Goal: Task Accomplishment & Management: Use online tool/utility

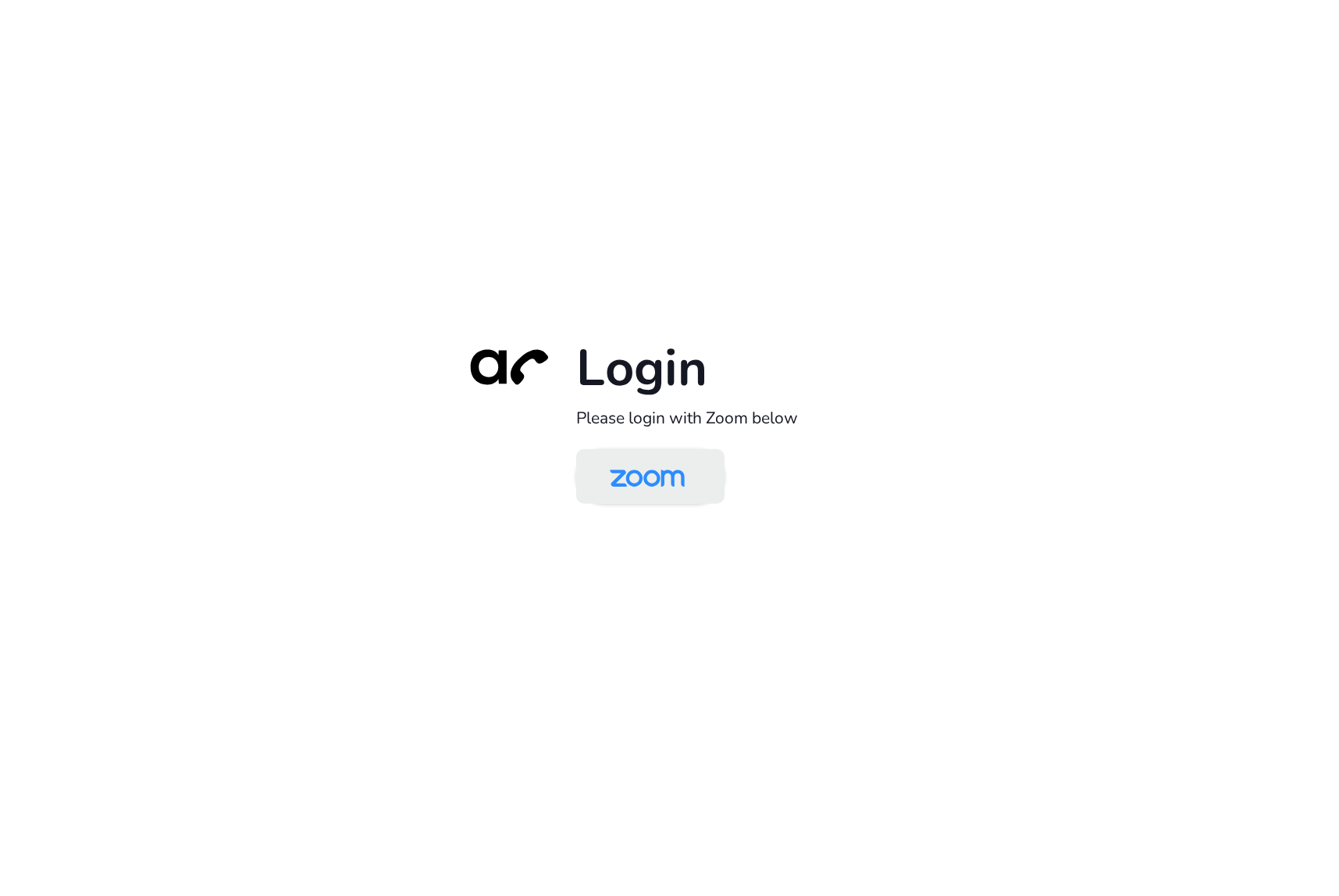
click at [656, 476] on img at bounding box center [647, 477] width 108 height 51
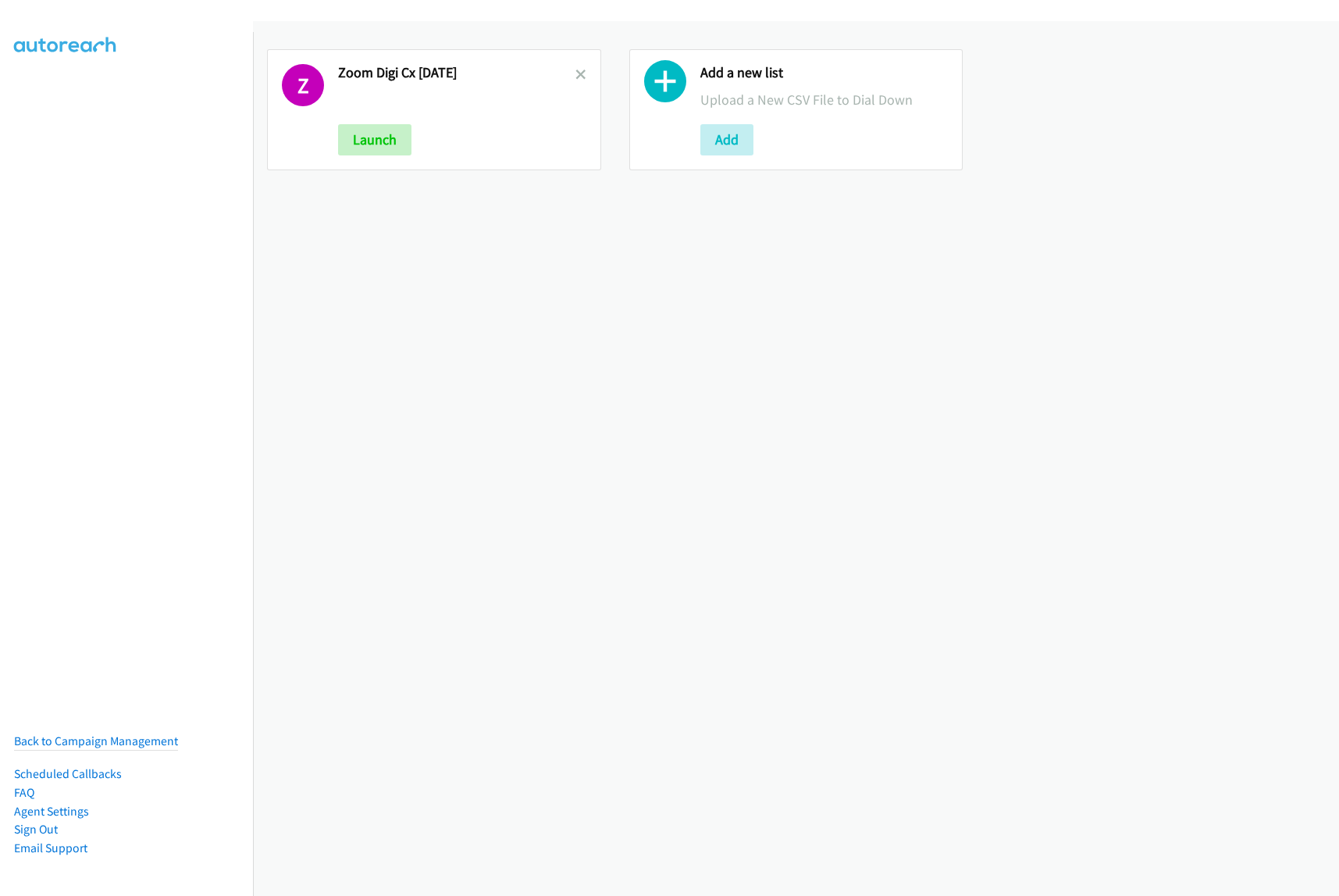
click at [668, 76] on icon at bounding box center [665, 85] width 42 height 42
click at [665, 85] on icon at bounding box center [665, 85] width 42 height 42
click at [732, 139] on button "Add" at bounding box center [726, 139] width 53 height 31
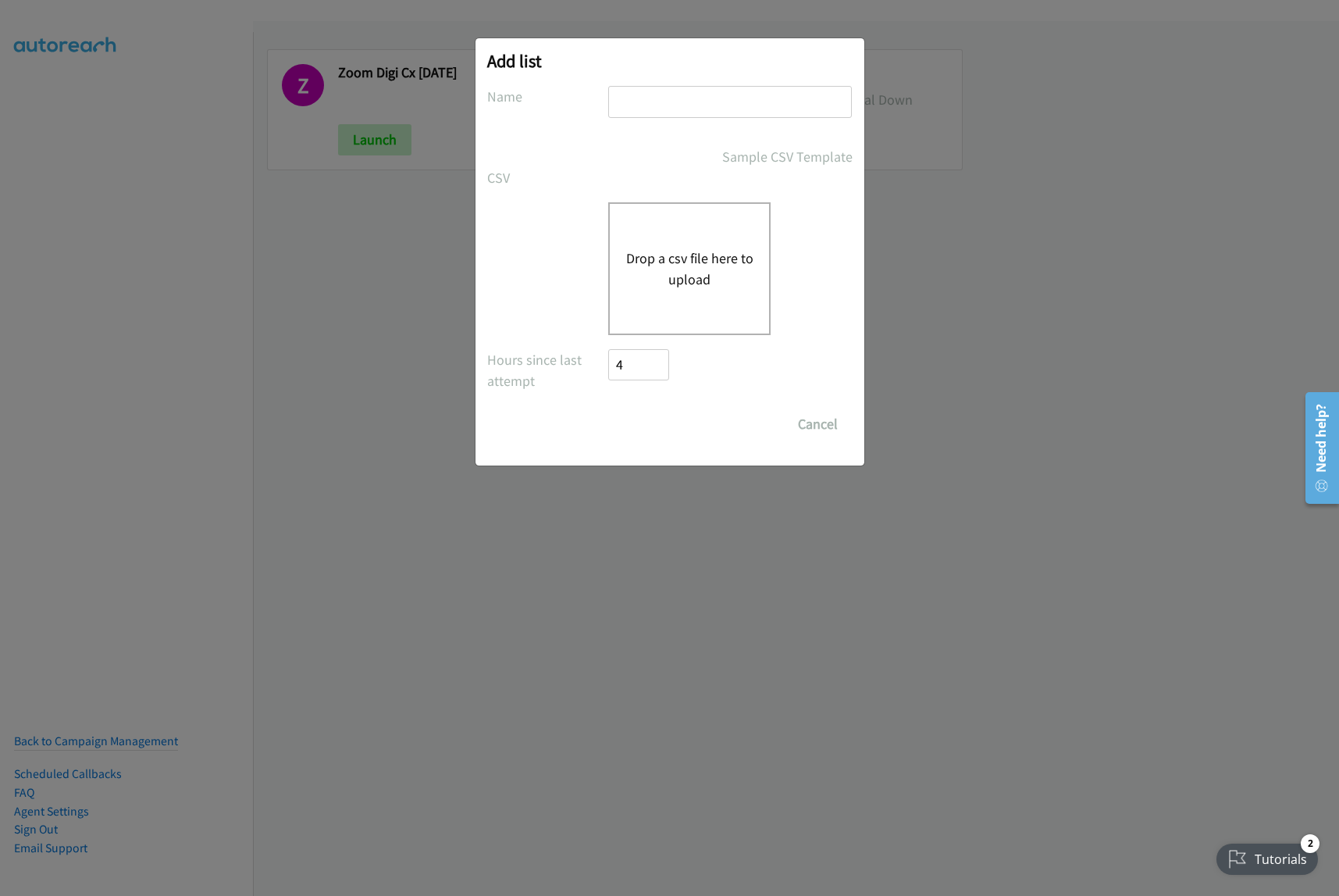
click at [683, 100] on input "text" at bounding box center [730, 102] width 244 height 32
type input "Zoom reminder sept17"
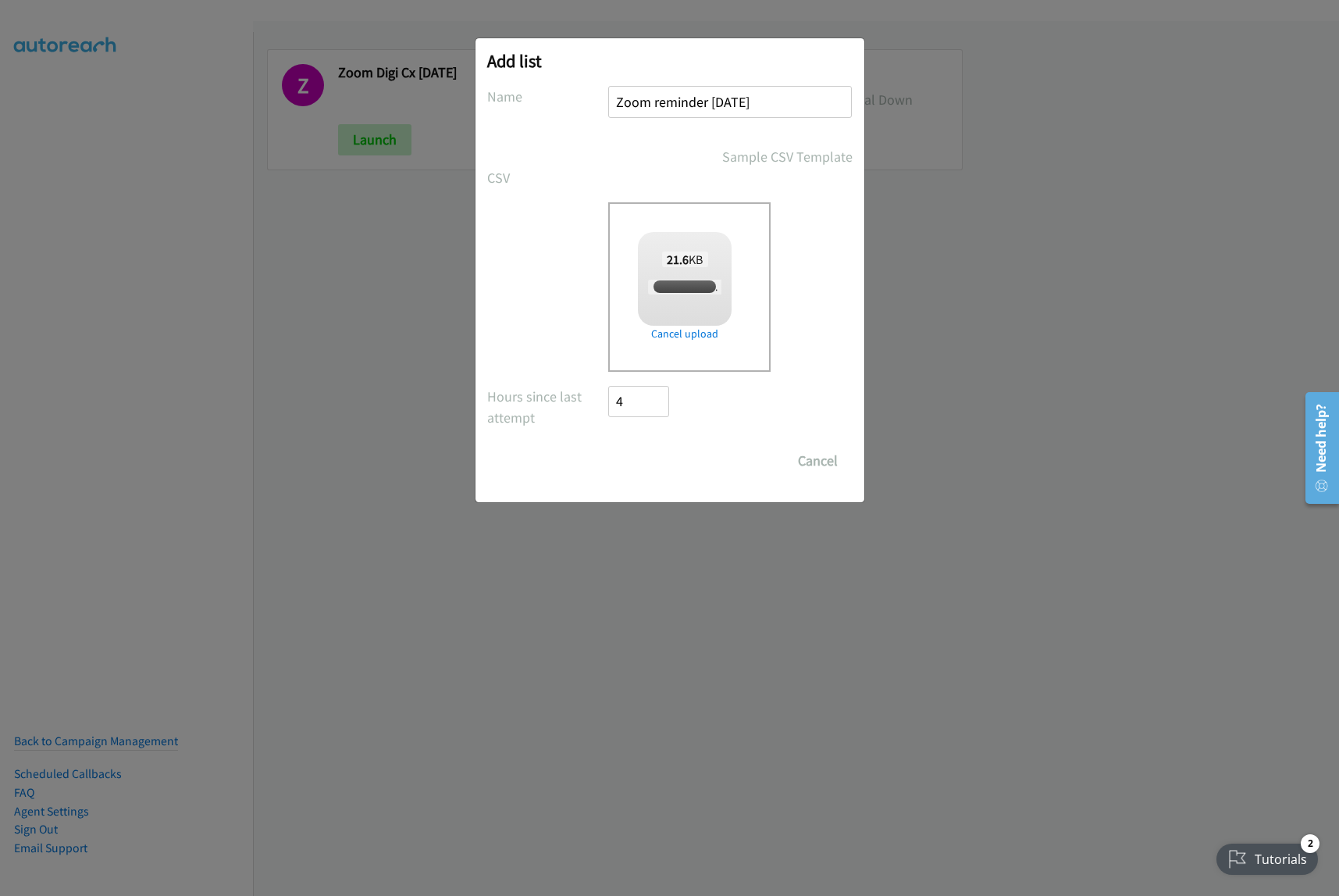
checkbox input "true"
click at [661, 454] on input "Save List" at bounding box center [651, 460] width 82 height 31
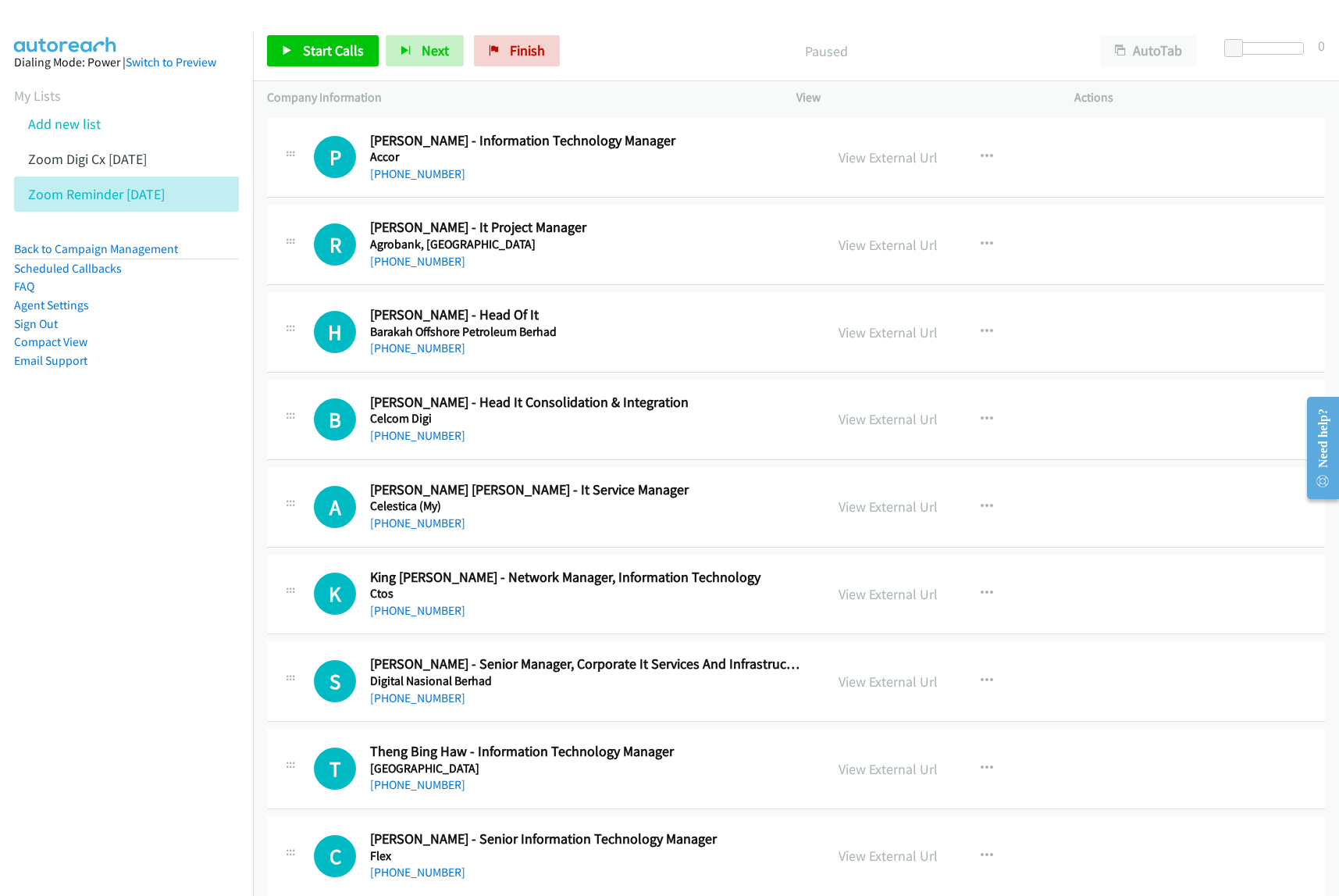
click at [103, 604] on nav "Dialing Mode: Power | Switch to Preview My Lists Add new list Zoom Digi Cx Sept…" at bounding box center [127, 480] width 254 height 896
click at [1147, 49] on button "AutoTab" at bounding box center [1148, 50] width 97 height 31
click at [981, 154] on icon "button" at bounding box center [987, 157] width 13 height 13
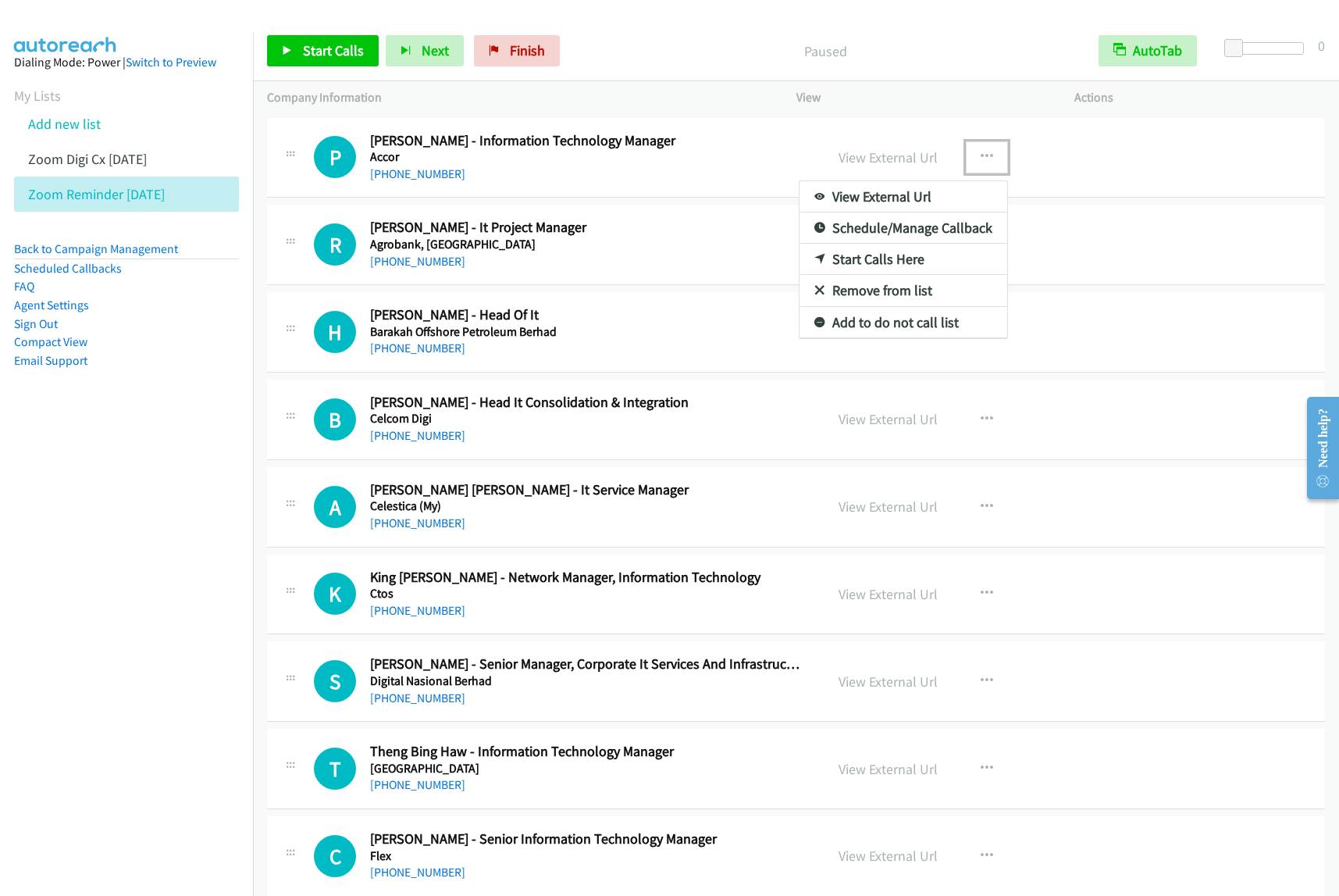
click at [954, 190] on link "View External Url" at bounding box center [903, 196] width 207 height 31
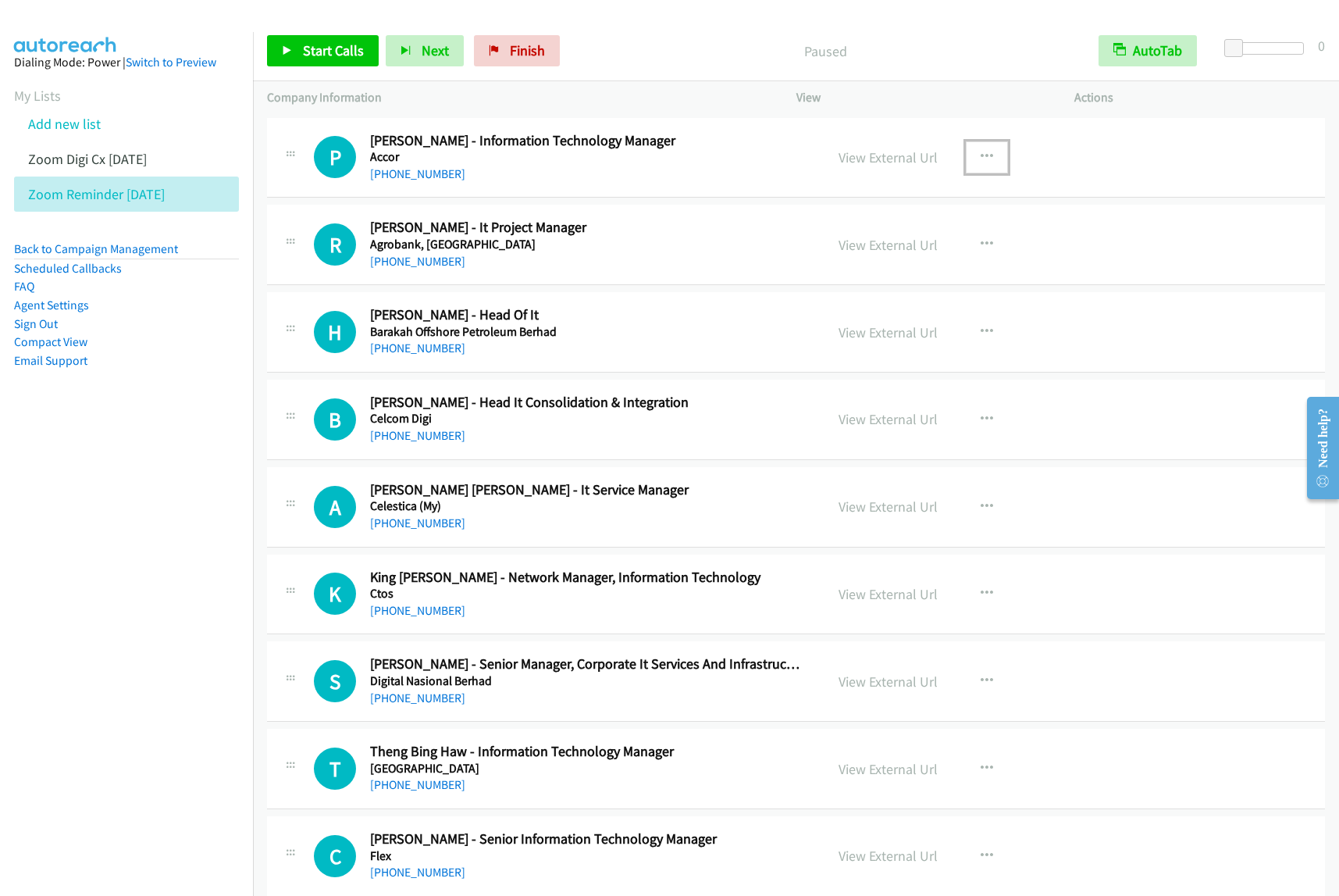
click at [988, 152] on button "button" at bounding box center [987, 157] width 42 height 31
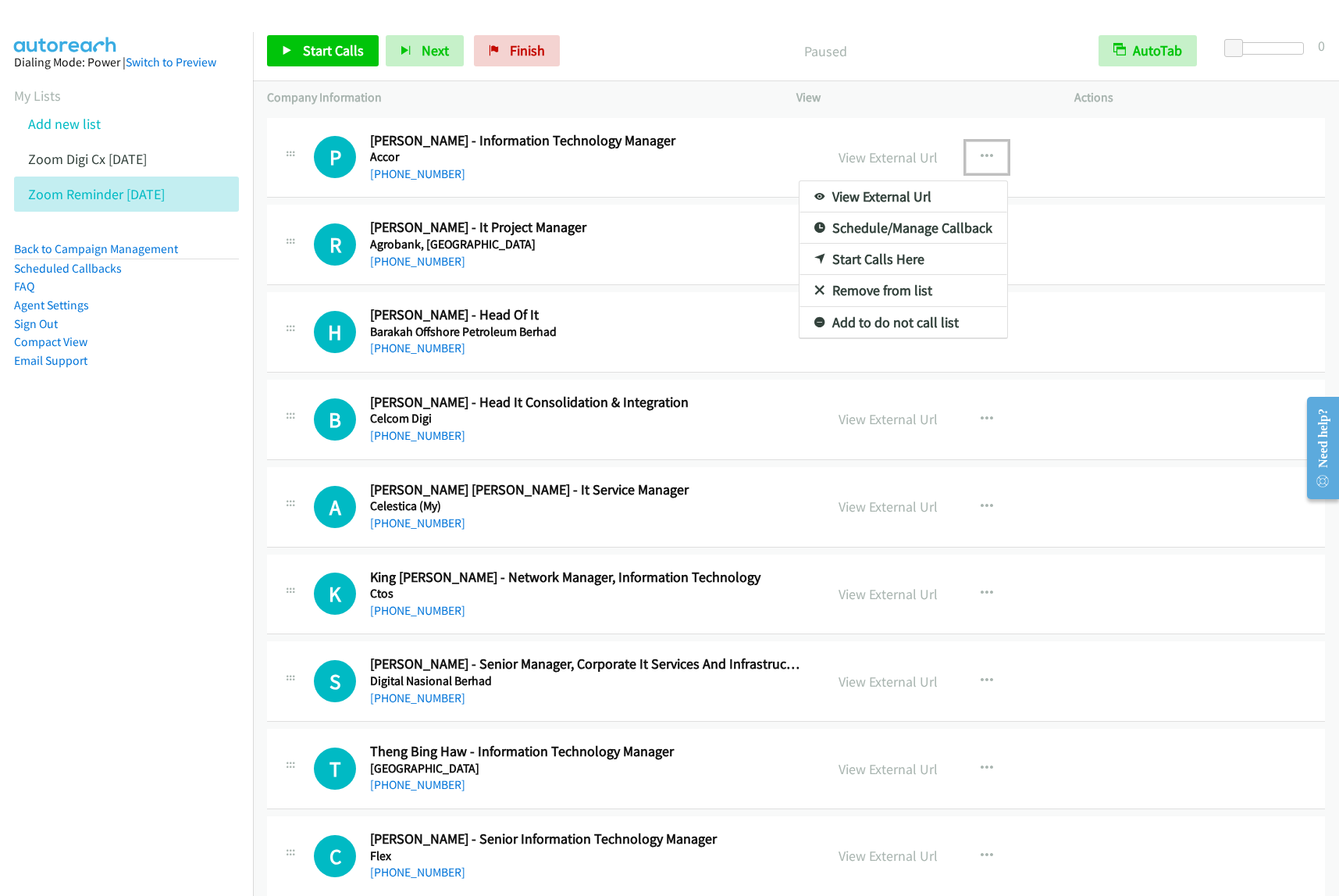
click at [907, 260] on link "Start Calls Here" at bounding box center [903, 259] width 207 height 31
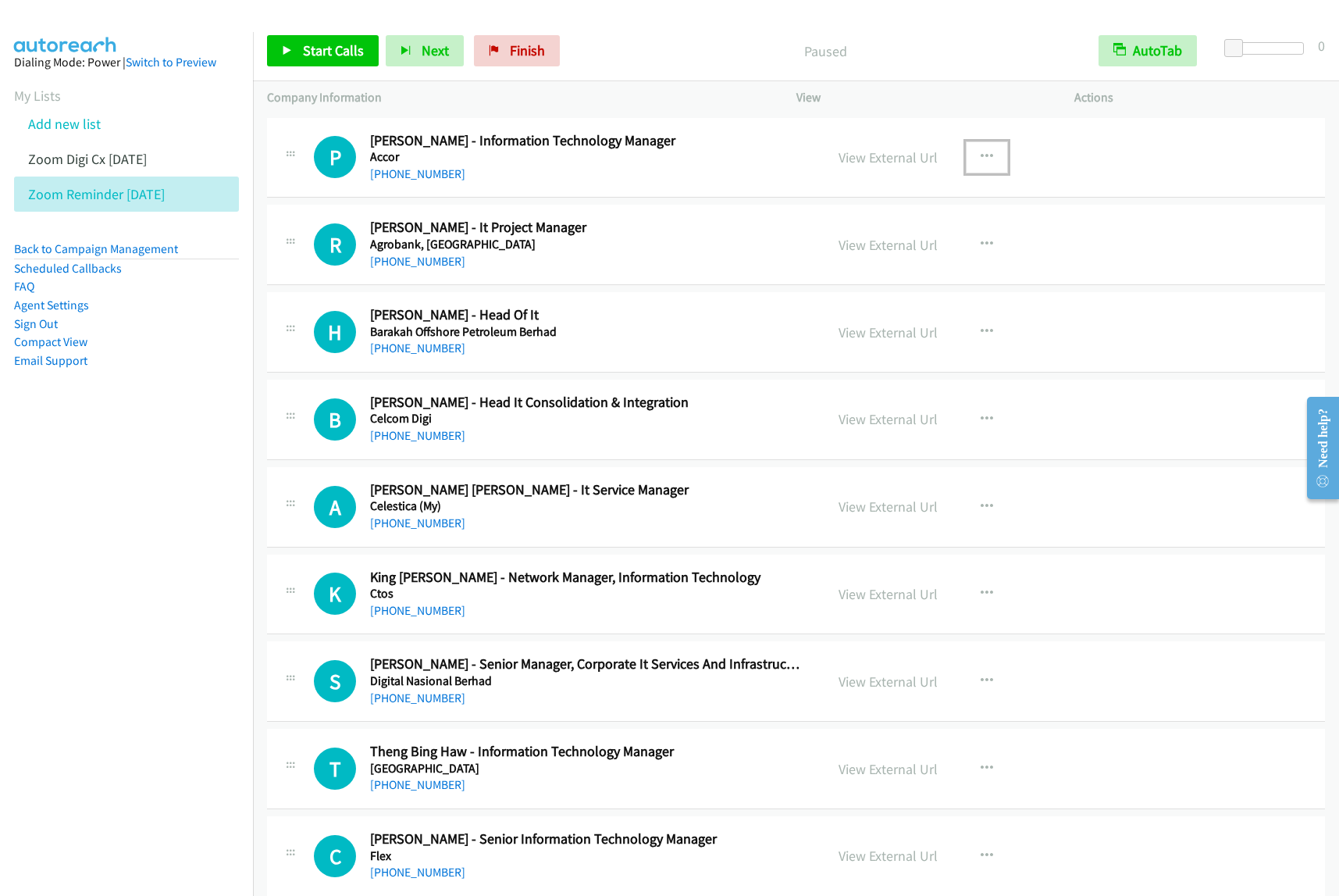
click at [981, 161] on icon "button" at bounding box center [987, 157] width 13 height 13
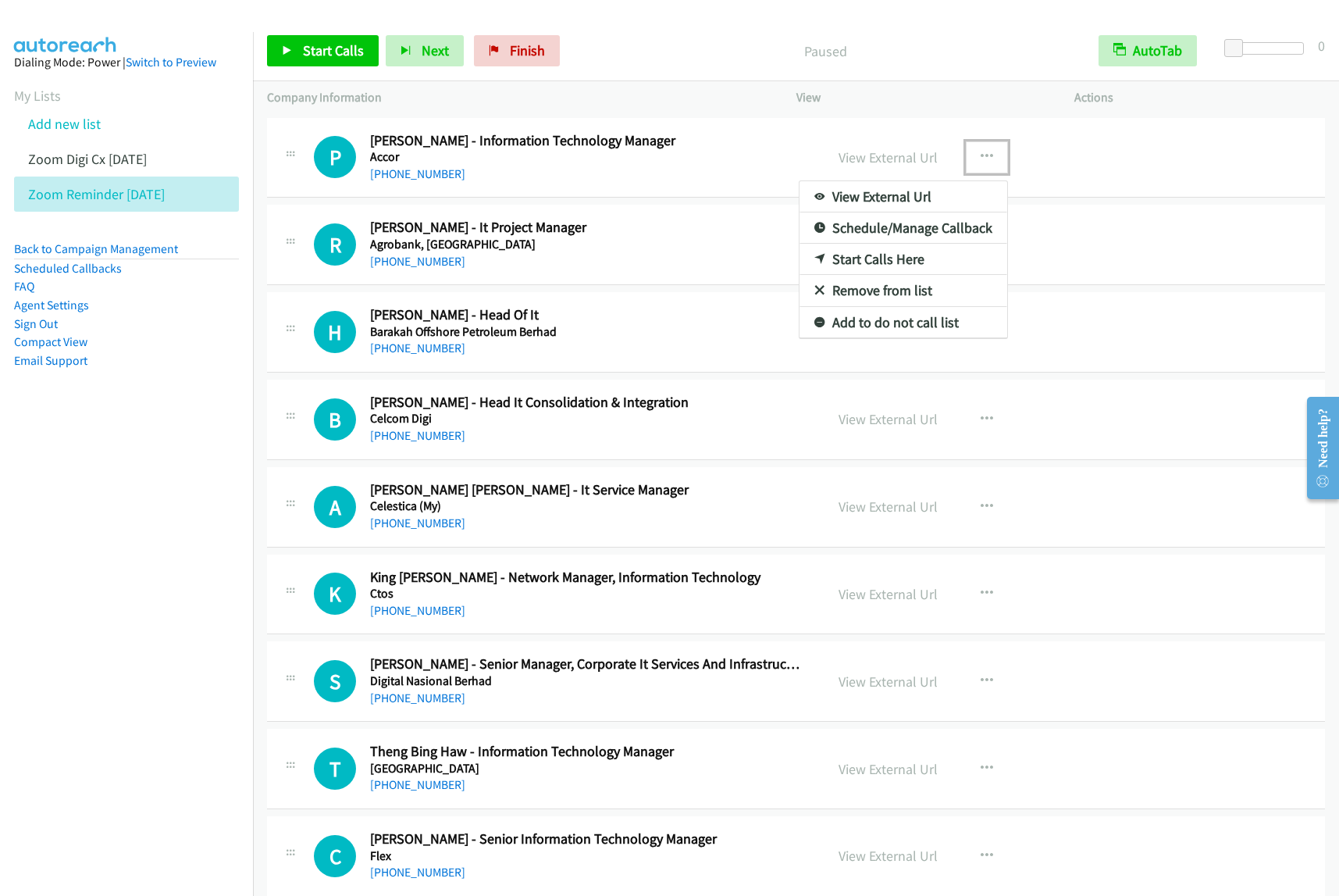
click at [913, 256] on link "Start Calls Here" at bounding box center [903, 259] width 207 height 31
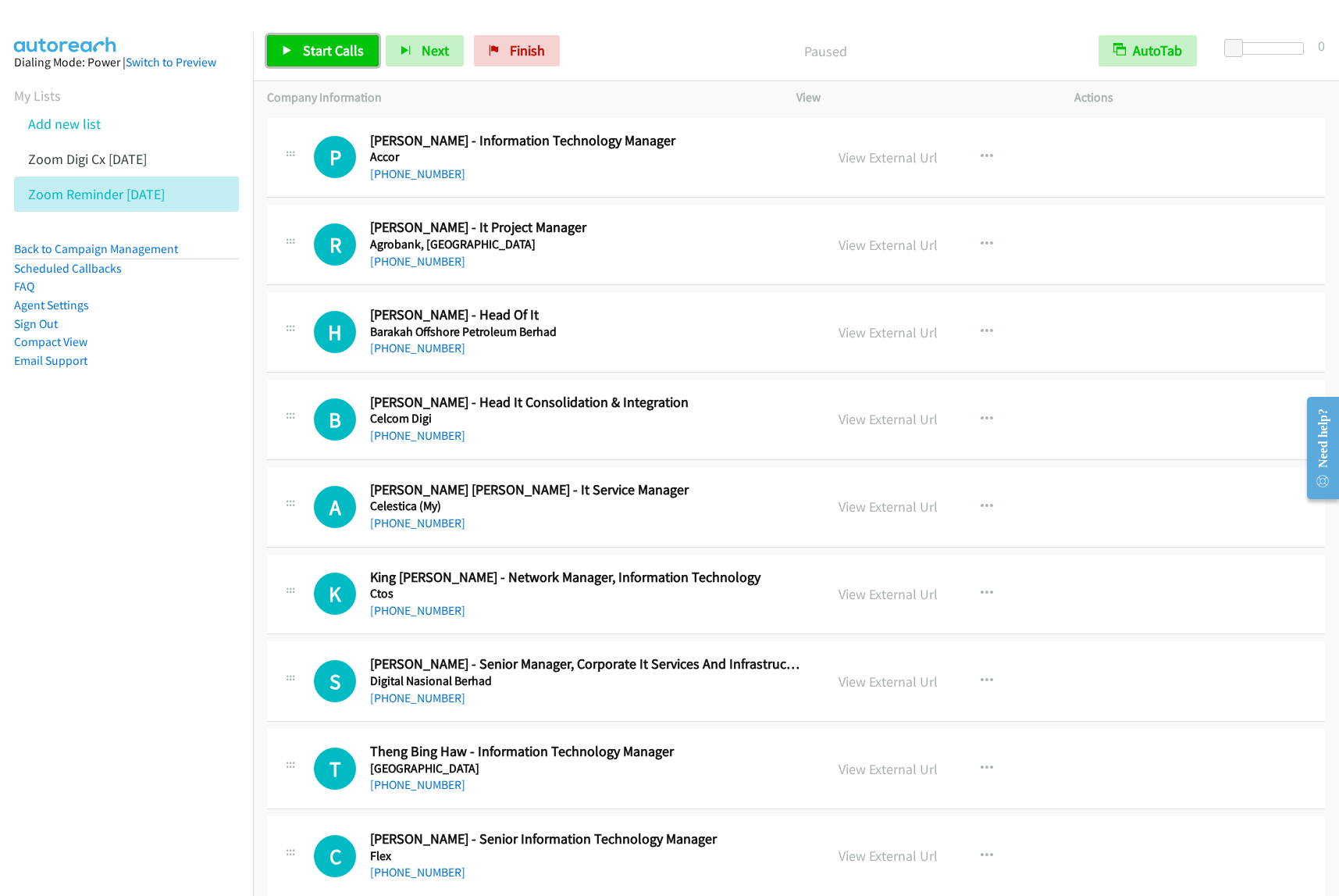
click at [336, 51] on span "Start Calls" at bounding box center [333, 50] width 61 height 18
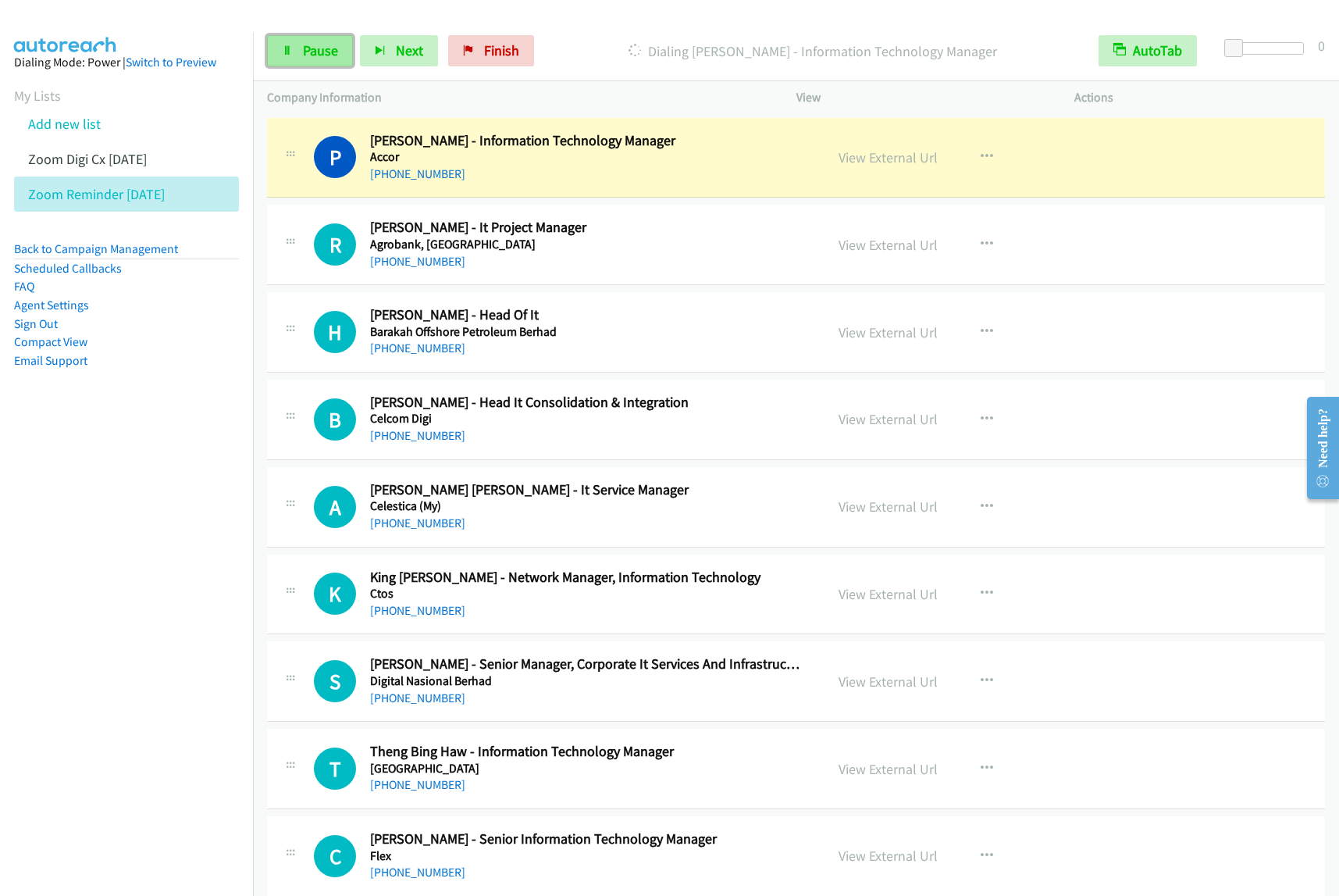
click at [298, 57] on link "Pause" at bounding box center [309, 50] width 86 height 31
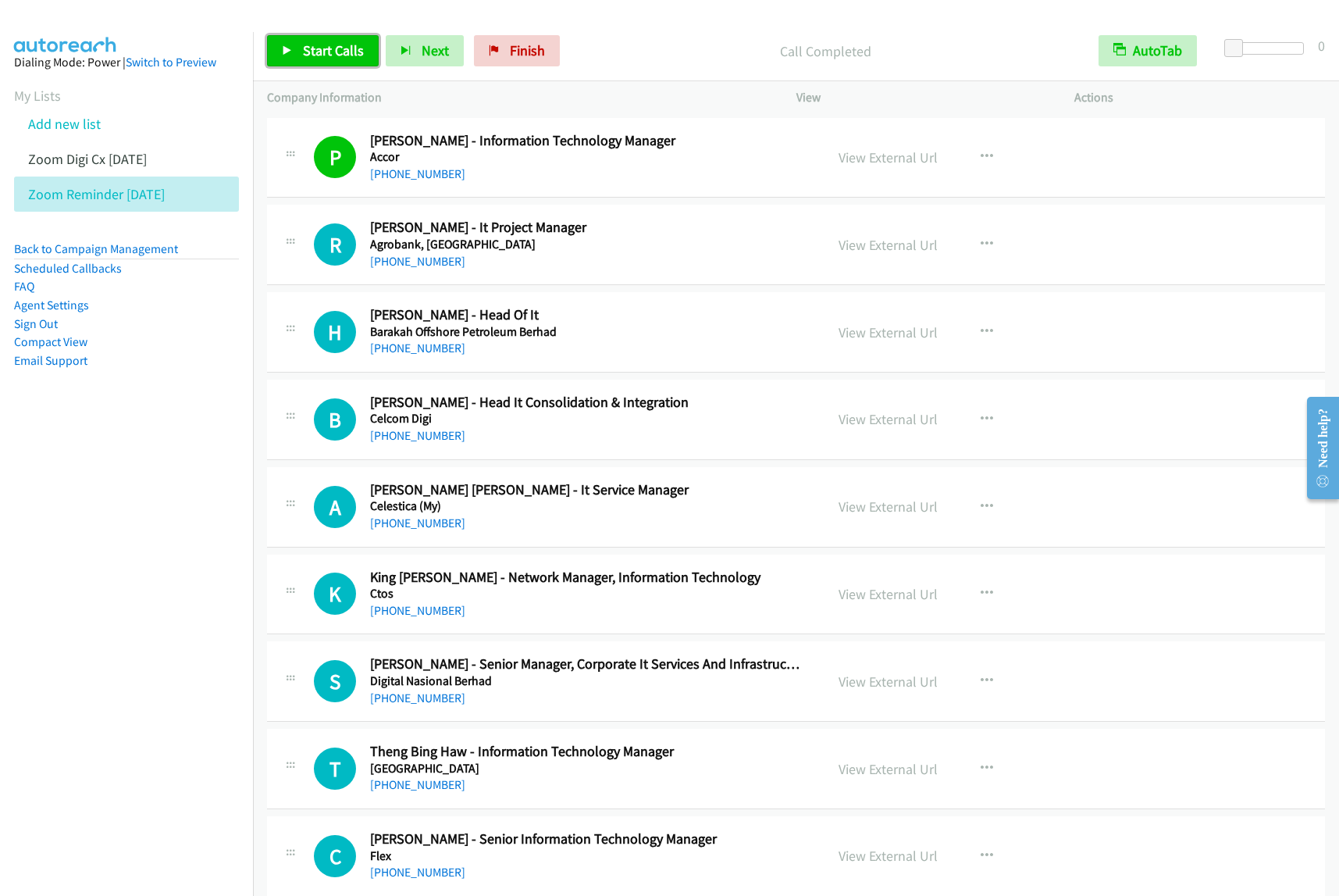
click at [347, 52] on span "Start Calls" at bounding box center [333, 50] width 61 height 18
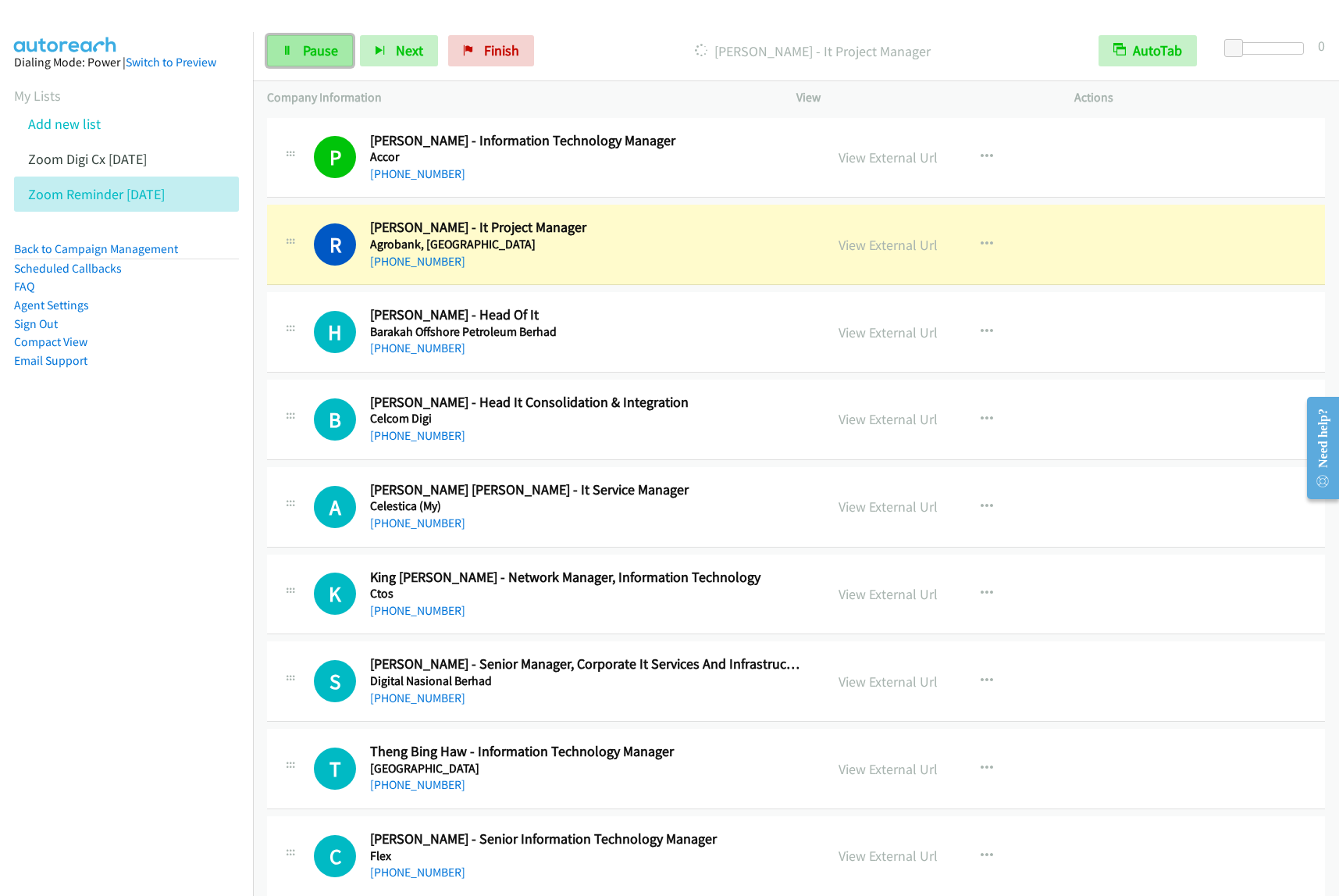
click at [338, 60] on link "Pause" at bounding box center [309, 50] width 86 height 31
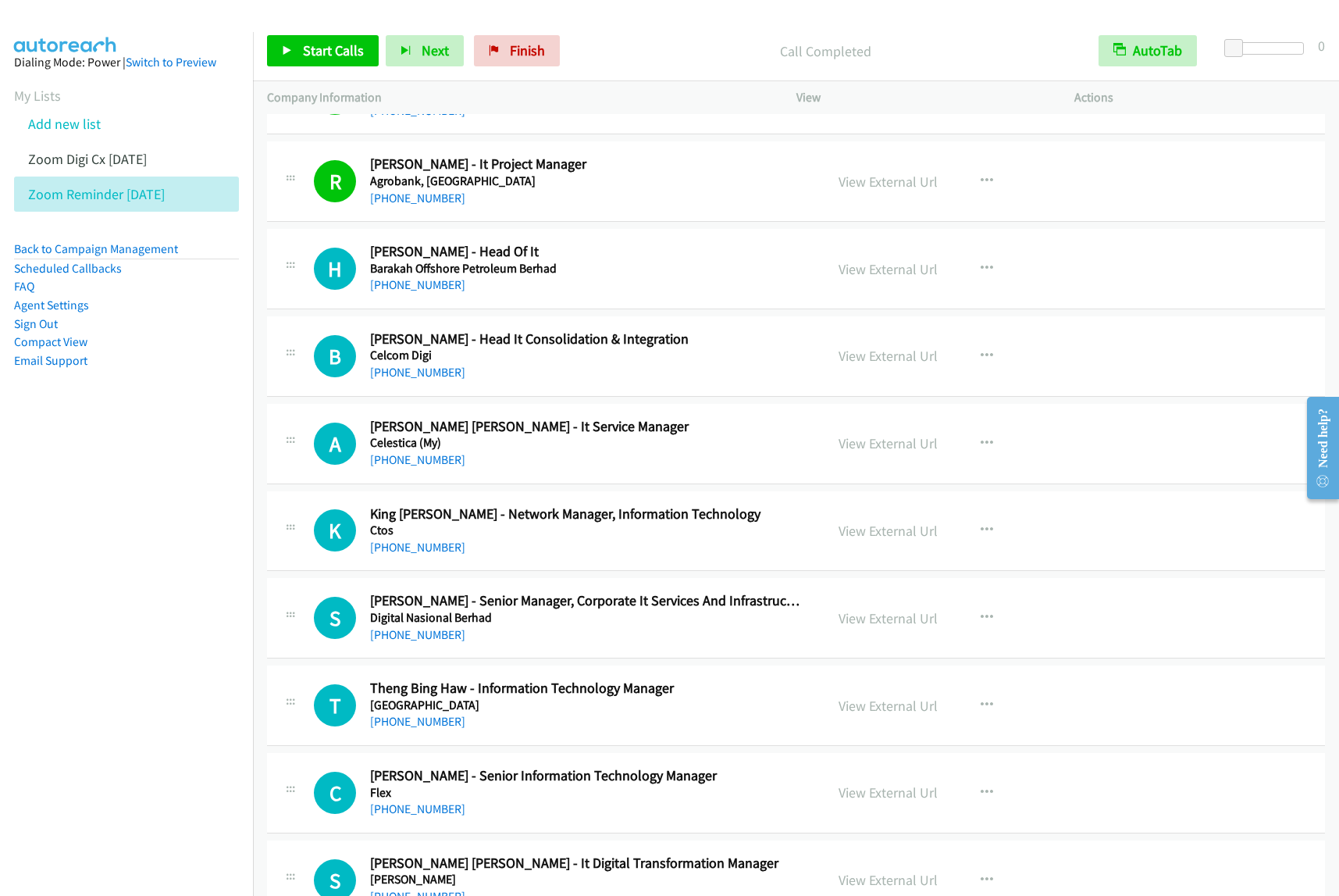
scroll to position [97, 0]
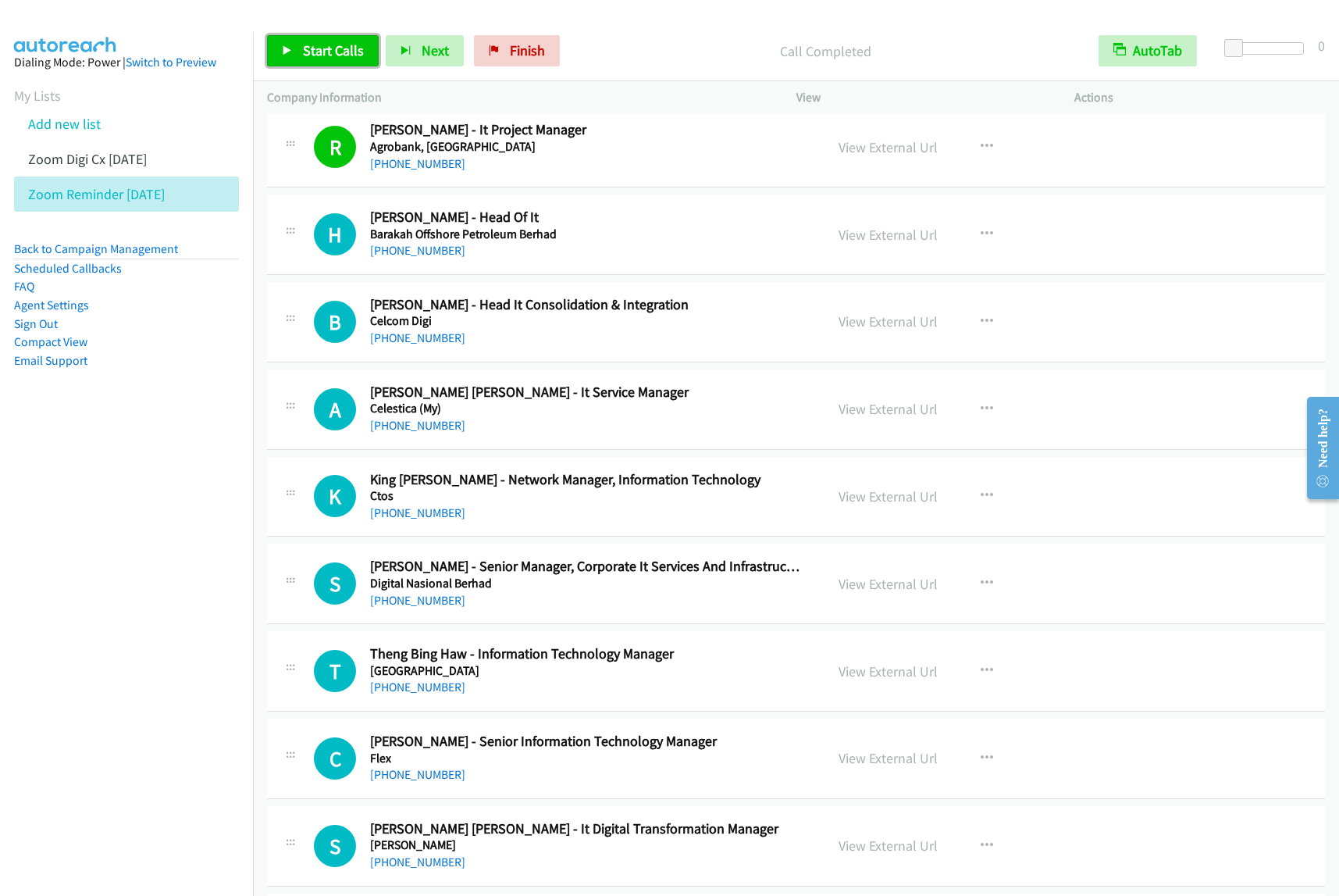
click at [346, 51] on span "Start Calls" at bounding box center [333, 50] width 61 height 18
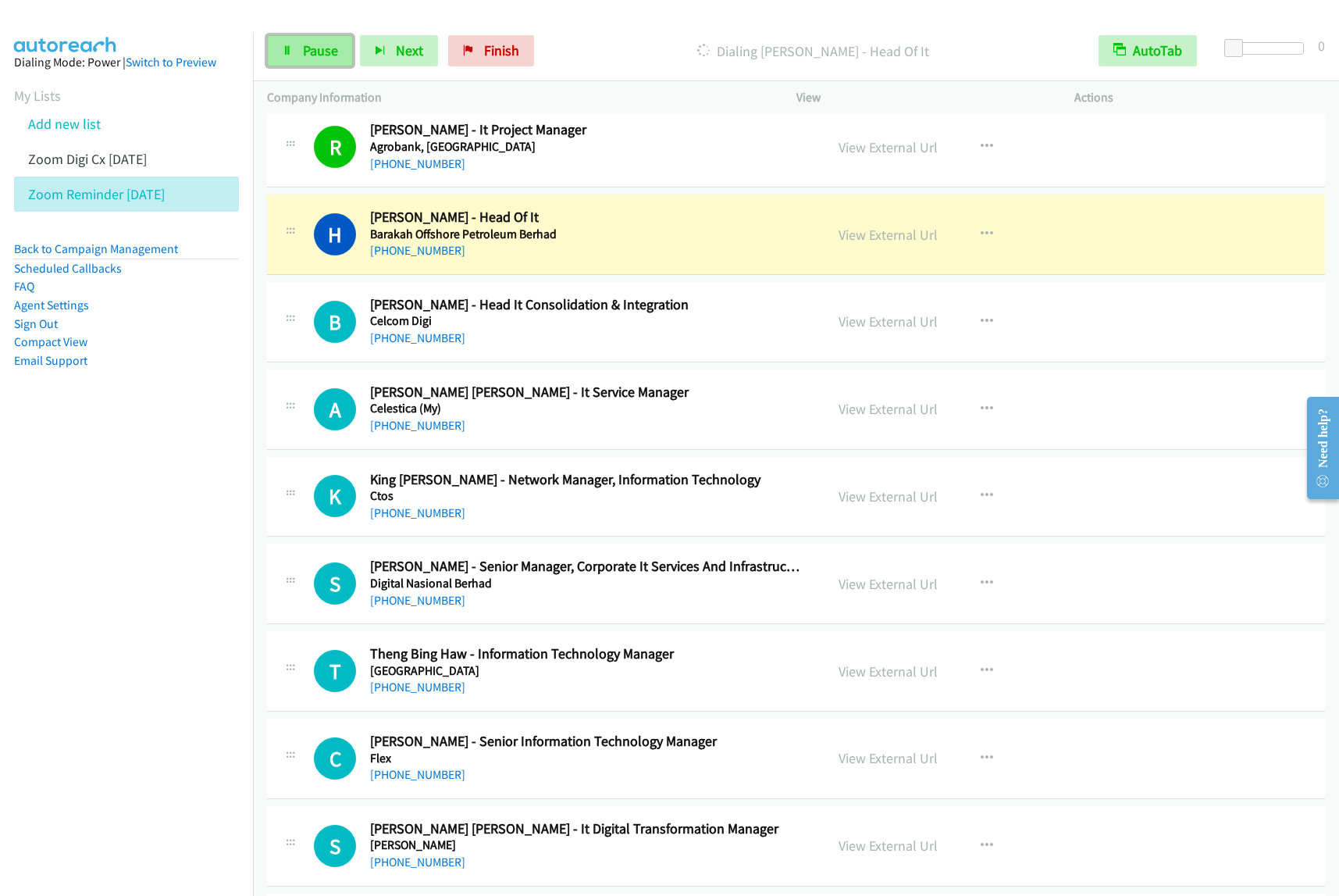
click at [309, 47] on span "Pause" at bounding box center [321, 50] width 35 height 18
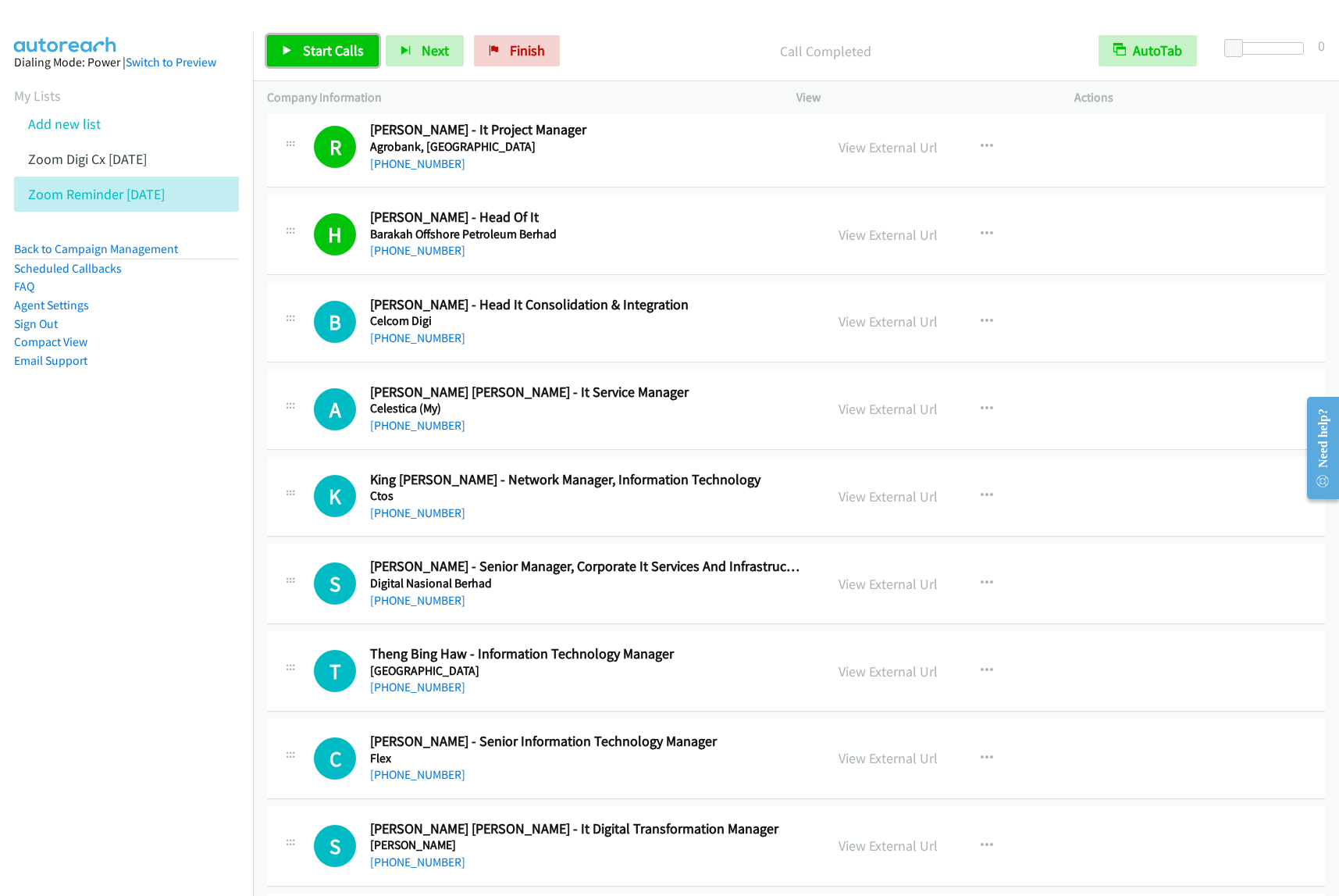
click at [298, 49] on link "Start Calls" at bounding box center [322, 50] width 112 height 31
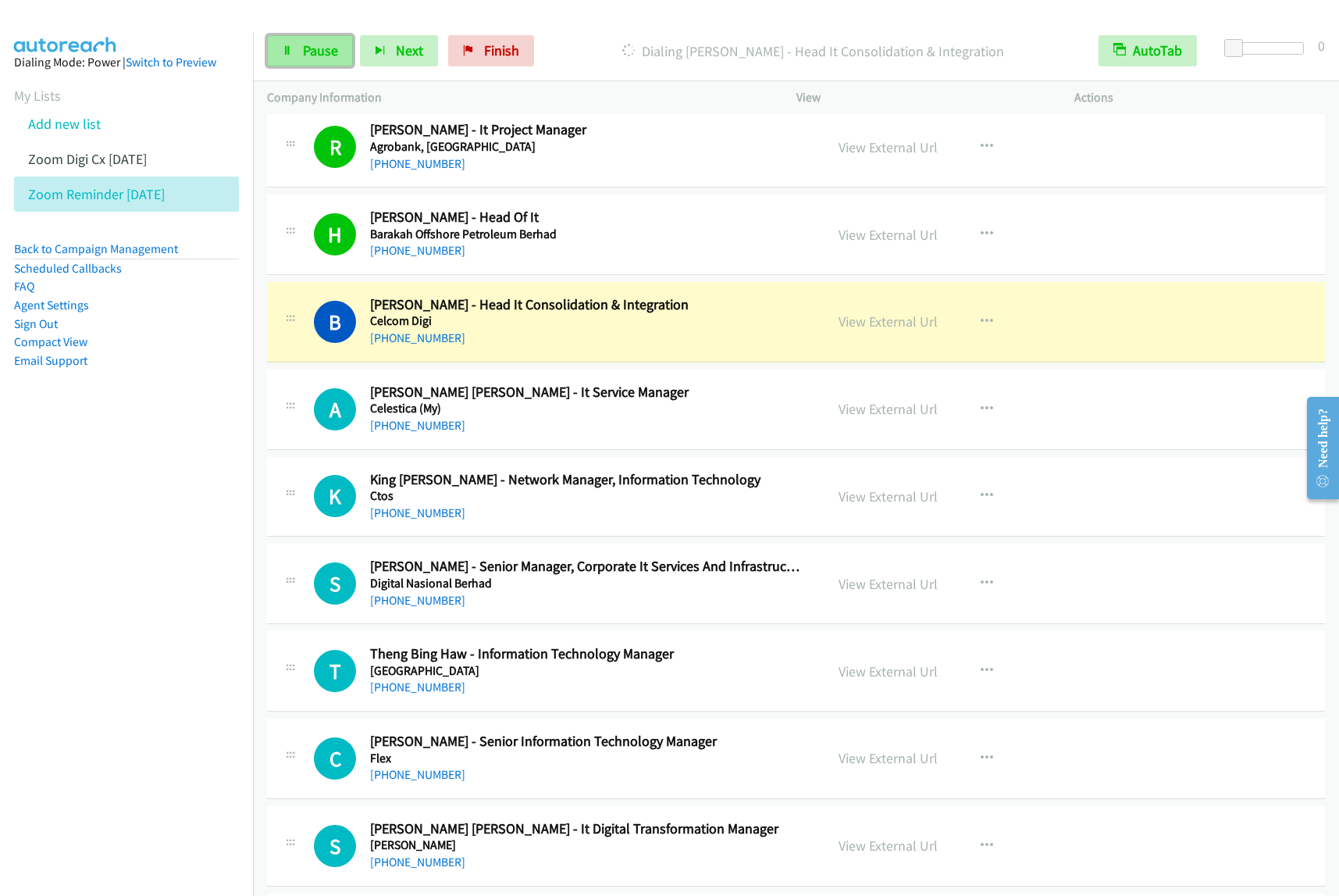
click at [315, 44] on span "Pause" at bounding box center [321, 50] width 35 height 18
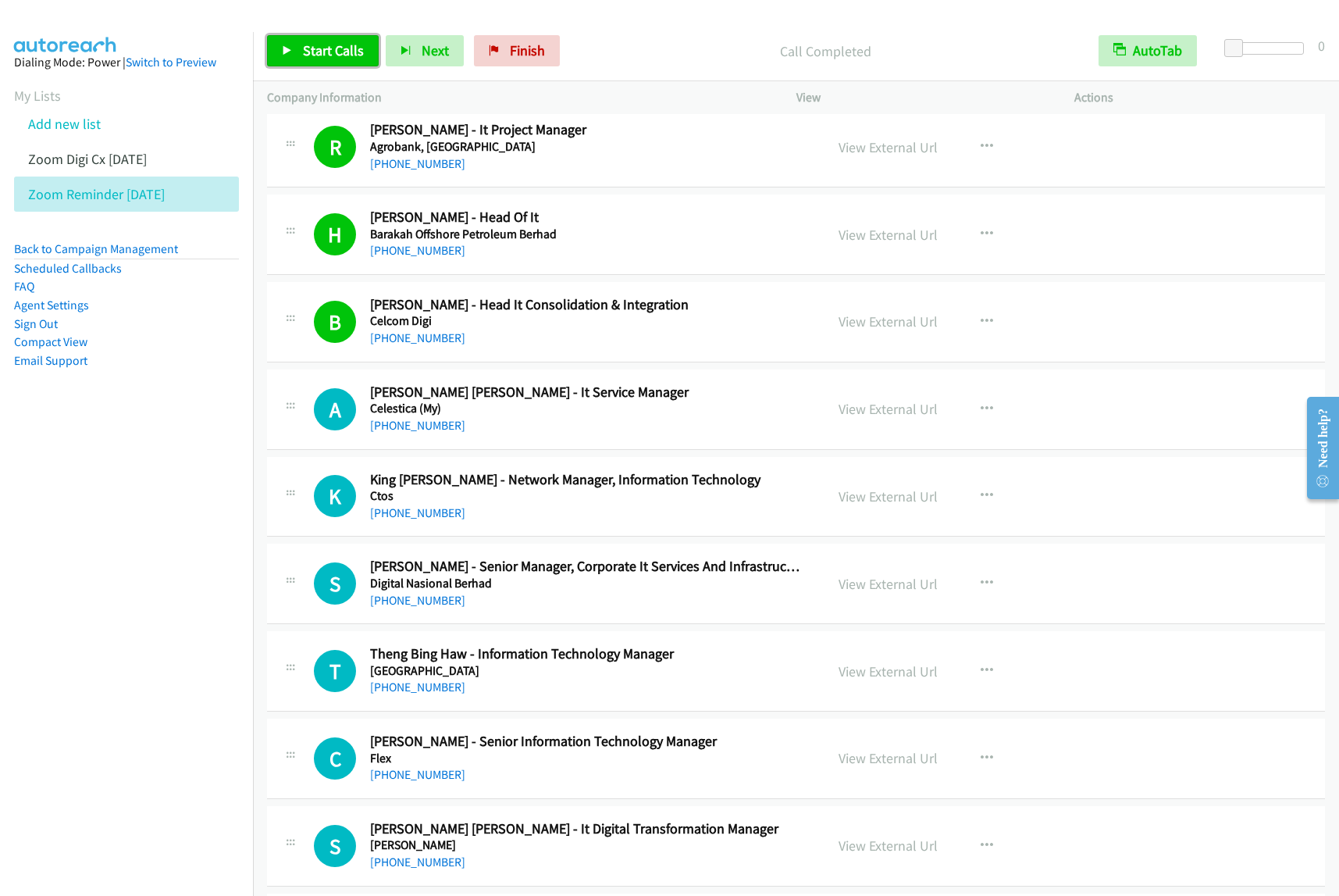
click at [321, 41] on span "Start Calls" at bounding box center [333, 50] width 61 height 18
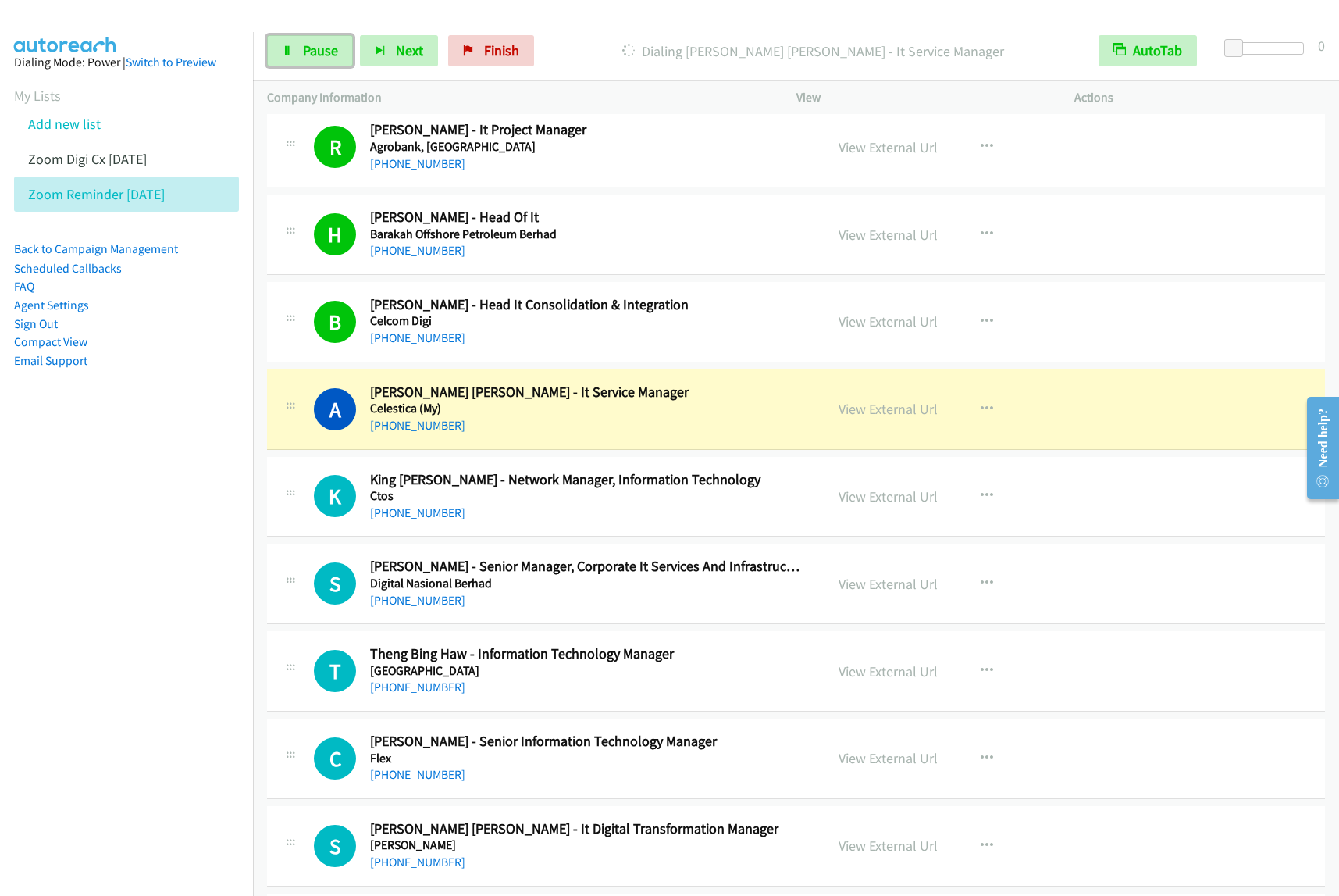
drag, startPoint x: 301, startPoint y: 53, endPoint x: 481, endPoint y: 8, distance: 185.5
click at [301, 53] on link "Pause" at bounding box center [309, 50] width 86 height 31
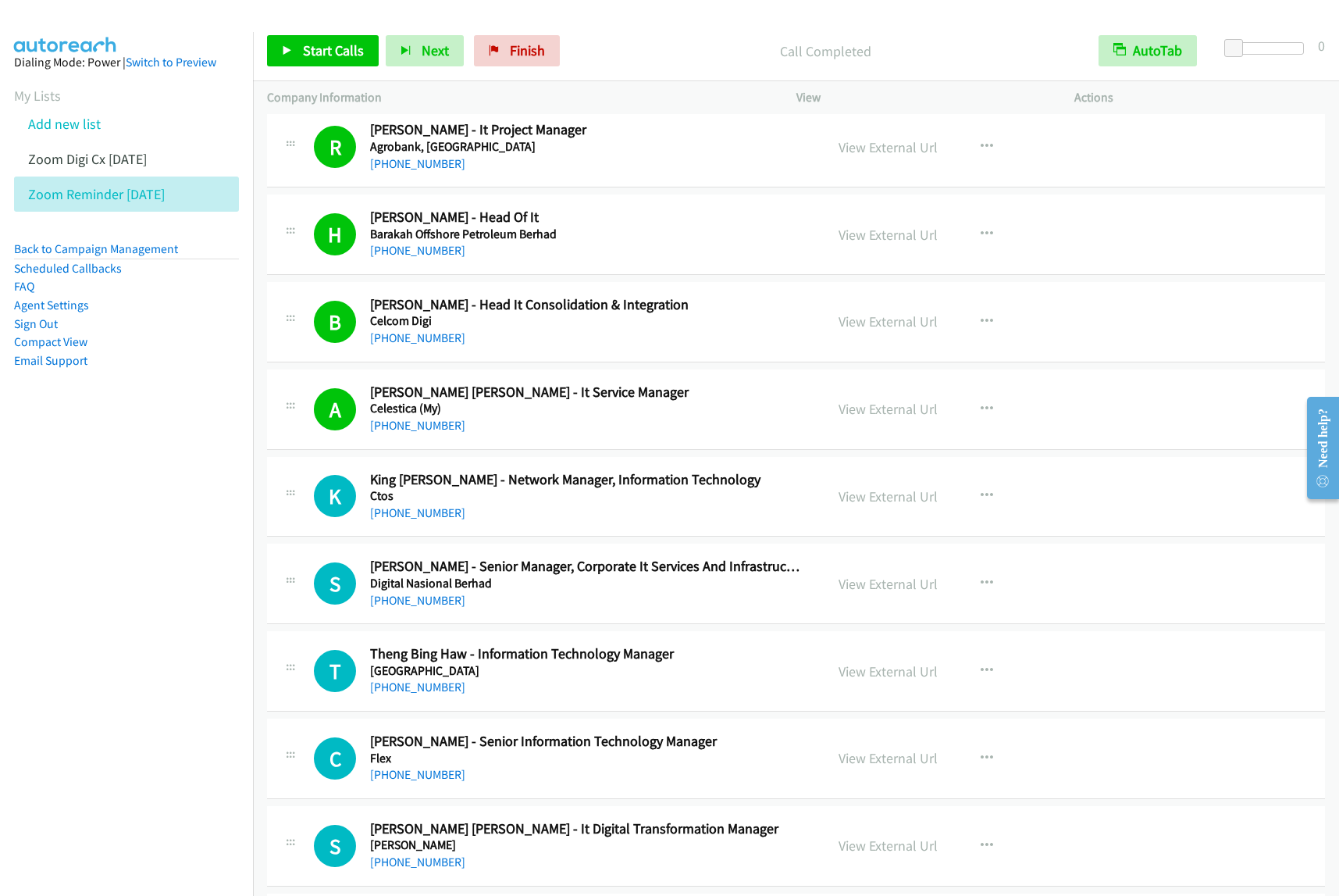
click at [645, 48] on p "Call Completed" at bounding box center [825, 51] width 490 height 21
click at [361, 48] on span "Start Calls" at bounding box center [333, 50] width 61 height 18
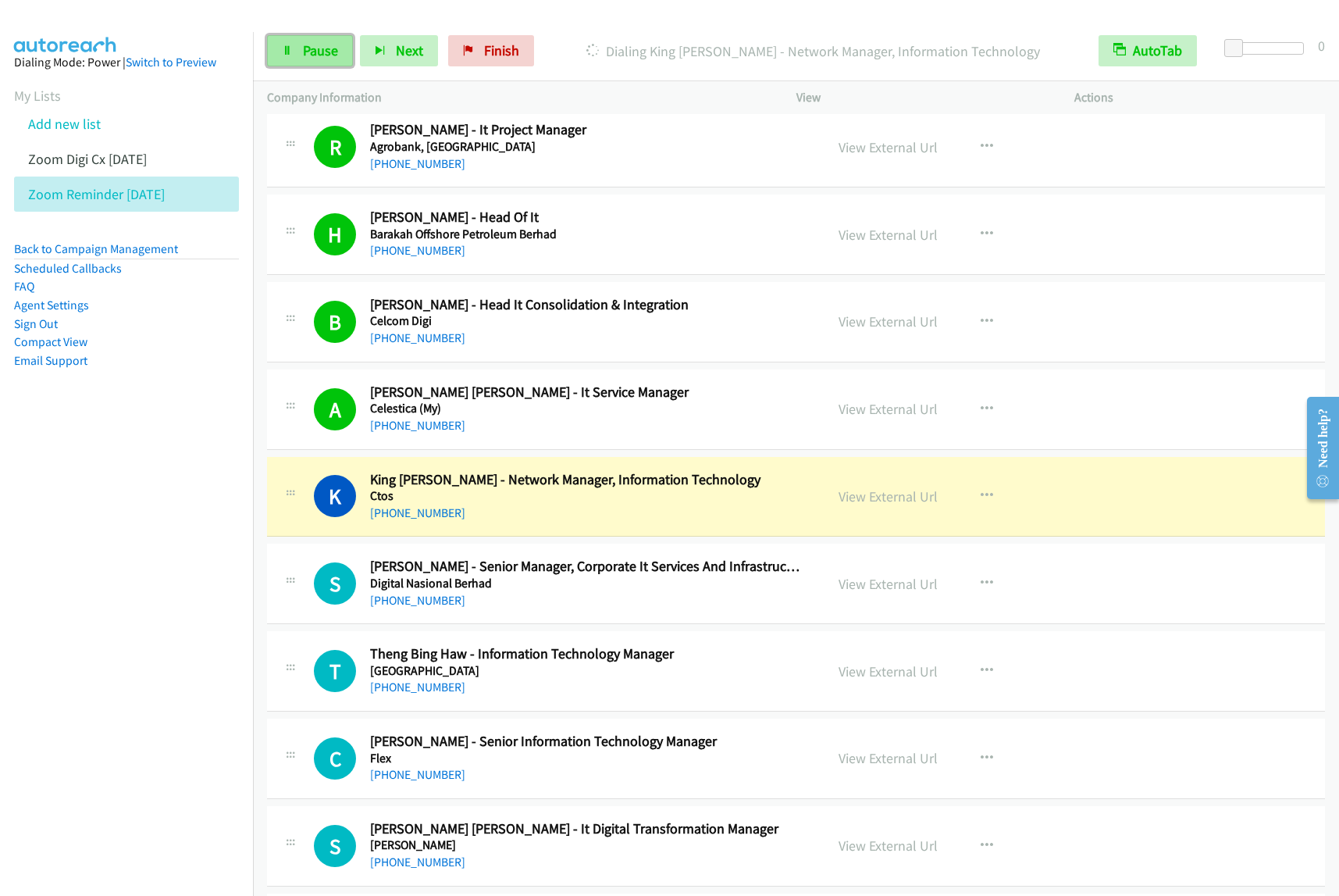
drag, startPoint x: 299, startPoint y: 44, endPoint x: 322, endPoint y: 43, distance: 23.0
click at [299, 44] on link "Pause" at bounding box center [309, 50] width 86 height 31
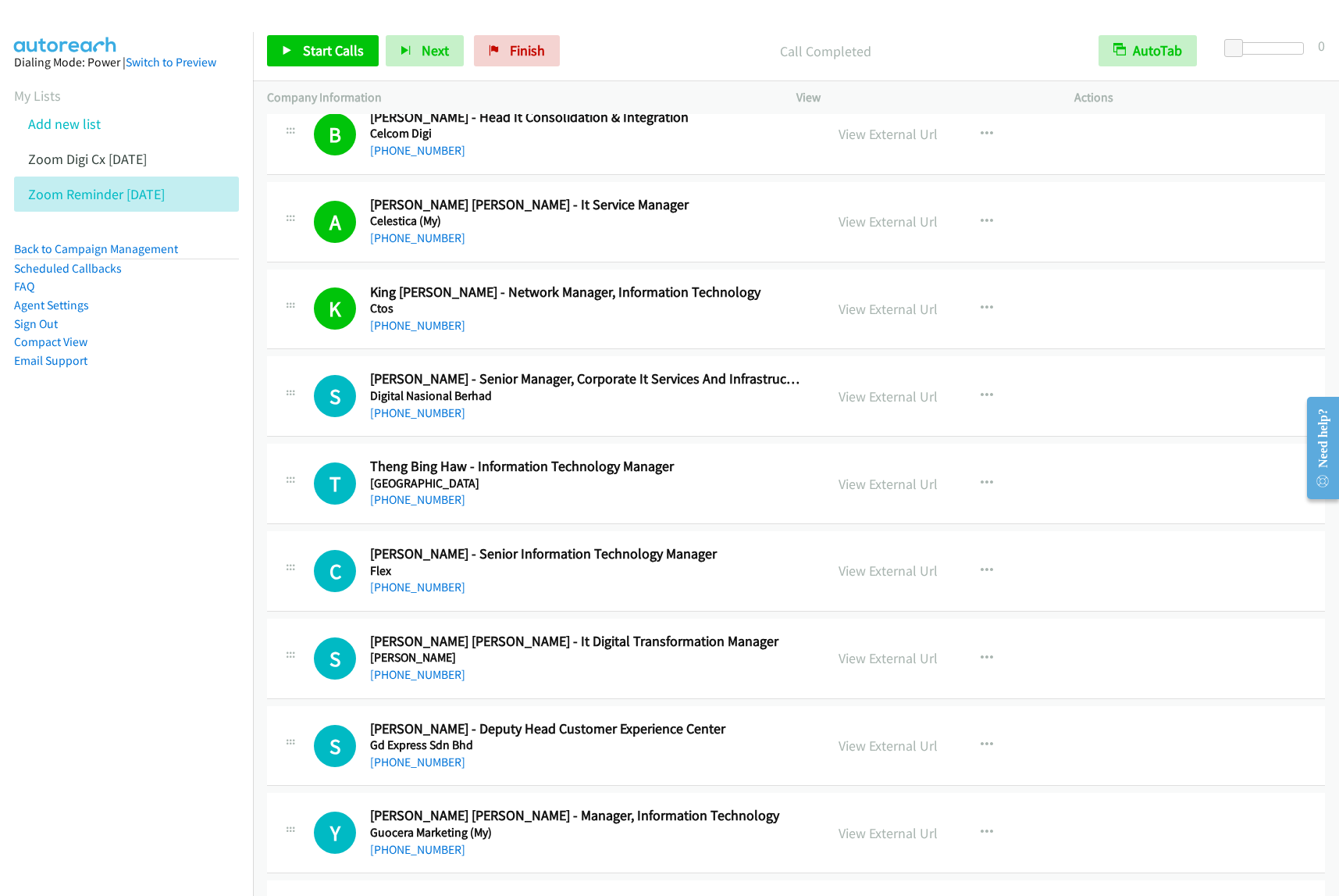
scroll to position [293, 0]
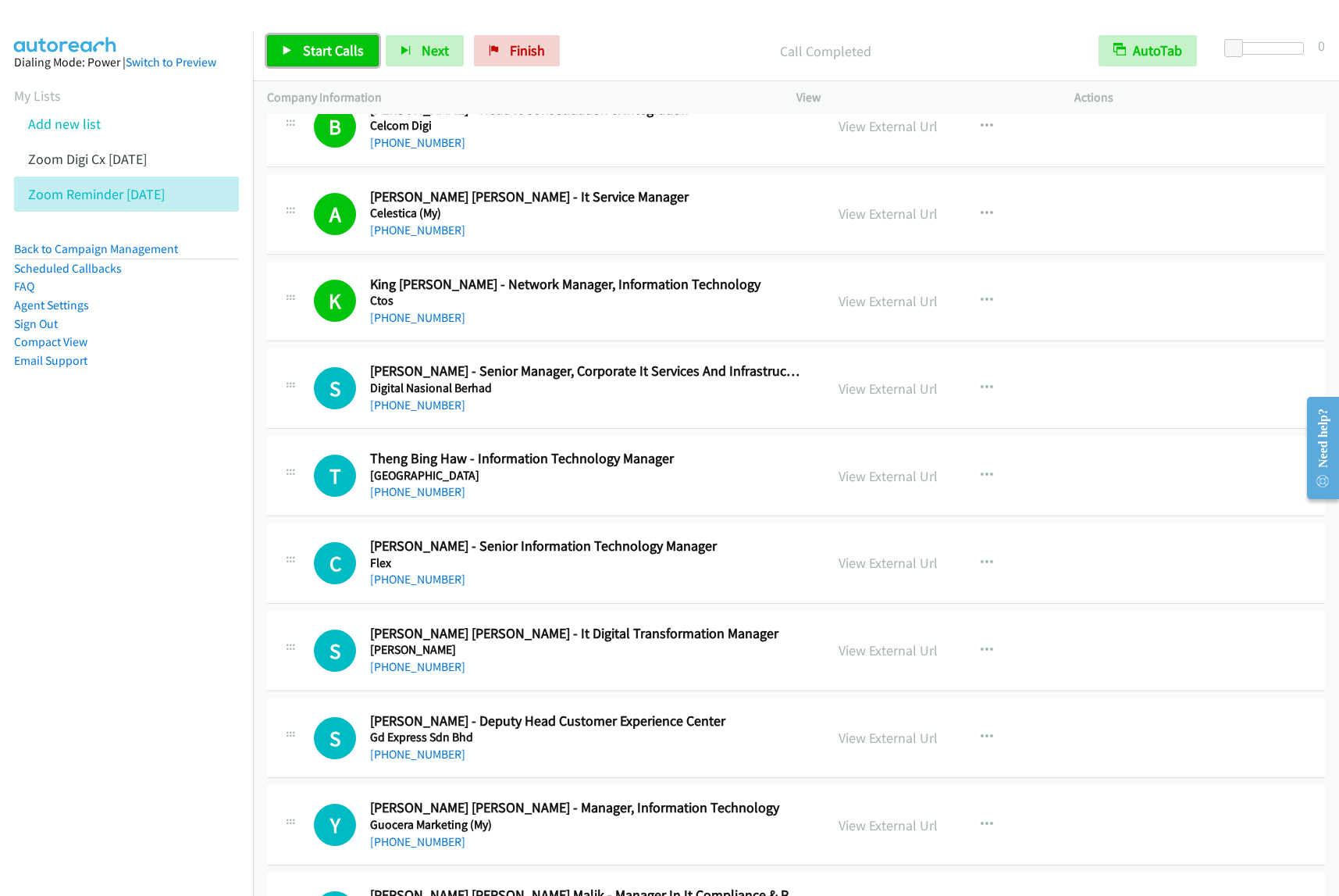
click at [340, 60] on link "Start Calls" at bounding box center [322, 50] width 112 height 31
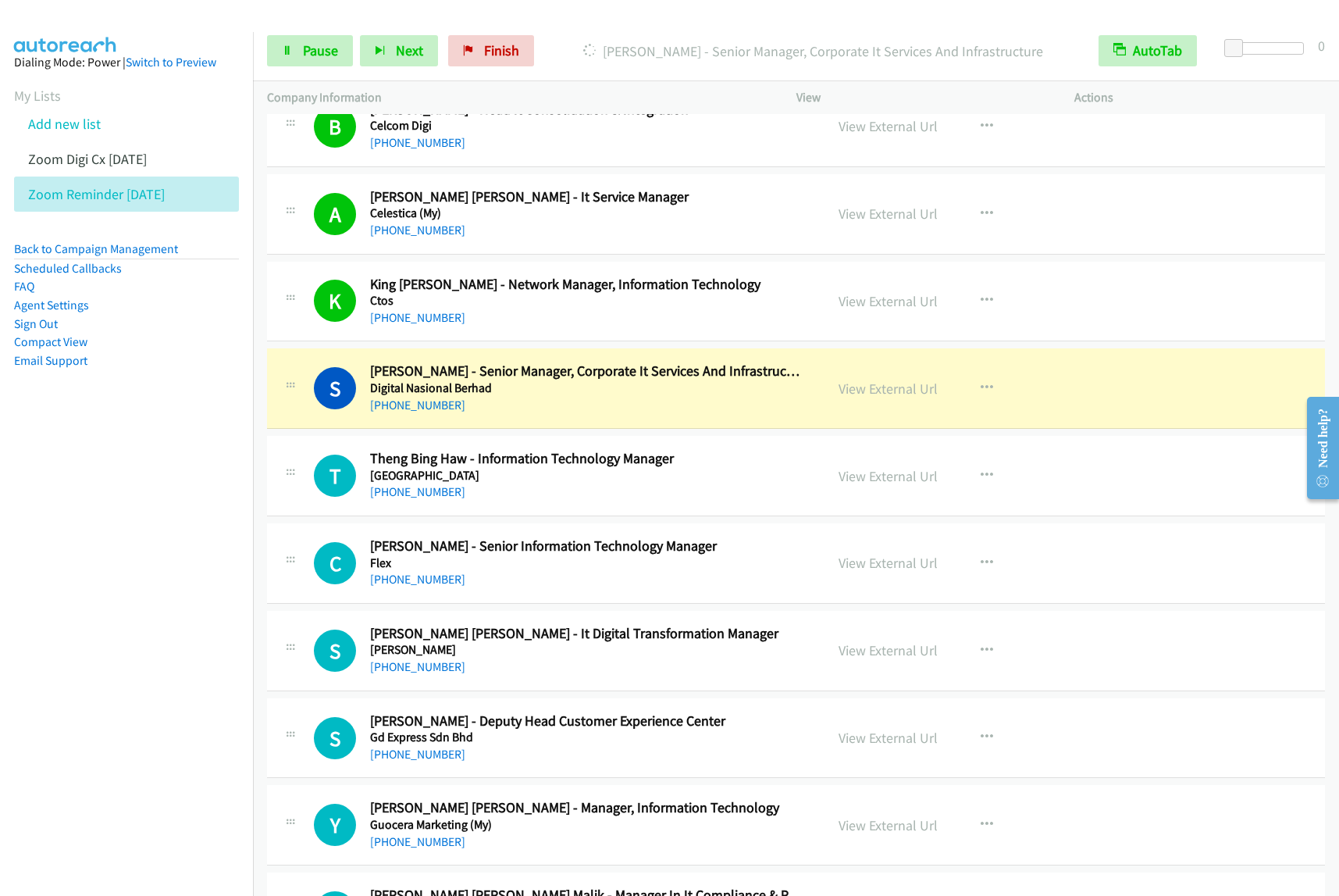
click at [321, 68] on div "Start Calls Pause Next Finish Dialing Sharudin Mohamad Zain Soo - Senior Manage…" at bounding box center [796, 51] width 1087 height 60
click at [322, 40] on link "Pause" at bounding box center [309, 50] width 86 height 31
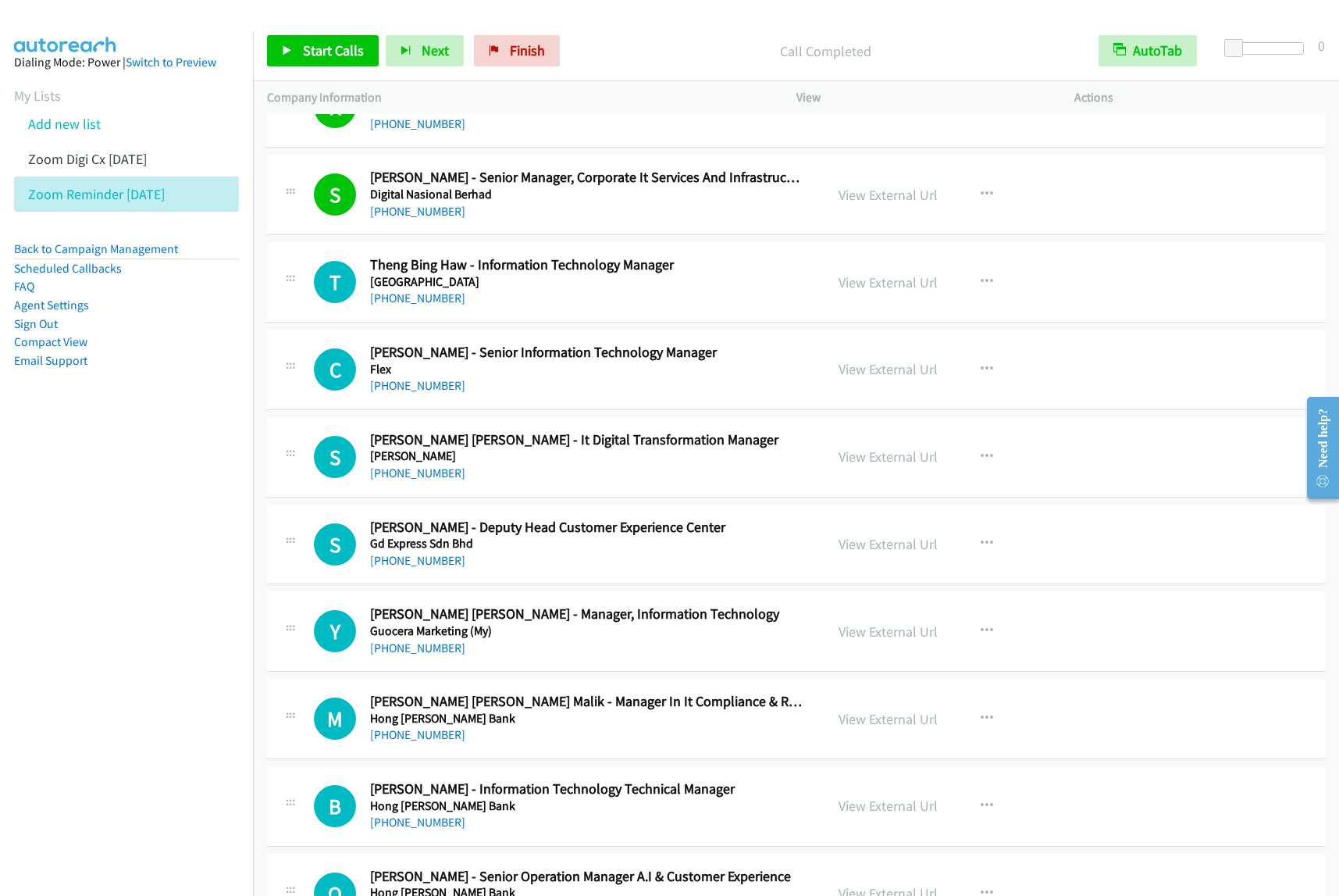
scroll to position [488, 0]
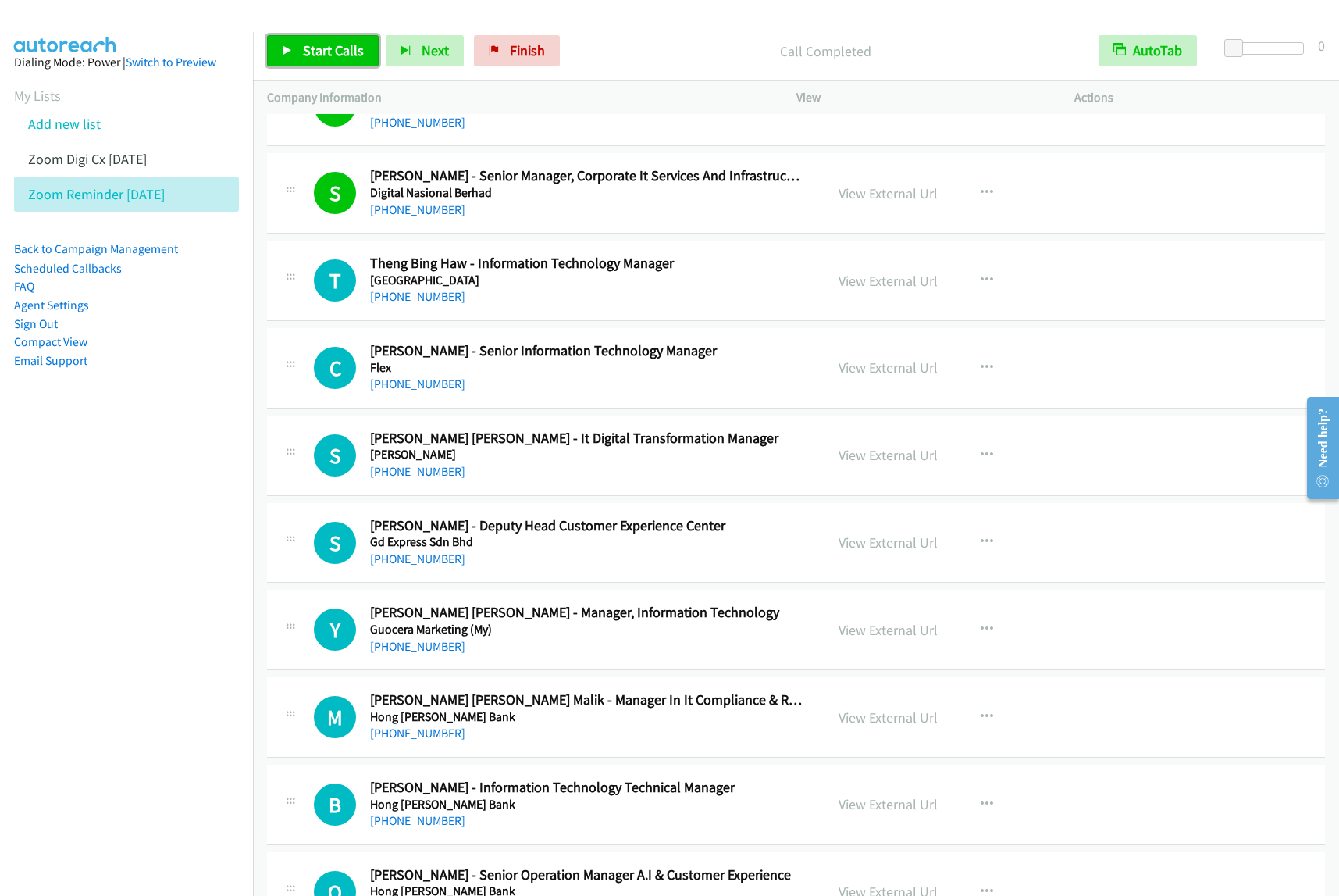
click at [339, 56] on span "Start Calls" at bounding box center [333, 50] width 61 height 18
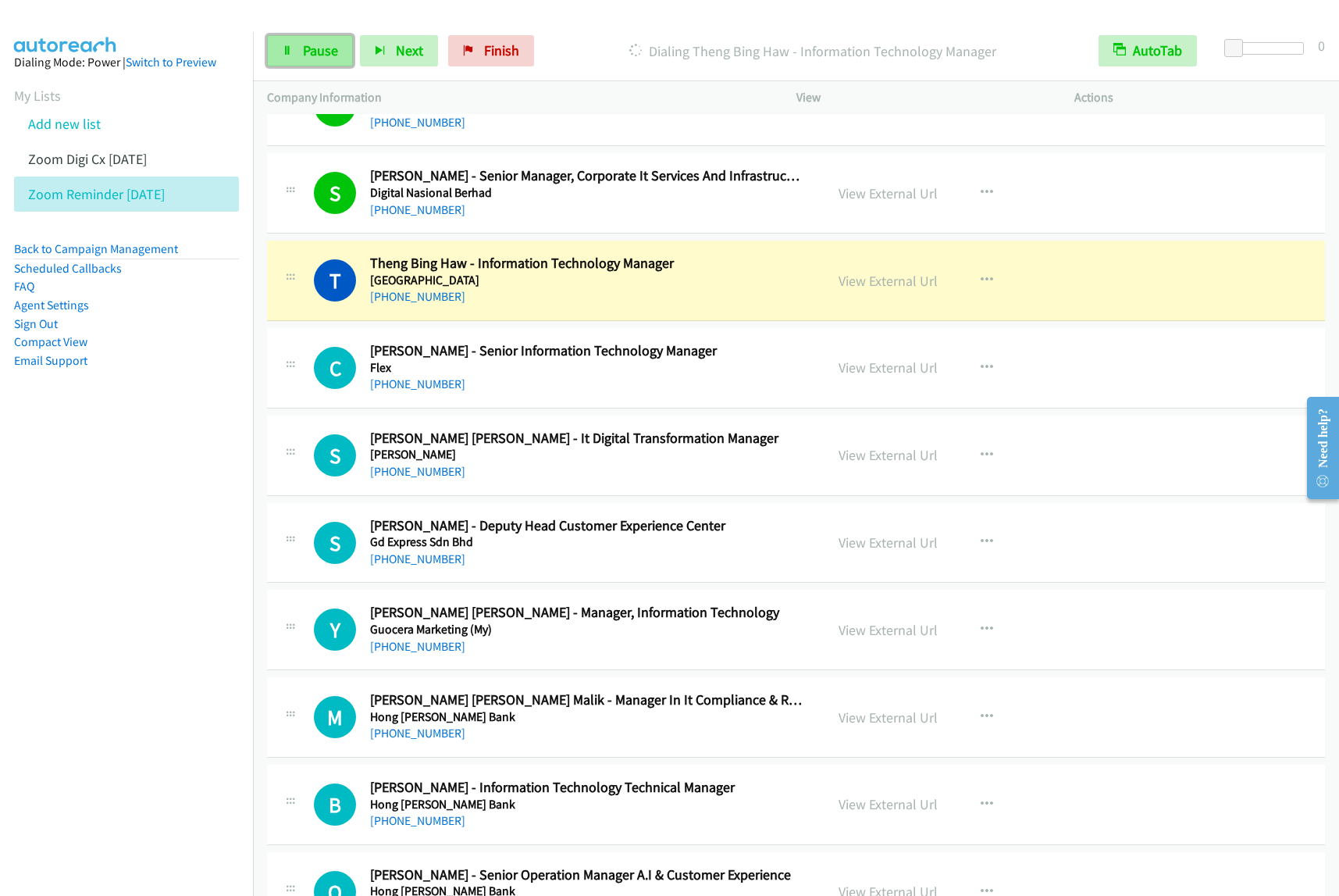
click at [301, 55] on link "Pause" at bounding box center [309, 50] width 86 height 31
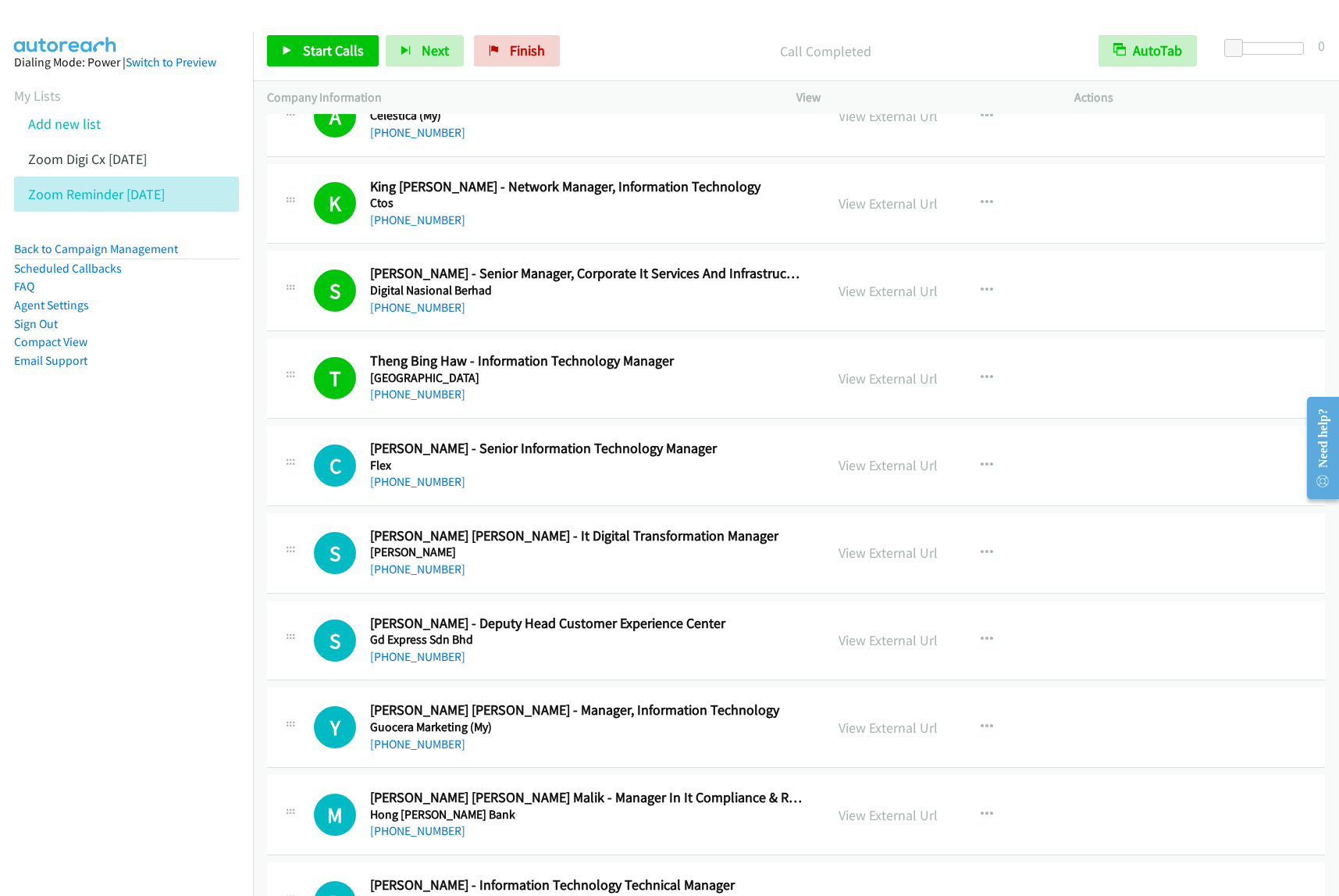
scroll to position [293, 0]
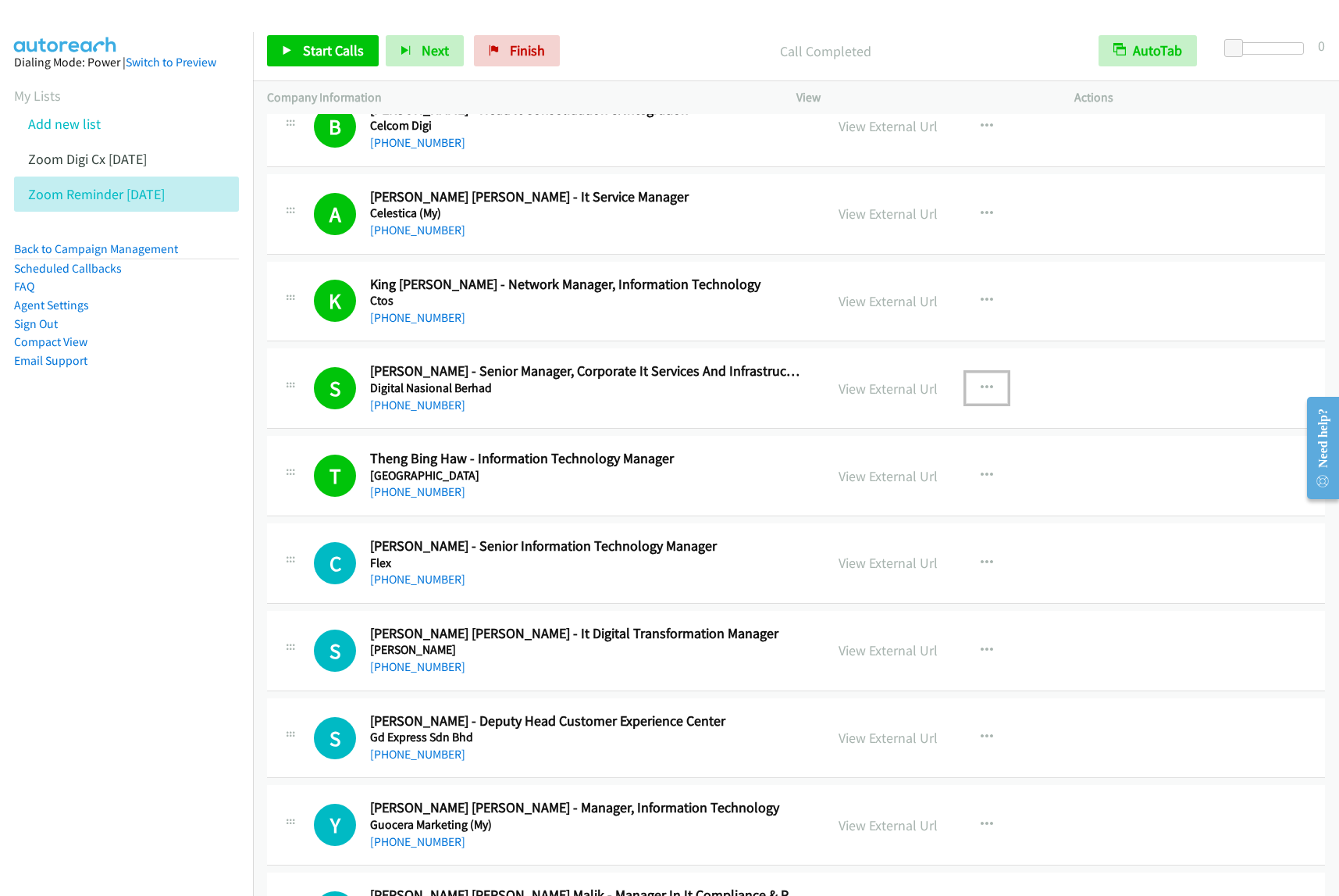
click at [981, 386] on icon "button" at bounding box center [987, 389] width 13 height 13
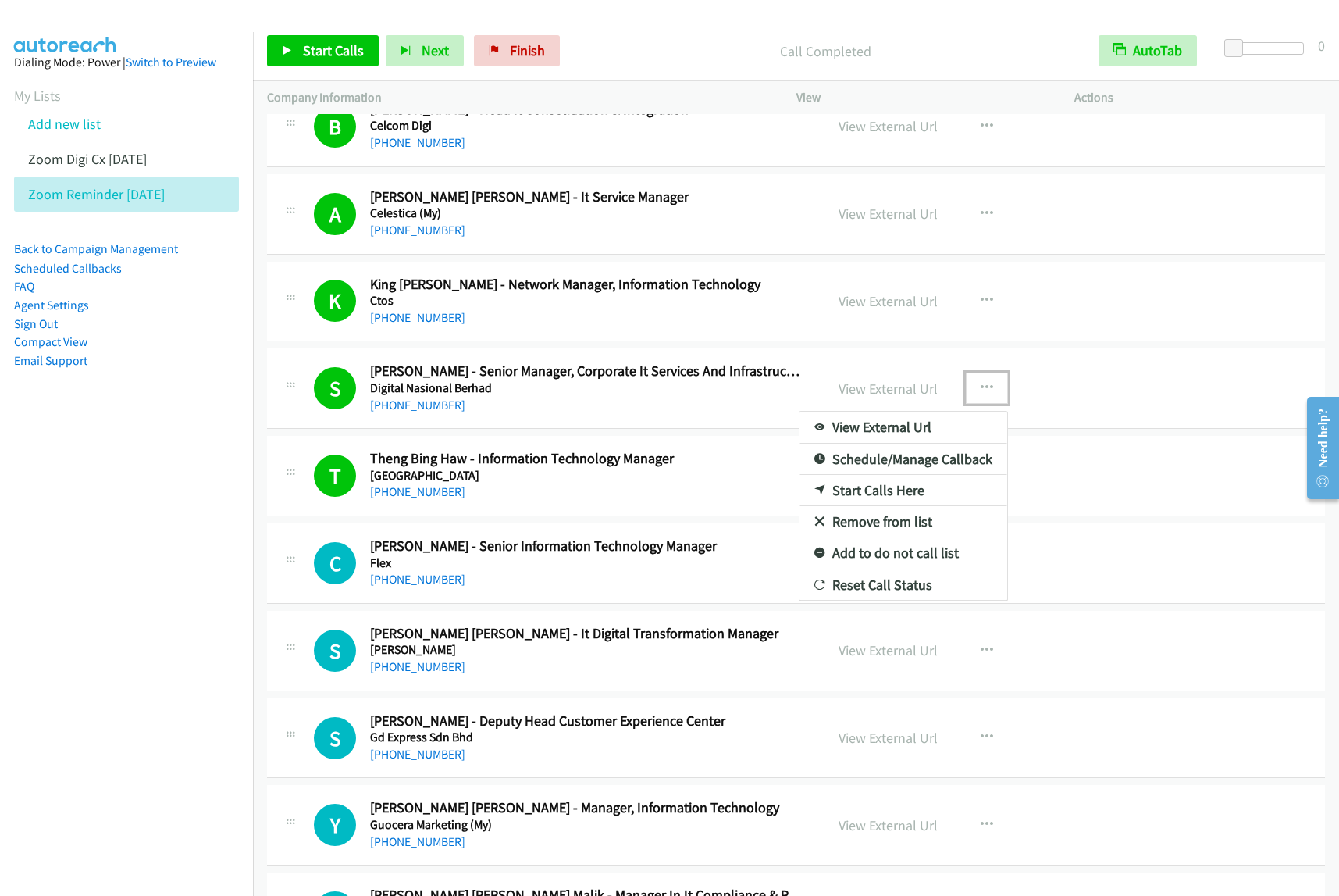
click at [929, 420] on link "View External Url" at bounding box center [903, 427] width 207 height 31
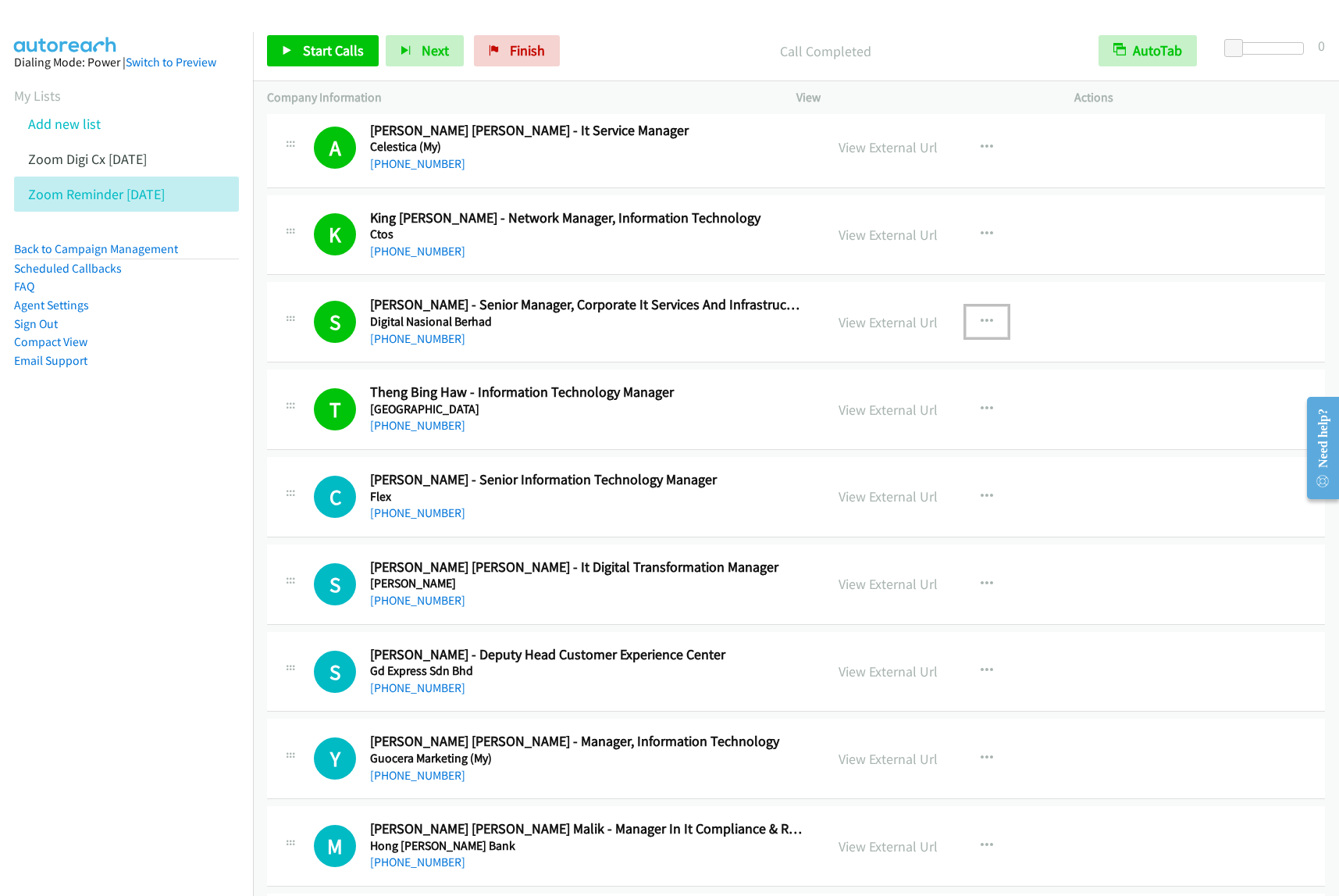
scroll to position [390, 0]
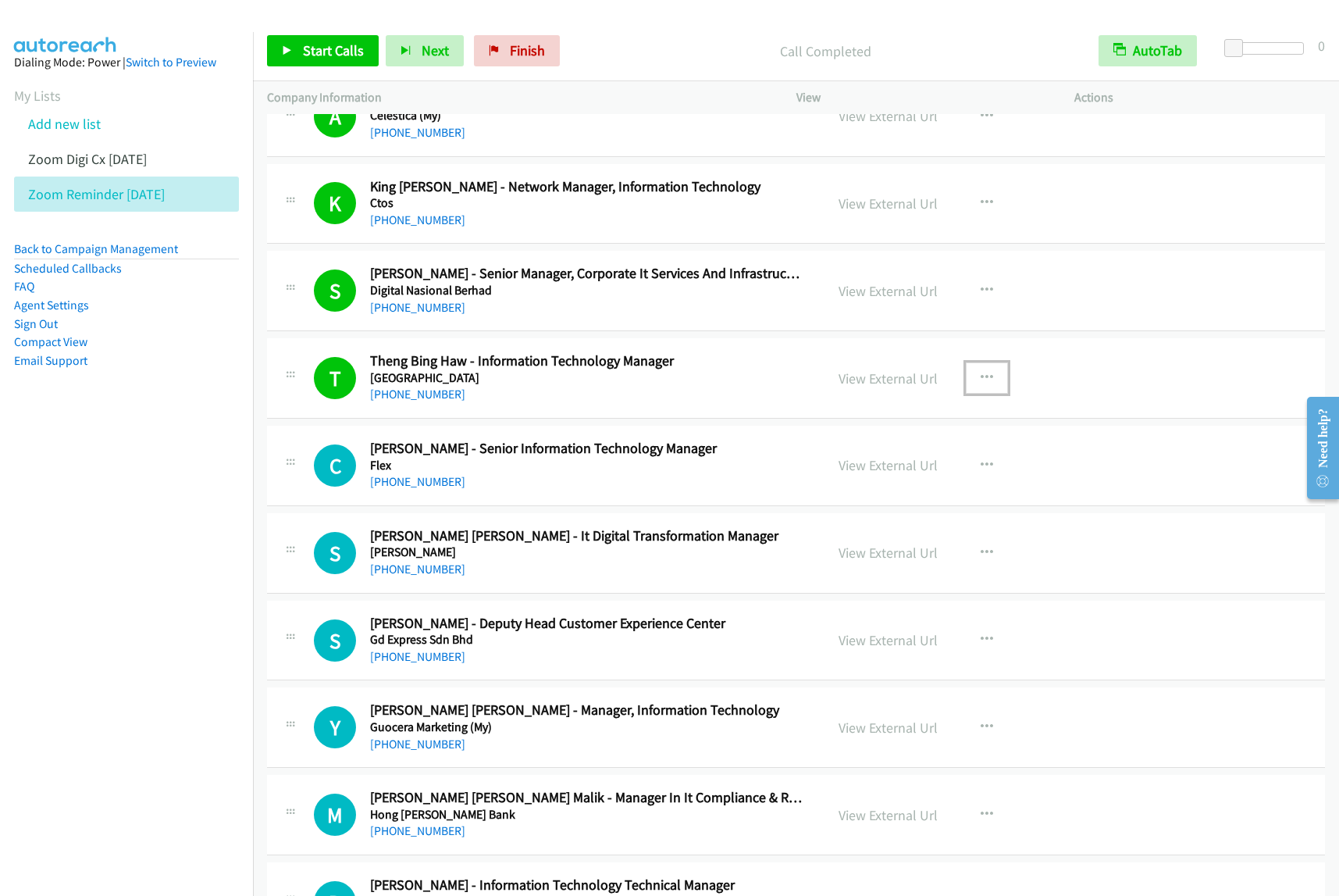
click at [984, 383] on icon "button" at bounding box center [987, 378] width 13 height 13
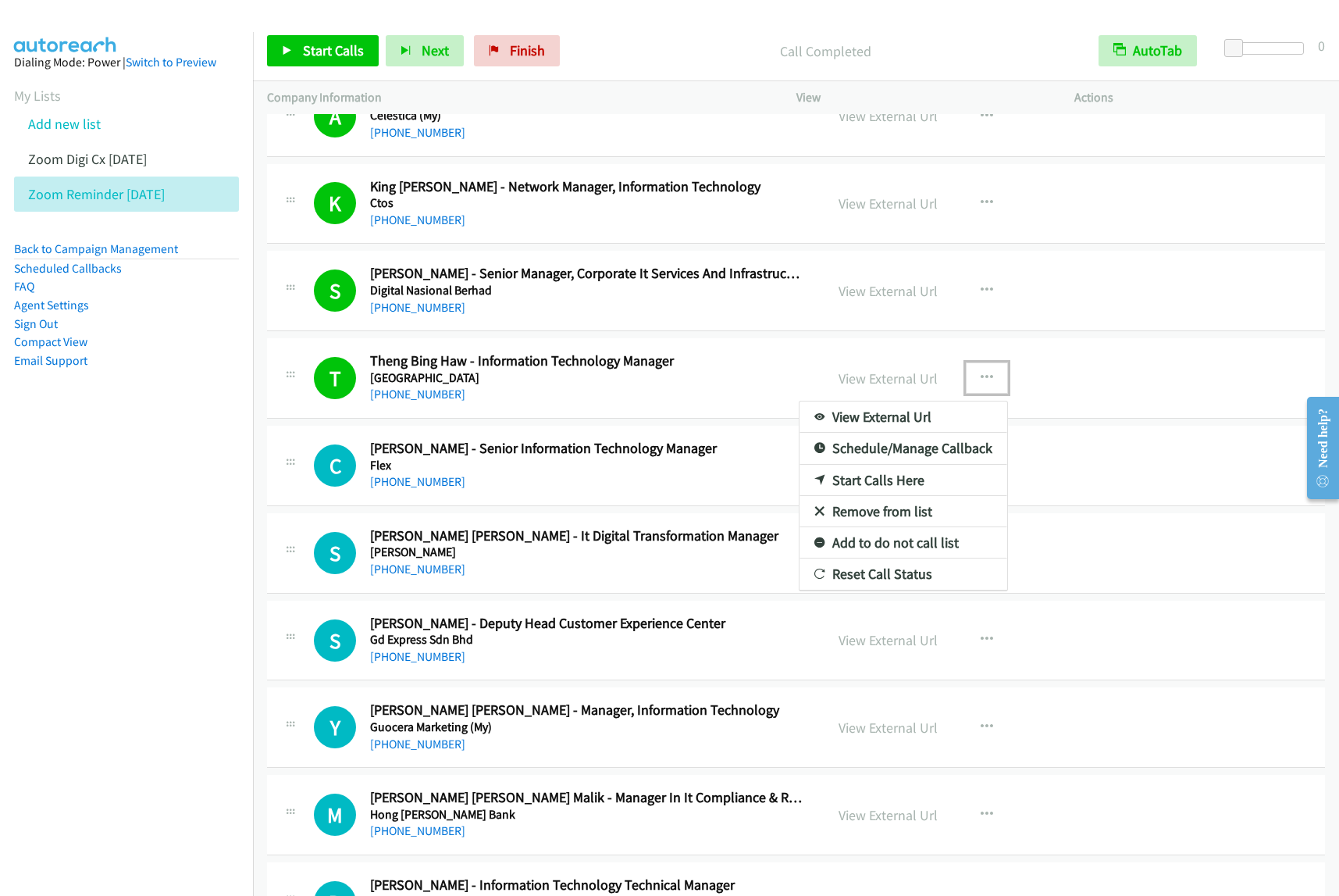
click at [905, 487] on link "Start Calls Here" at bounding box center [903, 480] width 207 height 31
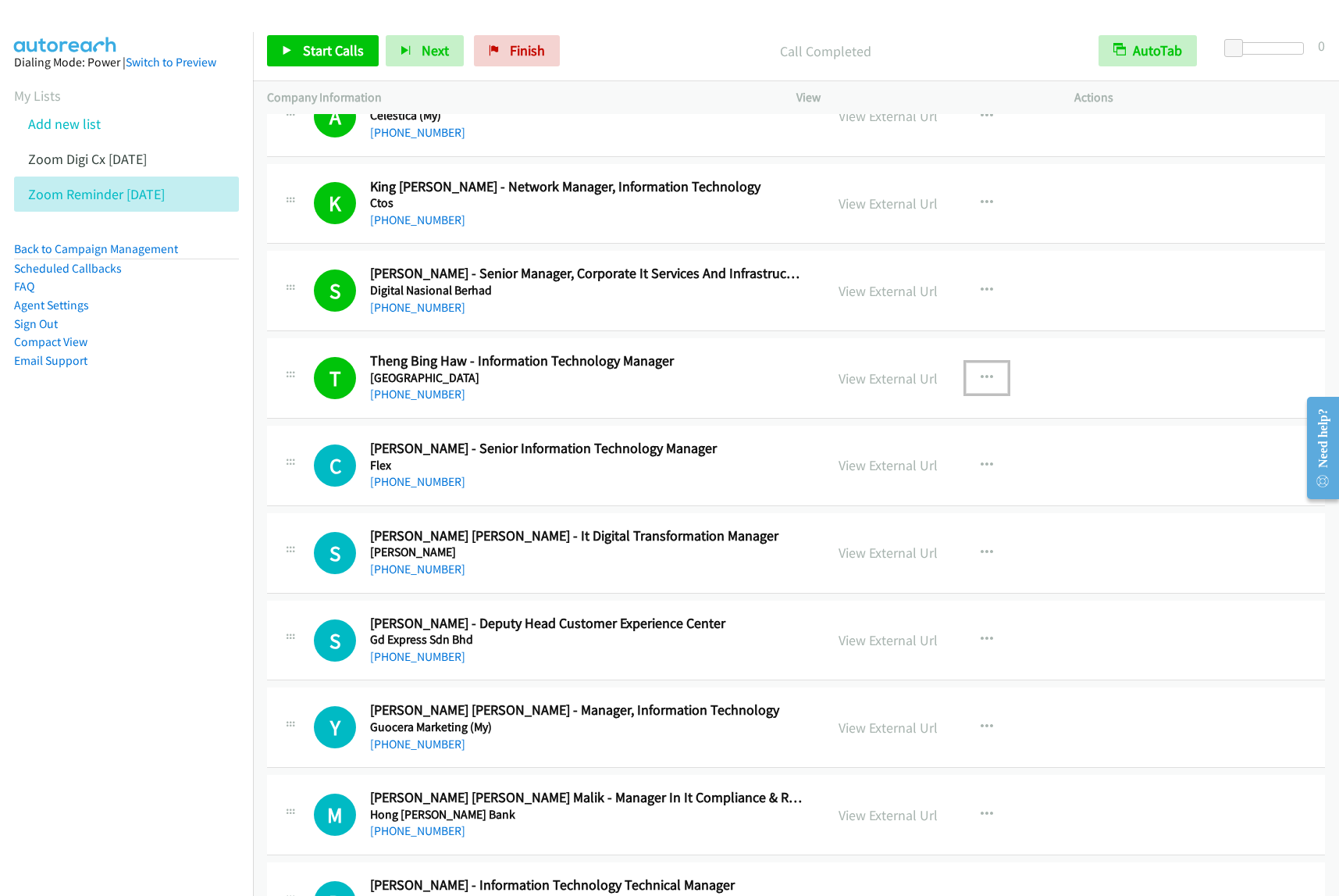
click at [981, 384] on button "button" at bounding box center [987, 378] width 42 height 31
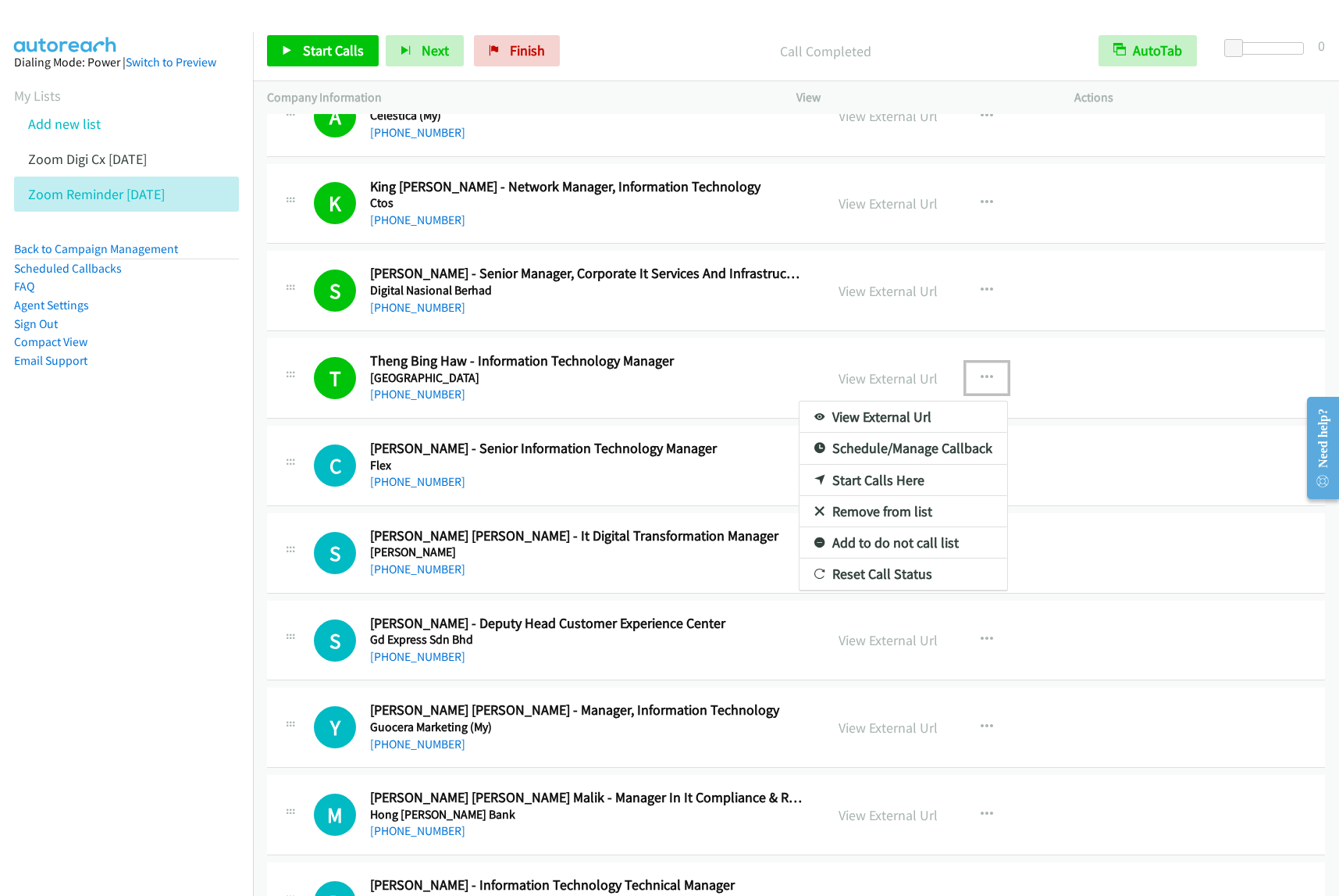
click at [916, 478] on link "Start Calls Here" at bounding box center [903, 480] width 207 height 31
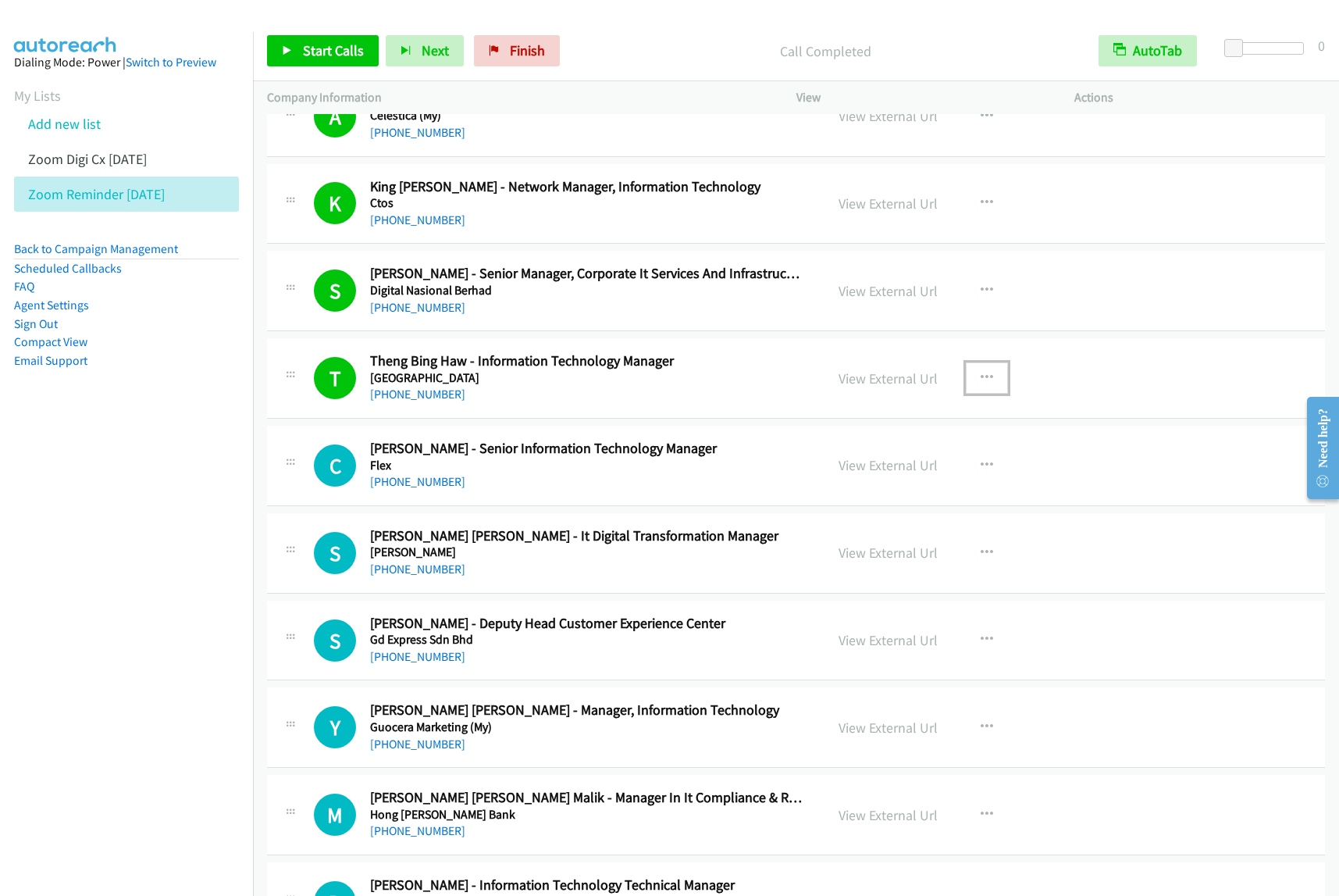
click at [981, 382] on icon "button" at bounding box center [987, 378] width 13 height 13
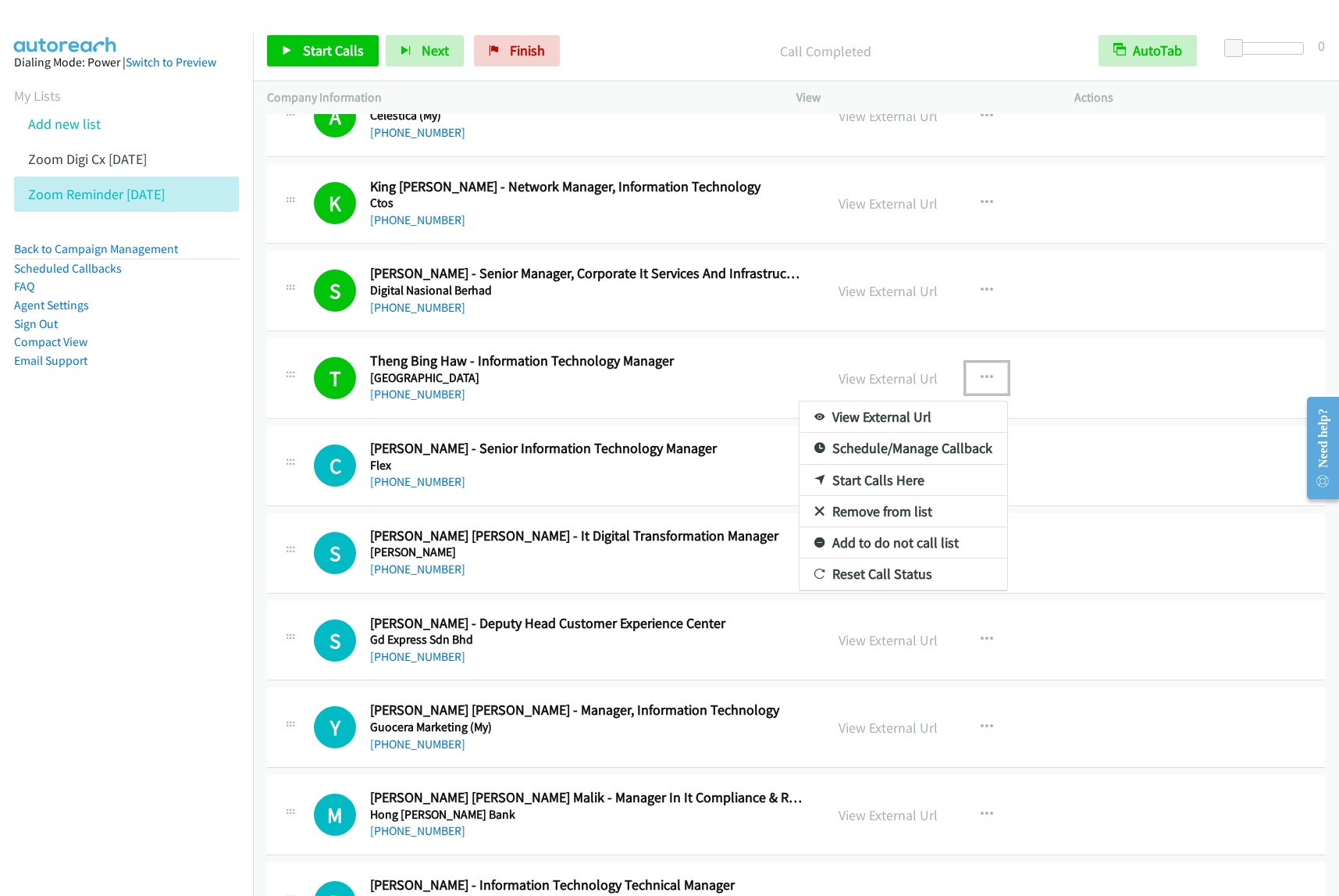
click at [912, 479] on link "Start Calls Here" at bounding box center [903, 480] width 207 height 31
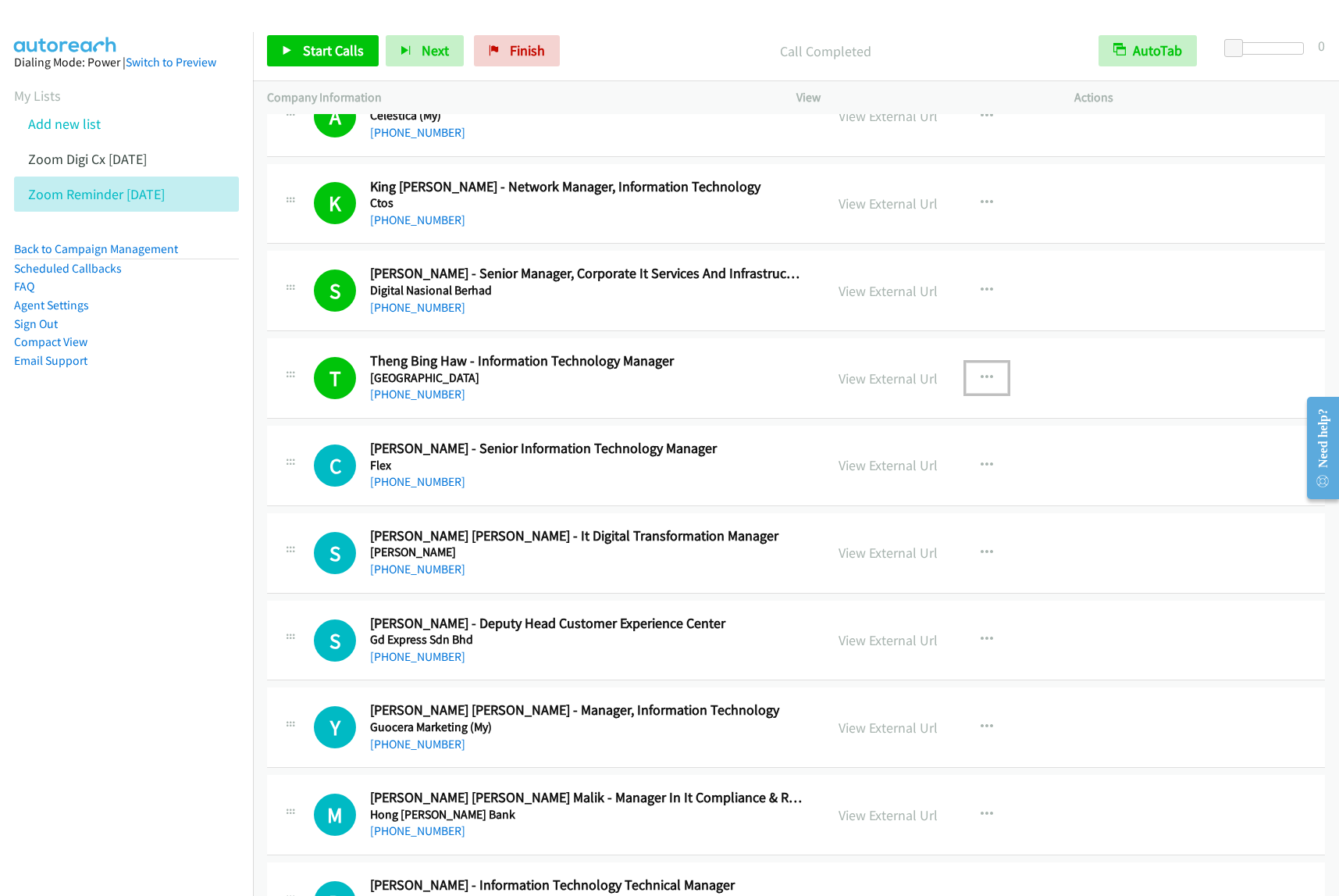
click at [767, 474] on div "[PHONE_NUMBER]" at bounding box center [587, 482] width 434 height 19
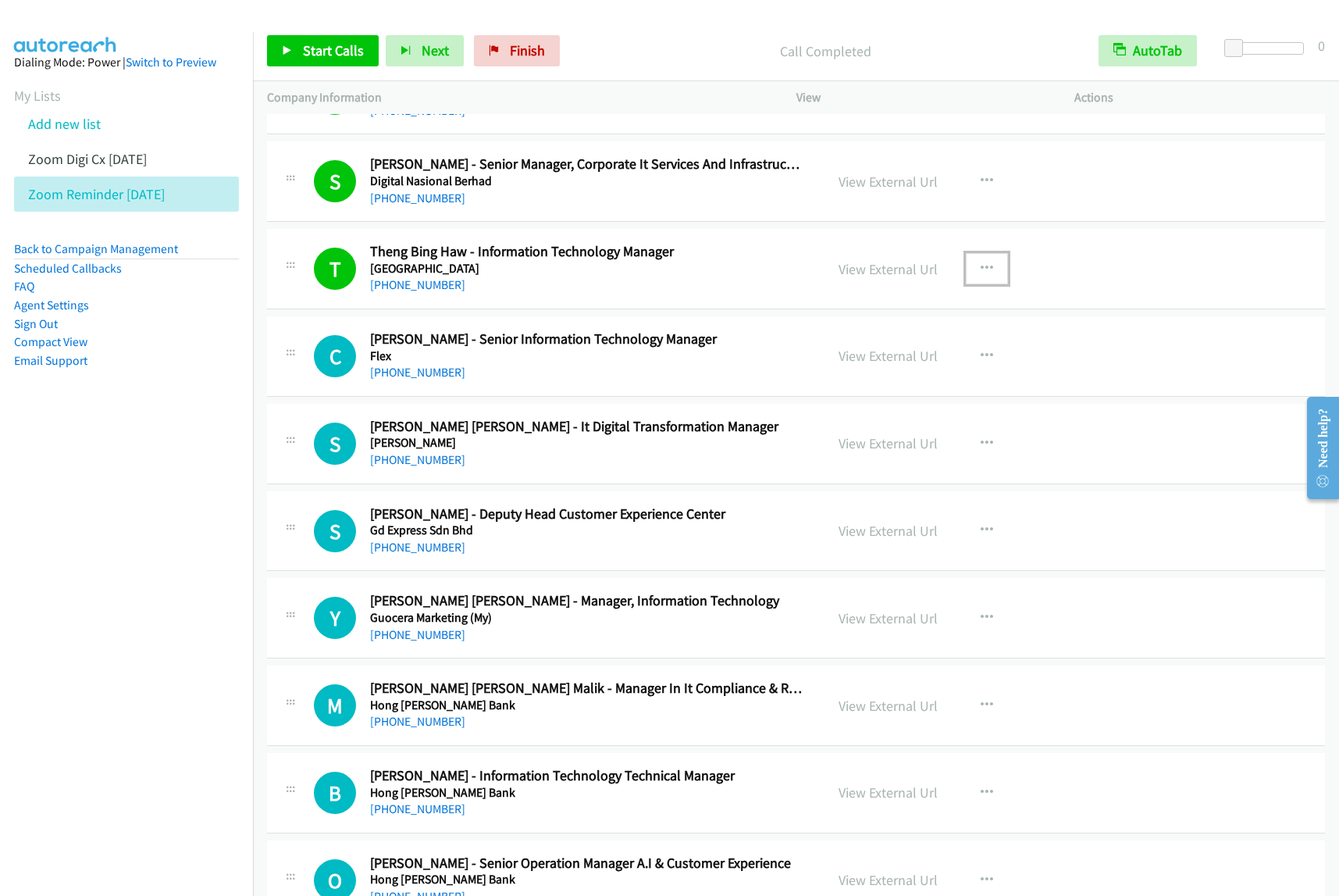
scroll to position [488, 0]
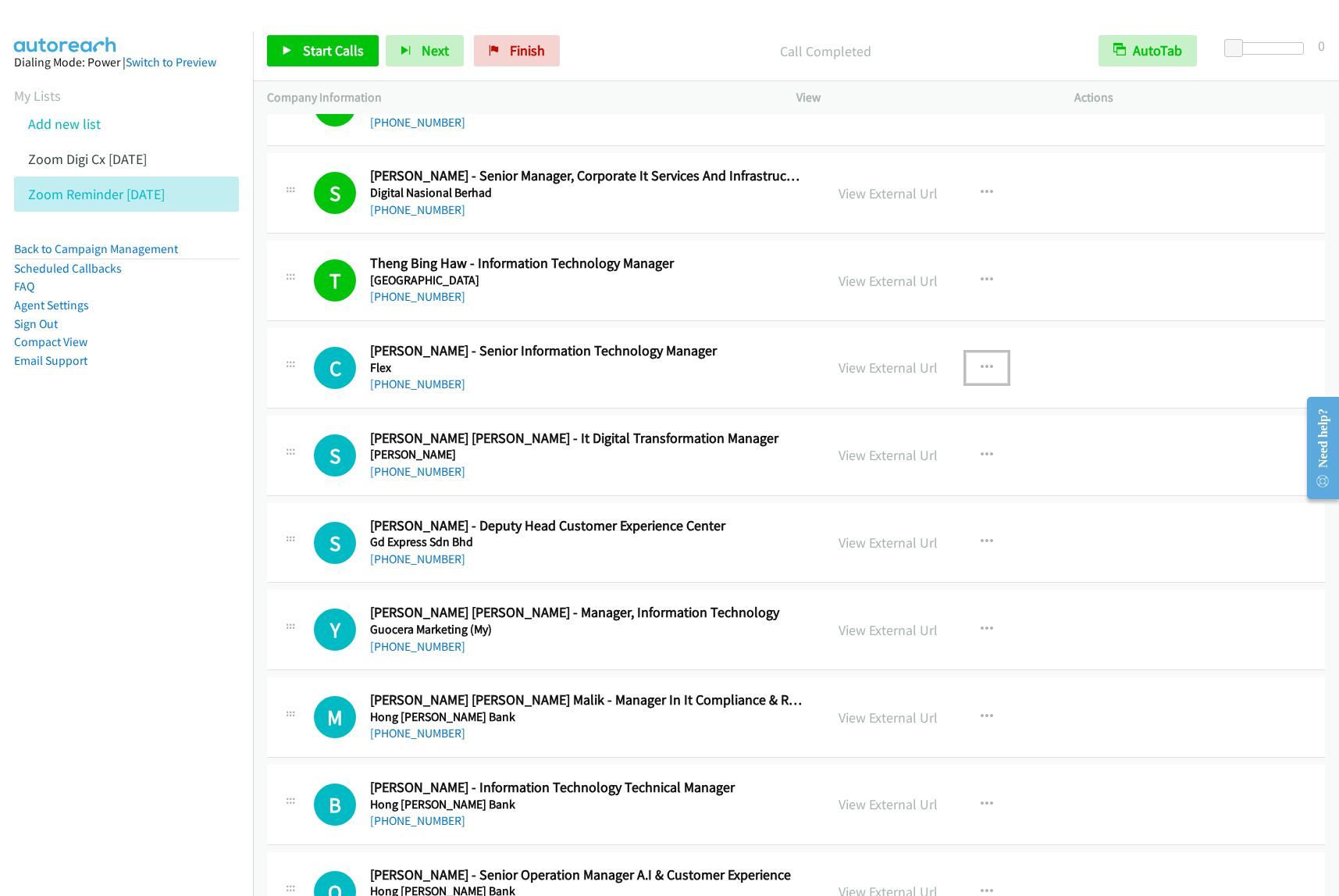
click at [981, 363] on icon "button" at bounding box center [987, 368] width 13 height 13
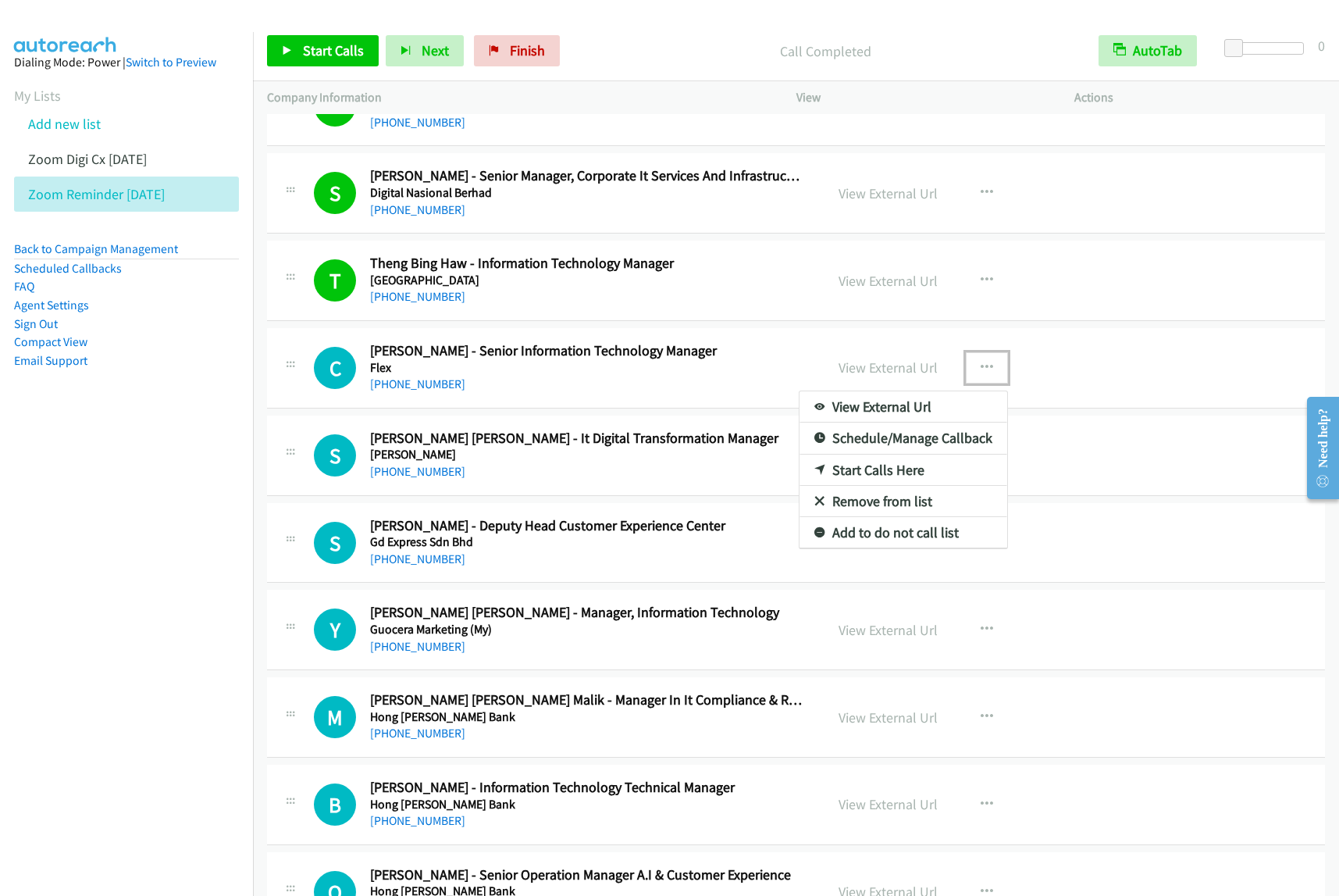
click at [927, 469] on link "Start Calls Here" at bounding box center [903, 469] width 207 height 31
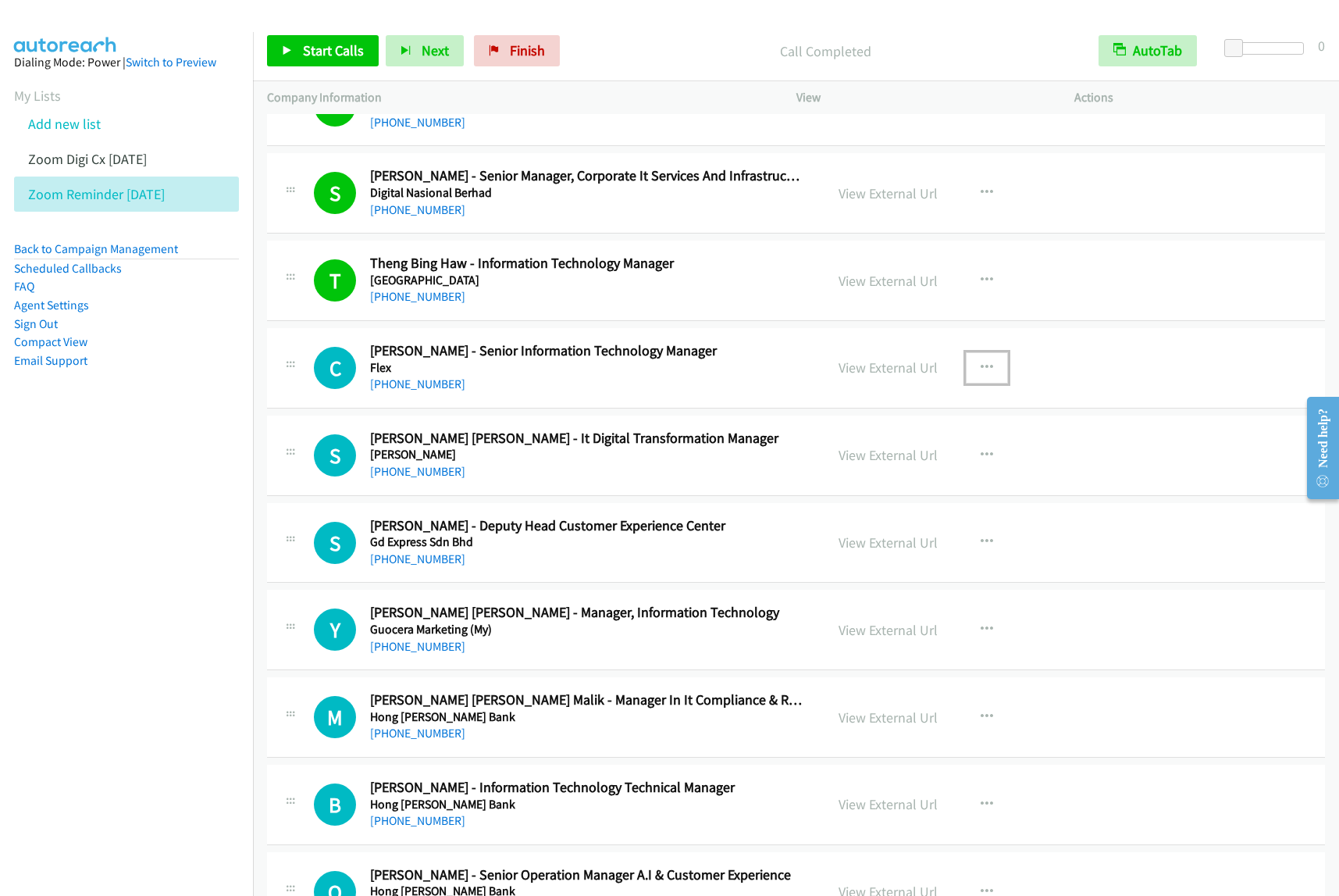
click at [981, 366] on icon "button" at bounding box center [987, 368] width 13 height 13
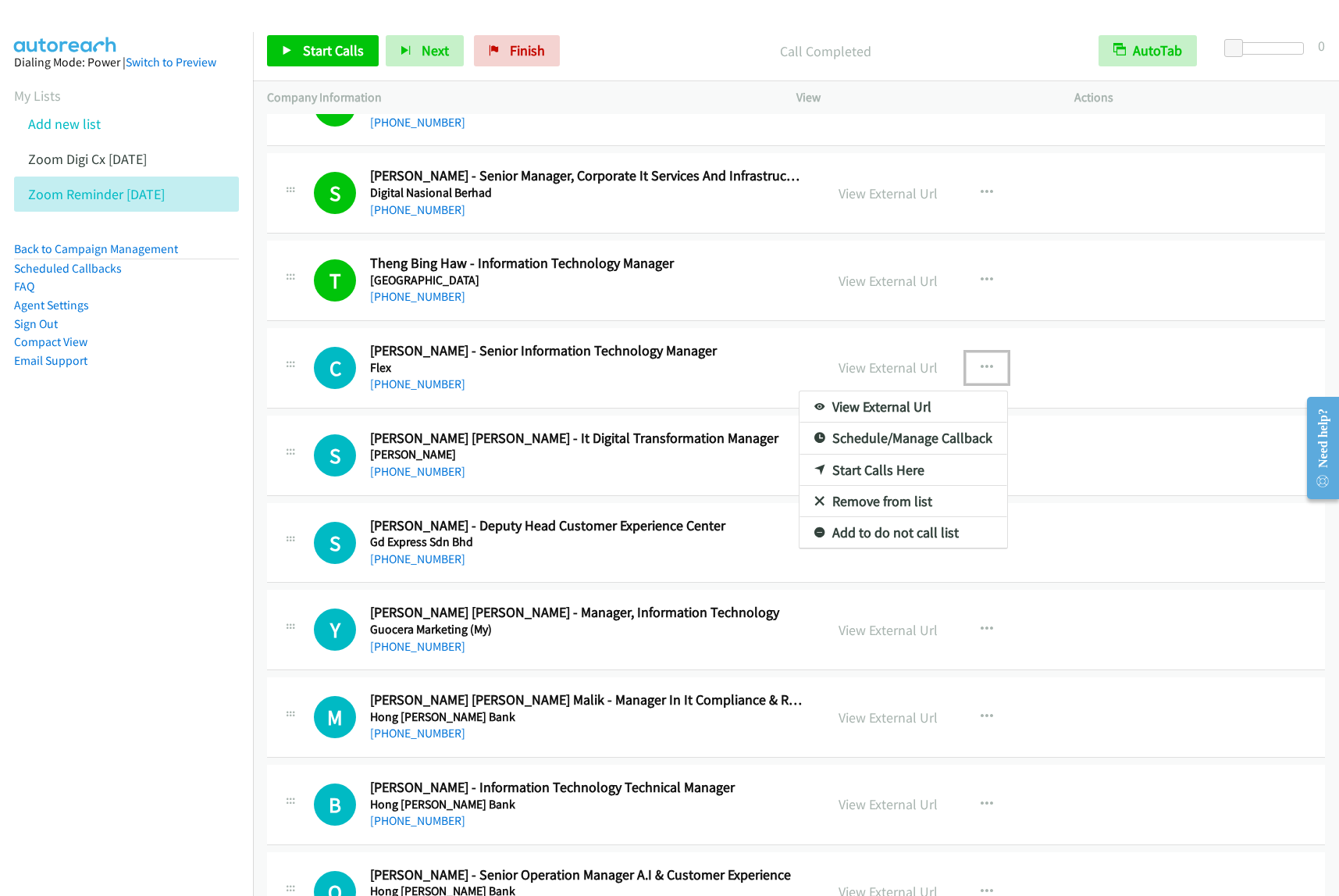
click at [926, 473] on link "Start Calls Here" at bounding box center [903, 469] width 207 height 31
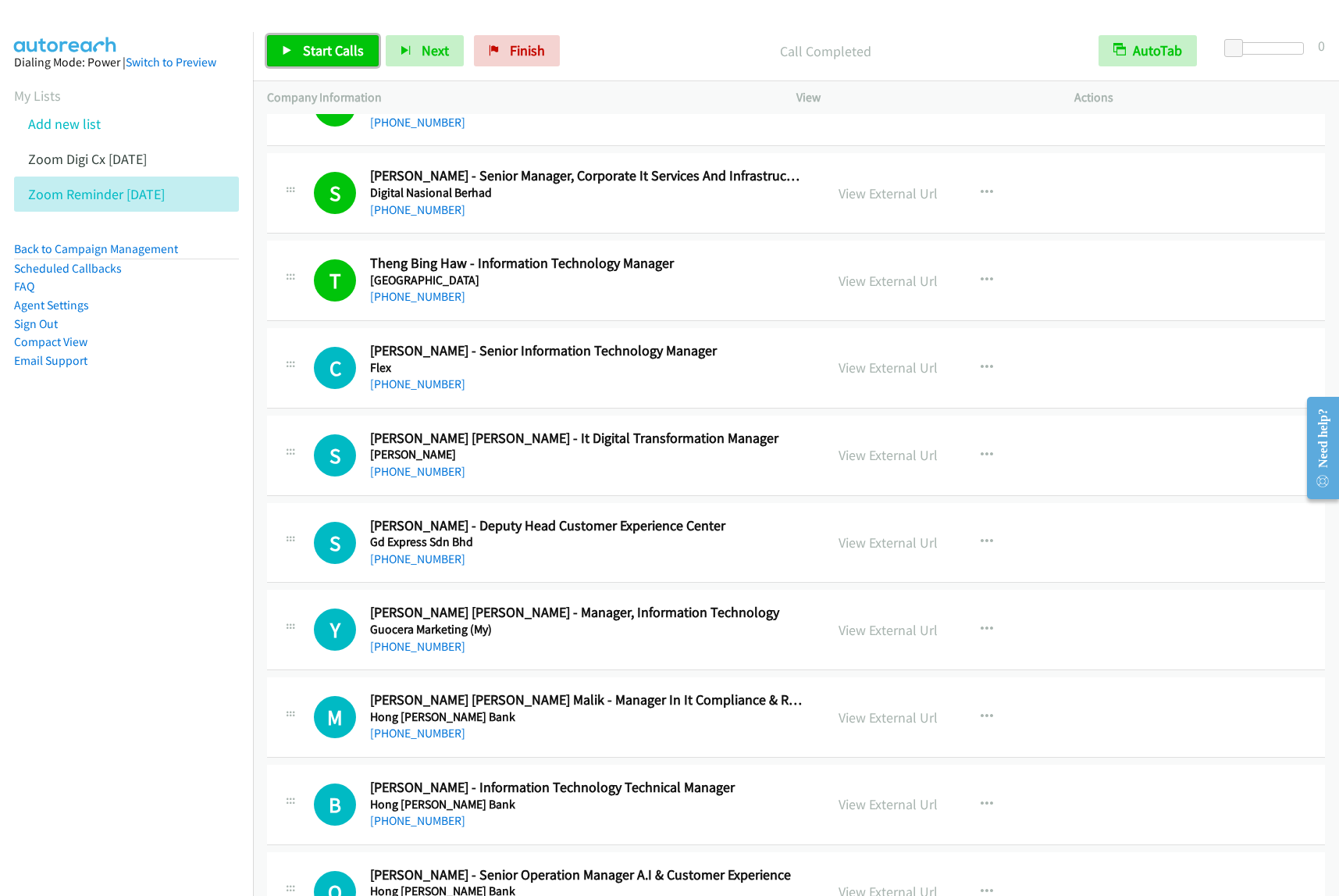
click at [324, 43] on span "Start Calls" at bounding box center [333, 50] width 61 height 18
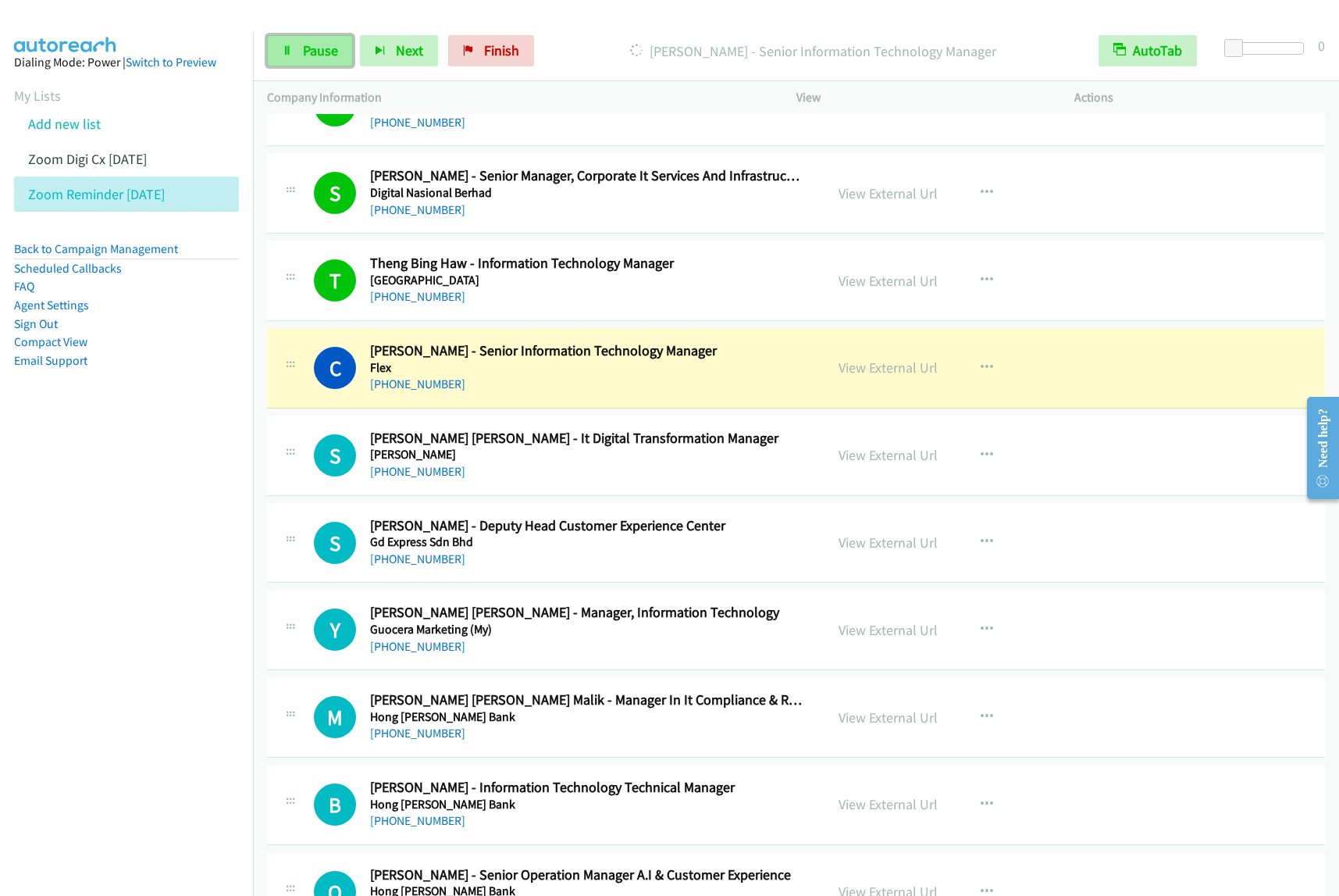
click at [336, 59] on span "Pause" at bounding box center [321, 50] width 35 height 18
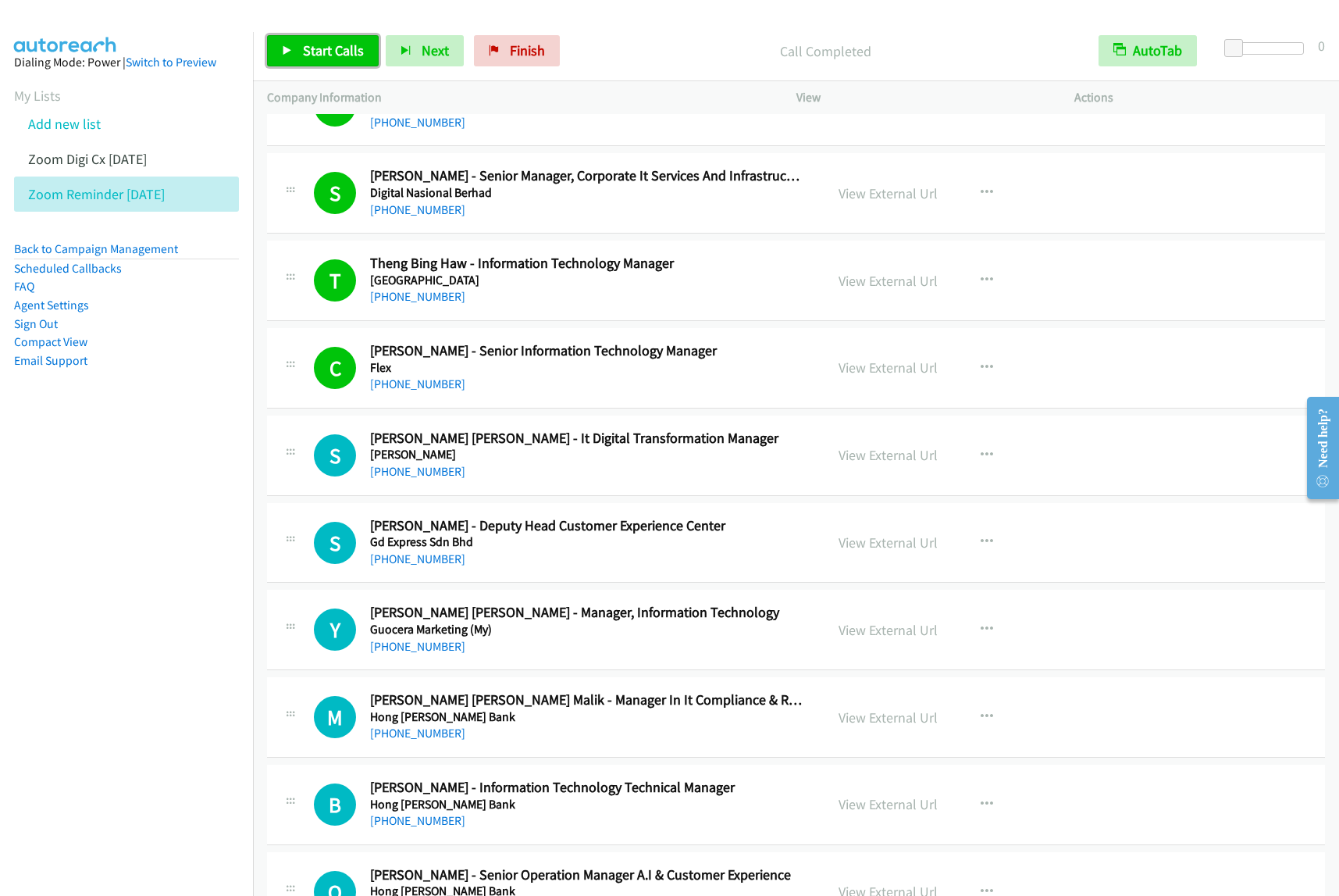
click at [325, 49] on span "Start Calls" at bounding box center [333, 50] width 61 height 18
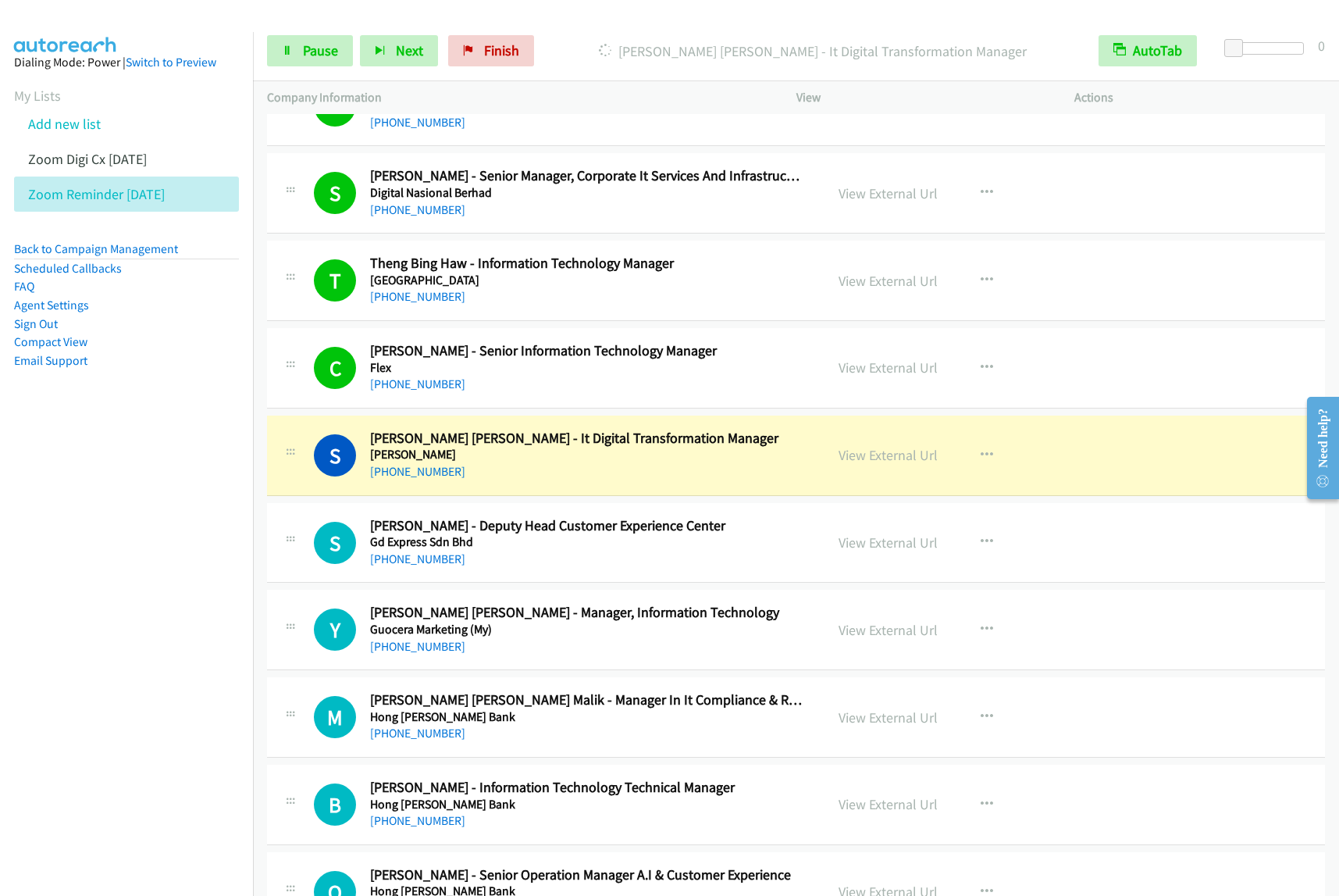
click at [294, 67] on div "Start Calls Pause Next Finish Dialing Steward Pang Tze Chuen - It Digital Trans…" at bounding box center [796, 51] width 1087 height 60
click at [337, 40] on link "Pause" at bounding box center [309, 50] width 86 height 31
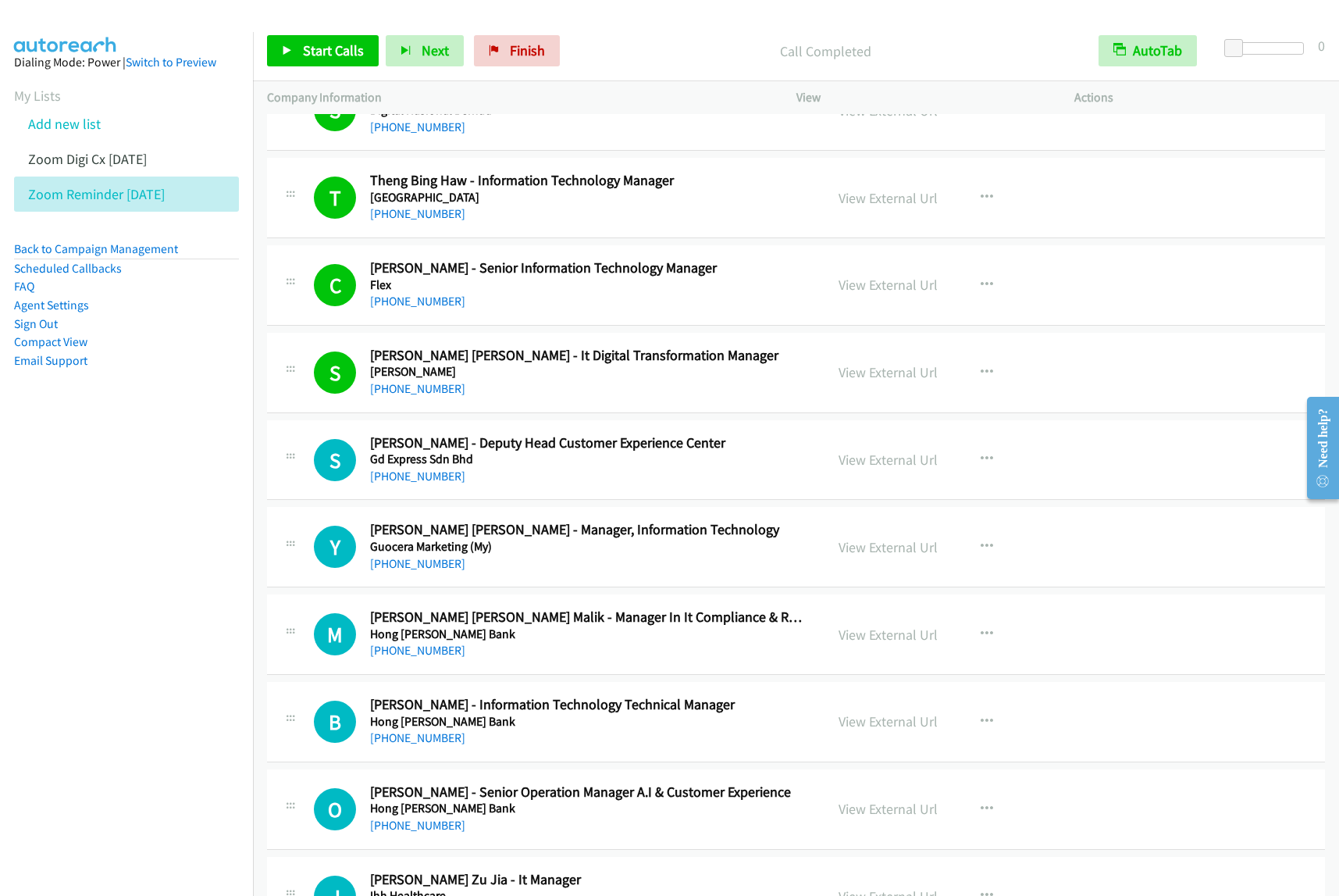
scroll to position [683, 0]
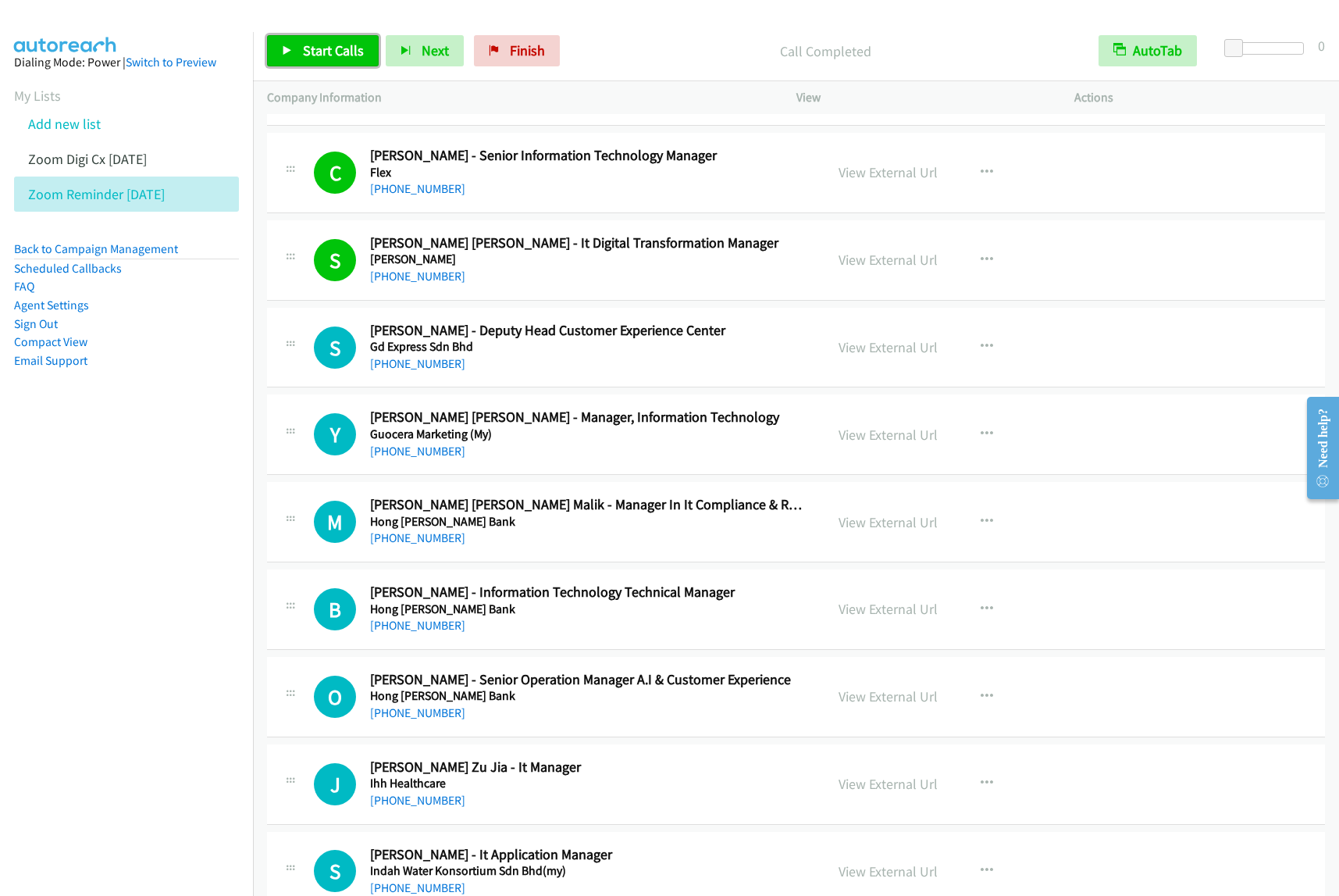
click at [355, 59] on span "Start Calls" at bounding box center [333, 50] width 61 height 18
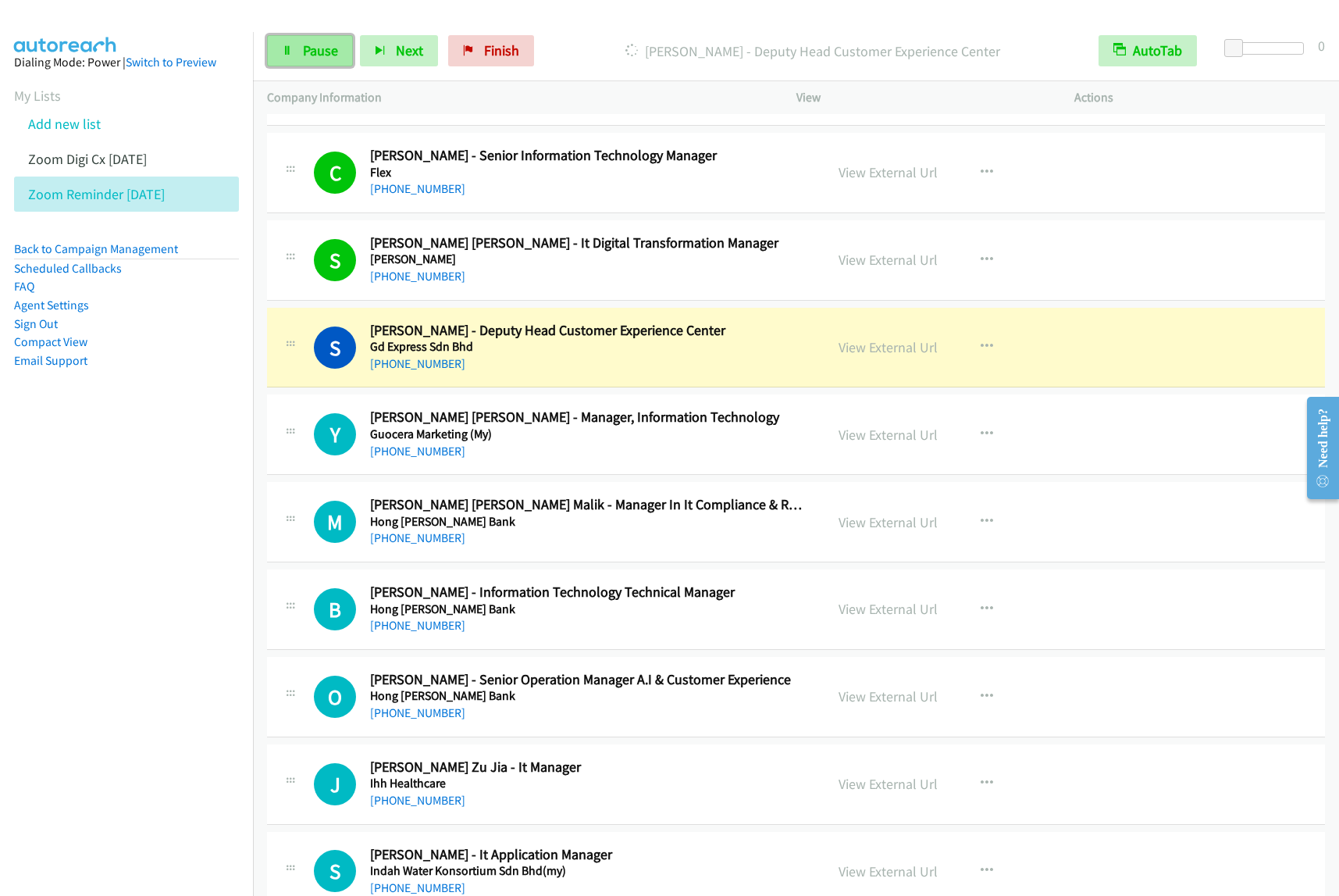
click at [325, 49] on span "Pause" at bounding box center [321, 50] width 35 height 18
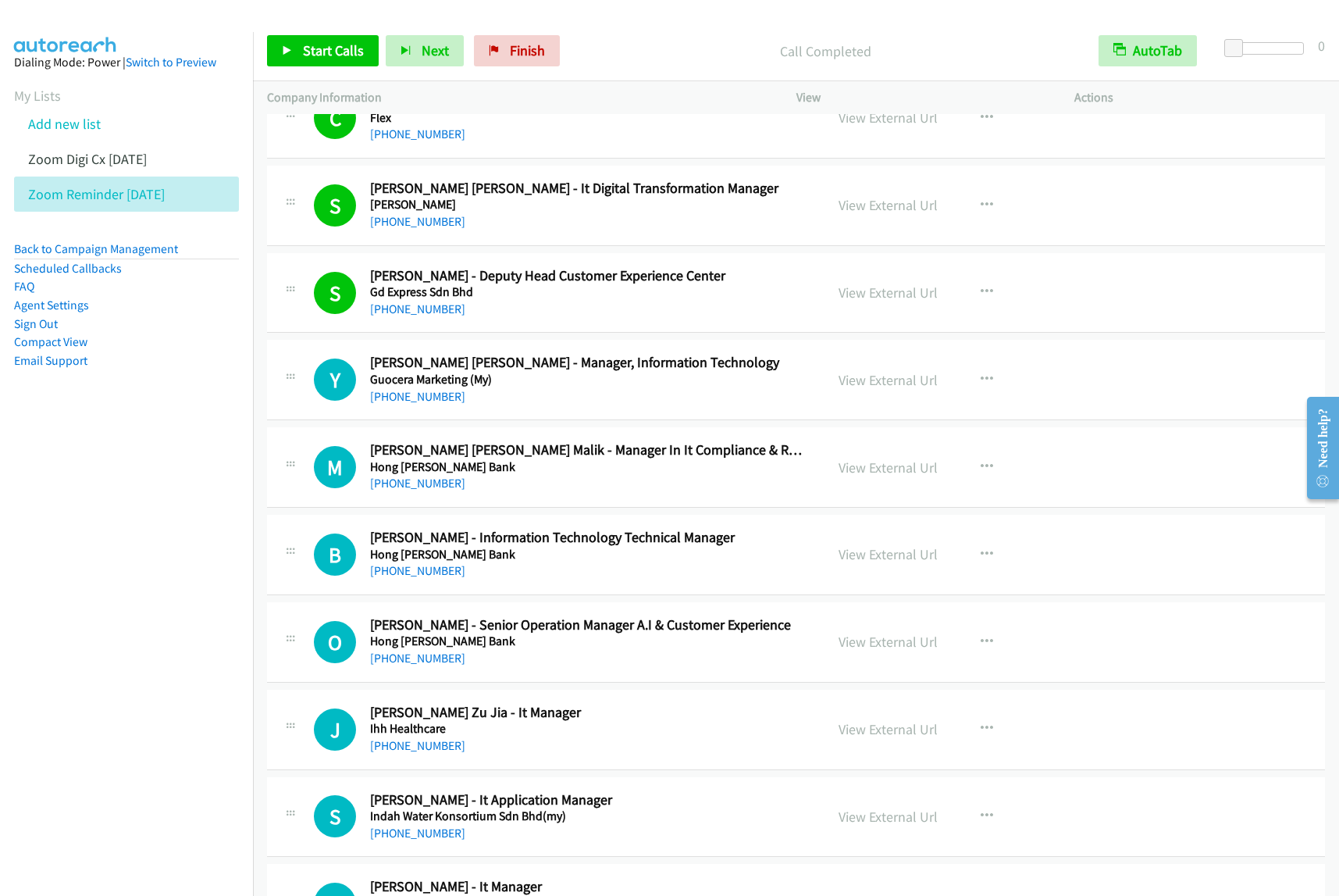
scroll to position [781, 0]
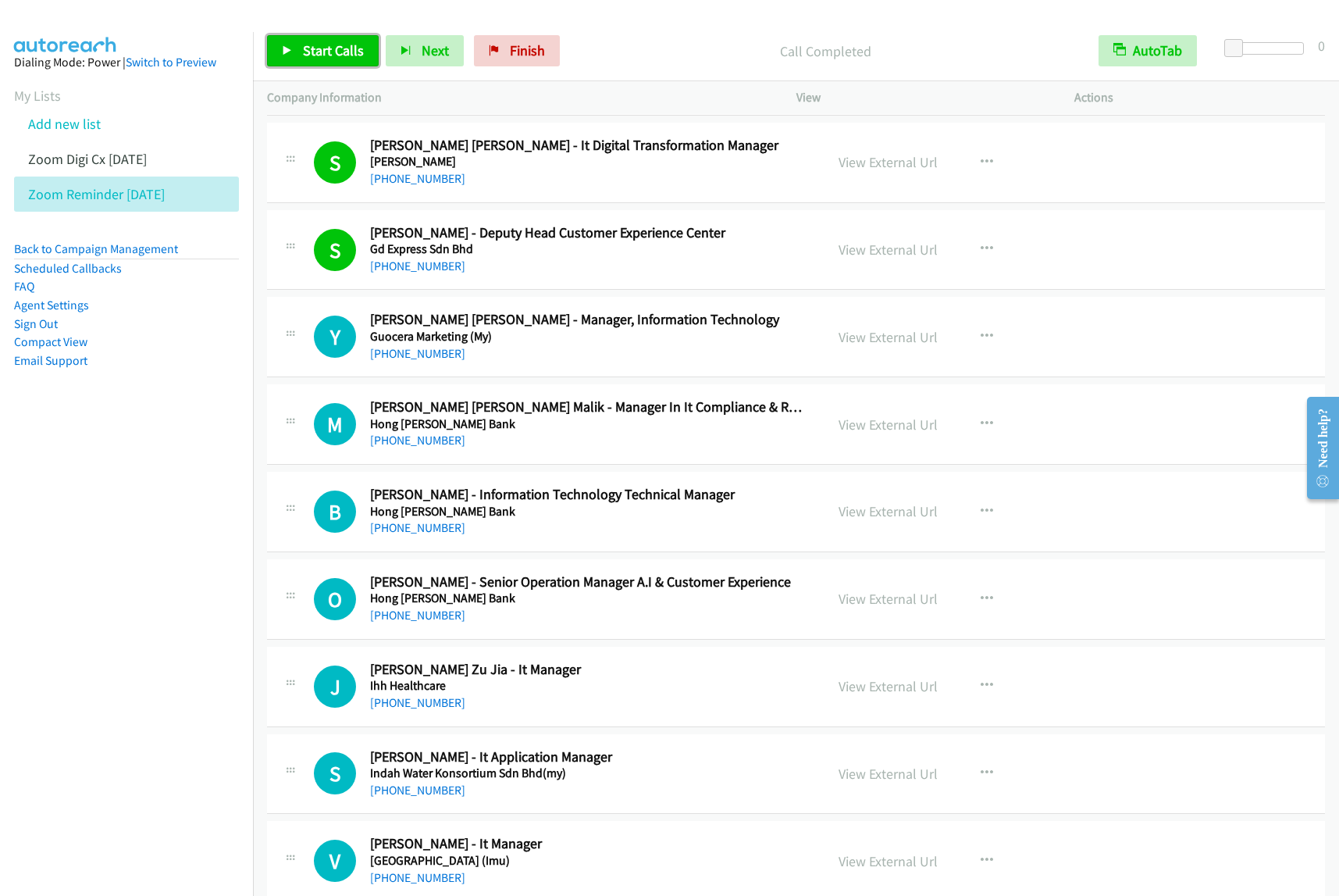
click at [315, 48] on span "Start Calls" at bounding box center [333, 50] width 61 height 18
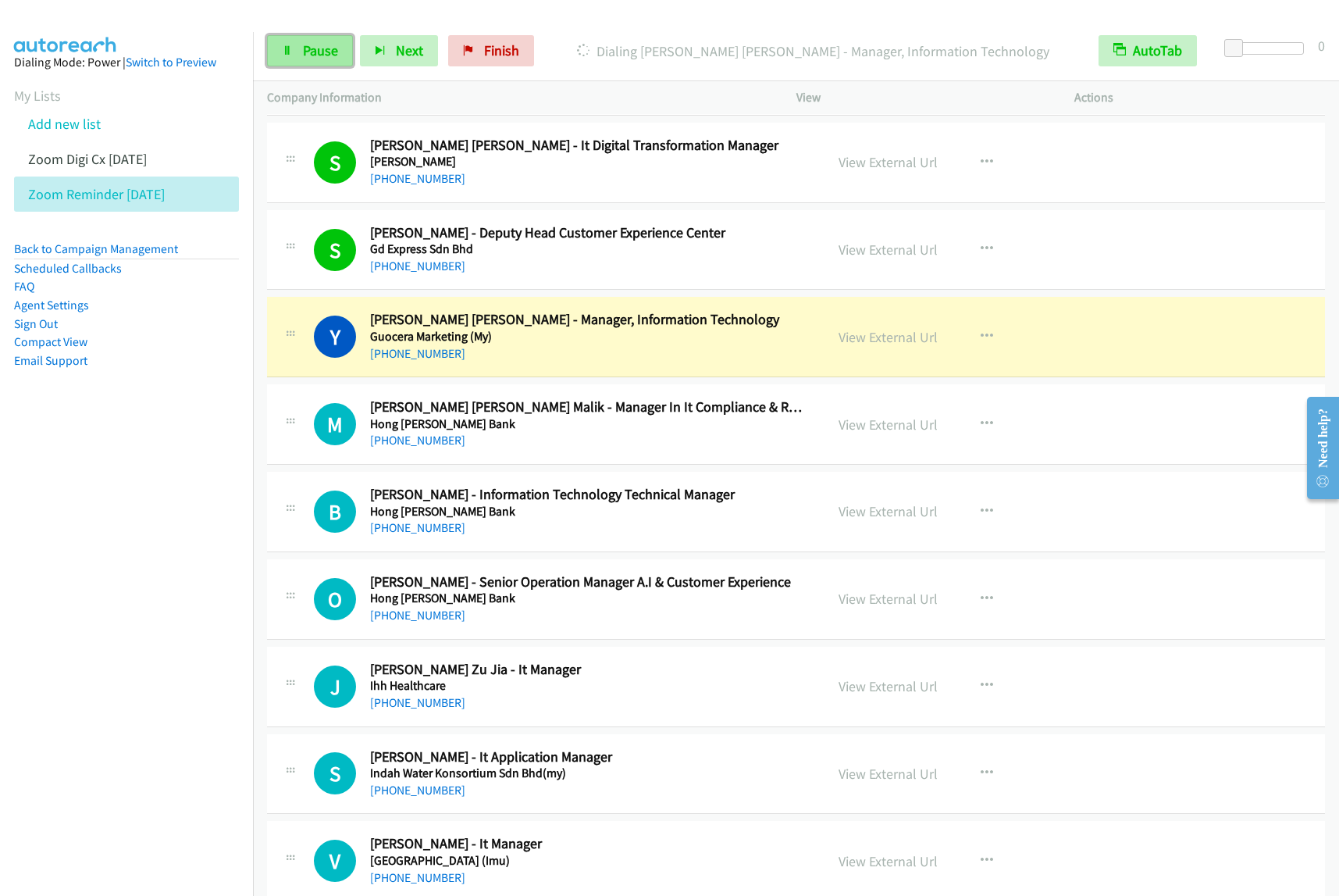
click at [322, 61] on link "Pause" at bounding box center [309, 50] width 86 height 31
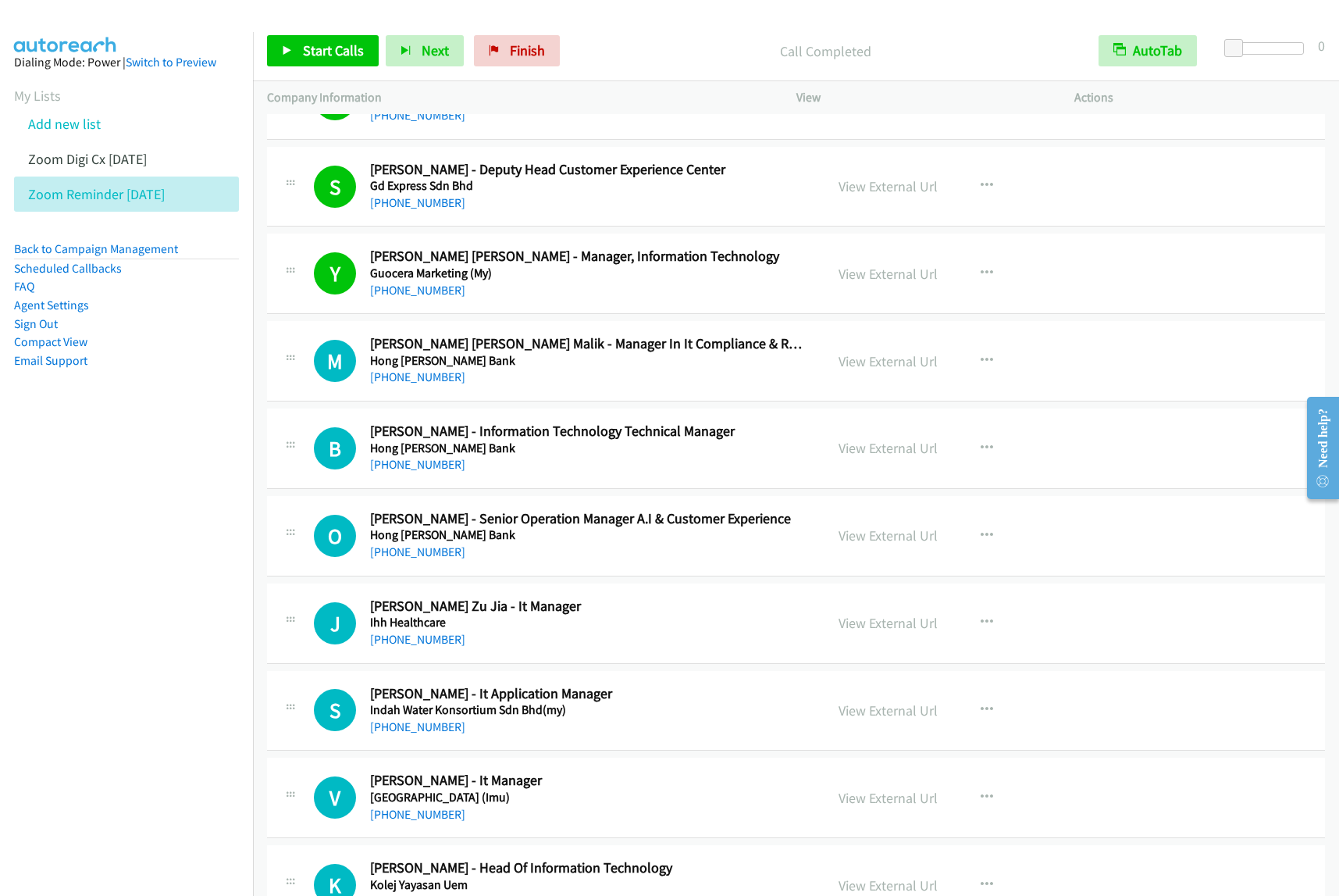
scroll to position [879, 0]
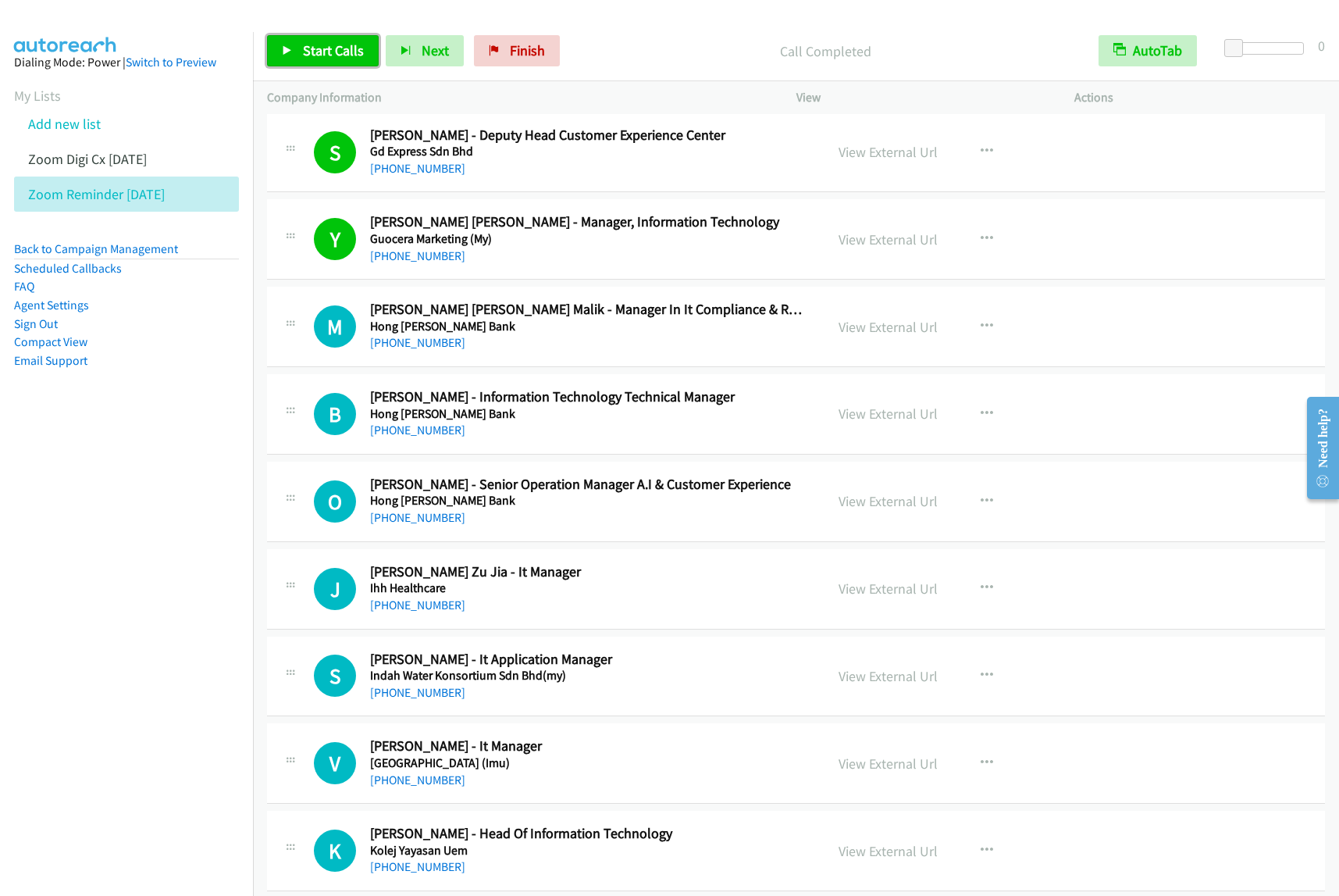
click at [336, 44] on span "Start Calls" at bounding box center [333, 50] width 61 height 18
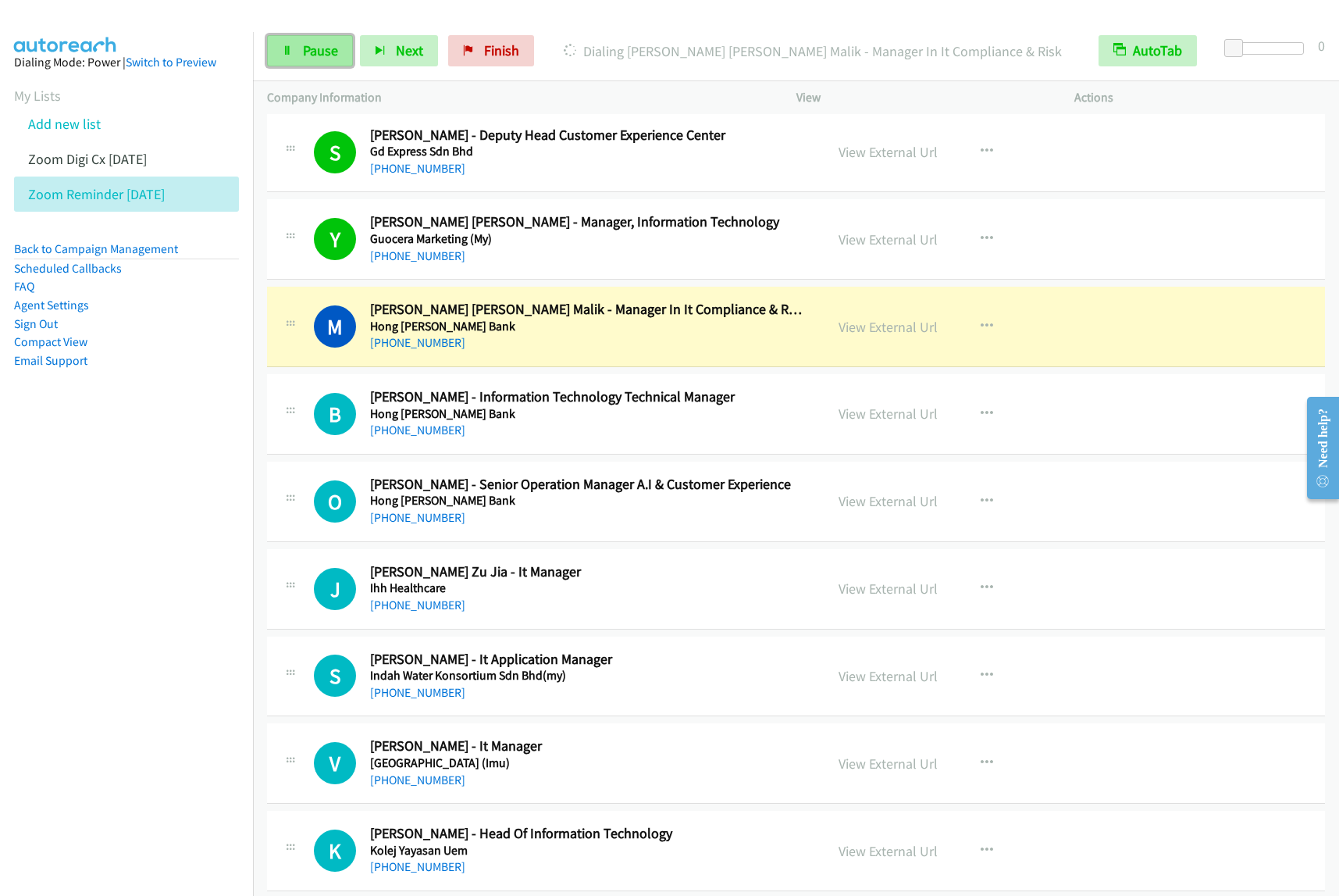
click at [307, 51] on span "Pause" at bounding box center [321, 50] width 35 height 18
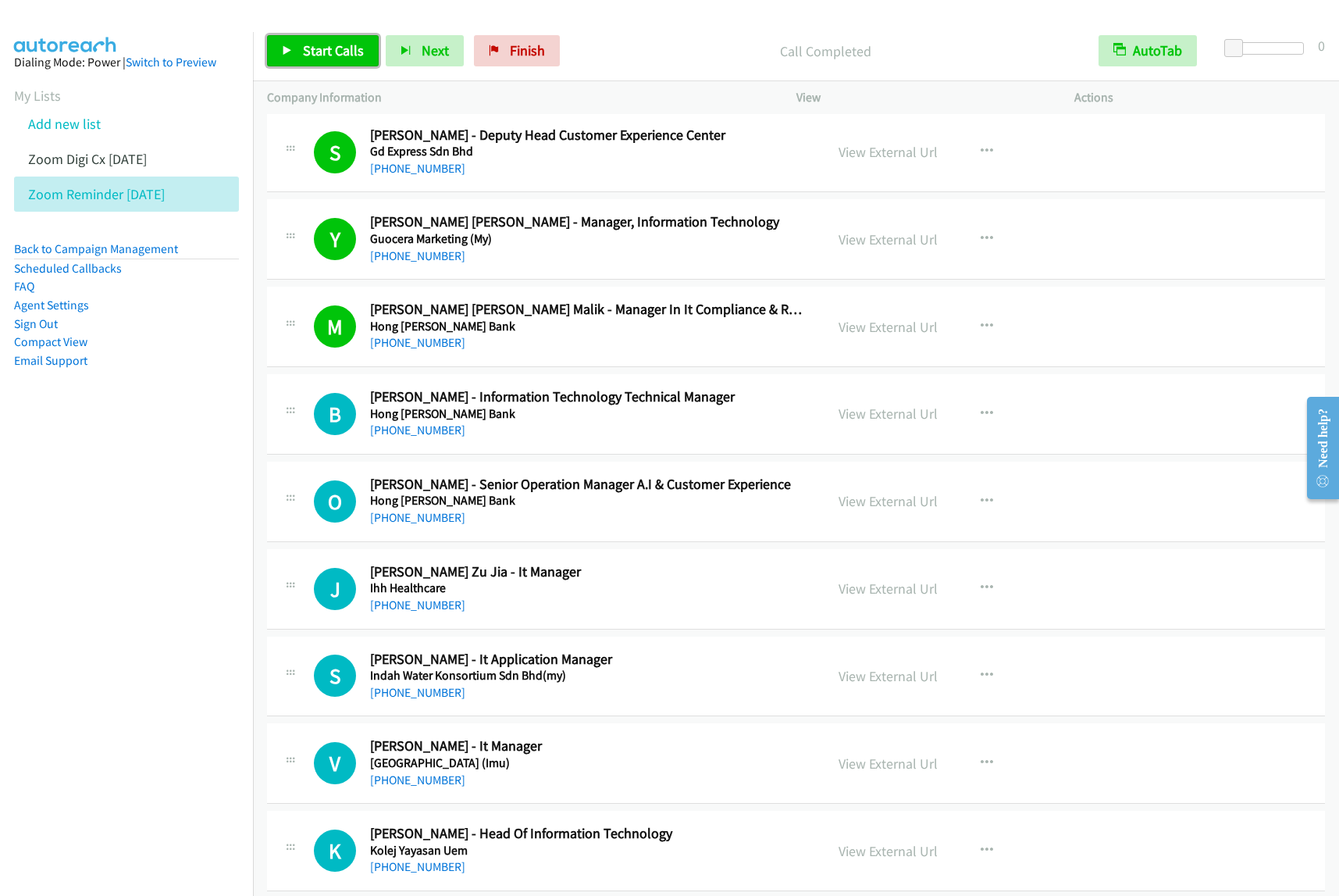
click at [347, 65] on link "Start Calls" at bounding box center [322, 50] width 112 height 31
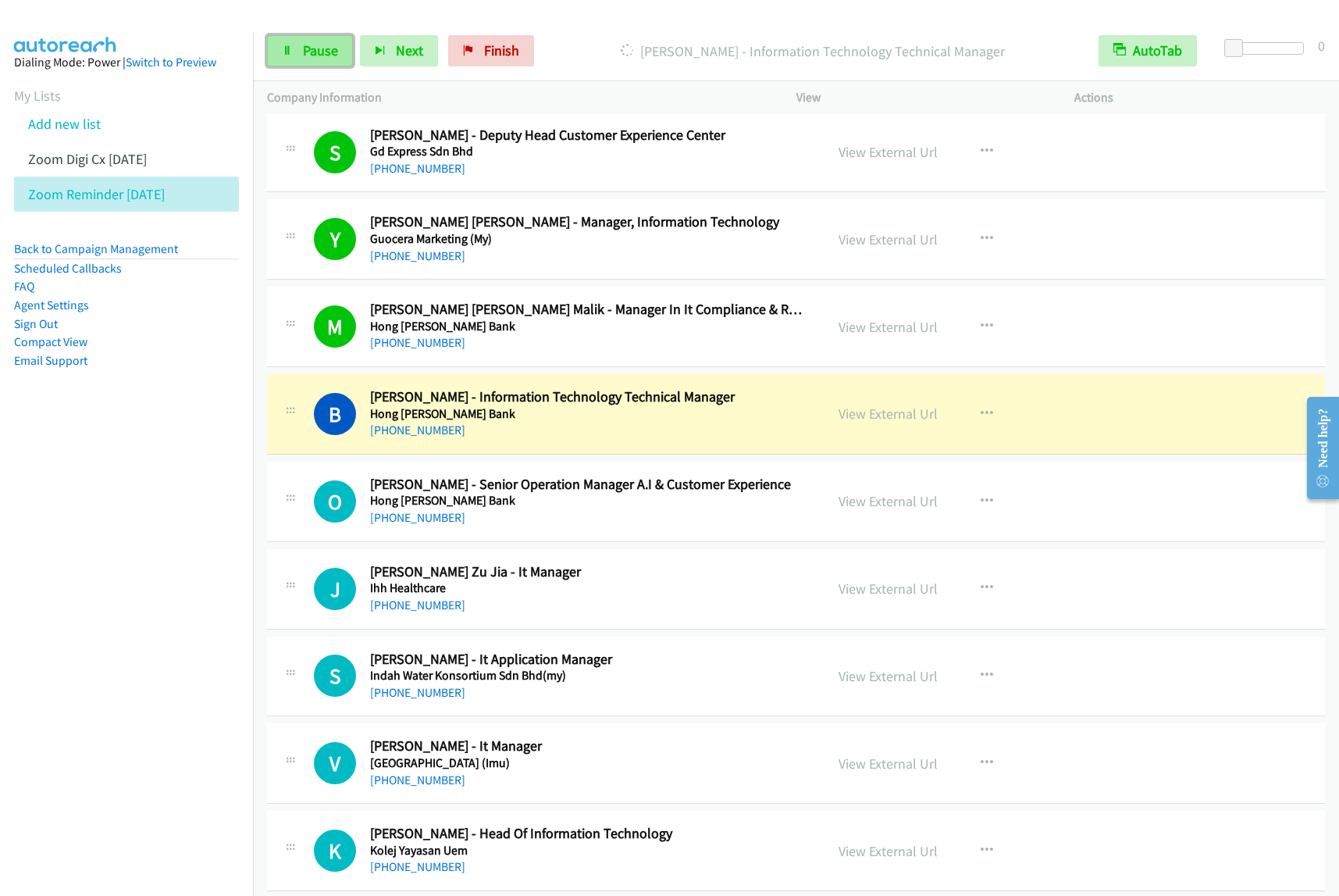
click at [317, 55] on span "Pause" at bounding box center [321, 50] width 35 height 18
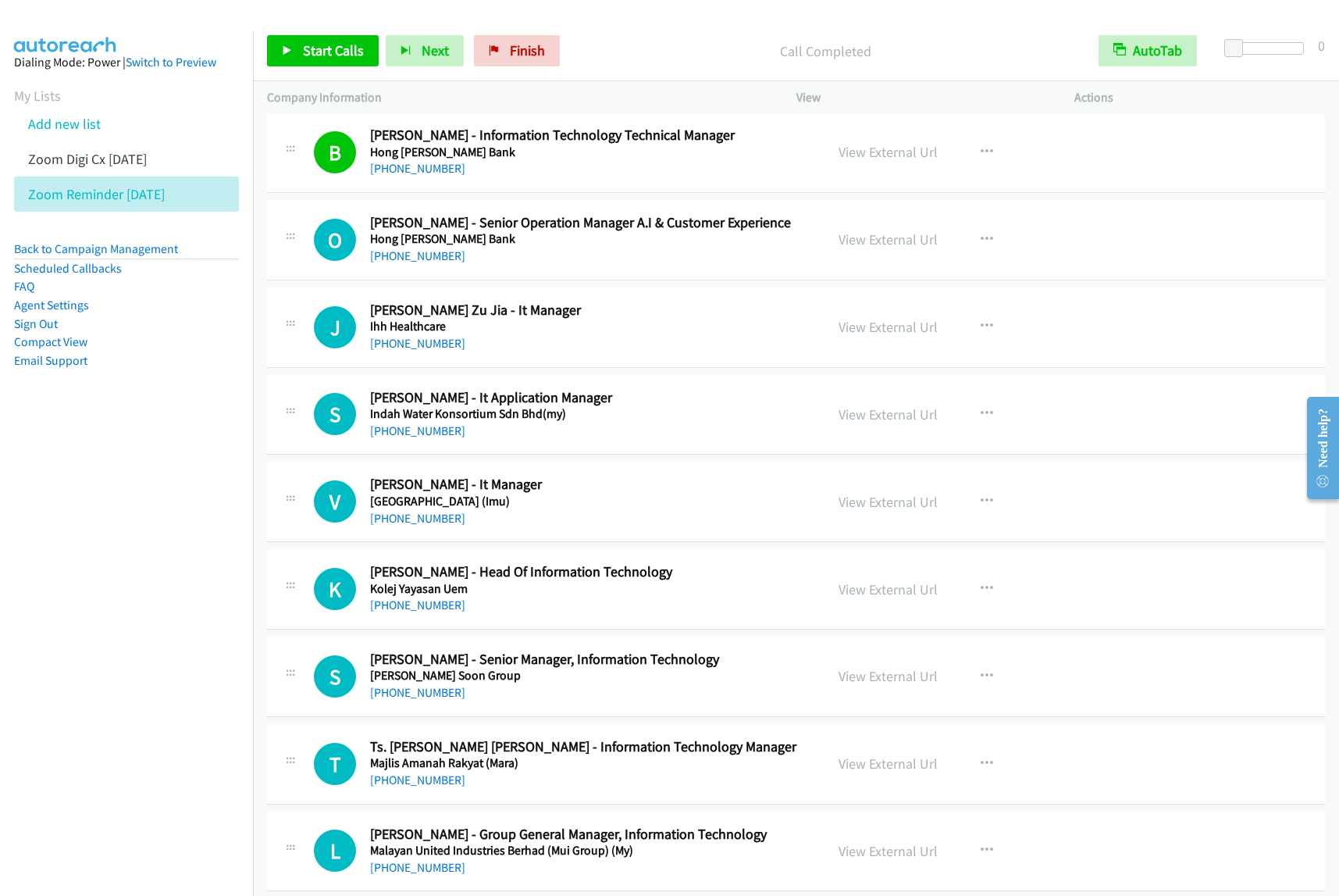
scroll to position [1171, 0]
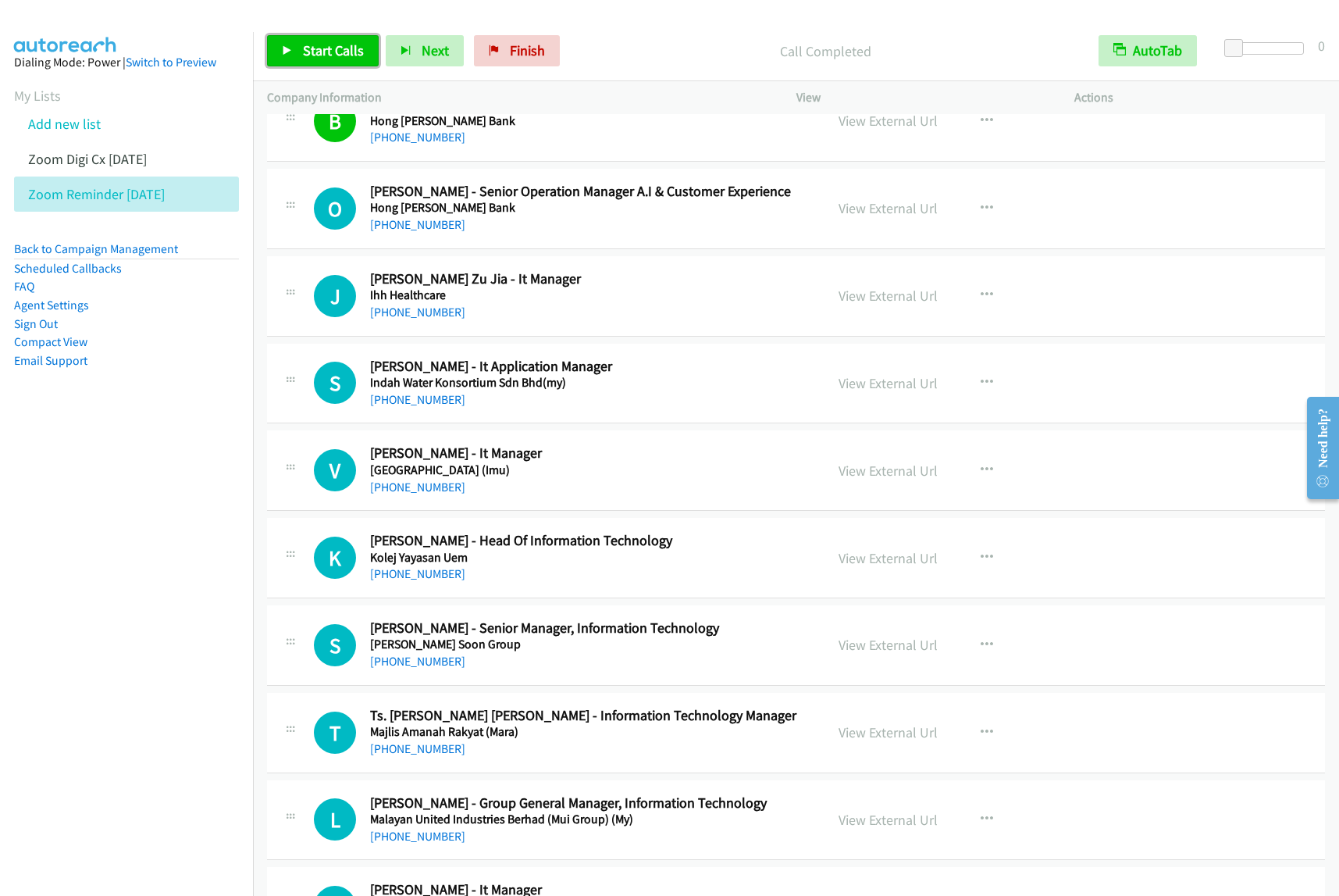
click at [349, 40] on link "Start Calls" at bounding box center [322, 50] width 112 height 31
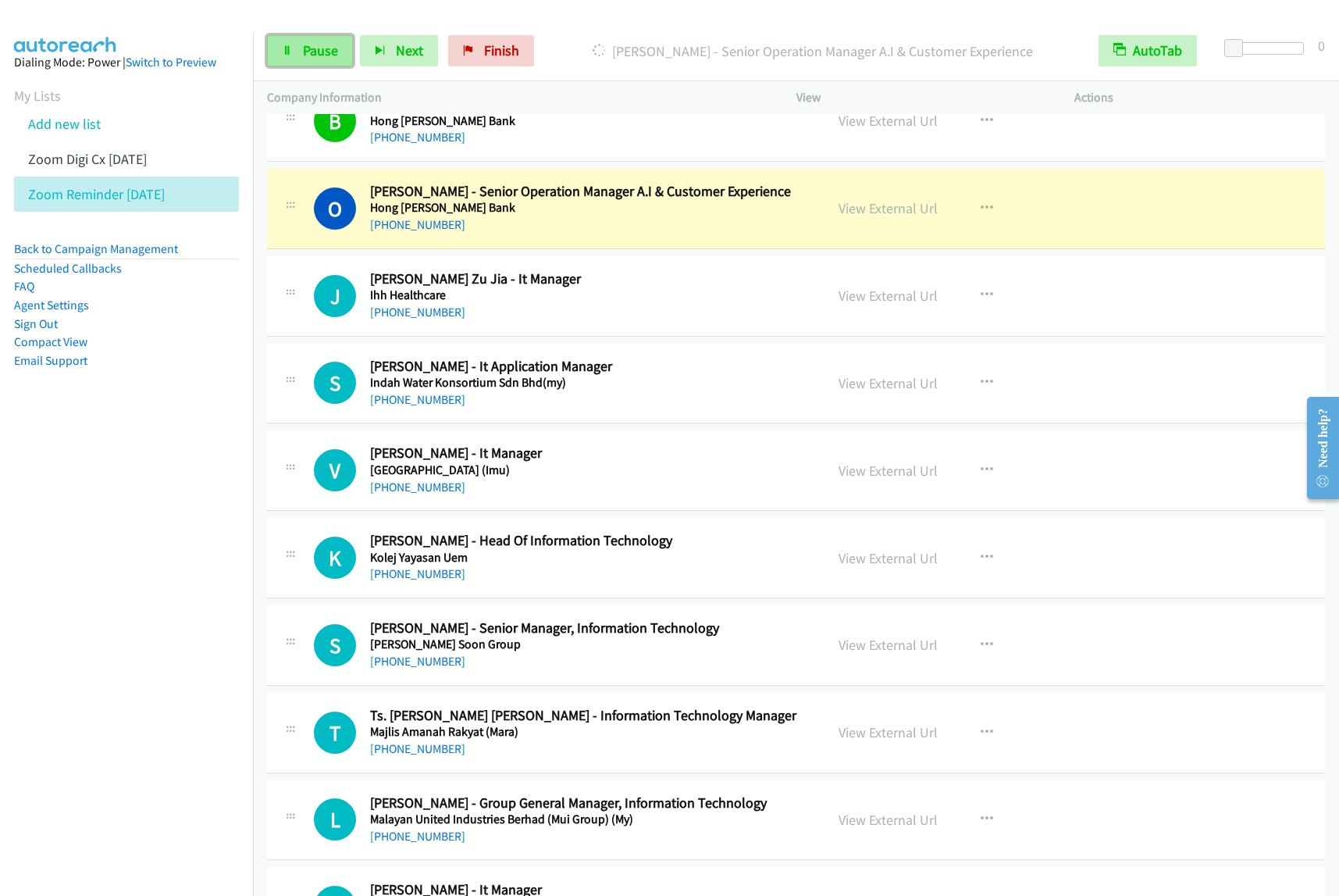
drag, startPoint x: 321, startPoint y: 59, endPoint x: 332, endPoint y: 59, distance: 11.0
click at [321, 59] on span "Pause" at bounding box center [321, 50] width 35 height 18
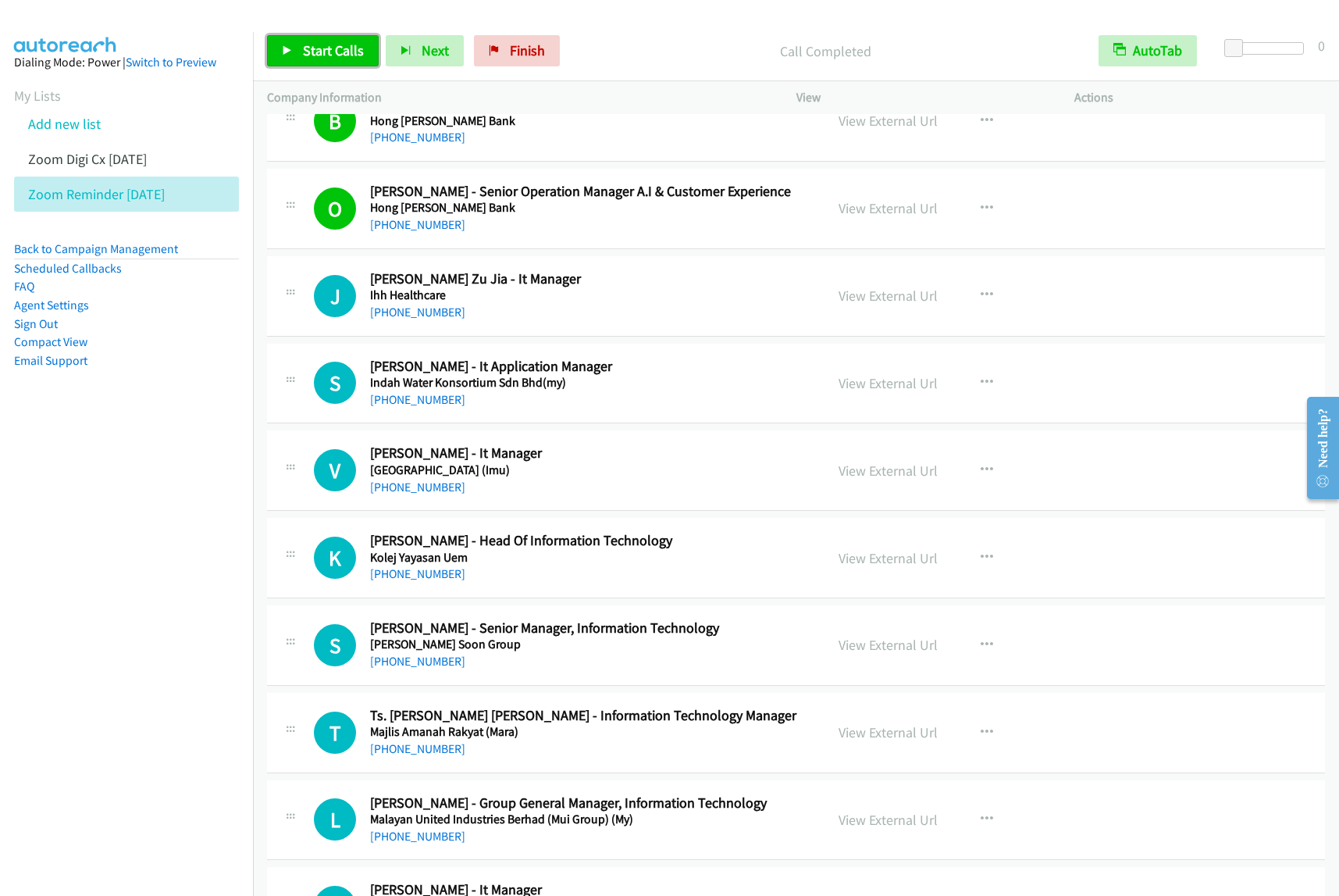
click at [328, 44] on span "Start Calls" at bounding box center [333, 50] width 61 height 18
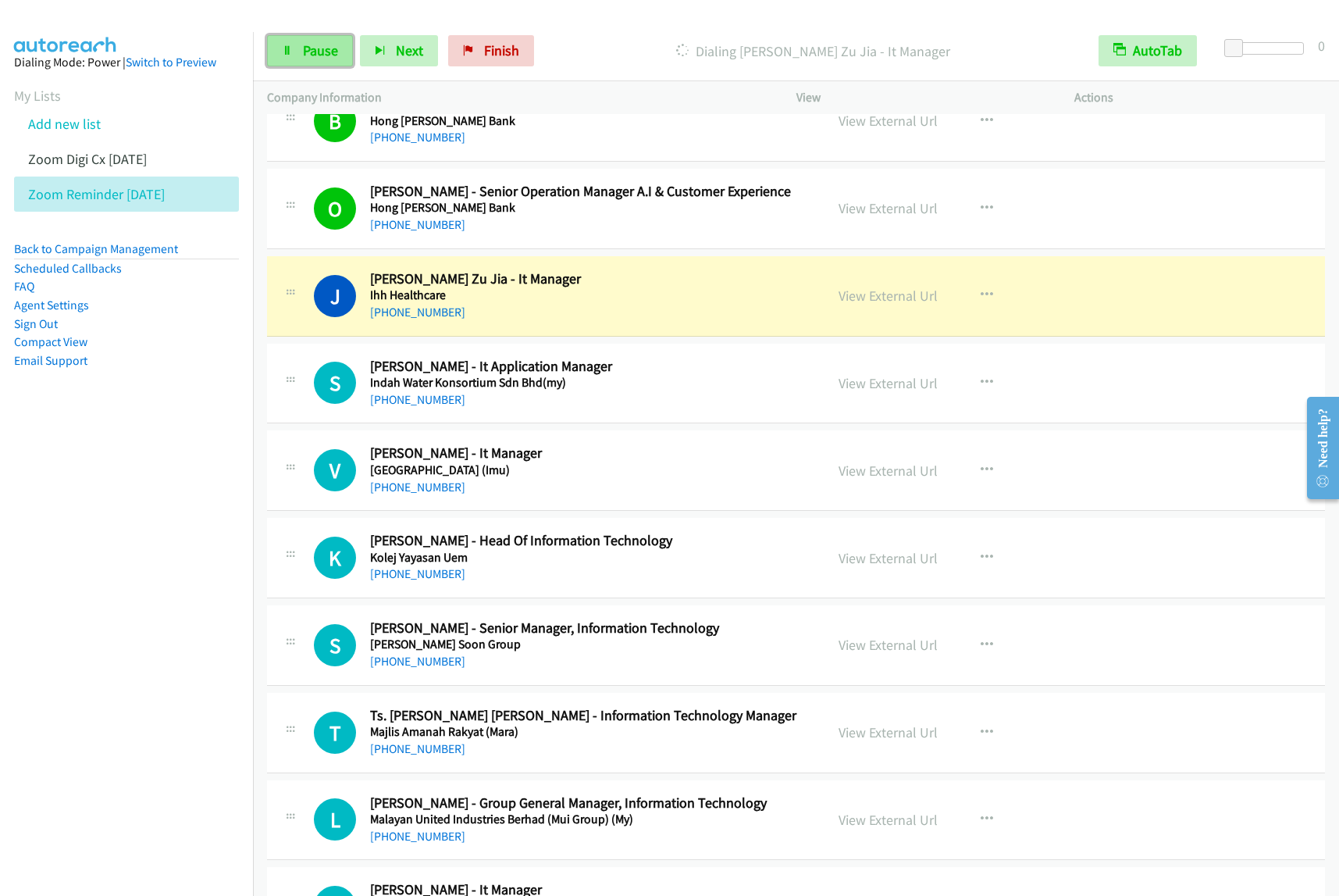
drag, startPoint x: 319, startPoint y: 56, endPoint x: 336, endPoint y: 59, distance: 17.3
click at [321, 56] on span "Pause" at bounding box center [321, 50] width 35 height 18
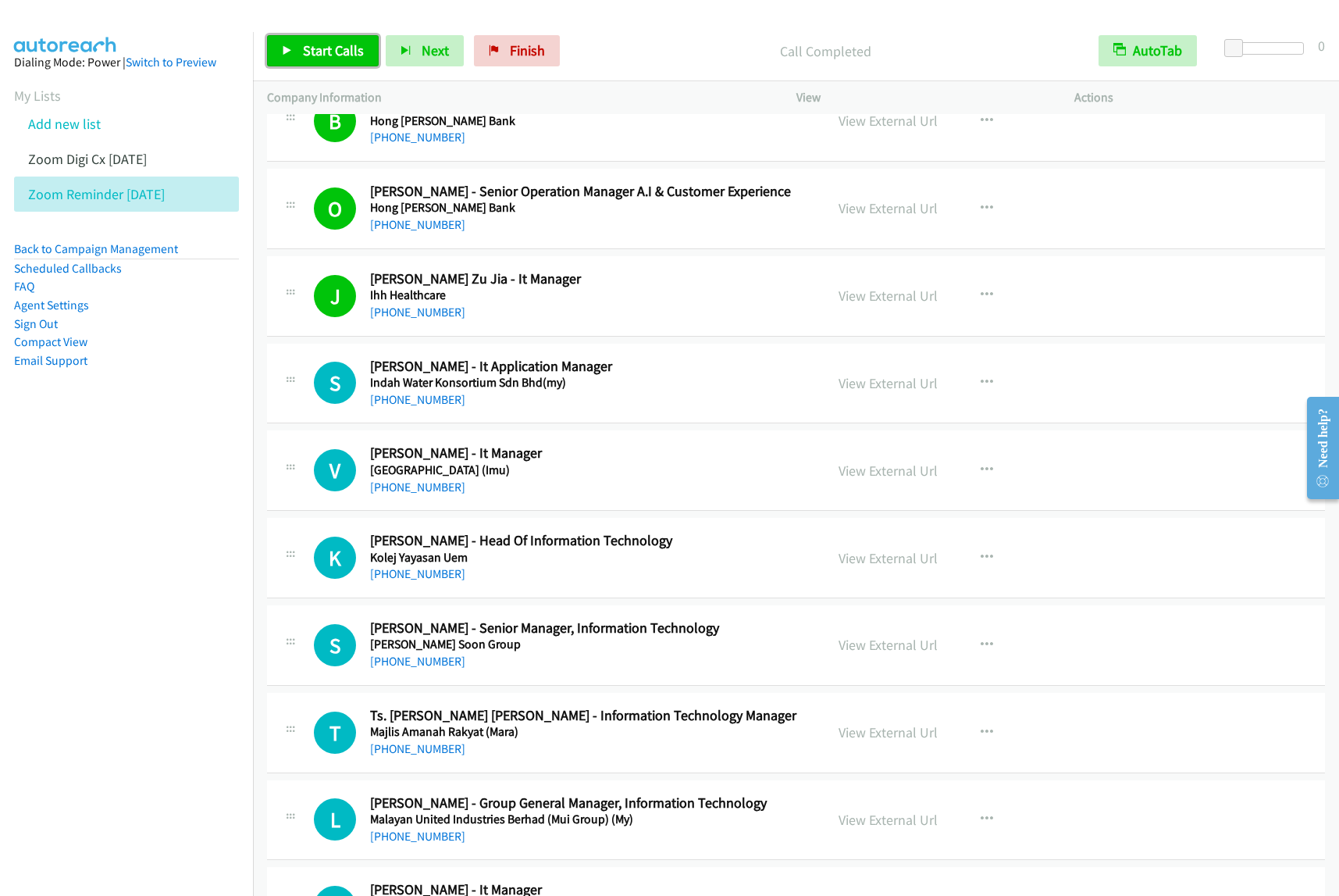
click at [346, 55] on span "Start Calls" at bounding box center [333, 50] width 61 height 18
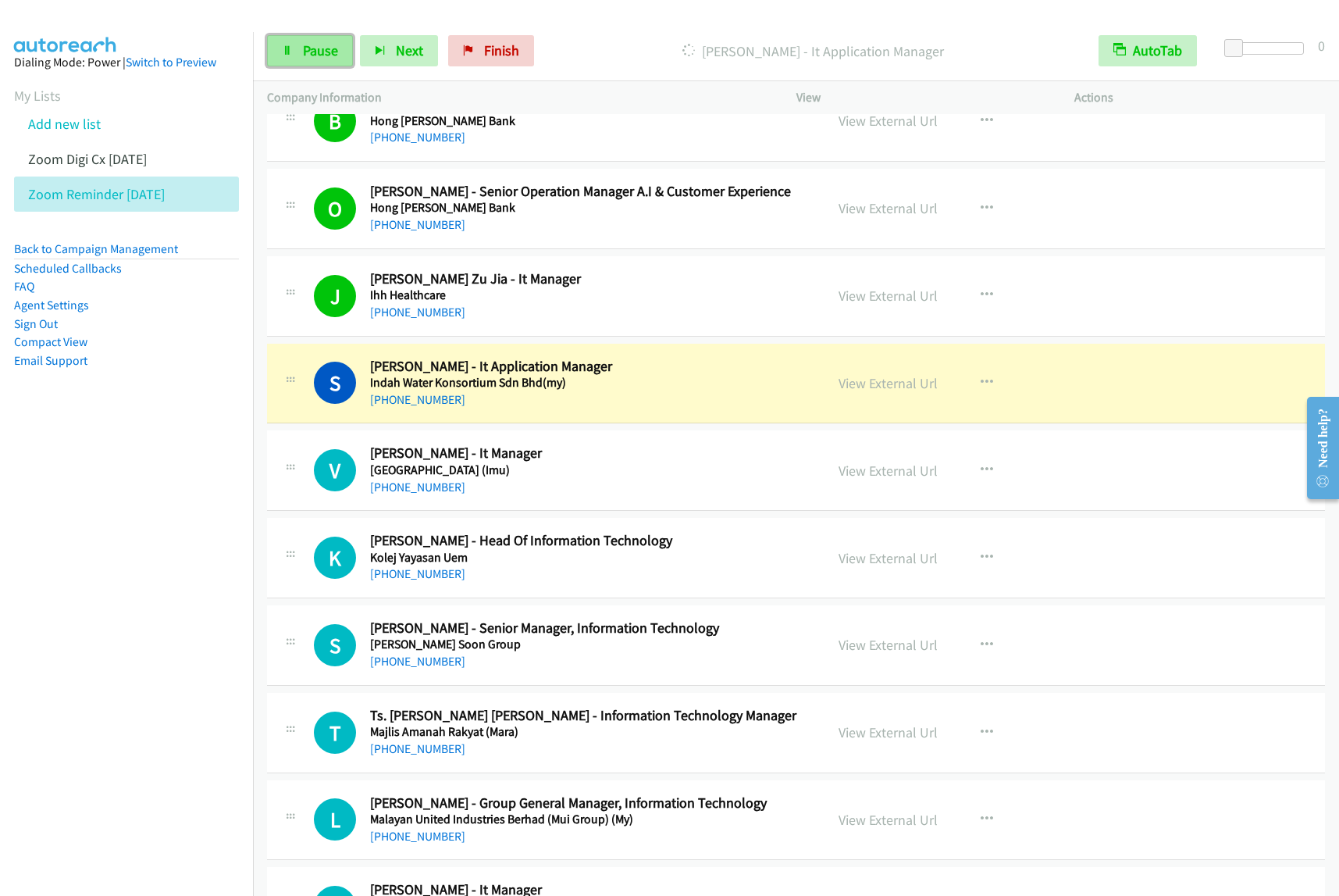
click at [295, 60] on link "Pause" at bounding box center [309, 50] width 86 height 31
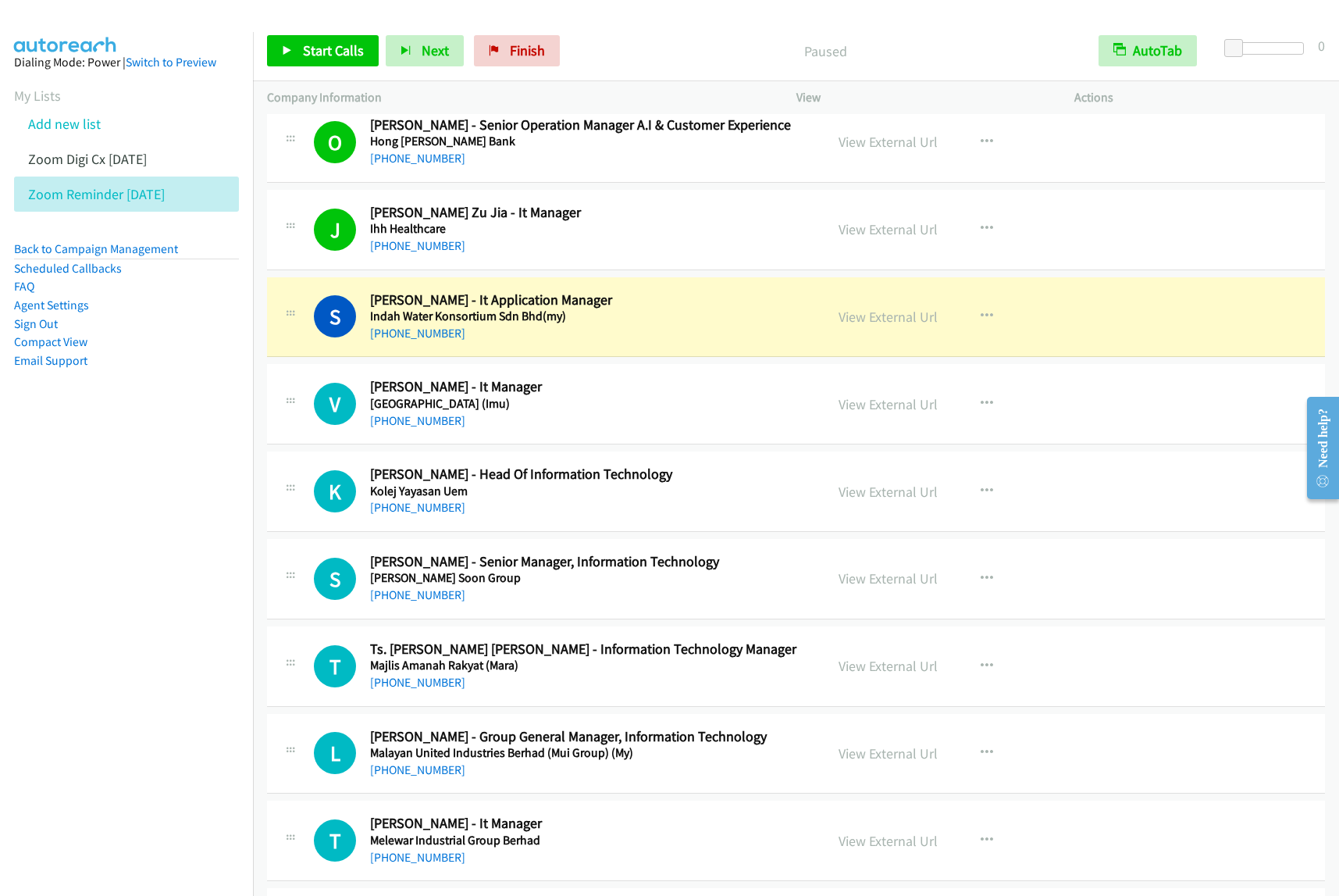
scroll to position [1269, 0]
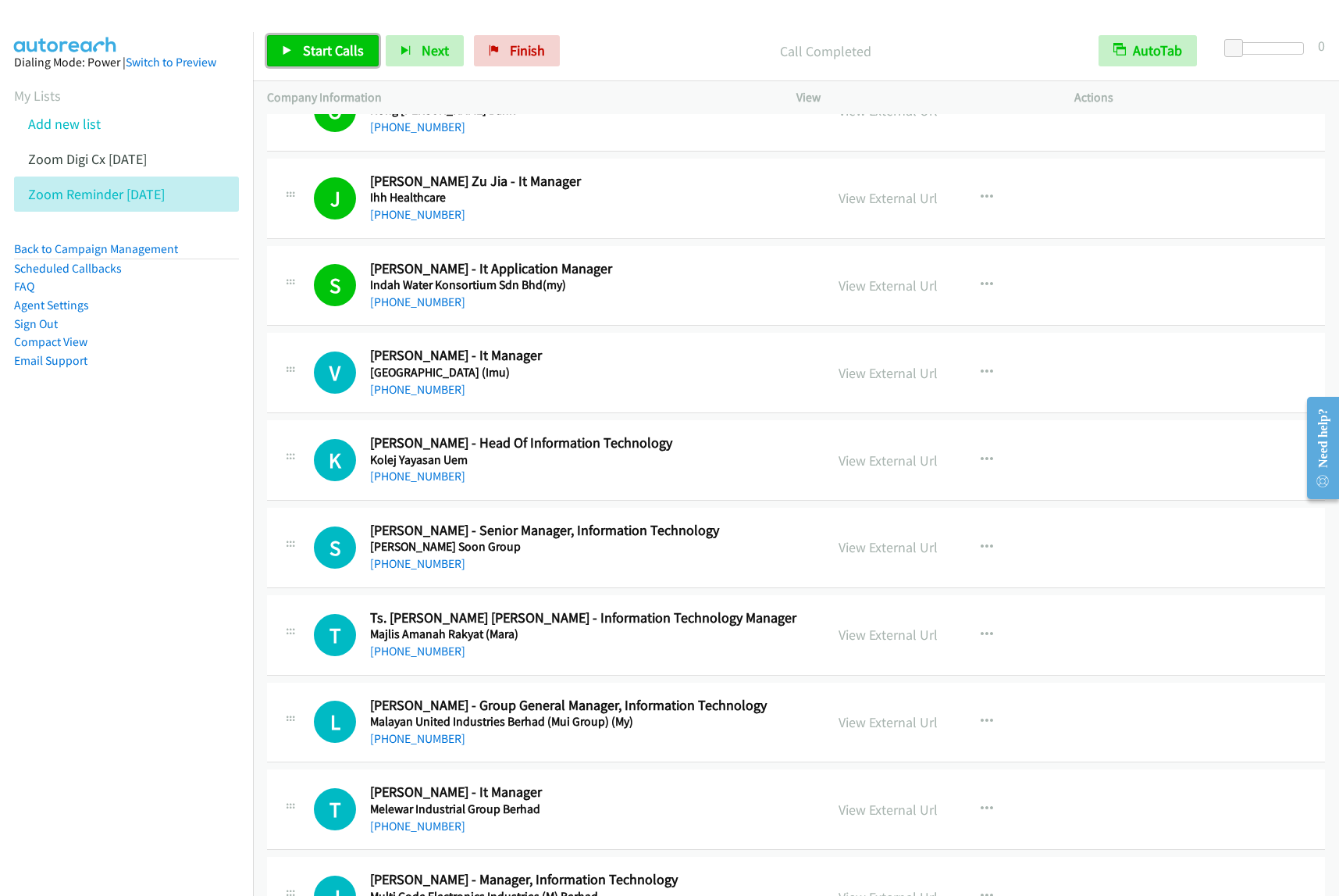
click at [311, 51] on span "Start Calls" at bounding box center [333, 50] width 61 height 18
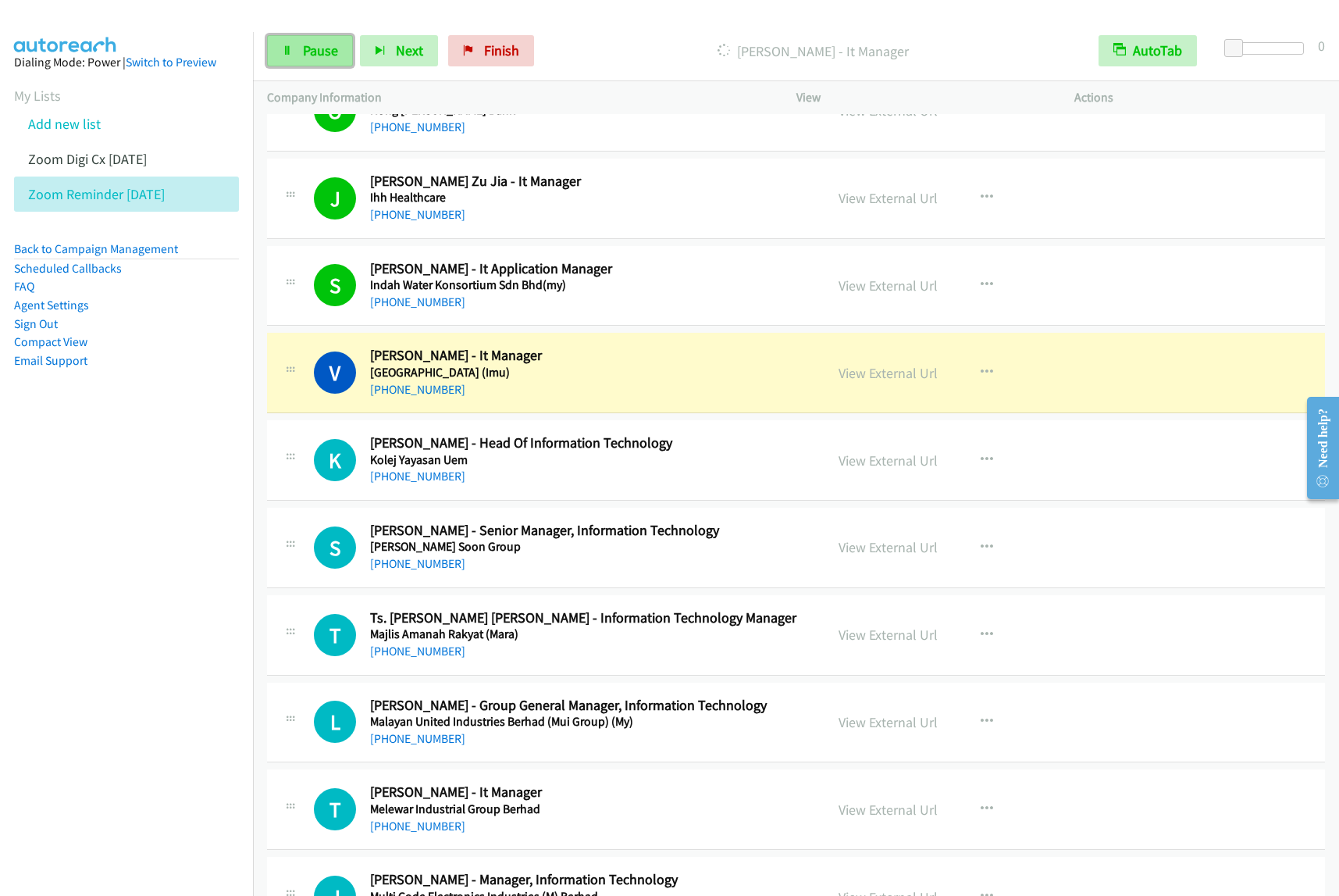
click at [311, 55] on span "Pause" at bounding box center [321, 50] width 35 height 18
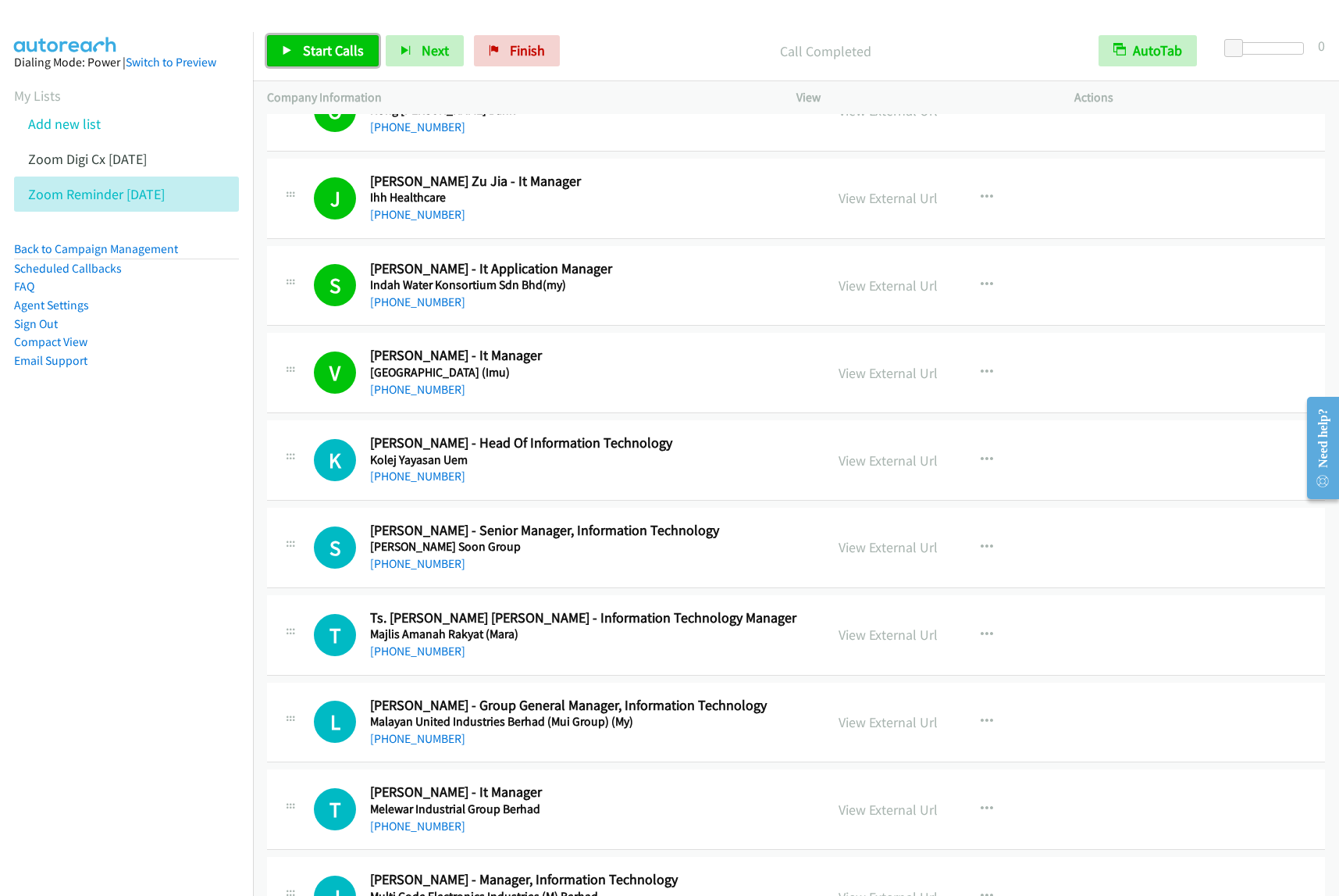
click at [325, 59] on span "Start Calls" at bounding box center [333, 50] width 61 height 18
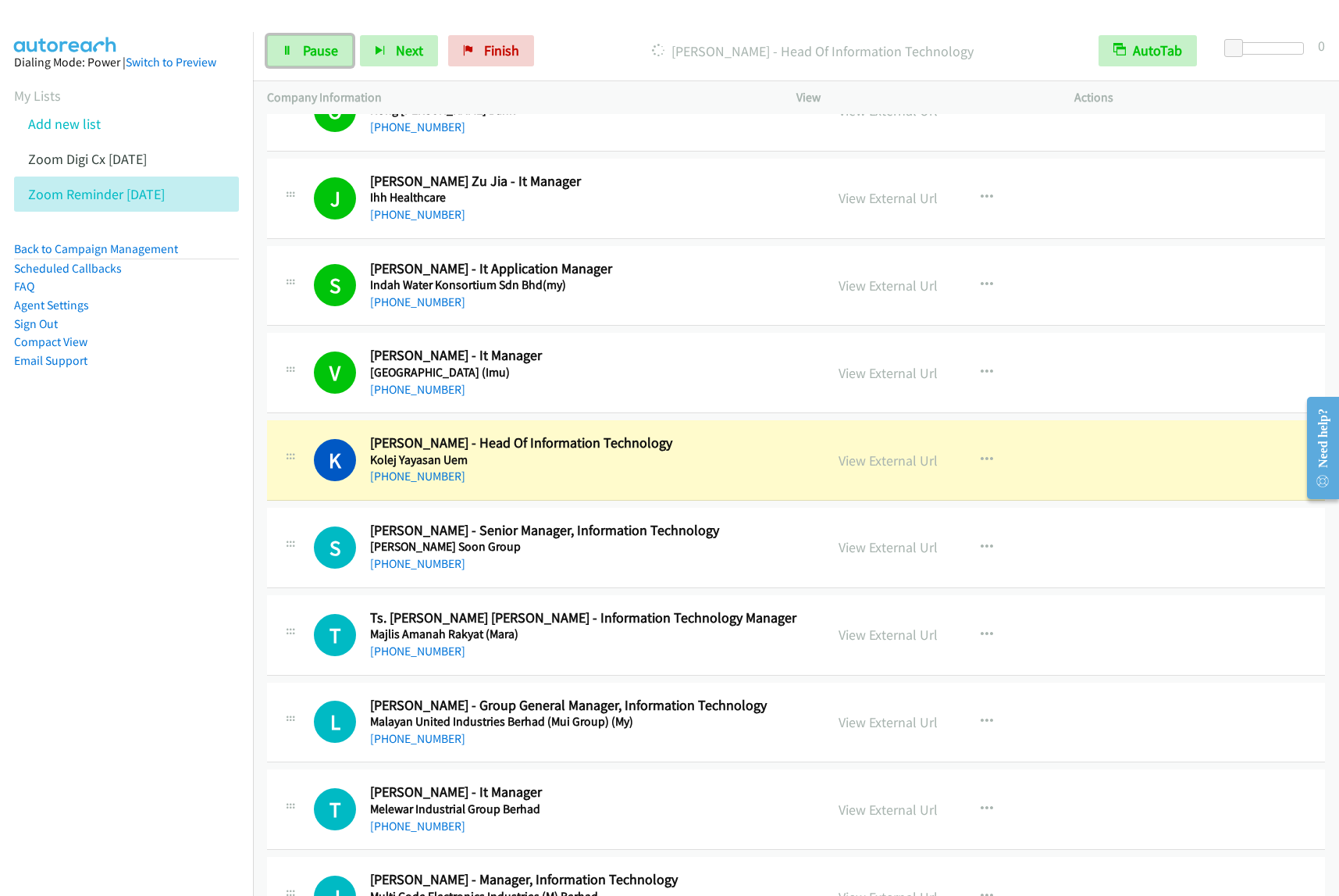
drag, startPoint x: 313, startPoint y: 59, endPoint x: 430, endPoint y: 81, distance: 119.1
click at [313, 59] on span "Pause" at bounding box center [321, 50] width 35 height 18
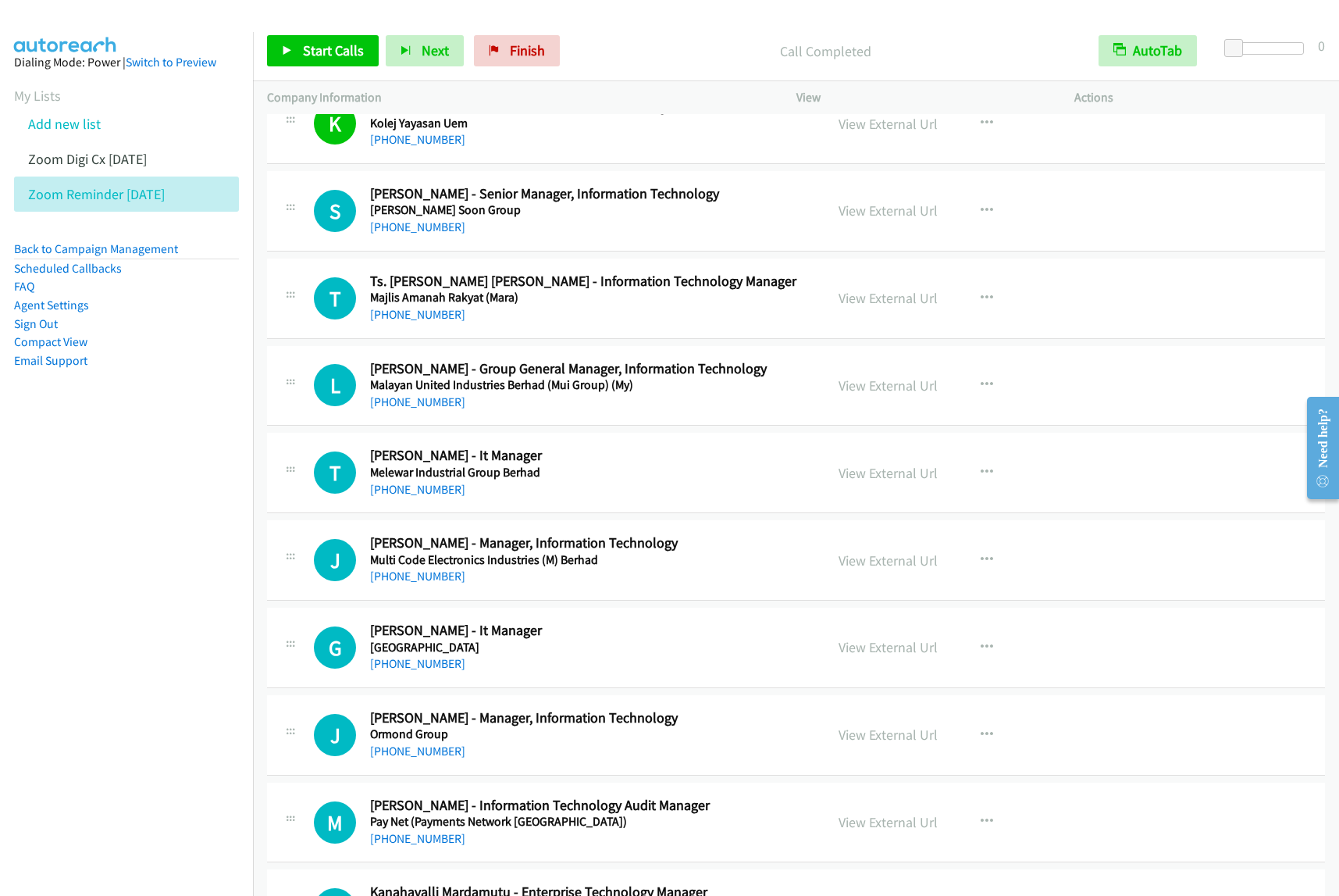
scroll to position [1660, 0]
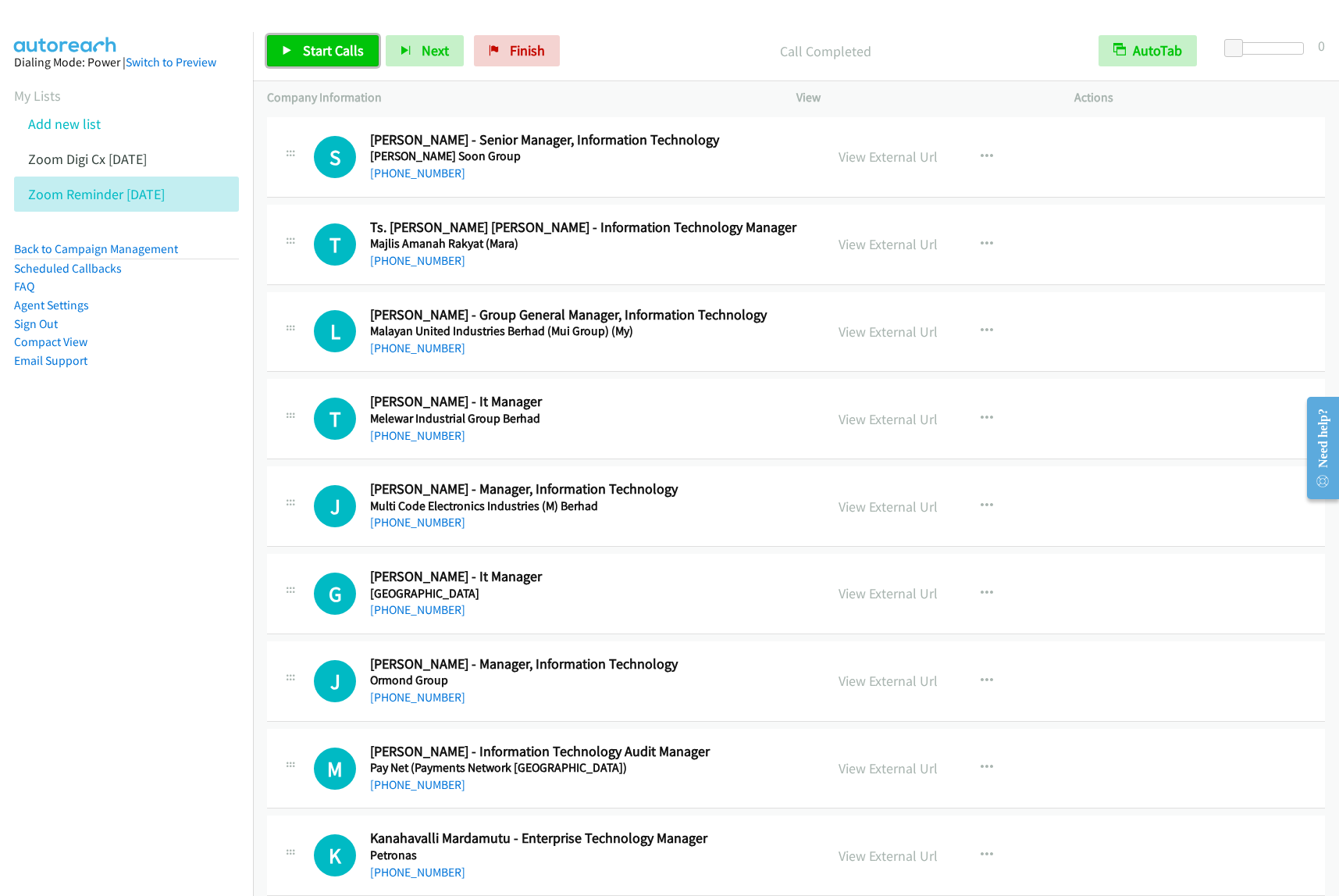
click at [339, 51] on span "Start Calls" at bounding box center [333, 50] width 61 height 18
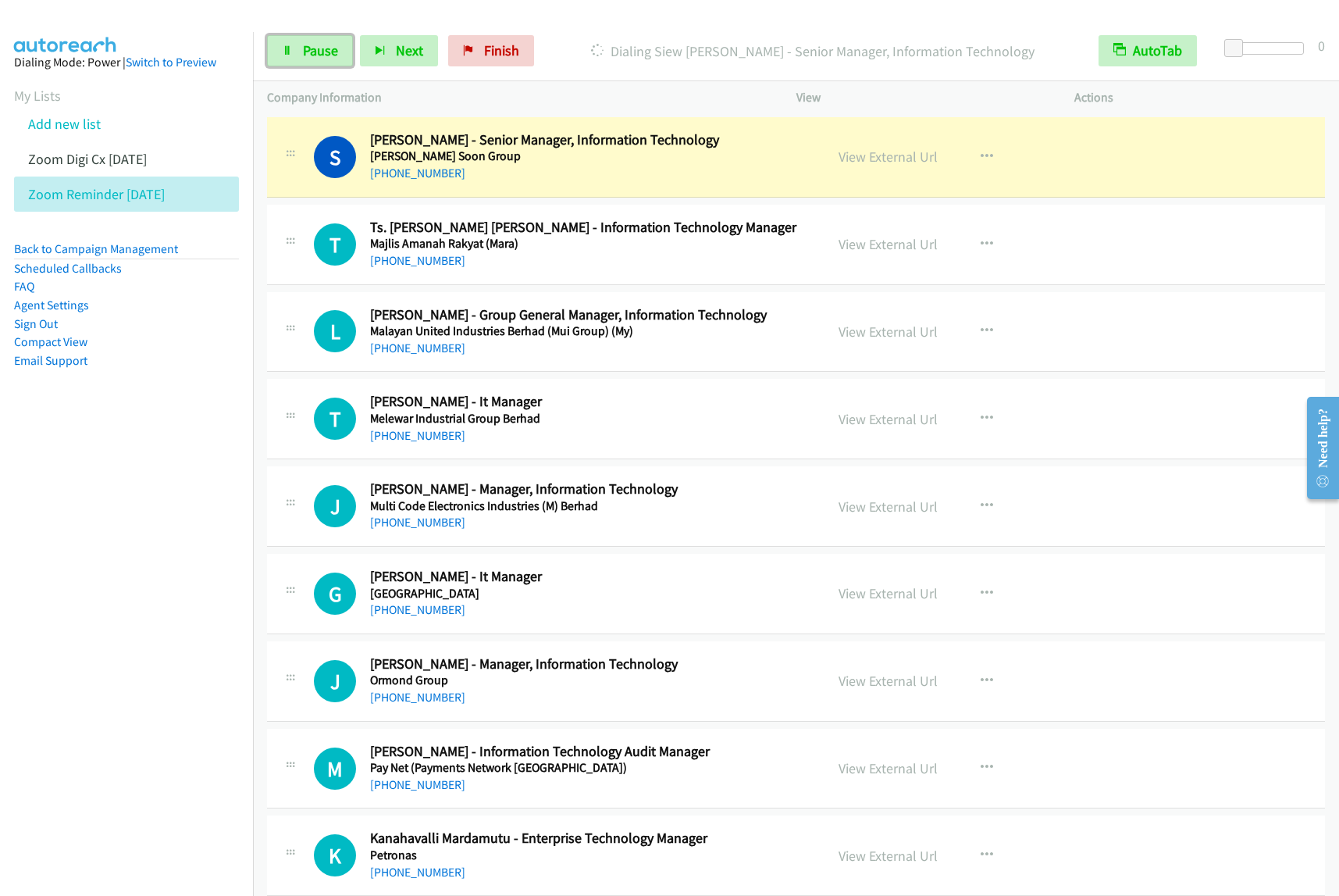
drag, startPoint x: 343, startPoint y: 59, endPoint x: 377, endPoint y: 29, distance: 45.3
click at [343, 57] on link "Pause" at bounding box center [309, 50] width 86 height 31
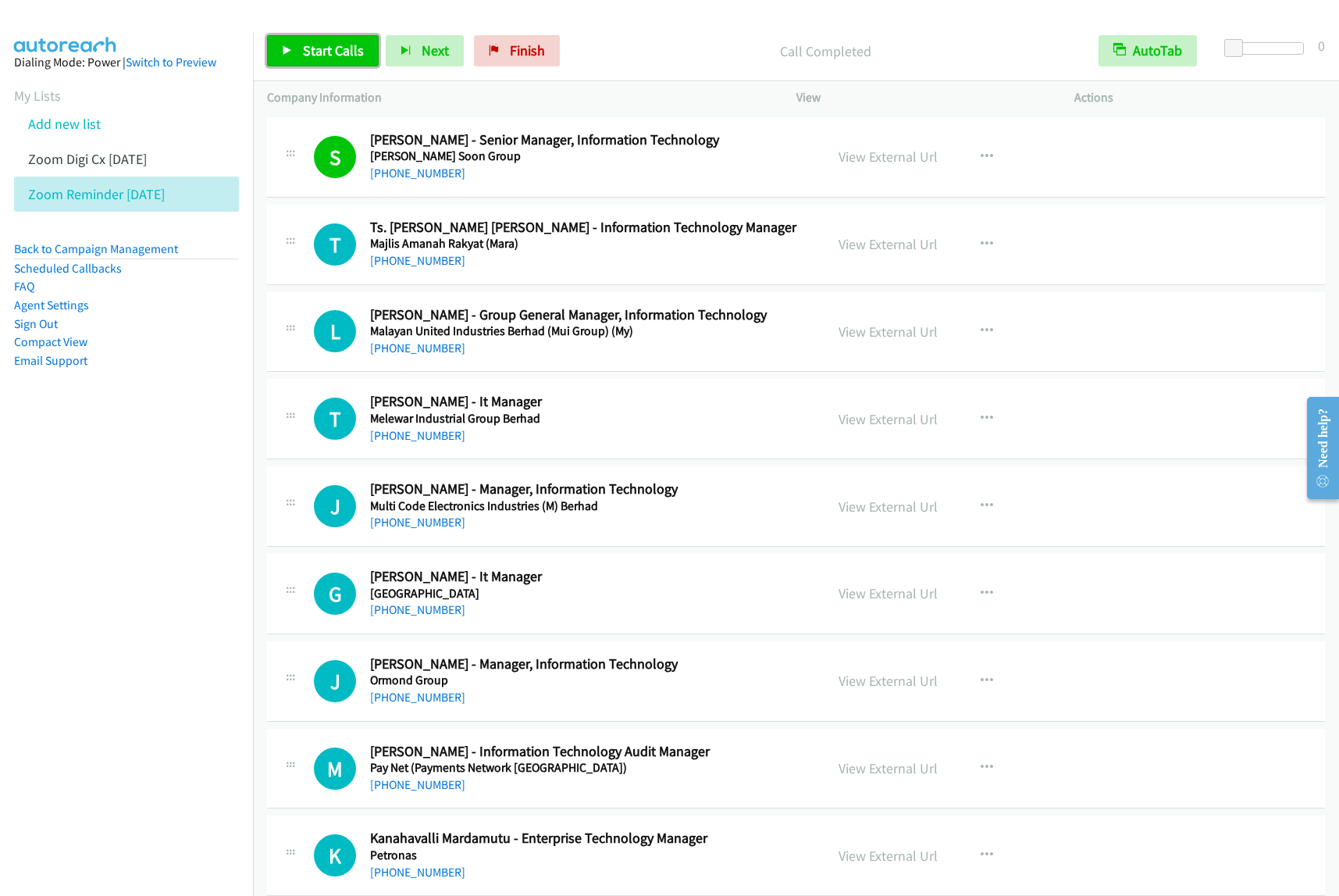
click at [347, 44] on span "Start Calls" at bounding box center [333, 50] width 61 height 18
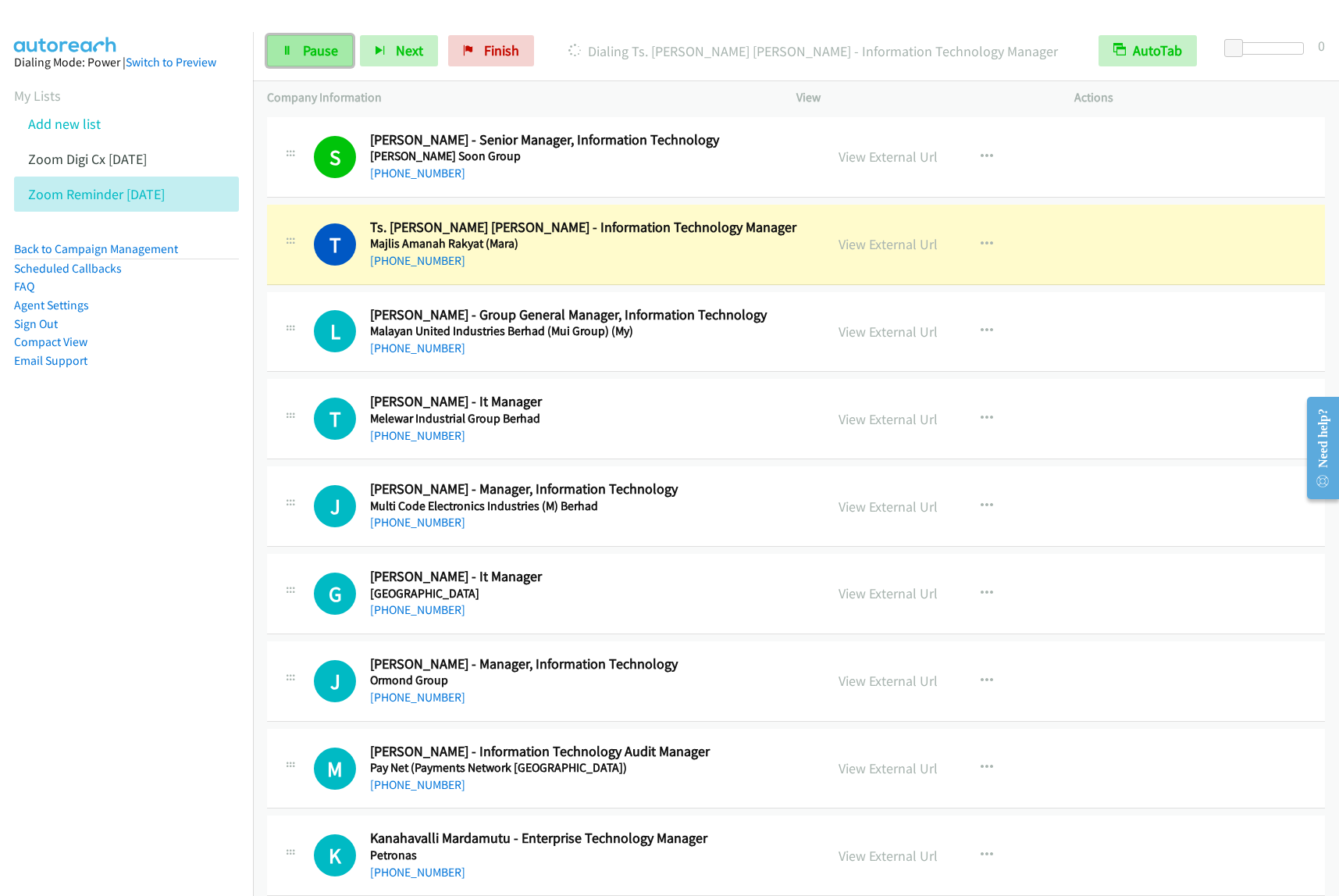
click at [330, 48] on span "Pause" at bounding box center [321, 50] width 35 height 18
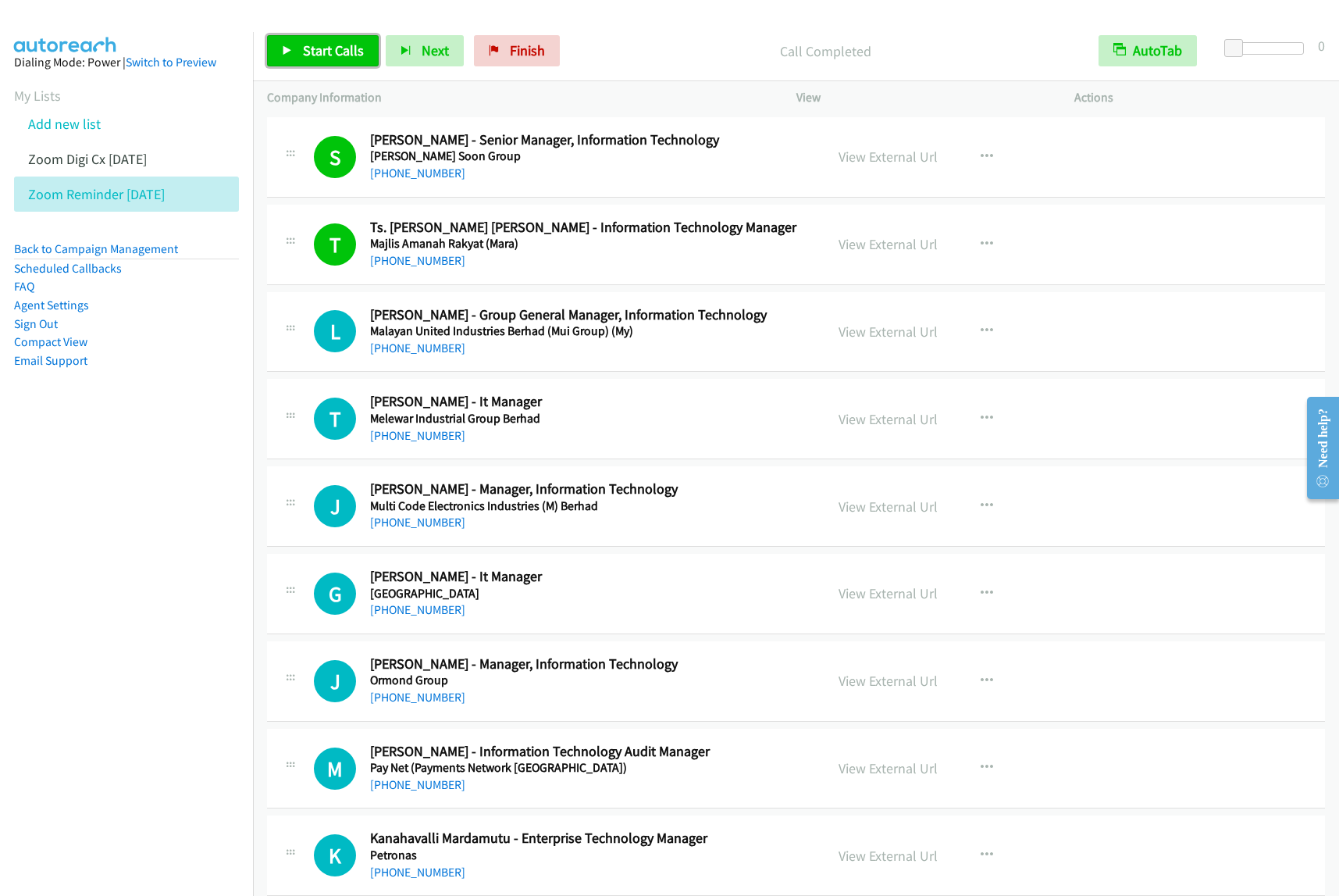
click at [311, 59] on span "Start Calls" at bounding box center [333, 50] width 61 height 18
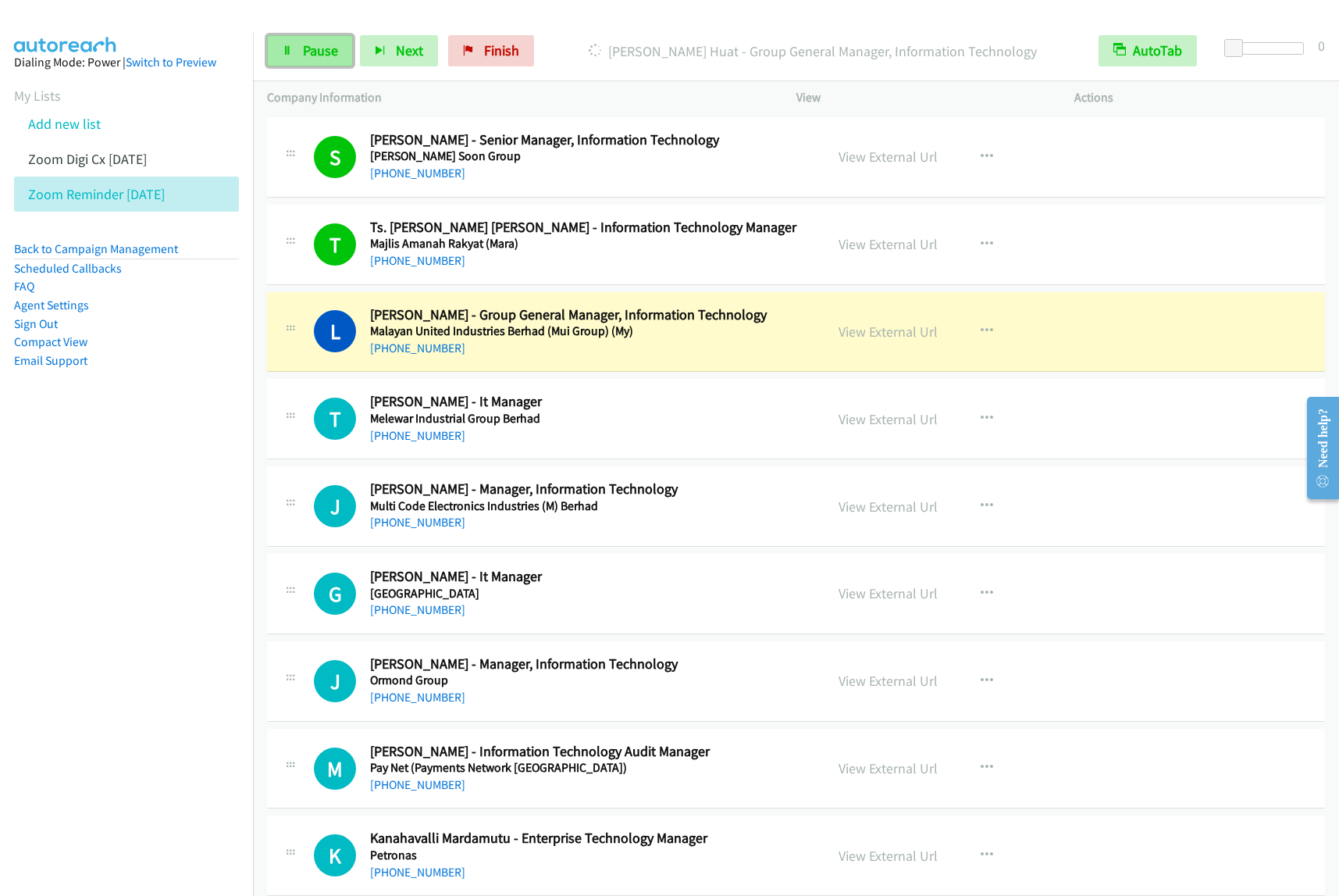
click at [324, 59] on span "Pause" at bounding box center [321, 50] width 35 height 18
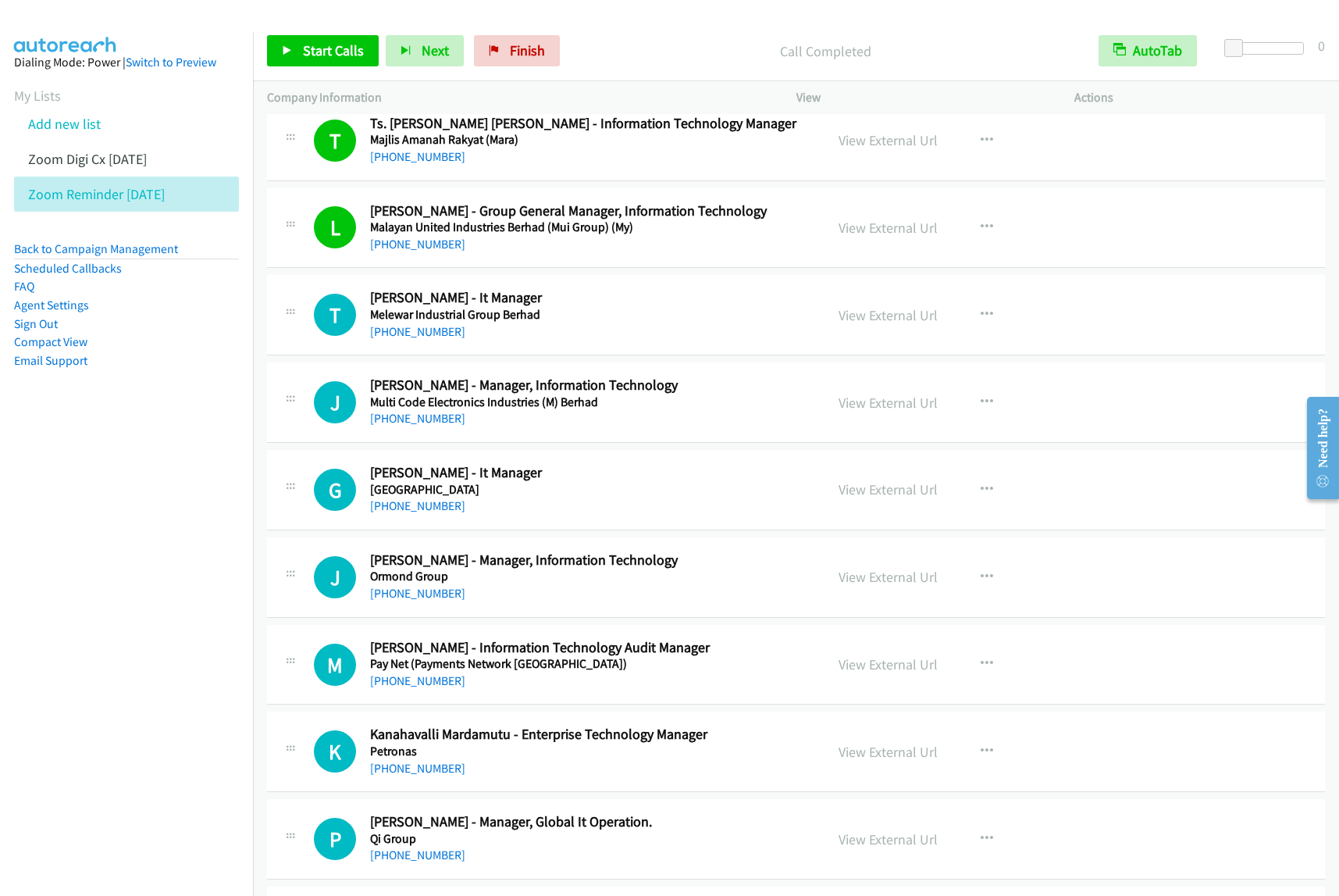
scroll to position [1855, 0]
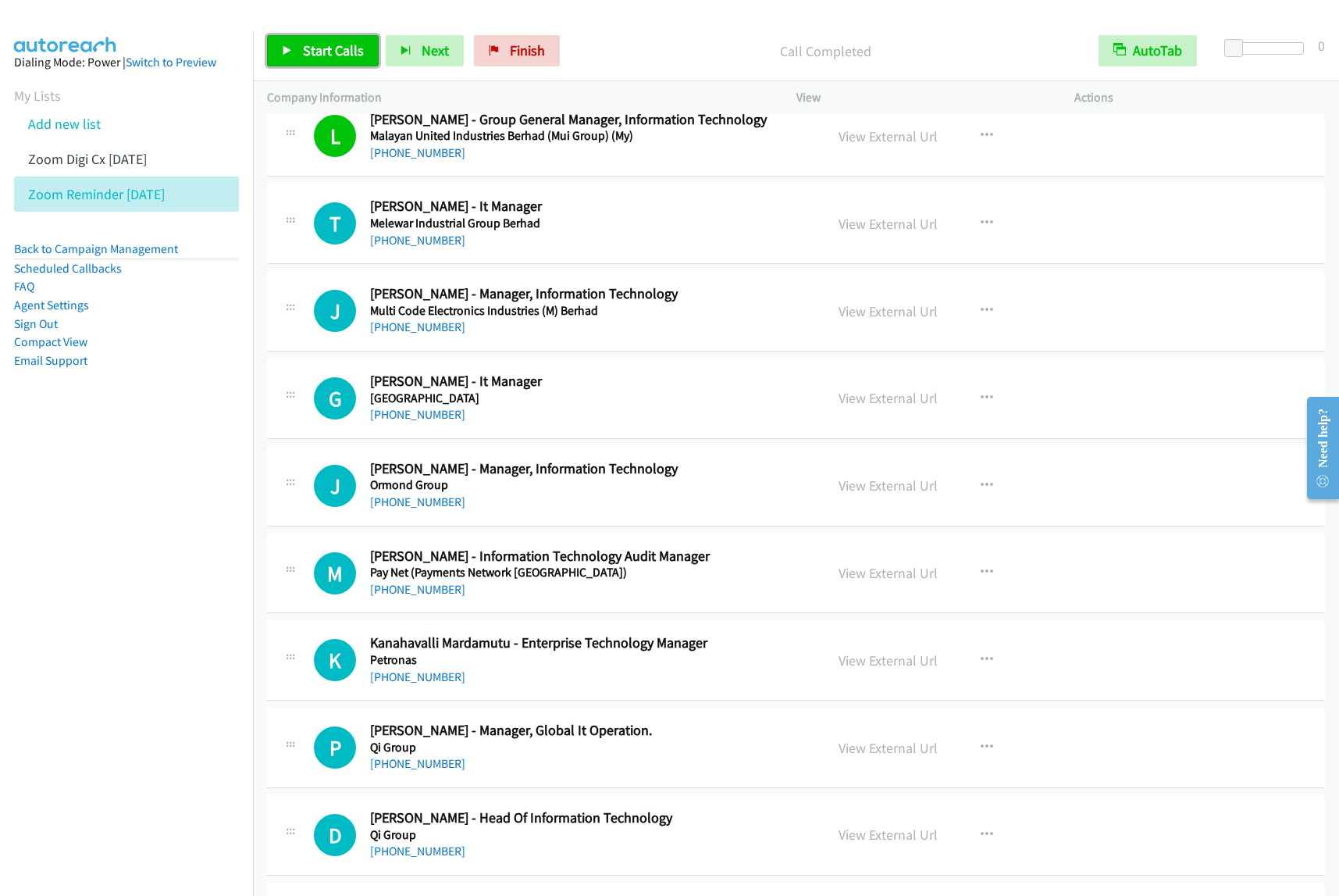
click at [323, 48] on span "Start Calls" at bounding box center [333, 50] width 61 height 18
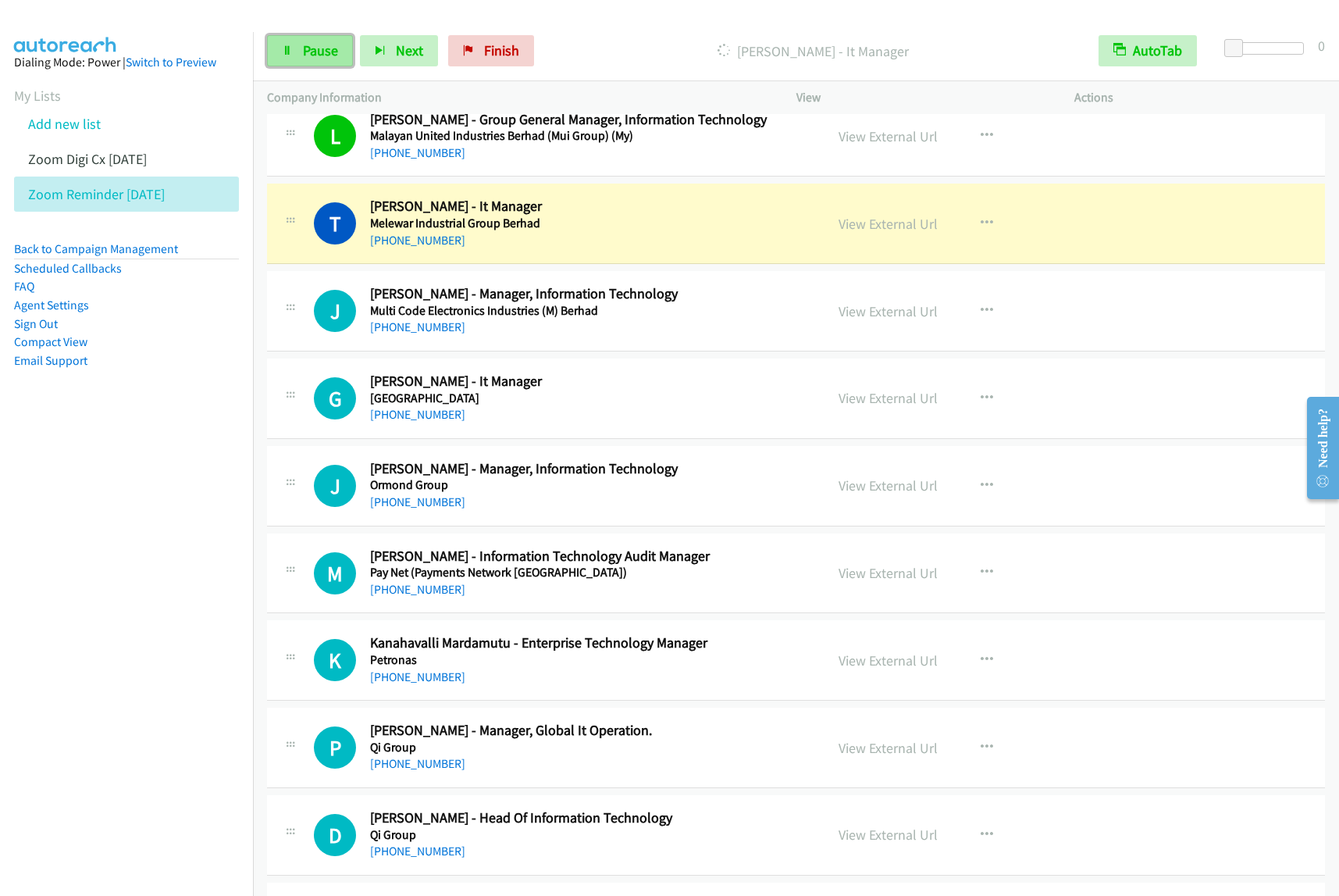
click at [315, 61] on link "Pause" at bounding box center [309, 50] width 86 height 31
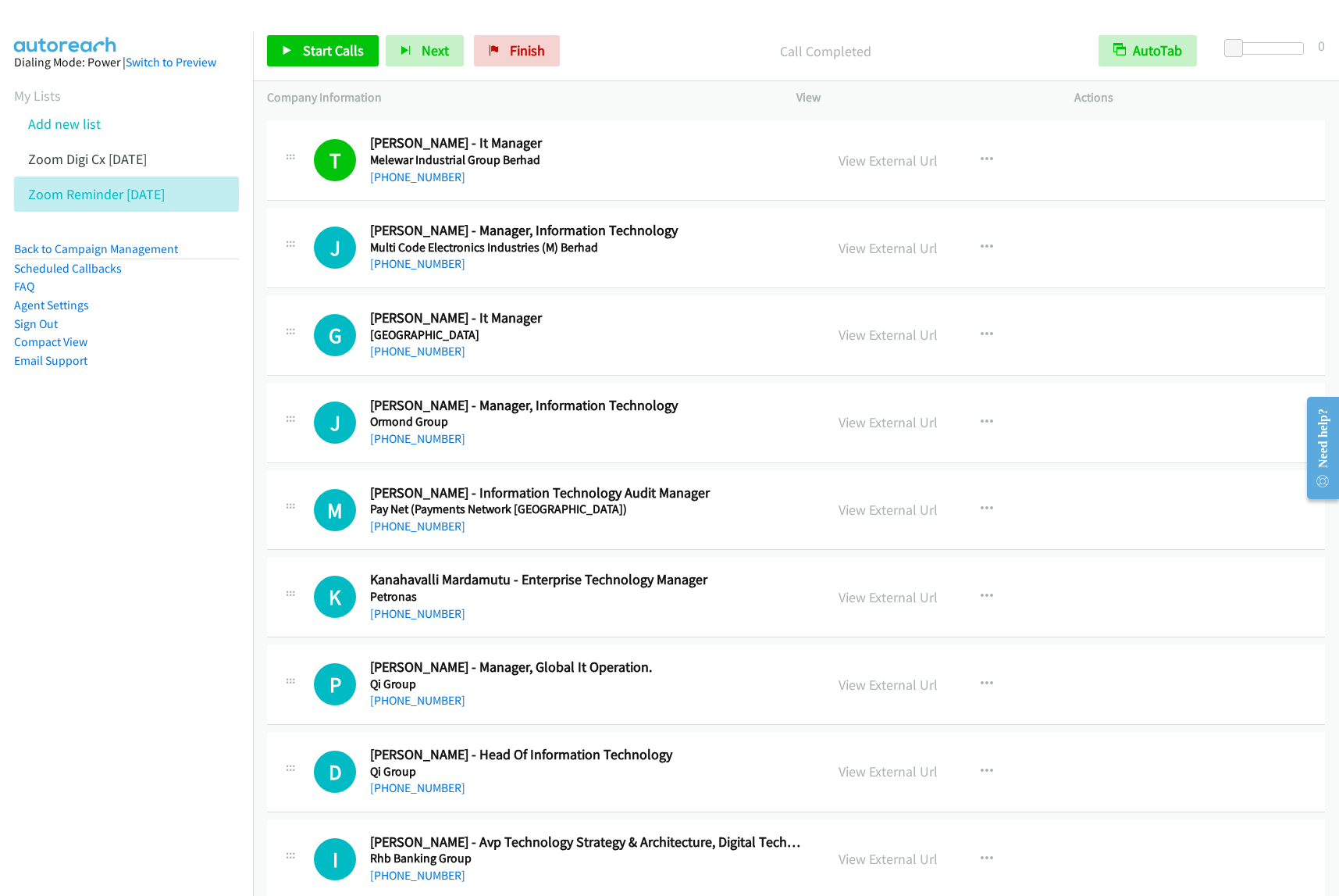
scroll to position [1953, 0]
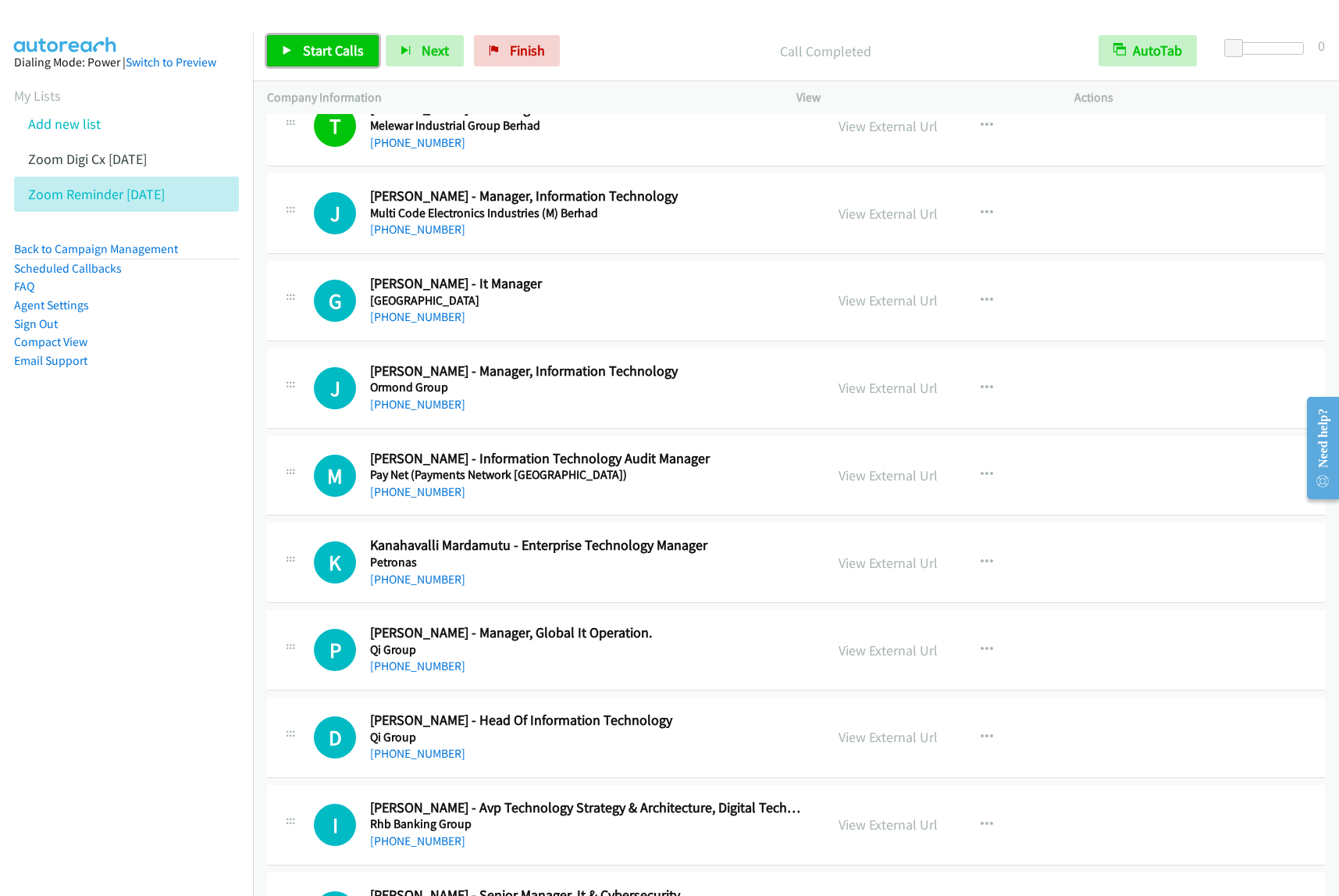
click at [352, 56] on span "Start Calls" at bounding box center [333, 50] width 61 height 18
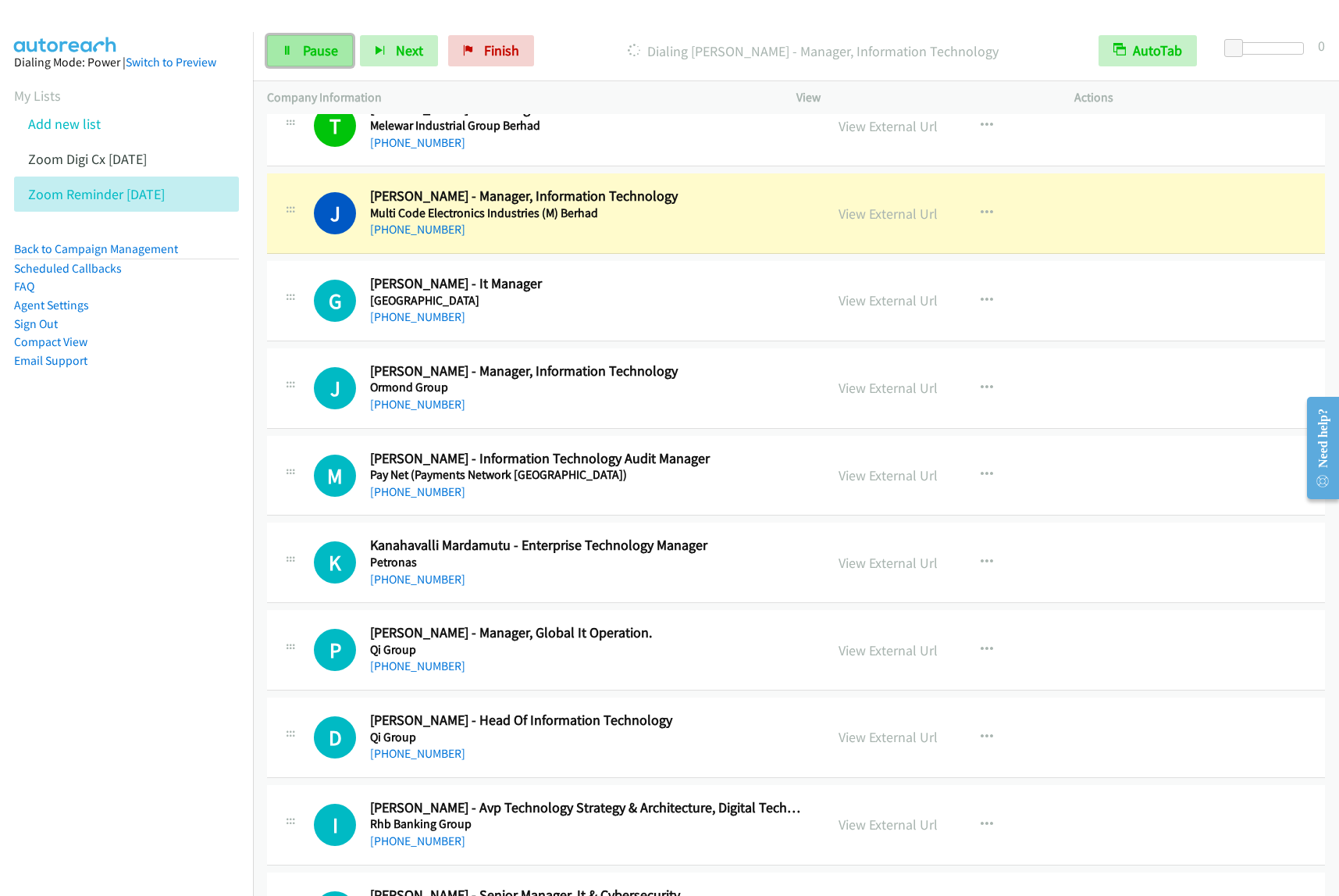
click at [295, 55] on link "Pause" at bounding box center [309, 50] width 86 height 31
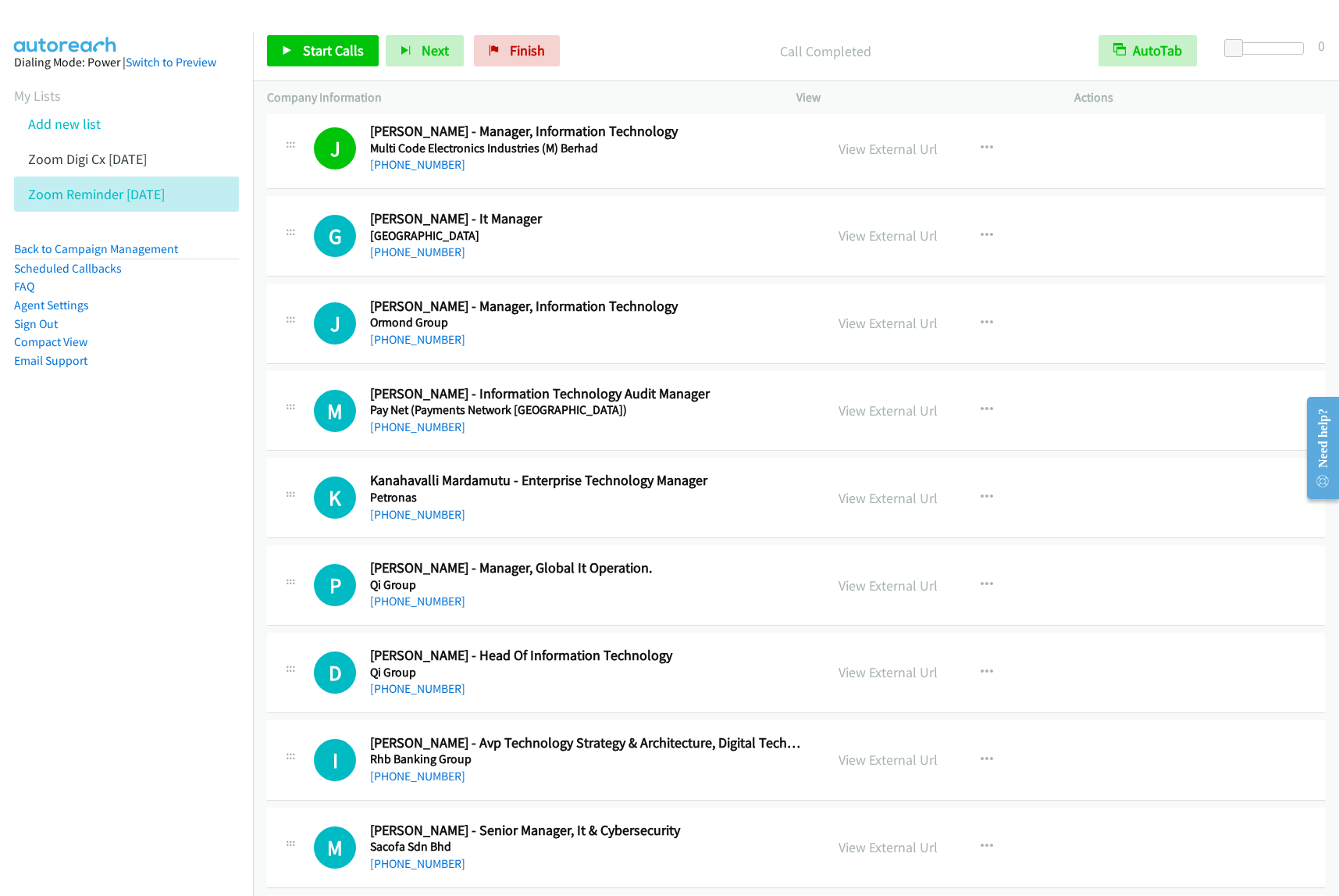
scroll to position [2050, 0]
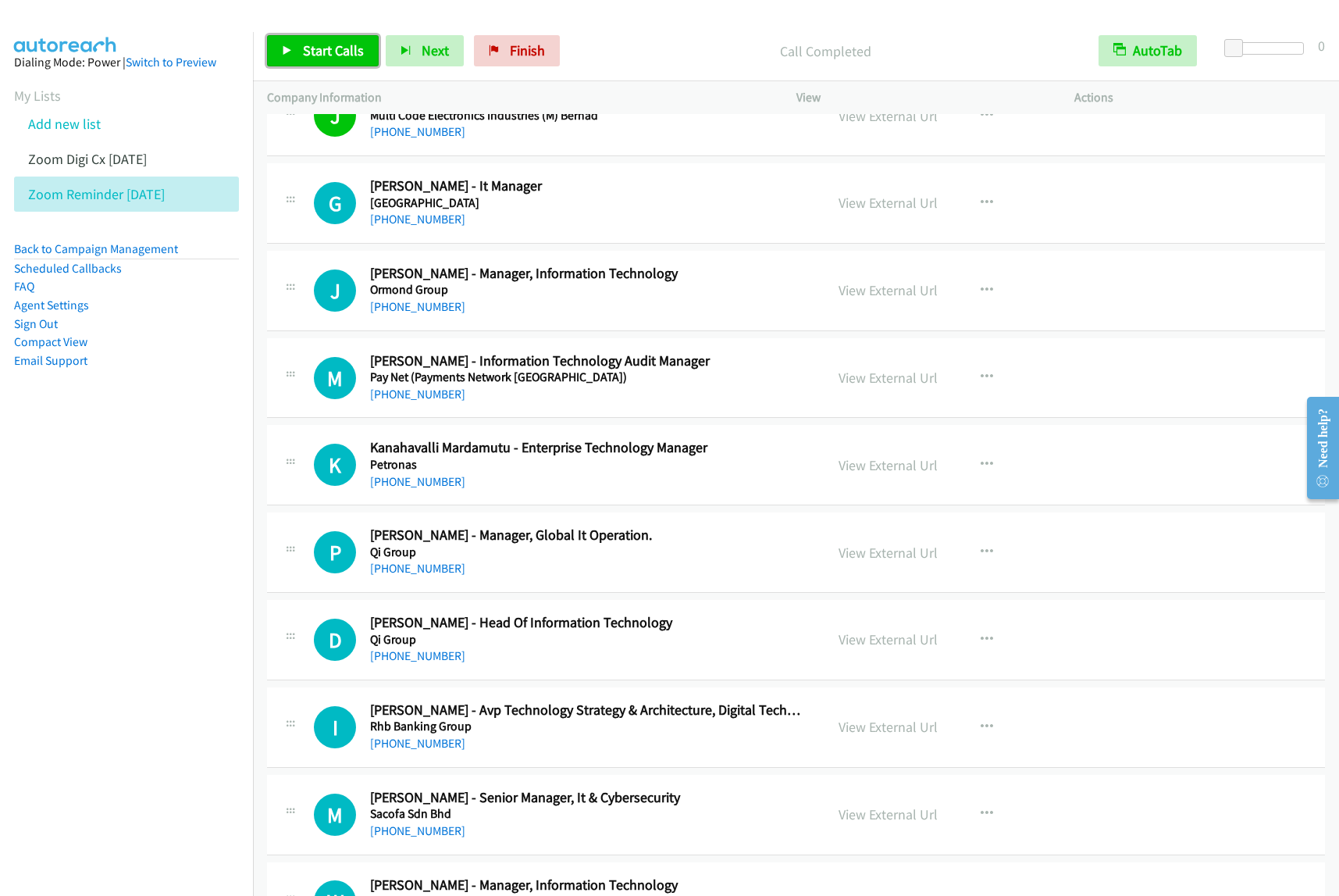
click at [328, 49] on span "Start Calls" at bounding box center [333, 50] width 61 height 18
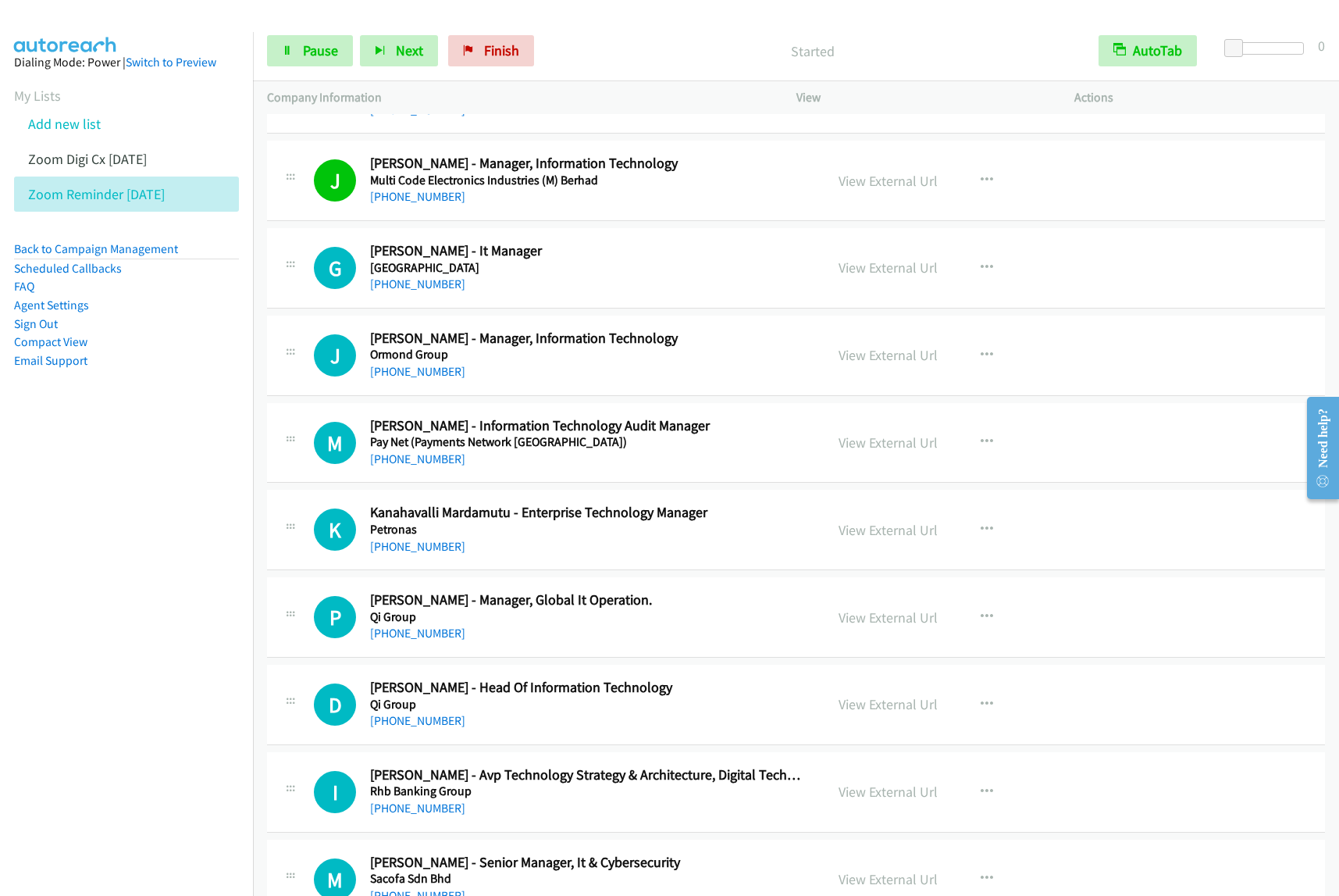
scroll to position [1953, 0]
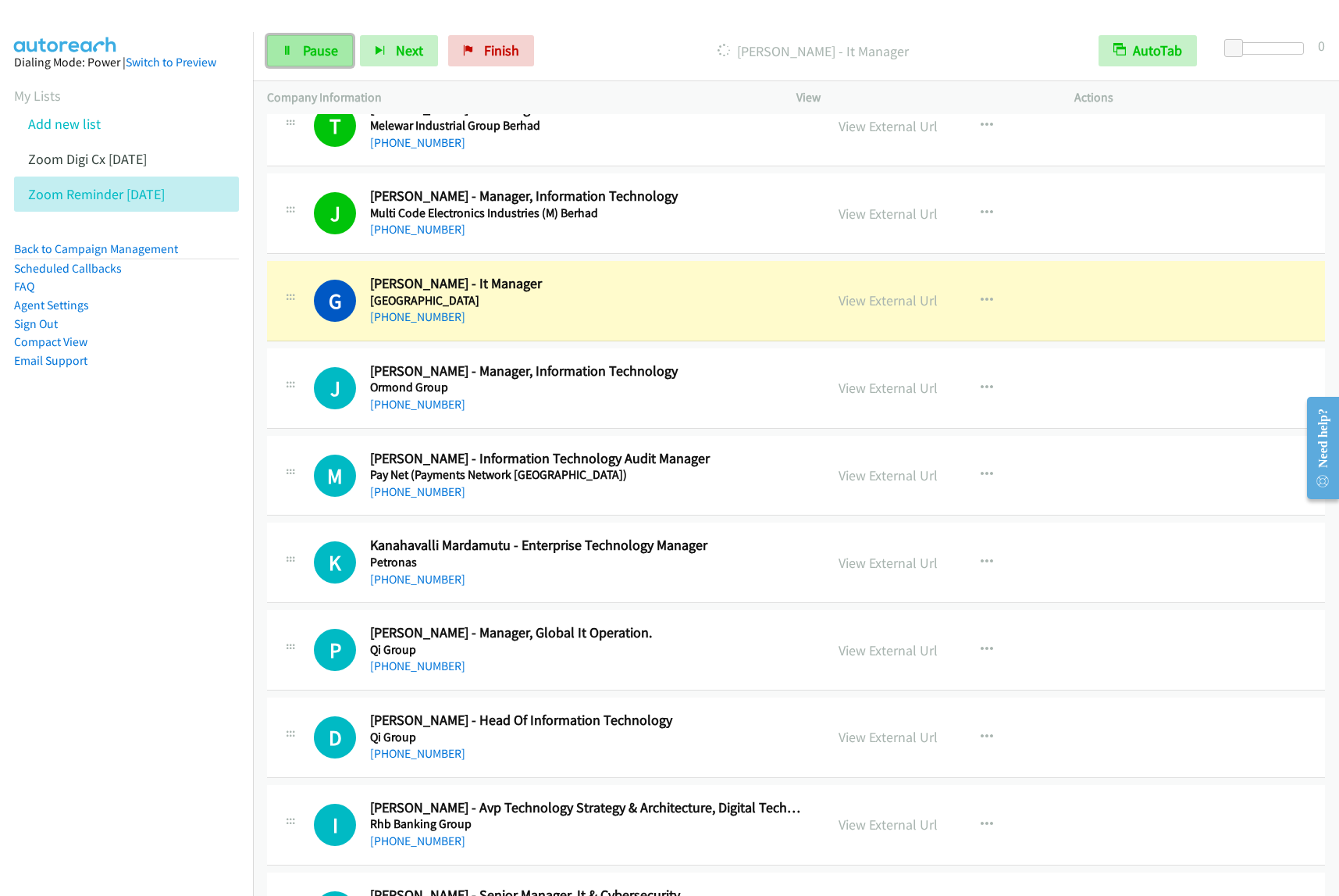
click at [299, 51] on link "Pause" at bounding box center [309, 50] width 86 height 31
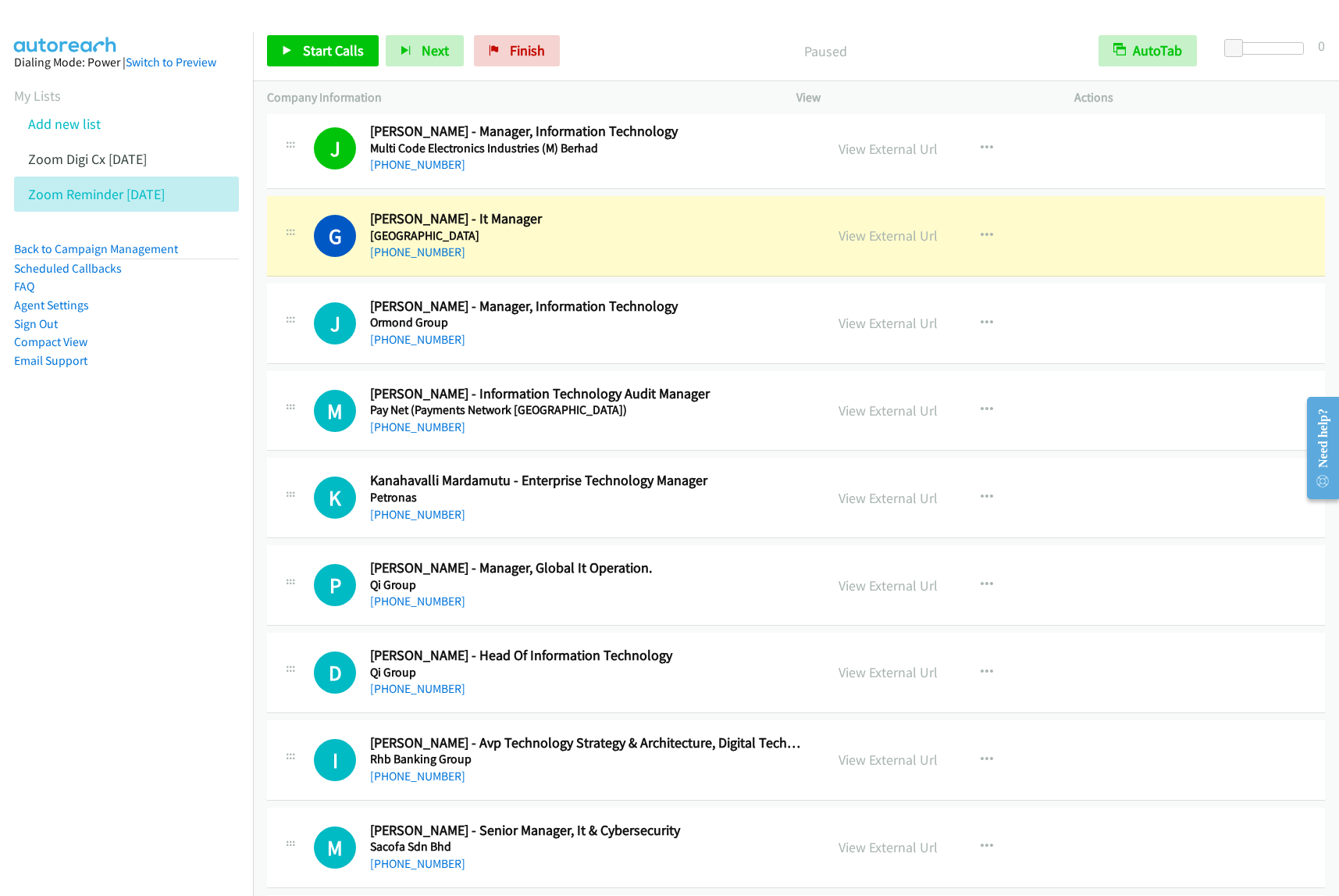
scroll to position [2050, 0]
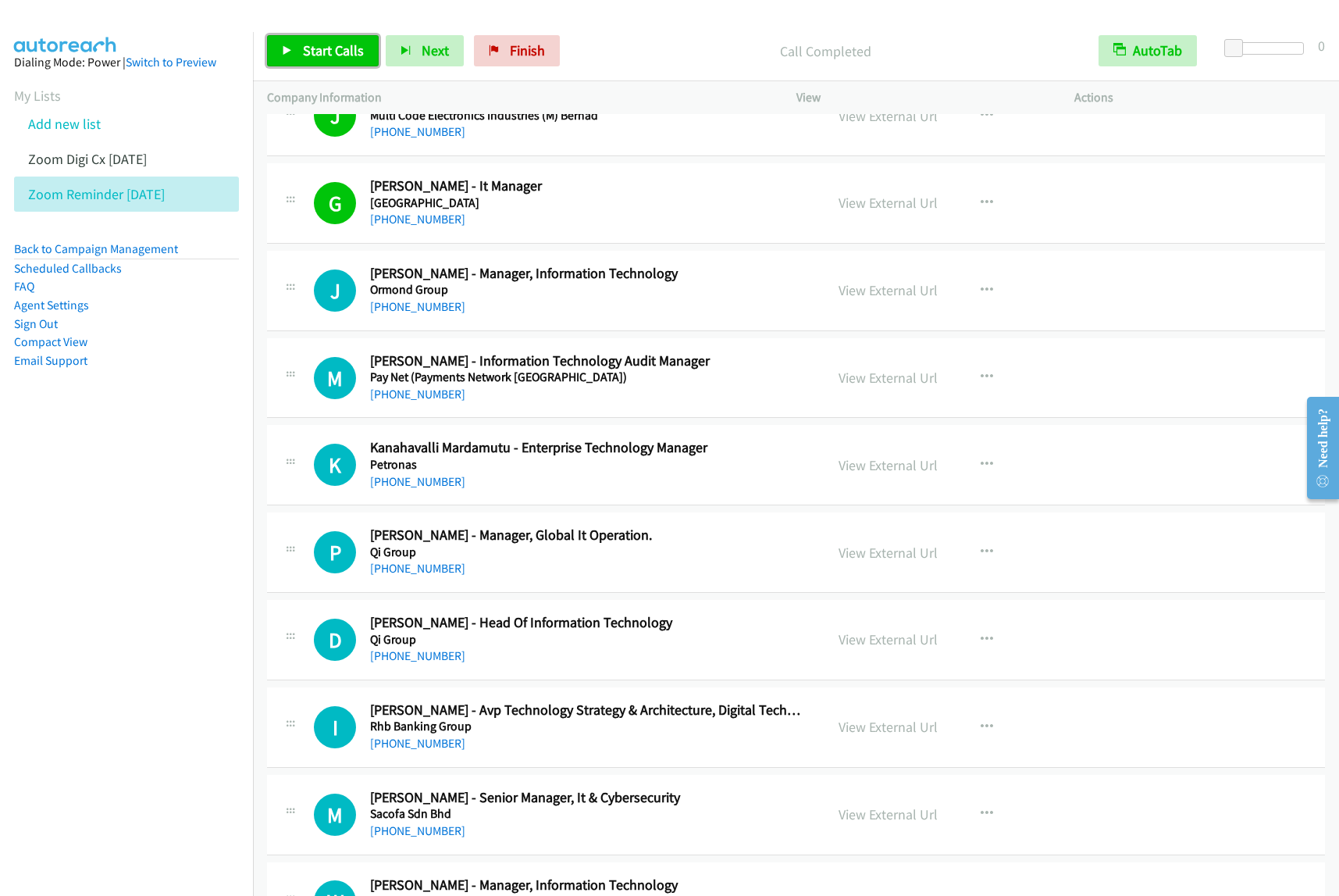
click at [346, 41] on span "Start Calls" at bounding box center [333, 50] width 61 height 18
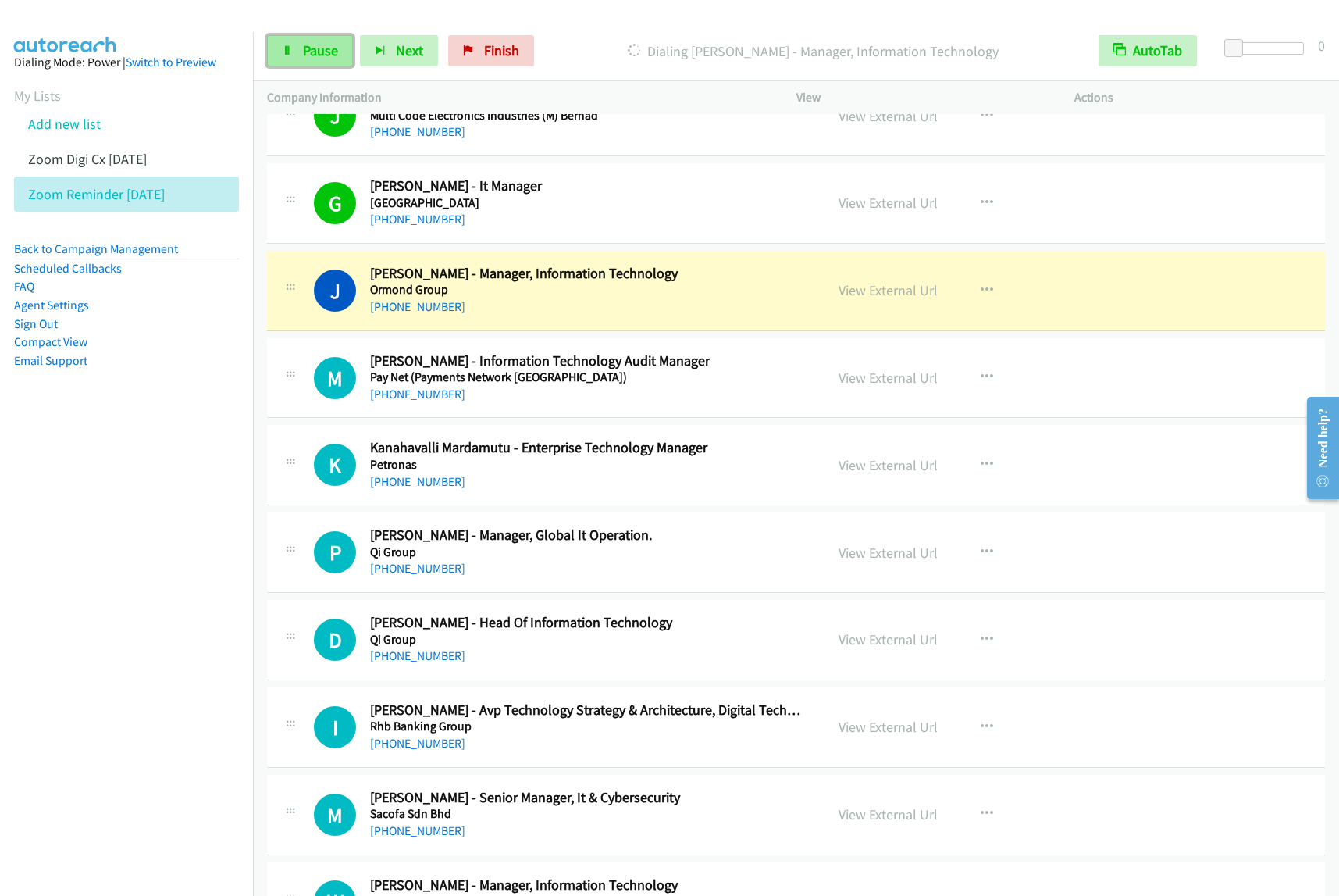
click at [341, 52] on link "Pause" at bounding box center [309, 50] width 86 height 31
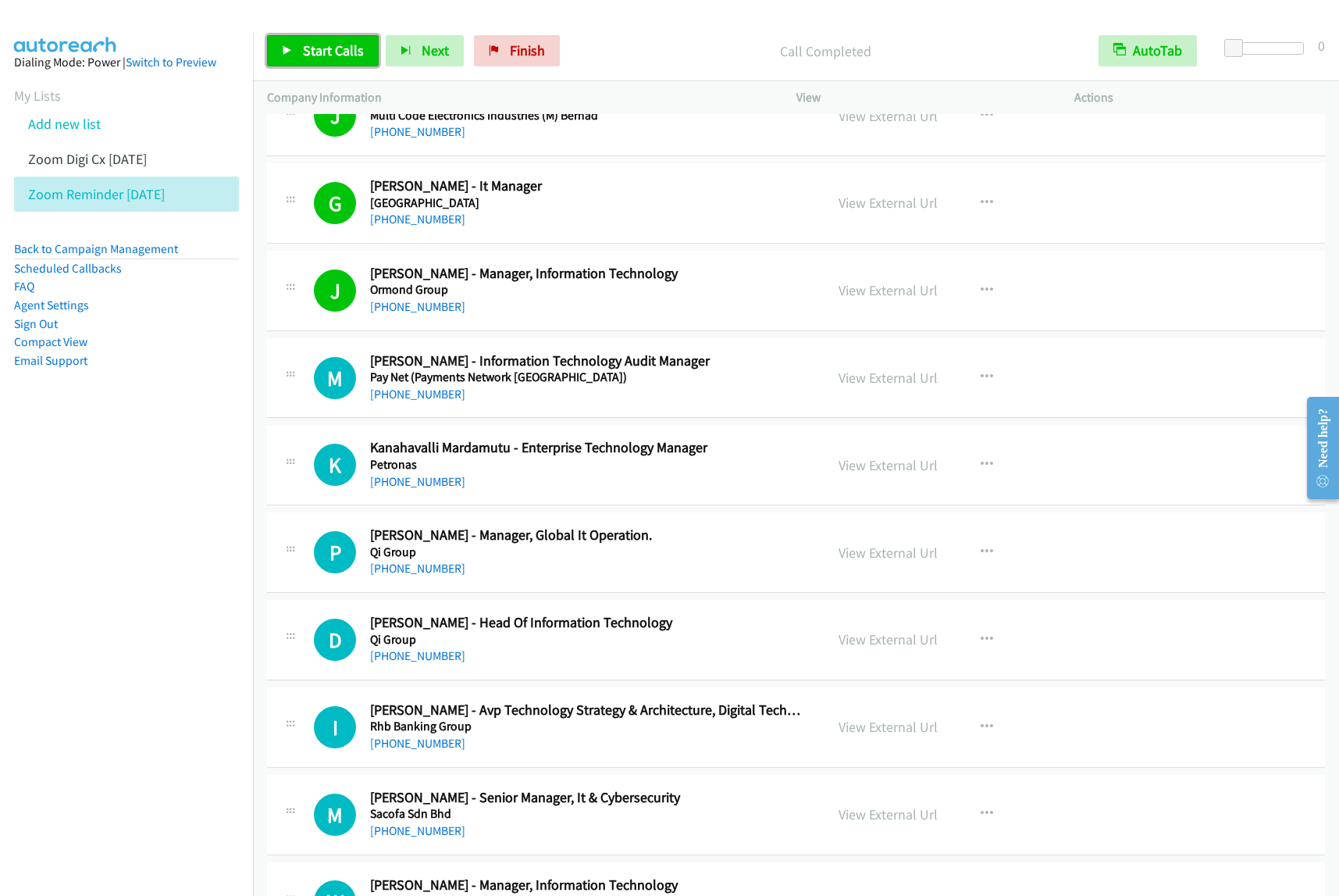
click at [338, 47] on span "Start Calls" at bounding box center [333, 50] width 61 height 18
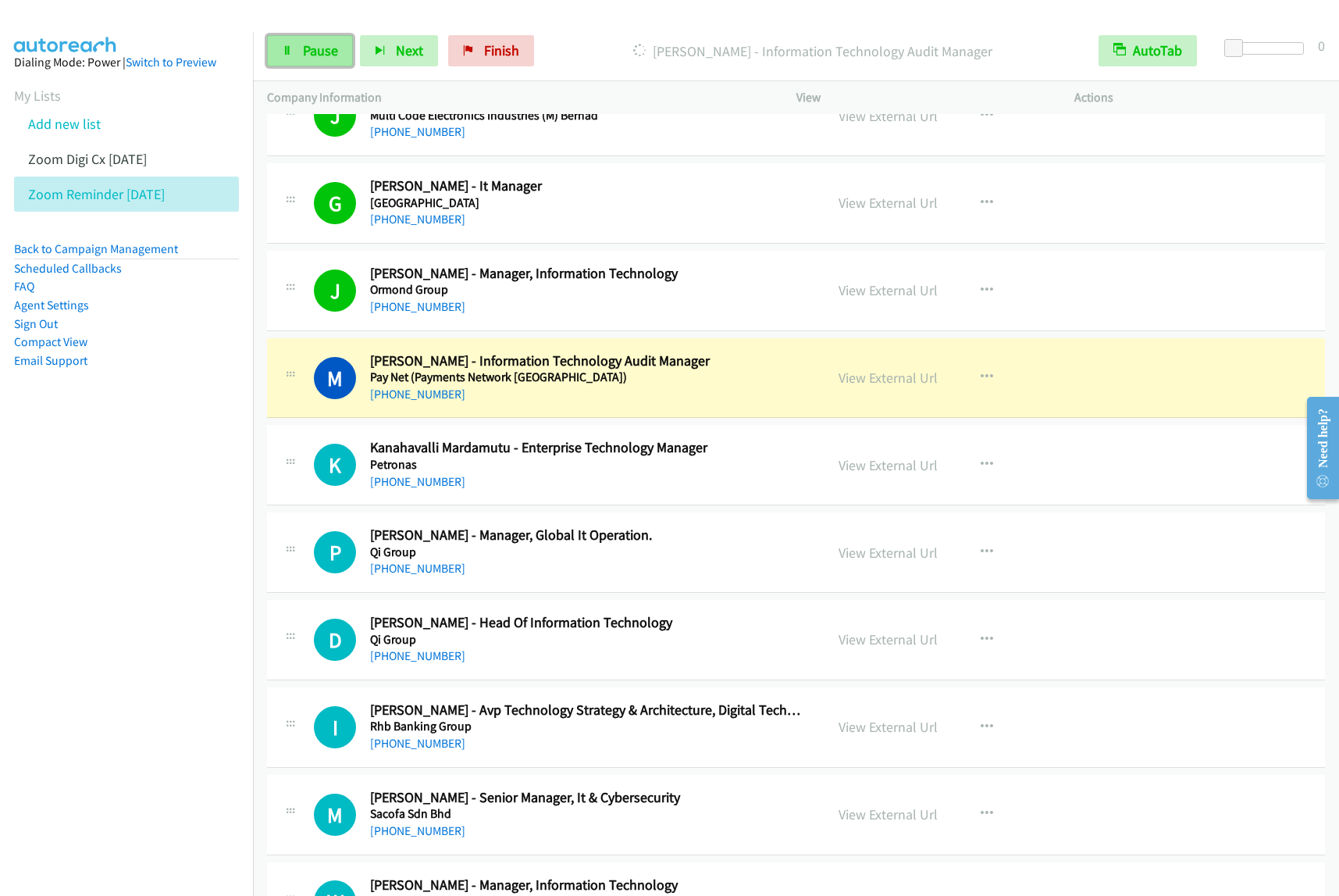
click at [330, 55] on span "Pause" at bounding box center [321, 50] width 35 height 18
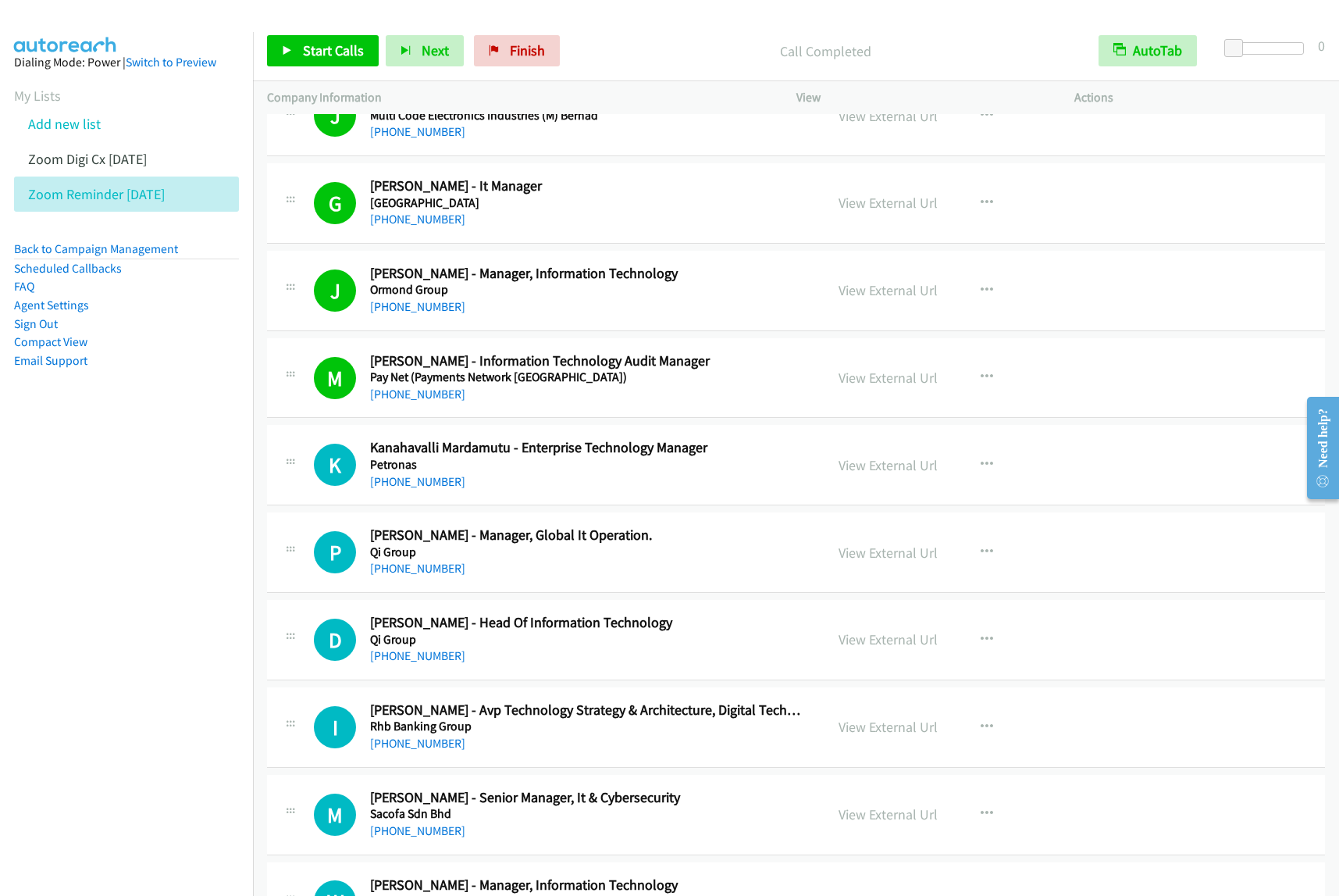
click at [662, 41] on p "Call Completed" at bounding box center [825, 51] width 490 height 21
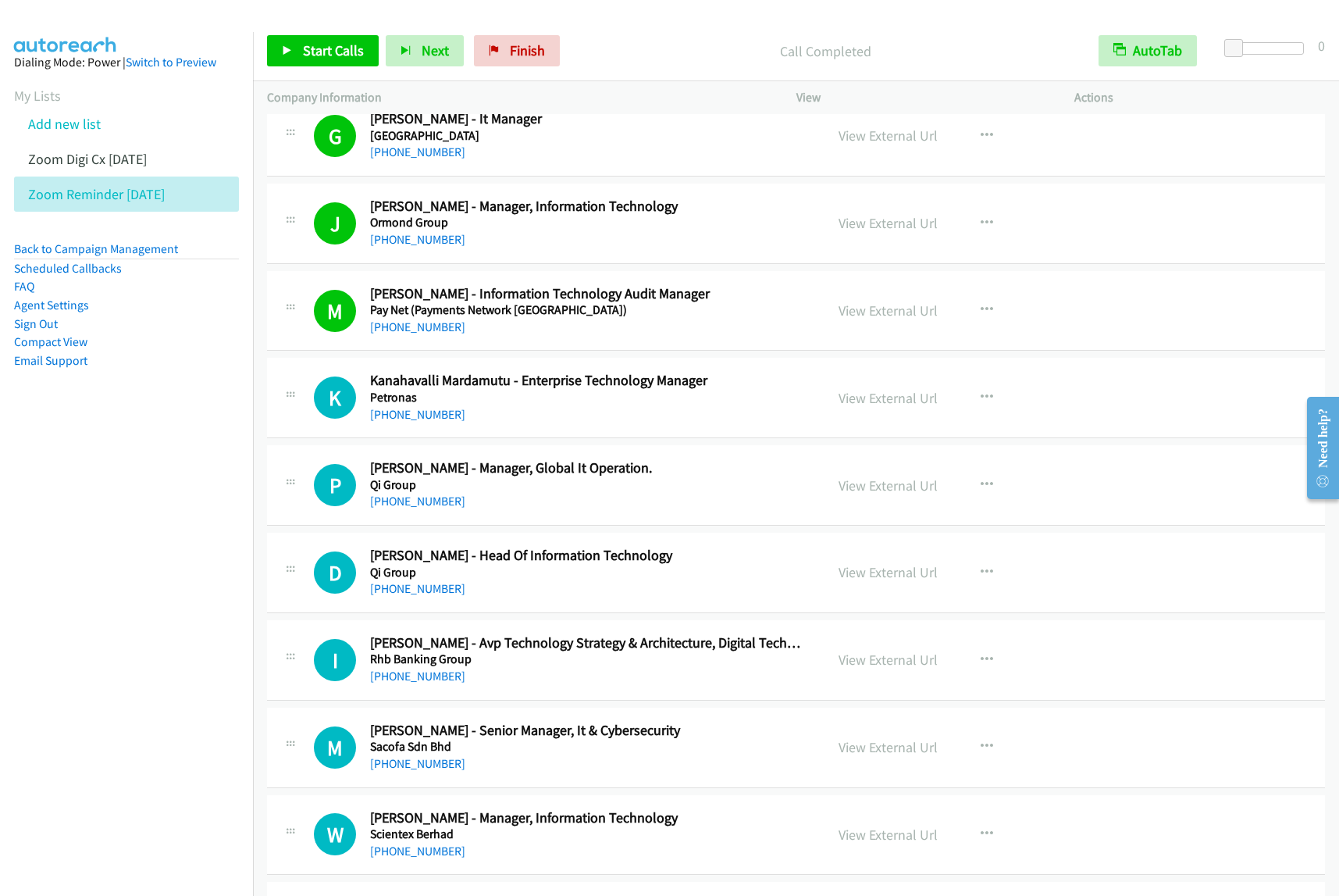
scroll to position [2147, 0]
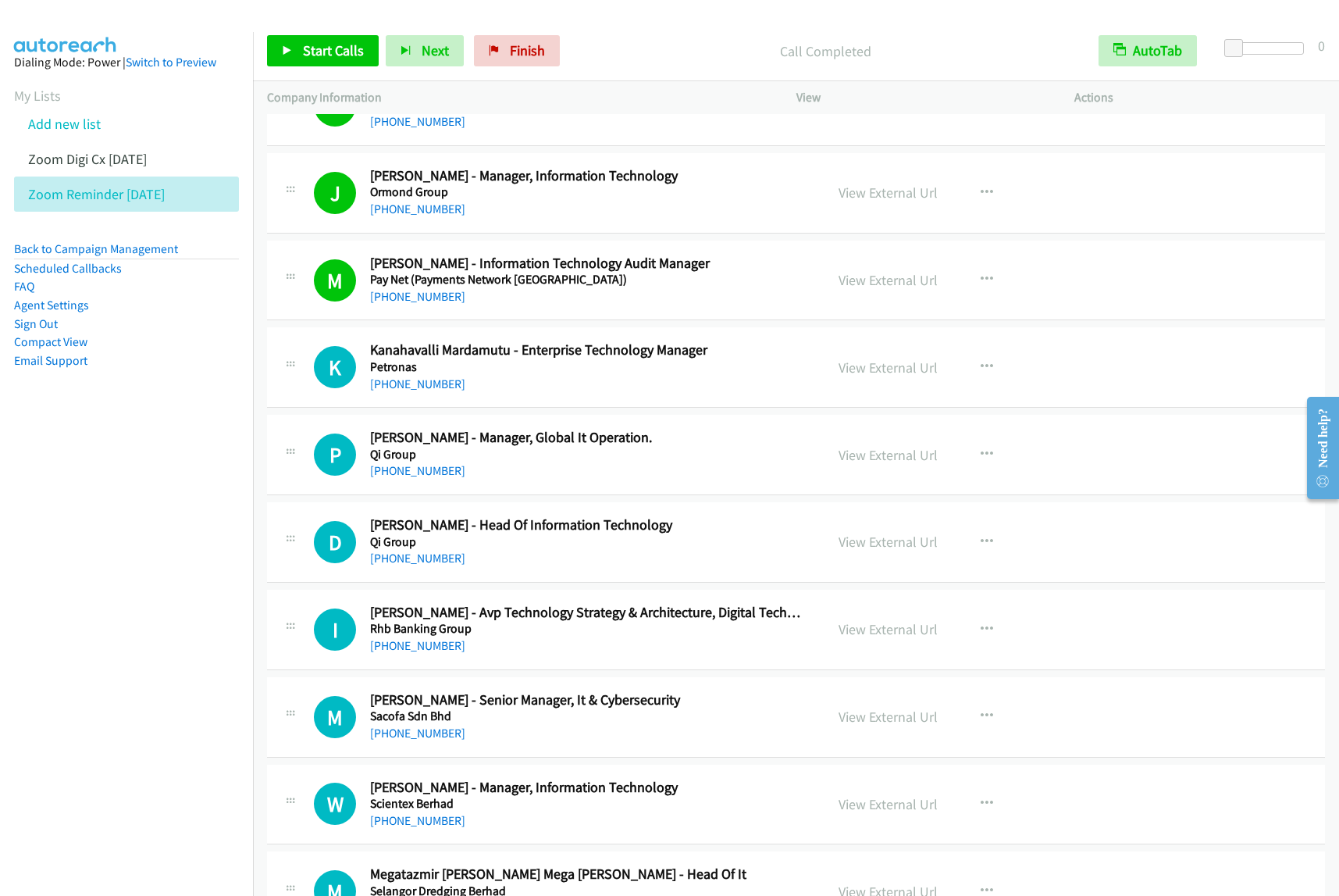
click at [373, 80] on div "Start Calls Pause Next Finish Call Completed AutoTab AutoTab 0" at bounding box center [796, 51] width 1087 height 60
click at [353, 59] on span "Start Calls" at bounding box center [333, 50] width 61 height 18
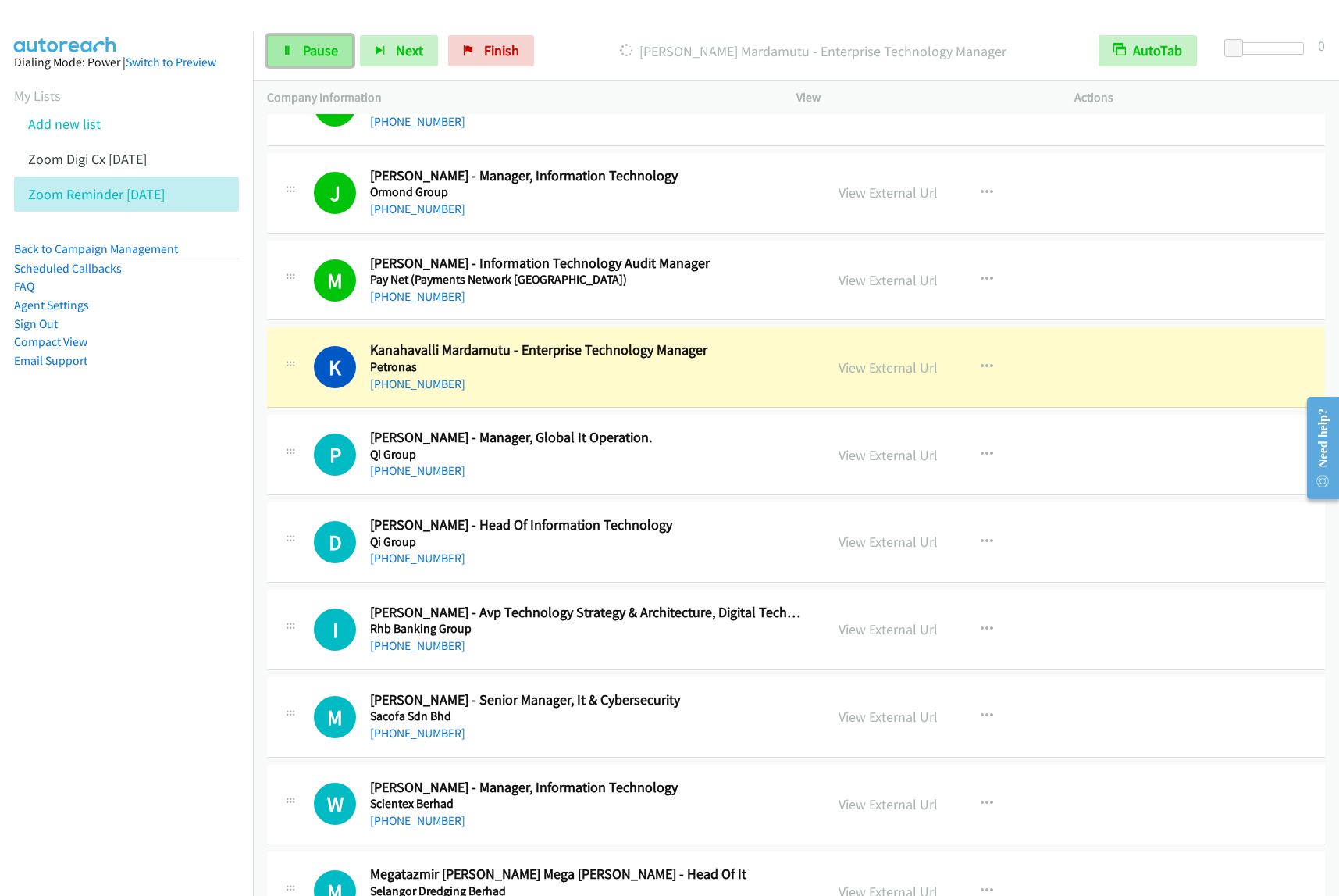
click at [328, 48] on span "Pause" at bounding box center [321, 50] width 35 height 18
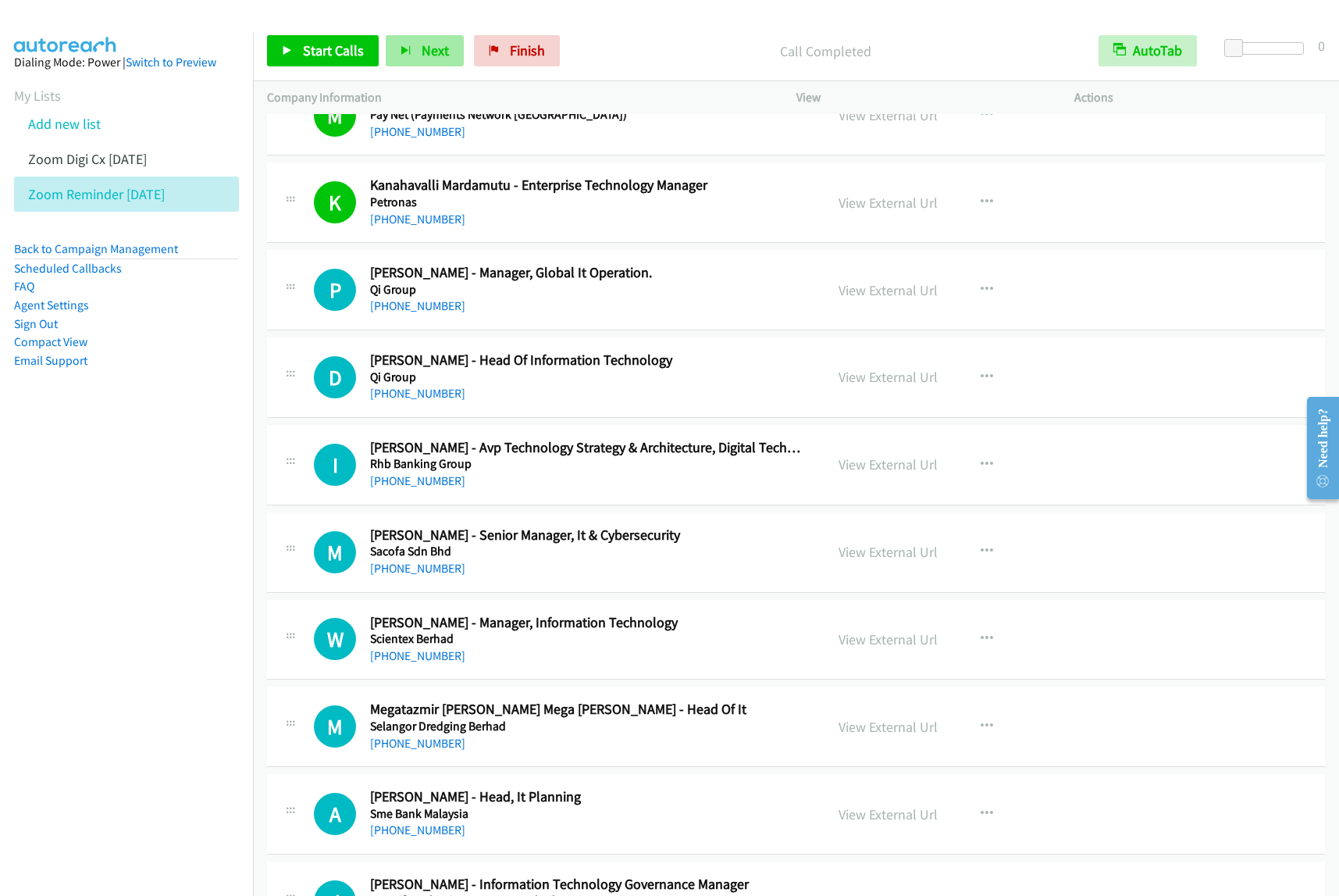
scroll to position [2343, 0]
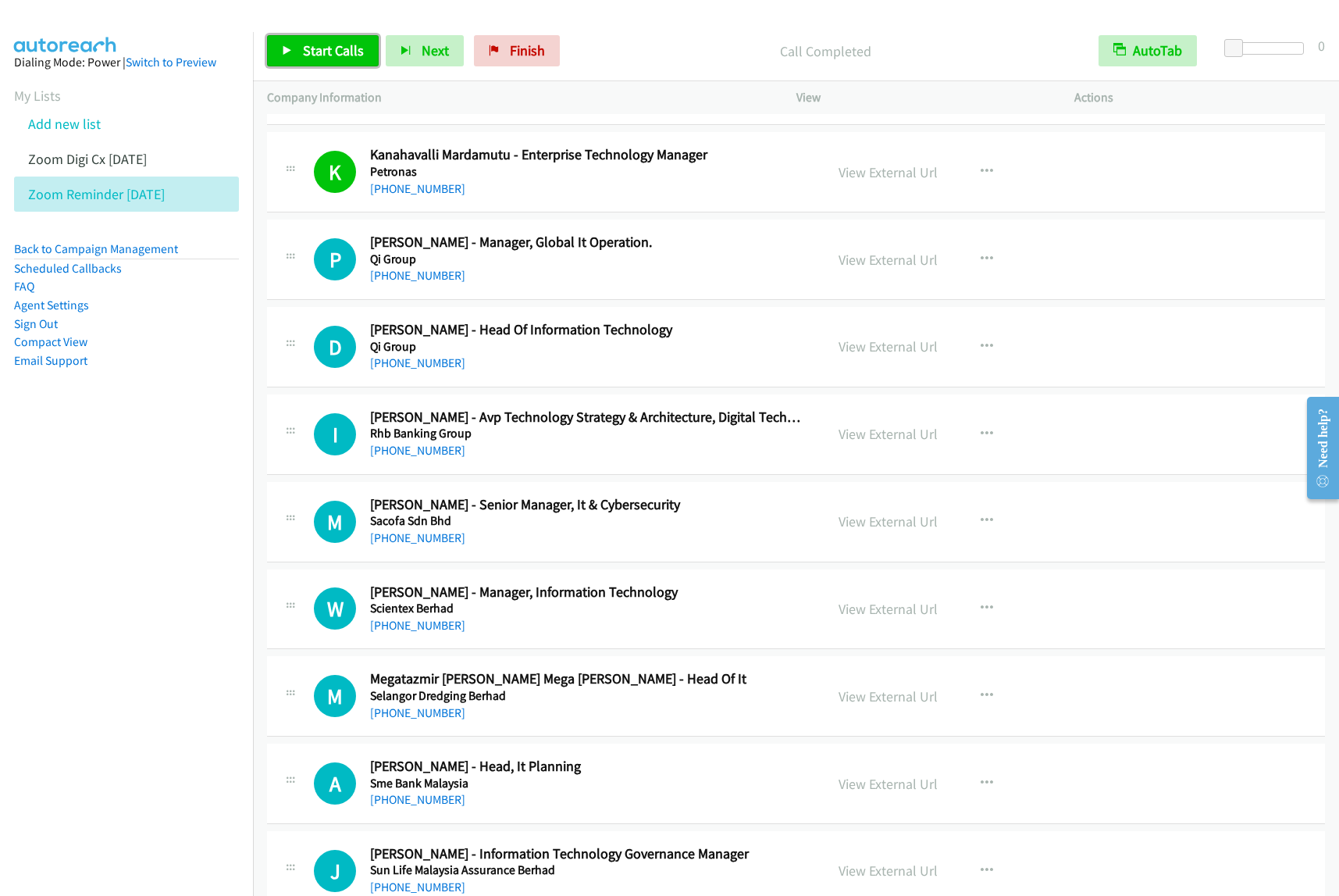
click at [339, 51] on span "Start Calls" at bounding box center [333, 50] width 61 height 18
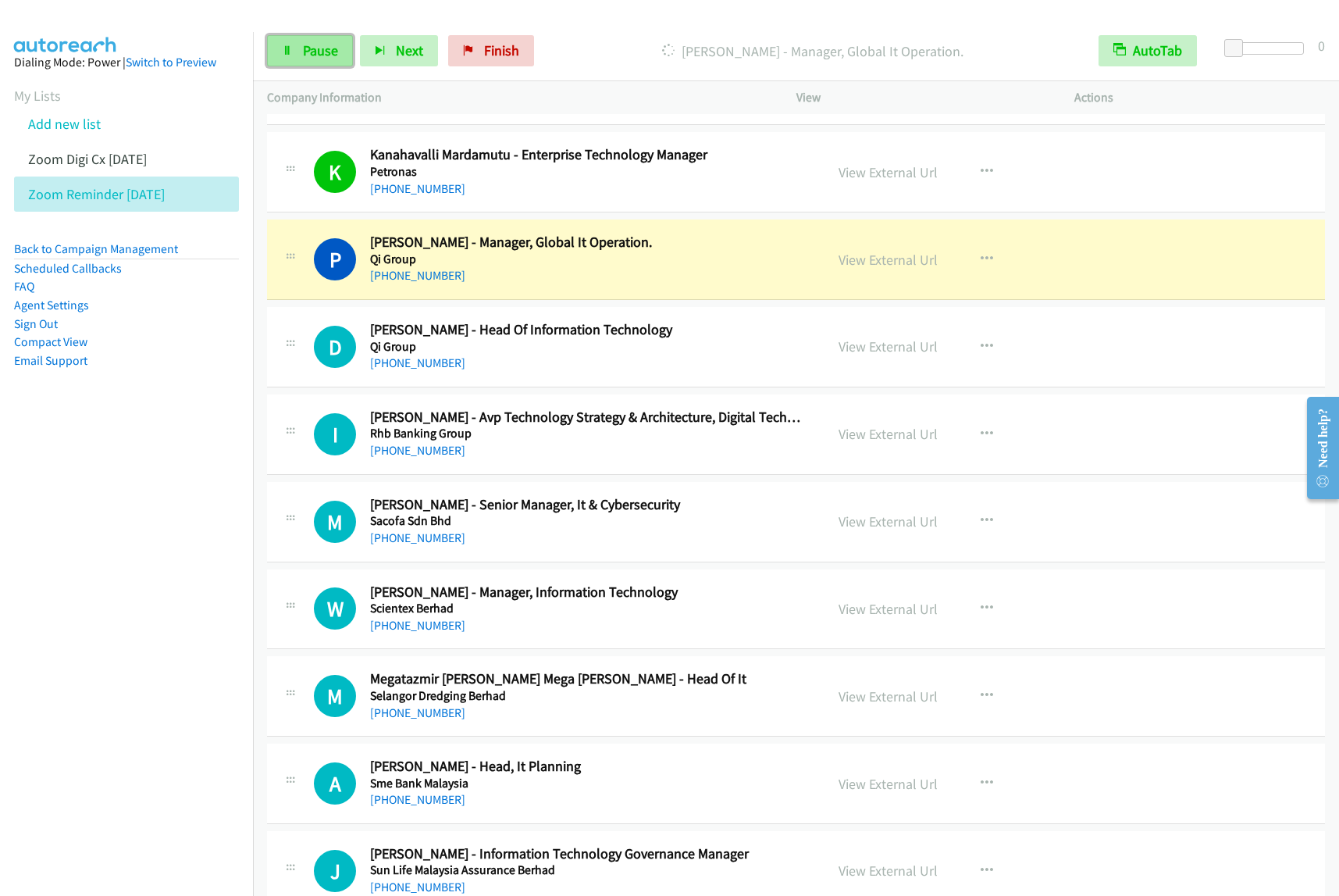
click at [330, 47] on span "Pause" at bounding box center [321, 50] width 35 height 18
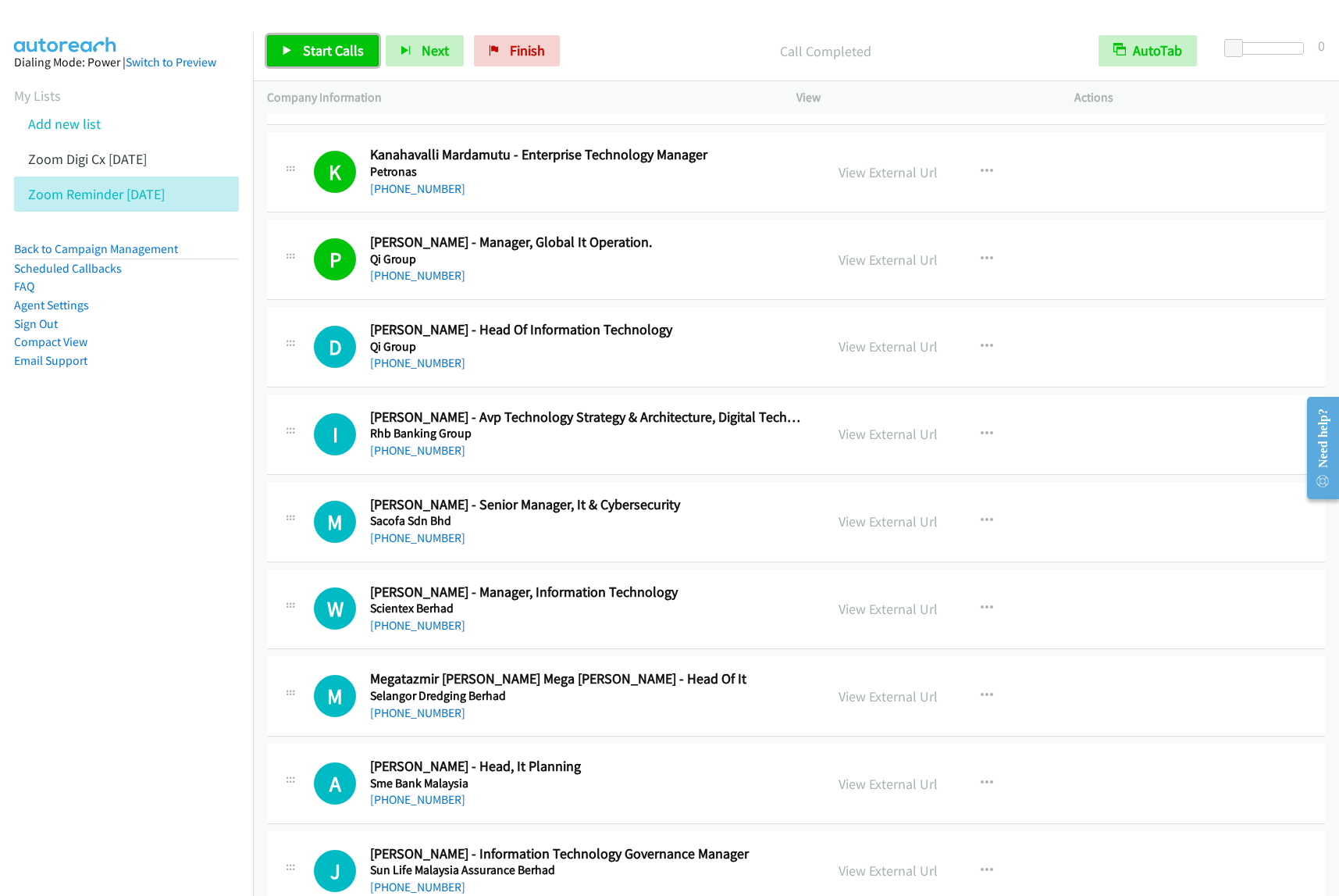
click at [346, 63] on link "Start Calls" at bounding box center [322, 50] width 112 height 31
click at [324, 55] on span "Pause" at bounding box center [321, 50] width 35 height 18
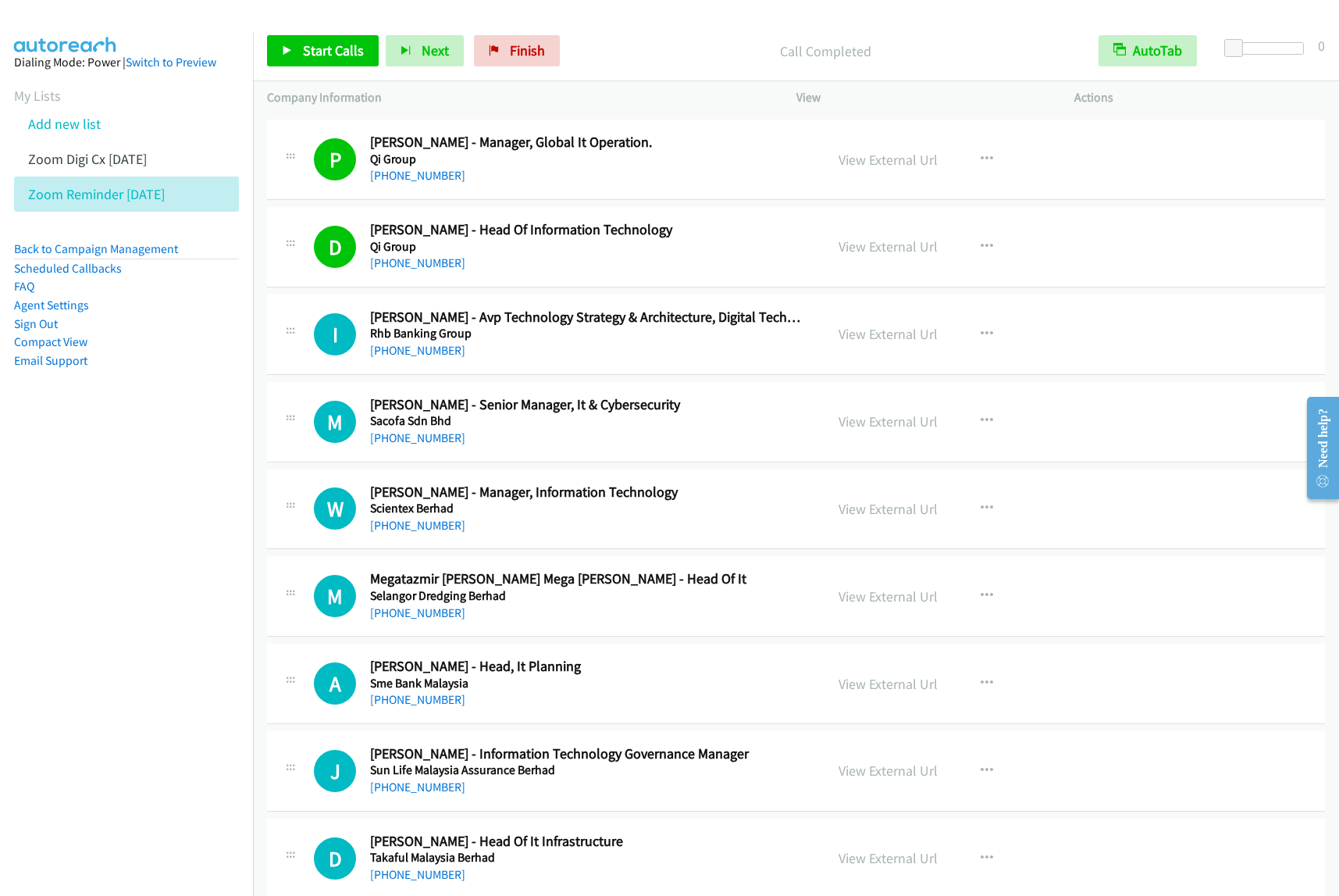
scroll to position [2538, 0]
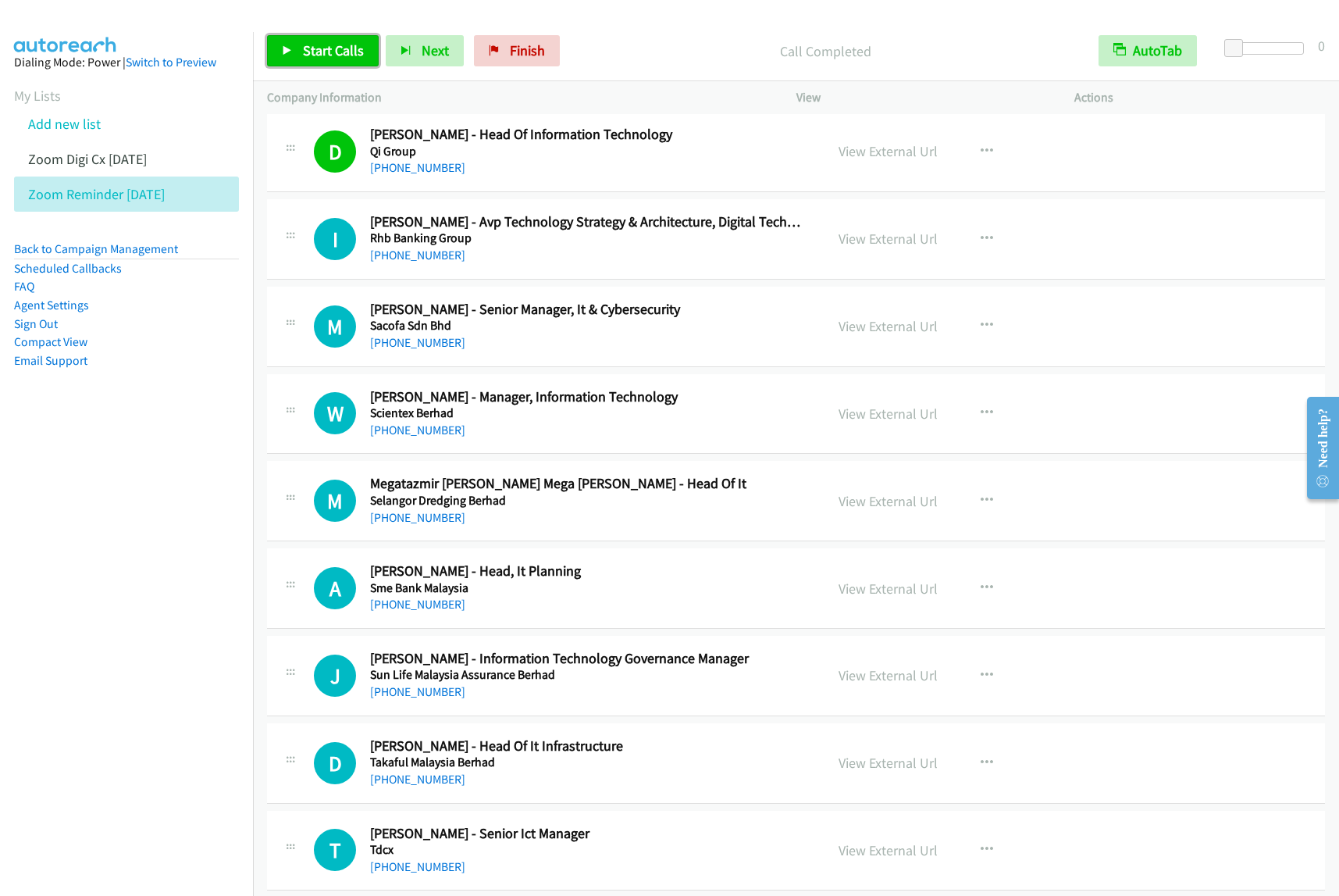
click at [342, 51] on span "Start Calls" at bounding box center [333, 50] width 61 height 18
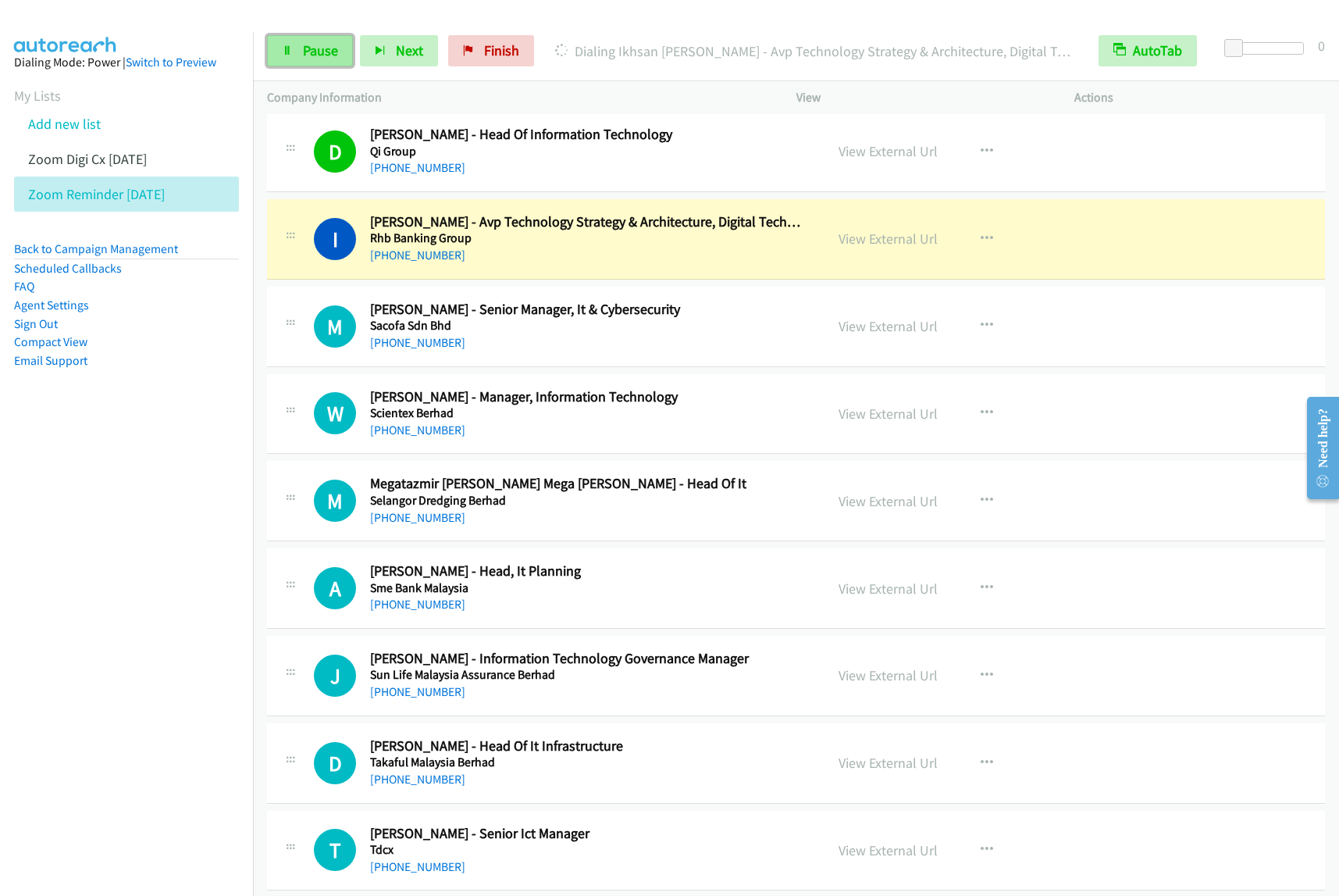
click at [332, 61] on link "Pause" at bounding box center [309, 50] width 86 height 31
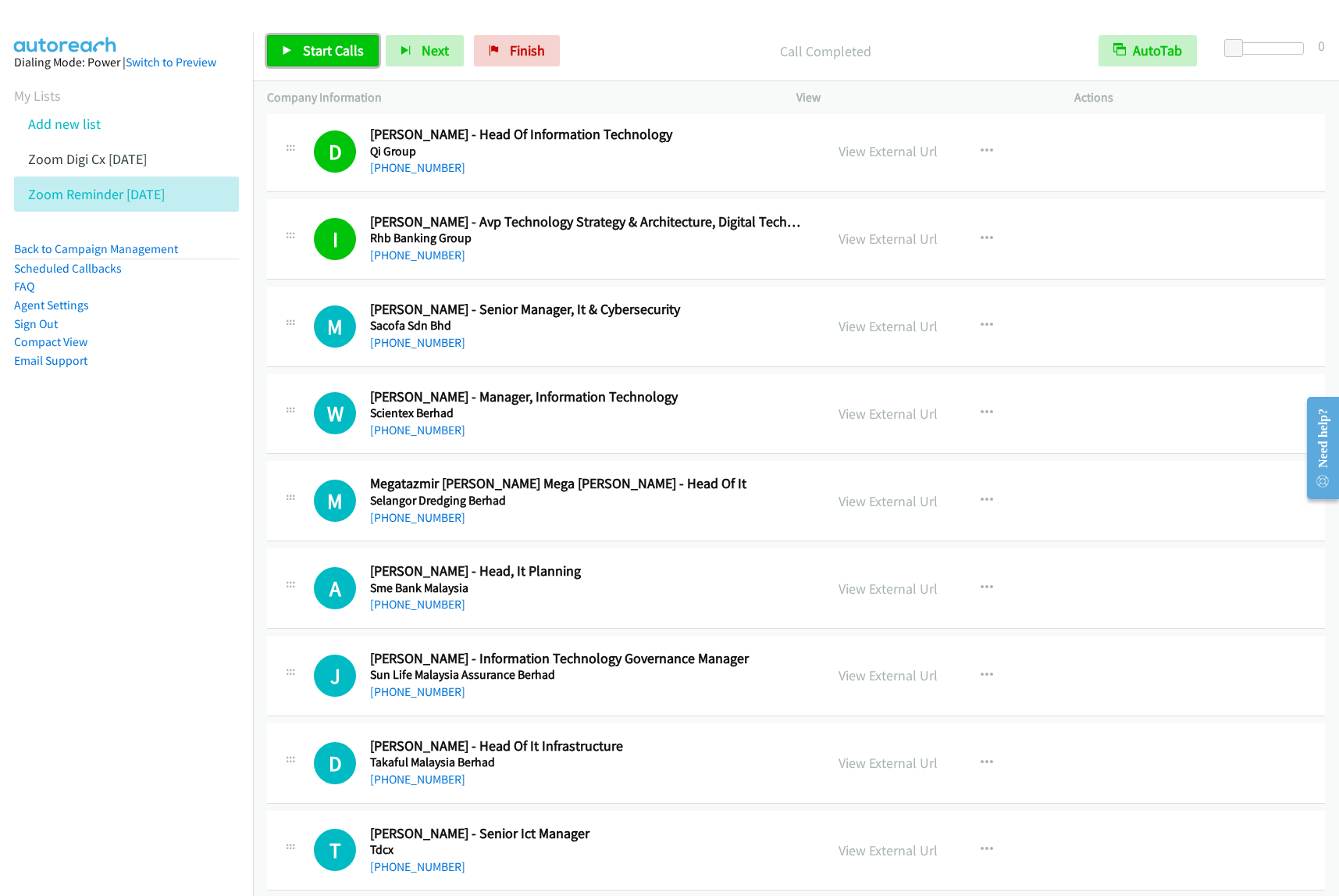
click at [354, 49] on span "Start Calls" at bounding box center [333, 50] width 61 height 18
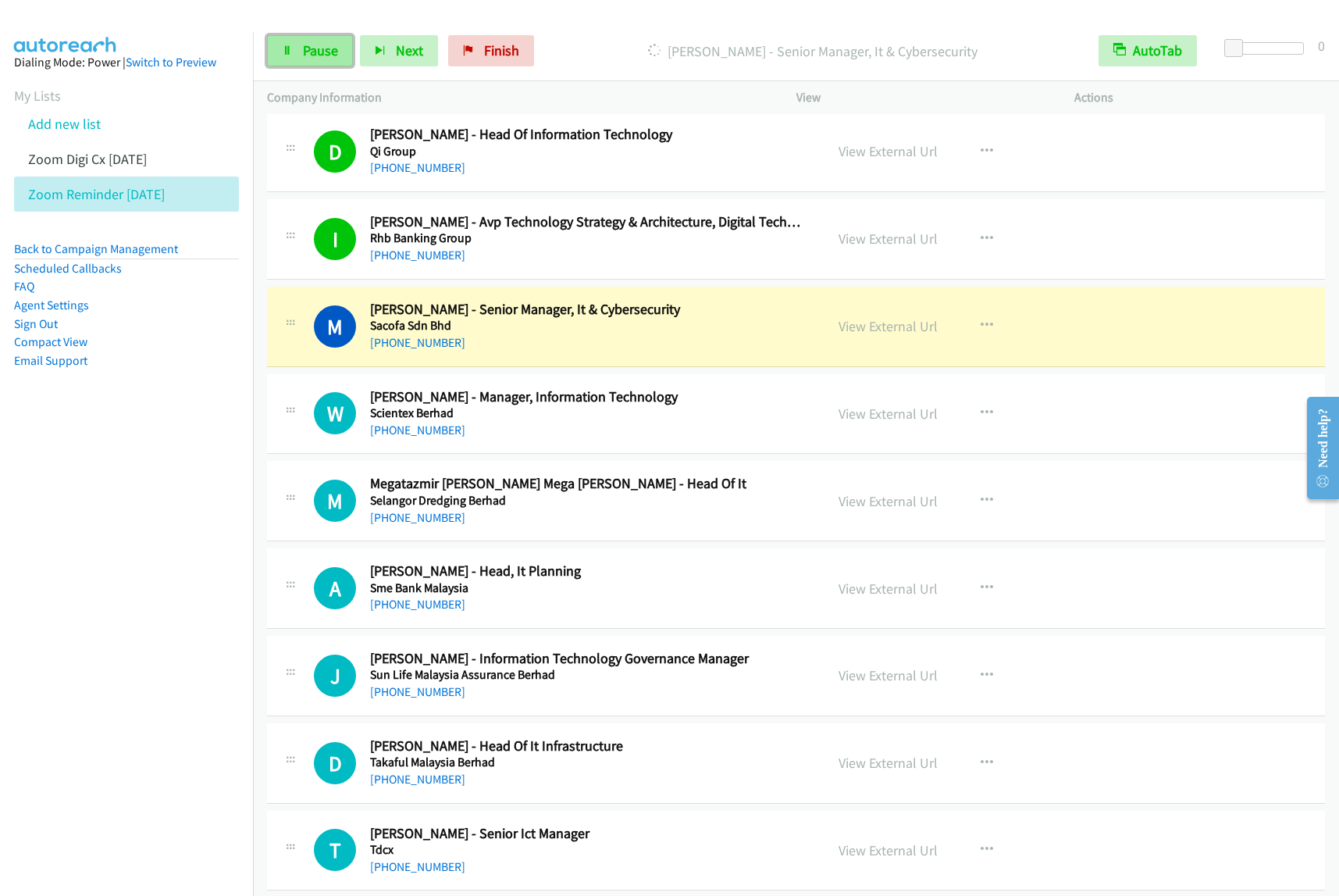
click at [319, 56] on span "Pause" at bounding box center [321, 50] width 35 height 18
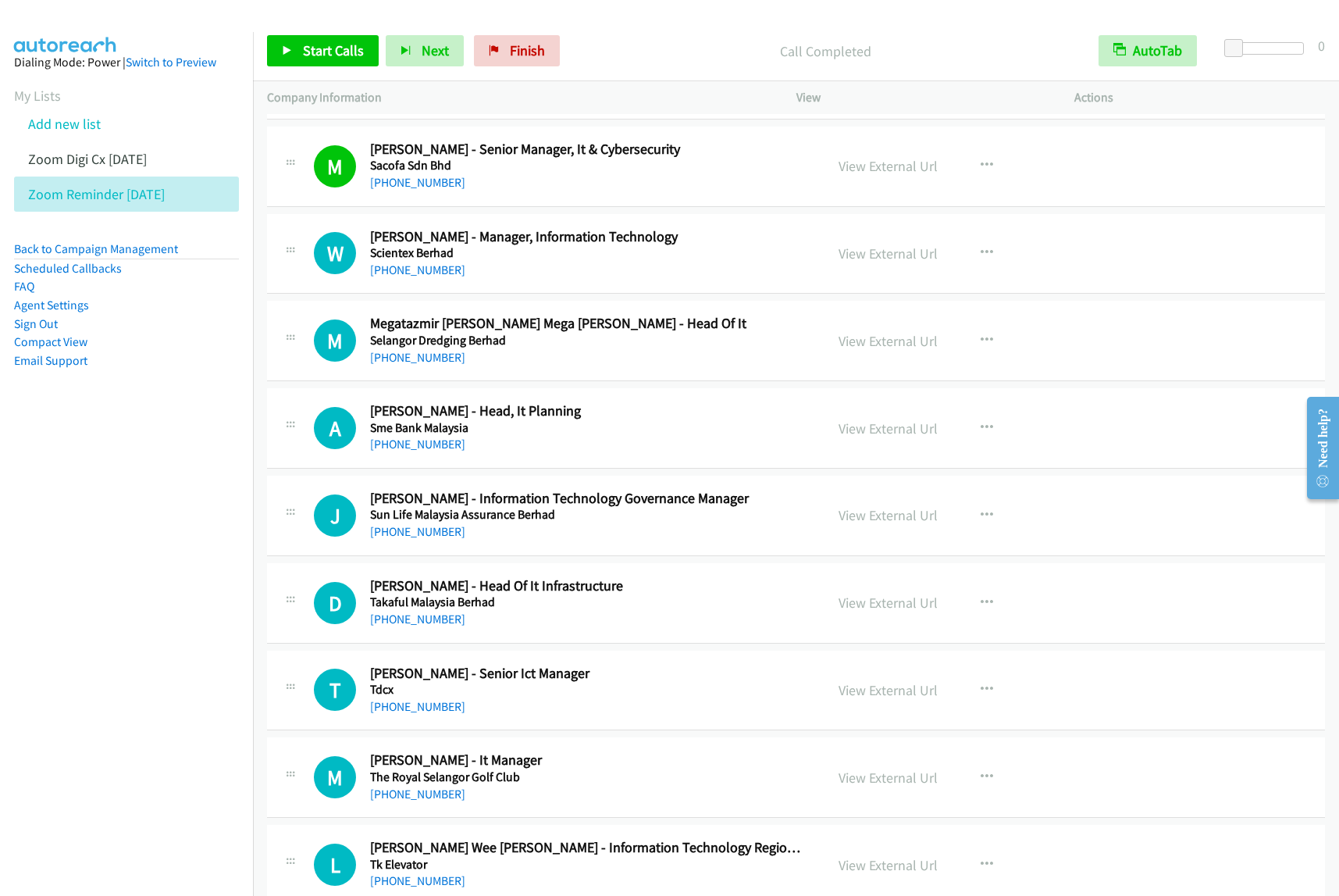
scroll to position [2734, 0]
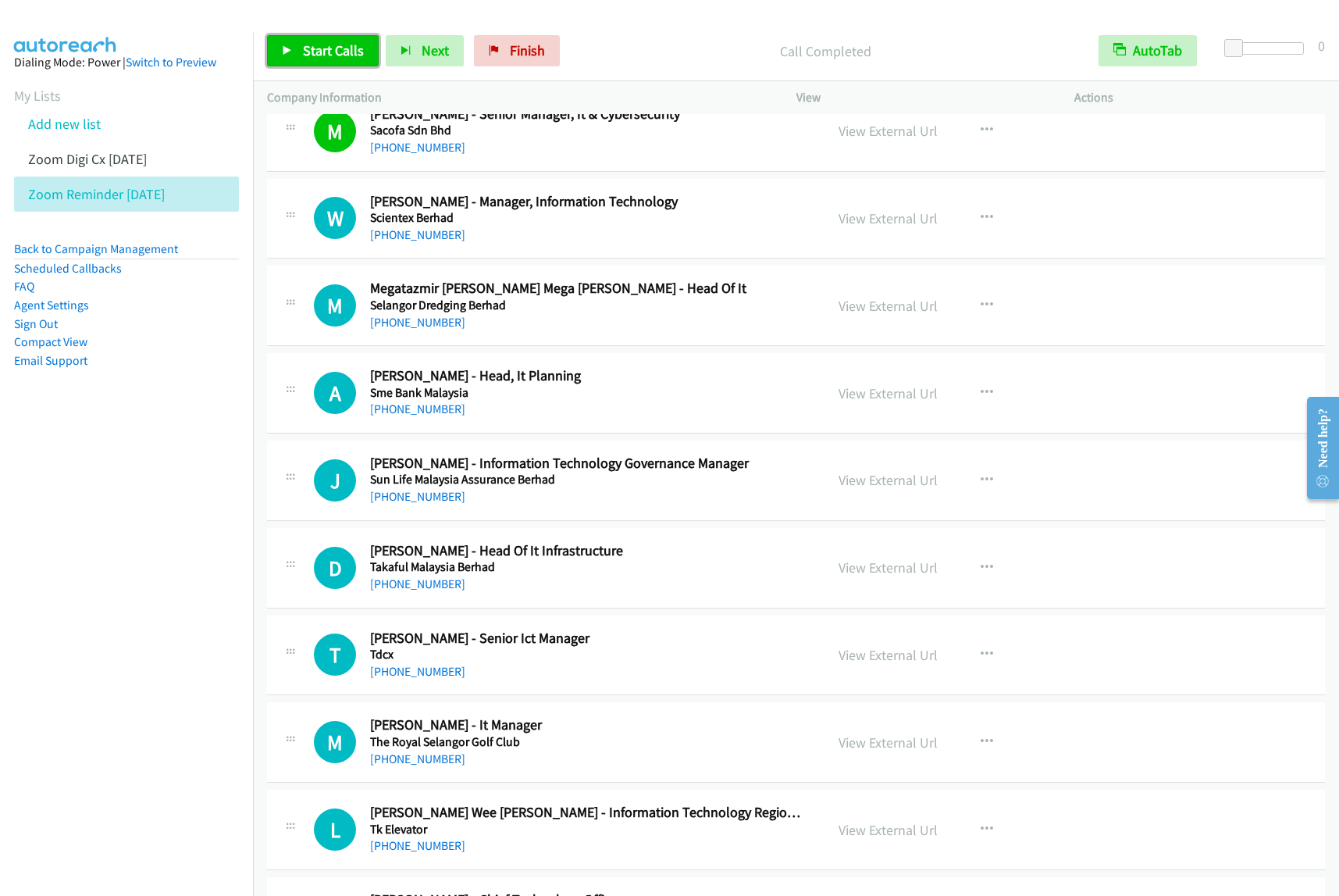
click at [351, 61] on link "Start Calls" at bounding box center [322, 50] width 112 height 31
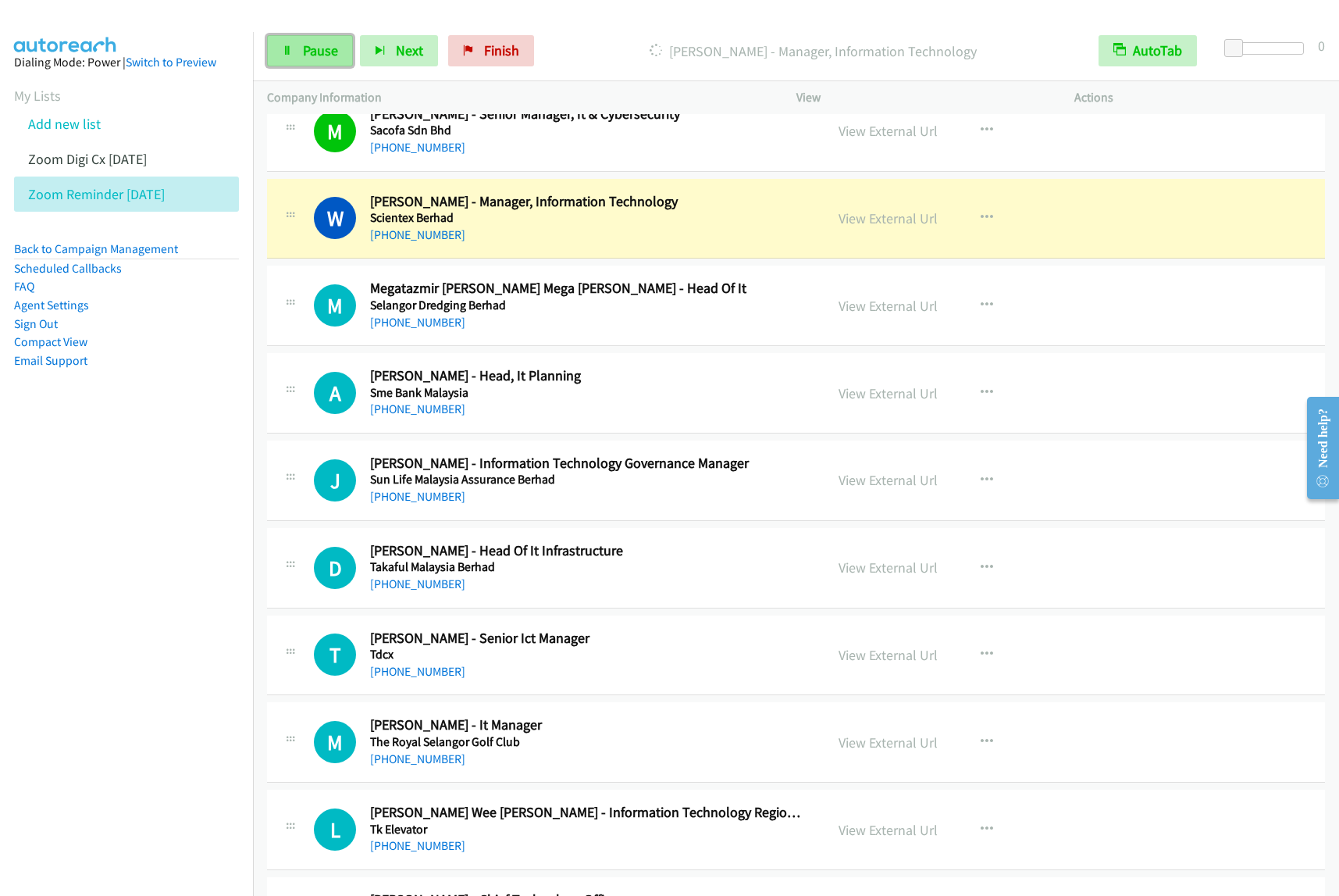
click at [311, 55] on span "Pause" at bounding box center [321, 50] width 35 height 18
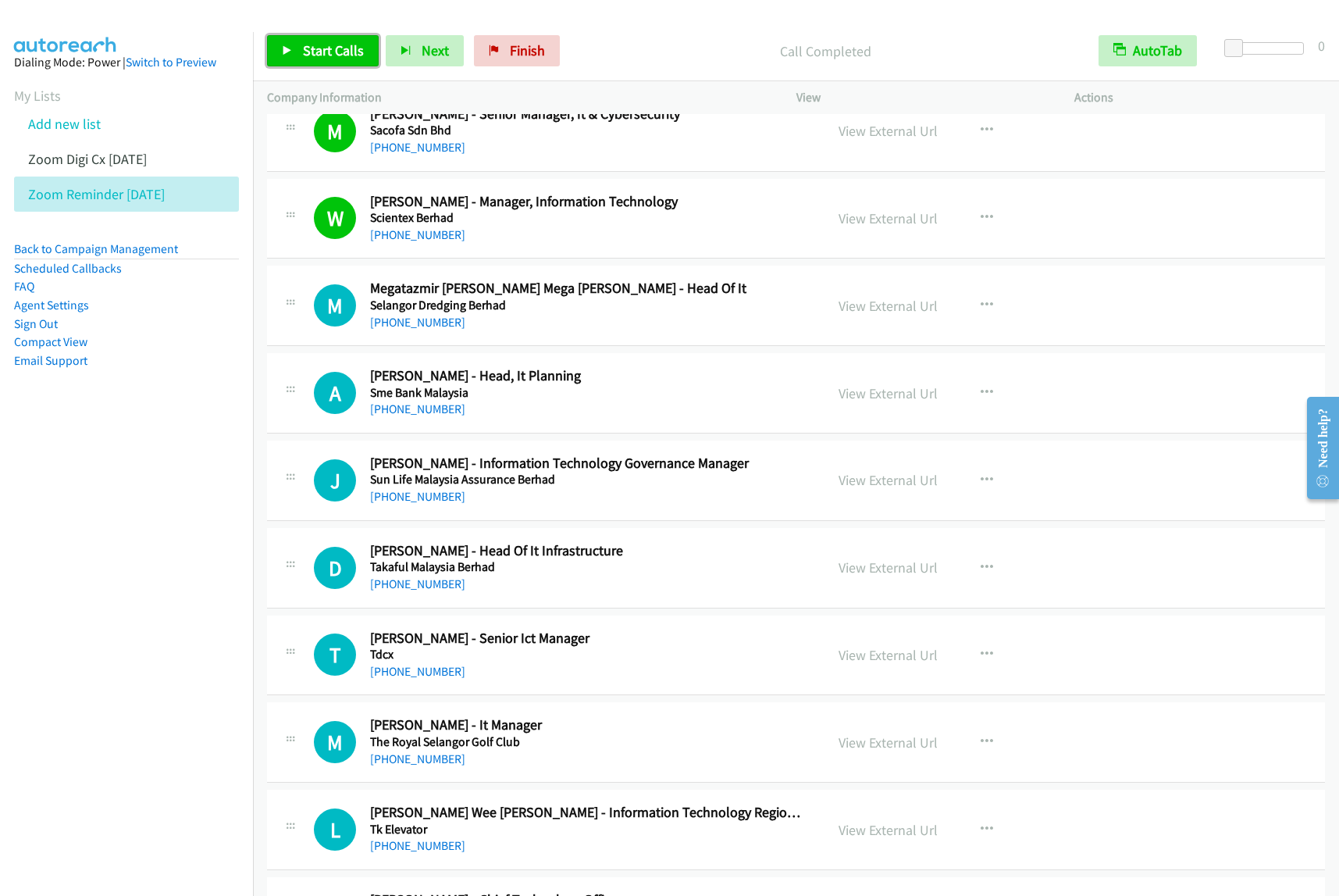
click at [336, 41] on span "Start Calls" at bounding box center [333, 50] width 61 height 18
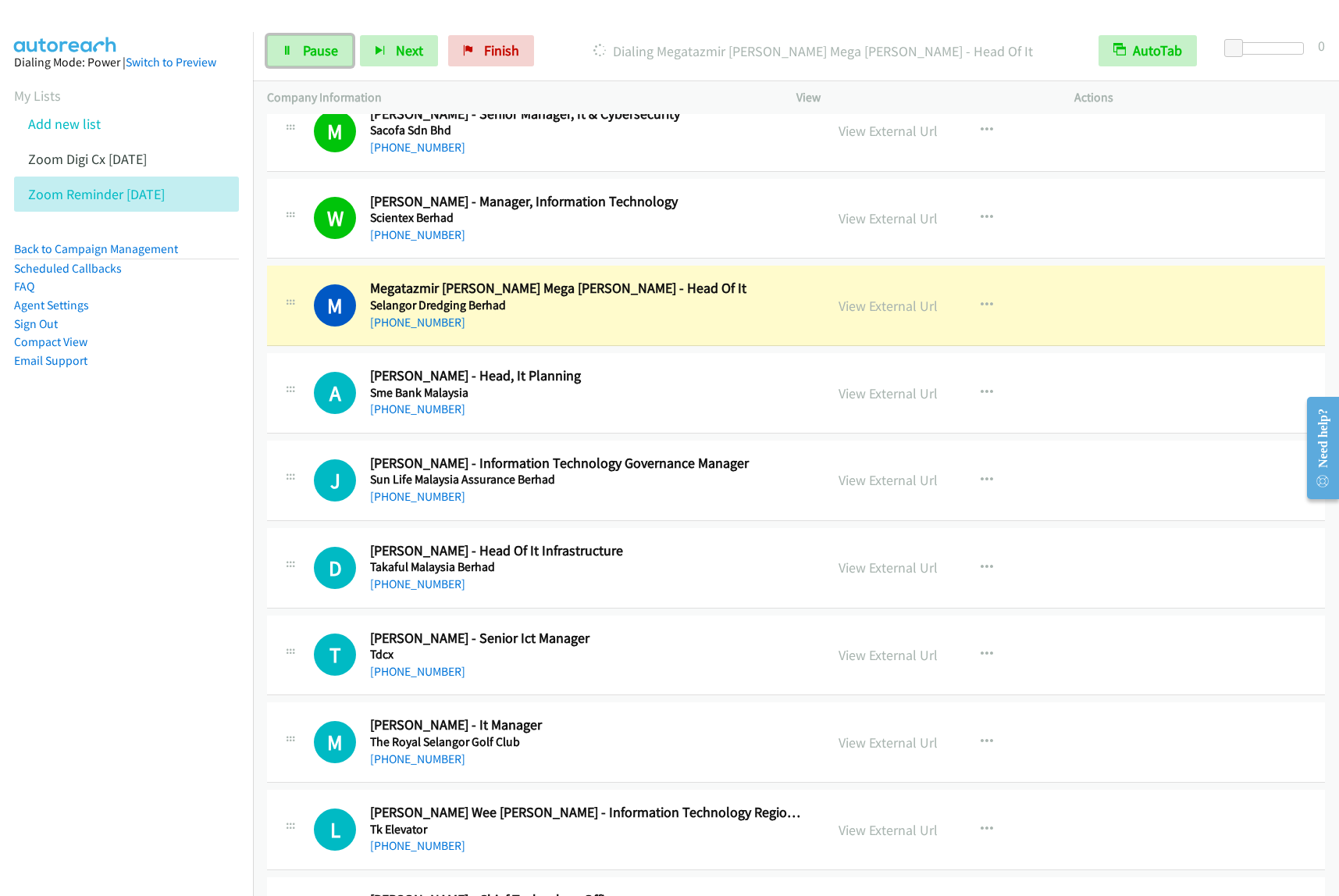
drag, startPoint x: 301, startPoint y: 47, endPoint x: 361, endPoint y: 29, distance: 62.6
click at [301, 47] on link "Pause" at bounding box center [309, 50] width 86 height 31
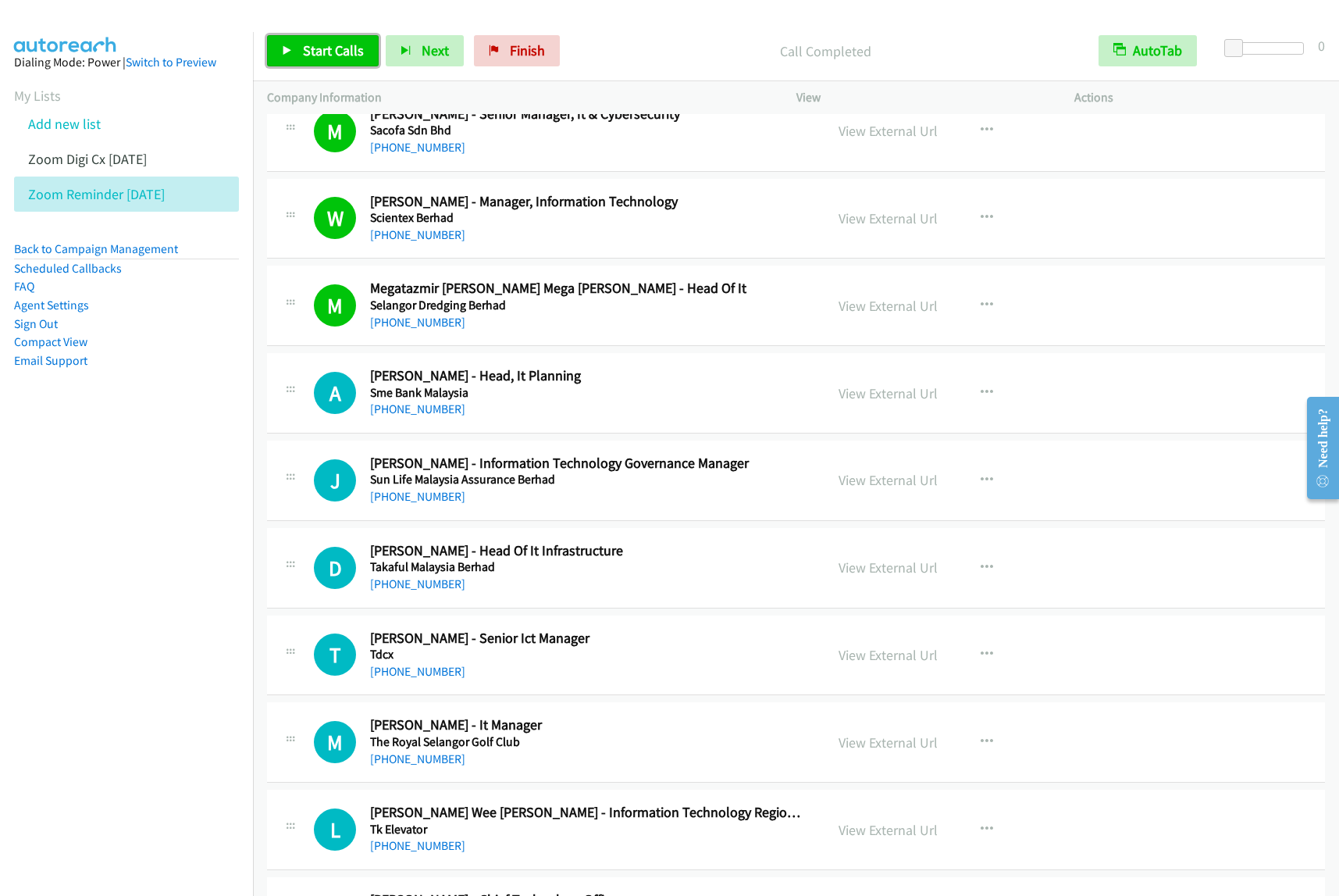
click at [329, 55] on span "Start Calls" at bounding box center [333, 50] width 61 height 18
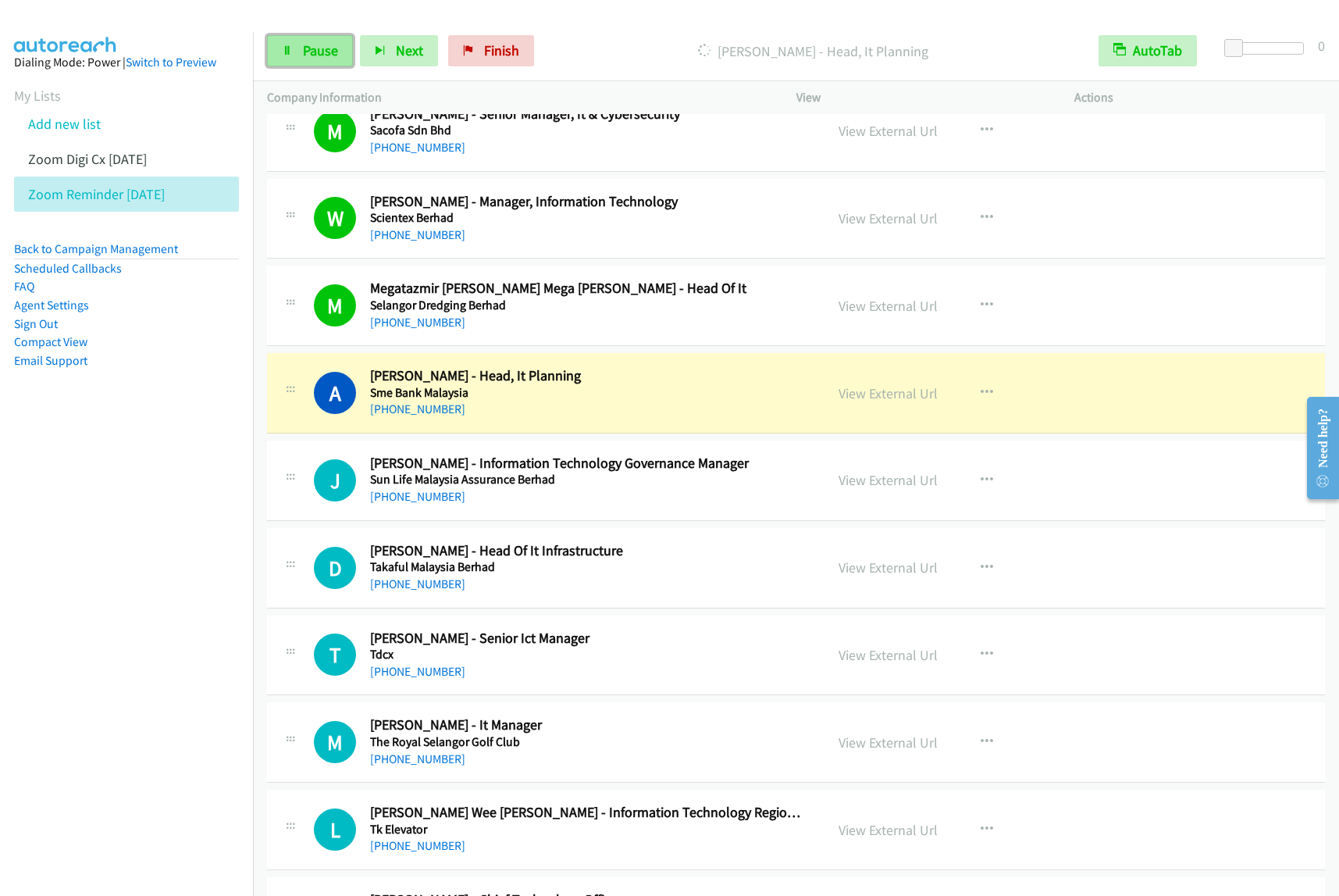
click at [317, 47] on span "Pause" at bounding box center [321, 50] width 35 height 18
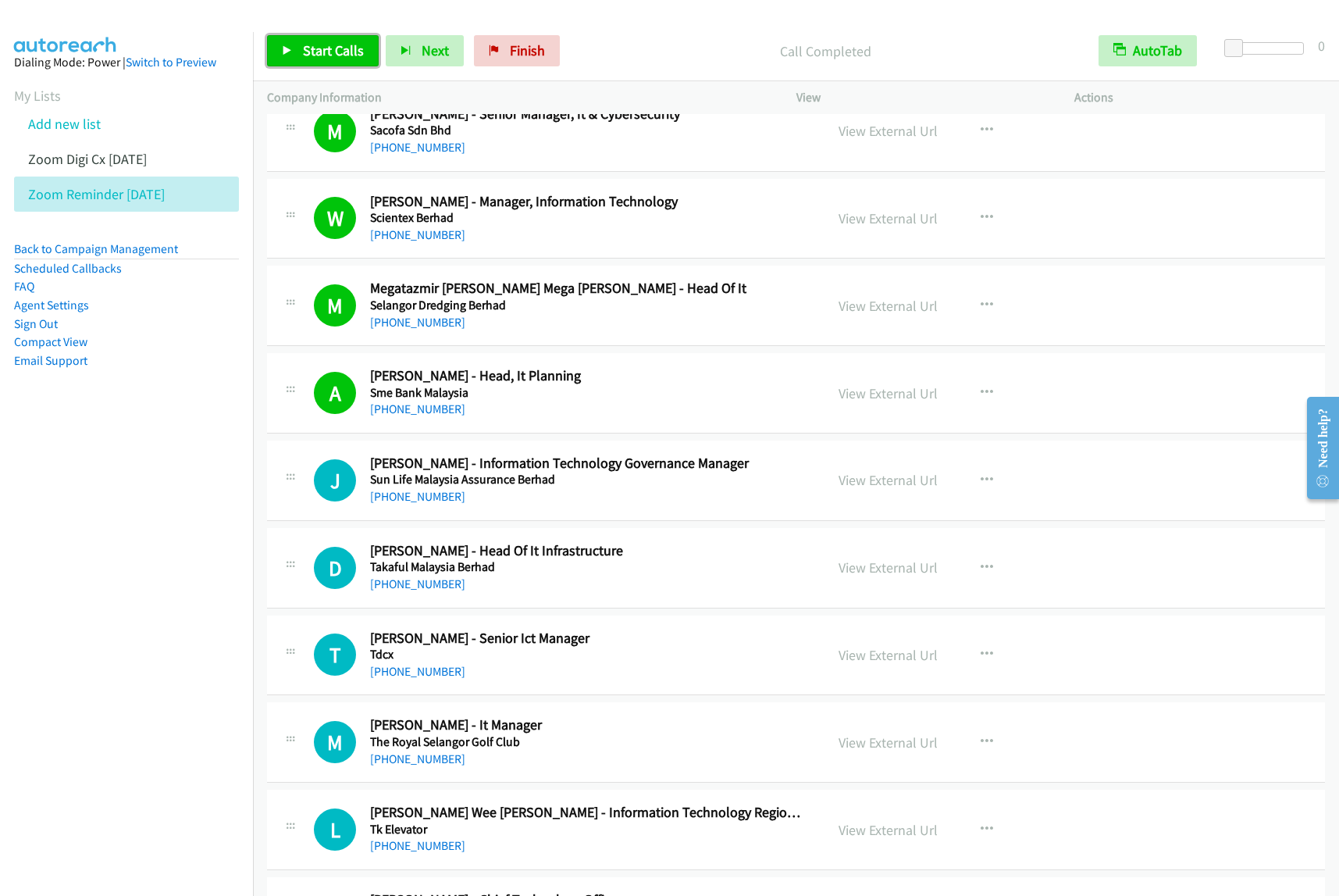
drag, startPoint x: 322, startPoint y: 59, endPoint x: 337, endPoint y: 59, distance: 15.0
click at [323, 59] on span "Start Calls" at bounding box center [333, 50] width 61 height 18
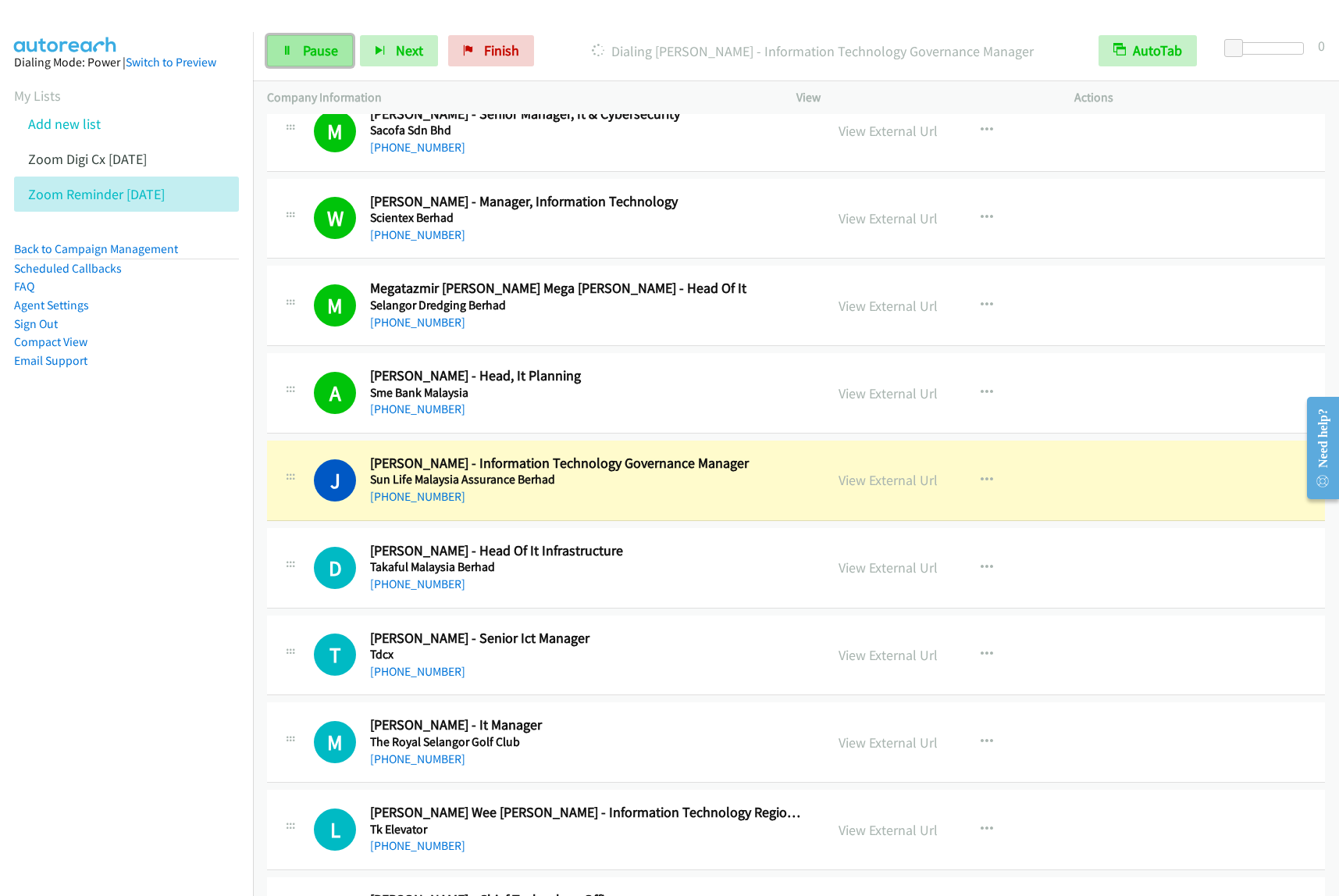
click at [298, 51] on link "Pause" at bounding box center [309, 50] width 86 height 31
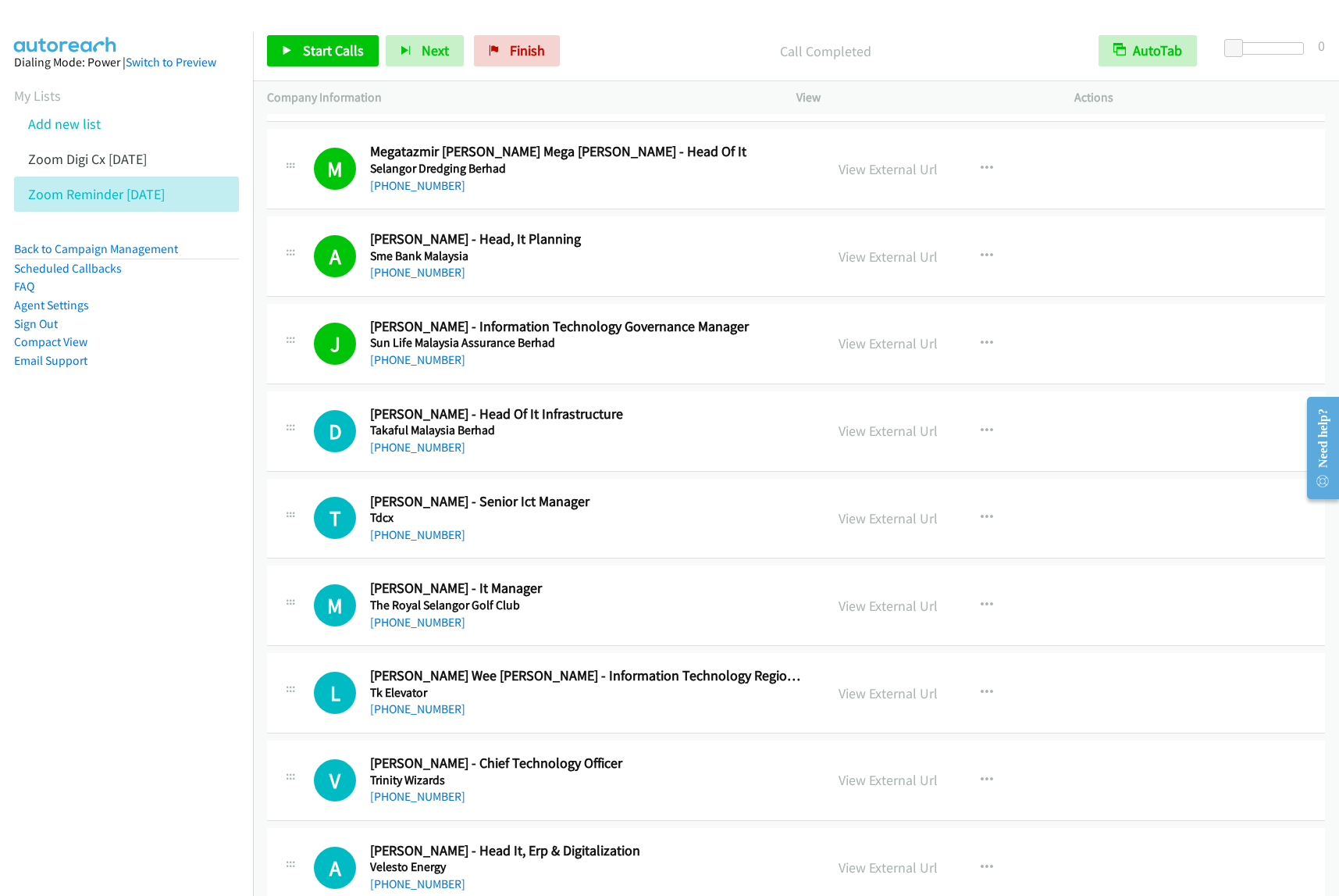
scroll to position [2929, 0]
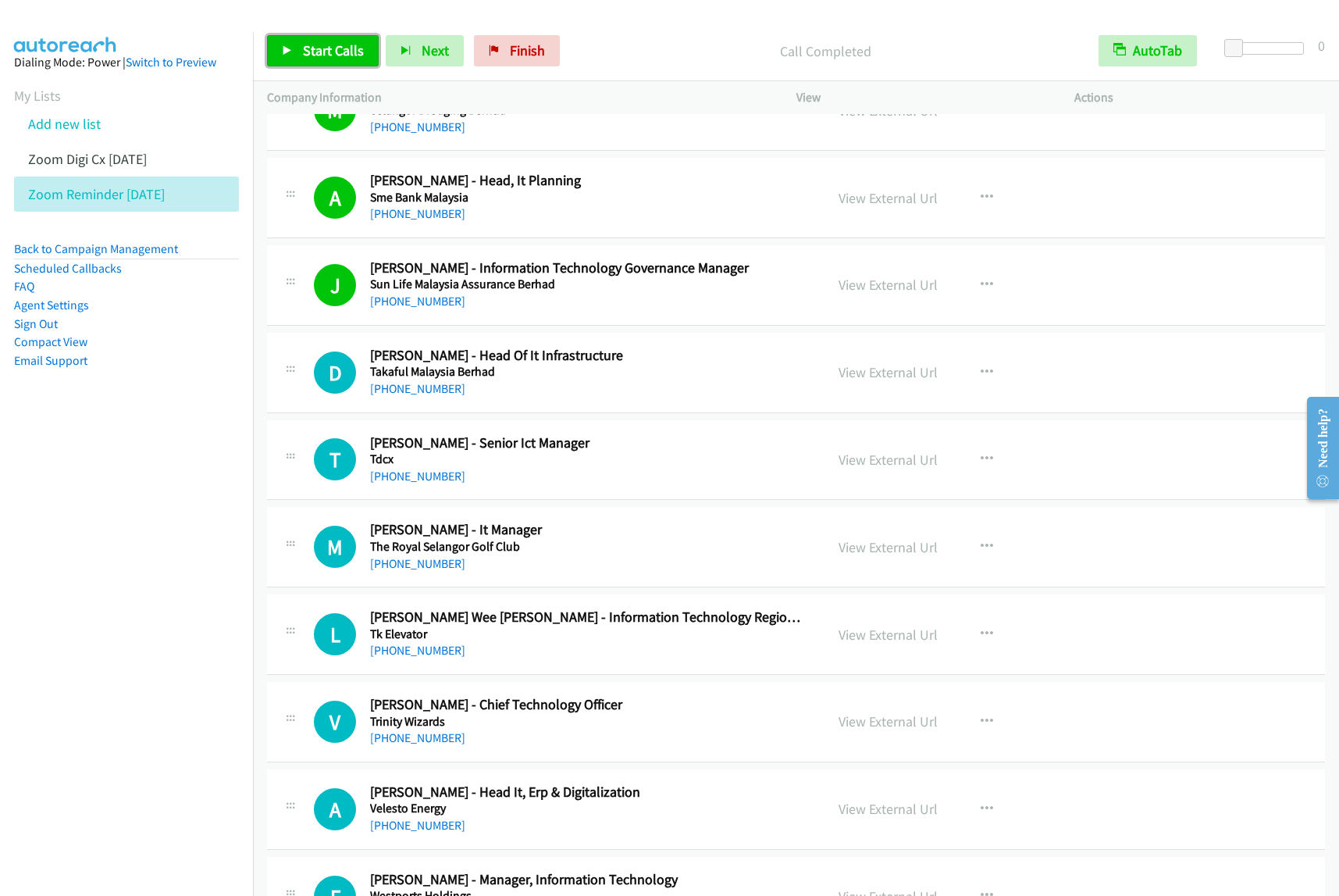
click at [348, 56] on span "Start Calls" at bounding box center [333, 50] width 61 height 18
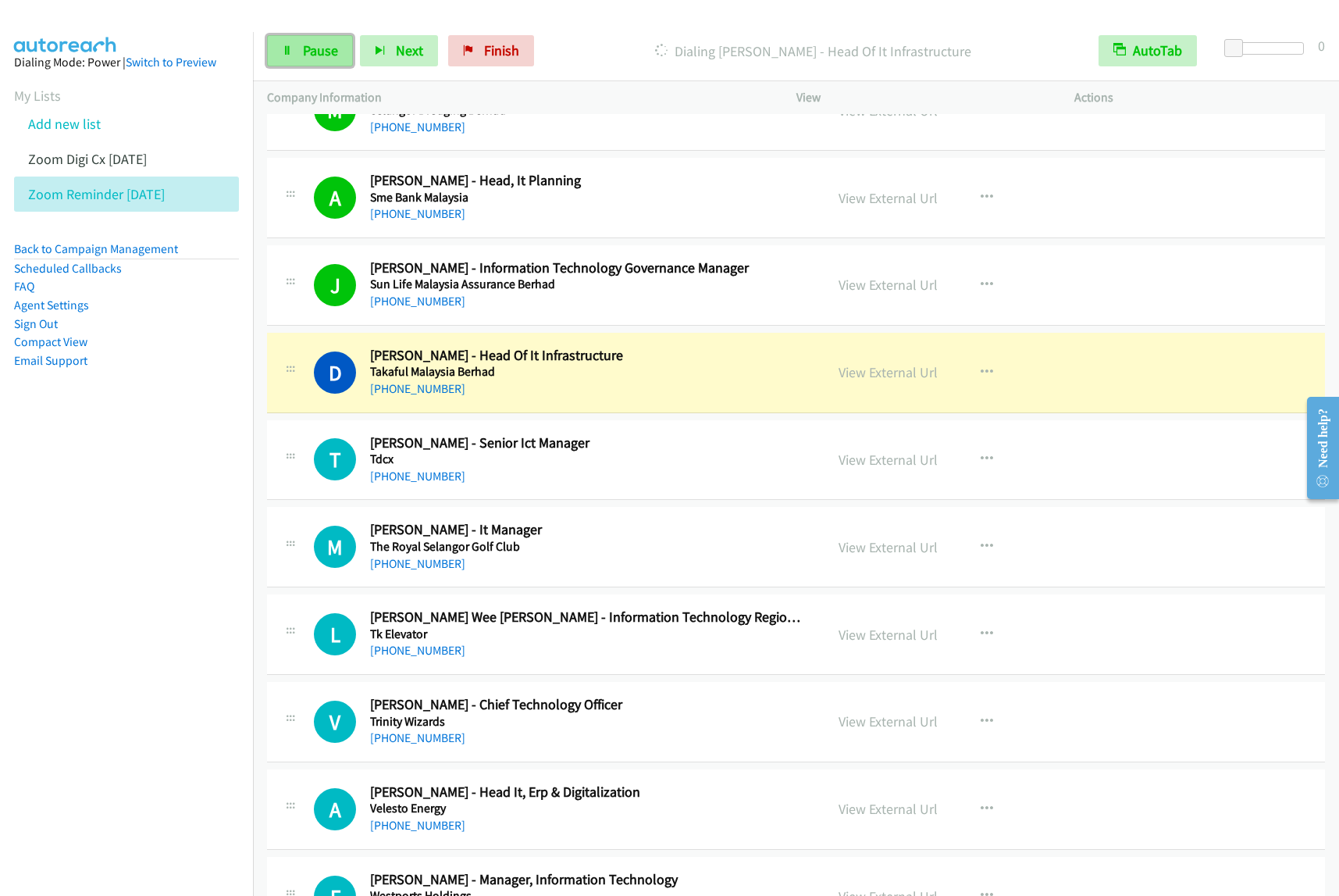
click at [291, 51] on icon at bounding box center [287, 51] width 11 height 11
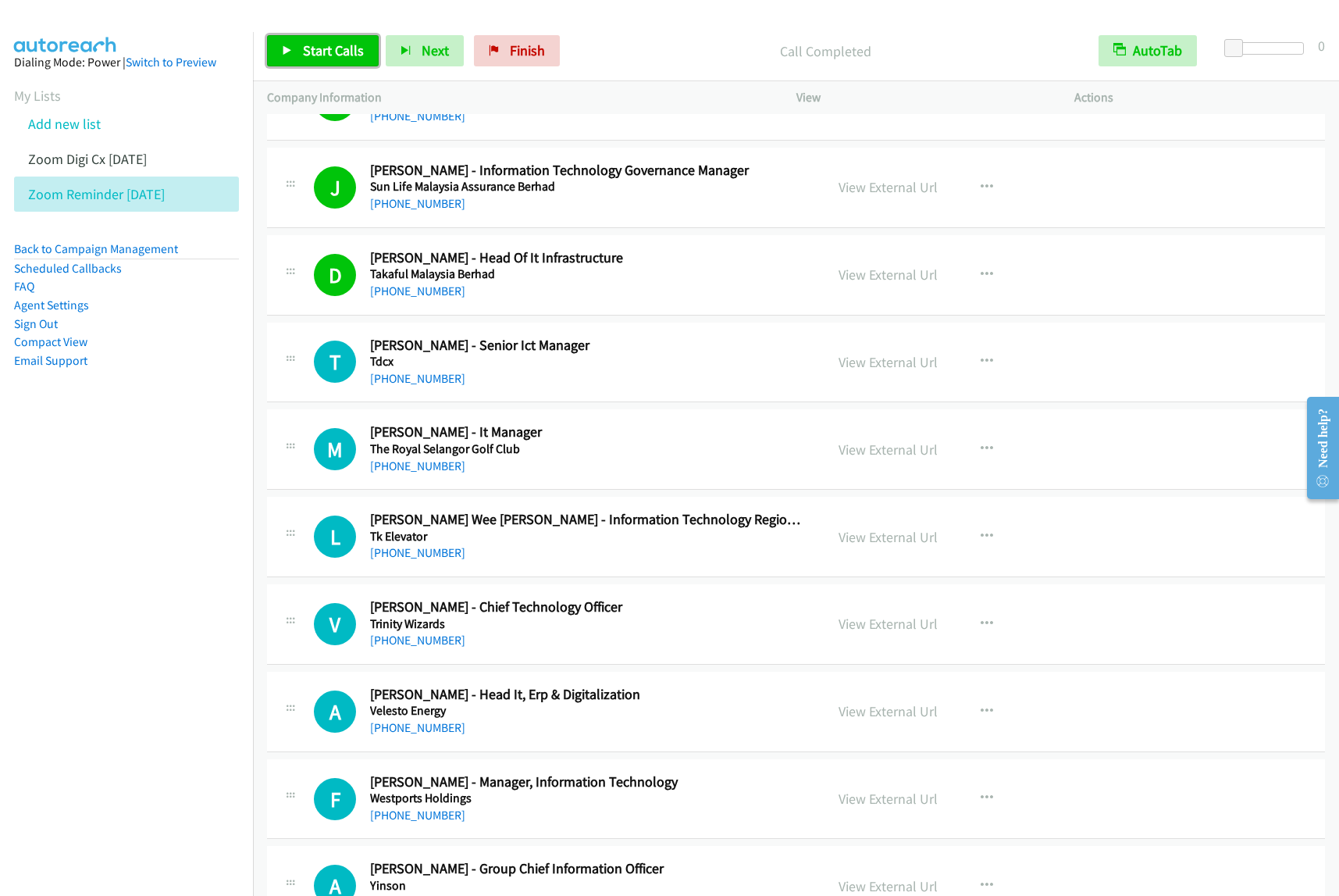
click at [311, 57] on span "Start Calls" at bounding box center [333, 50] width 61 height 18
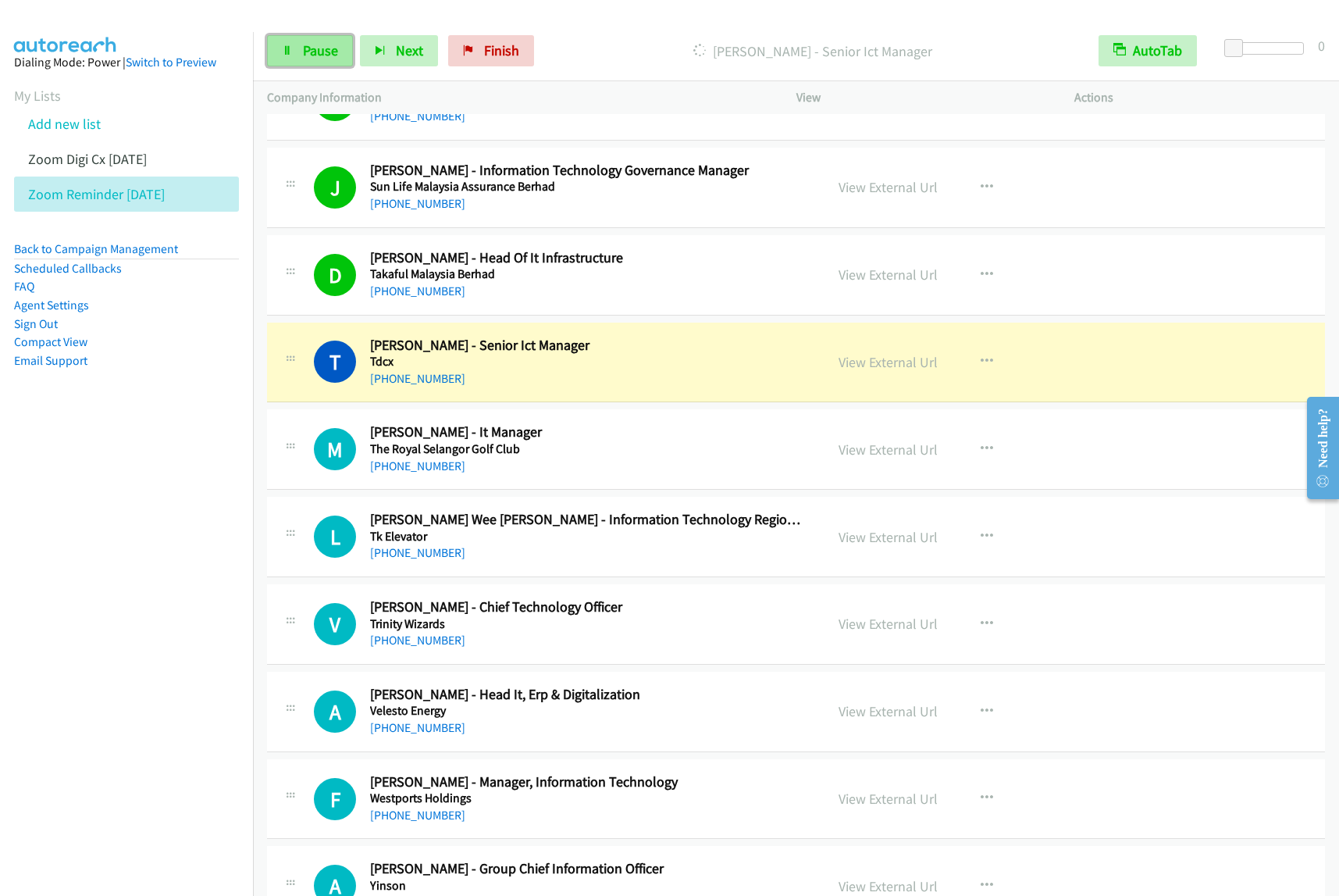
drag, startPoint x: 322, startPoint y: 55, endPoint x: 333, endPoint y: 59, distance: 11.7
click at [322, 55] on span "Pause" at bounding box center [321, 50] width 35 height 18
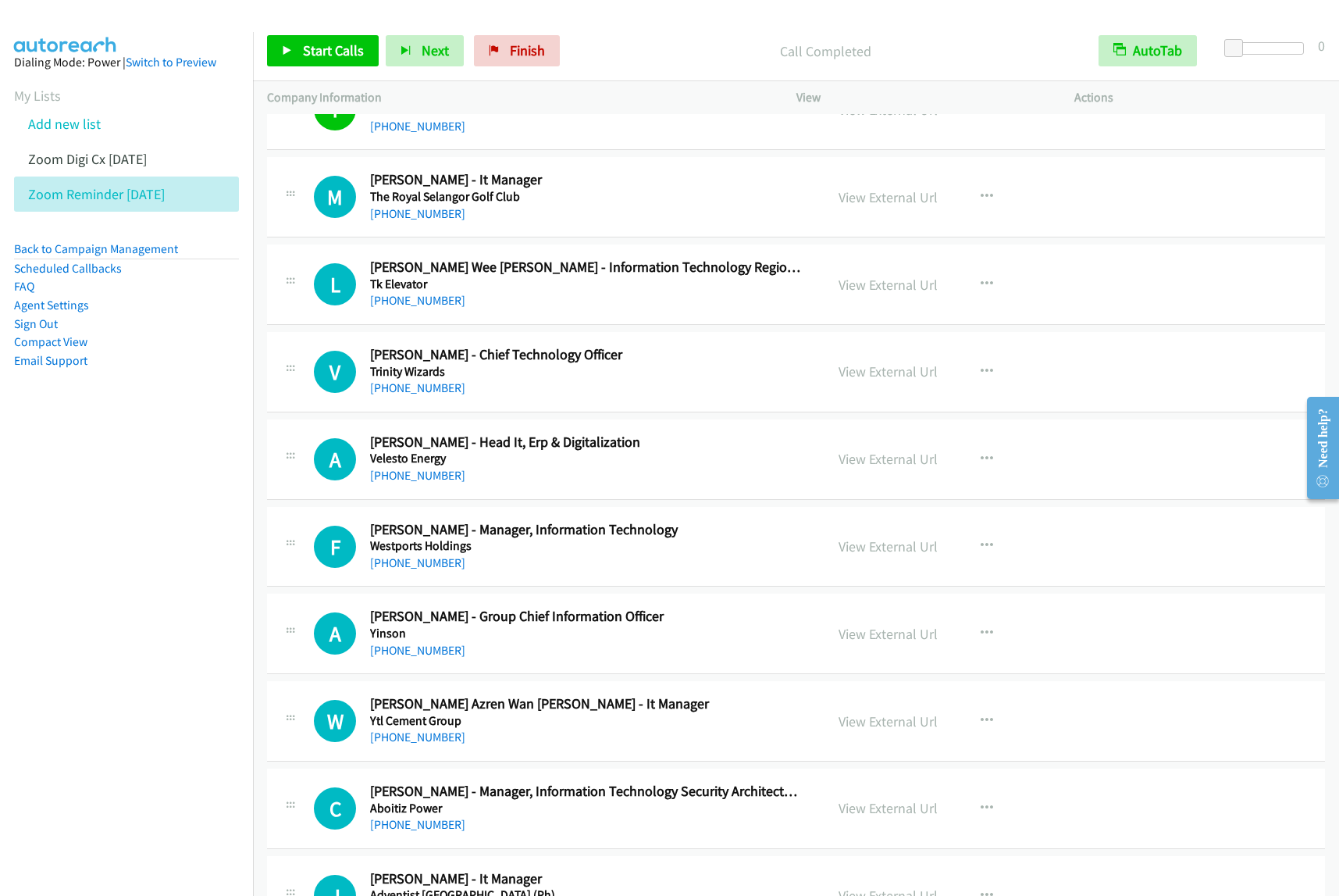
scroll to position [3320, 0]
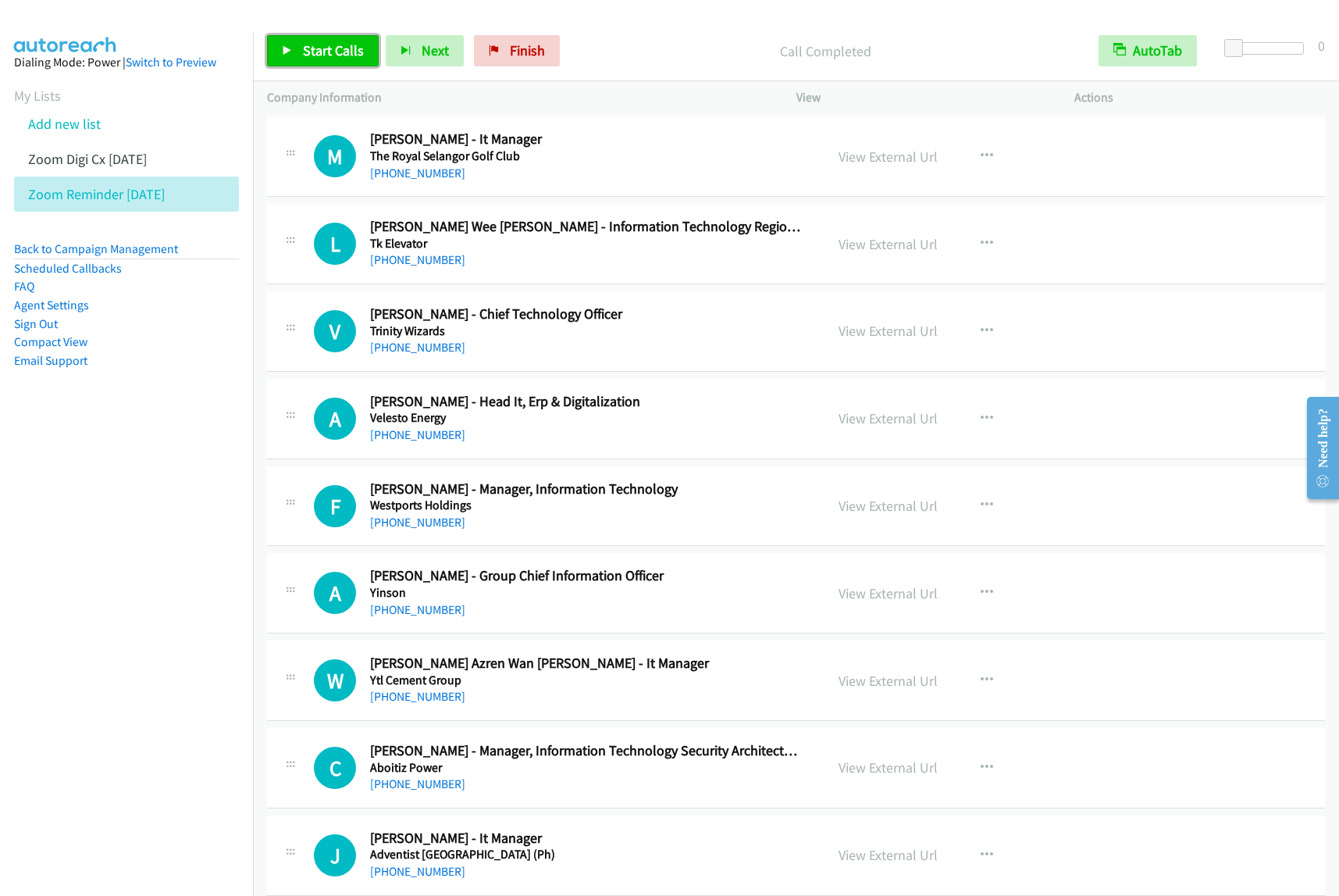
click at [357, 52] on span "Start Calls" at bounding box center [333, 50] width 61 height 18
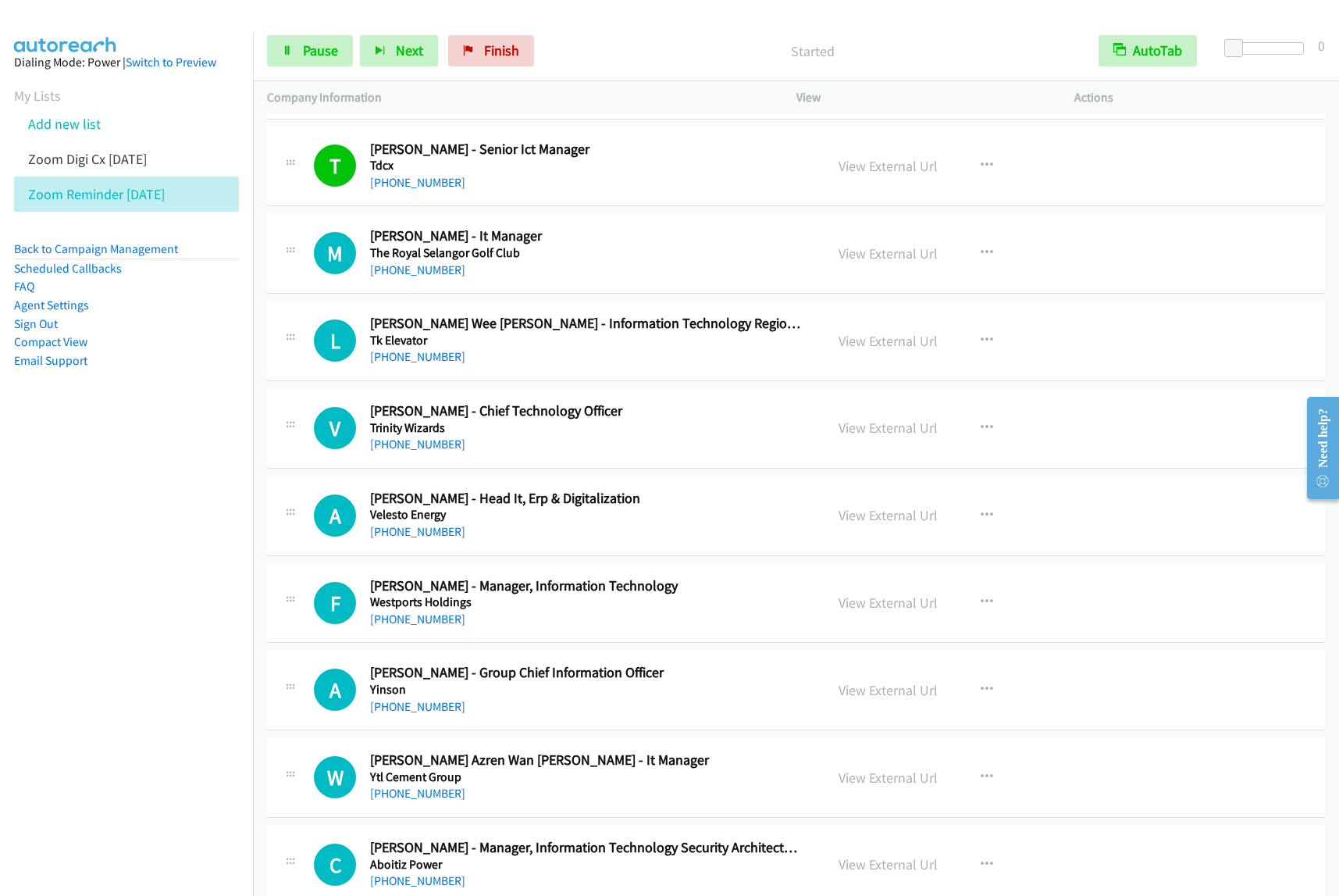
scroll to position [3221, 0]
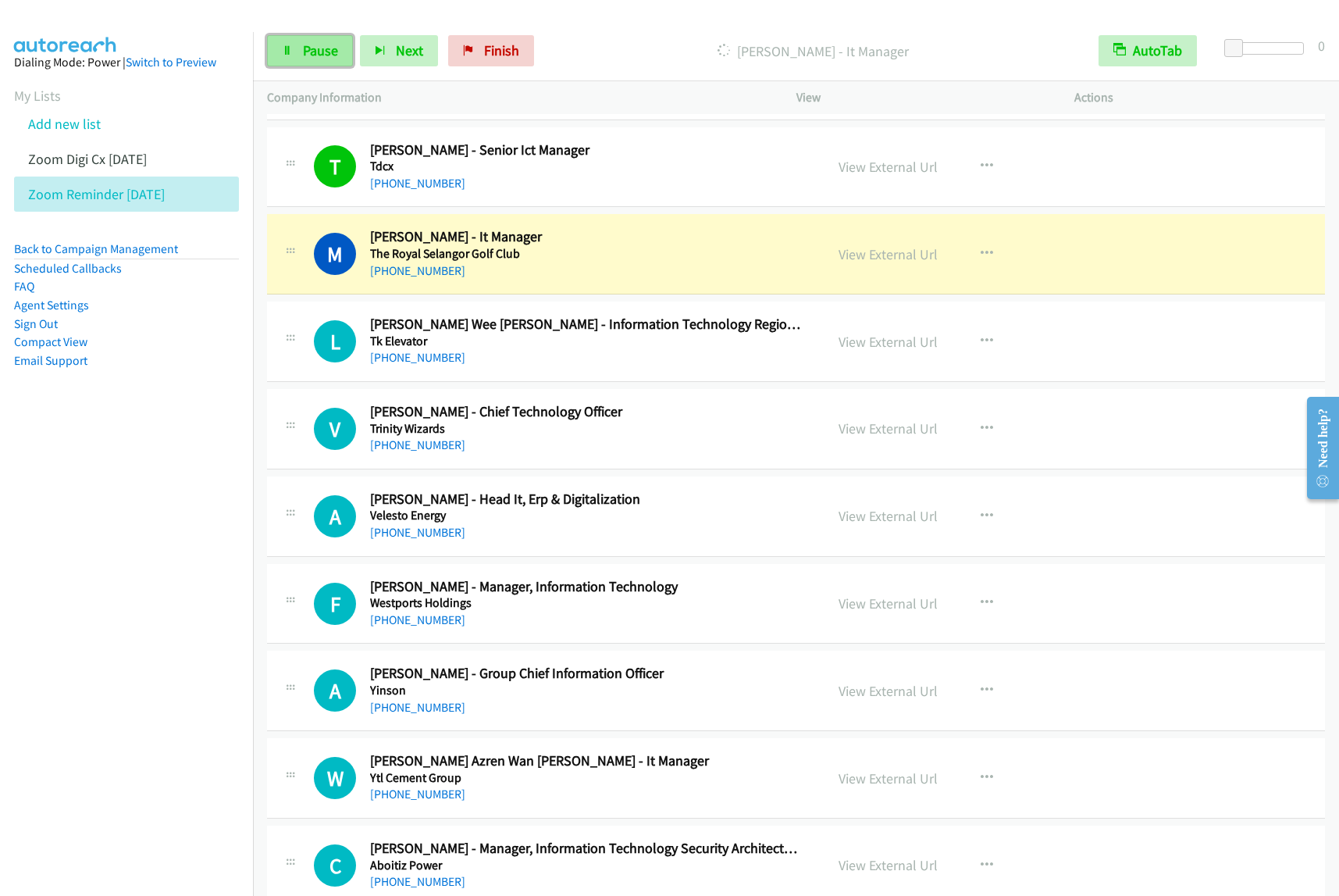
click at [328, 51] on span "Pause" at bounding box center [321, 50] width 35 height 18
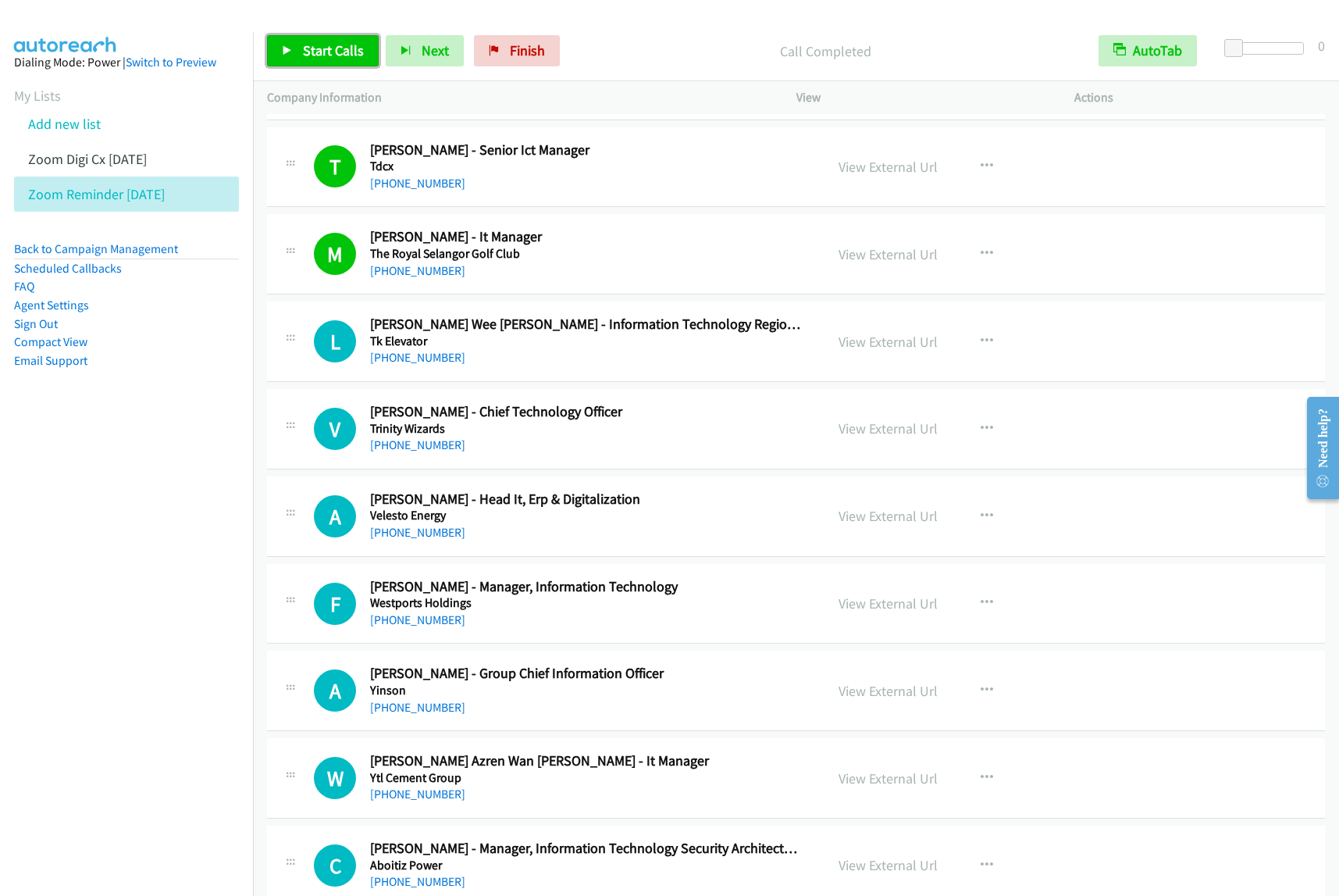
click at [323, 45] on span "Start Calls" at bounding box center [333, 50] width 61 height 18
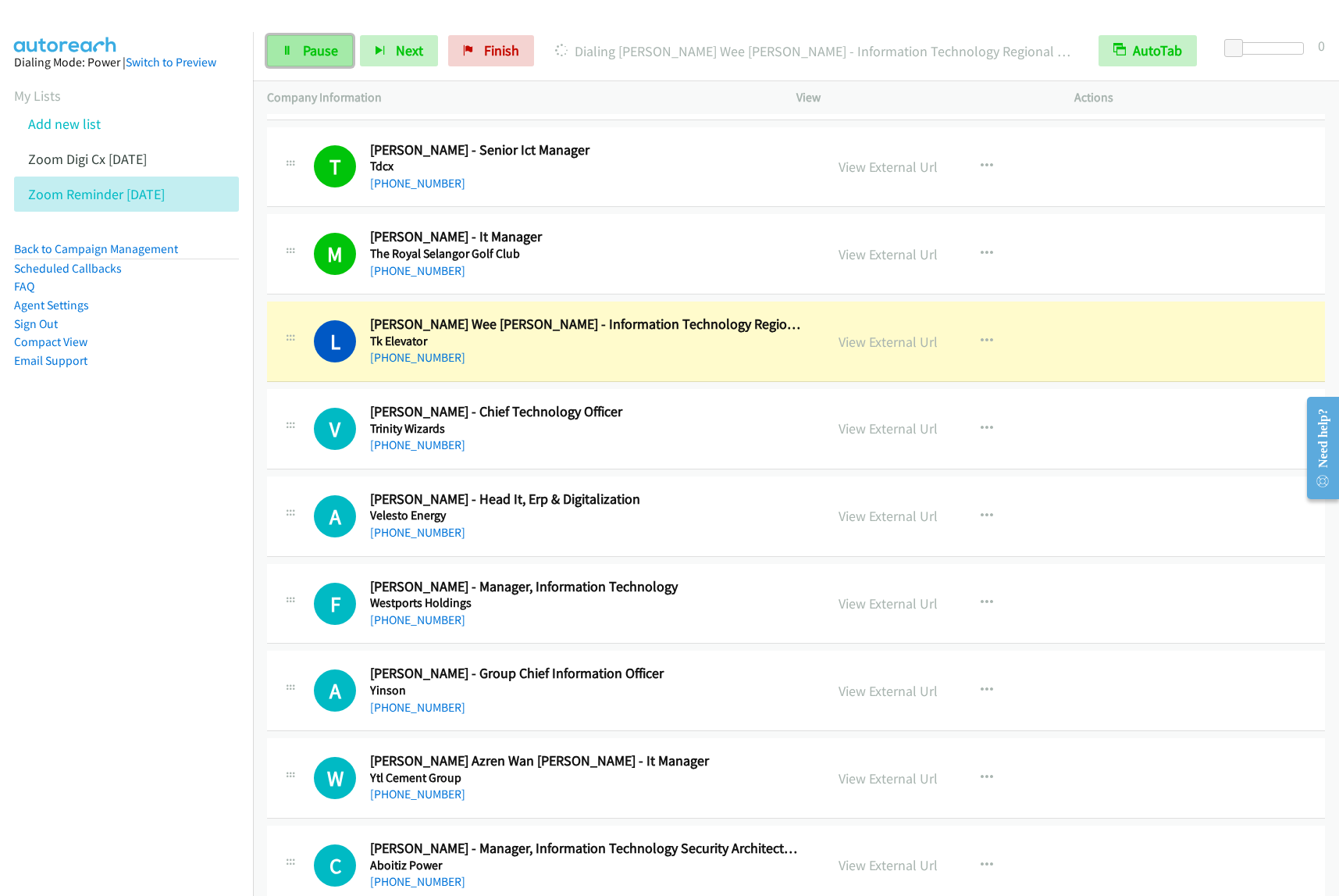
drag, startPoint x: 309, startPoint y: 51, endPoint x: 317, endPoint y: 51, distance: 8.0
click at [309, 51] on span "Pause" at bounding box center [321, 50] width 35 height 18
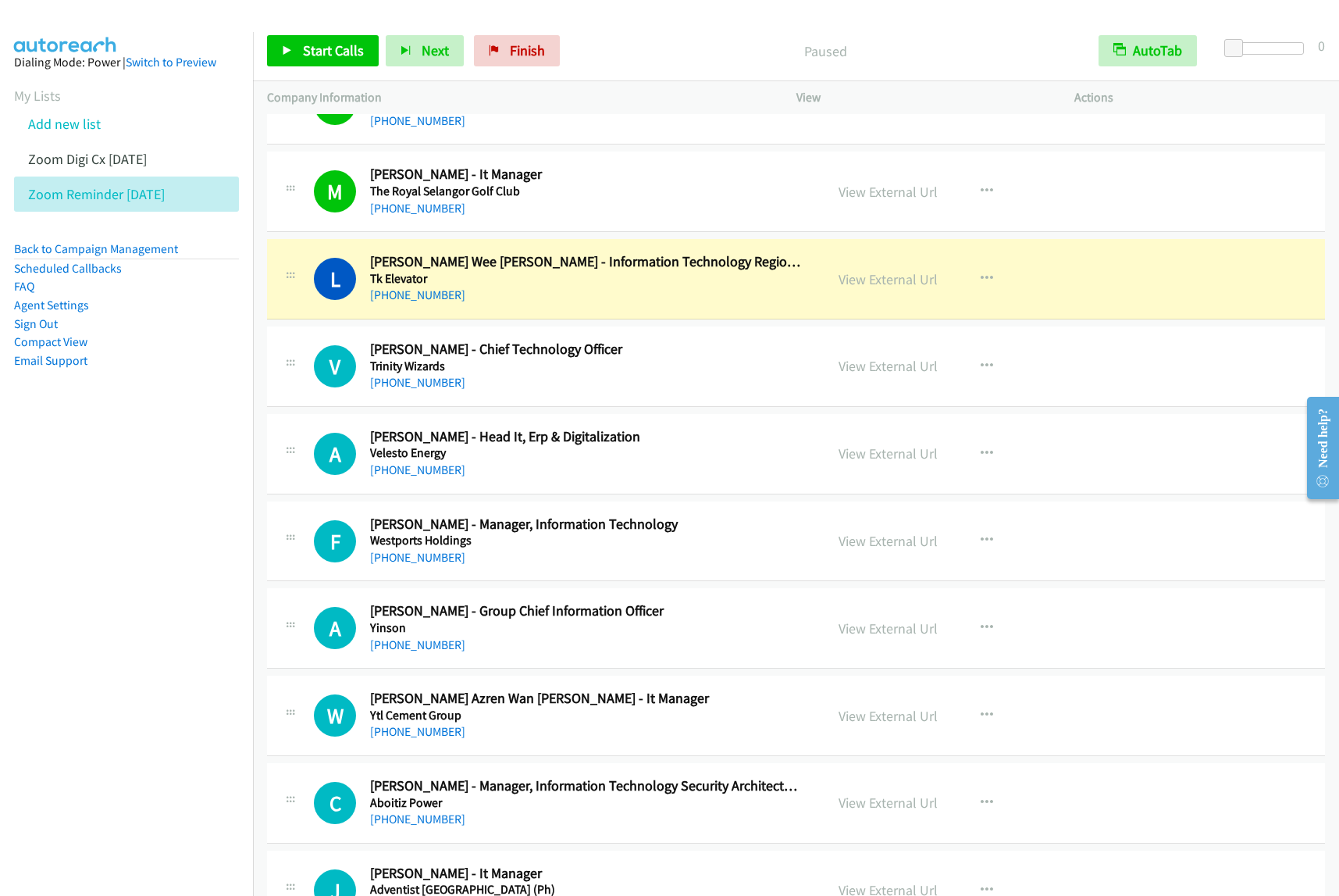
scroll to position [3320, 0]
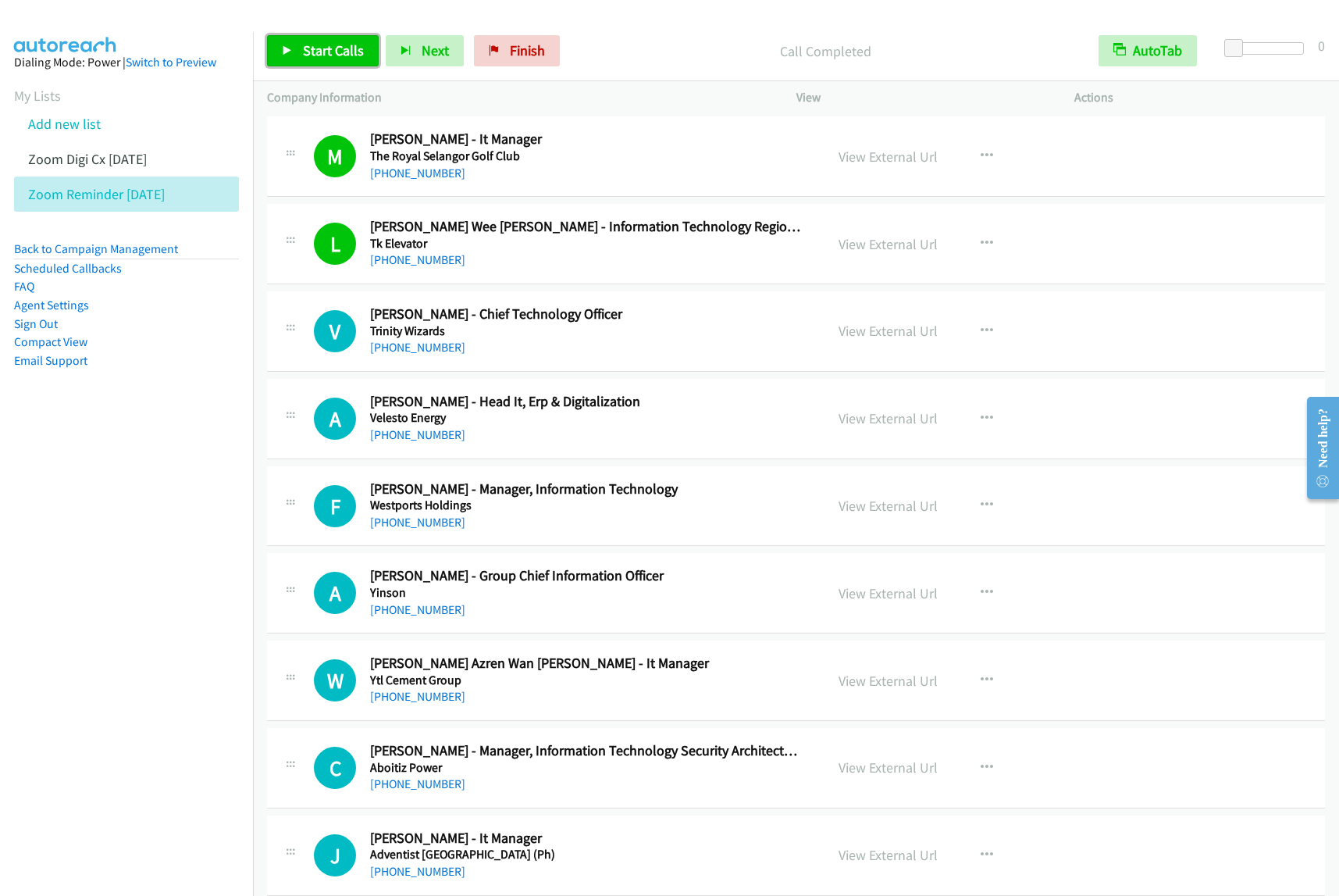
click at [305, 44] on span "Start Calls" at bounding box center [333, 50] width 61 height 18
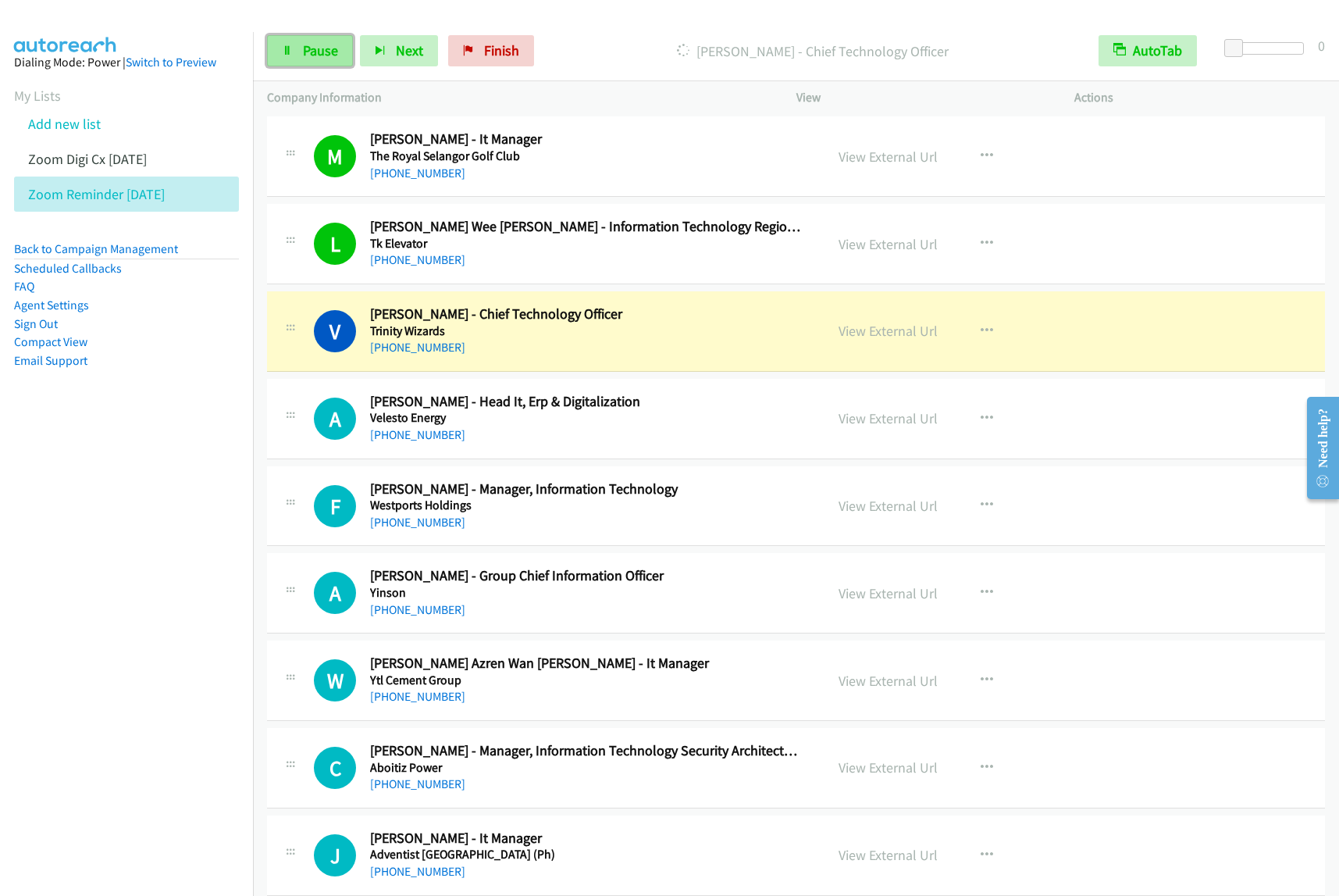
click at [336, 49] on span "Pause" at bounding box center [321, 50] width 35 height 18
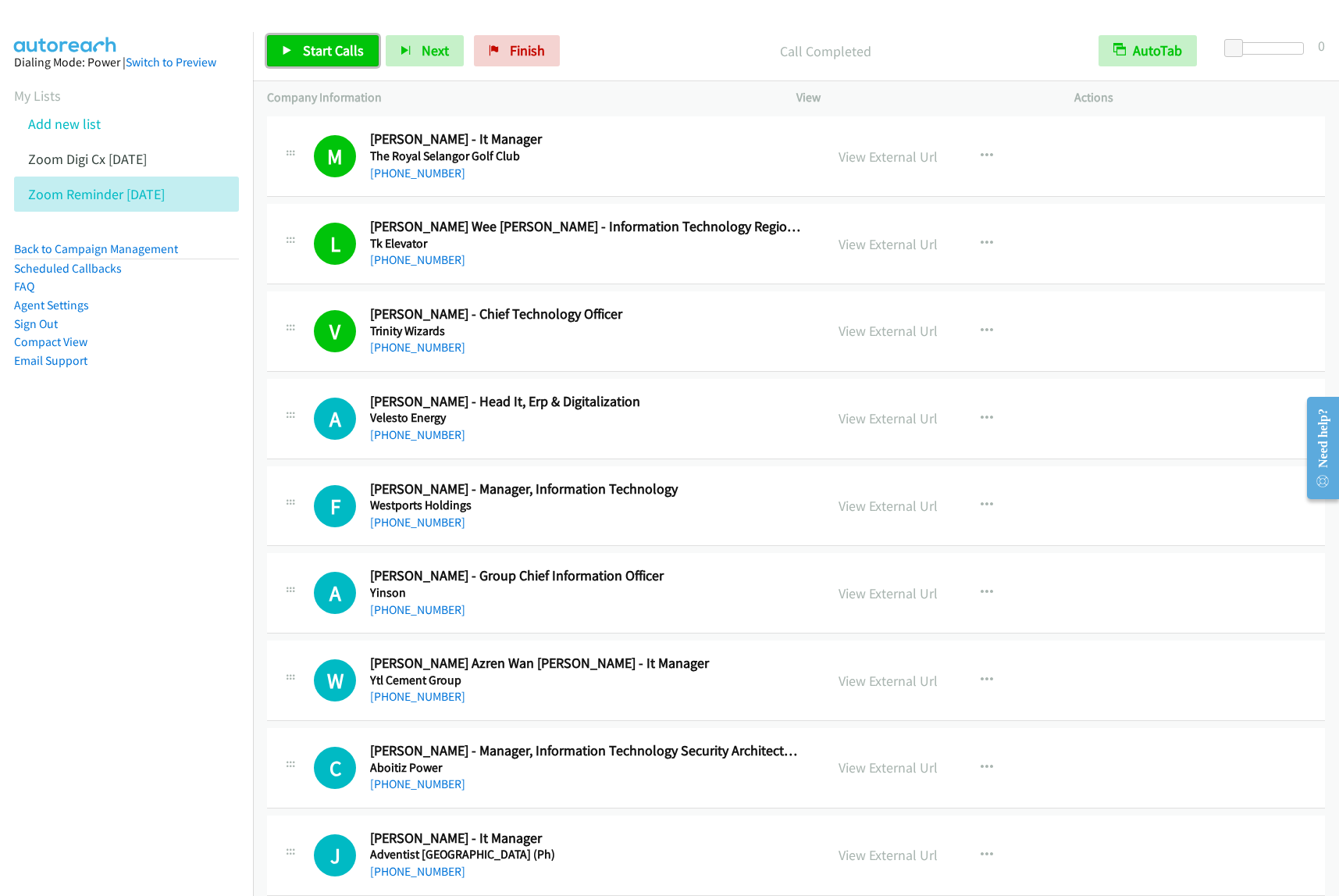
click at [334, 47] on span "Start Calls" at bounding box center [333, 50] width 61 height 18
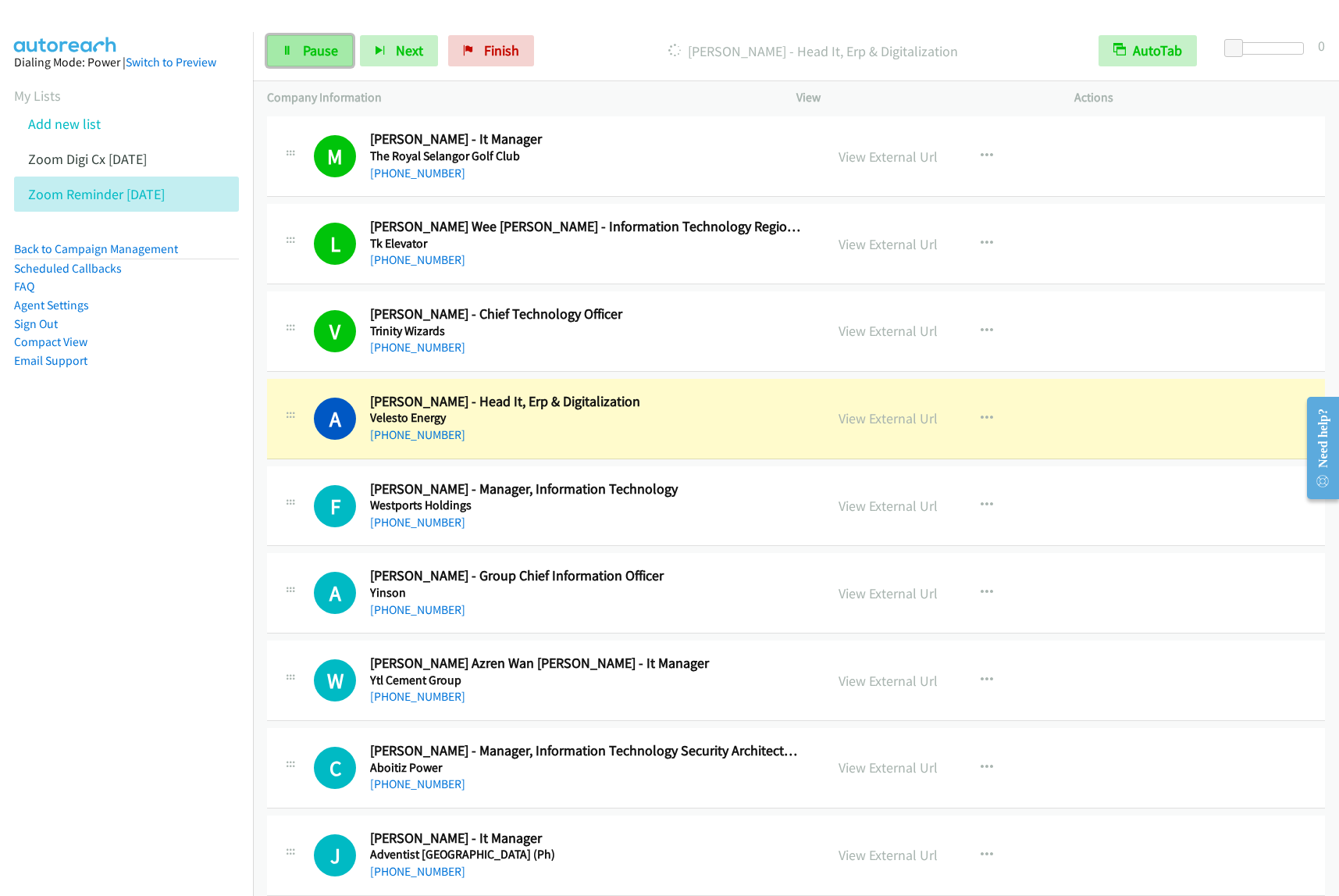
click at [313, 49] on span "Pause" at bounding box center [321, 50] width 35 height 18
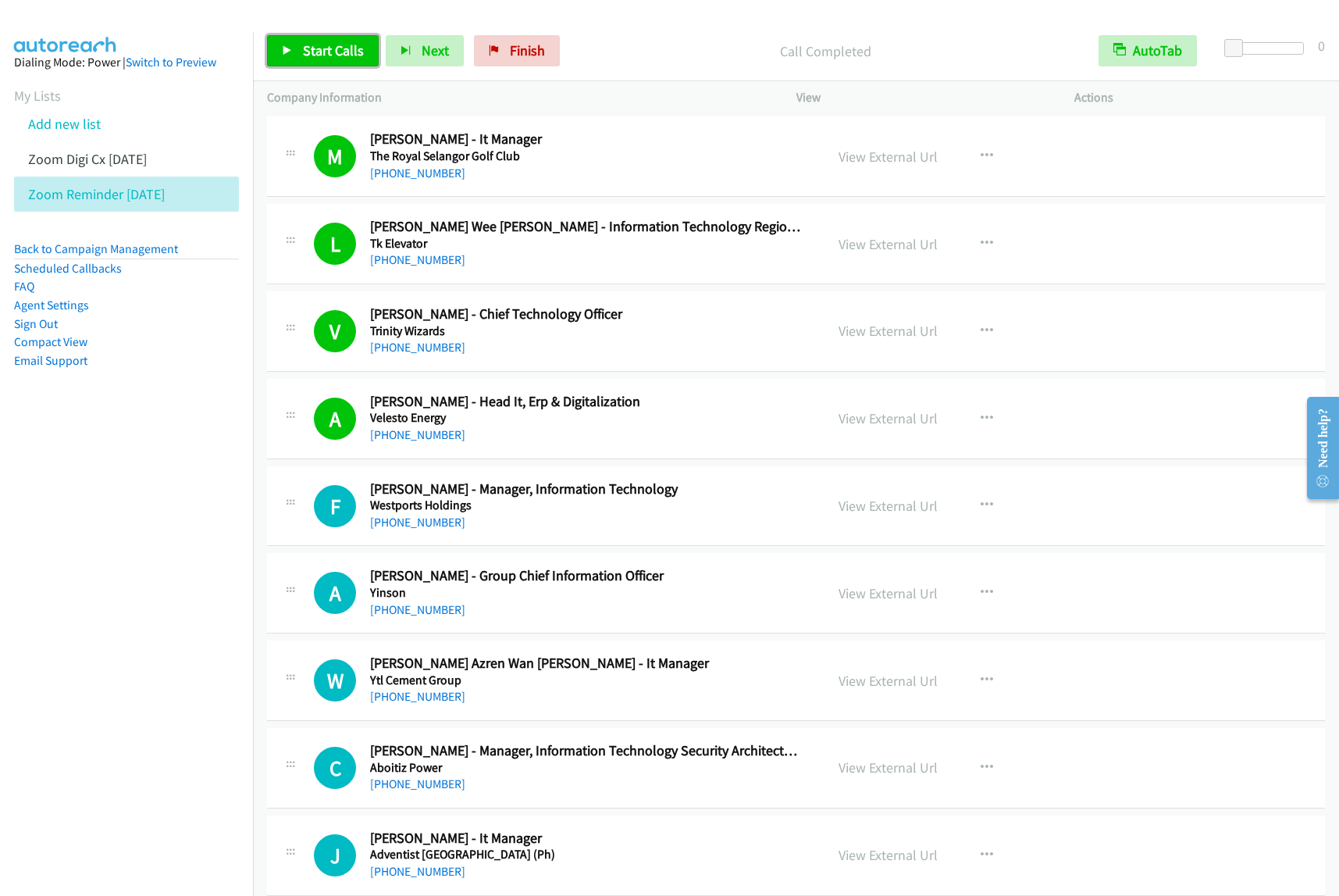
click at [303, 52] on span "Start Calls" at bounding box center [333, 50] width 61 height 18
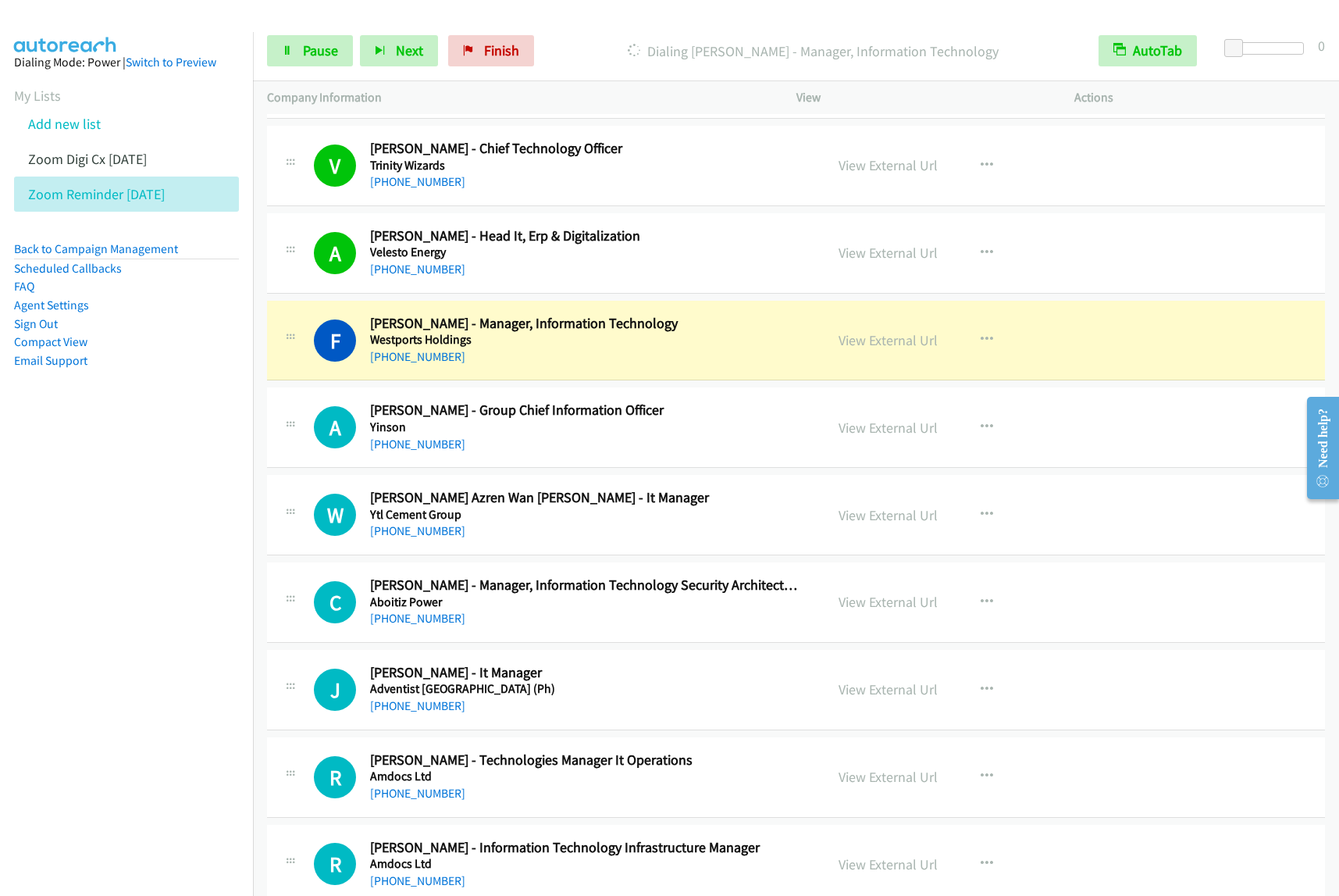
scroll to position [3514, 0]
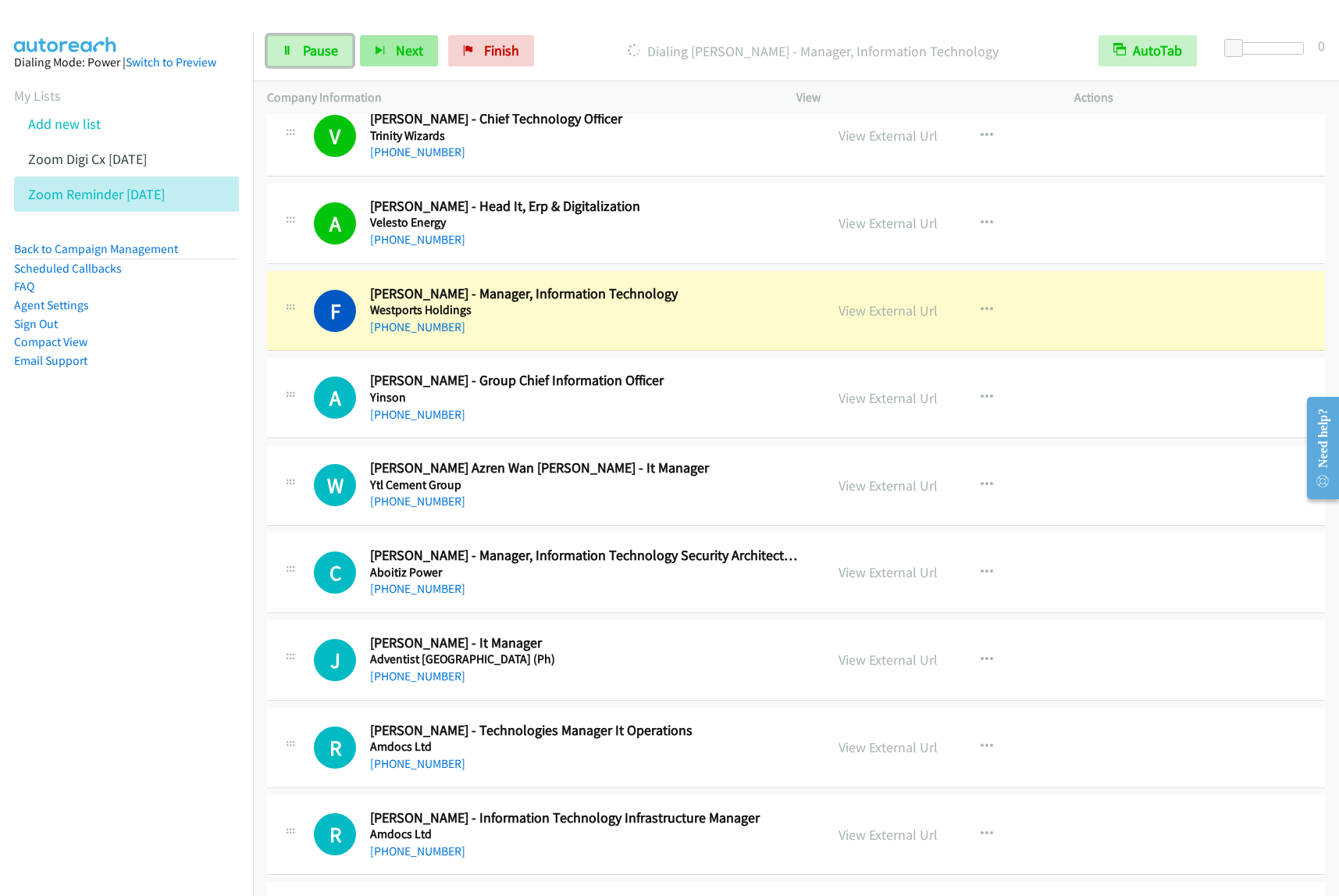
drag, startPoint x: 337, startPoint y: 53, endPoint x: 430, endPoint y: 55, distance: 93.0
click at [336, 53] on link "Pause" at bounding box center [309, 50] width 86 height 31
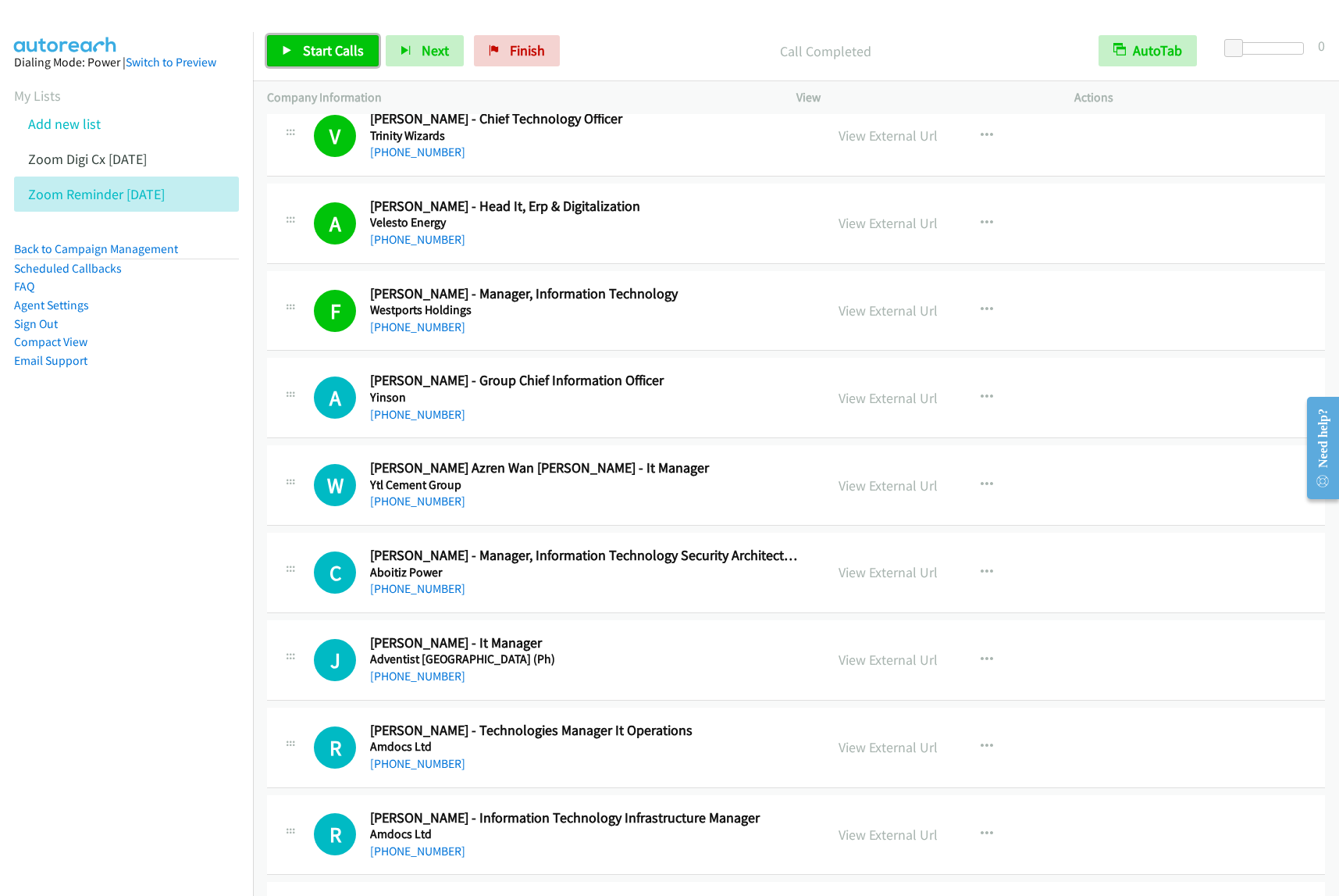
click at [349, 49] on span "Start Calls" at bounding box center [333, 50] width 61 height 18
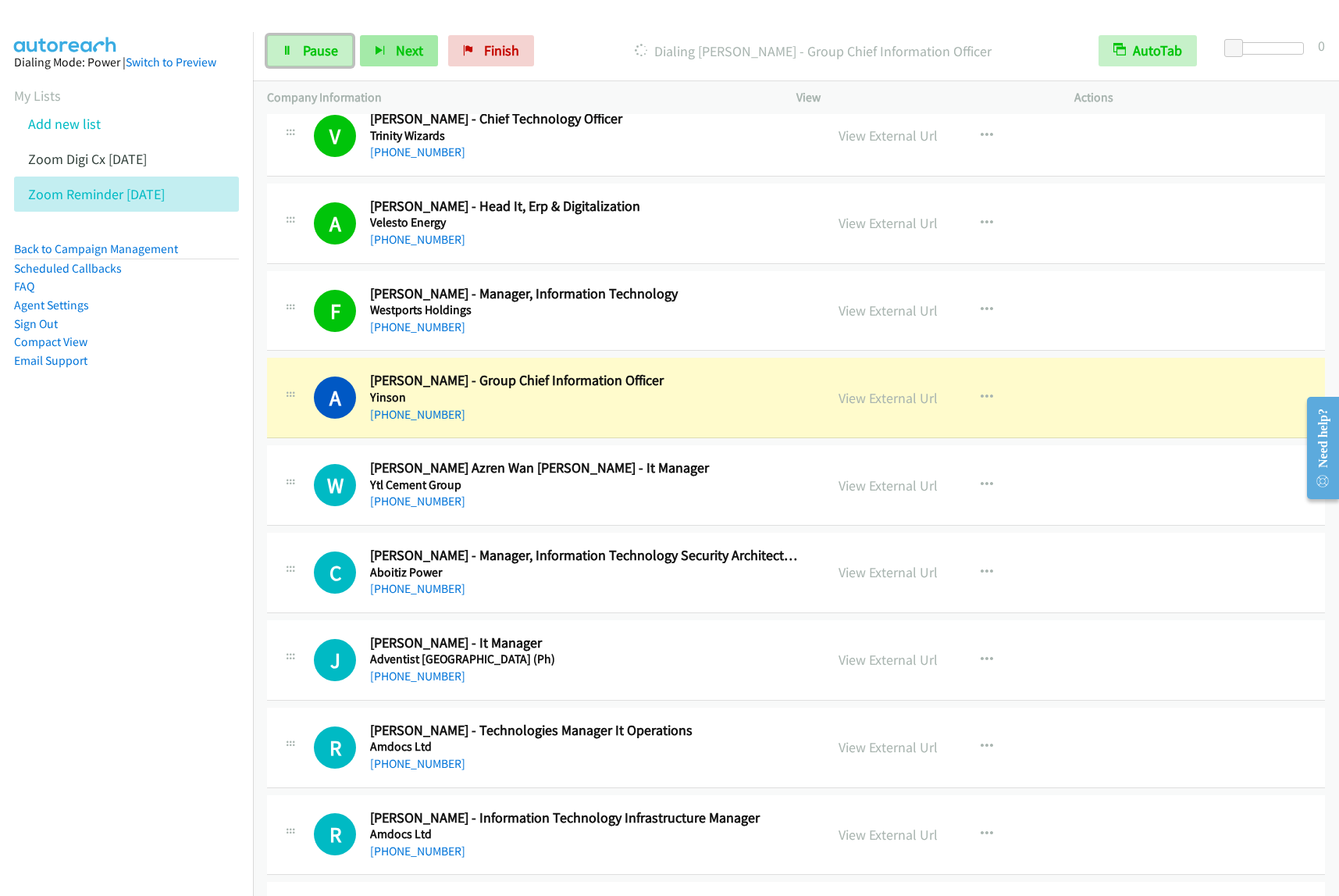
drag, startPoint x: 321, startPoint y: 52, endPoint x: 364, endPoint y: 47, distance: 43.3
click at [321, 52] on span "Pause" at bounding box center [321, 50] width 35 height 18
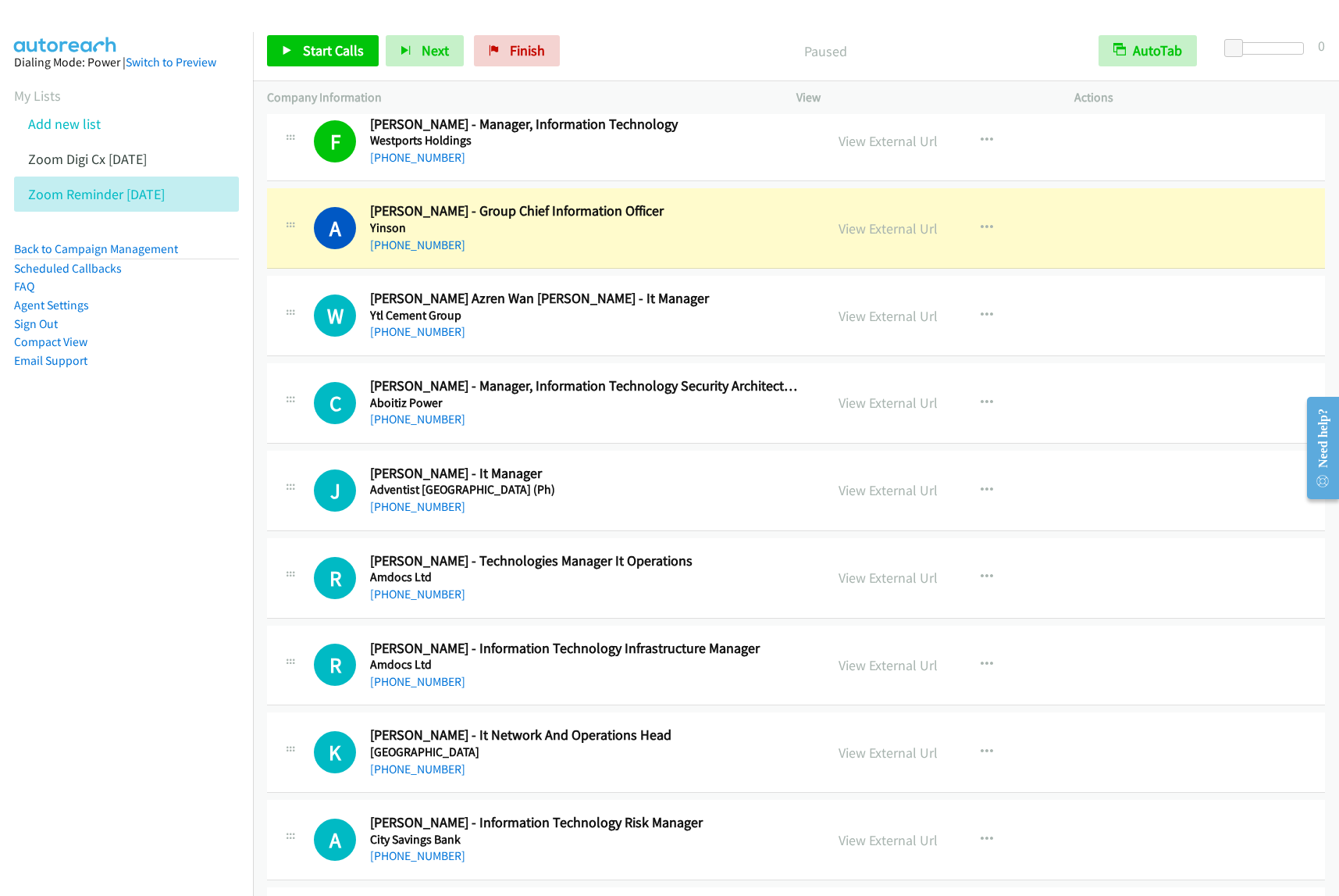
scroll to position [3612, 0]
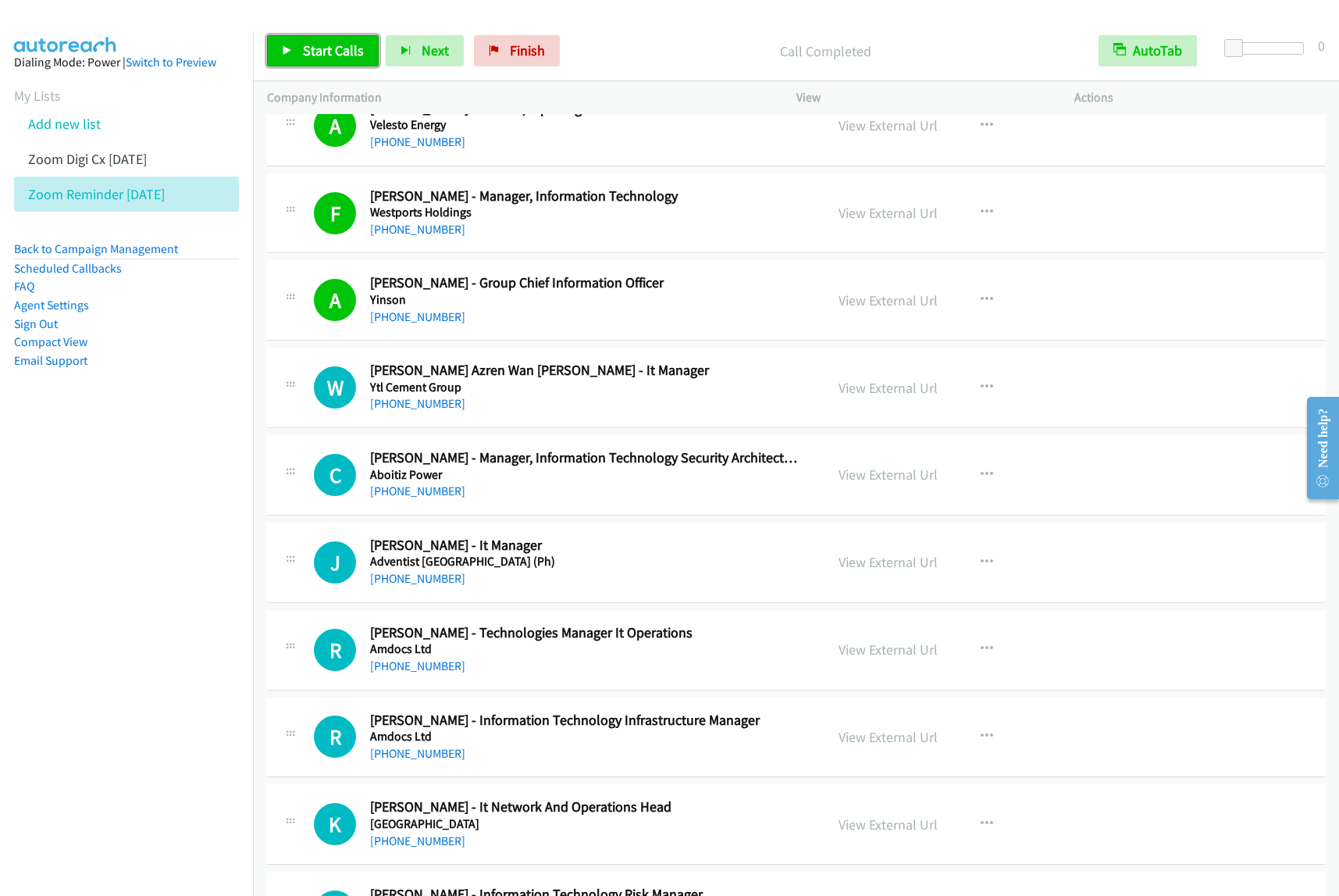
click at [307, 55] on span "Start Calls" at bounding box center [333, 50] width 61 height 18
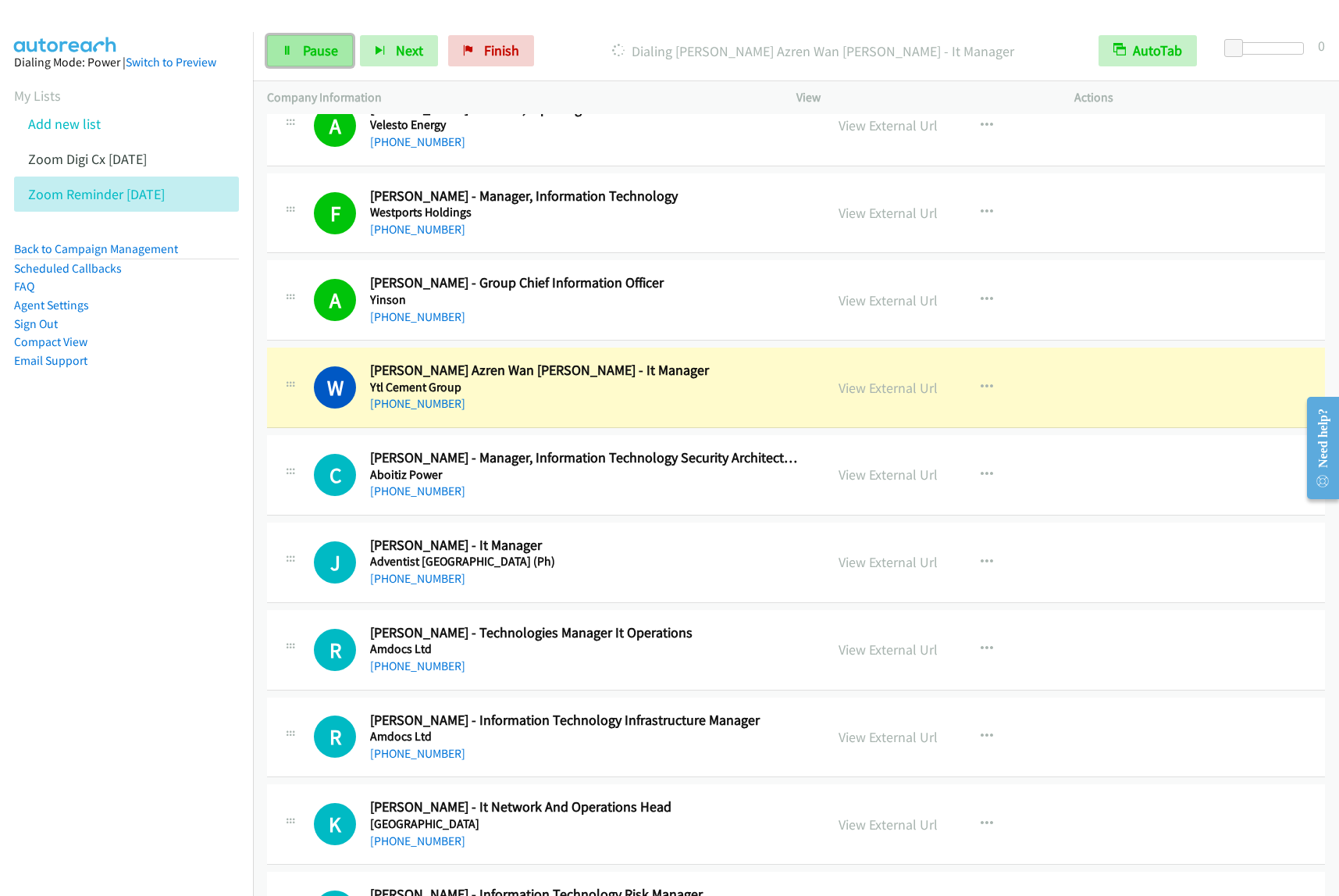
drag, startPoint x: 301, startPoint y: 51, endPoint x: 343, endPoint y: 49, distance: 42.0
click at [301, 51] on link "Pause" at bounding box center [309, 50] width 86 height 31
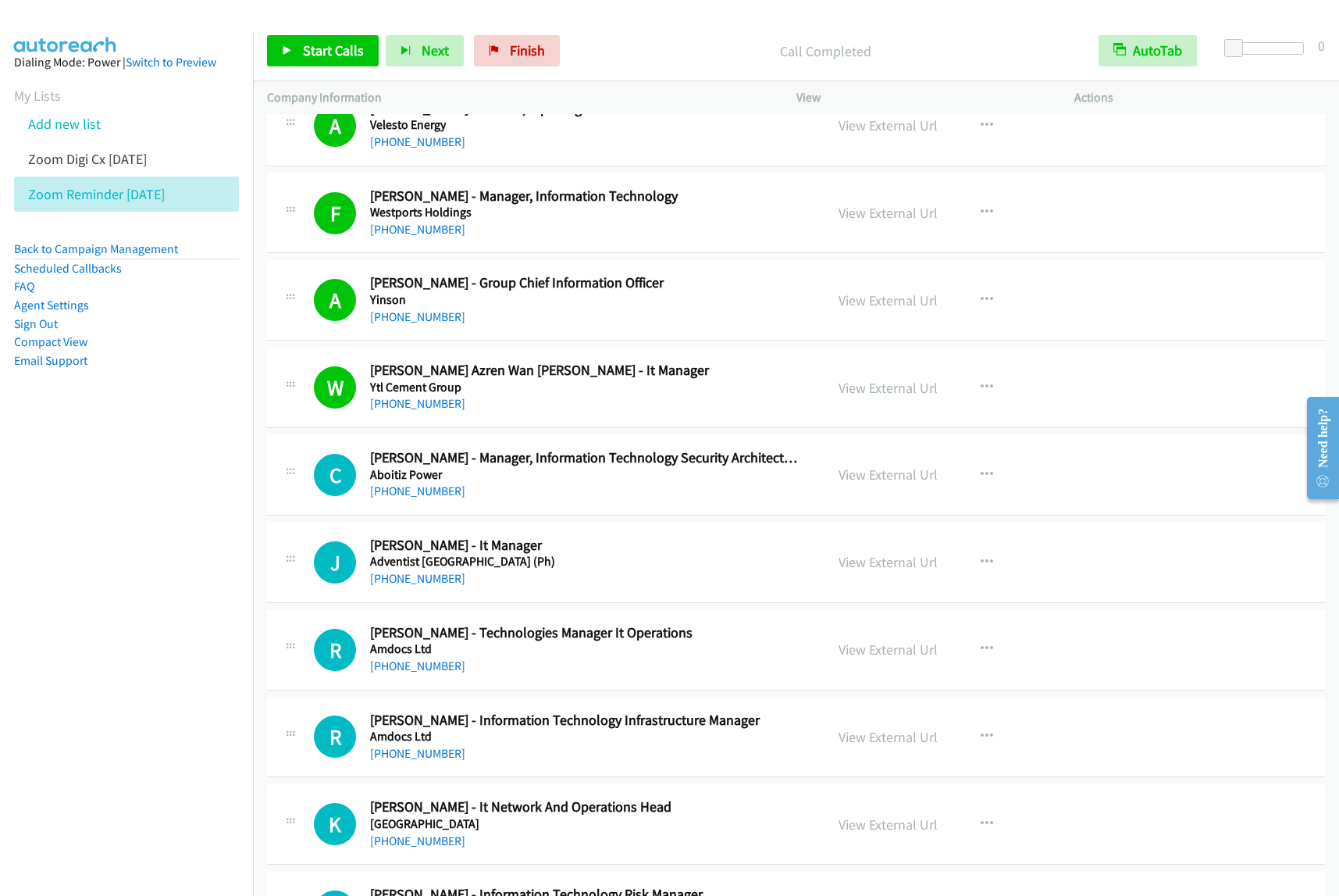
scroll to position [3710, 0]
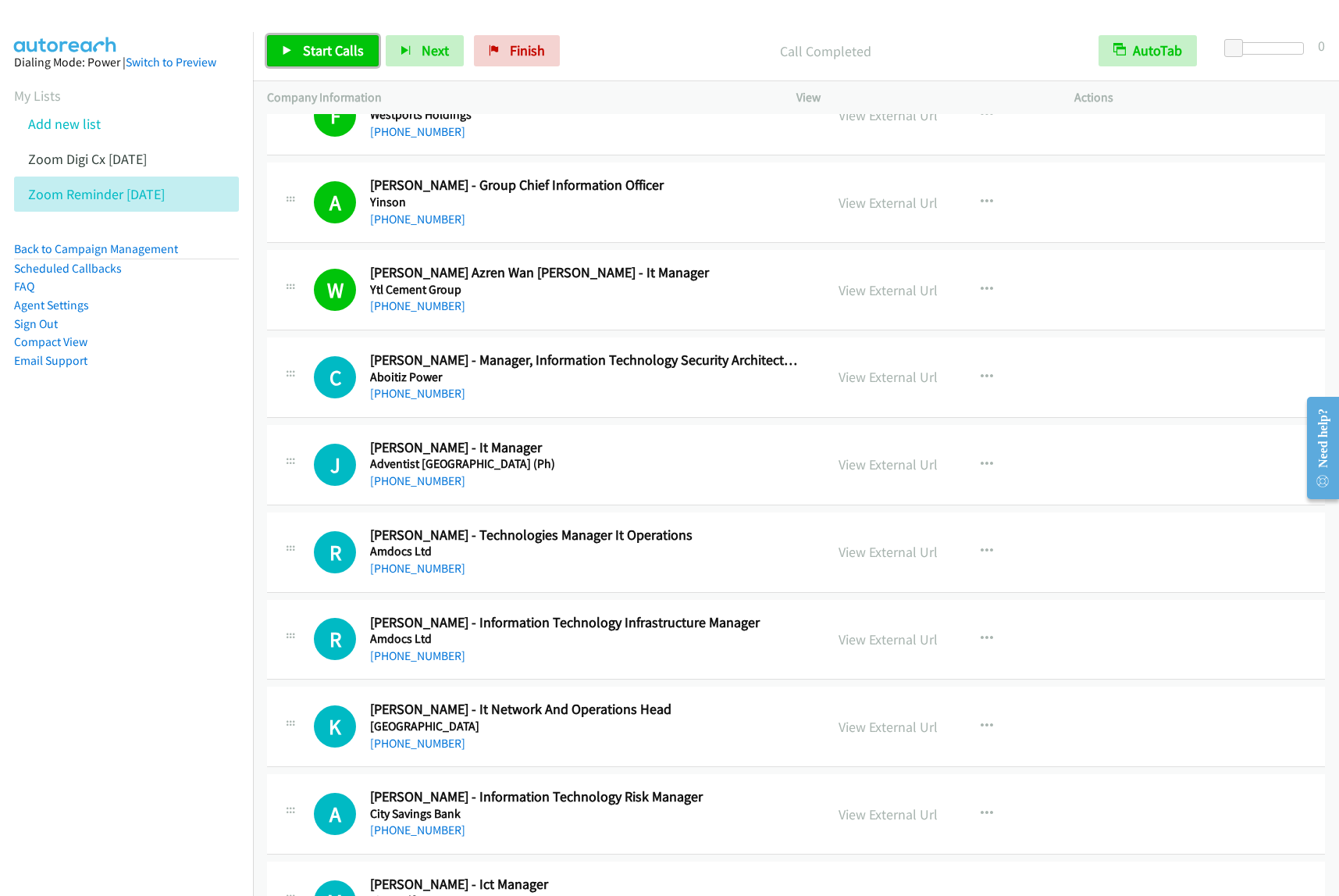
click at [338, 45] on span "Start Calls" at bounding box center [333, 50] width 61 height 18
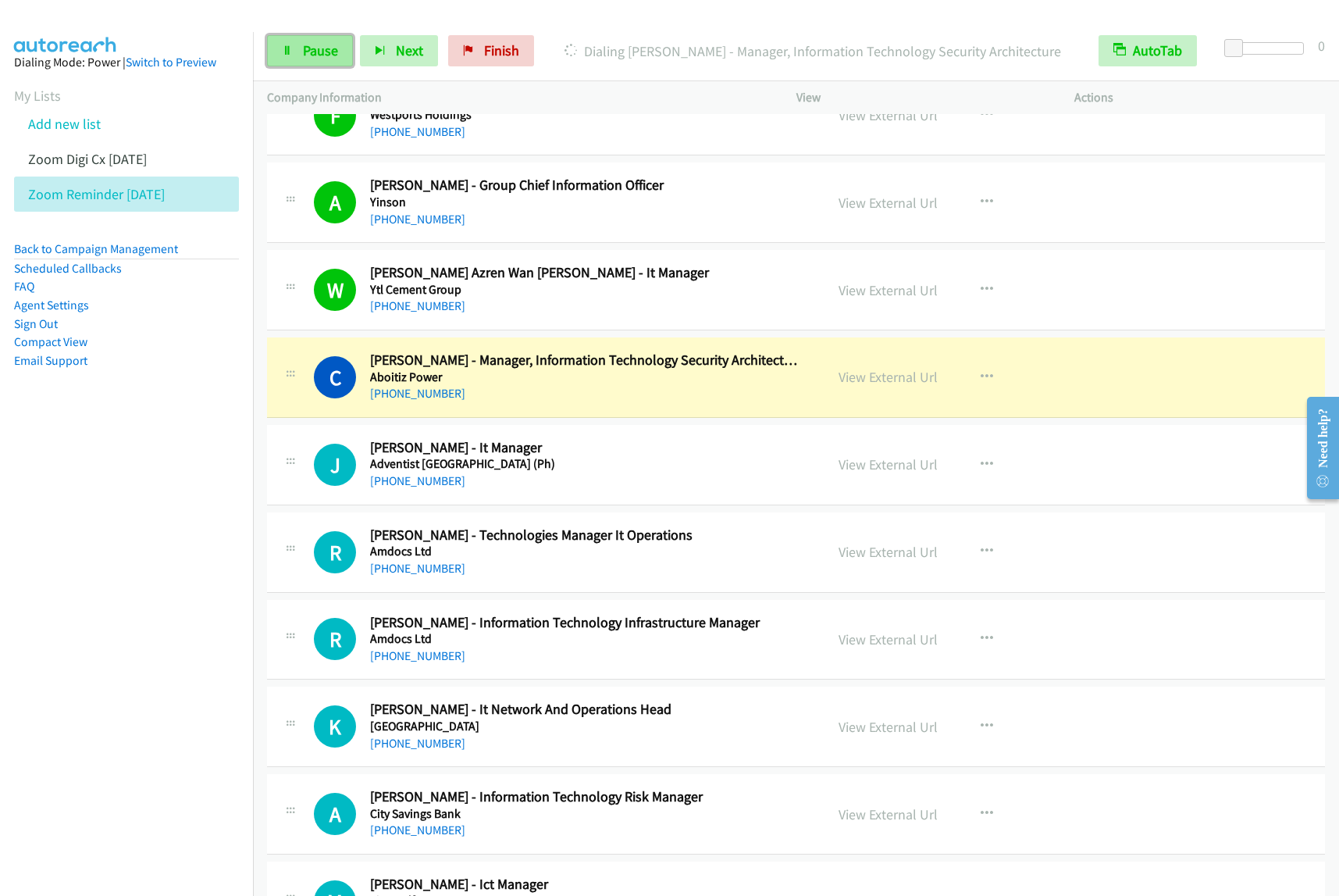
click at [332, 47] on span "Pause" at bounding box center [321, 50] width 35 height 18
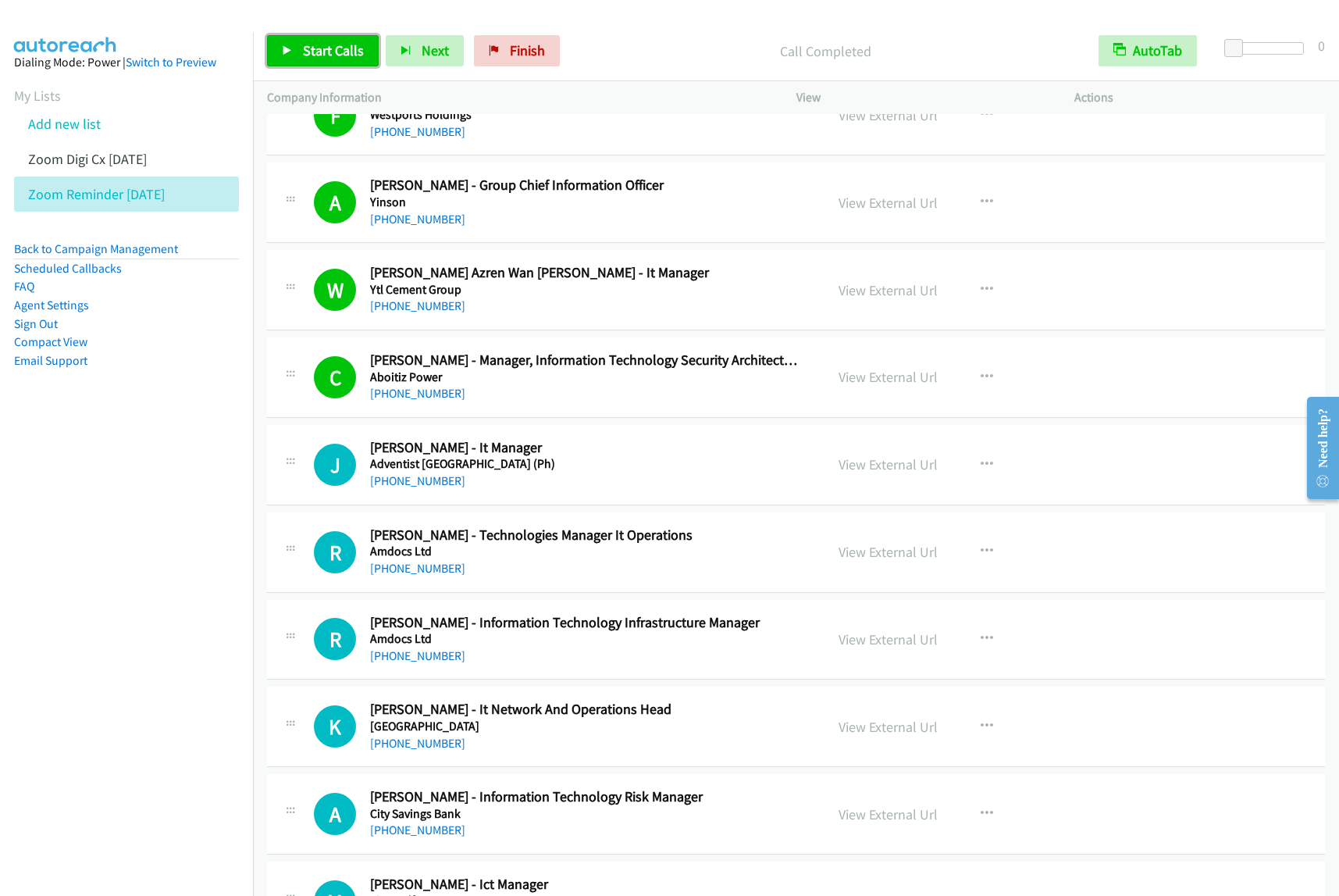
click at [334, 55] on span "Start Calls" at bounding box center [333, 50] width 61 height 18
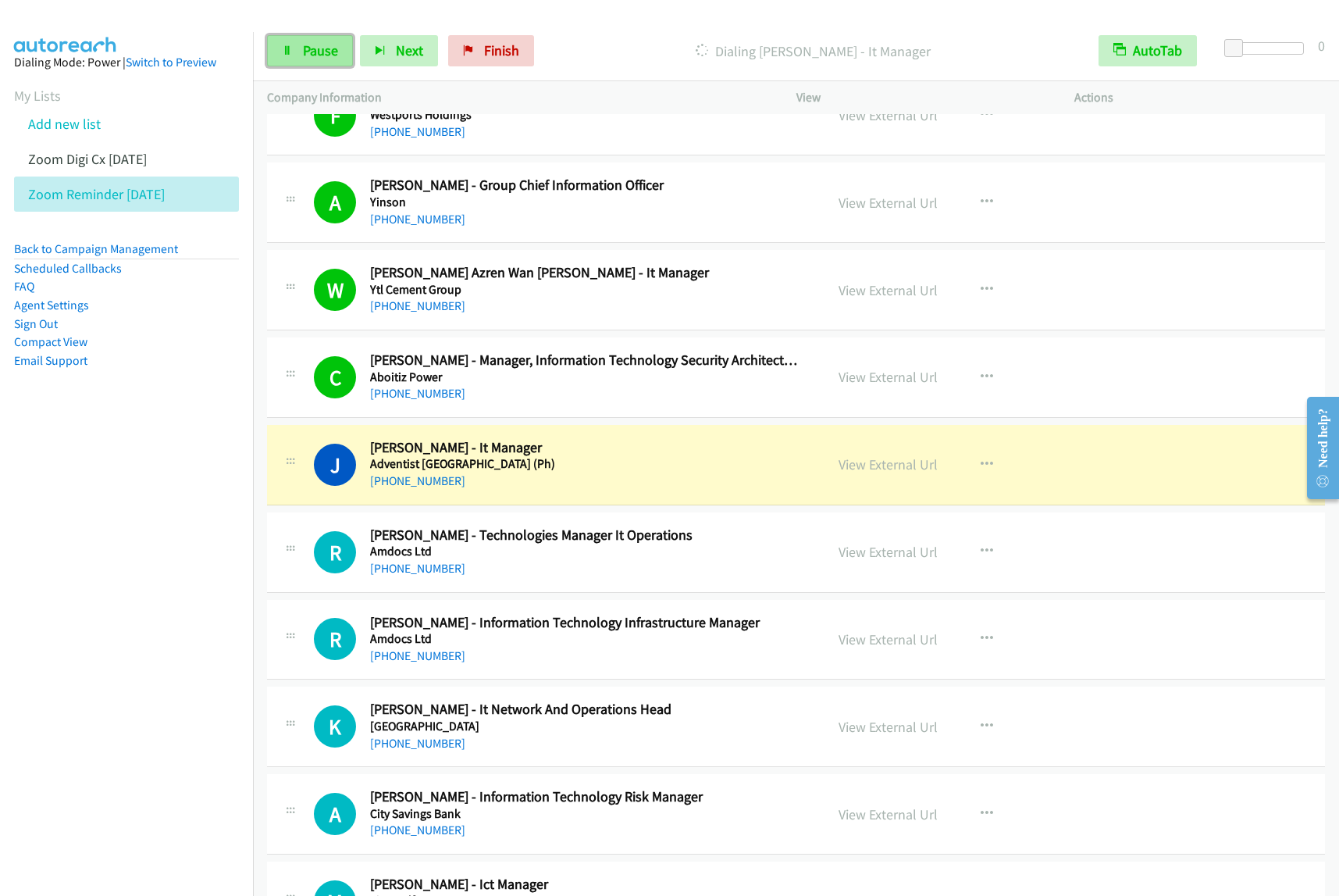
drag, startPoint x: 328, startPoint y: 55, endPoint x: 351, endPoint y: 59, distance: 23.3
click at [328, 55] on span "Pause" at bounding box center [321, 50] width 35 height 18
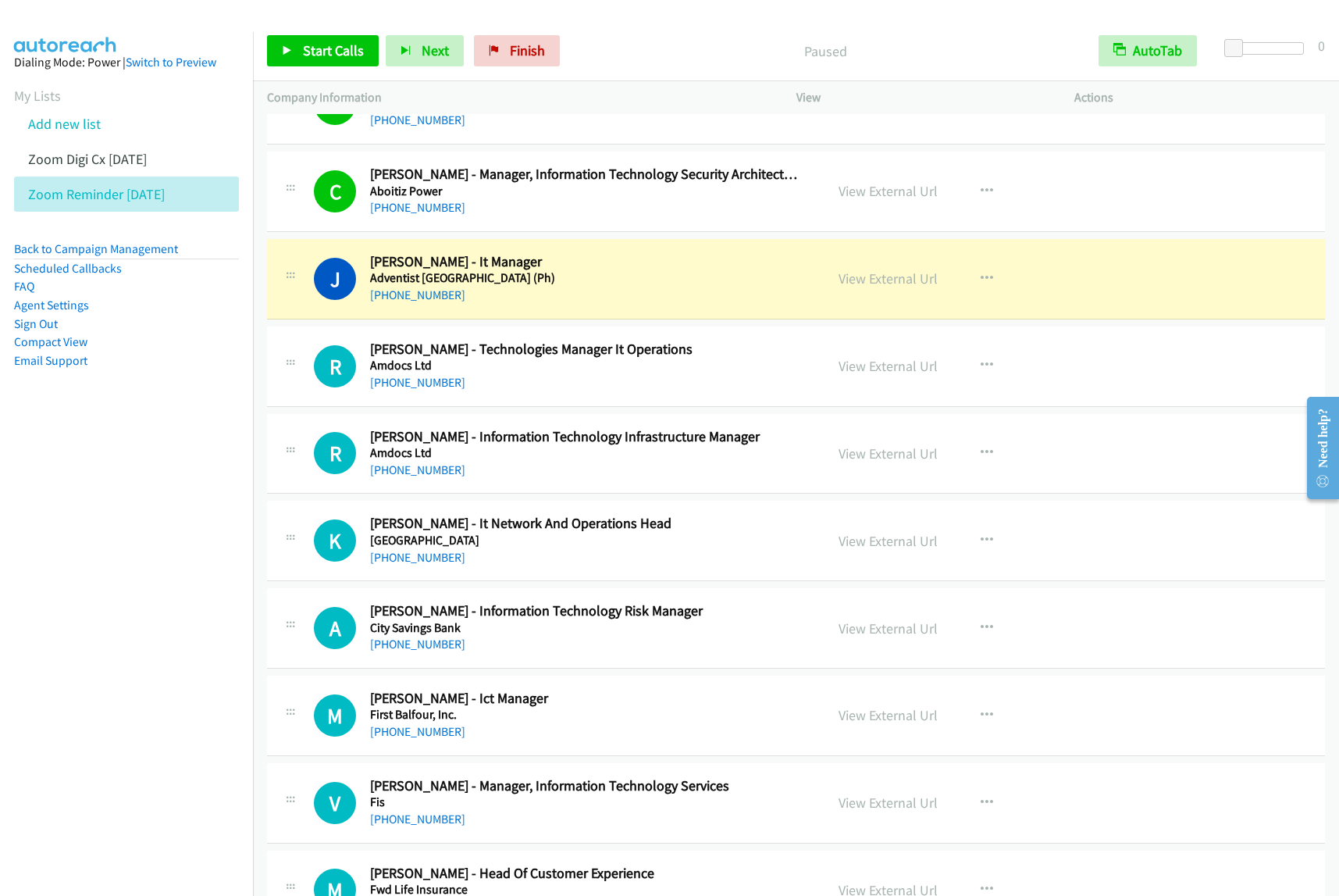
scroll to position [3905, 0]
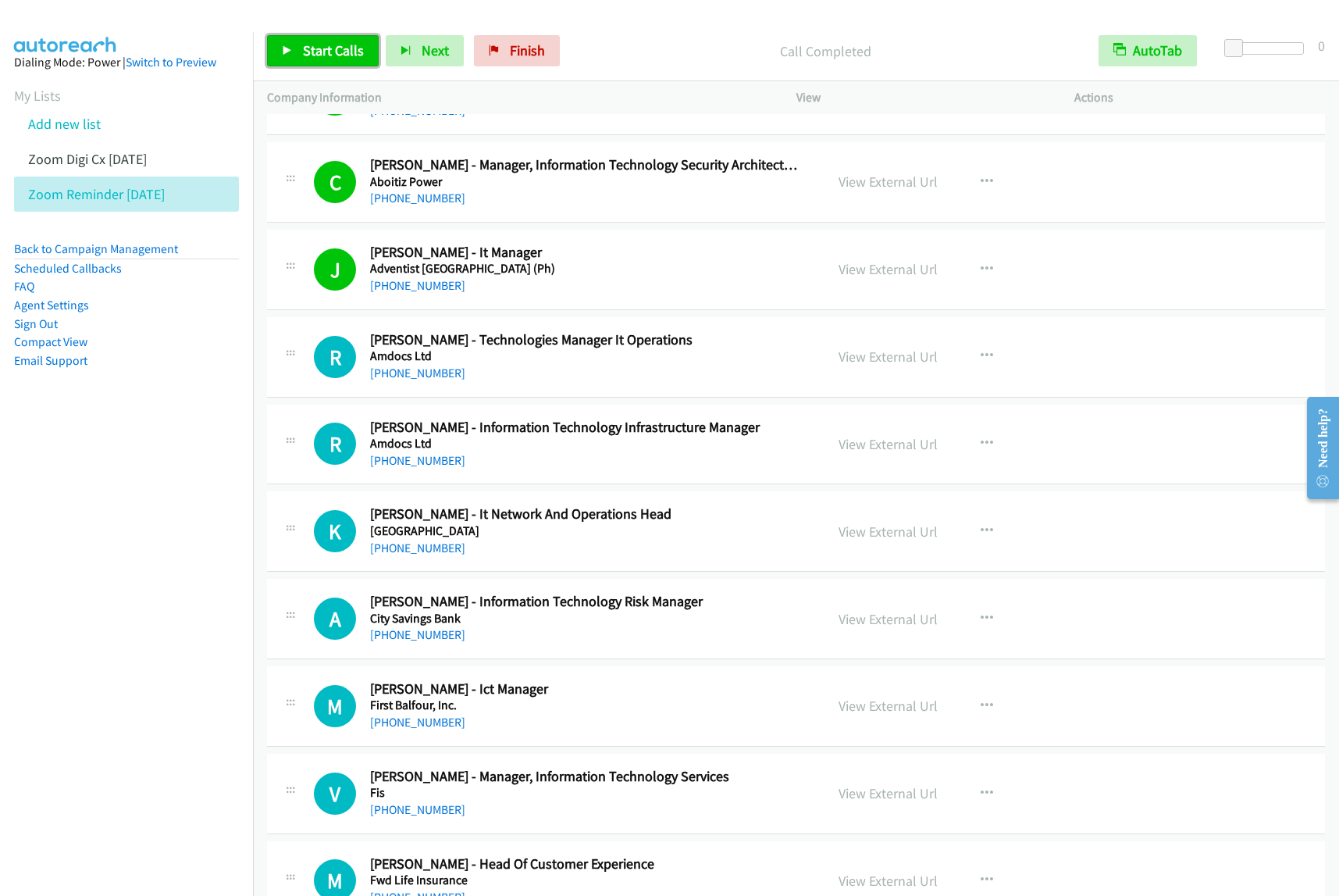
click at [330, 47] on span "Start Calls" at bounding box center [333, 50] width 61 height 18
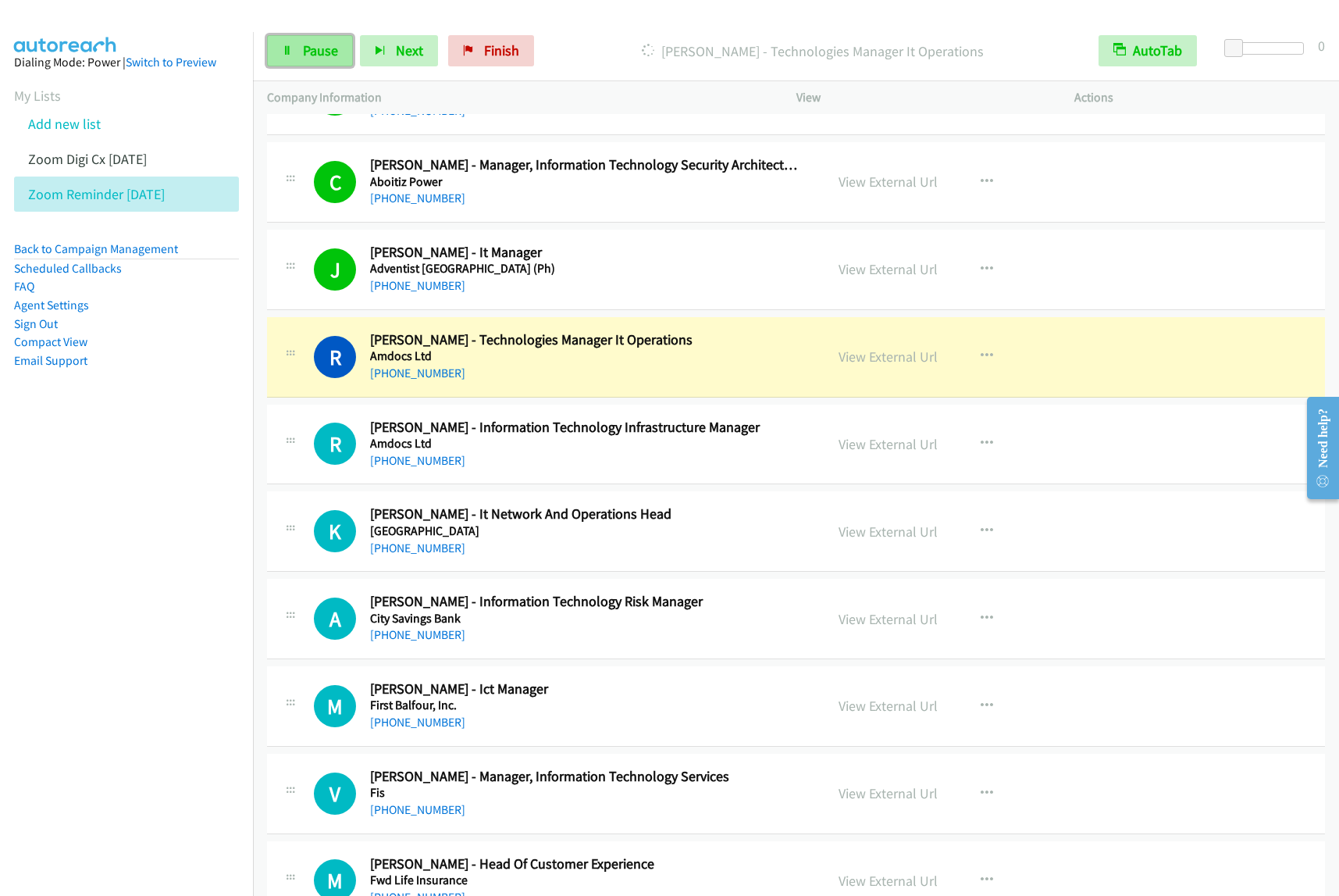
click at [321, 55] on span "Pause" at bounding box center [321, 50] width 35 height 18
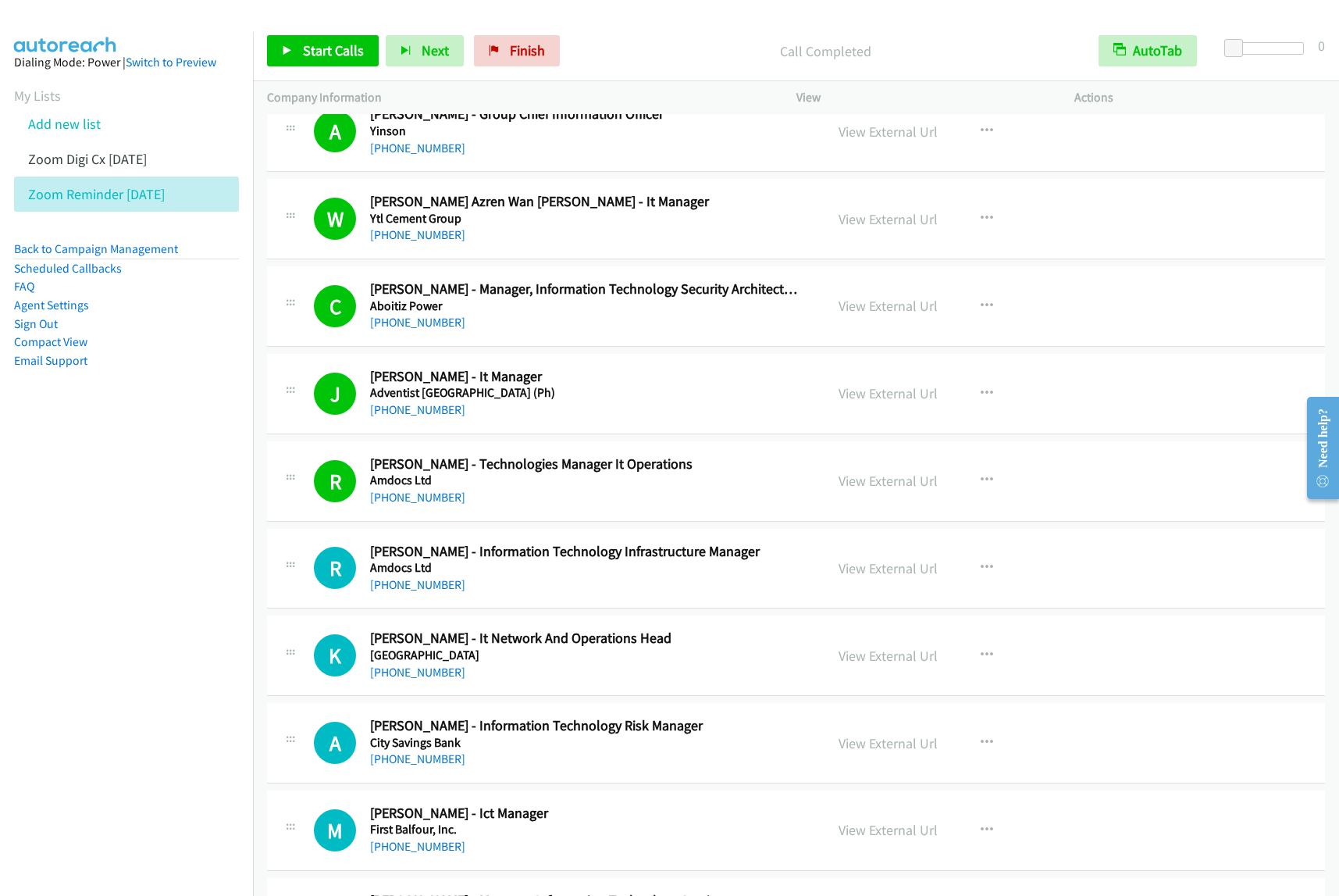
scroll to position [3807, 0]
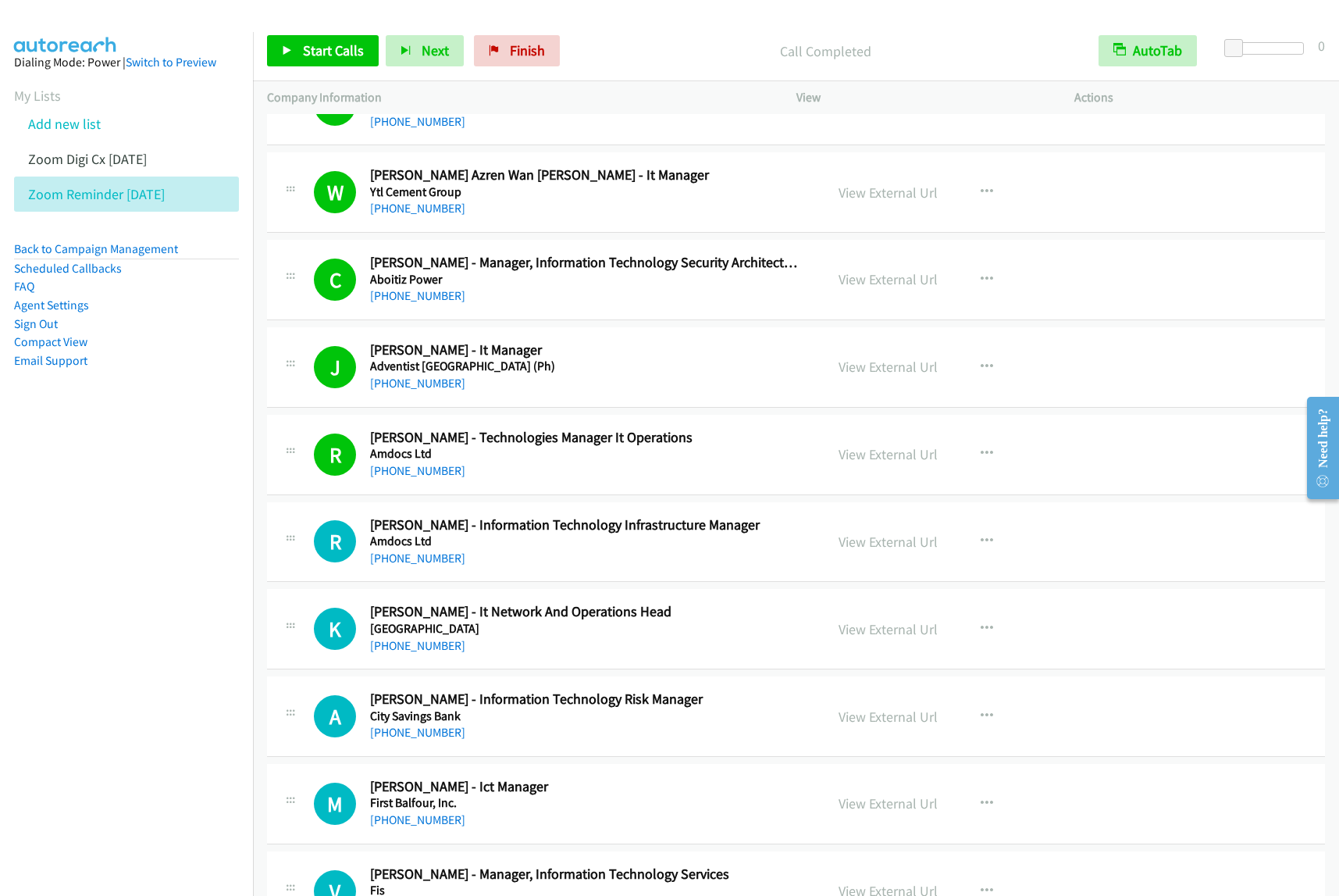
click at [721, 374] on h5 "Adventist [GEOGRAPHIC_DATA] (Ph)" at bounding box center [587, 366] width 434 height 16
click at [981, 373] on icon "button" at bounding box center [987, 367] width 13 height 13
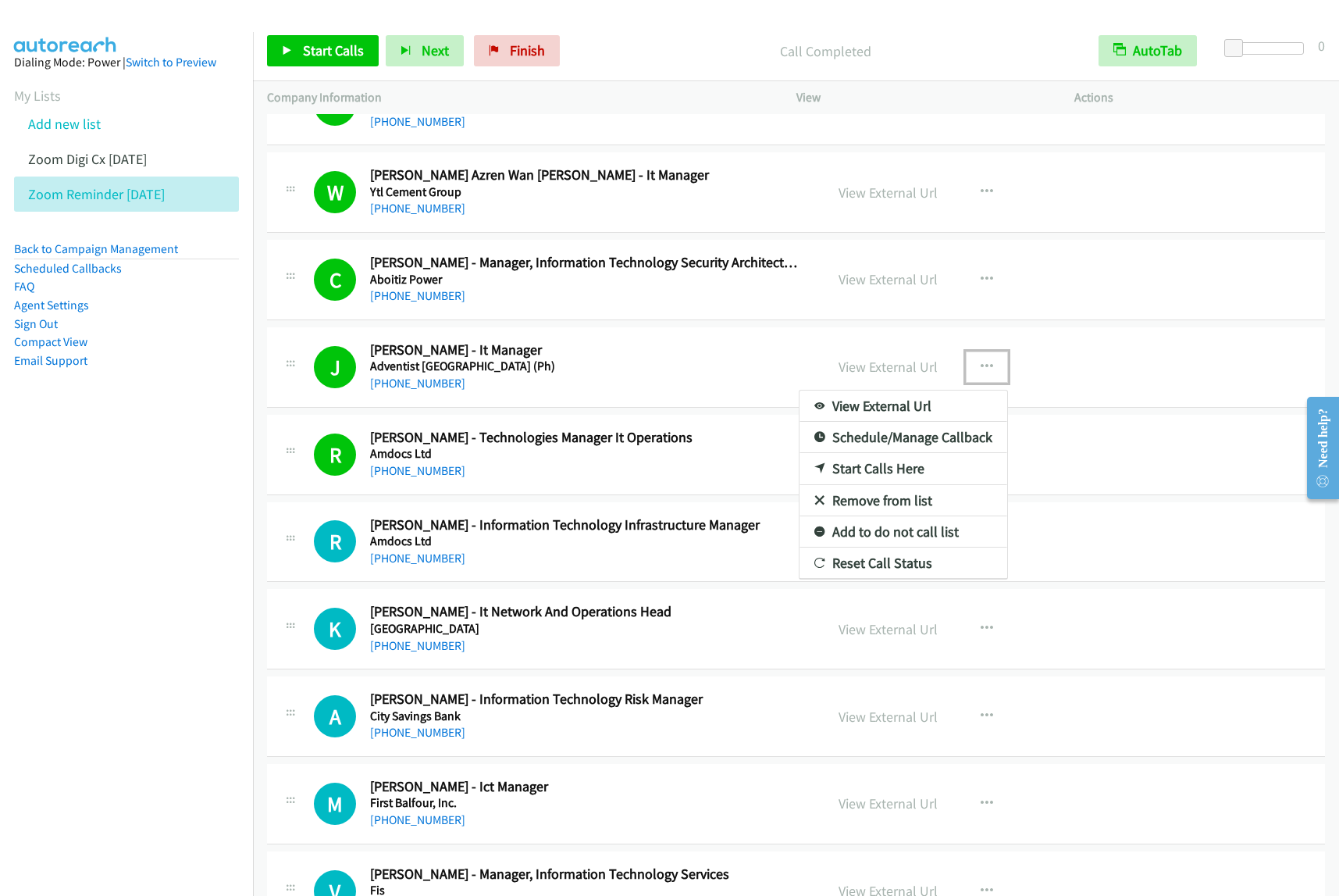
click at [894, 418] on link "View External Url" at bounding box center [903, 405] width 207 height 31
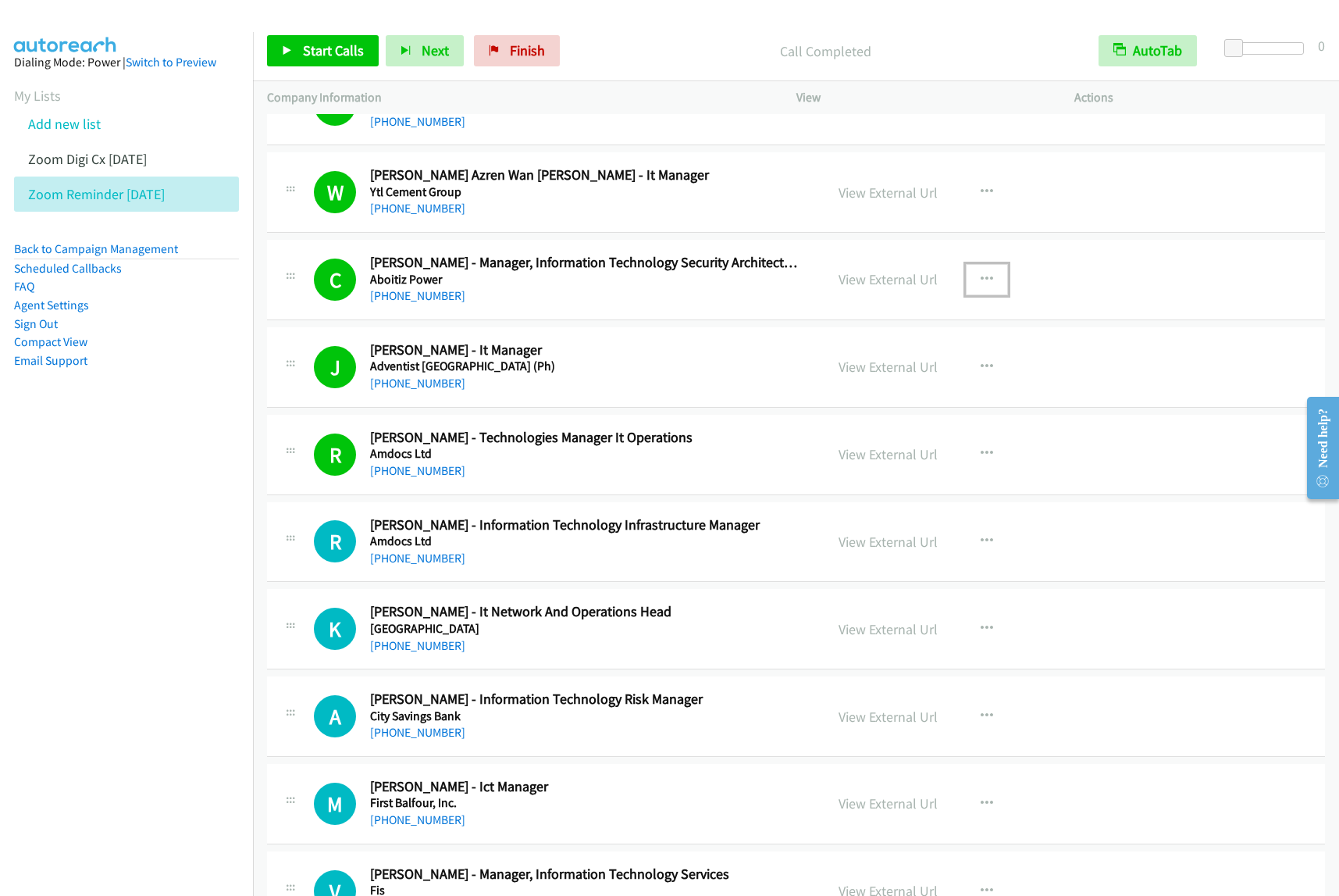
click at [981, 283] on icon "button" at bounding box center [987, 279] width 13 height 13
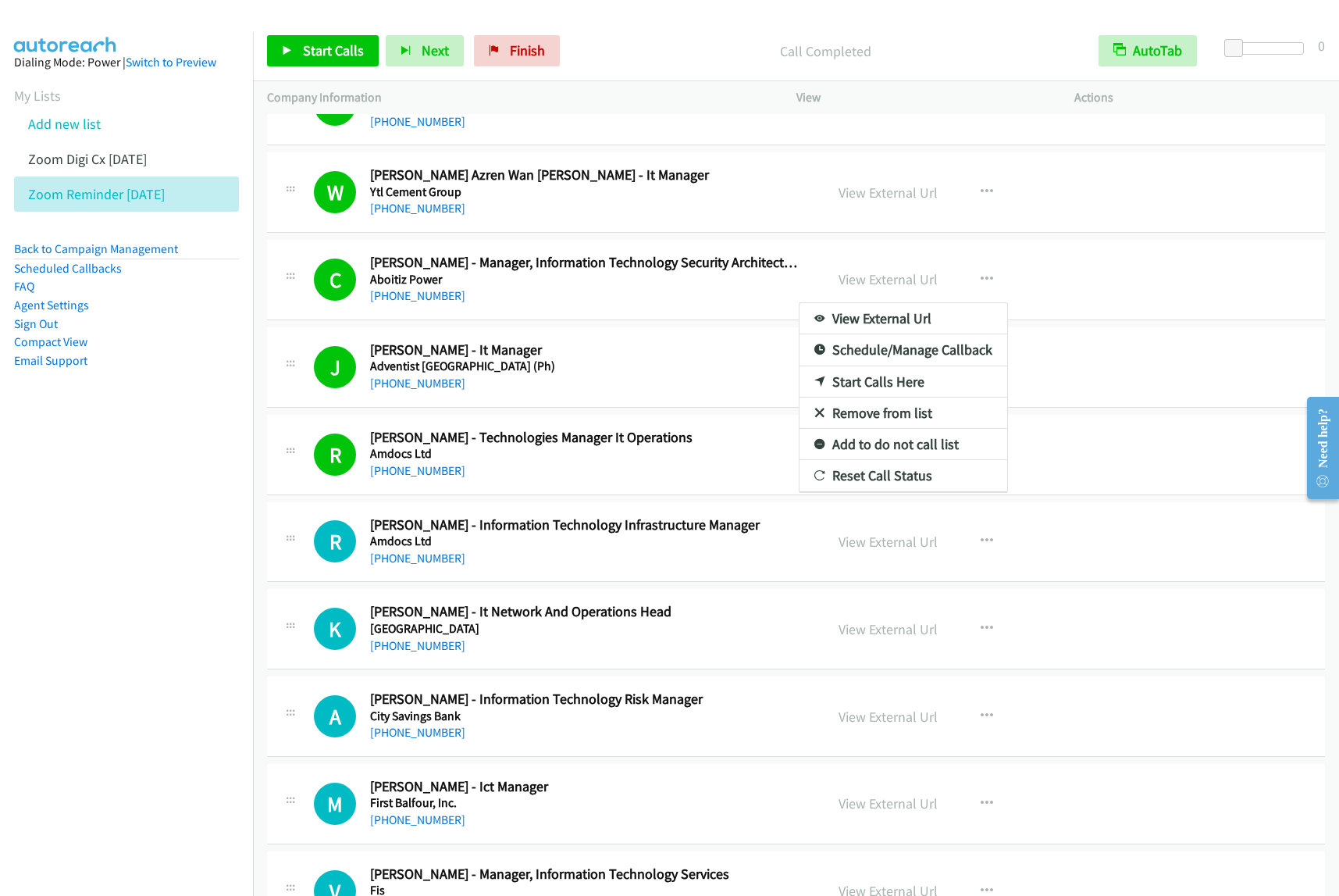
click at [982, 285] on div at bounding box center [670, 448] width 1339 height 896
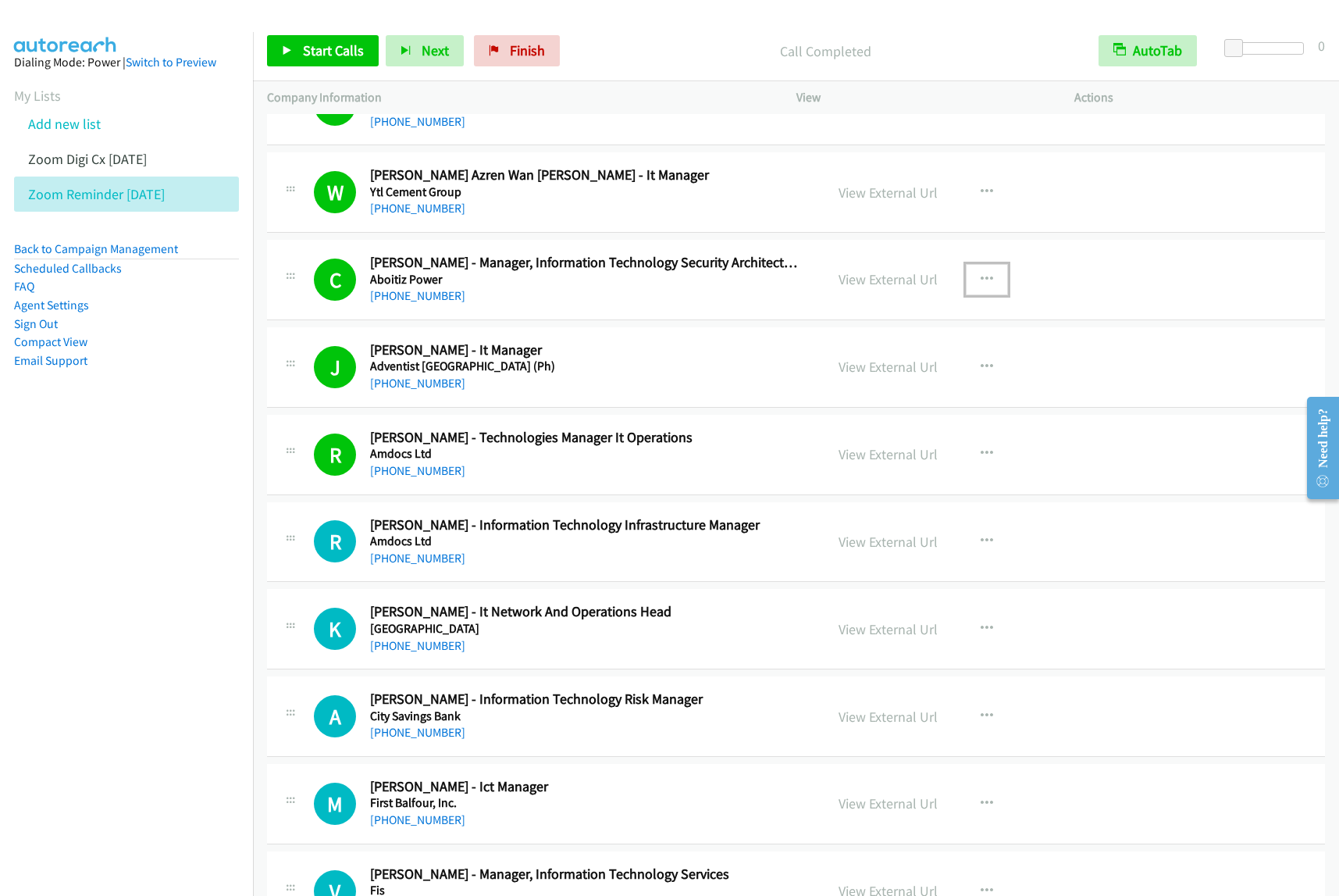
click at [981, 286] on icon "button" at bounding box center [987, 279] width 13 height 13
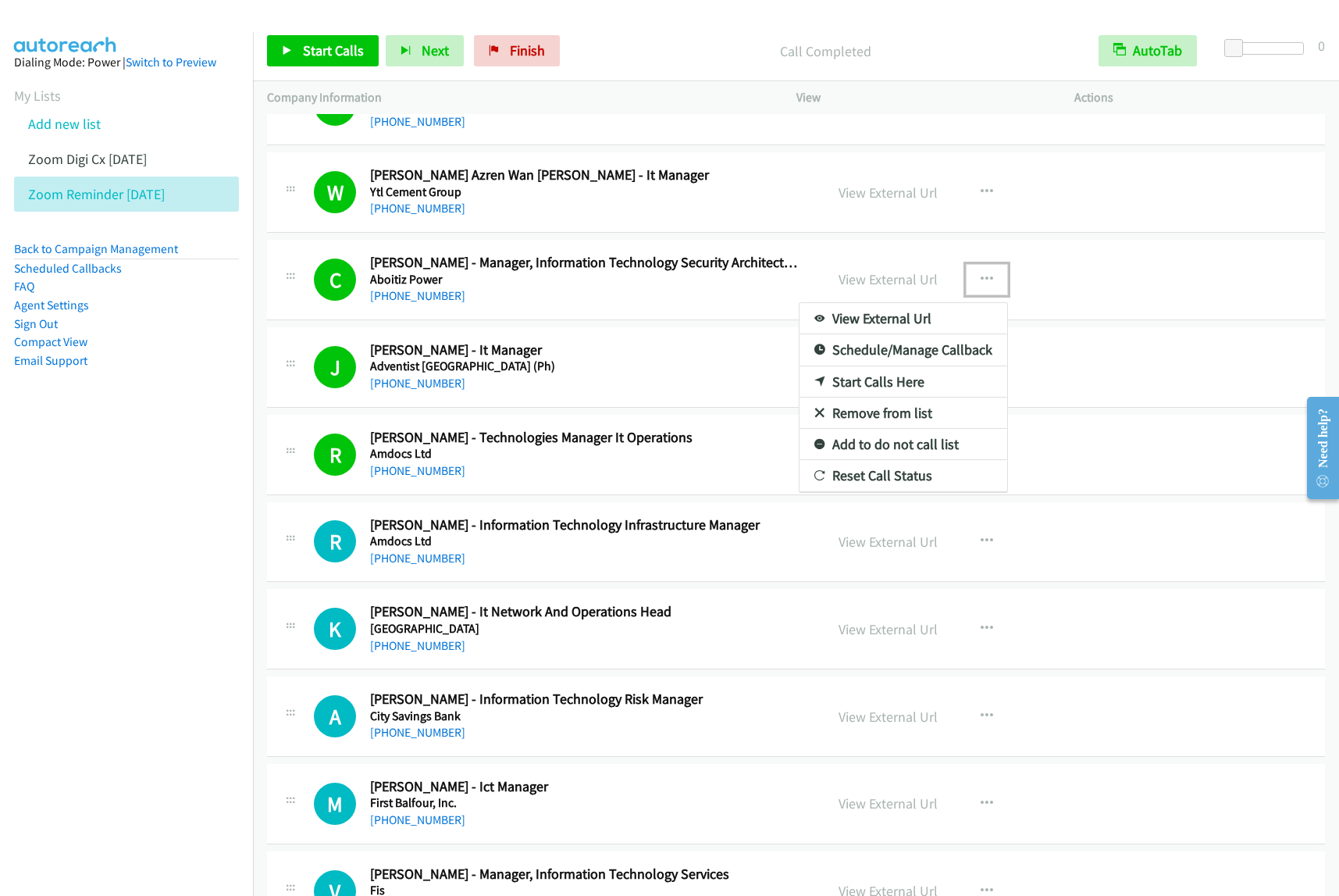
click at [898, 386] on link "Start Calls Here" at bounding box center [903, 382] width 207 height 31
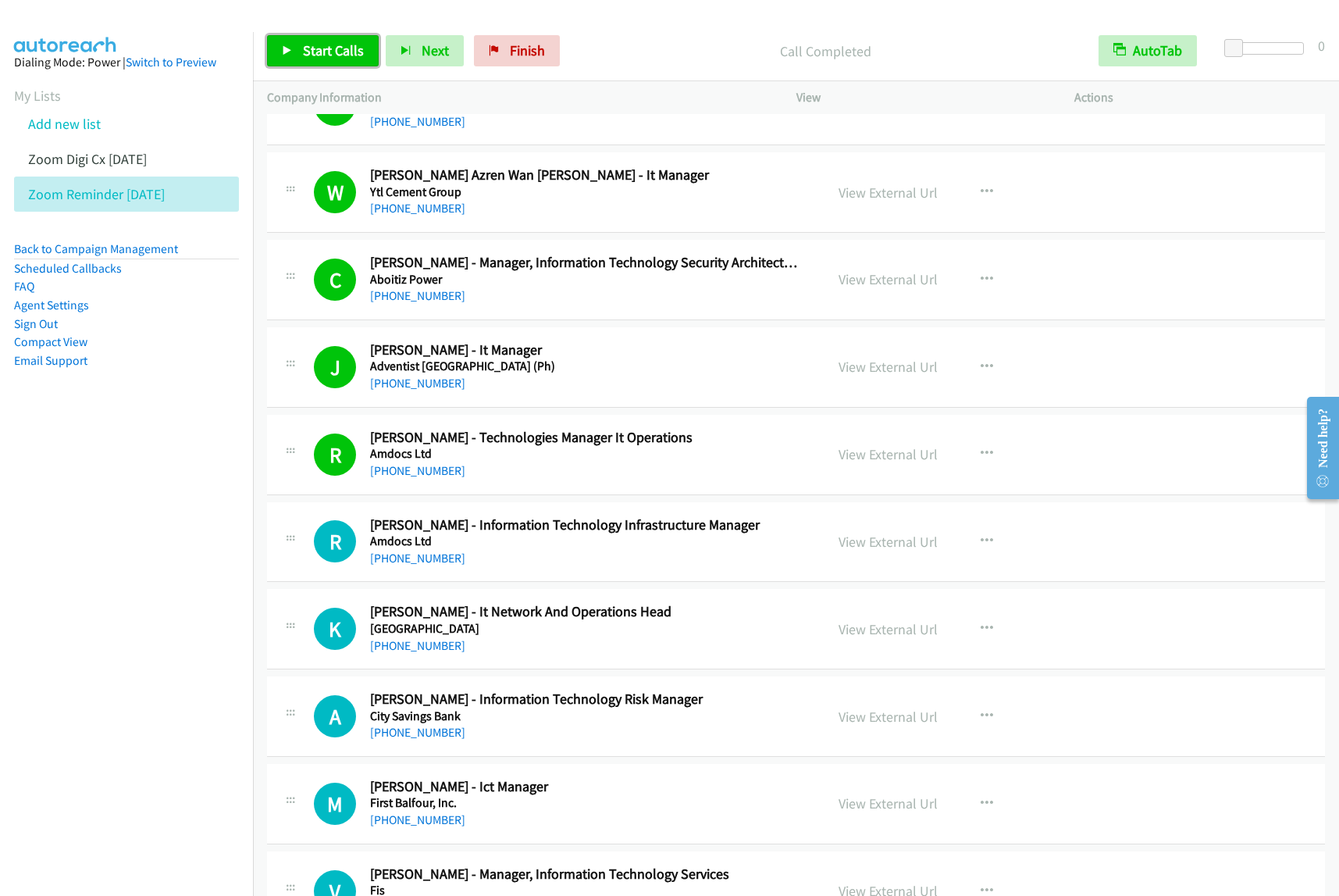
click at [324, 49] on span "Start Calls" at bounding box center [333, 50] width 61 height 18
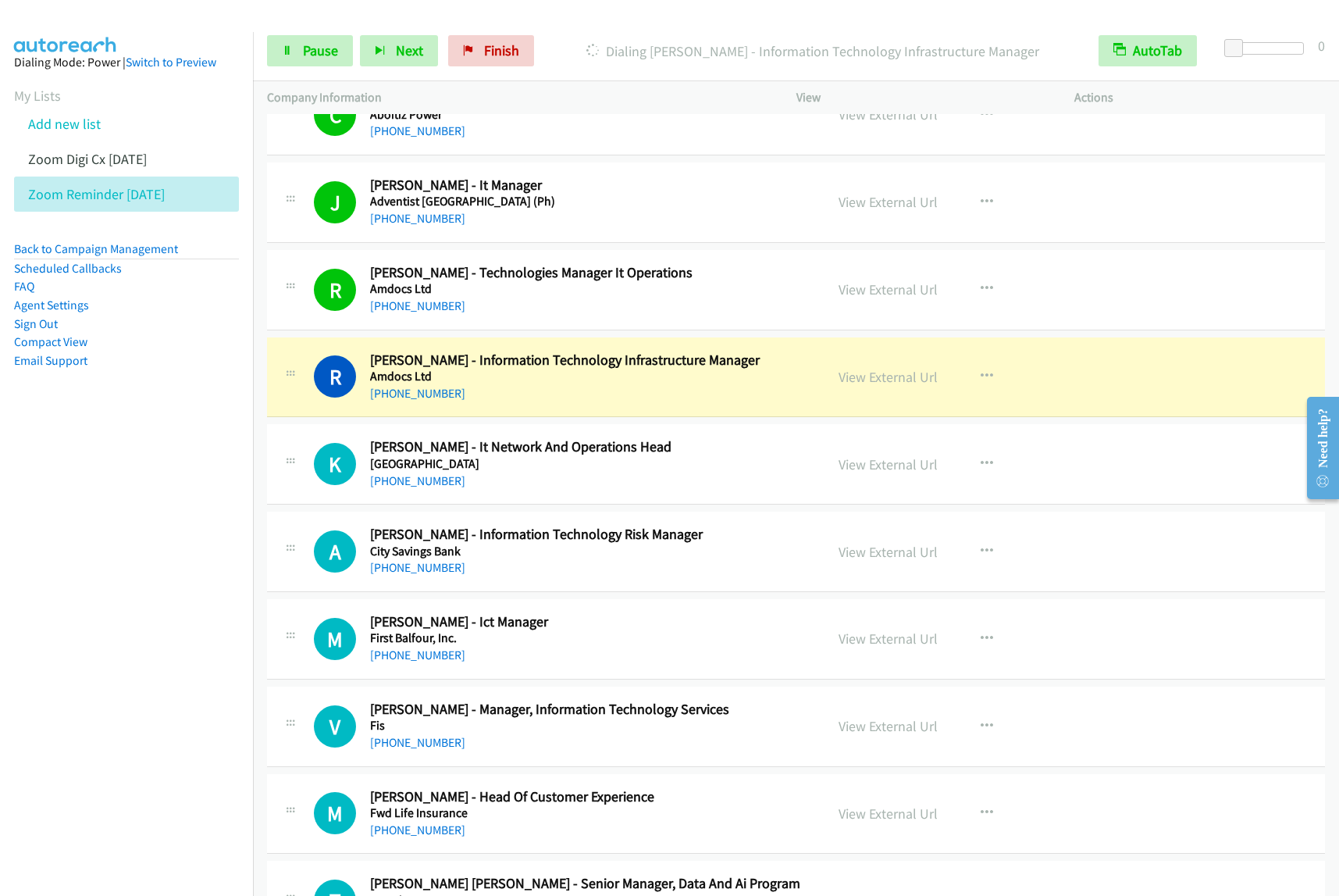
scroll to position [4003, 0]
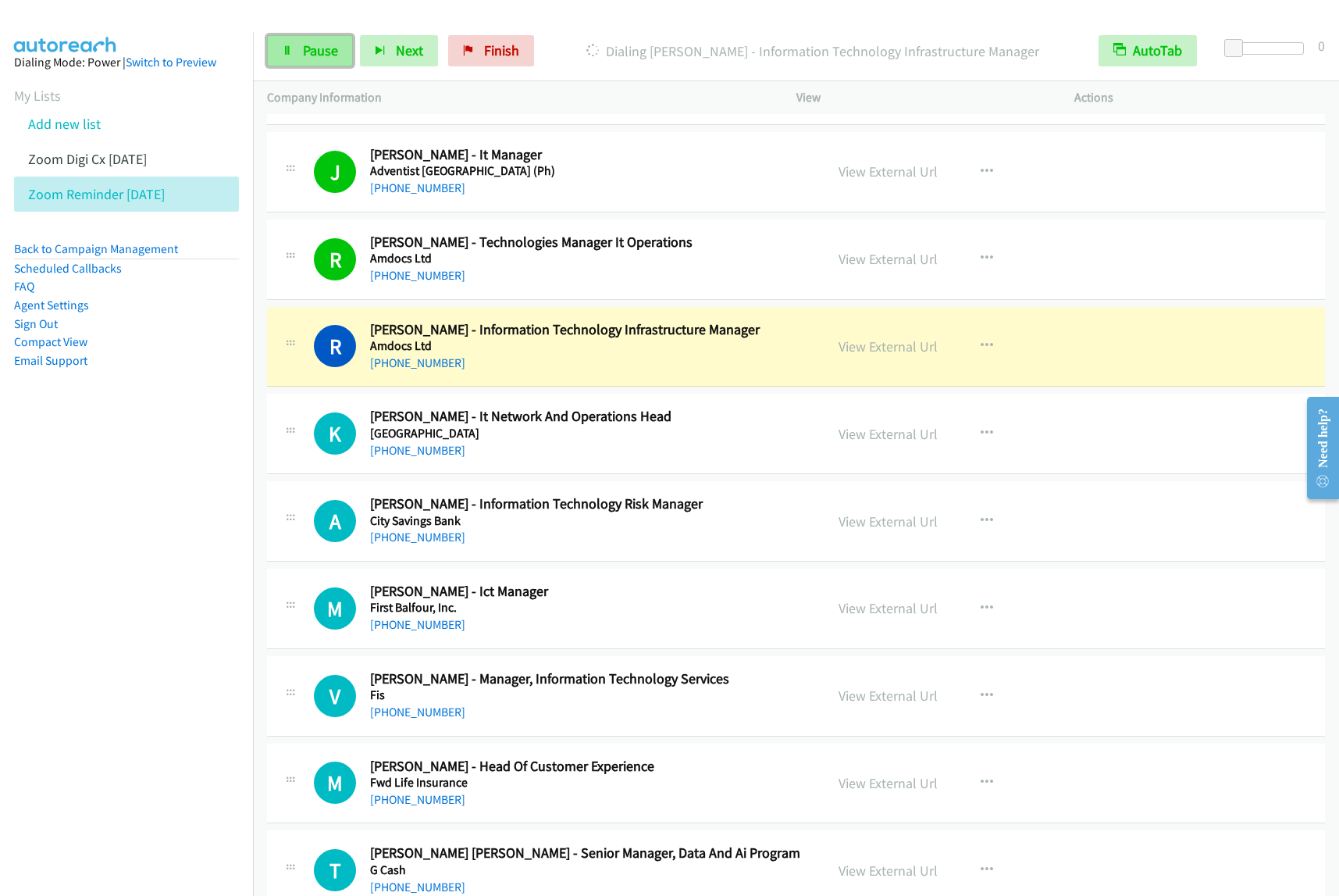
click at [317, 41] on link "Pause" at bounding box center [309, 50] width 86 height 31
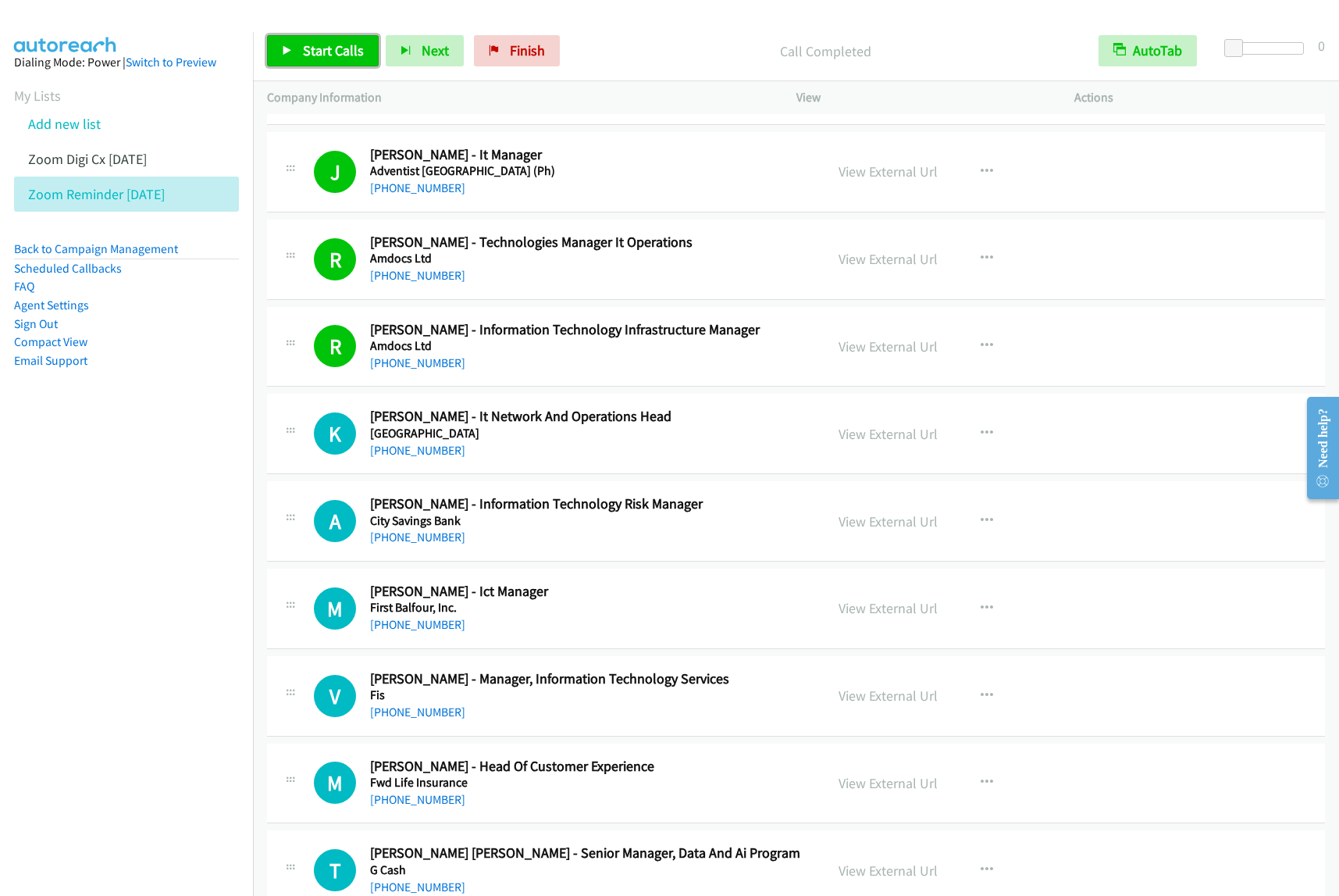
click at [350, 51] on span "Start Calls" at bounding box center [333, 50] width 61 height 18
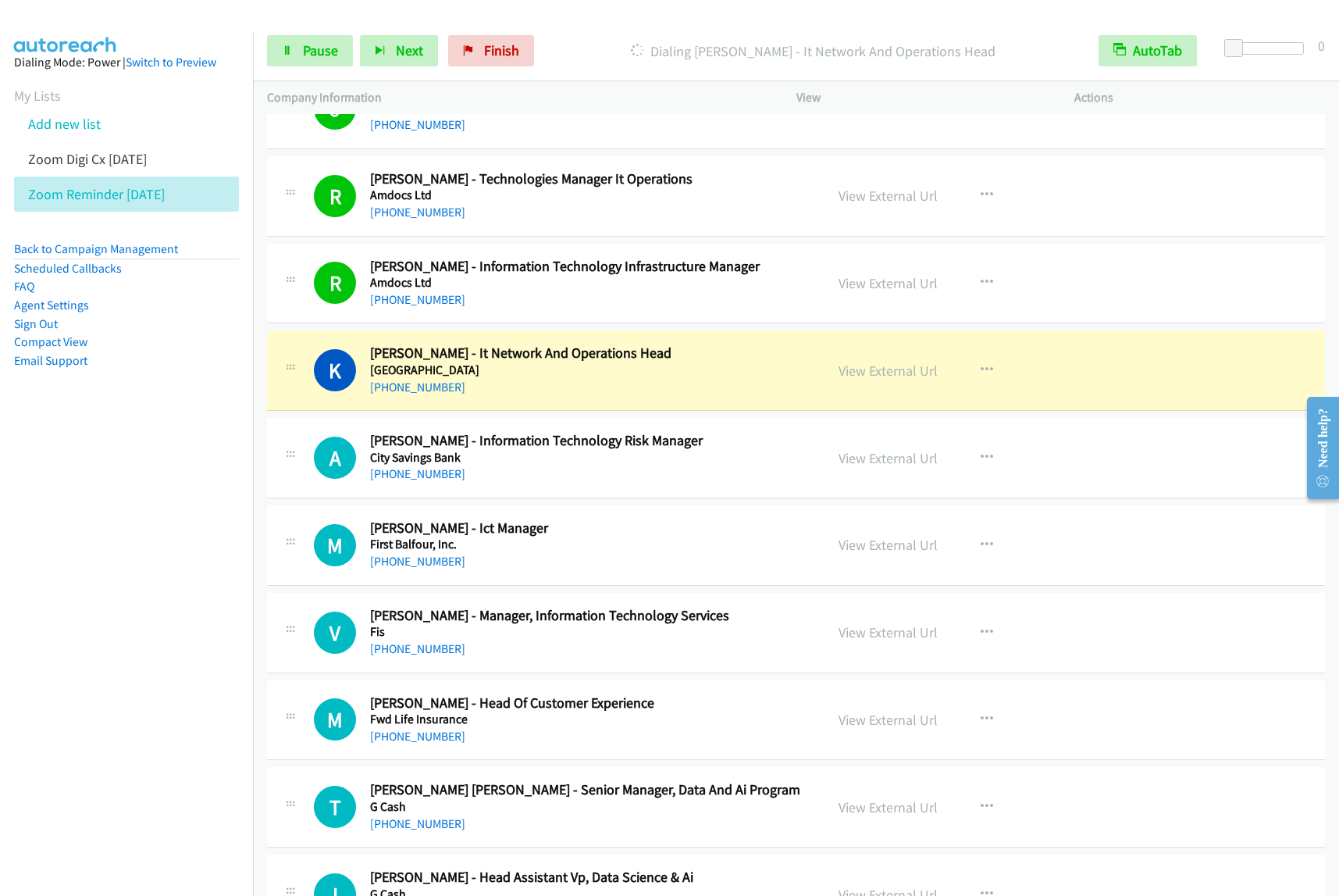
scroll to position [4100, 0]
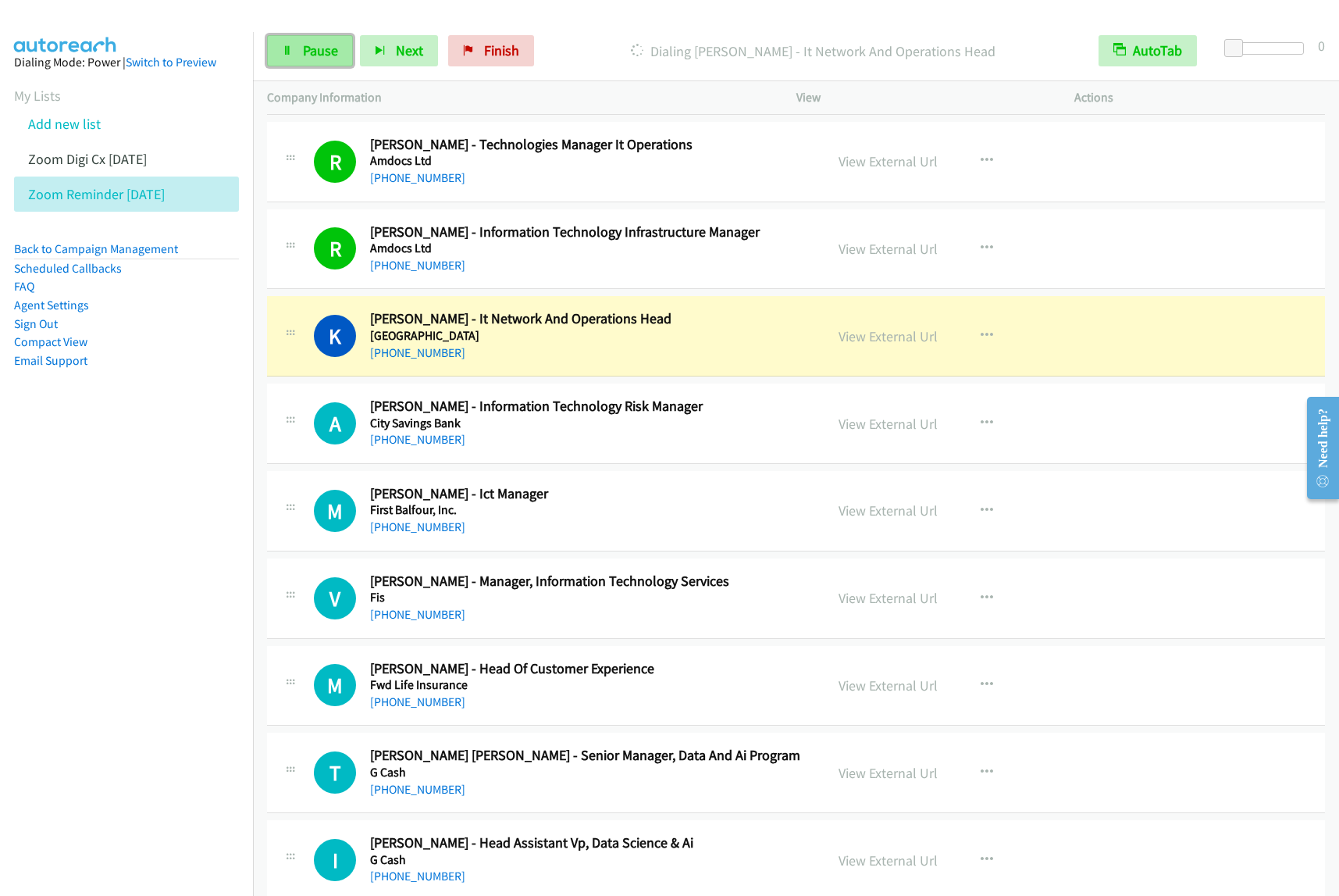
click at [338, 57] on link "Pause" at bounding box center [309, 50] width 86 height 31
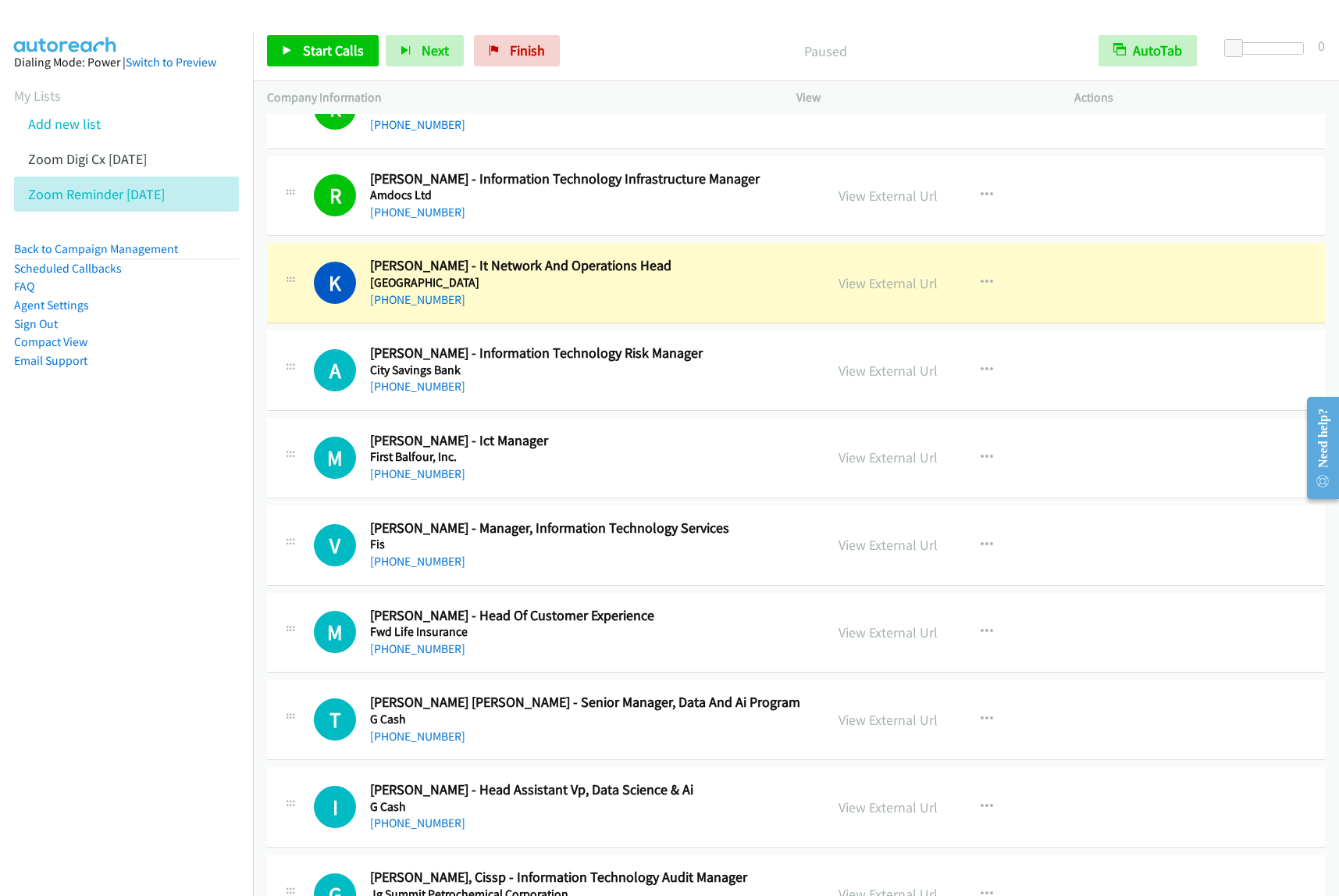
scroll to position [4198, 0]
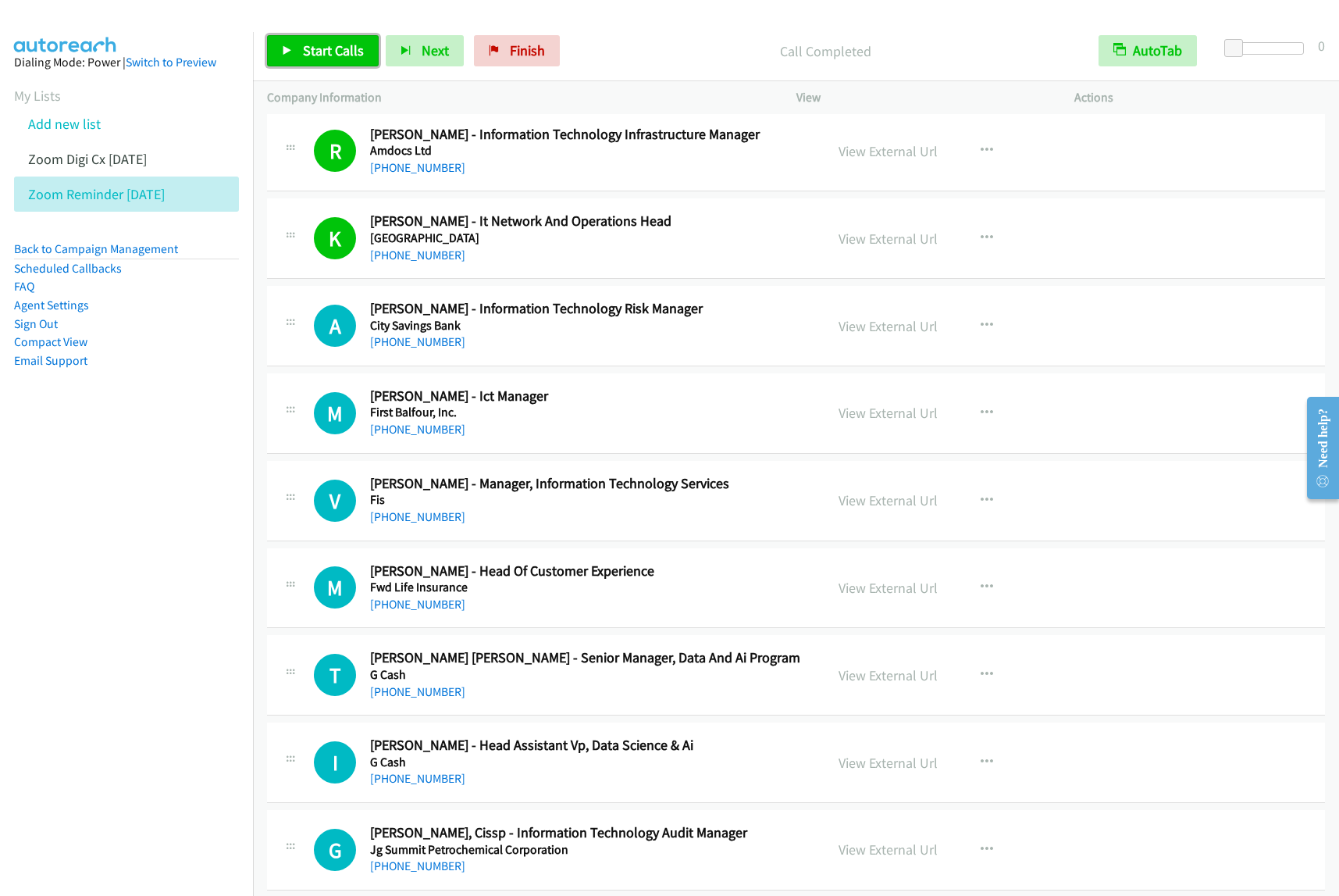
click at [286, 43] on link "Start Calls" at bounding box center [322, 50] width 112 height 31
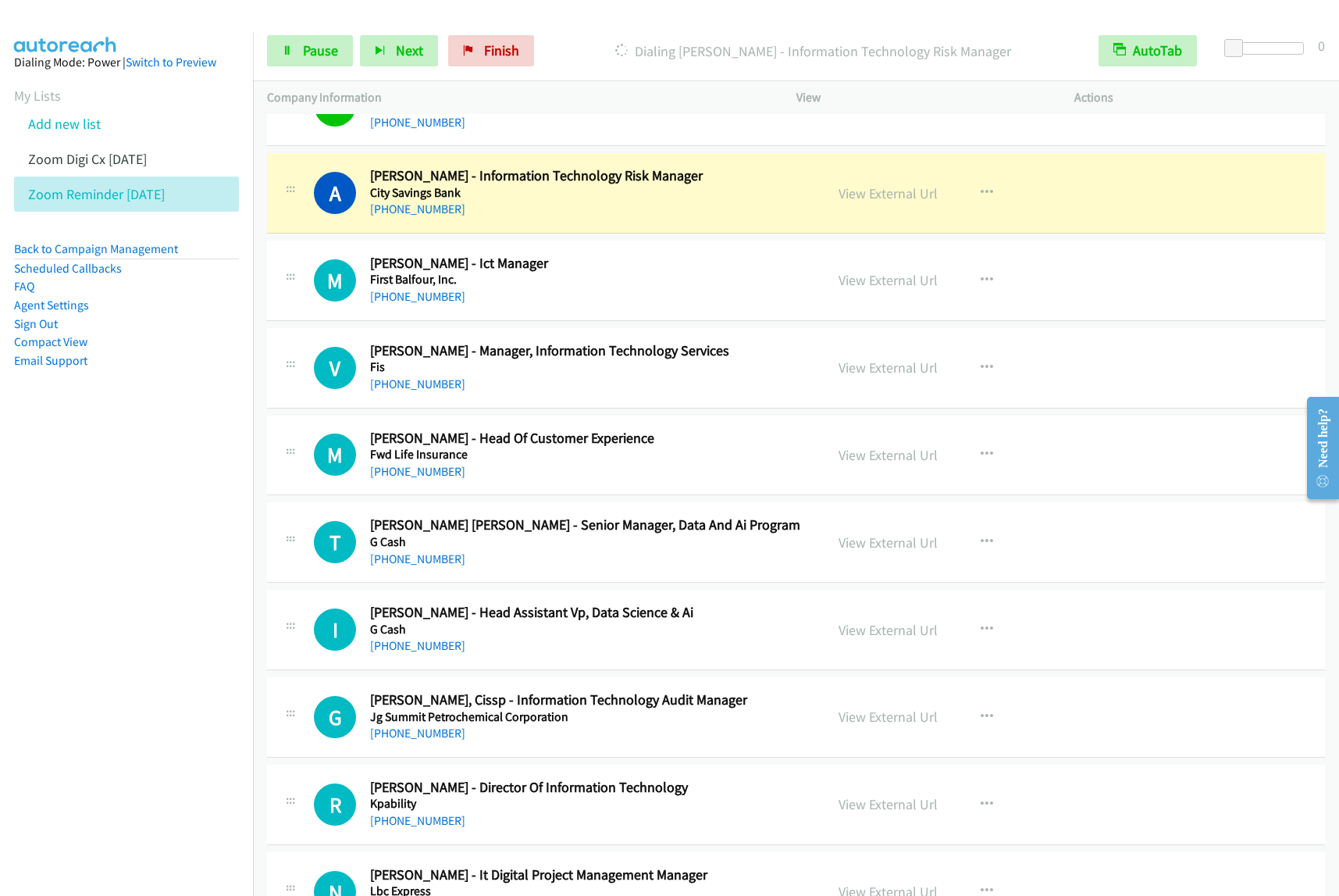
scroll to position [4296, 0]
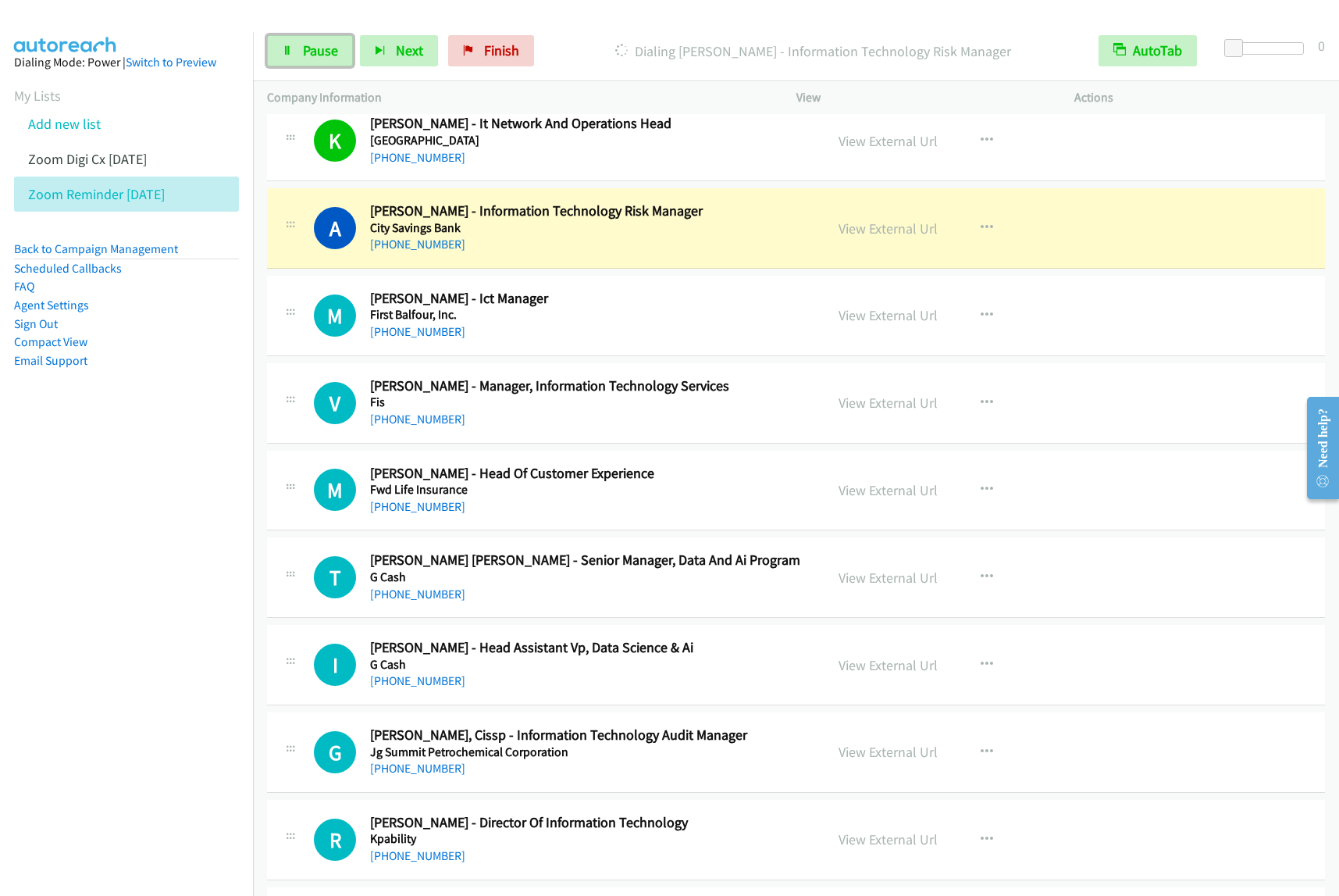
drag, startPoint x: 311, startPoint y: 55, endPoint x: 355, endPoint y: 53, distance: 44.0
click at [311, 55] on span "Pause" at bounding box center [321, 50] width 35 height 18
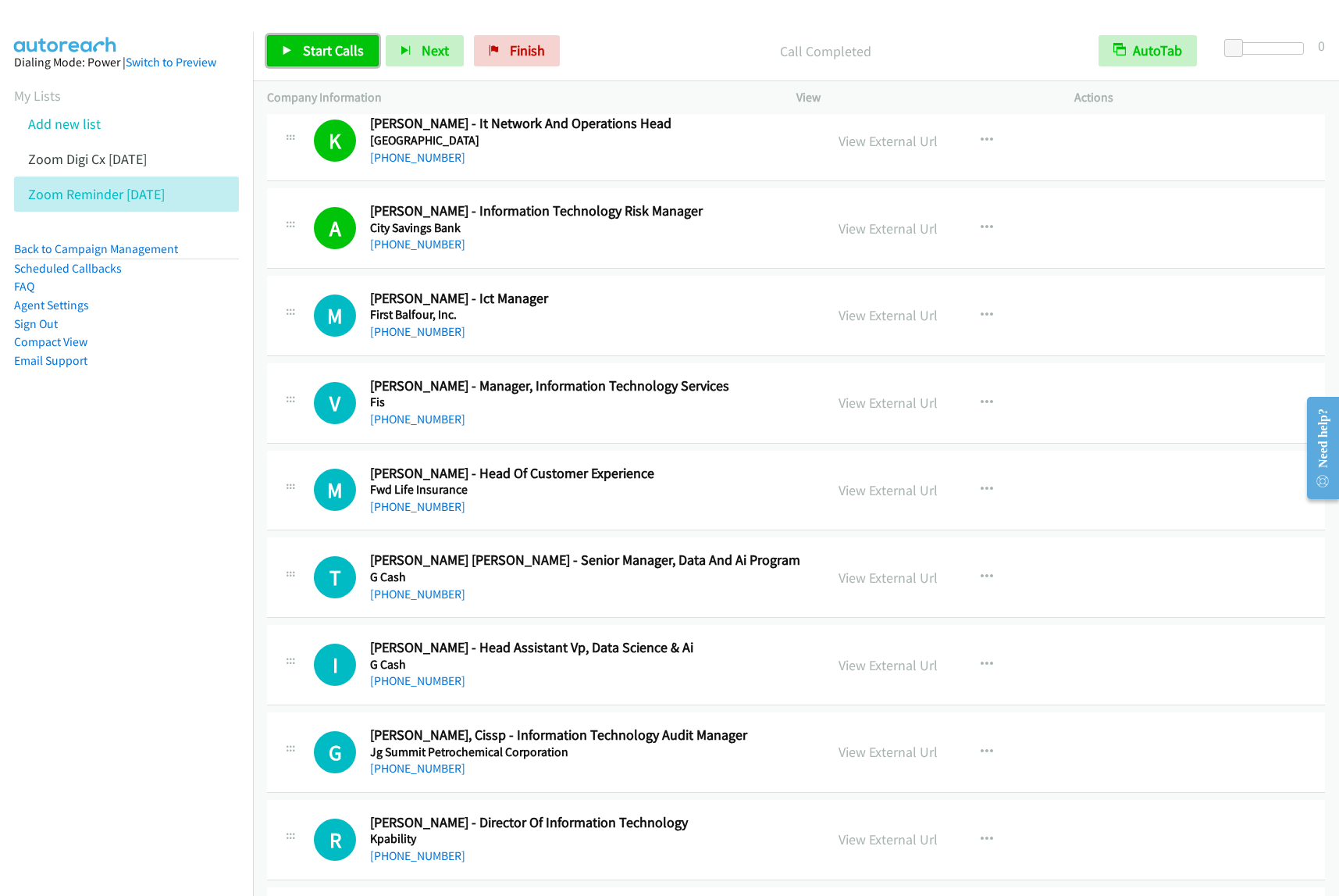
click at [347, 60] on link "Start Calls" at bounding box center [322, 50] width 112 height 31
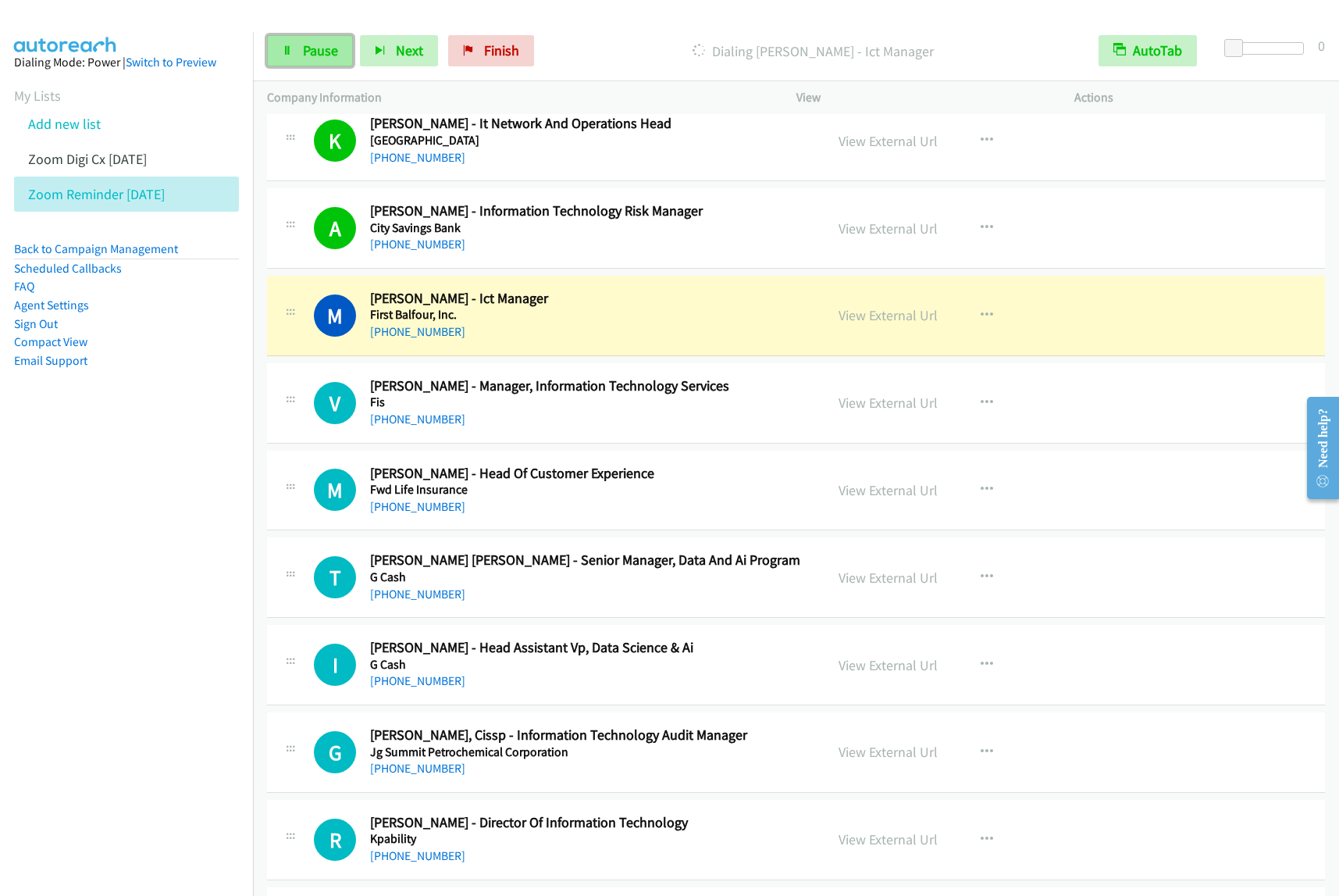
click at [298, 59] on link "Pause" at bounding box center [309, 50] width 86 height 31
drag, startPoint x: 114, startPoint y: 549, endPoint x: 177, endPoint y: 463, distance: 106.6
click at [114, 549] on nav "Dialing Mode: Power | Switch to Preview My Lists Add new list Zoom Digi Cx Sept…" at bounding box center [127, 480] width 254 height 896
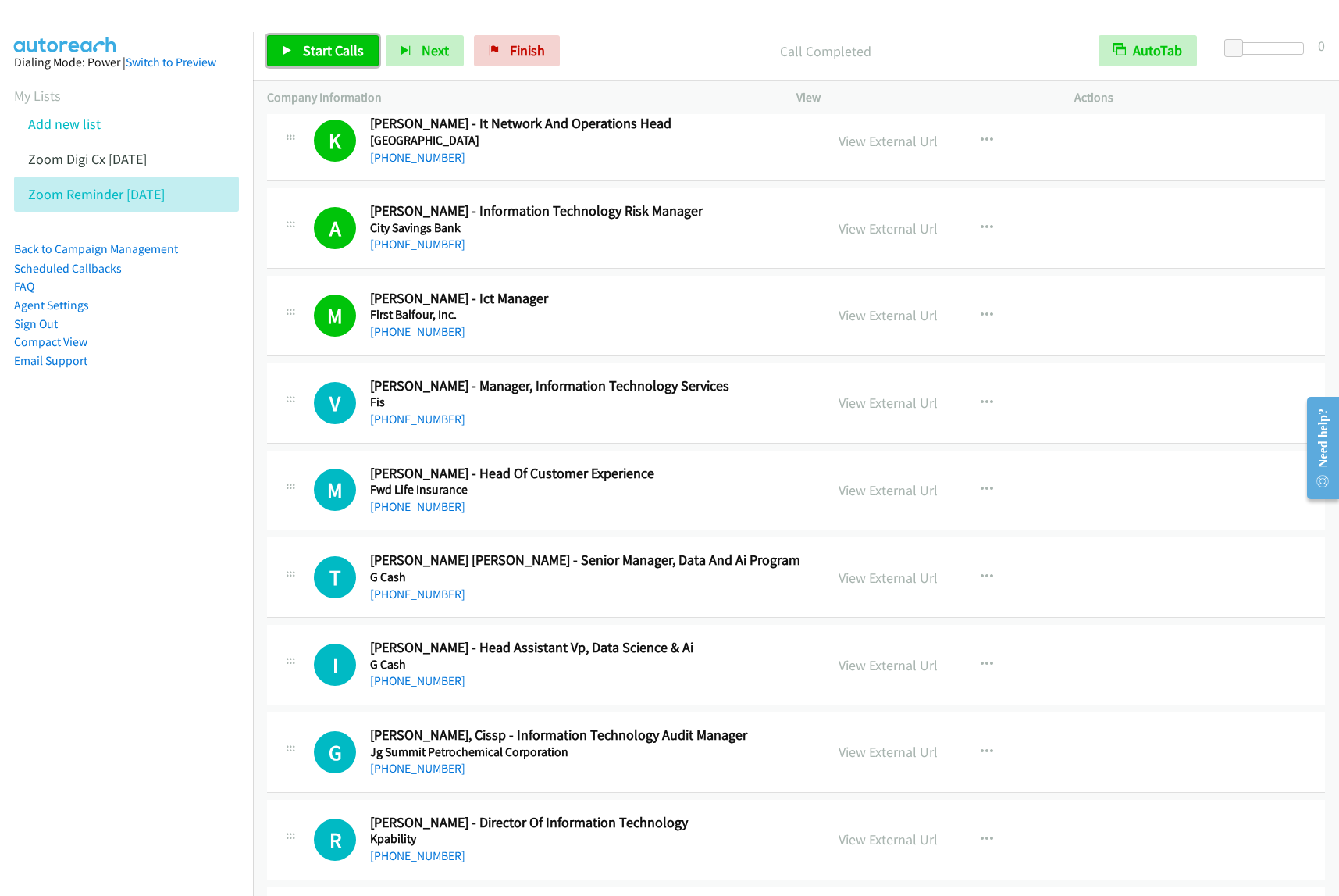
click at [340, 56] on span "Start Calls" at bounding box center [333, 50] width 61 height 18
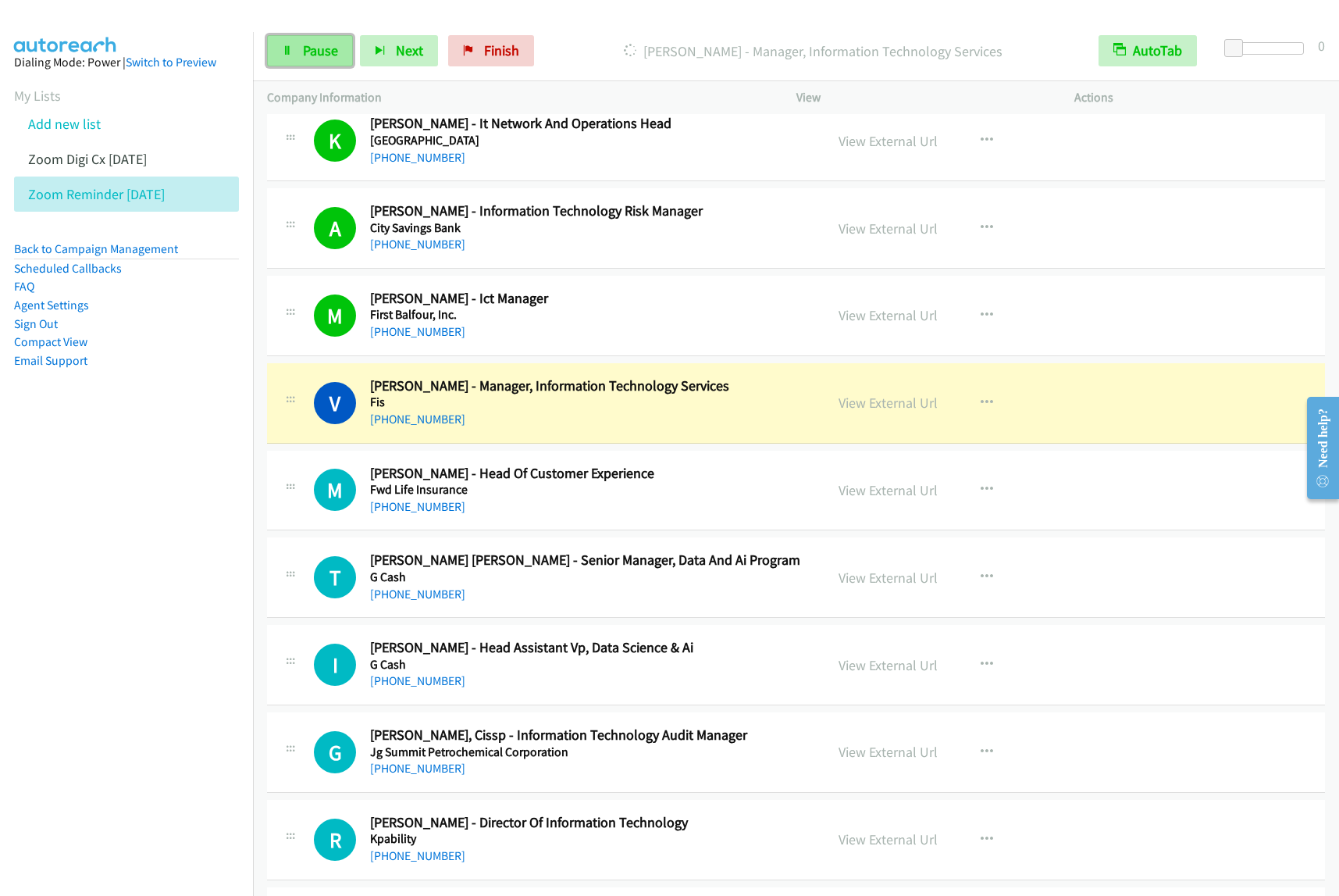
click at [314, 40] on link "Pause" at bounding box center [309, 50] width 86 height 31
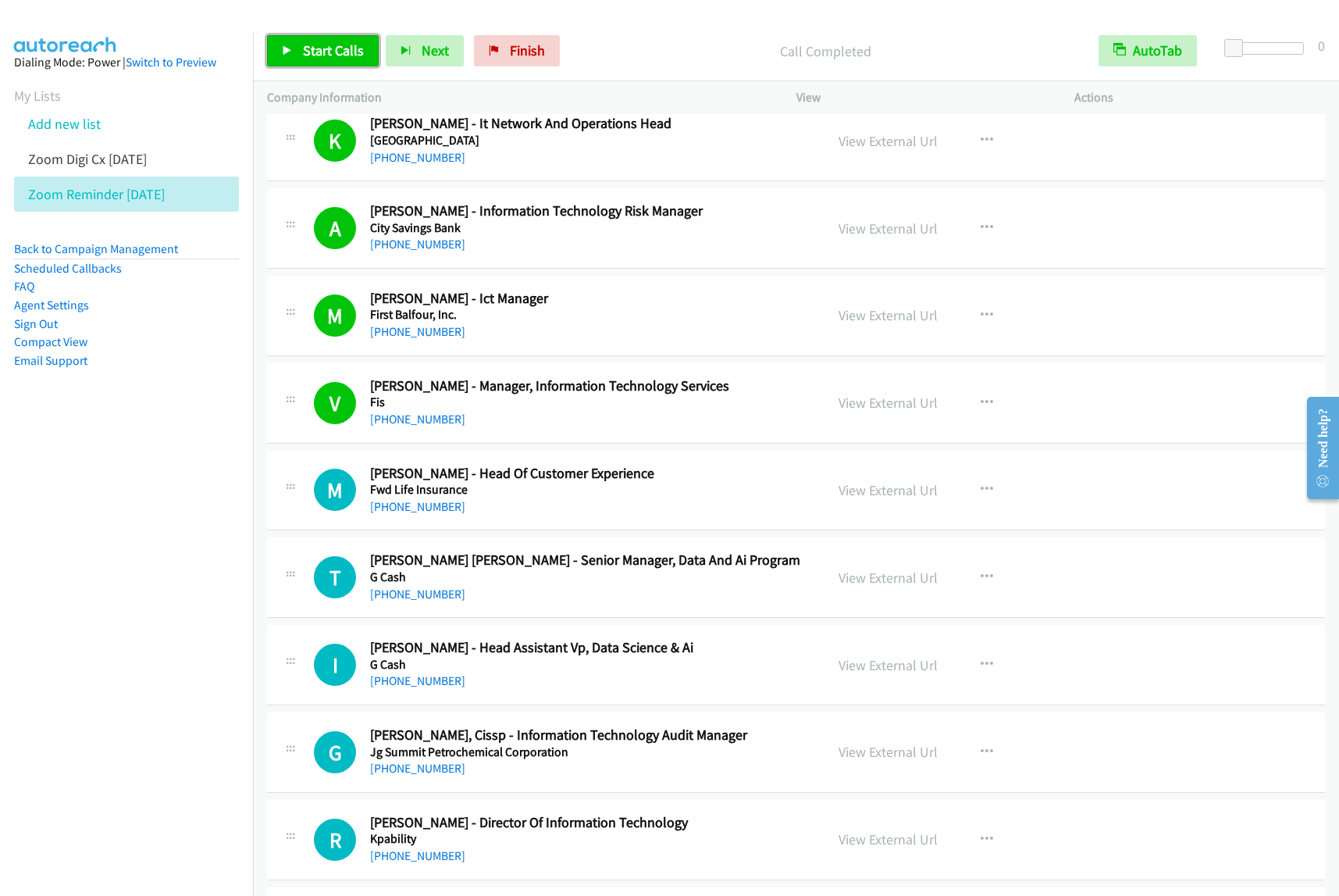
click at [315, 55] on span "Start Calls" at bounding box center [333, 50] width 61 height 18
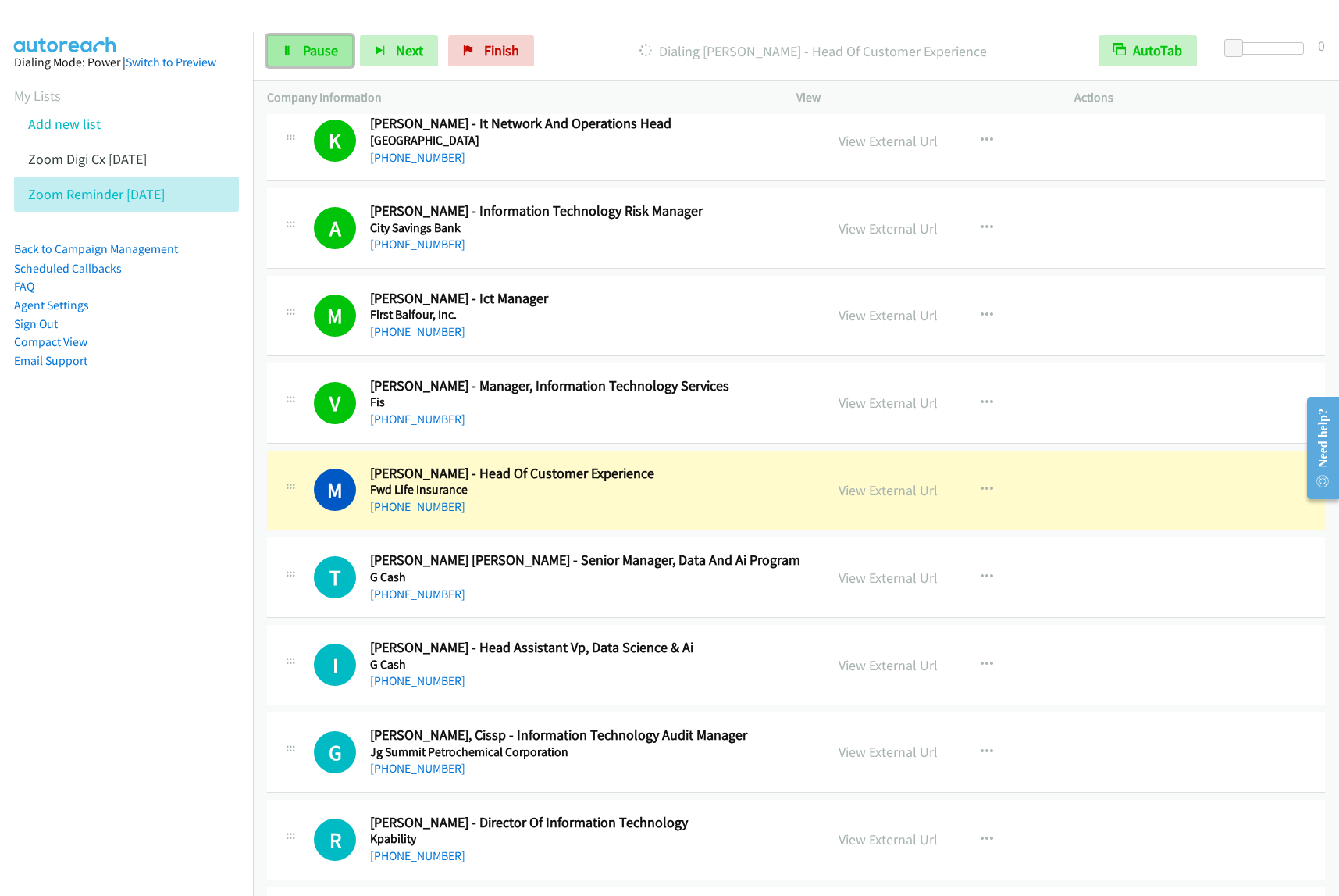
drag, startPoint x: 326, startPoint y: 59, endPoint x: 333, endPoint y: 63, distance: 8.1
click at [326, 59] on span "Pause" at bounding box center [321, 50] width 35 height 18
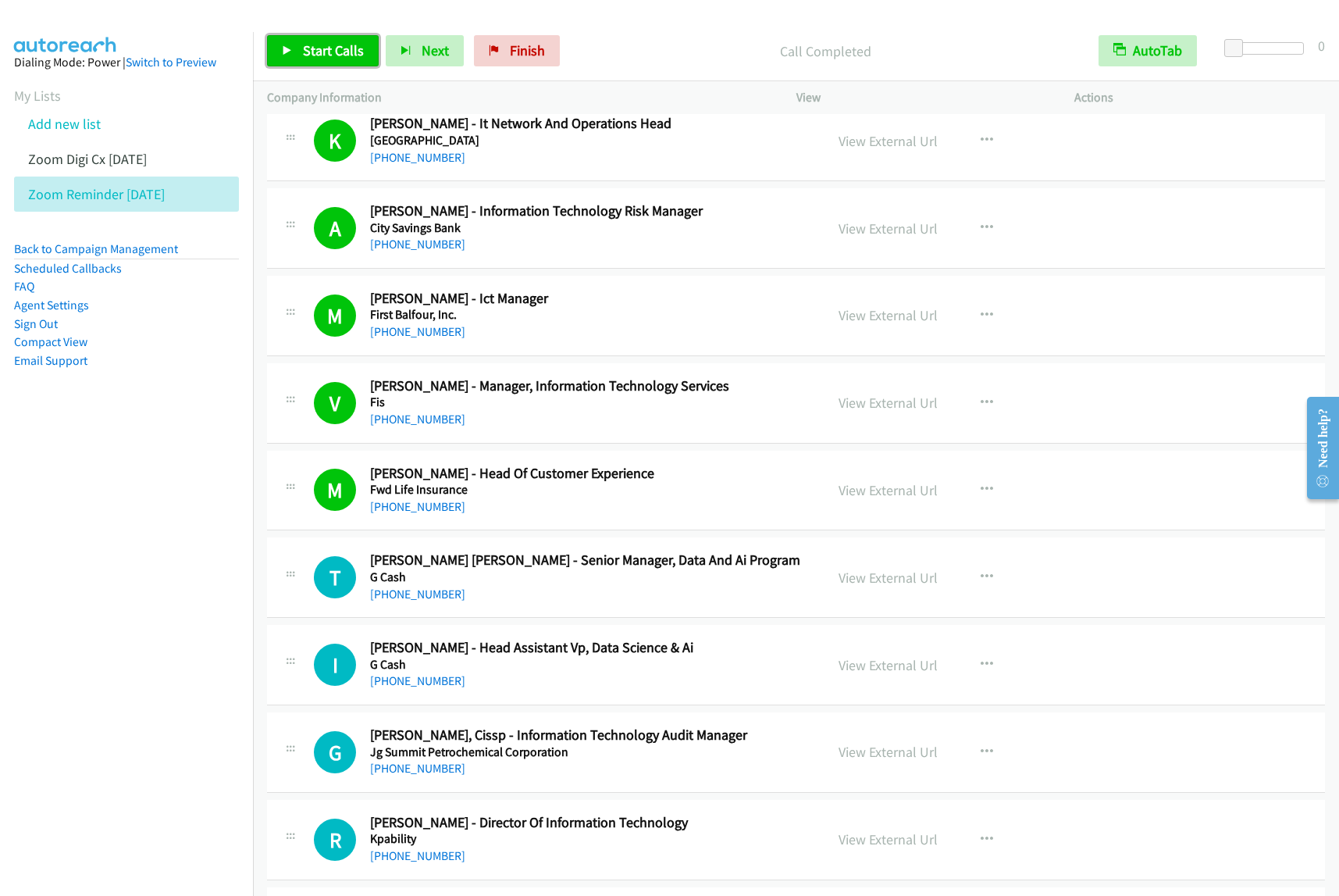
click at [351, 36] on link "Start Calls" at bounding box center [322, 50] width 112 height 31
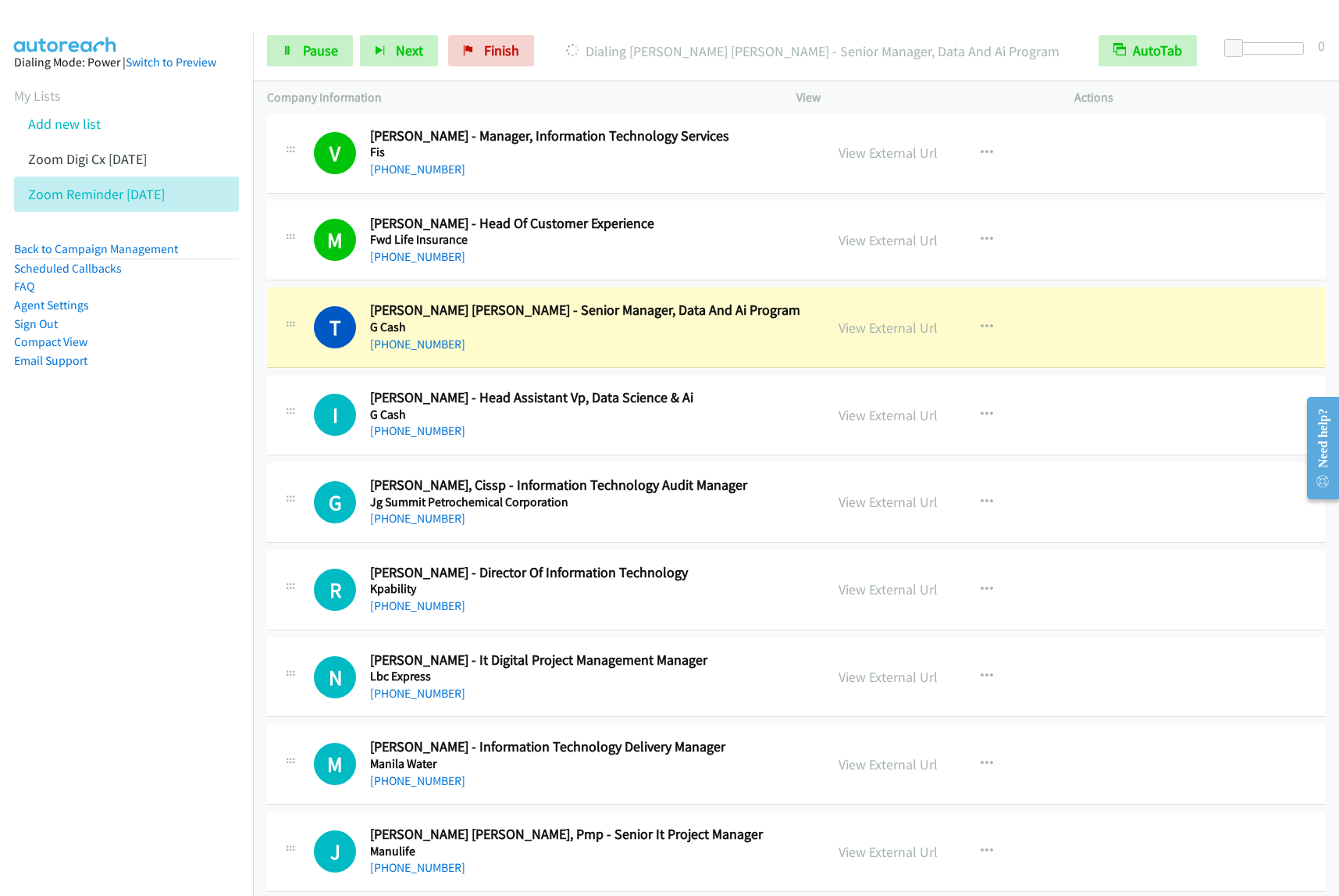
scroll to position [4588, 0]
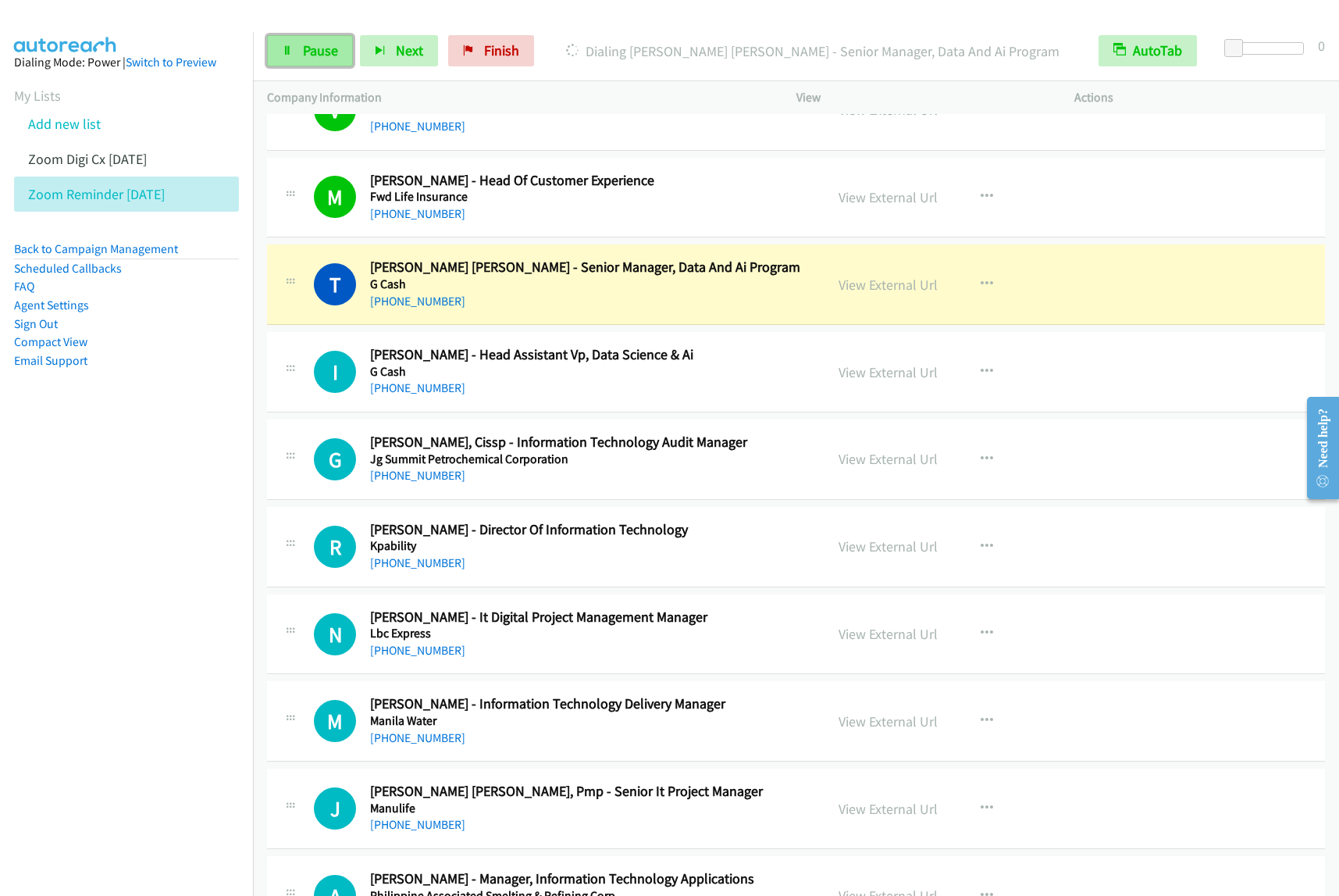
click at [324, 52] on span "Pause" at bounding box center [321, 50] width 35 height 18
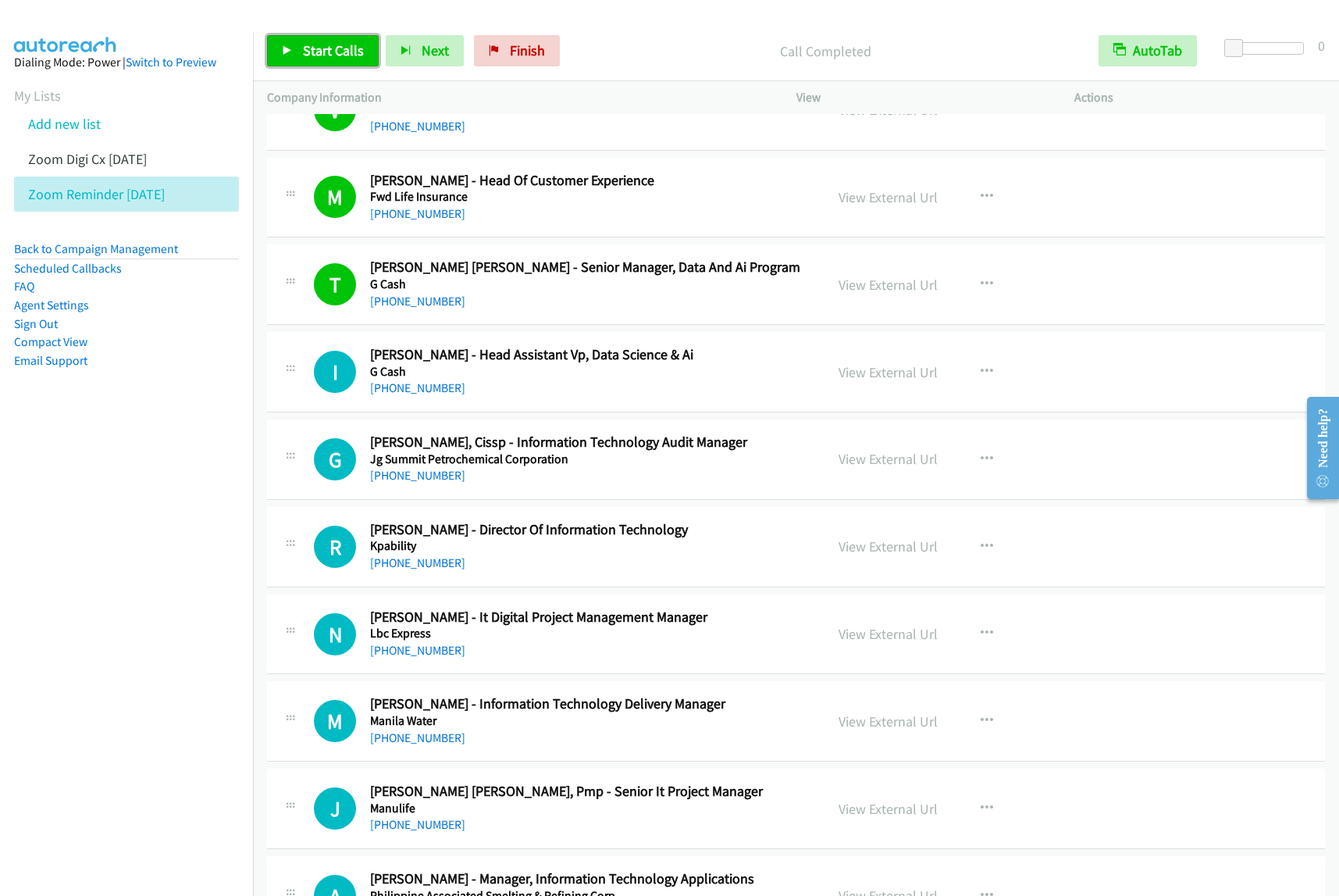
click at [323, 55] on span "Start Calls" at bounding box center [333, 50] width 61 height 18
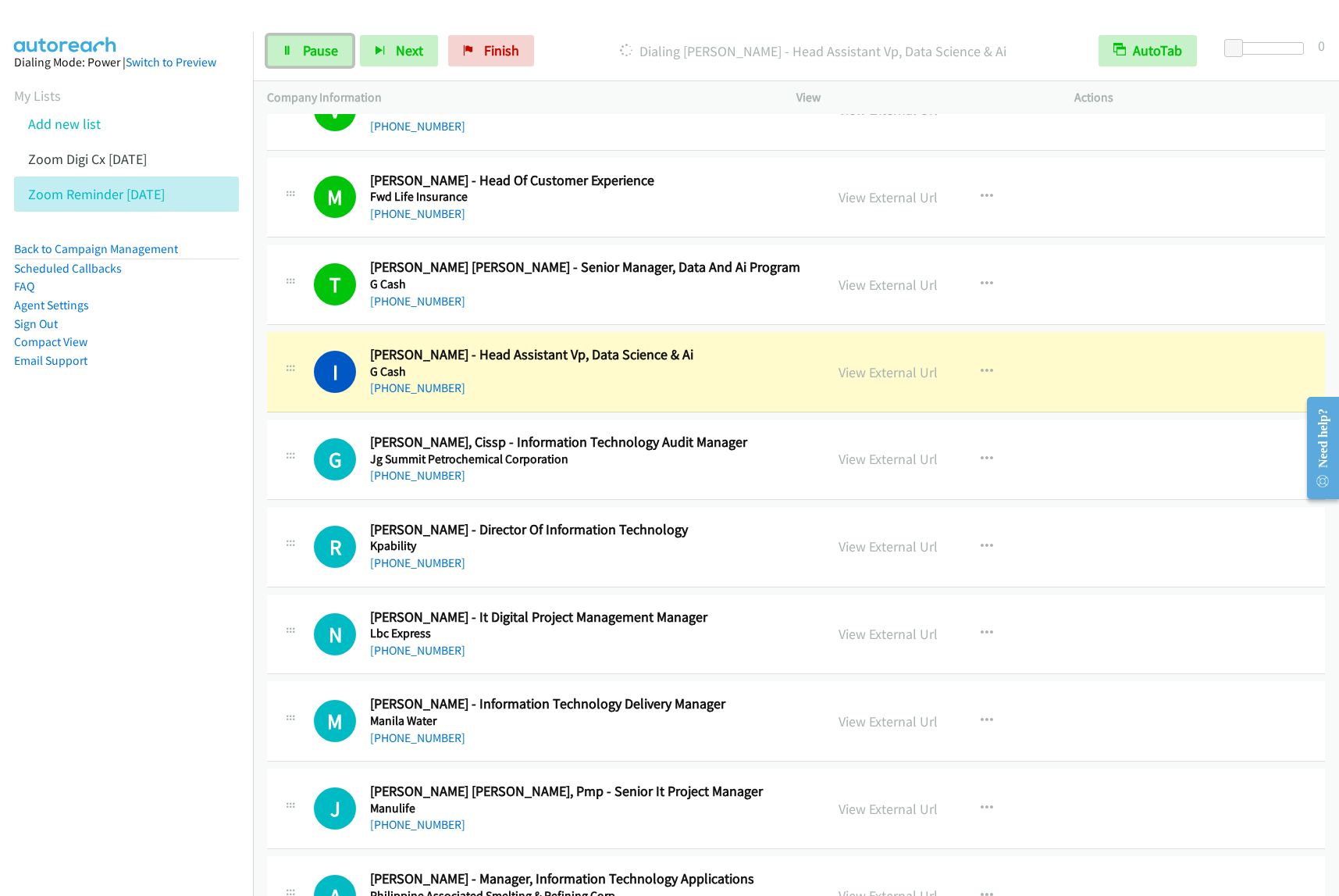
drag, startPoint x: 323, startPoint y: 52, endPoint x: 379, endPoint y: 70, distance: 58.8
click at [323, 52] on span "Pause" at bounding box center [321, 50] width 35 height 18
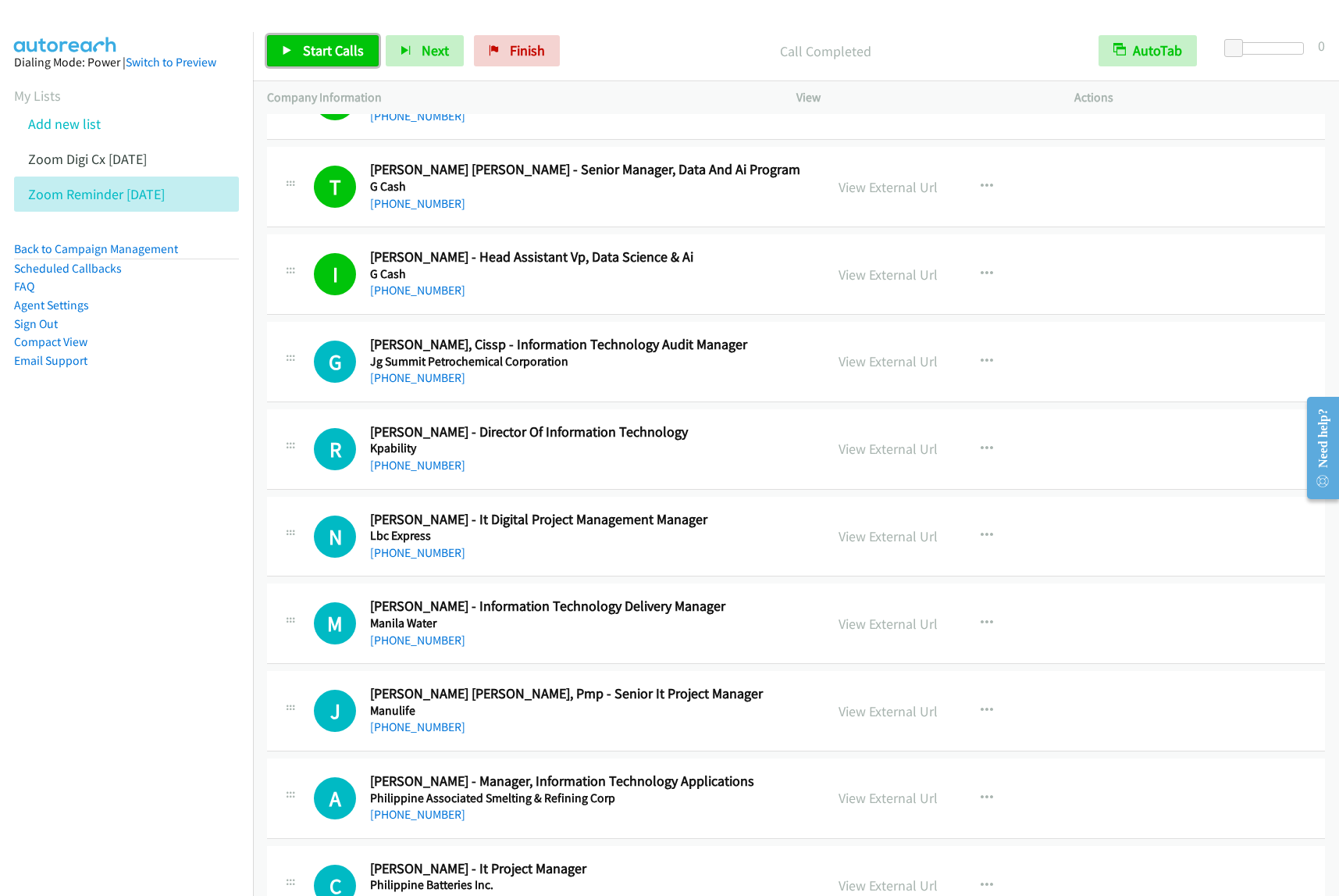
click at [330, 61] on link "Start Calls" at bounding box center [322, 50] width 112 height 31
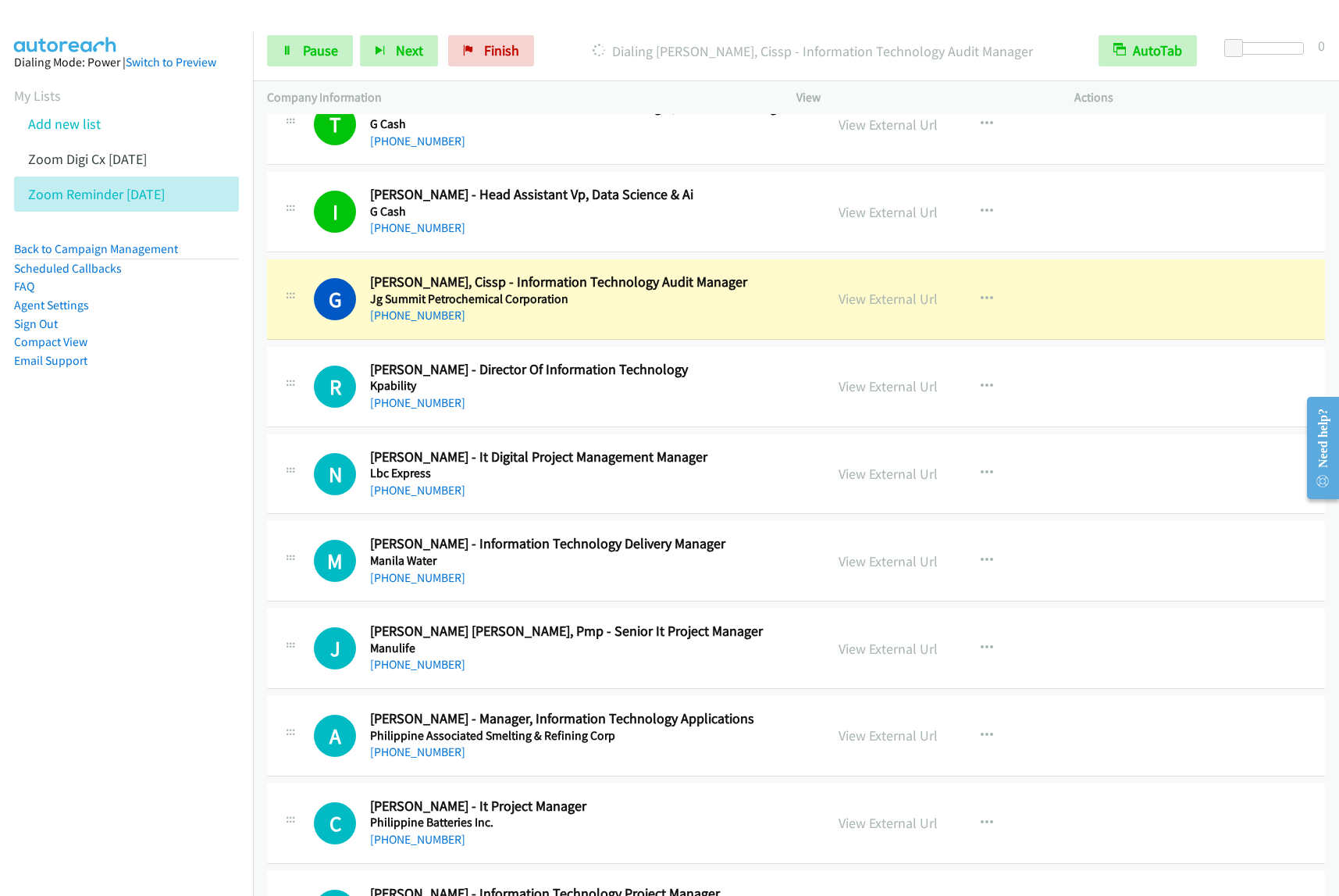
scroll to position [4784, 0]
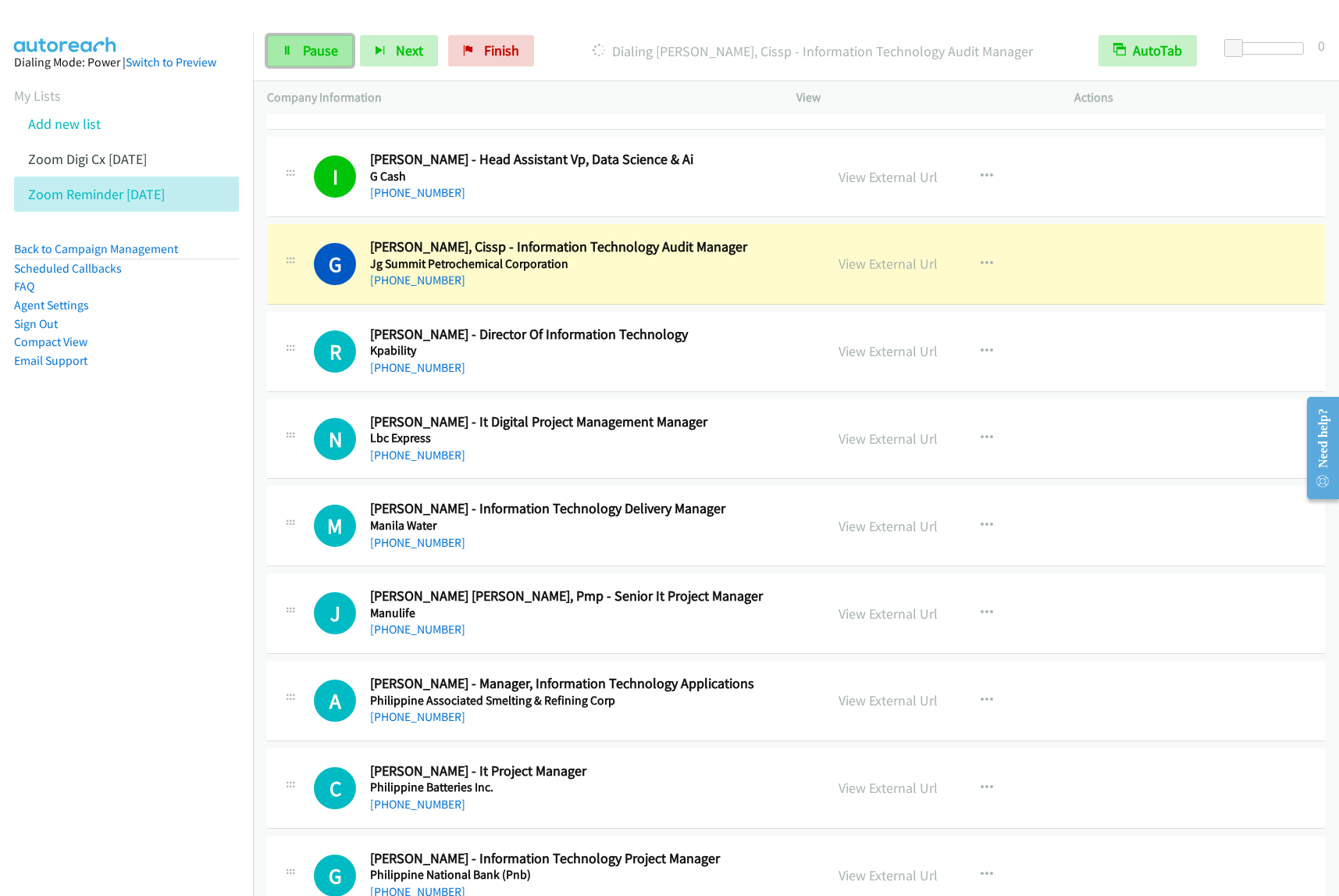
click at [303, 44] on span "Pause" at bounding box center [321, 50] width 35 height 18
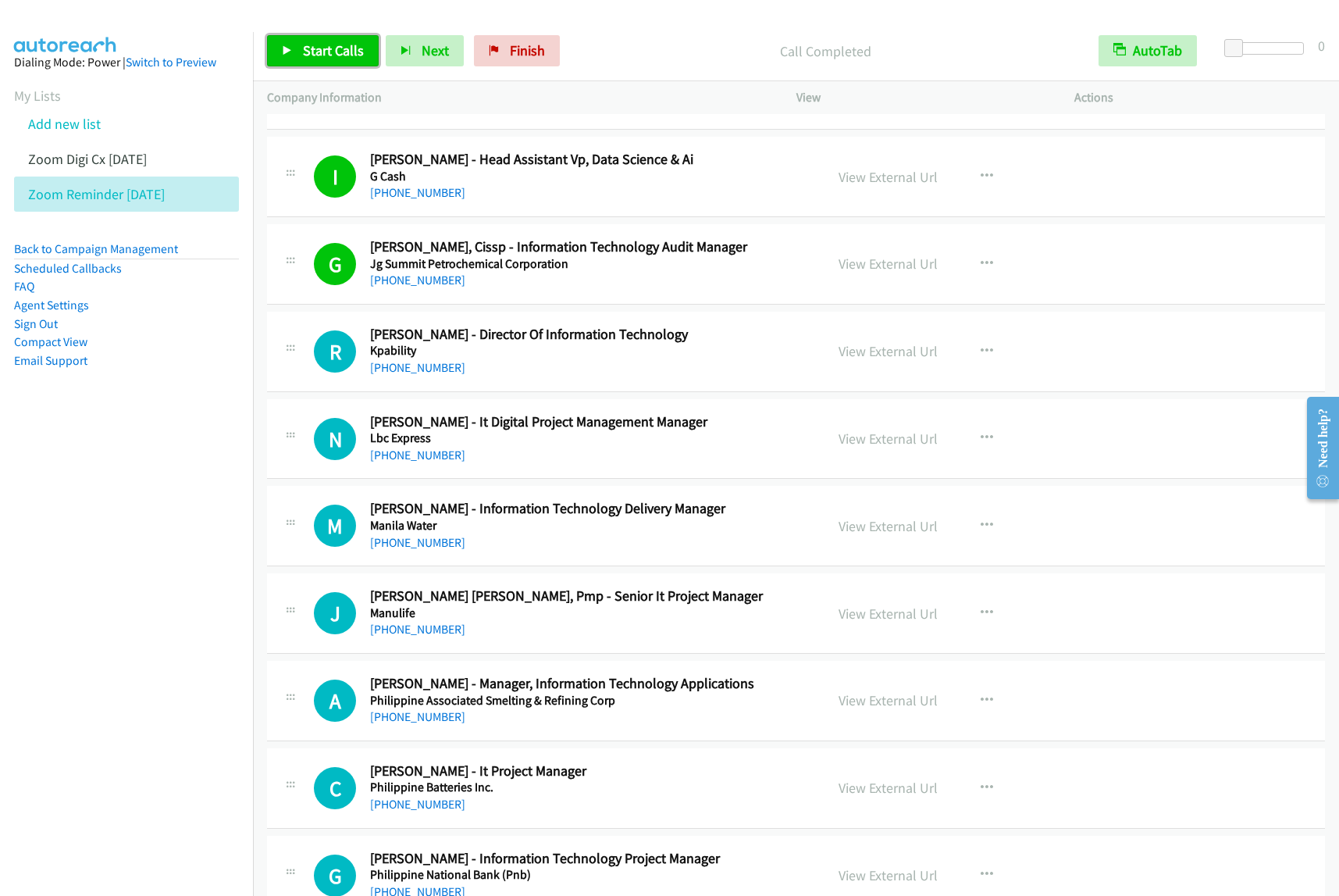
click at [307, 40] on link "Start Calls" at bounding box center [322, 50] width 112 height 31
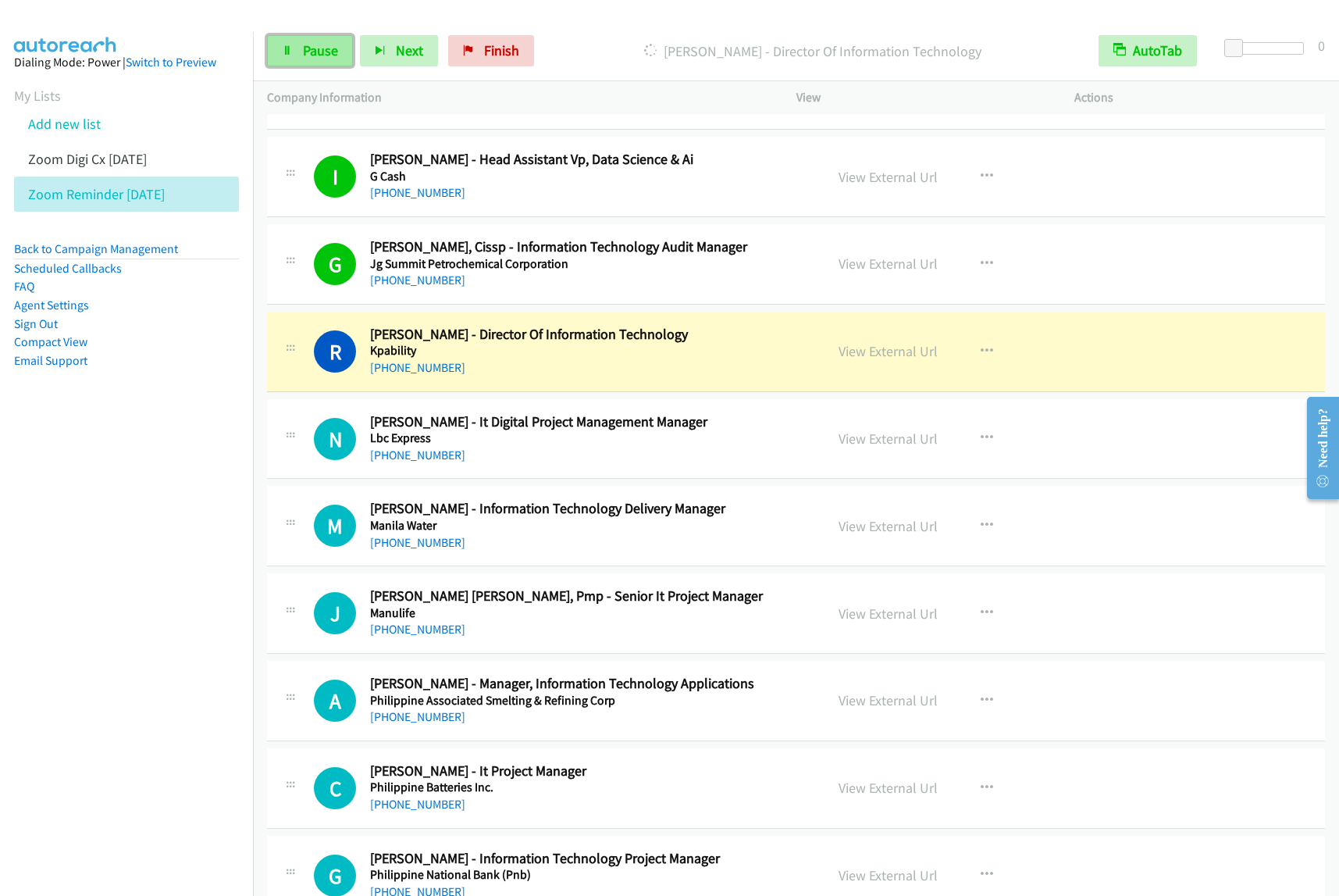
click at [314, 63] on link "Pause" at bounding box center [309, 50] width 86 height 31
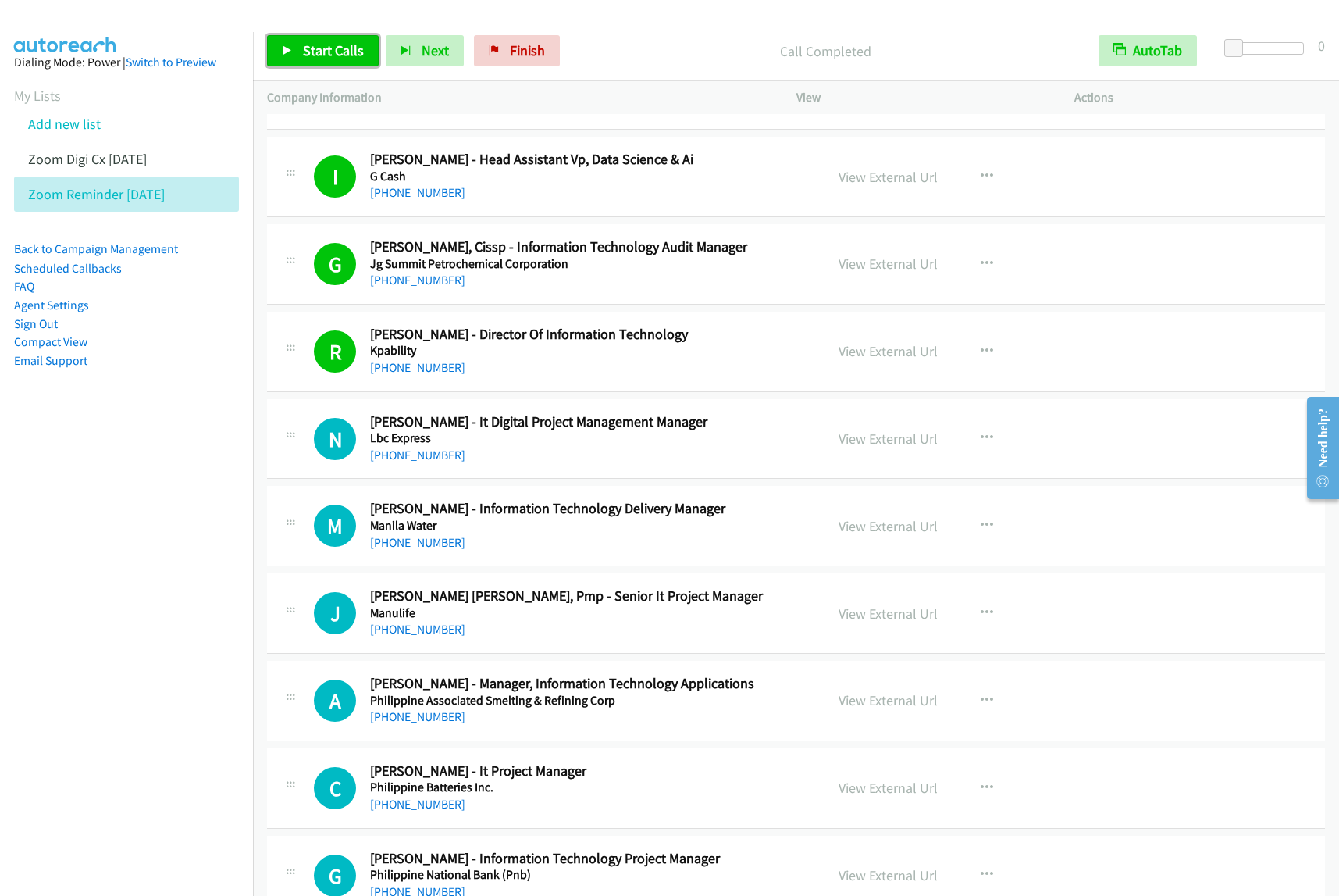
click at [314, 59] on span "Start Calls" at bounding box center [333, 50] width 61 height 18
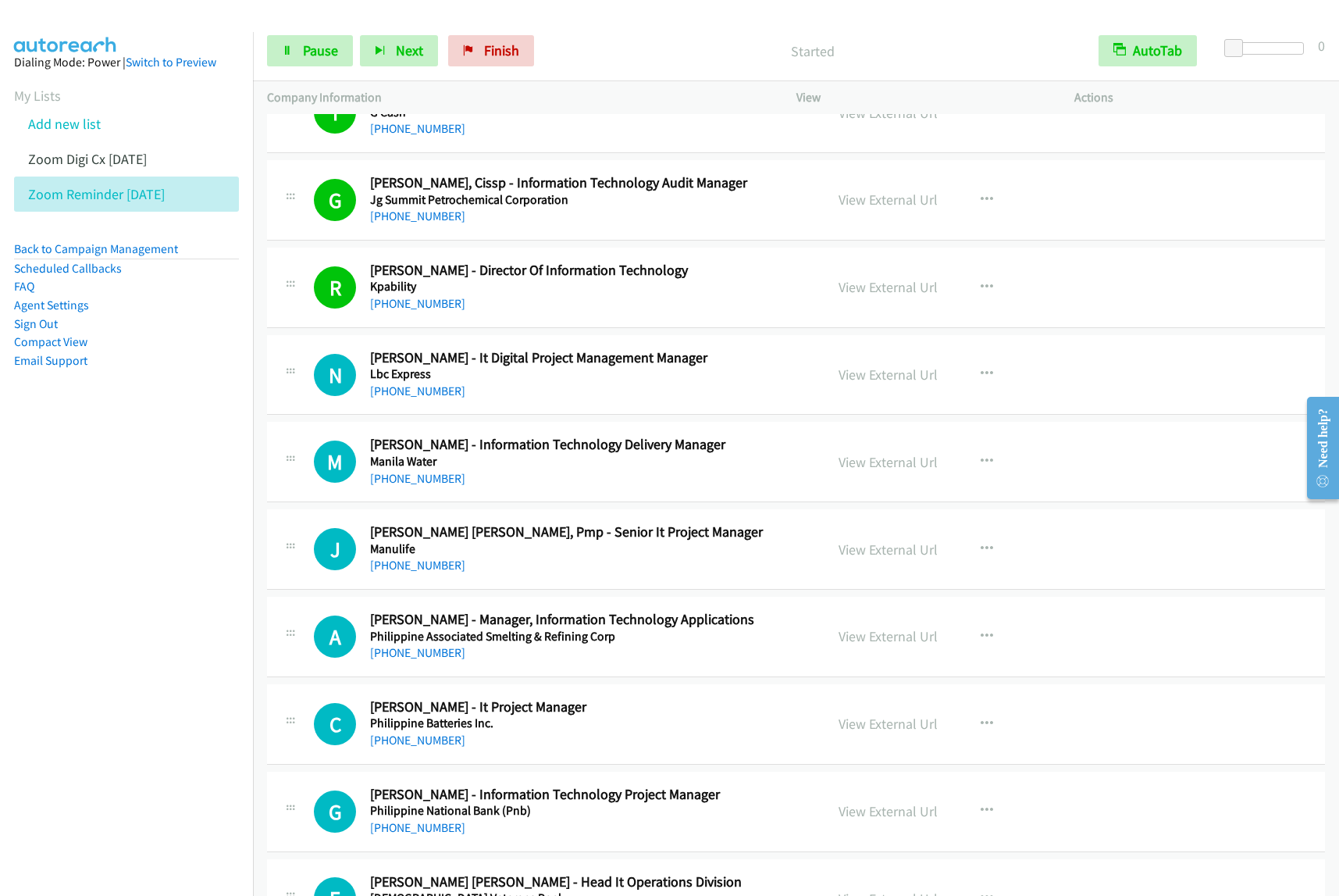
scroll to position [4881, 0]
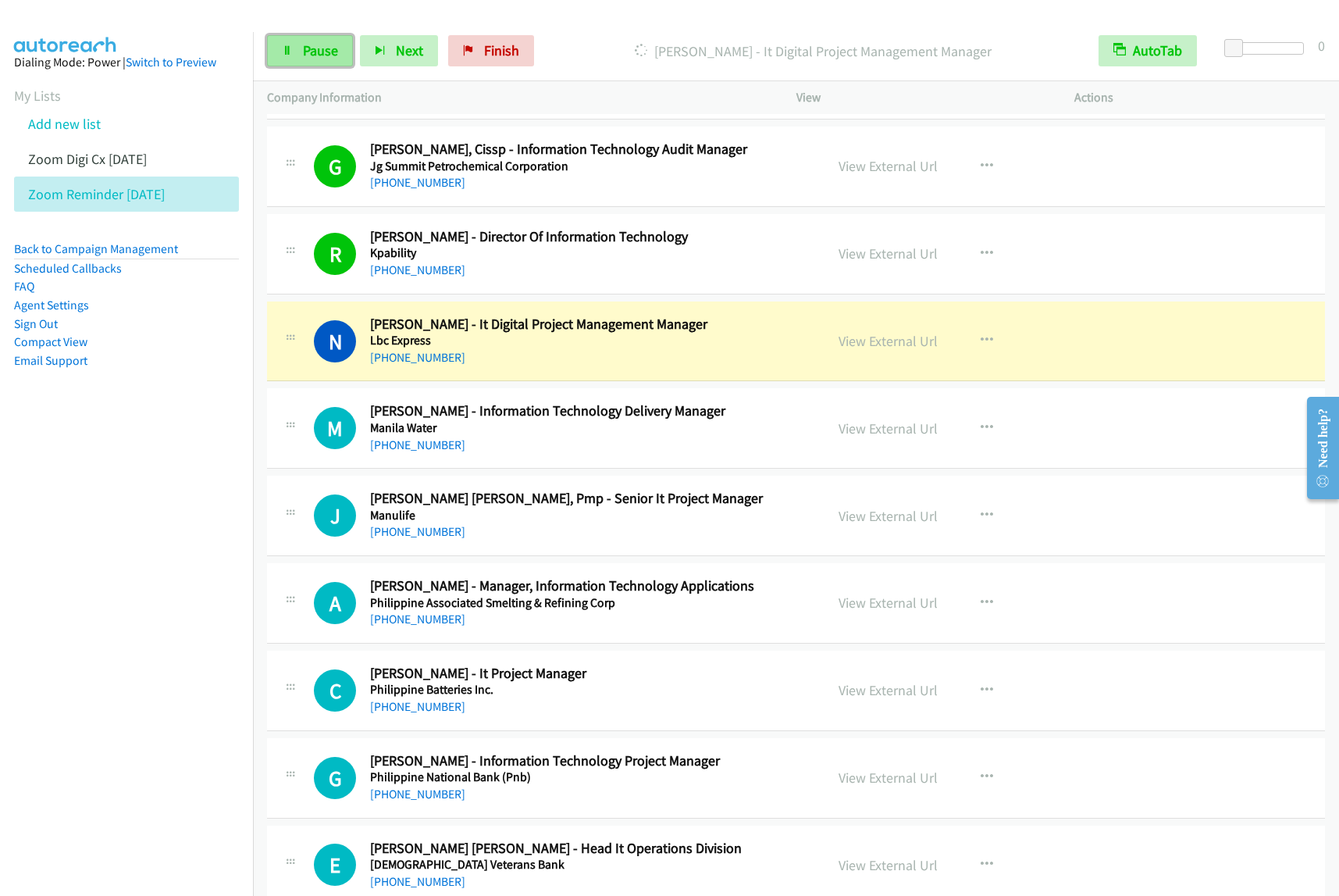
click at [306, 59] on span "Pause" at bounding box center [321, 50] width 35 height 18
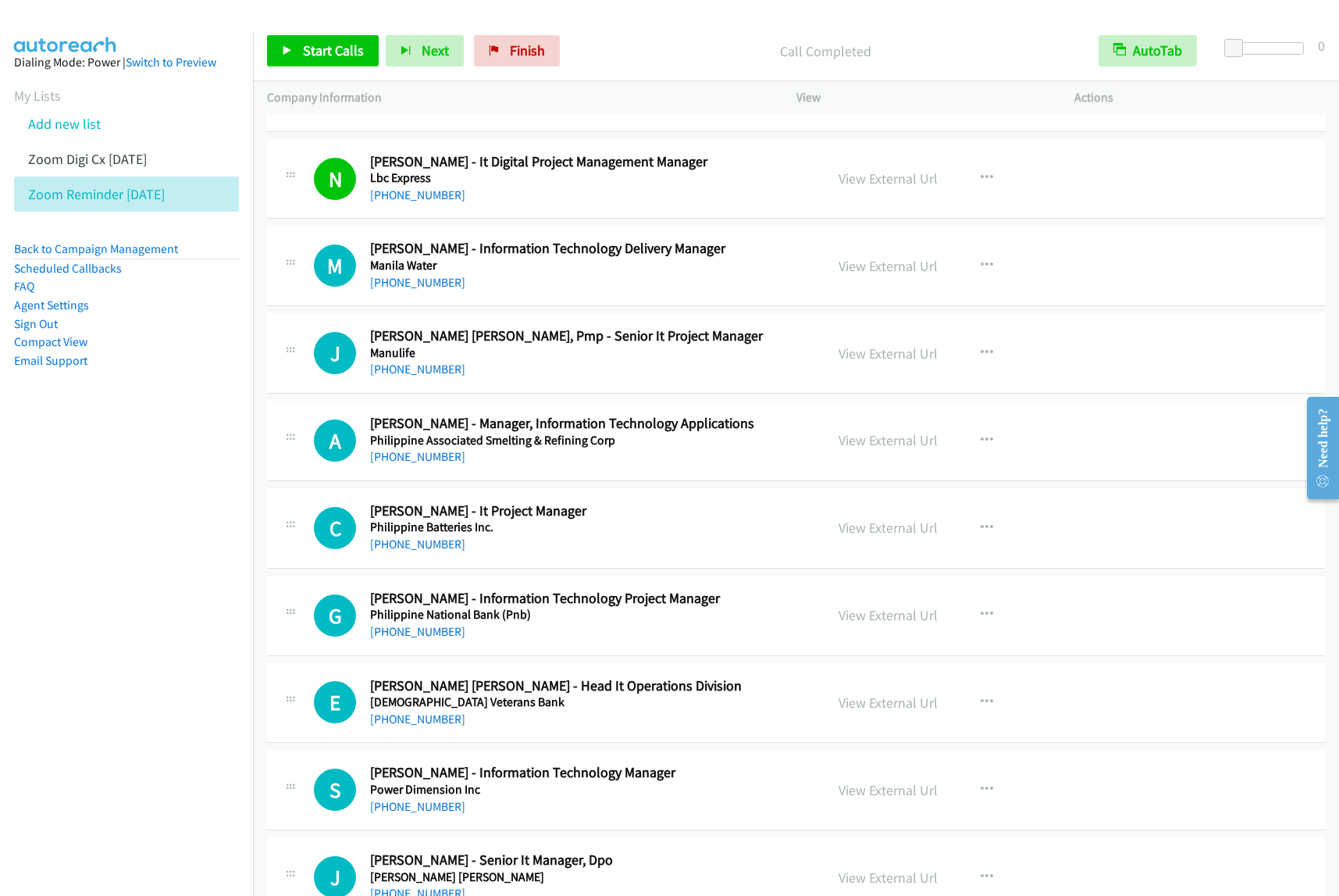
scroll to position [5077, 0]
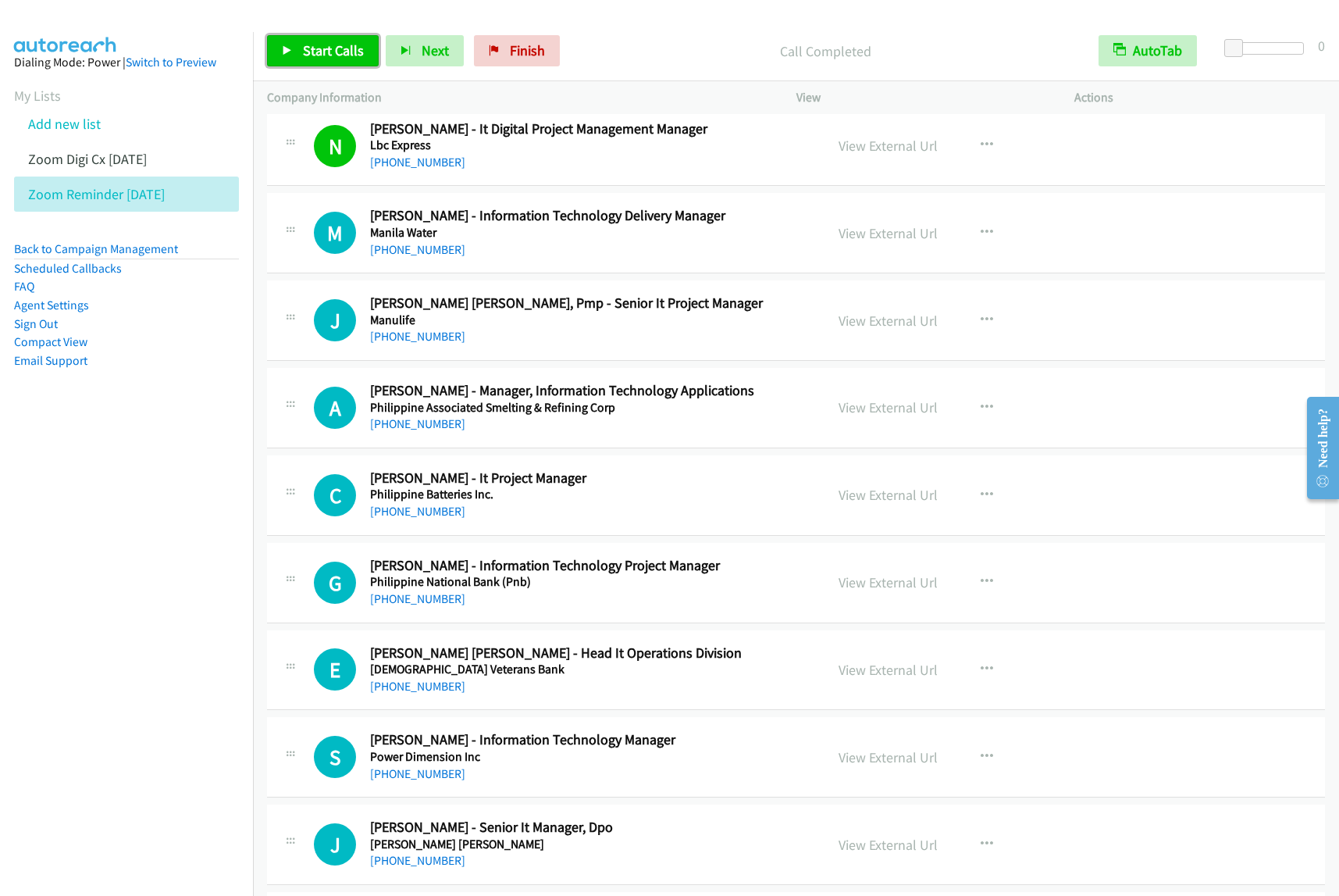
click at [348, 53] on span "Start Calls" at bounding box center [333, 50] width 61 height 18
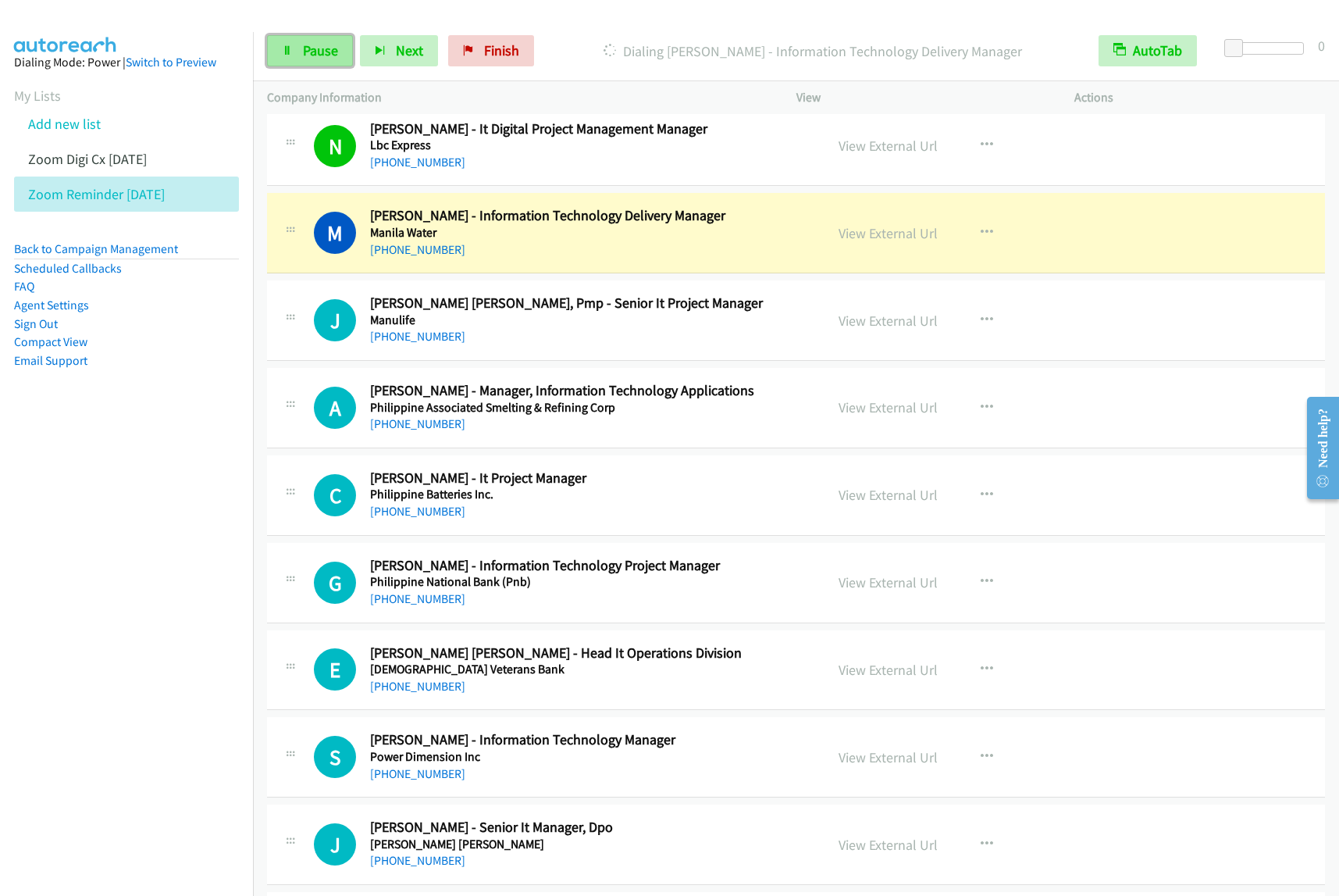
click at [305, 51] on span "Pause" at bounding box center [321, 50] width 35 height 18
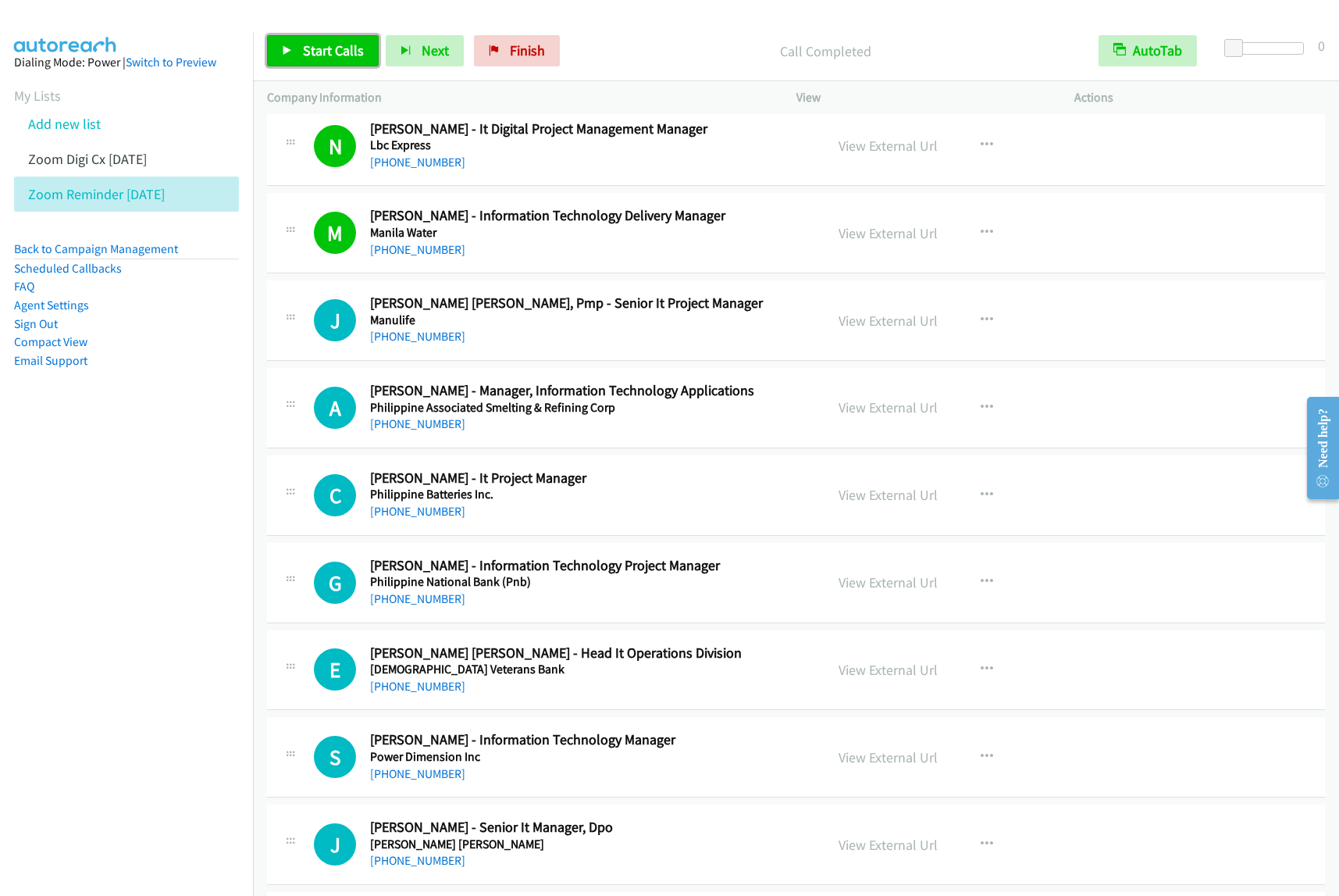
click at [346, 48] on span "Start Calls" at bounding box center [333, 50] width 61 height 18
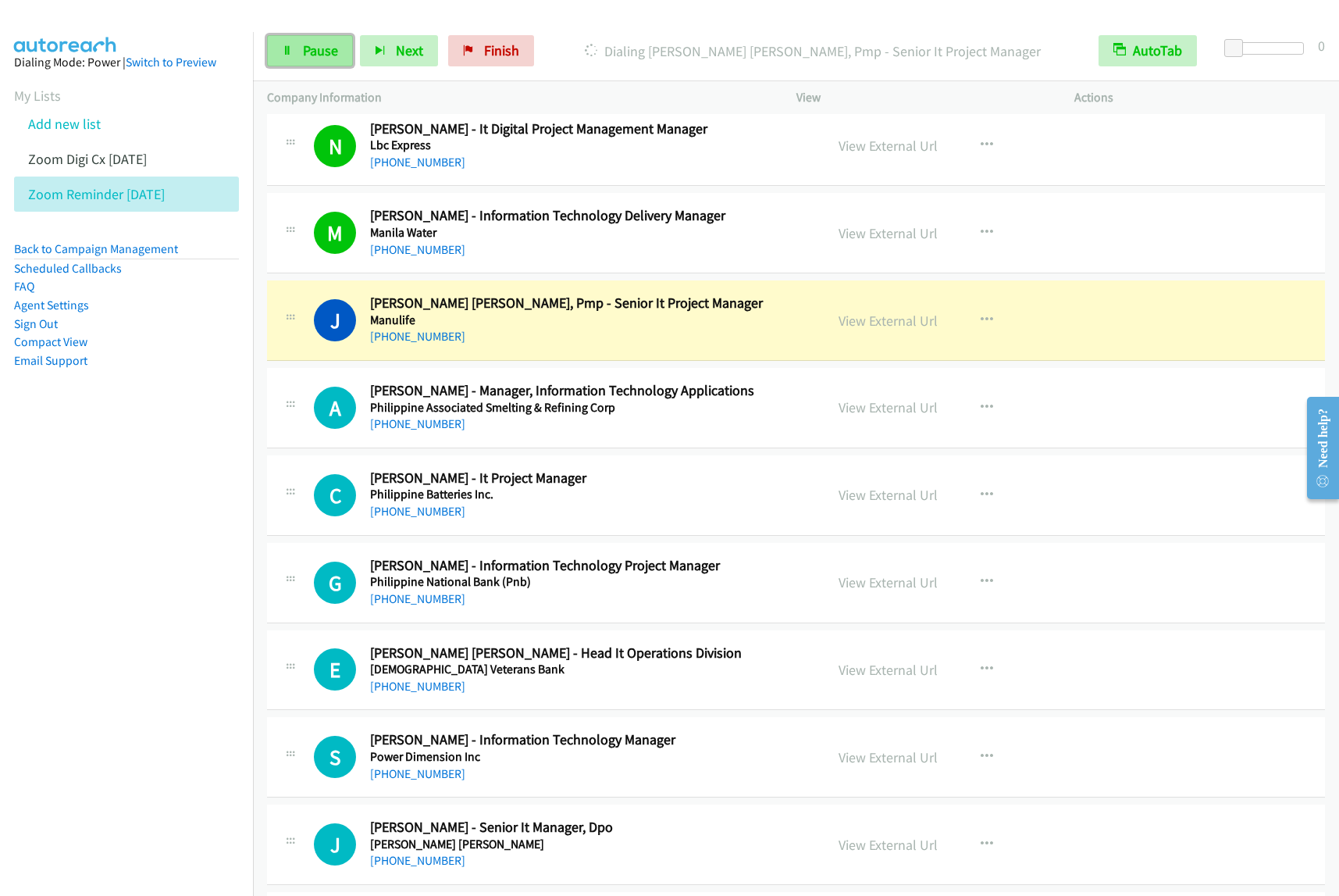
click at [329, 49] on span "Pause" at bounding box center [321, 50] width 35 height 18
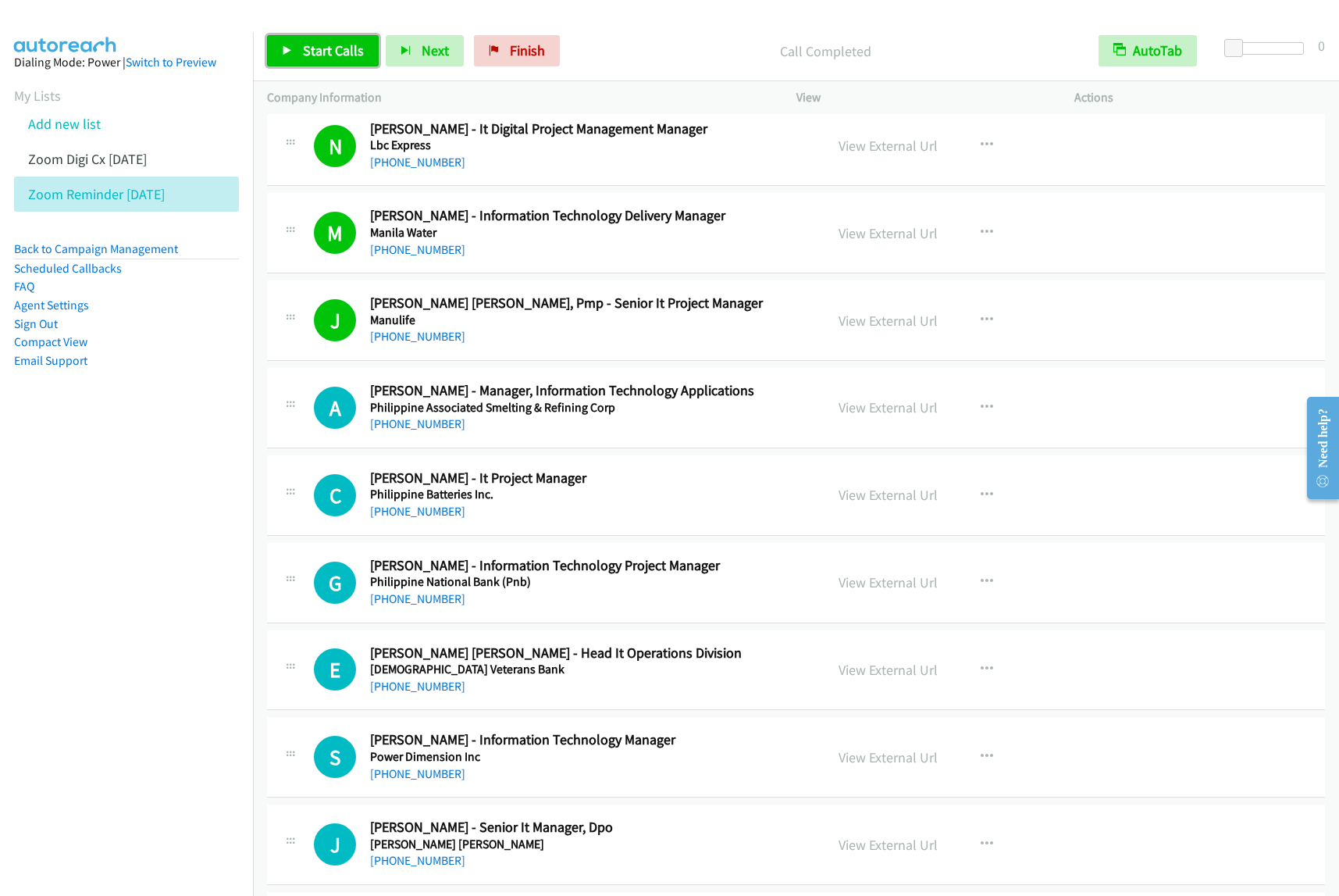
click at [322, 44] on span "Start Calls" at bounding box center [333, 50] width 61 height 18
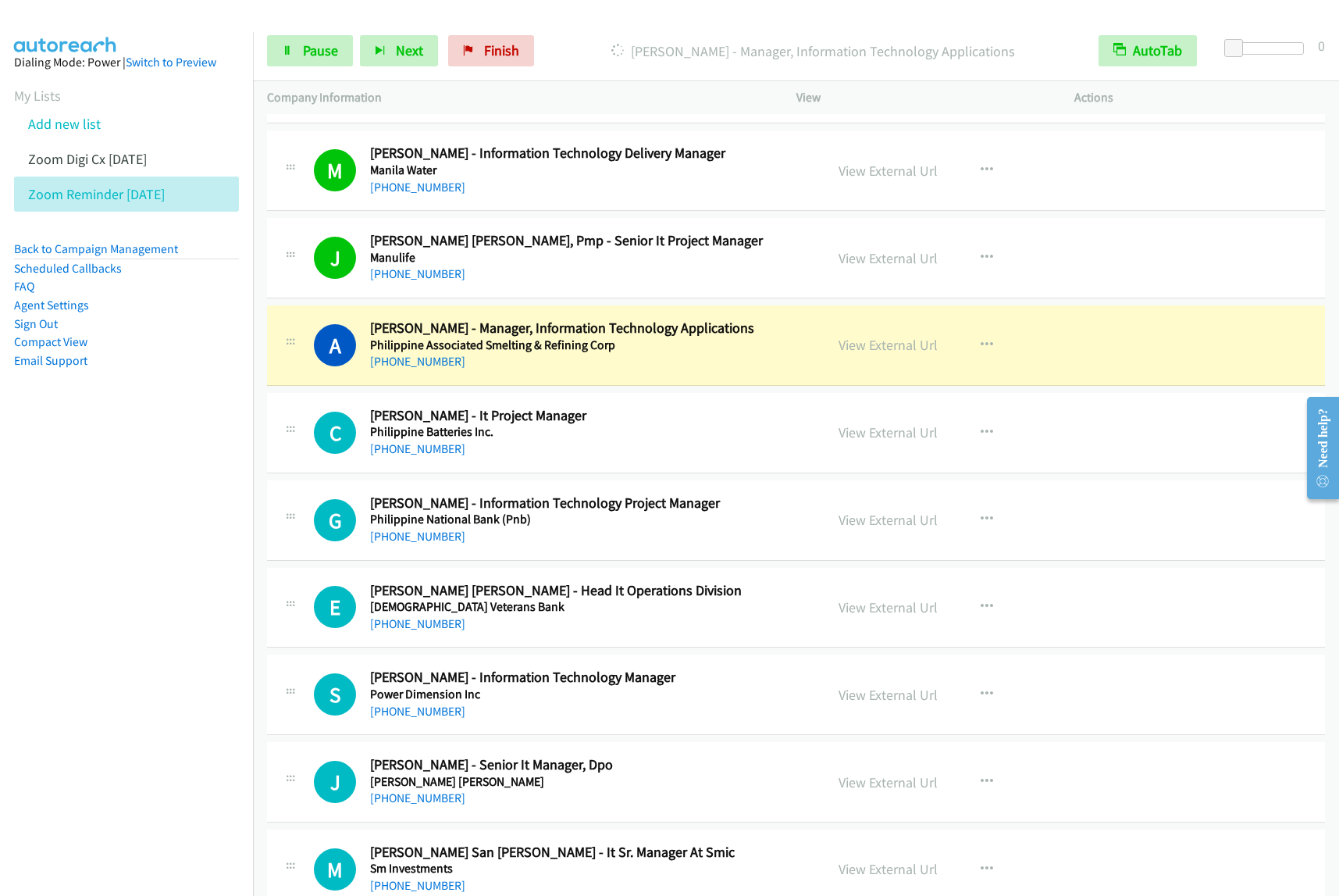
scroll to position [5174, 0]
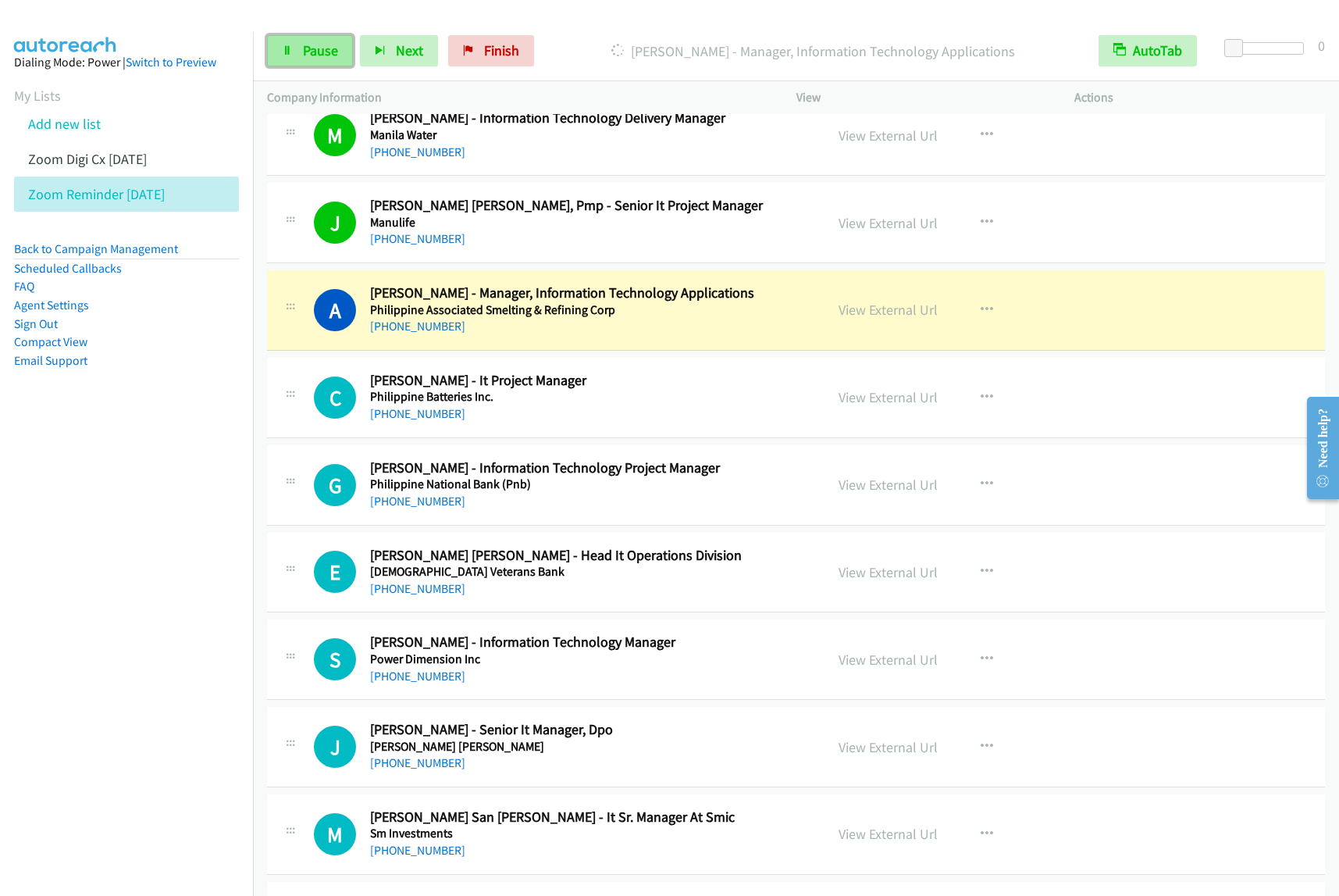
click at [307, 55] on span "Pause" at bounding box center [321, 50] width 35 height 18
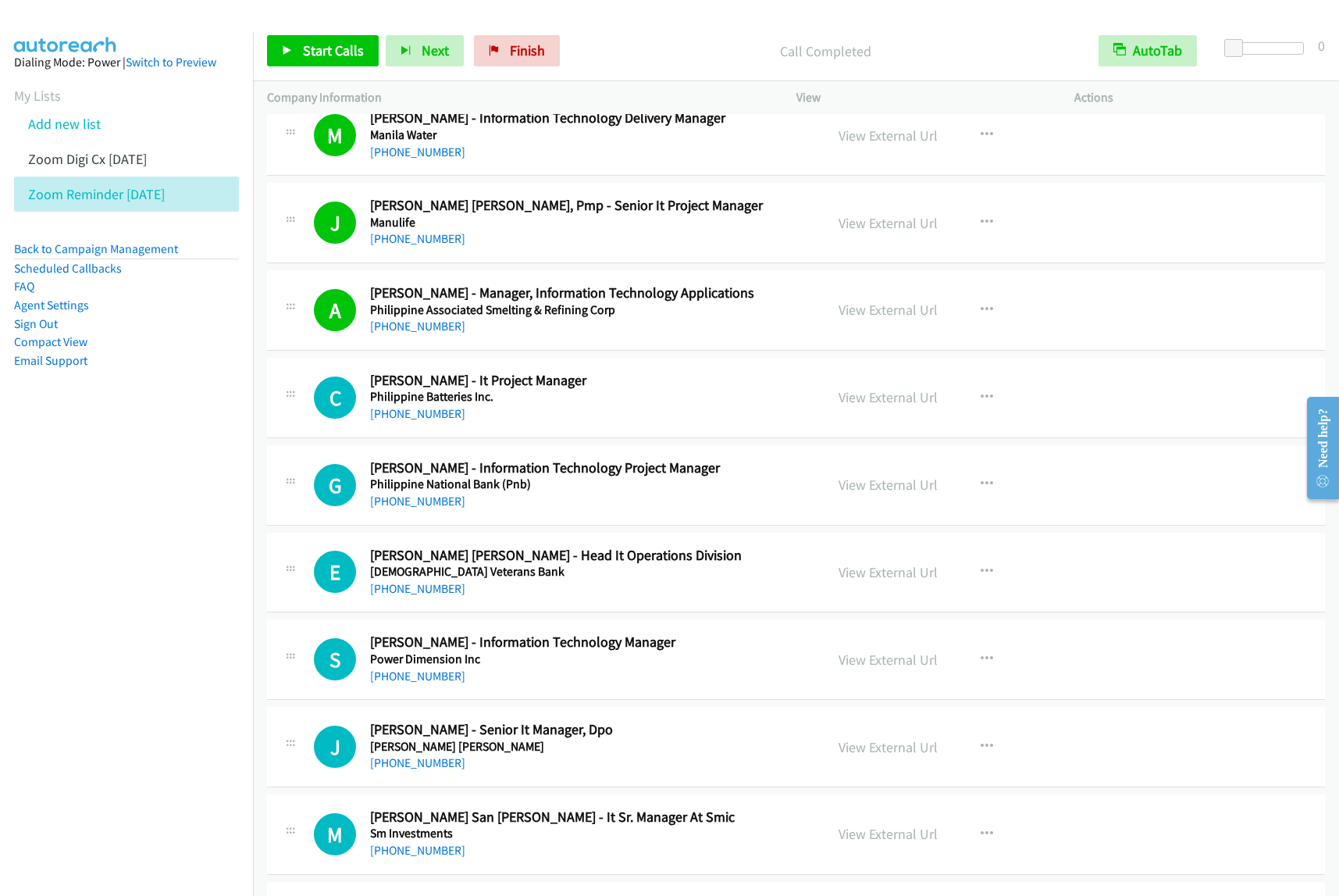
scroll to position [5272, 0]
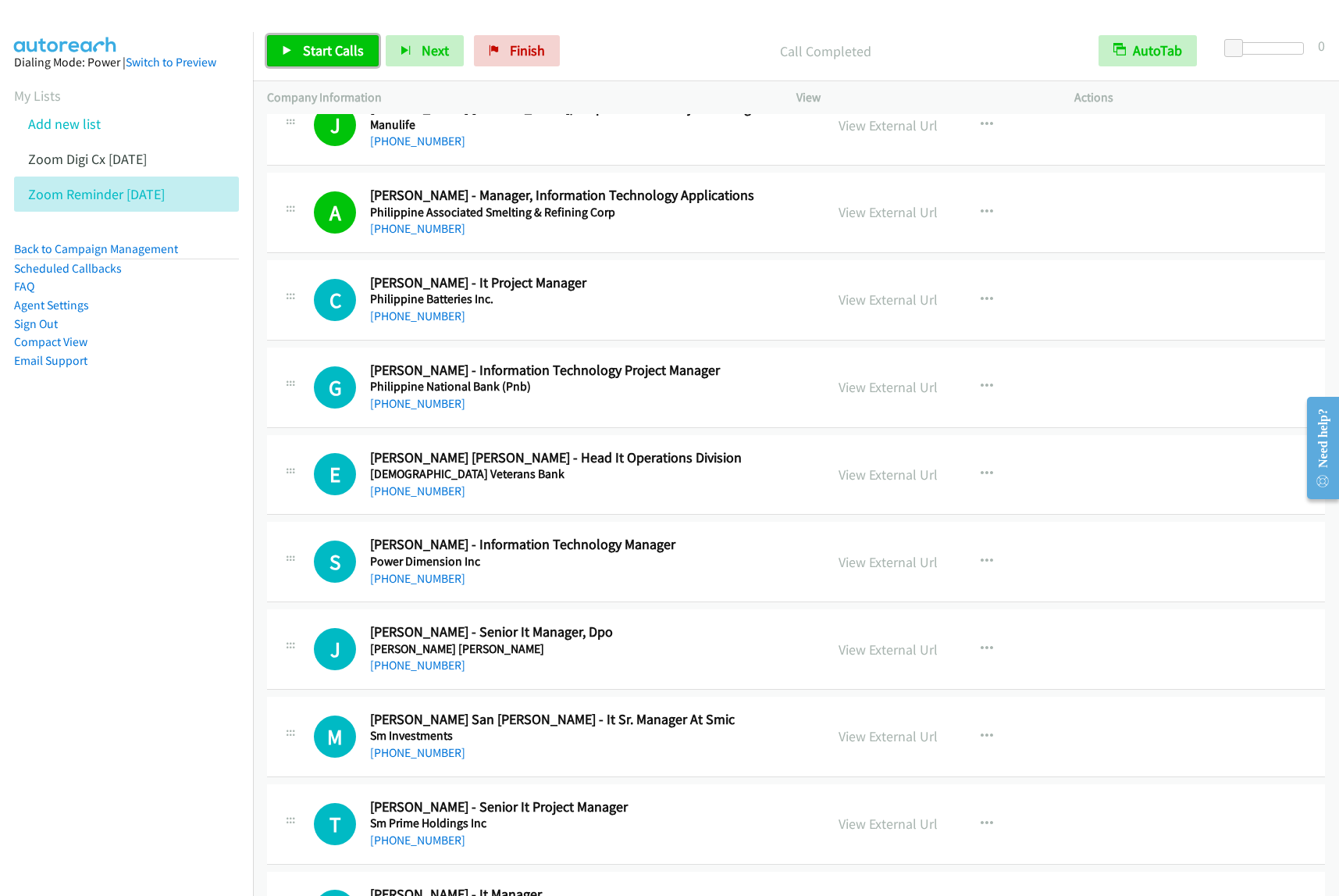
click at [315, 43] on span "Start Calls" at bounding box center [333, 50] width 61 height 18
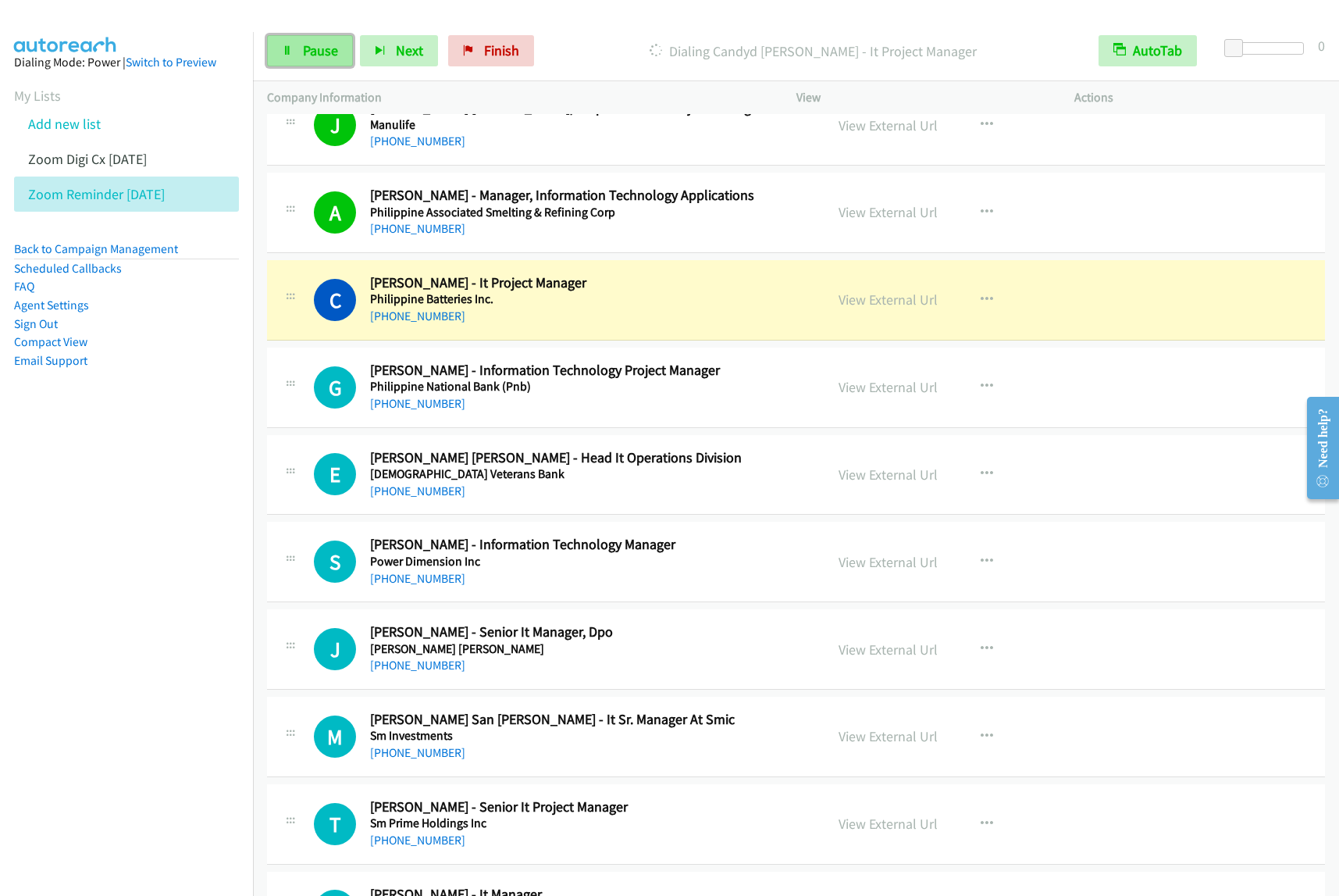
click at [310, 59] on span "Pause" at bounding box center [321, 50] width 35 height 18
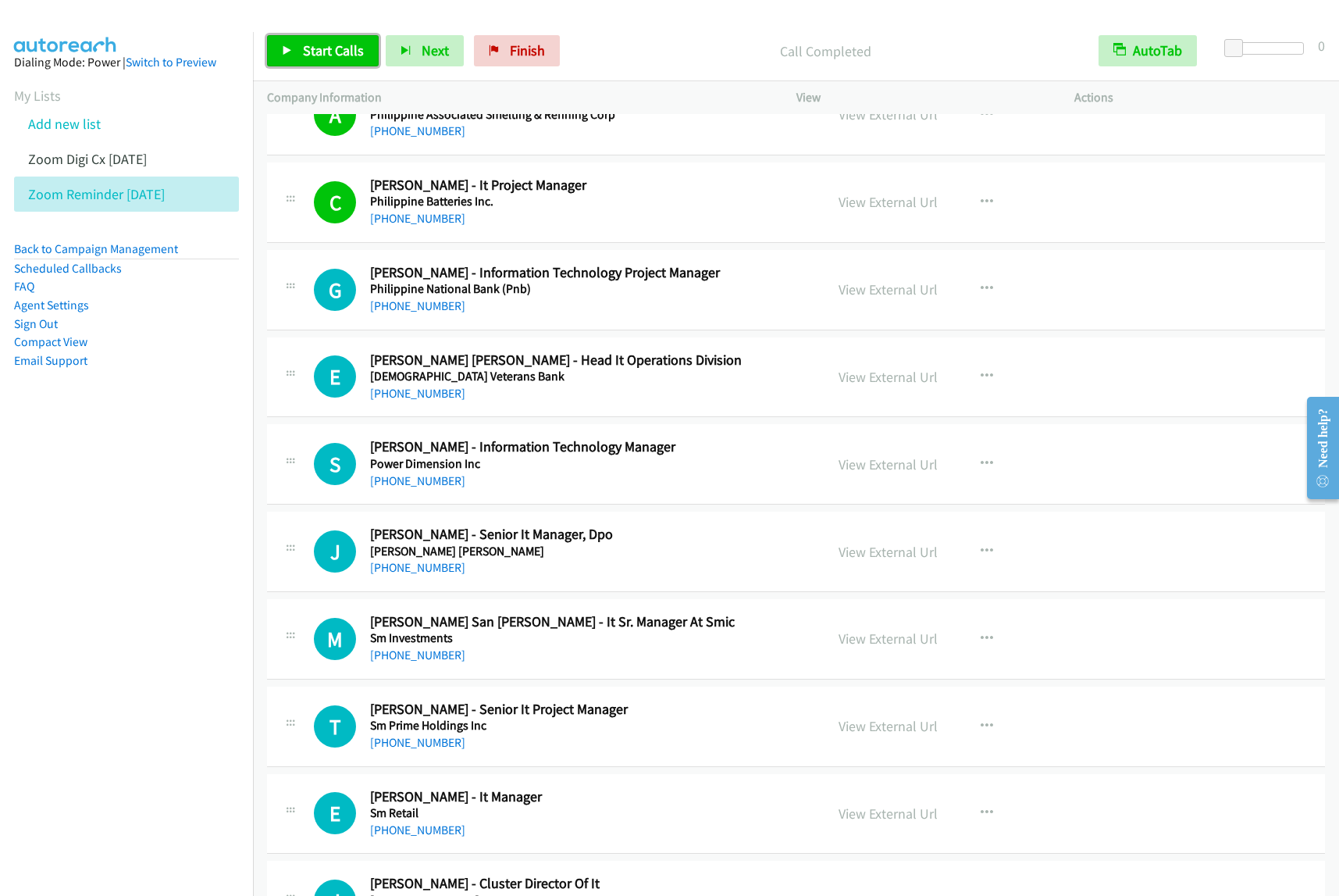
click at [324, 51] on span "Start Calls" at bounding box center [333, 50] width 61 height 18
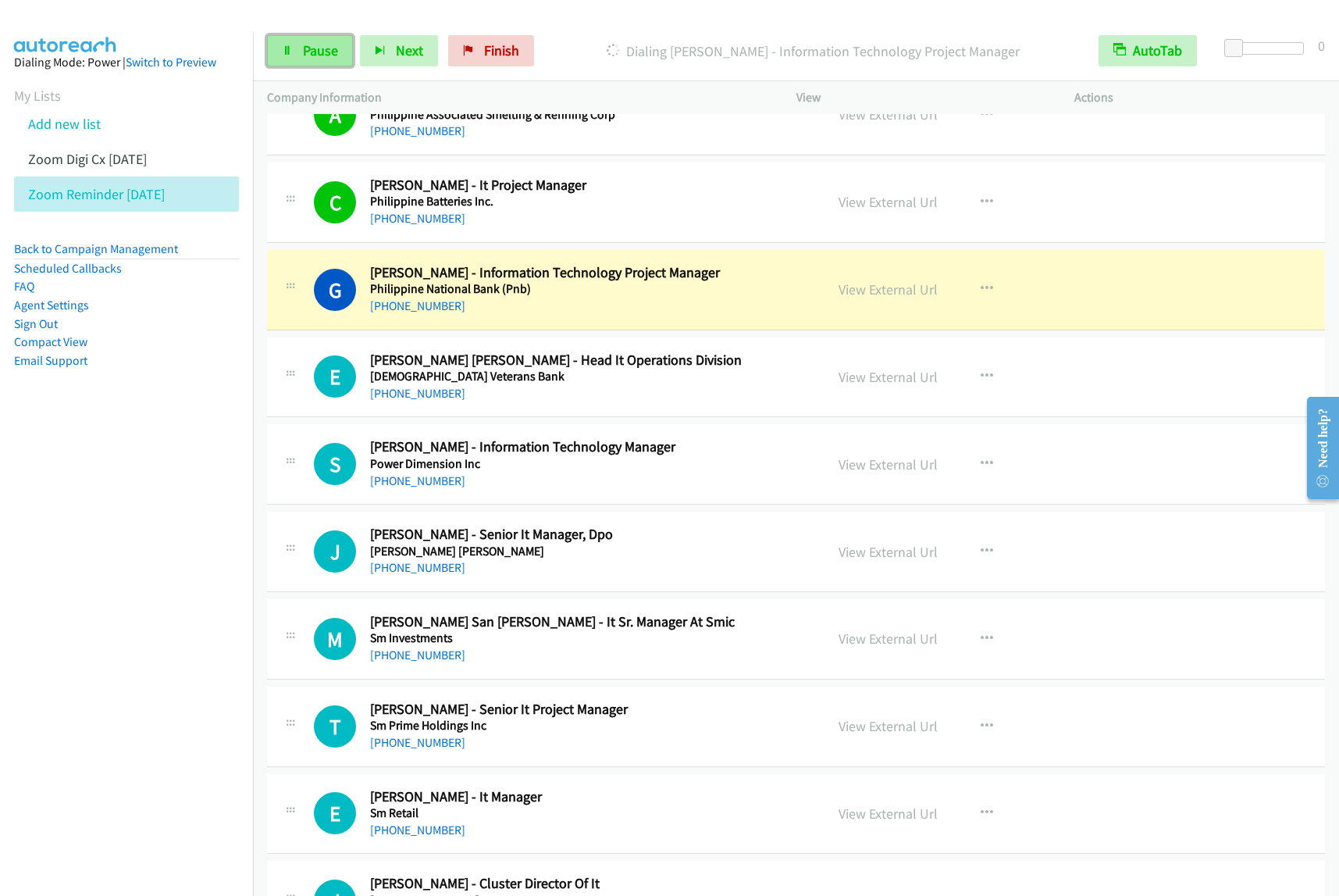
drag, startPoint x: 329, startPoint y: 55, endPoint x: 346, endPoint y: 55, distance: 17.0
click at [329, 55] on span "Pause" at bounding box center [321, 50] width 35 height 18
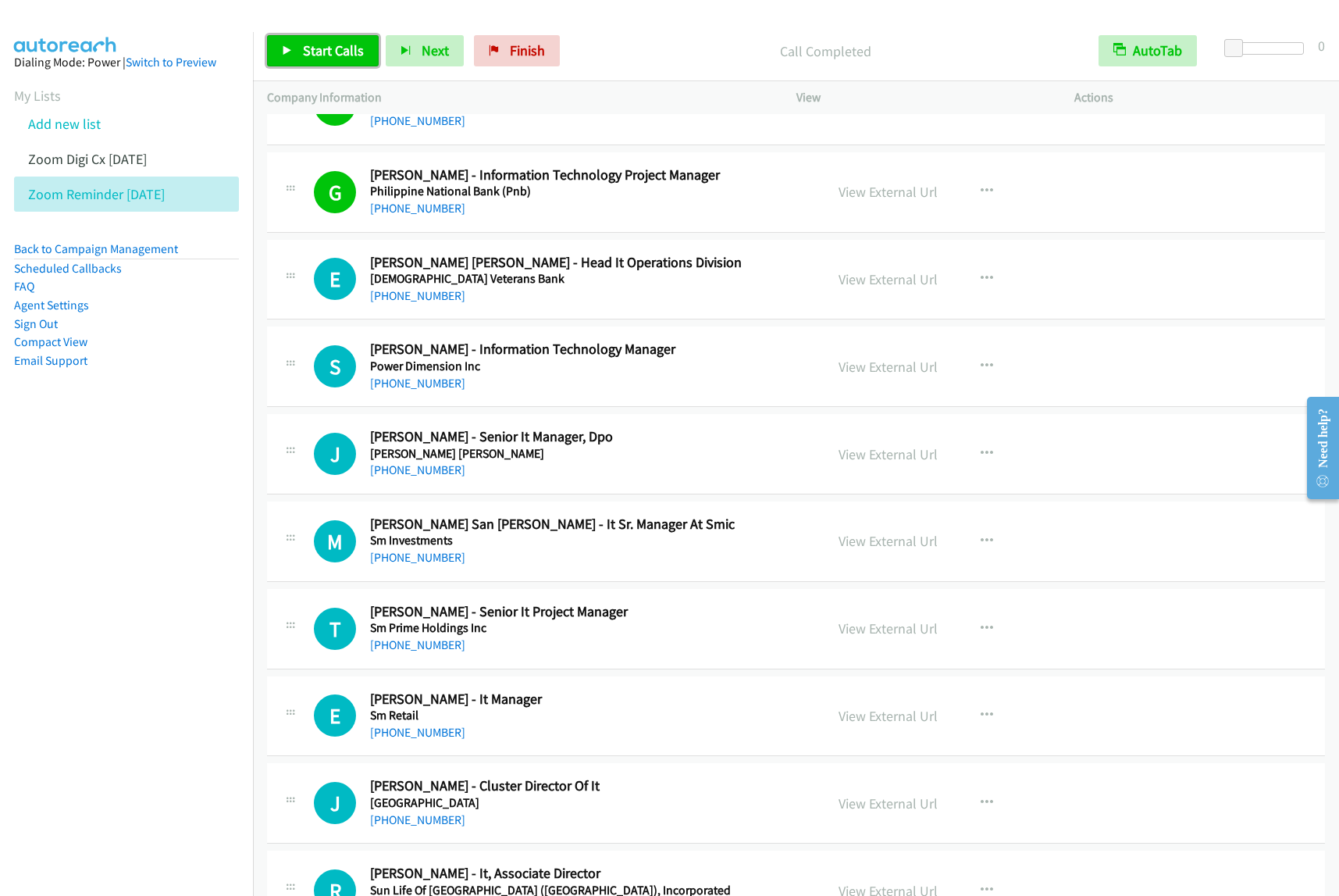
click at [353, 53] on span "Start Calls" at bounding box center [333, 50] width 61 height 18
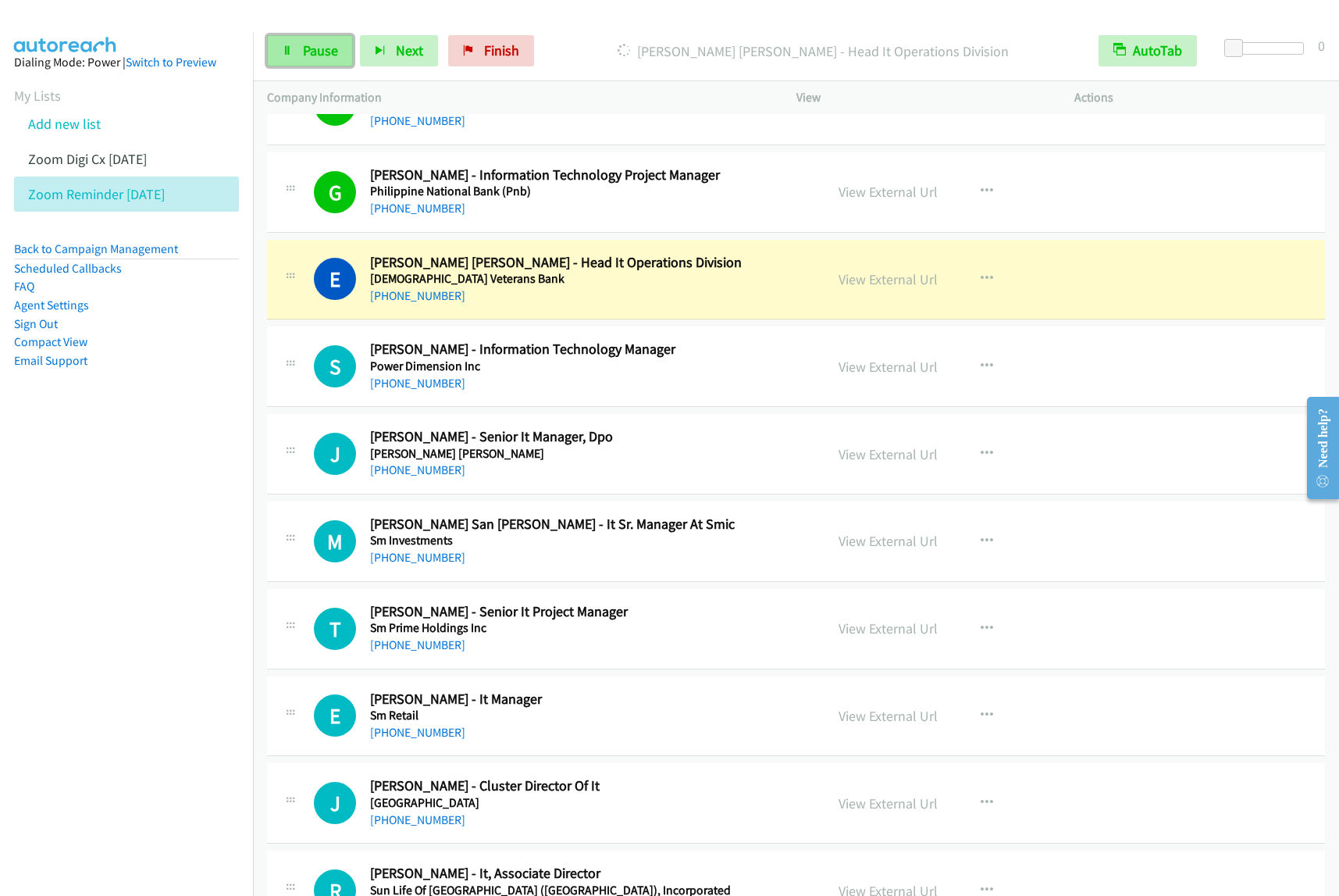
click at [319, 55] on span "Pause" at bounding box center [321, 50] width 35 height 18
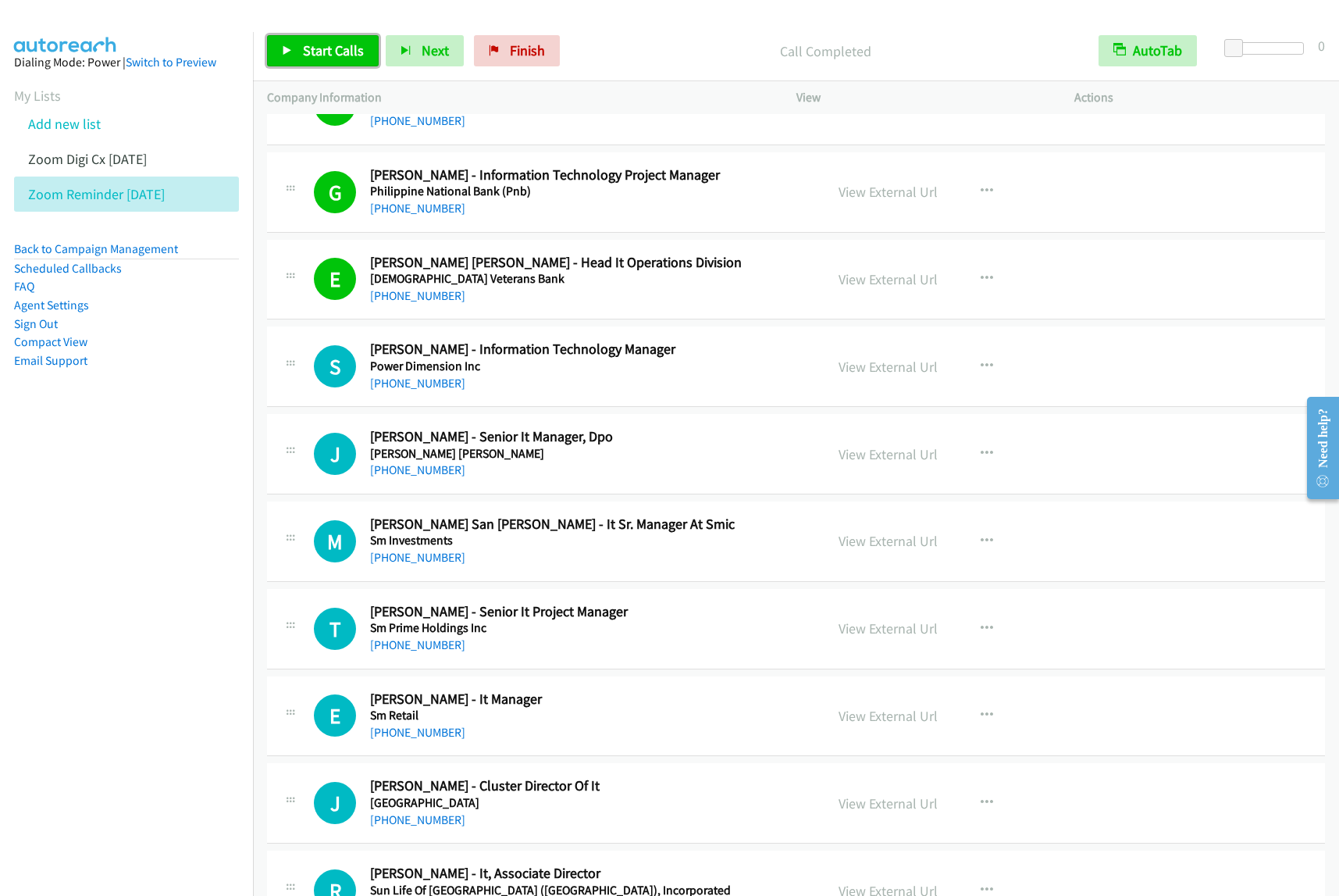
click at [318, 47] on span "Start Calls" at bounding box center [333, 50] width 61 height 18
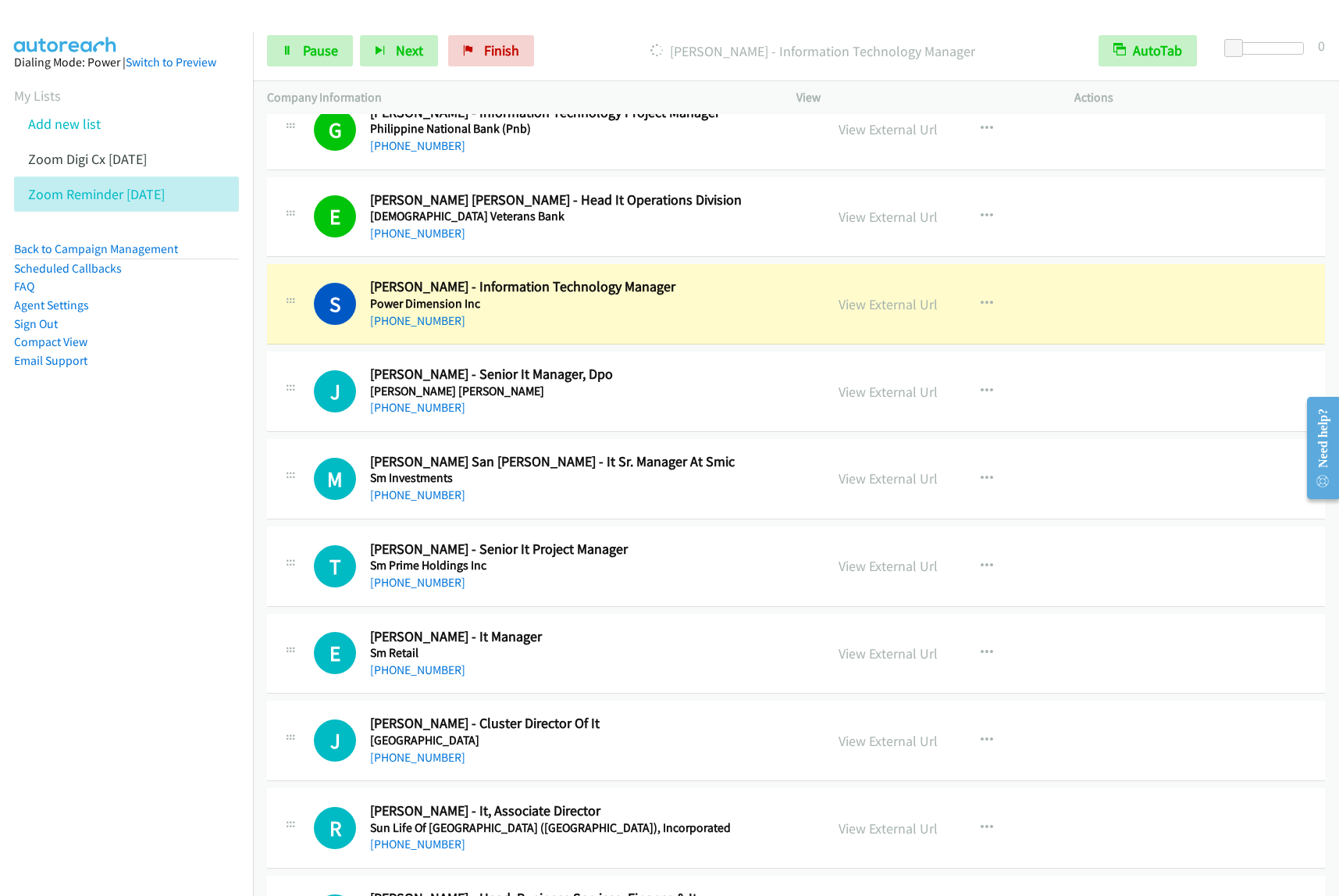
scroll to position [5564, 0]
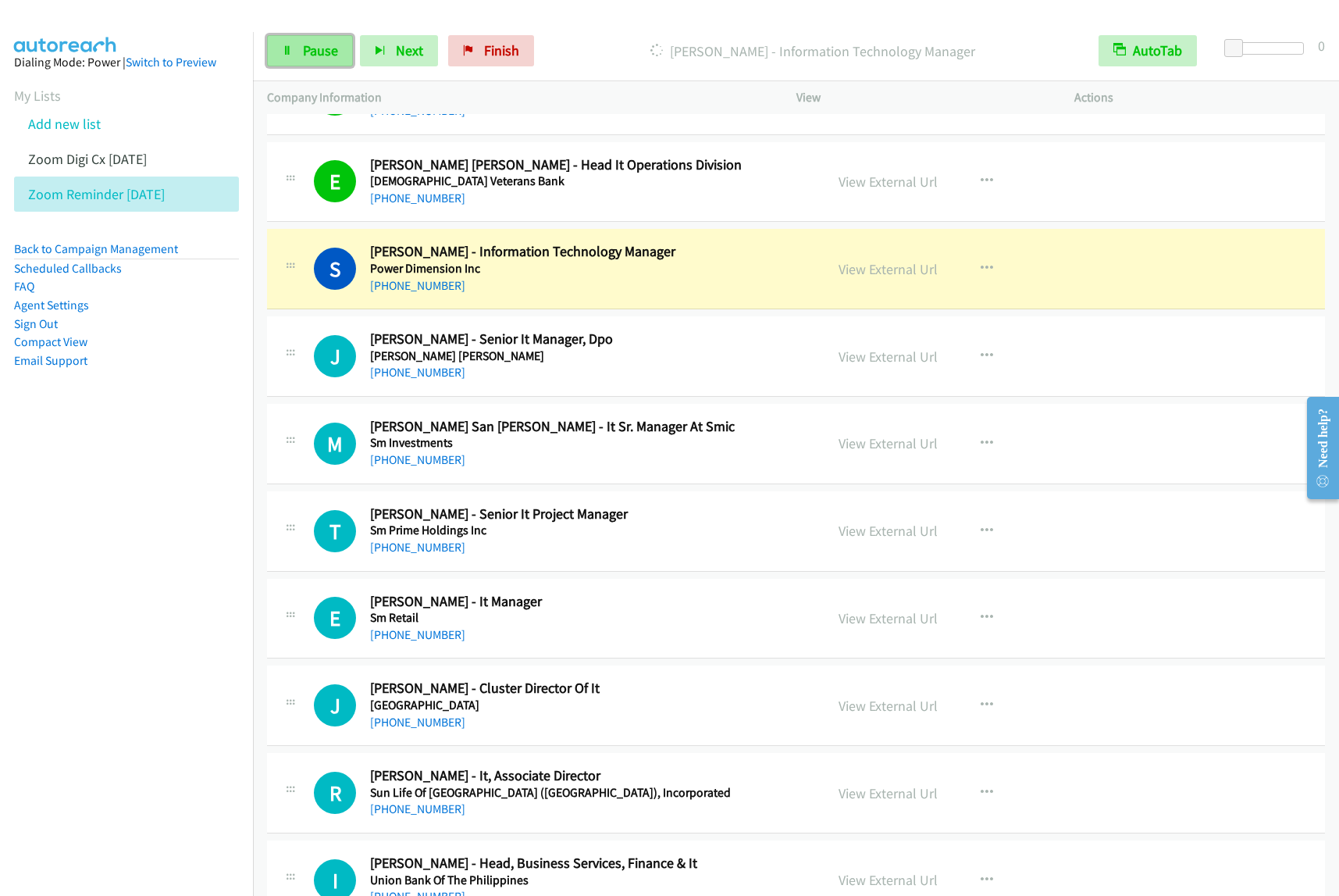
click at [305, 47] on span "Pause" at bounding box center [321, 50] width 35 height 18
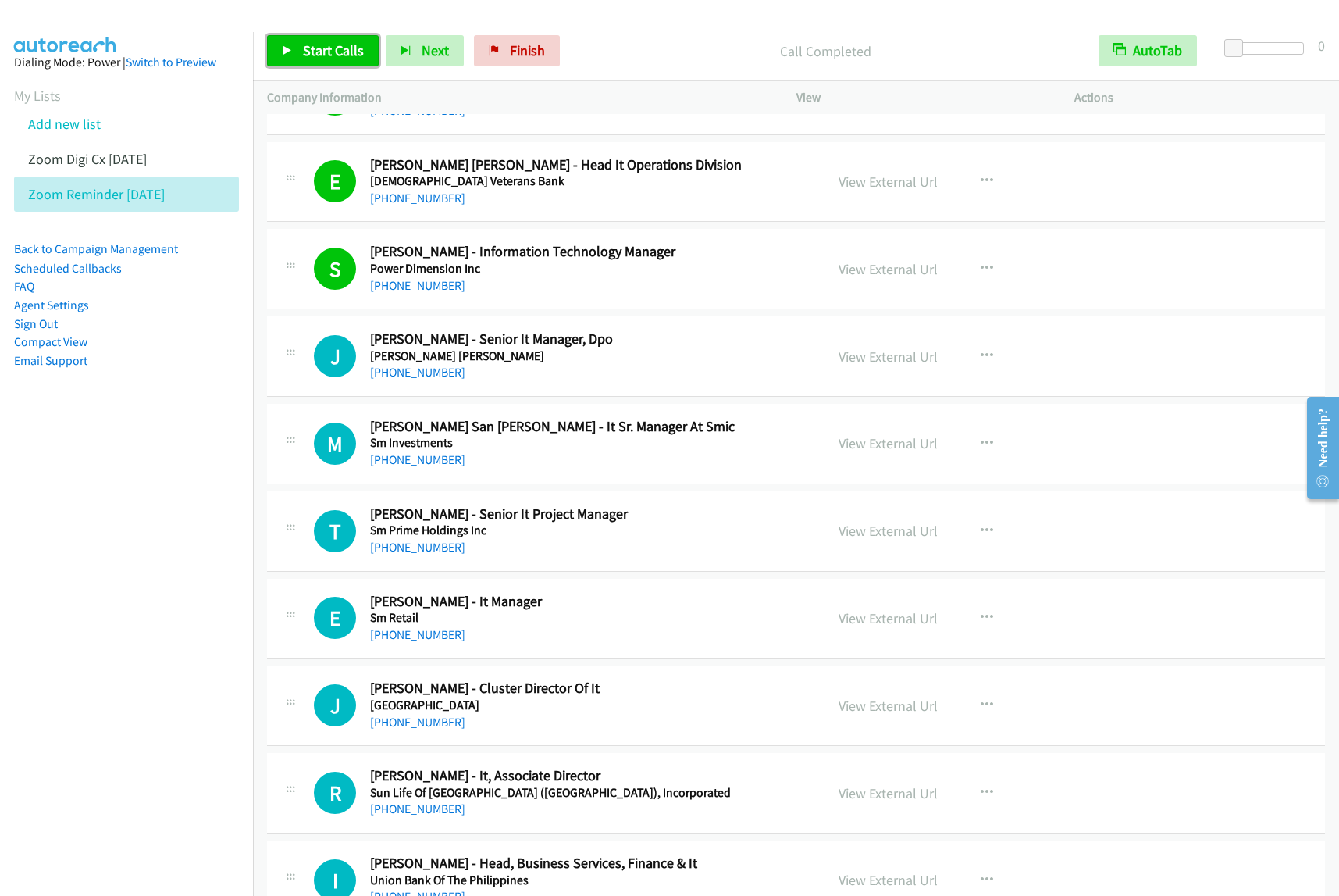
click at [355, 44] on span "Start Calls" at bounding box center [333, 50] width 61 height 18
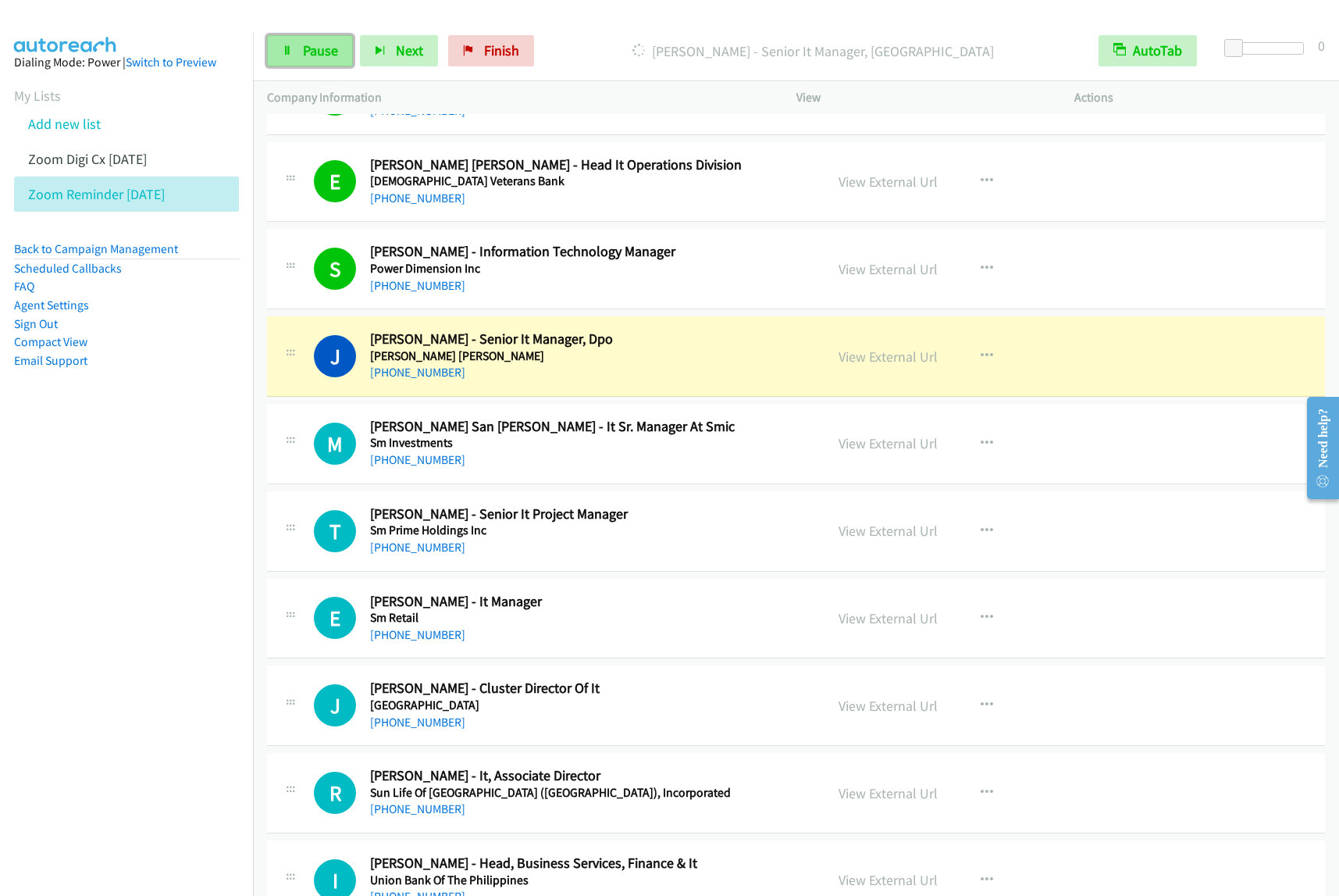
click at [333, 60] on link "Pause" at bounding box center [309, 50] width 86 height 31
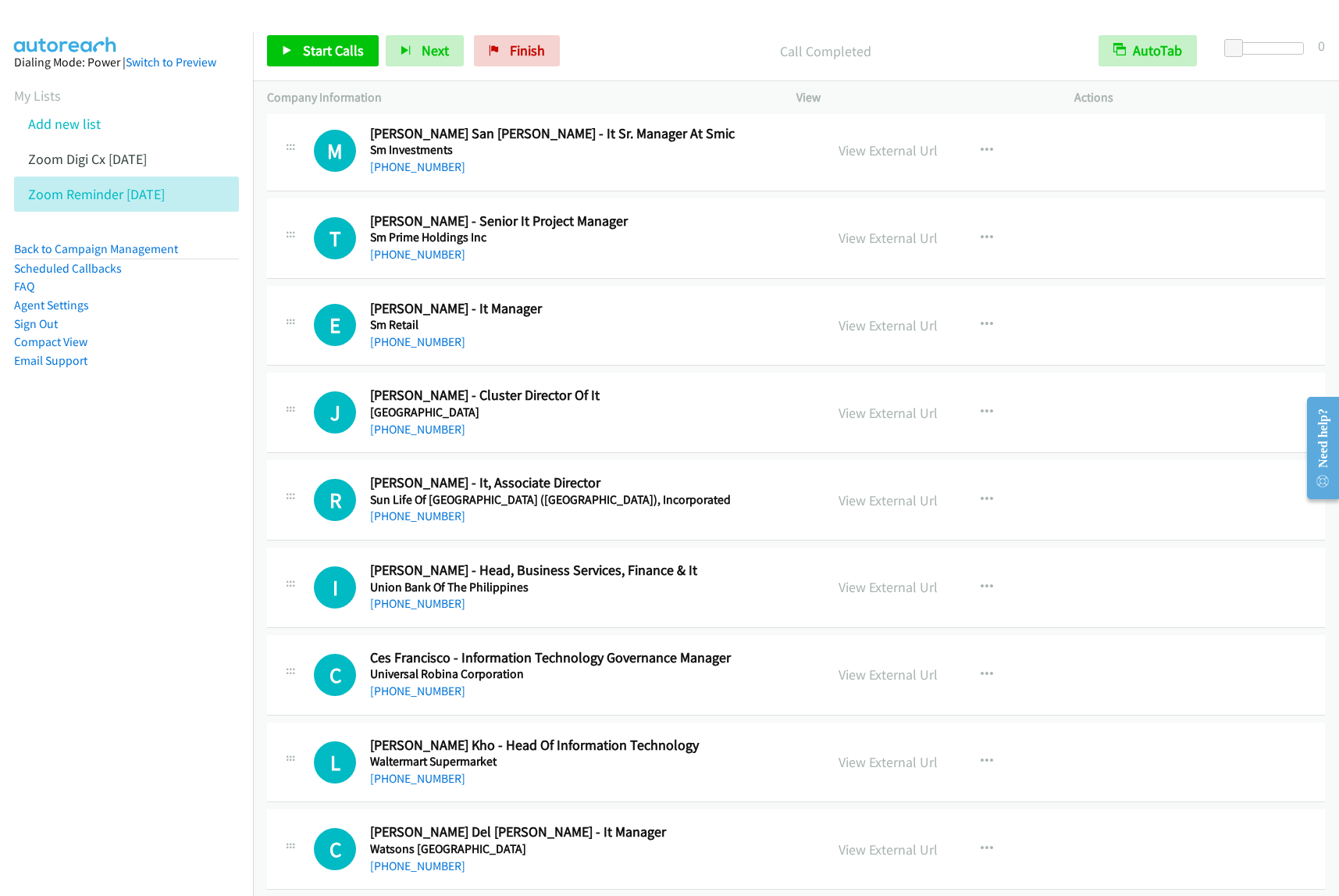
scroll to position [5760, 0]
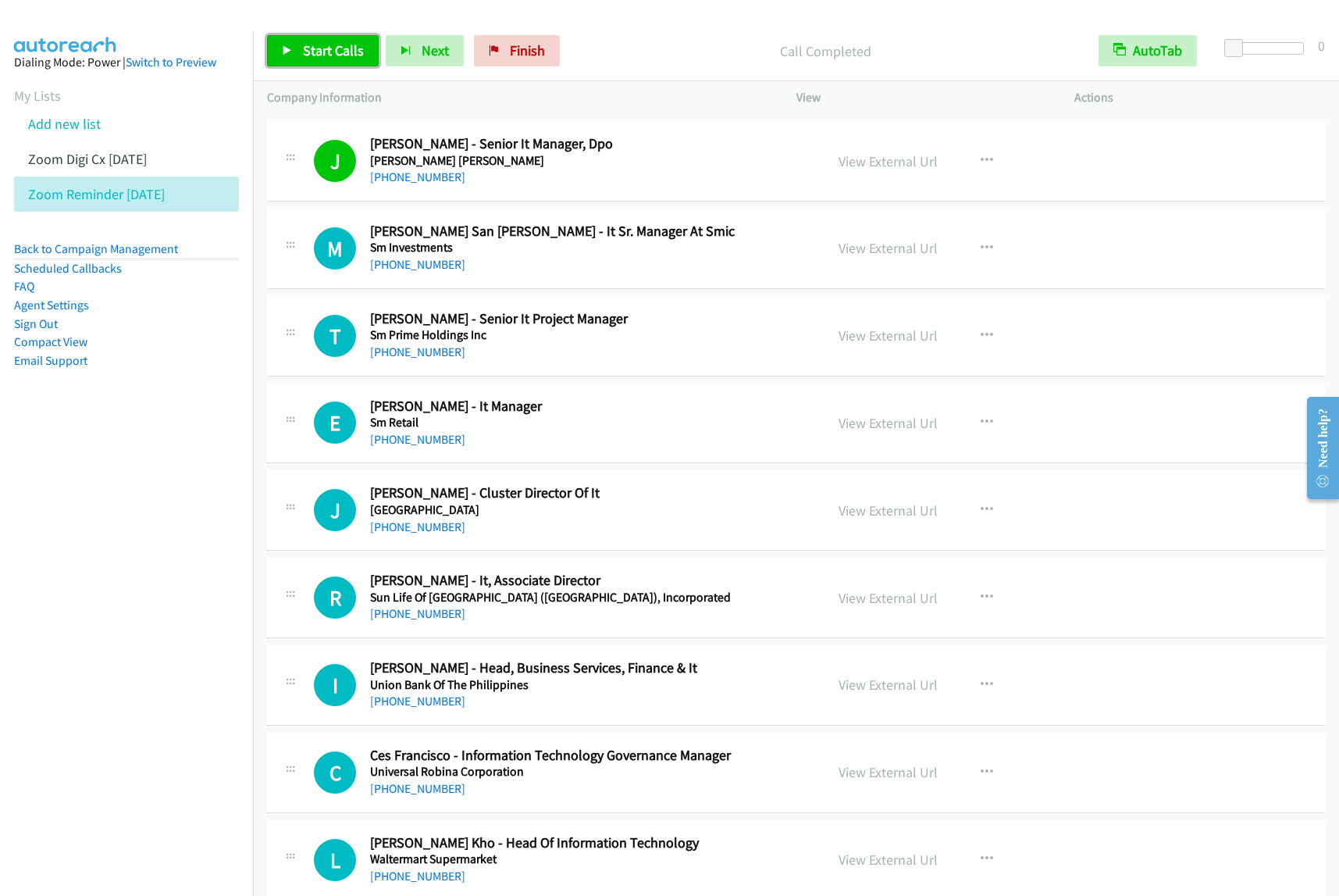
click at [313, 40] on link "Start Calls" at bounding box center [322, 50] width 112 height 31
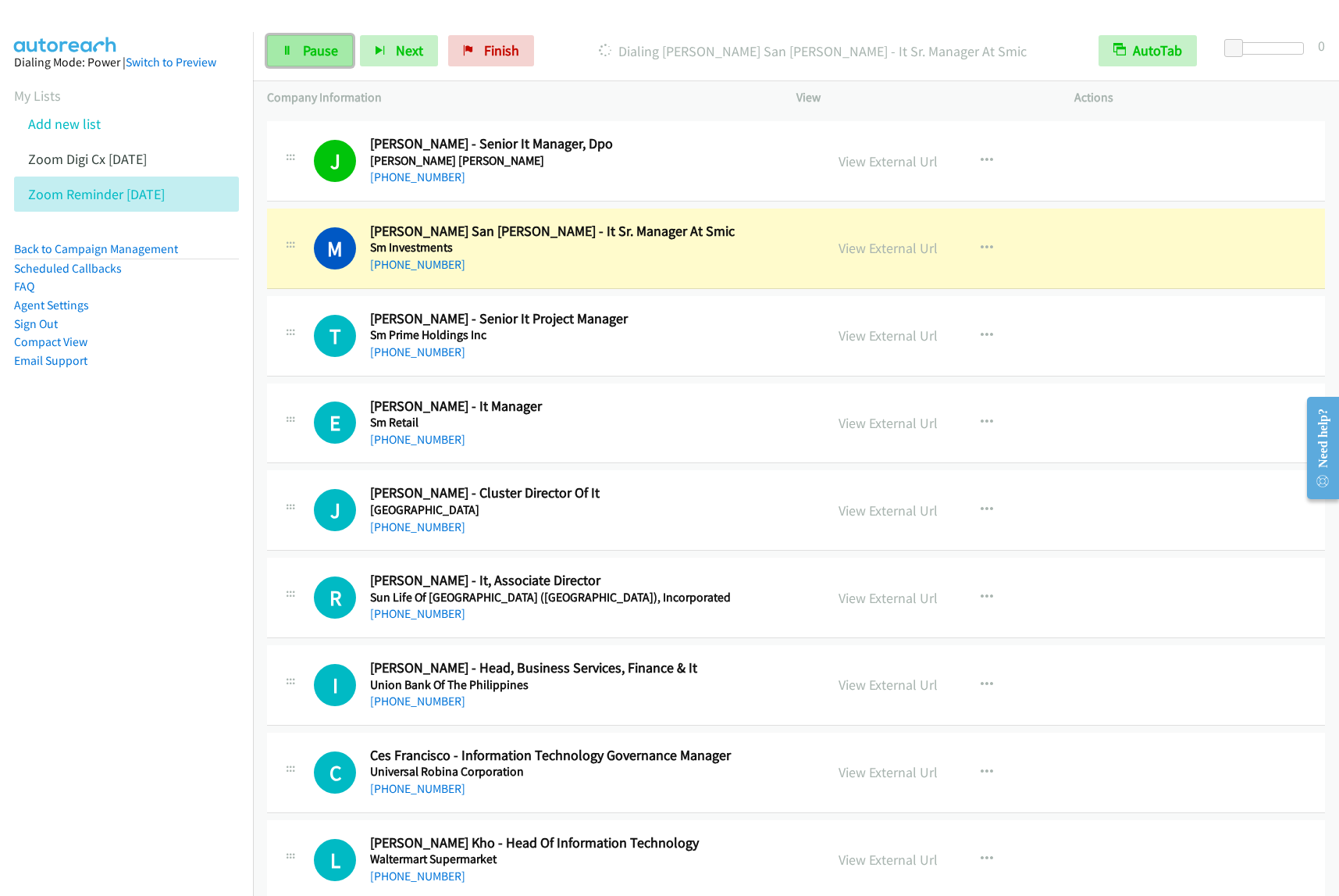
click at [334, 47] on span "Pause" at bounding box center [321, 50] width 35 height 18
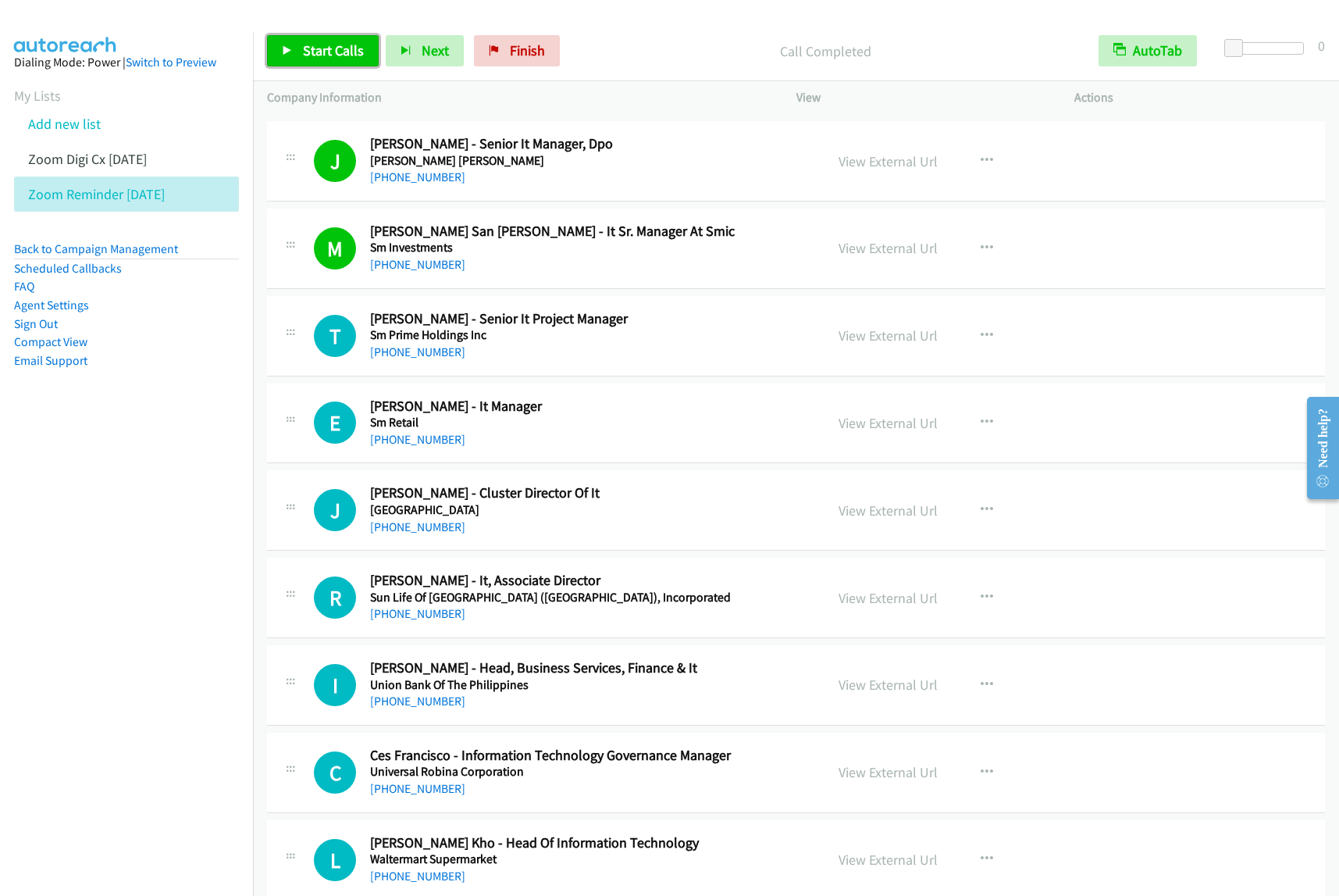
click at [339, 55] on span "Start Calls" at bounding box center [333, 50] width 61 height 18
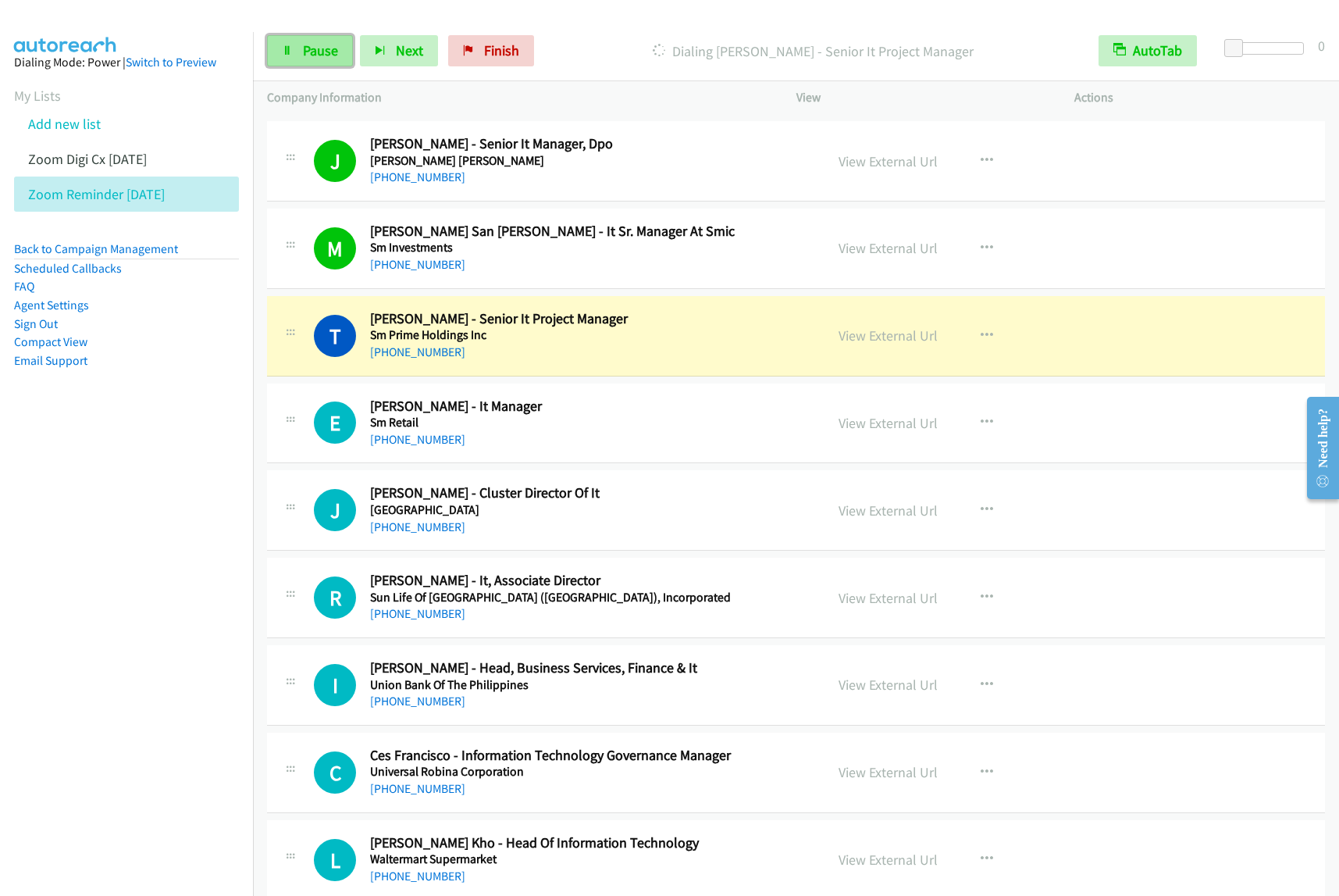
click at [328, 59] on span "Pause" at bounding box center [321, 50] width 35 height 18
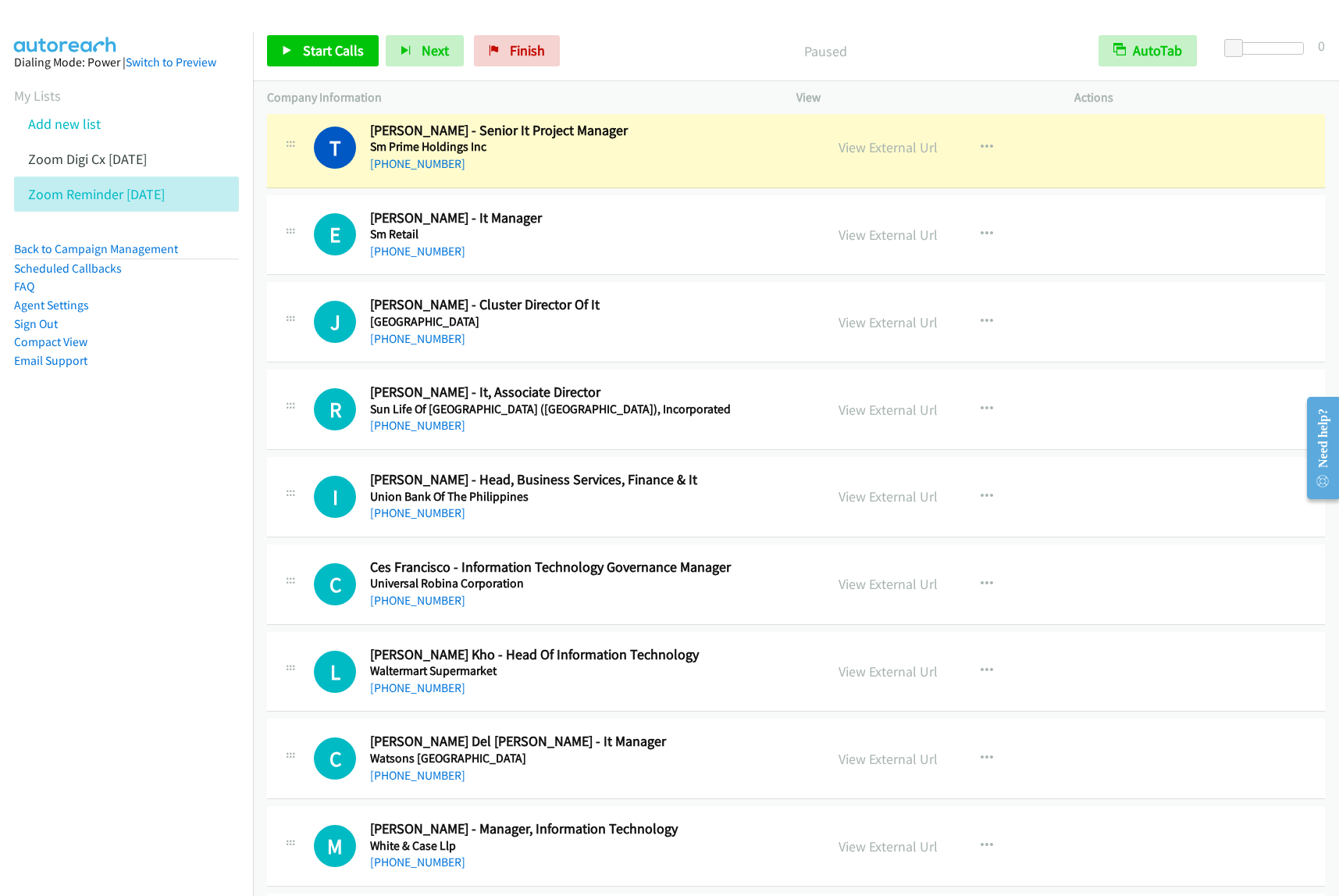
scroll to position [5955, 0]
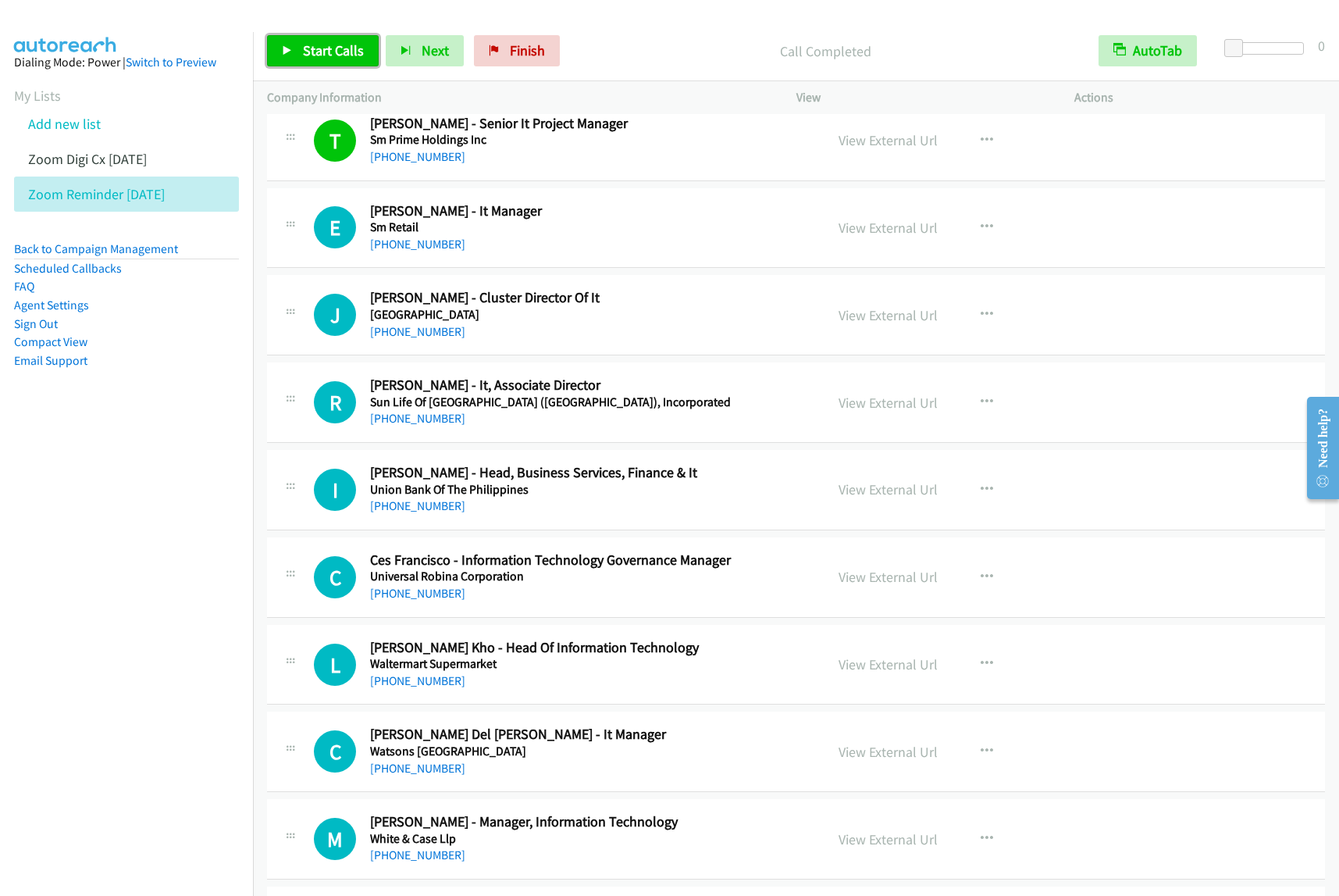
click at [340, 63] on link "Start Calls" at bounding box center [322, 50] width 112 height 31
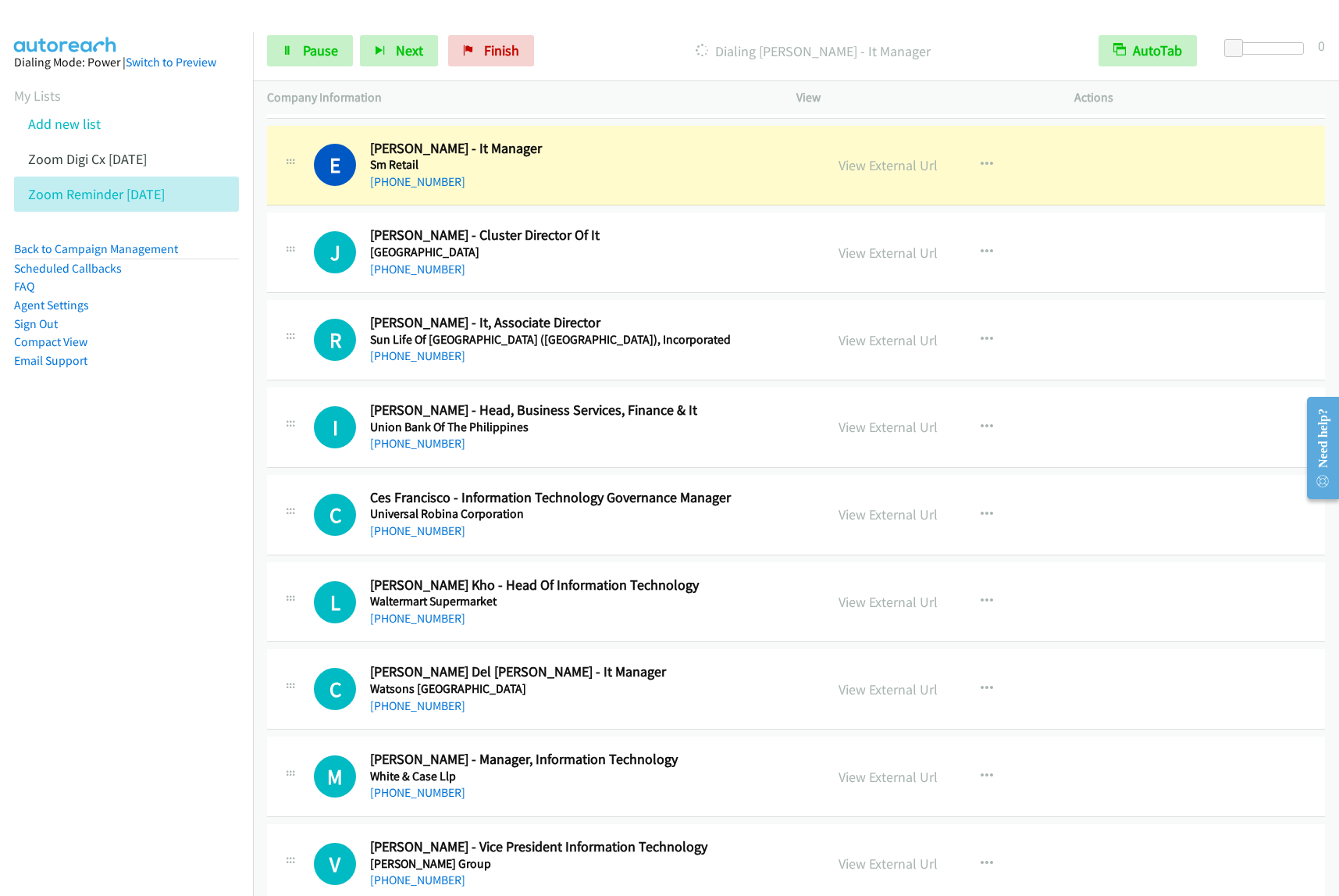
scroll to position [6053, 0]
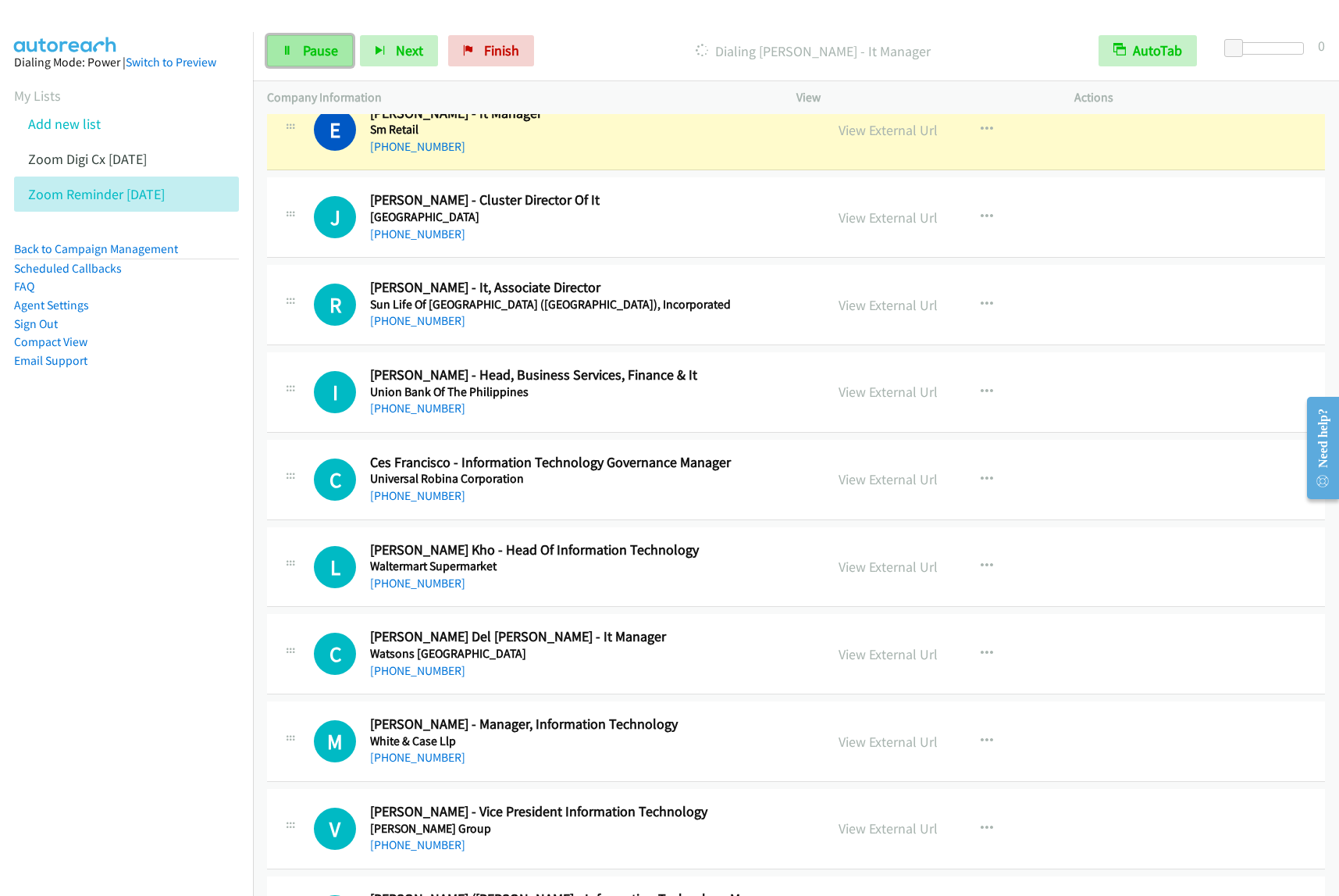
drag, startPoint x: 317, startPoint y: 47, endPoint x: 334, endPoint y: 44, distance: 17.3
click at [317, 47] on span "Pause" at bounding box center [321, 50] width 35 height 18
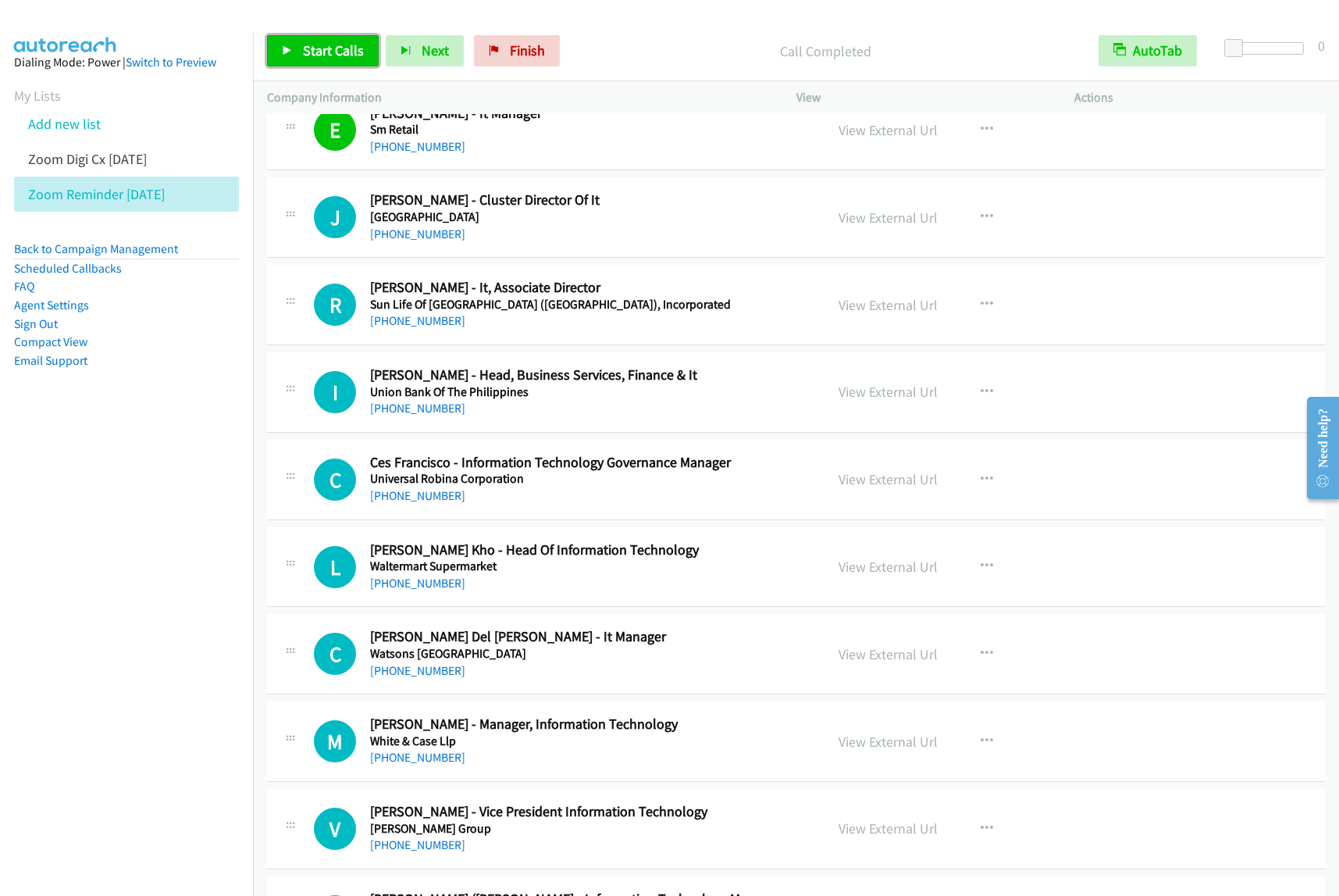
click at [345, 44] on span "Start Calls" at bounding box center [333, 50] width 61 height 18
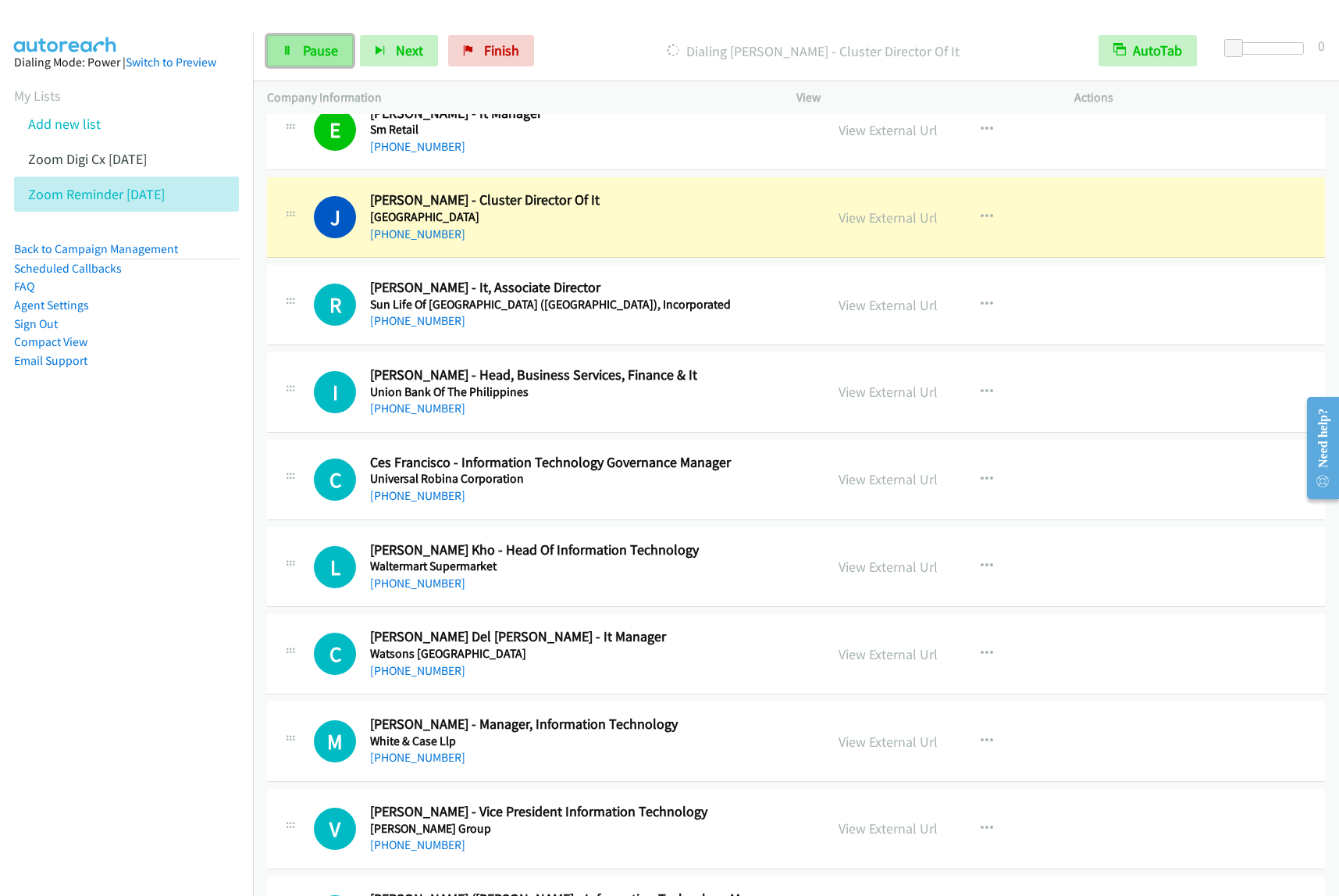
click at [321, 65] on link "Pause" at bounding box center [309, 50] width 86 height 31
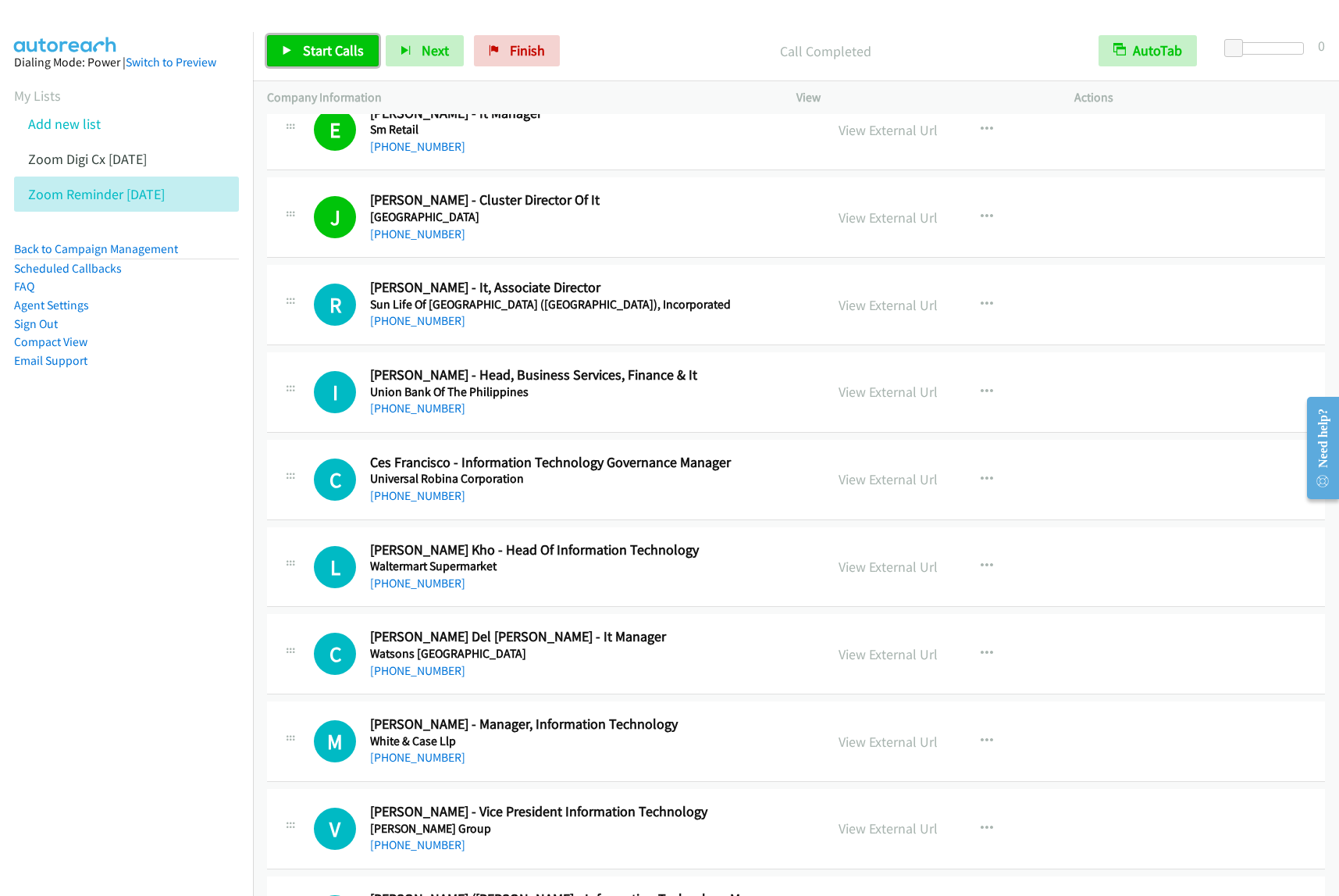
click at [309, 43] on span "Start Calls" at bounding box center [333, 50] width 61 height 18
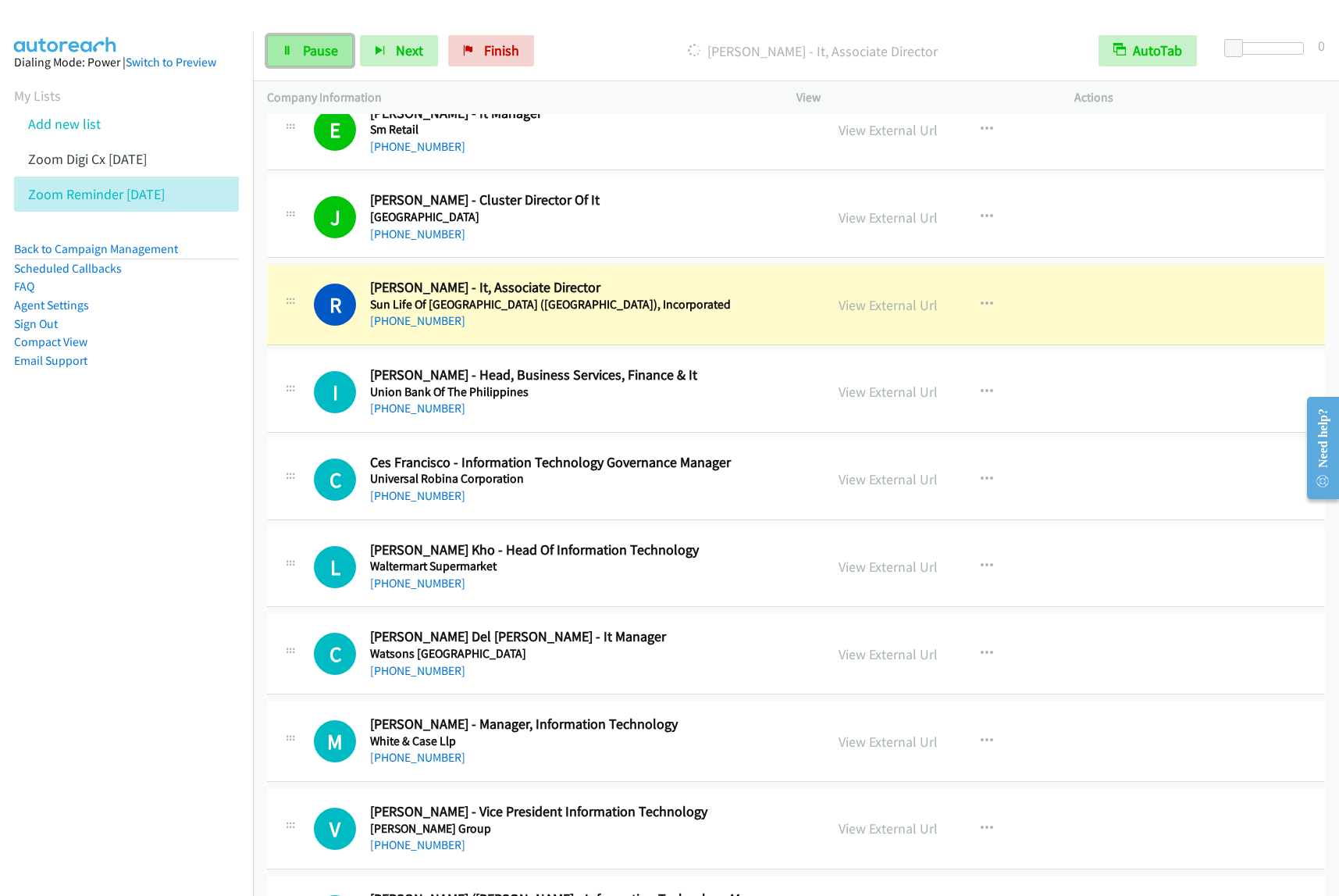
click at [339, 55] on link "Pause" at bounding box center [309, 50] width 86 height 31
click at [110, 545] on nav "Dialing Mode: Power | Switch to Preview My Lists Add new list Zoom Digi Cx Sept…" at bounding box center [127, 480] width 254 height 896
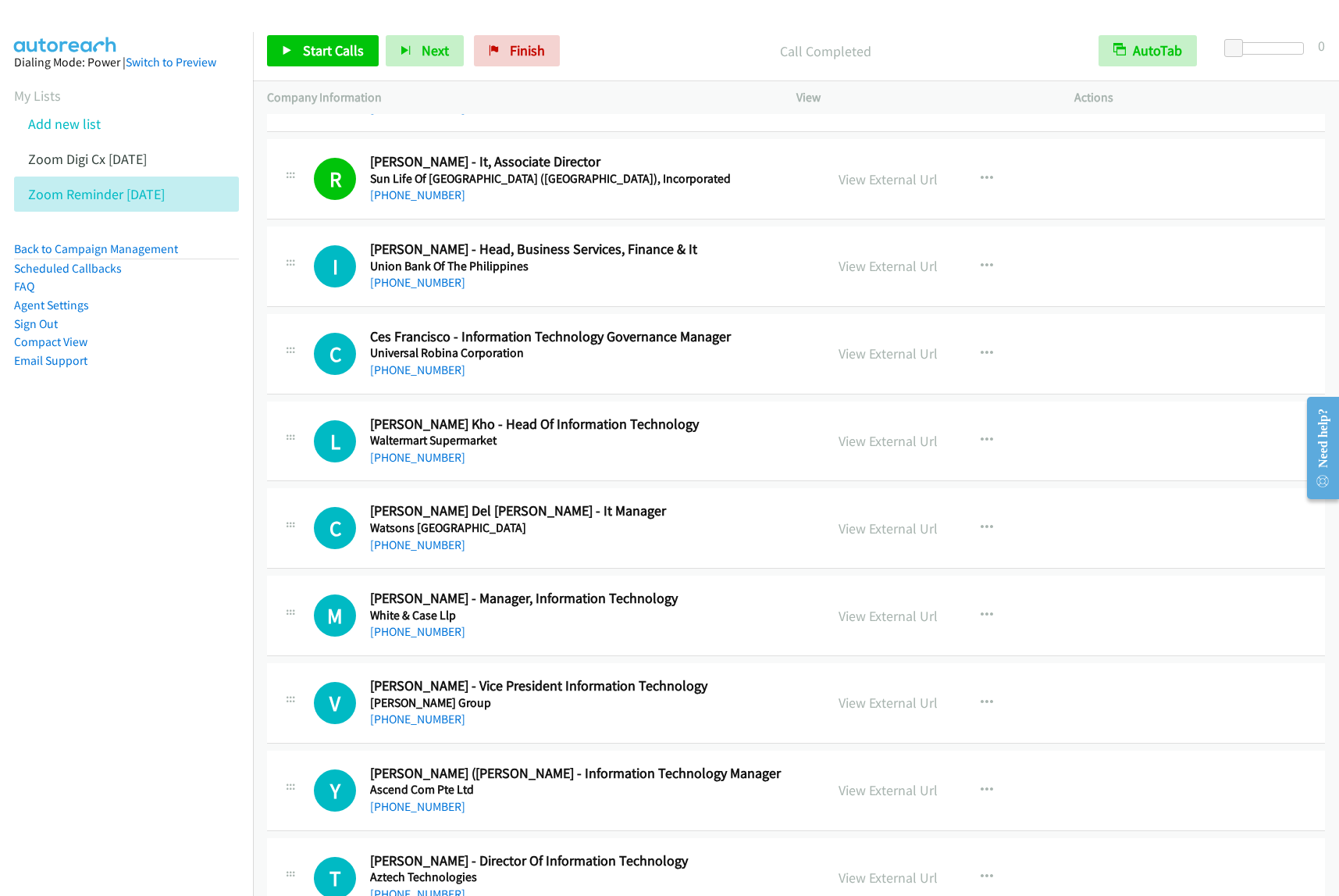
scroll to position [6248, 0]
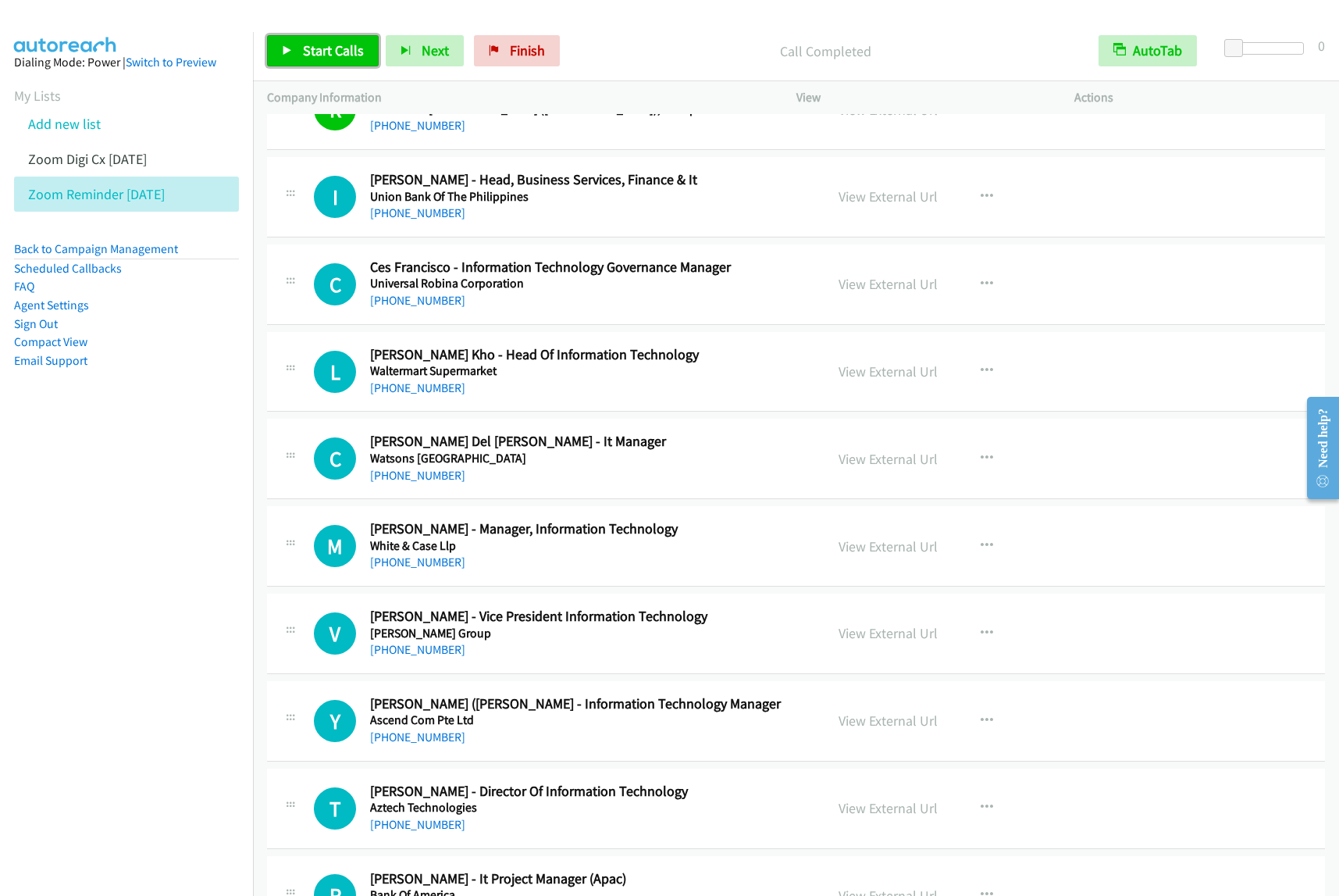
click at [340, 59] on span "Start Calls" at bounding box center [333, 50] width 61 height 18
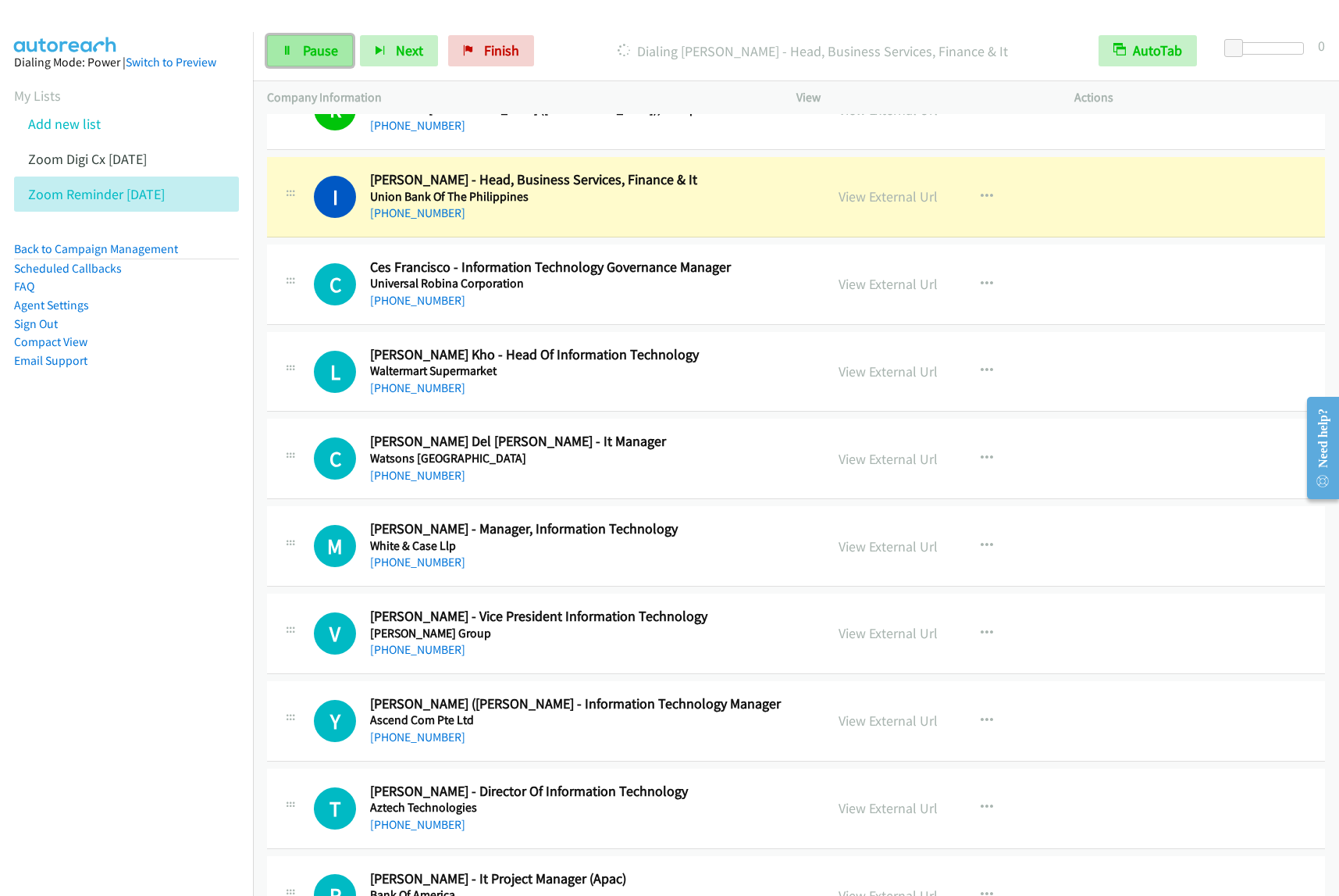
click at [317, 60] on link "Pause" at bounding box center [309, 50] width 86 height 31
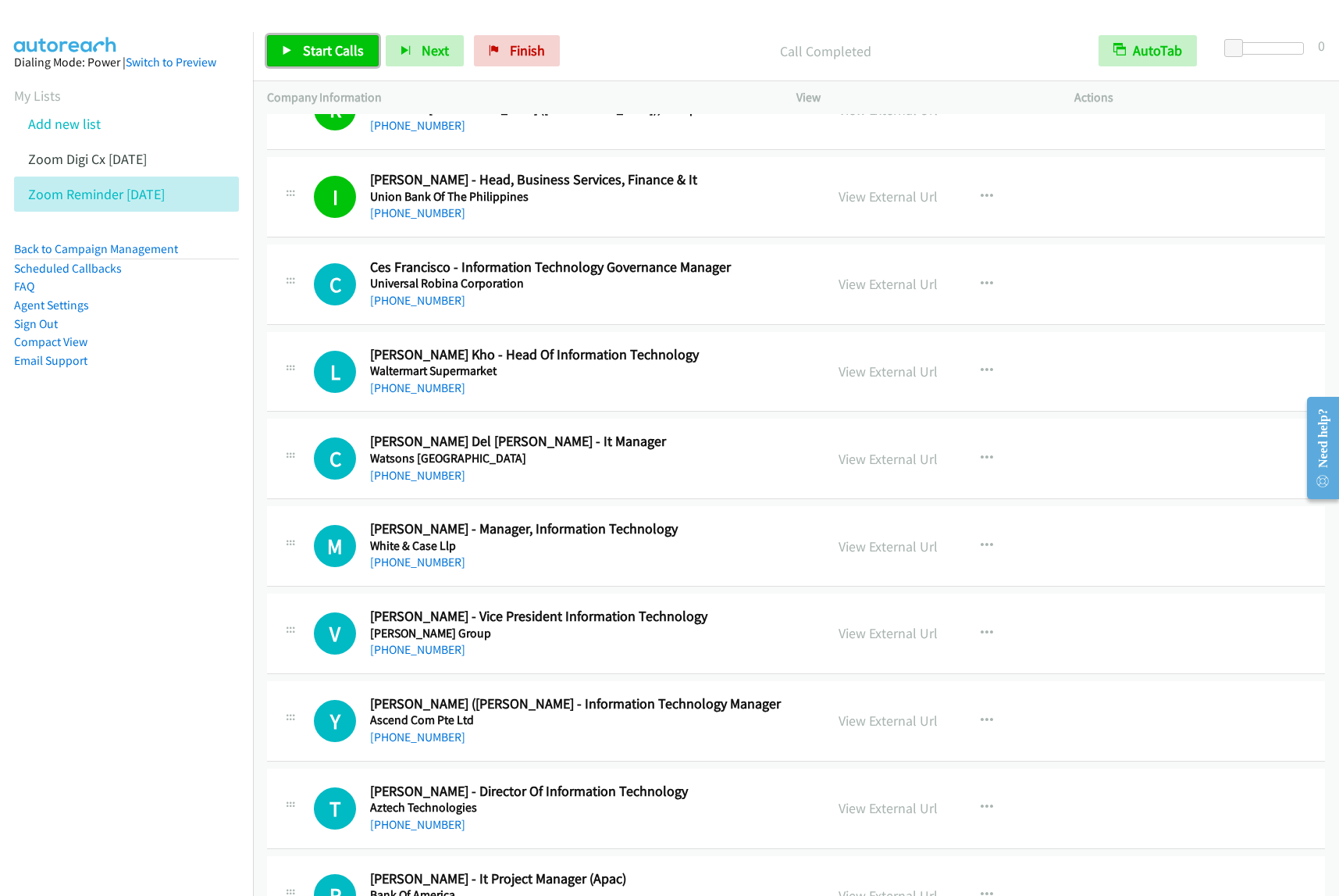
click at [329, 51] on span "Start Calls" at bounding box center [333, 50] width 61 height 18
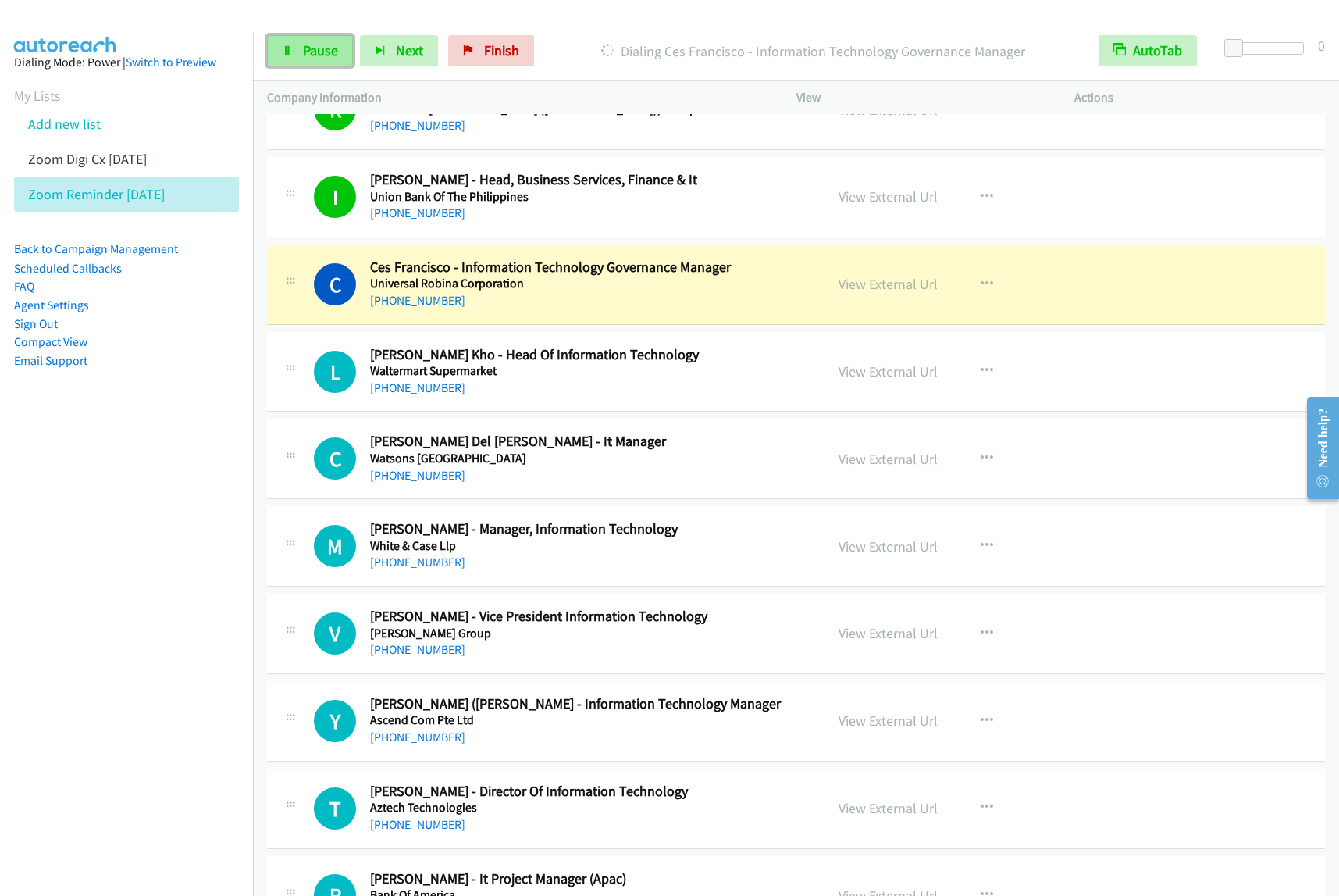
click at [285, 51] on icon at bounding box center [287, 51] width 11 height 11
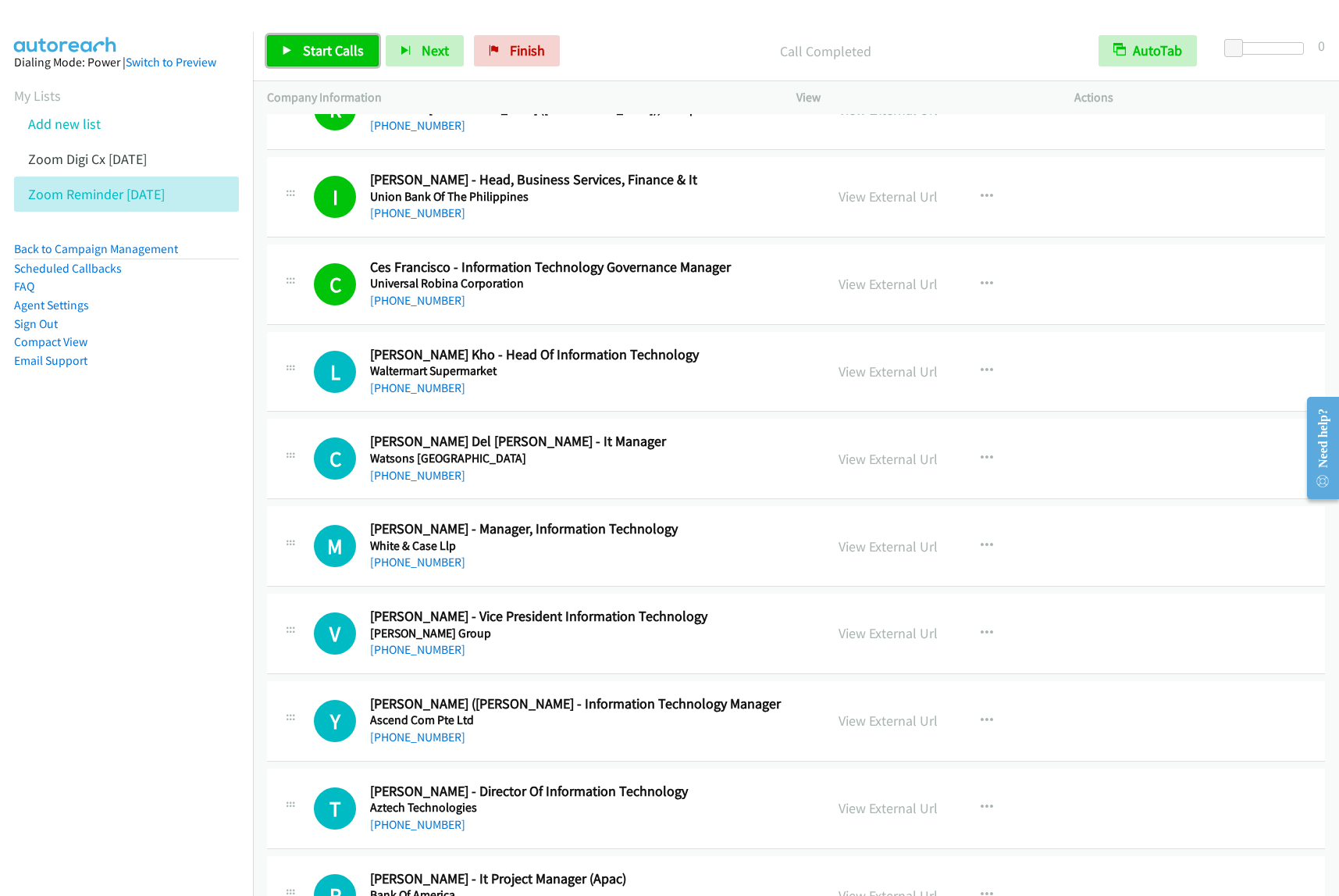
click at [309, 53] on span "Start Calls" at bounding box center [333, 50] width 61 height 18
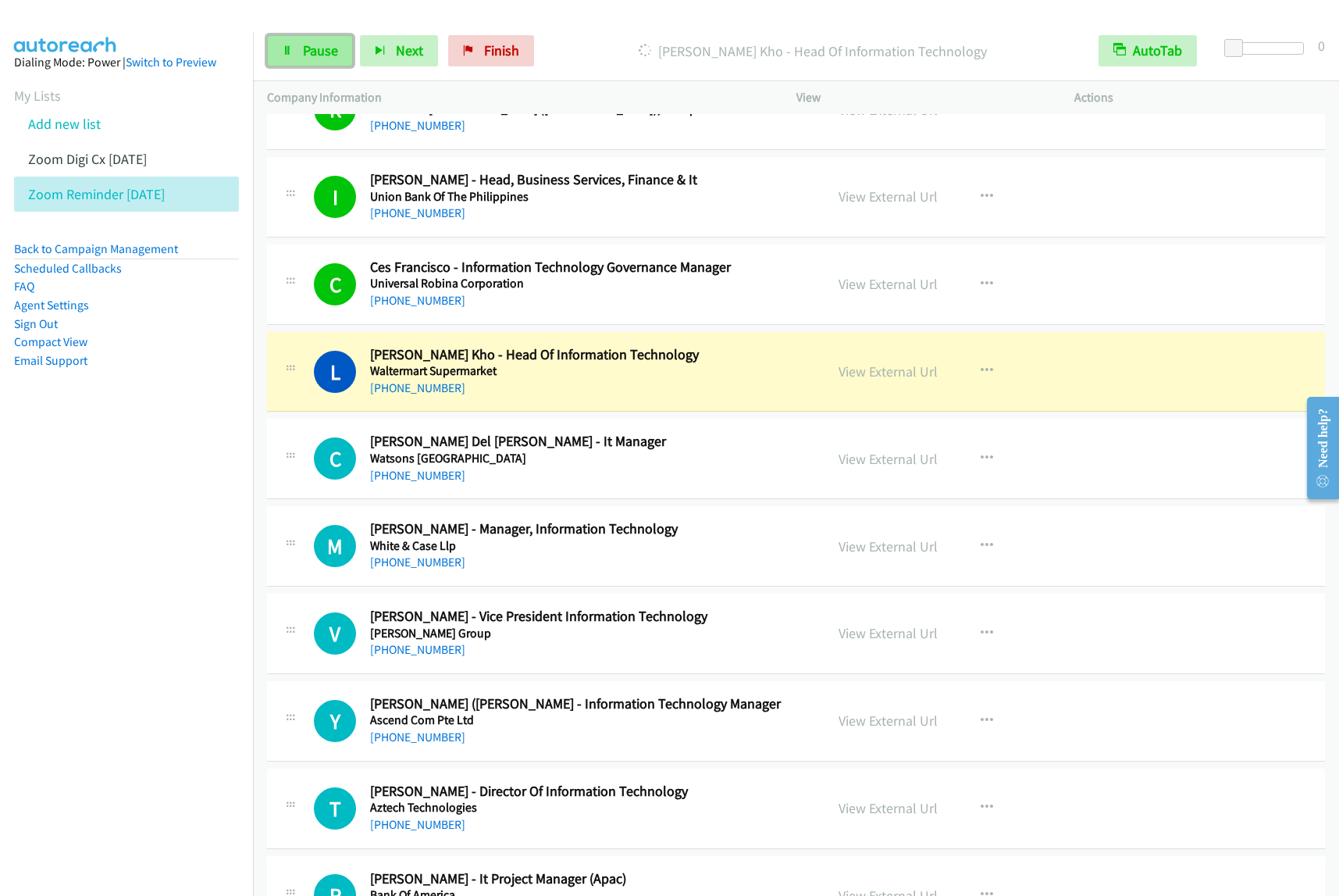
click at [310, 59] on span "Pause" at bounding box center [321, 50] width 35 height 18
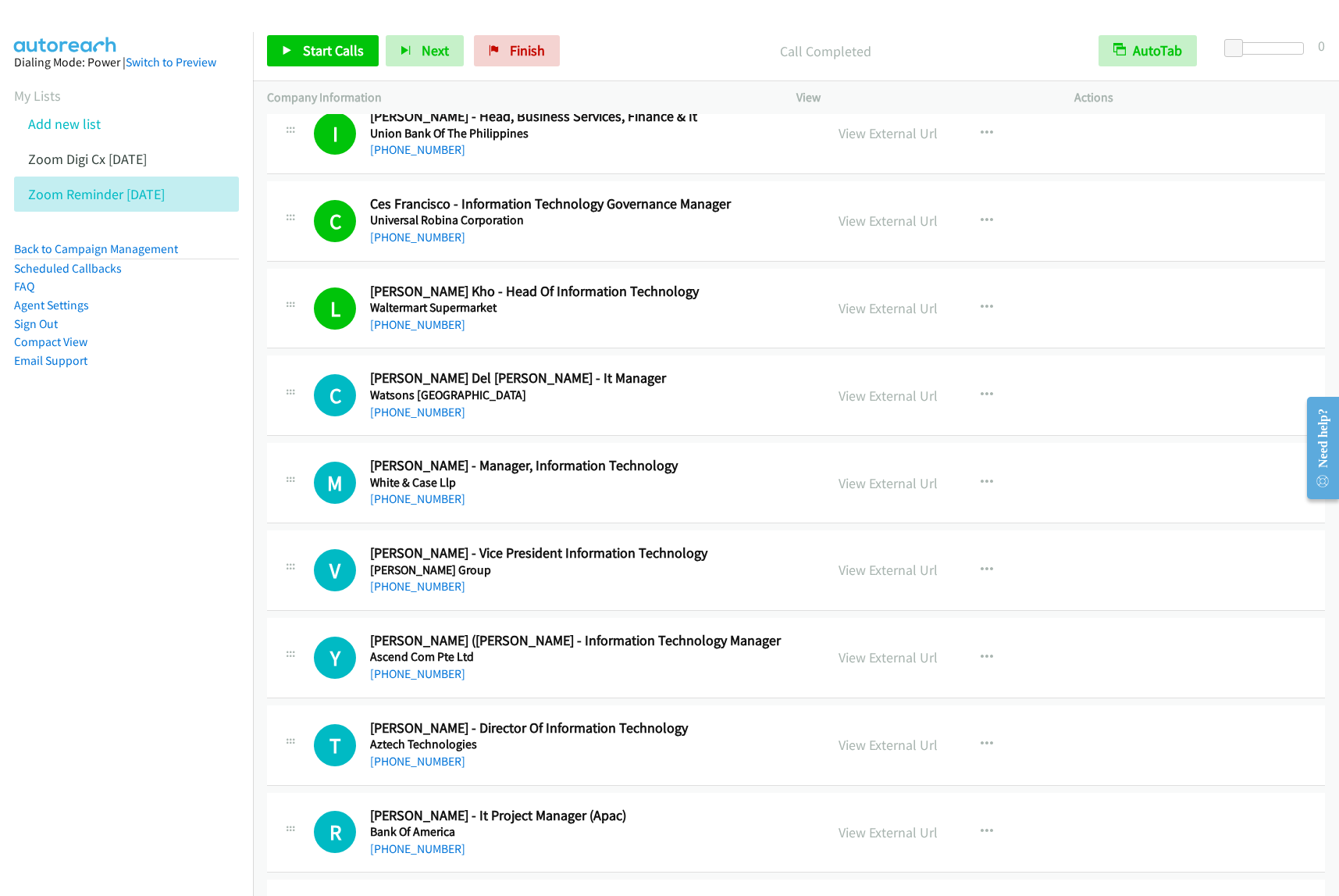
scroll to position [6346, 0]
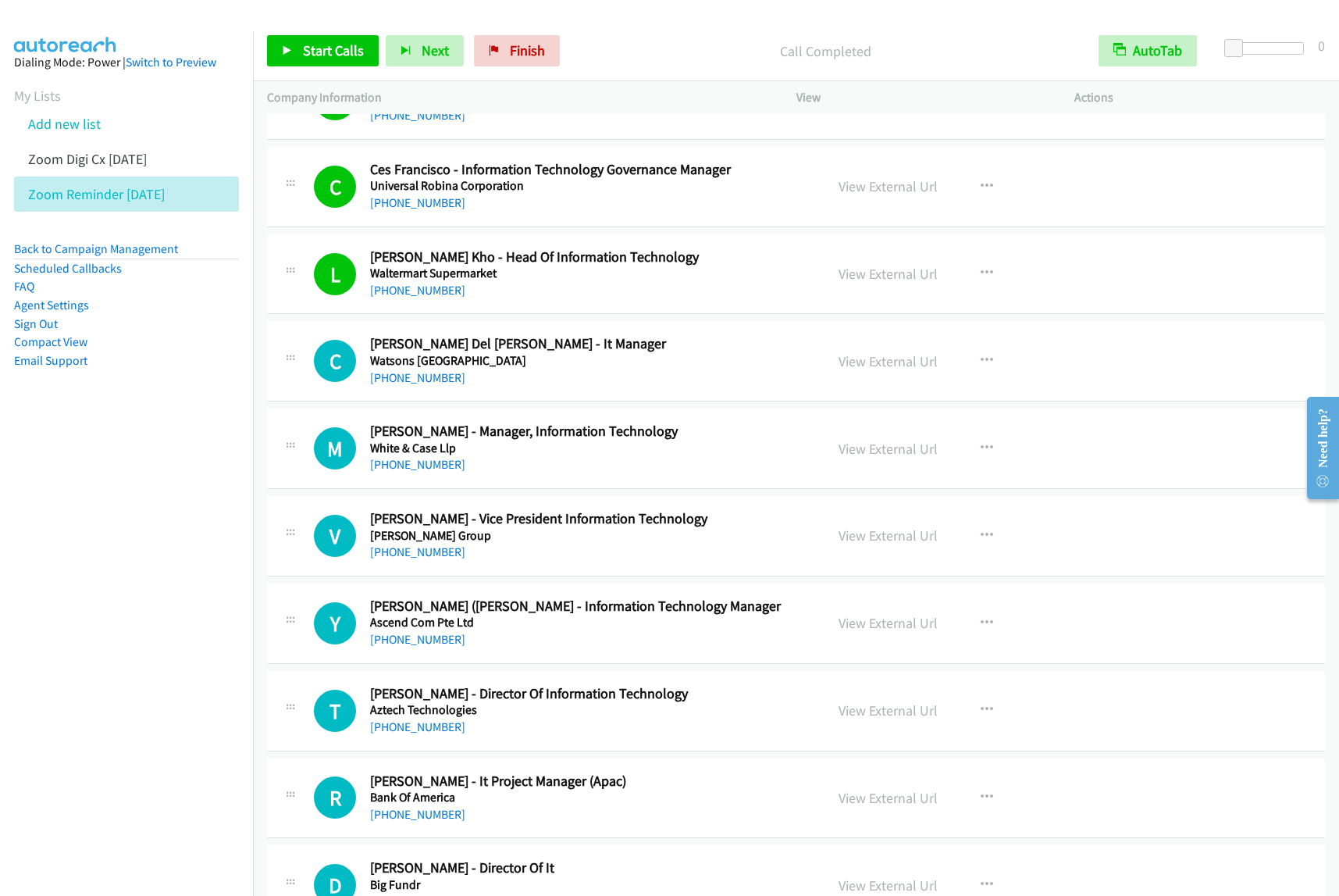
click at [336, 75] on div "Start Calls Pause Next Finish Call Completed AutoTab AutoTab 0" at bounding box center [796, 51] width 1087 height 60
click at [342, 57] on span "Start Calls" at bounding box center [333, 50] width 61 height 18
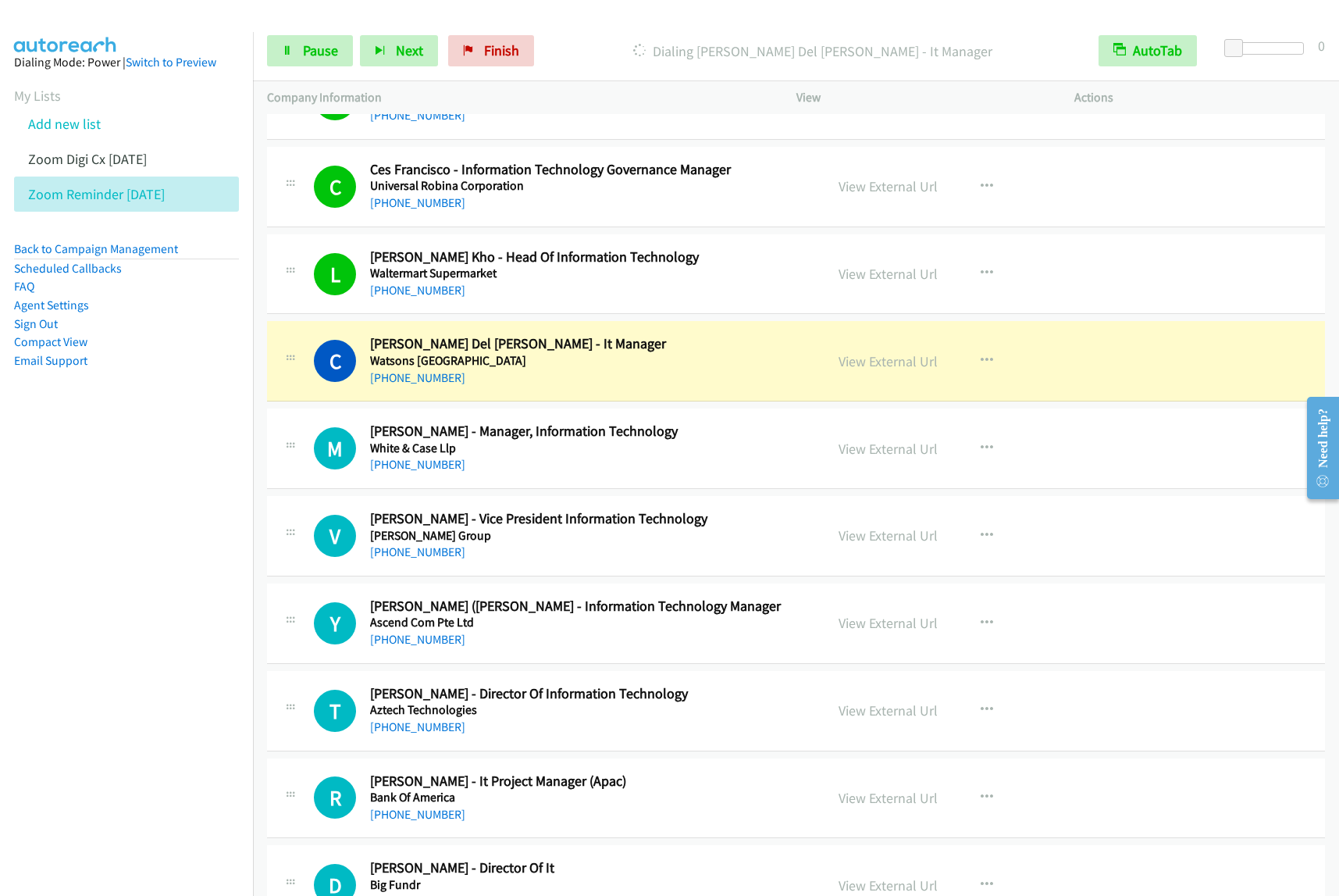
scroll to position [6443, 0]
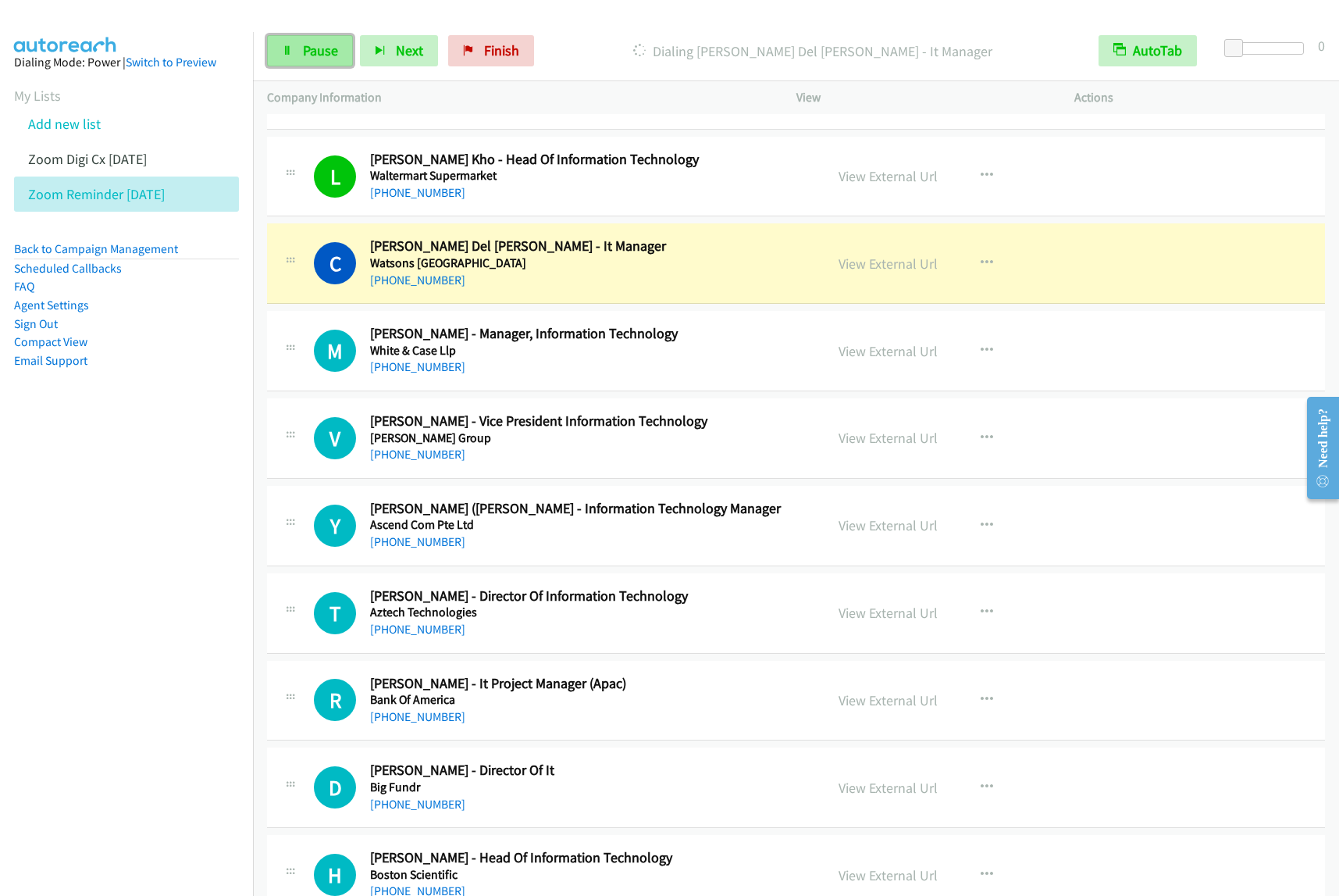
click at [313, 44] on span "Pause" at bounding box center [321, 50] width 35 height 18
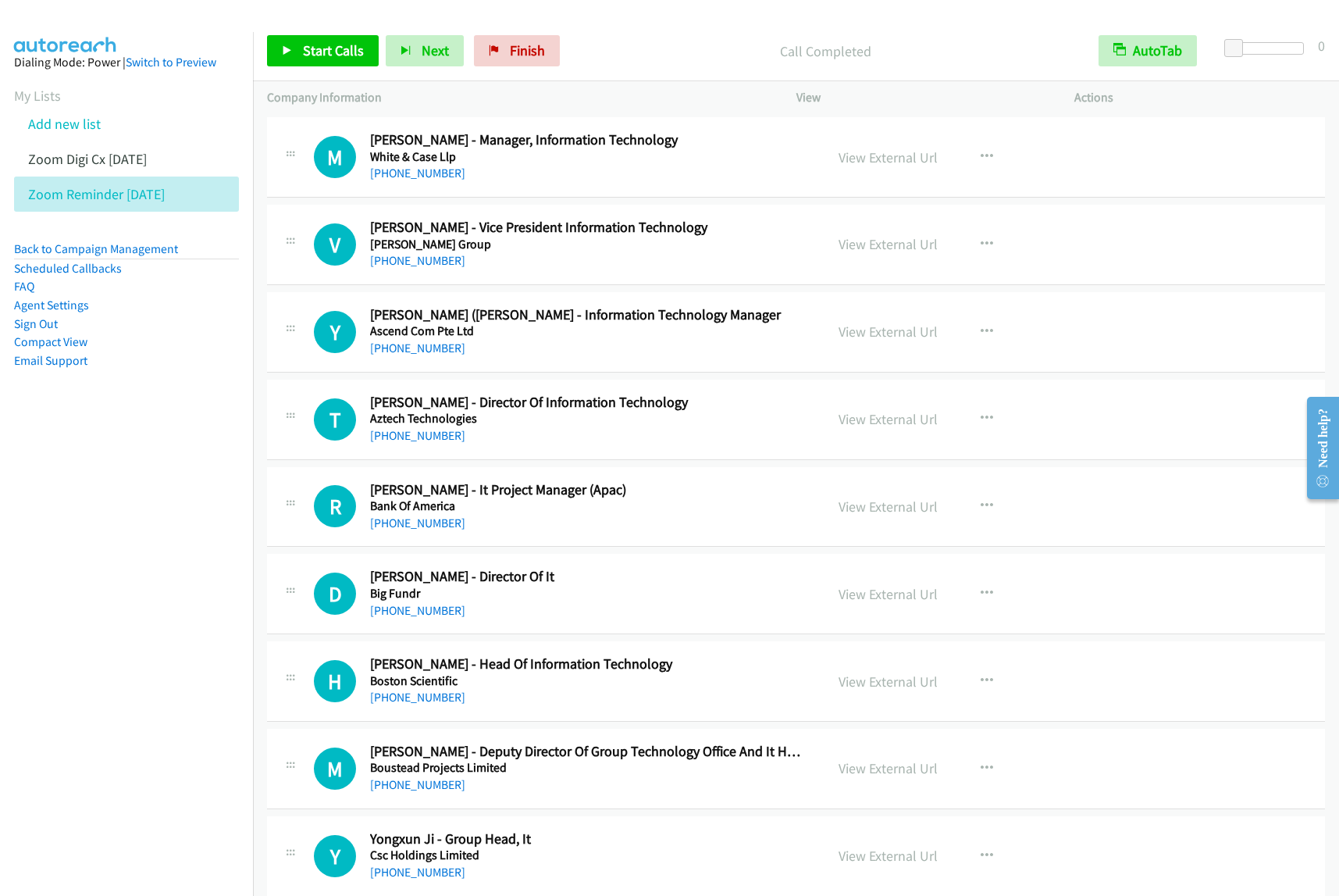
scroll to position [6638, 0]
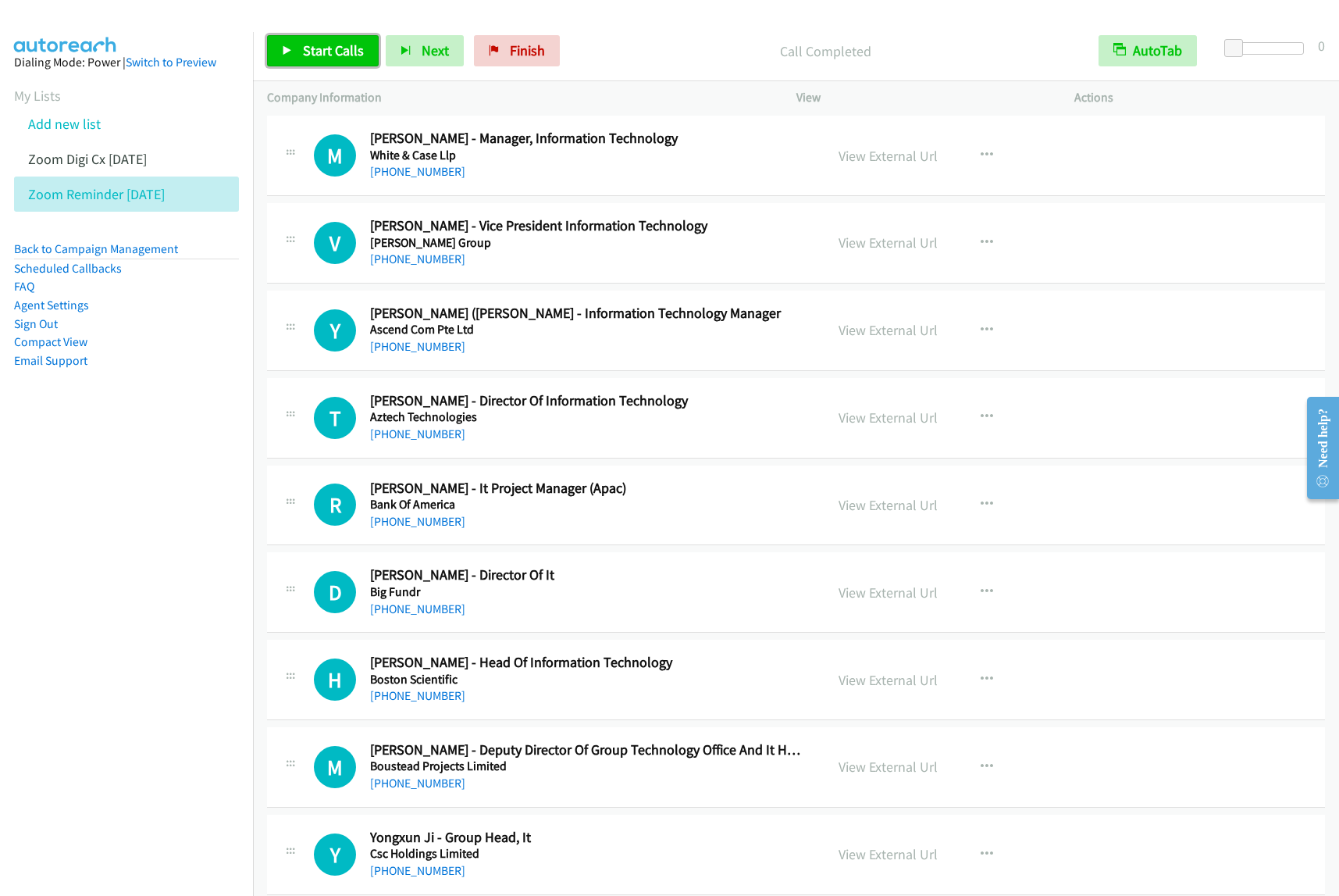
click at [310, 40] on link "Start Calls" at bounding box center [322, 50] width 112 height 31
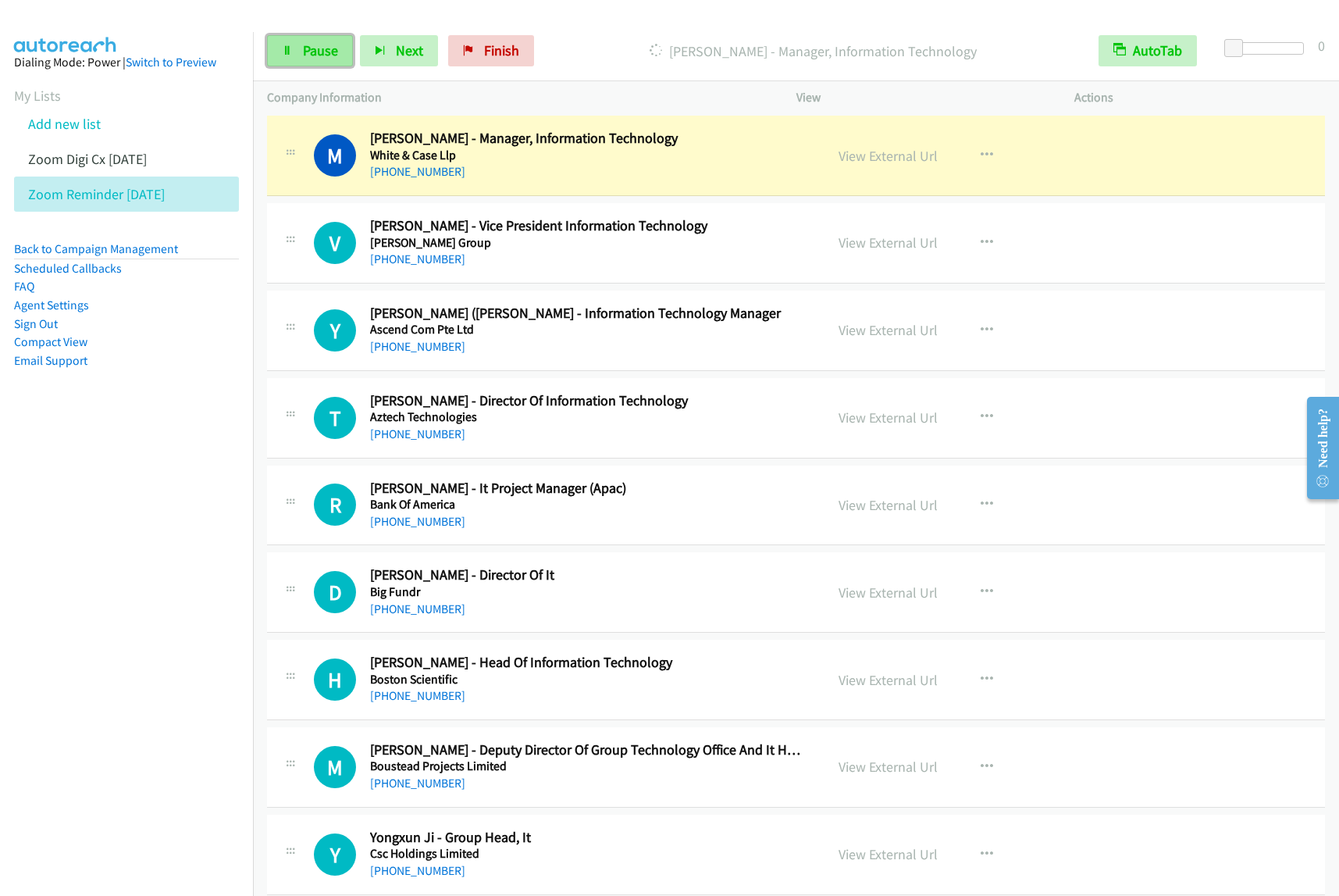
click at [305, 47] on span "Pause" at bounding box center [321, 50] width 35 height 18
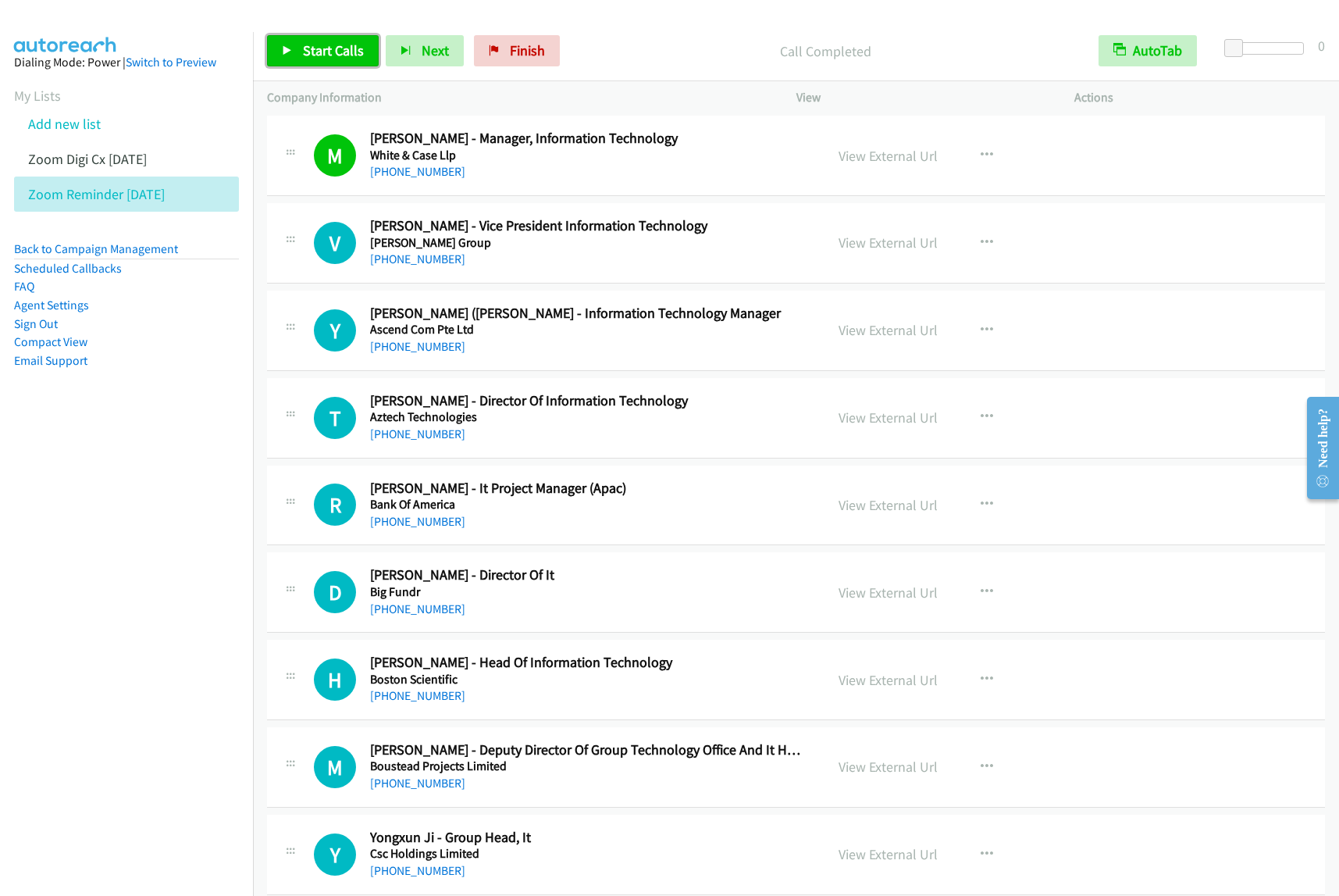
drag, startPoint x: 328, startPoint y: 39, endPoint x: 369, endPoint y: 41, distance: 41.0
click at [328, 40] on link "Start Calls" at bounding box center [322, 50] width 112 height 31
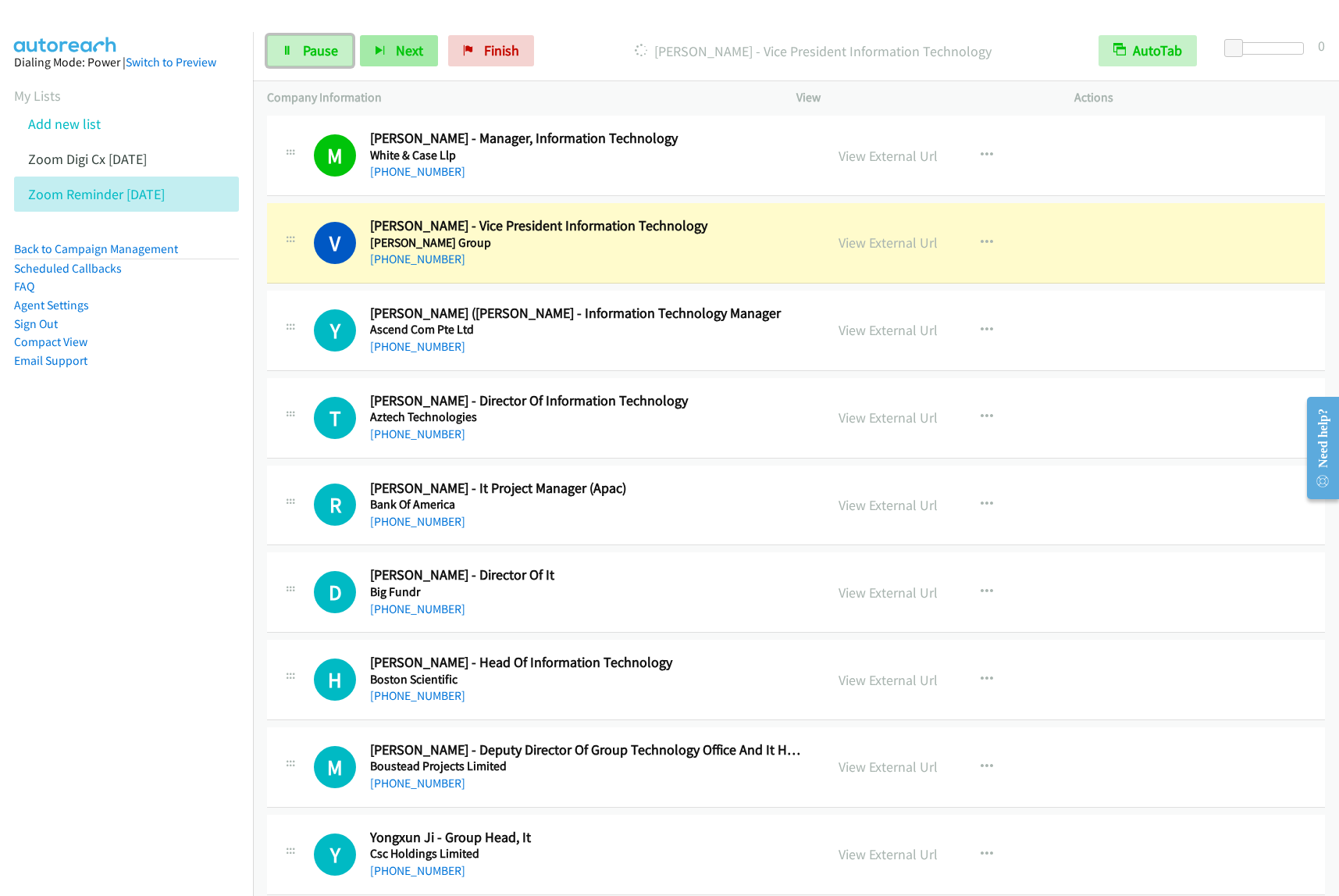
drag, startPoint x: 332, startPoint y: 47, endPoint x: 396, endPoint y: 48, distance: 64.0
click at [332, 47] on span "Pause" at bounding box center [321, 50] width 35 height 18
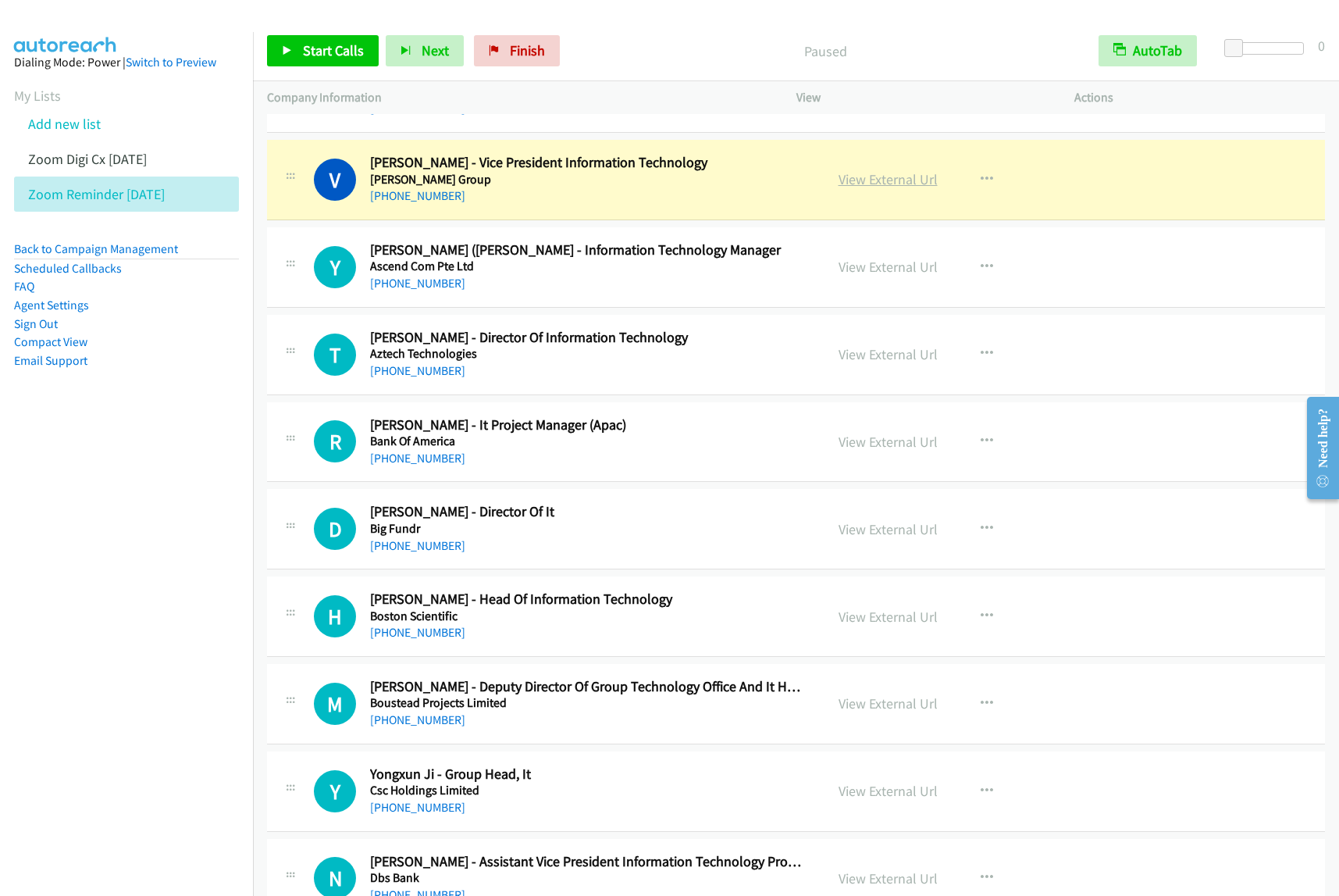
scroll to position [6736, 0]
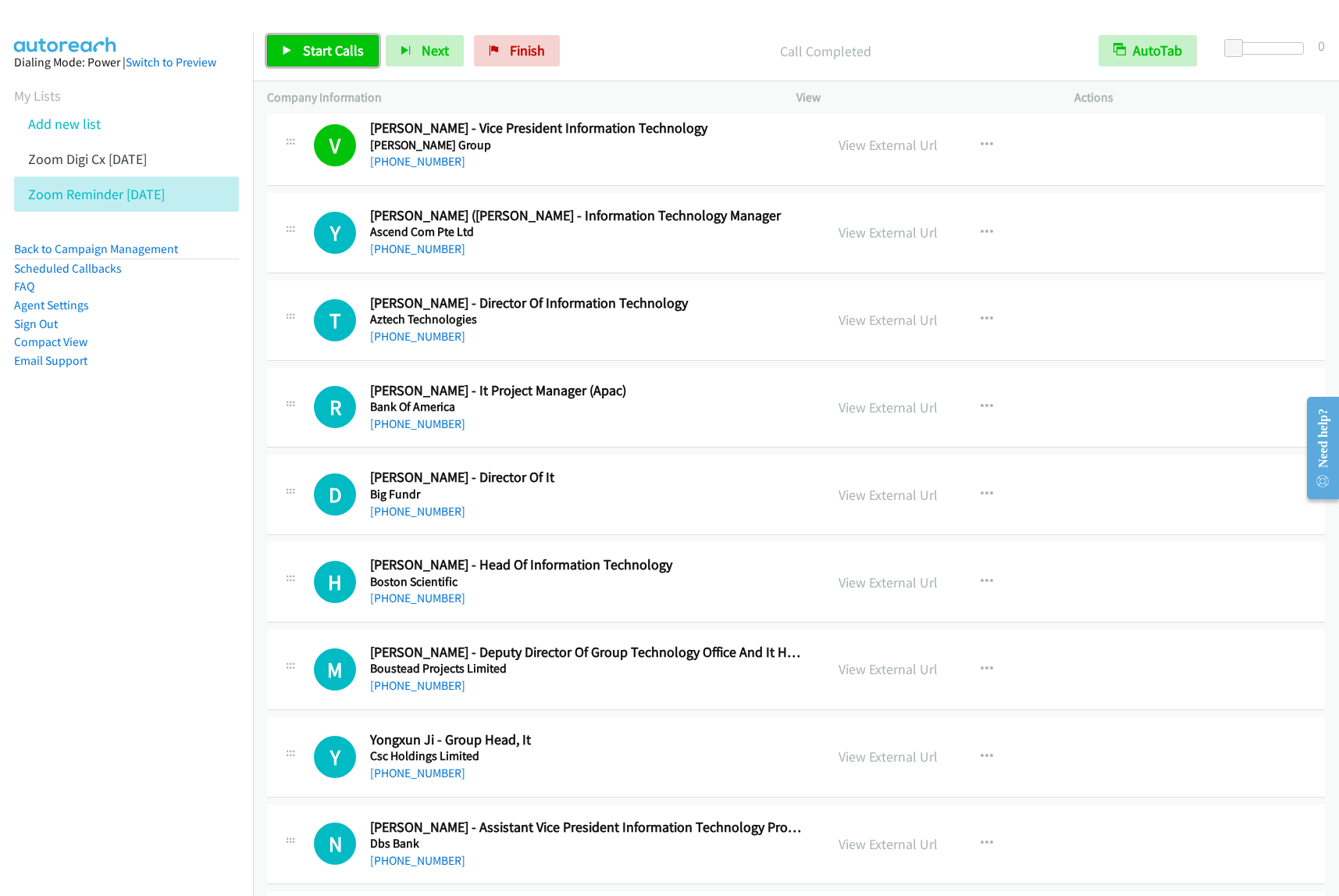
click at [343, 49] on span "Start Calls" at bounding box center [333, 50] width 61 height 18
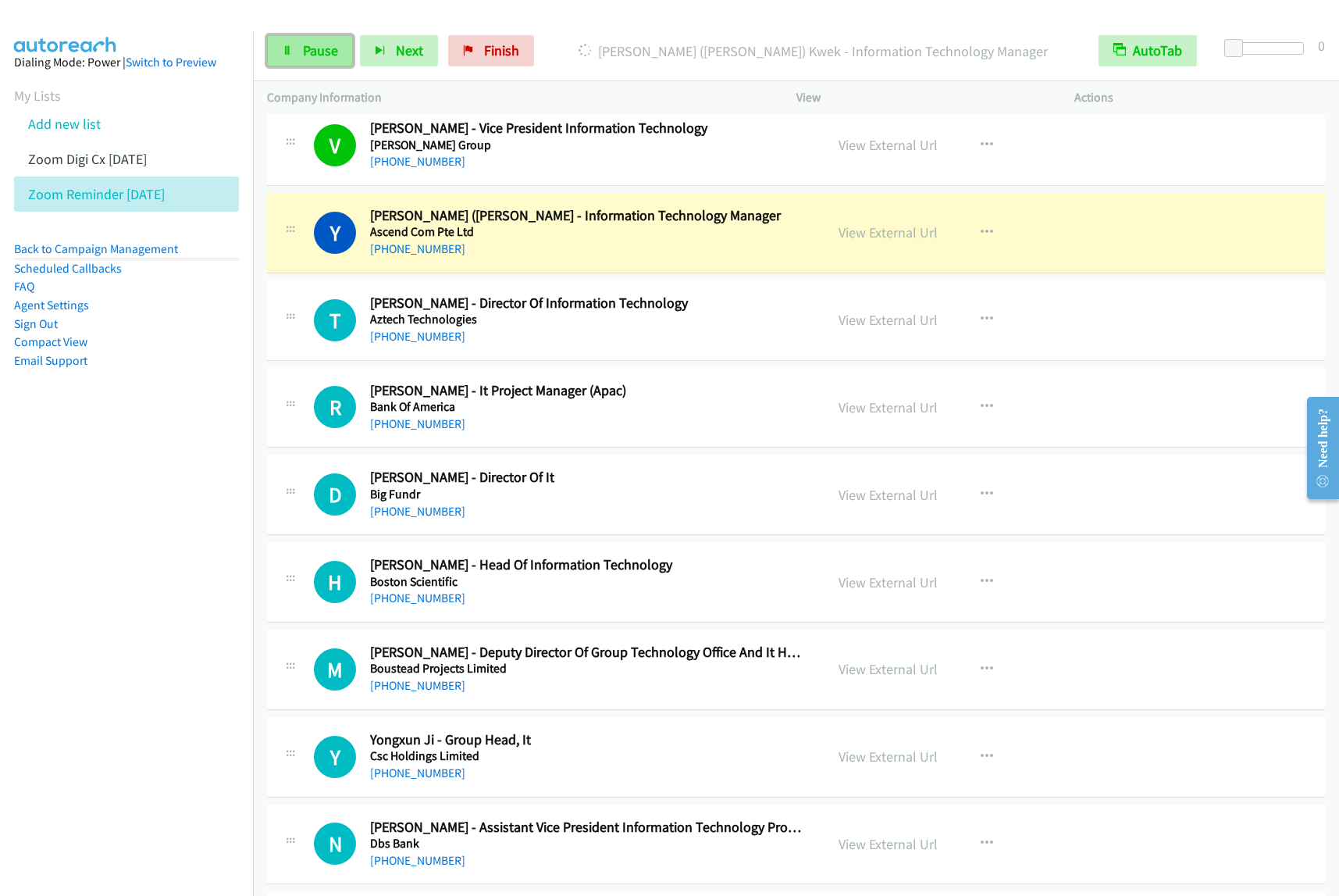
click at [309, 51] on span "Pause" at bounding box center [321, 50] width 35 height 18
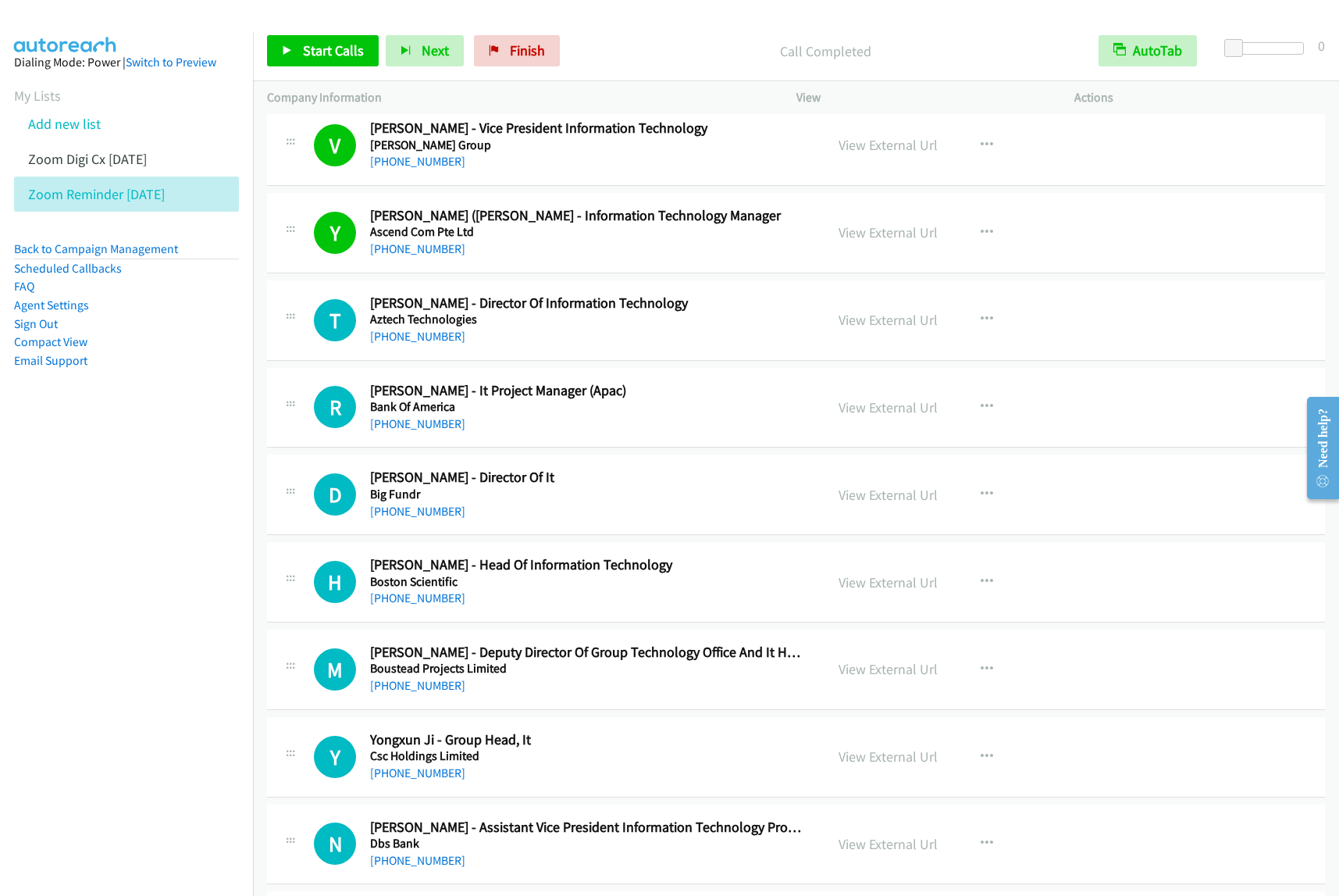
click at [105, 681] on nav "Dialing Mode: Power | Switch to Preview My Lists Add new list Zoom Digi Cx Sept…" at bounding box center [127, 480] width 254 height 896
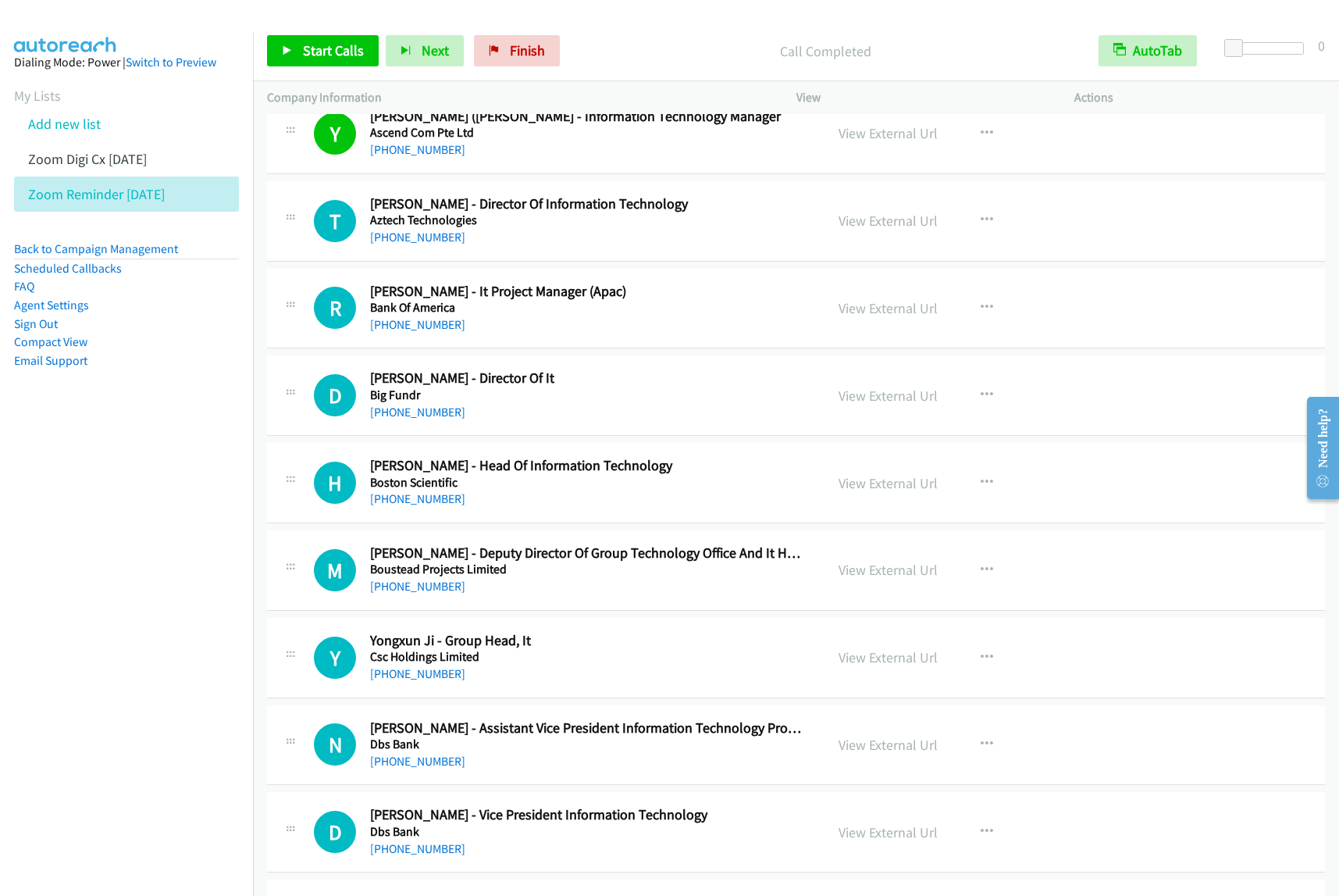
scroll to position [6737, 0]
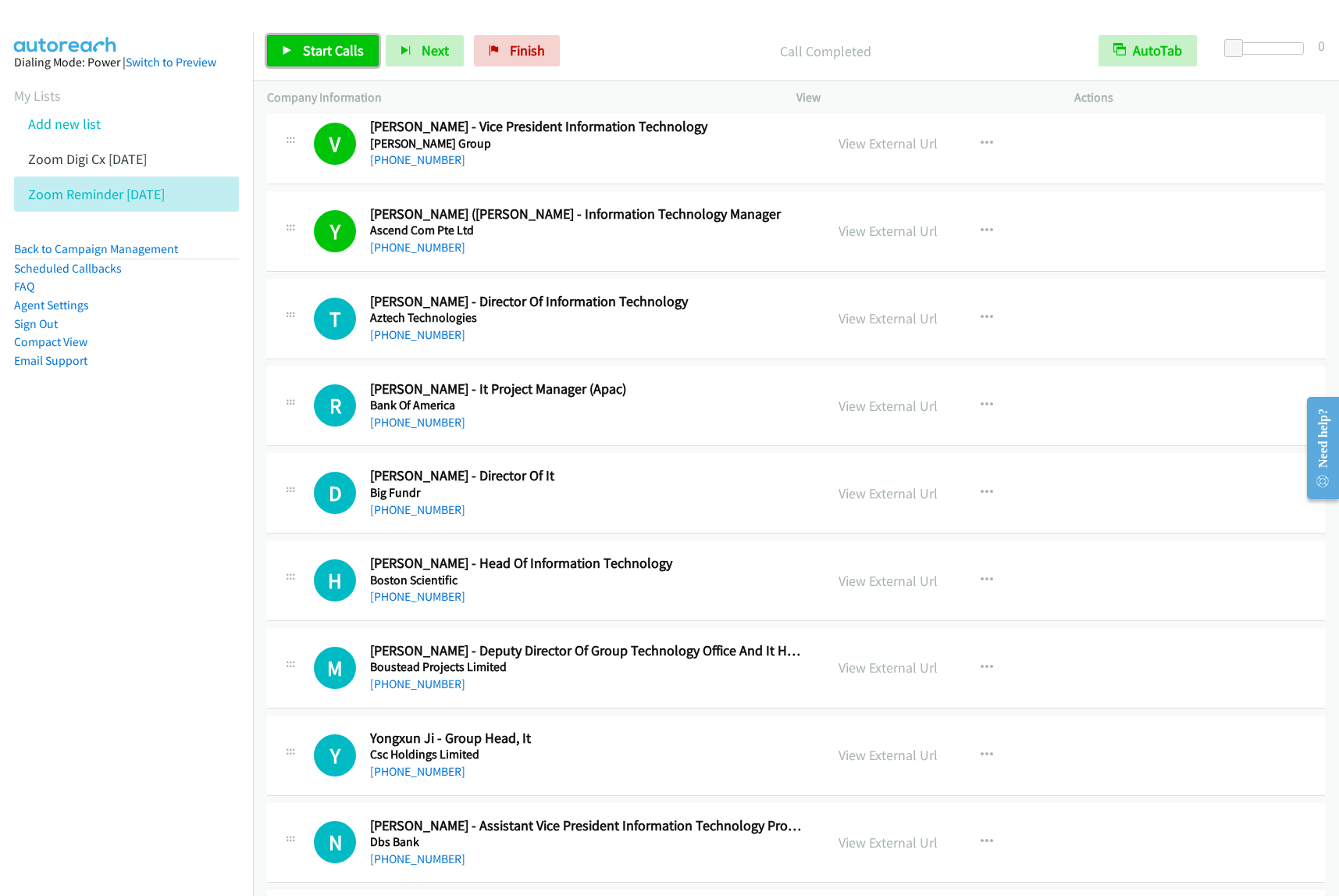
click at [348, 45] on span "Start Calls" at bounding box center [333, 50] width 61 height 18
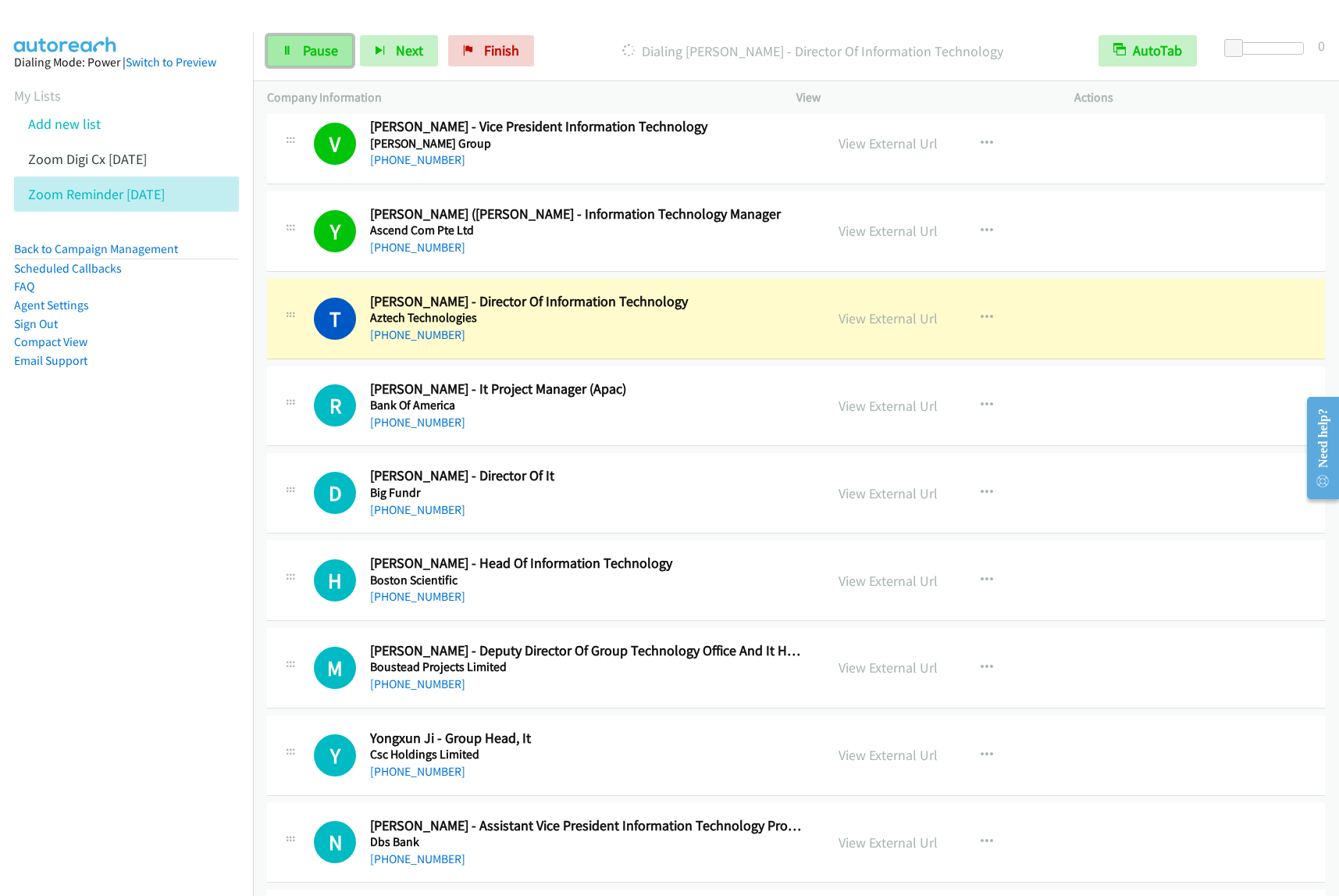
click at [332, 51] on span "Pause" at bounding box center [321, 50] width 35 height 18
click at [57, 691] on nav "Dialing Mode: Power | Switch to Preview My Lists Add new list Zoom Digi Cx Sept…" at bounding box center [127, 480] width 254 height 896
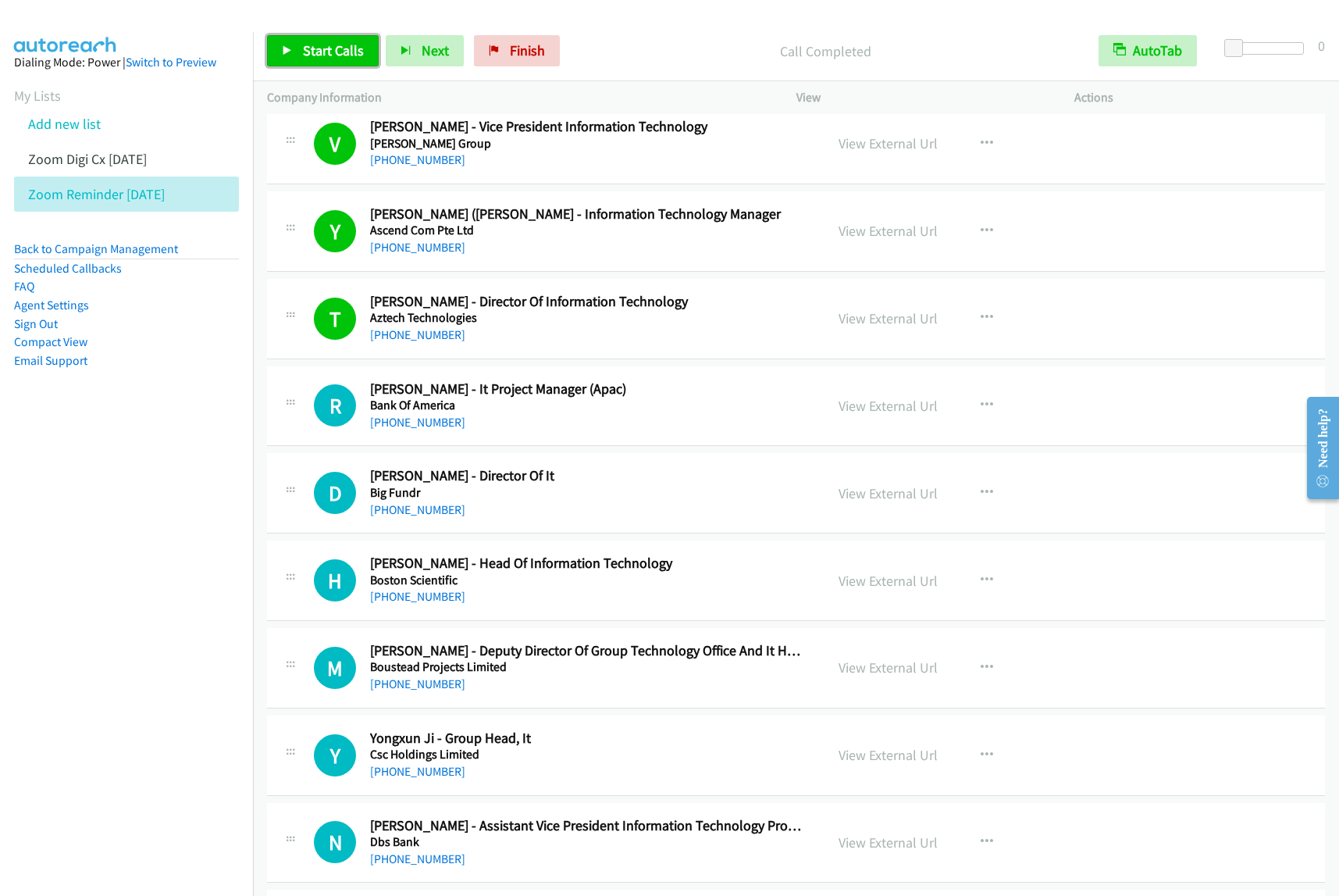
click at [345, 51] on span "Start Calls" at bounding box center [333, 50] width 61 height 18
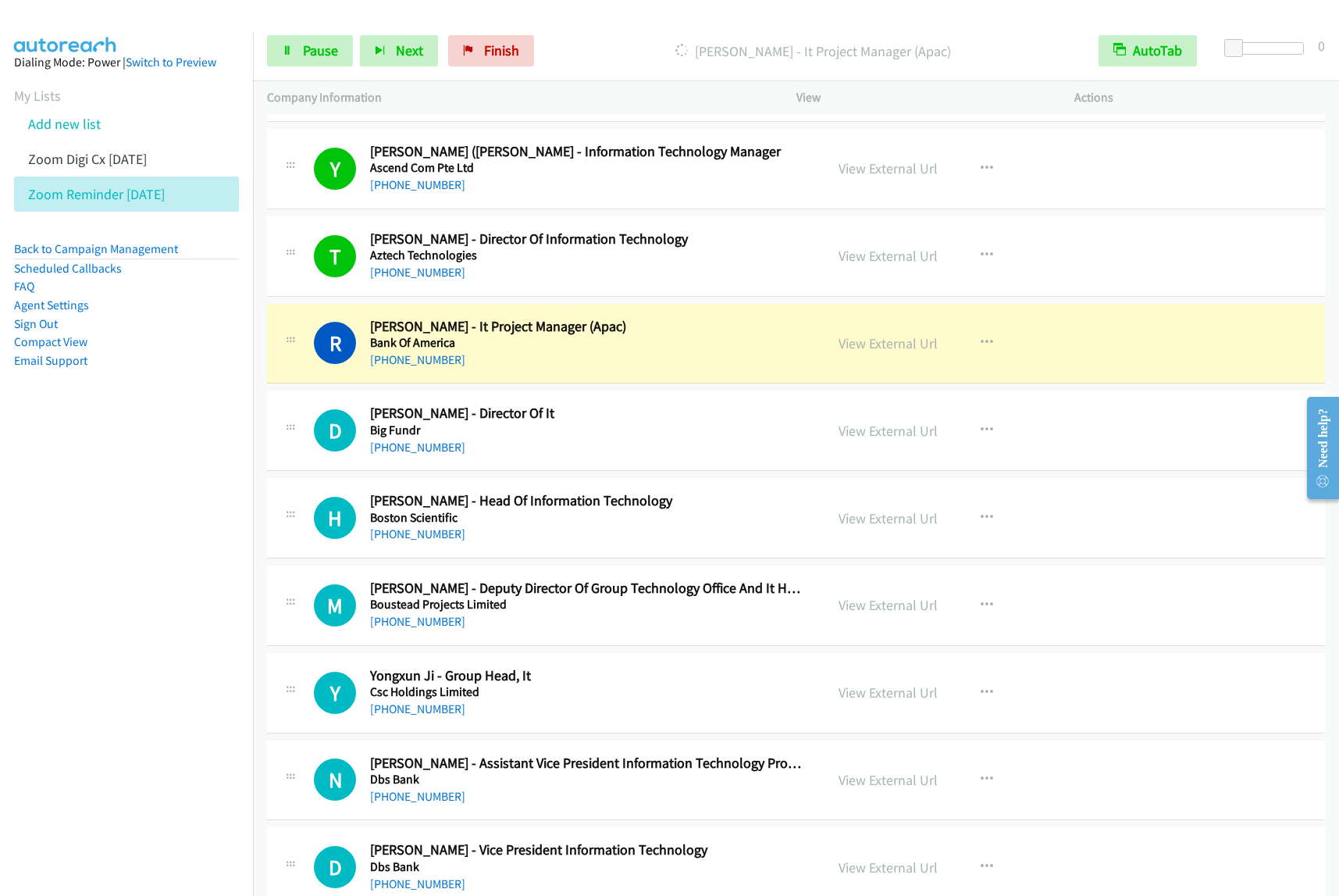
scroll to position [6836, 0]
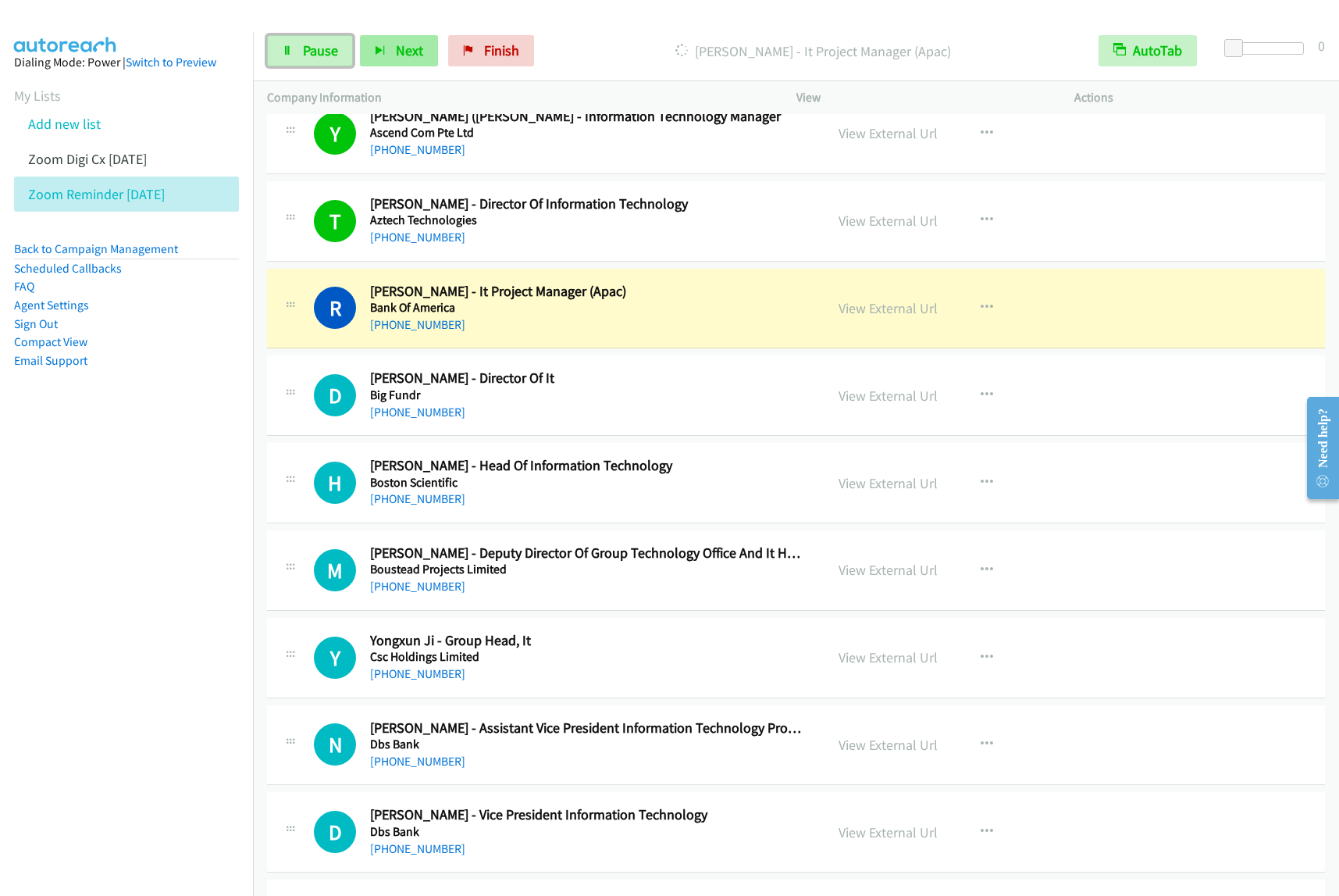
drag, startPoint x: 311, startPoint y: 53, endPoint x: 366, endPoint y: 57, distance: 55.1
click at [311, 53] on span "Pause" at bounding box center [321, 50] width 35 height 18
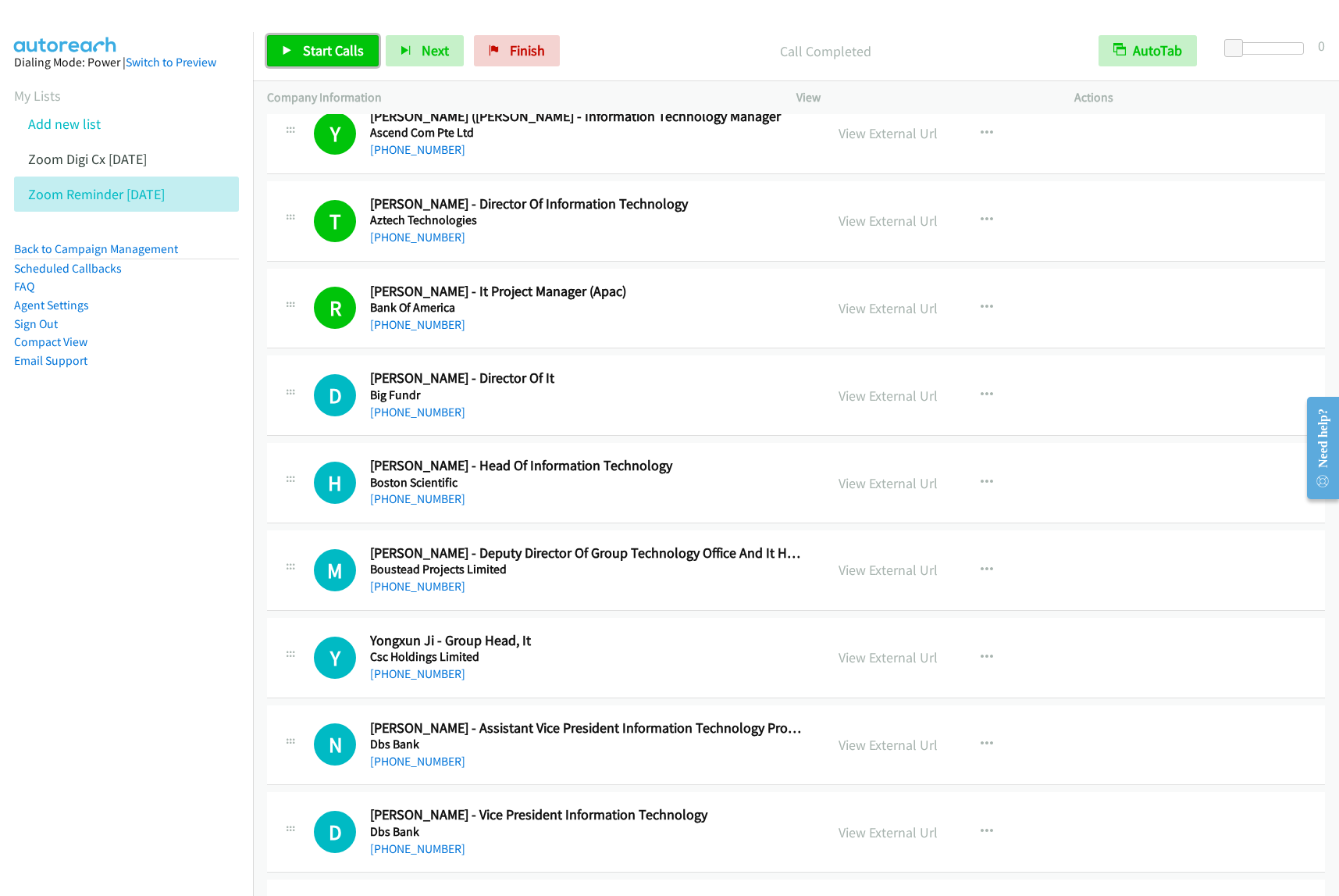
click at [333, 55] on span "Start Calls" at bounding box center [333, 50] width 61 height 18
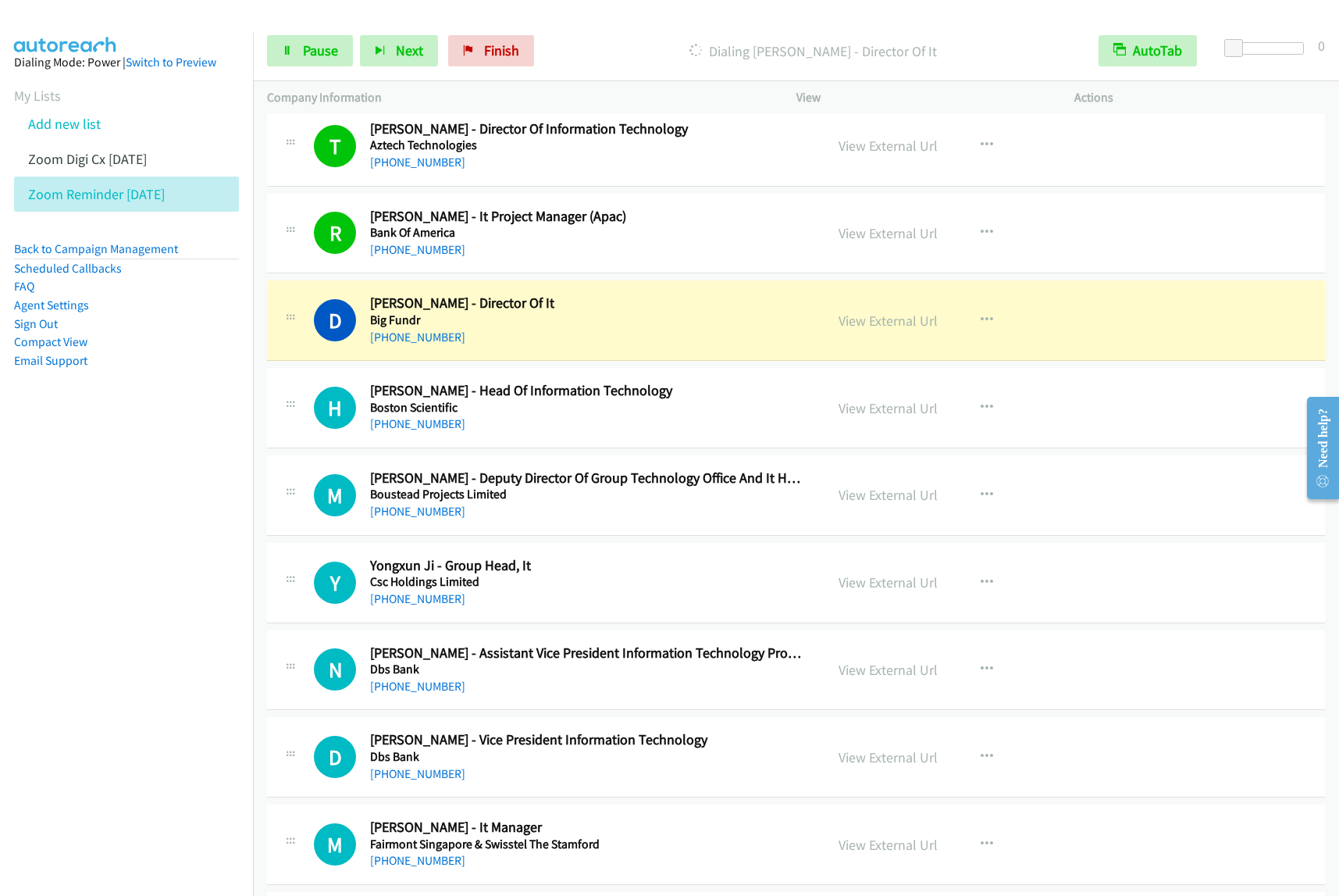
scroll to position [6933, 0]
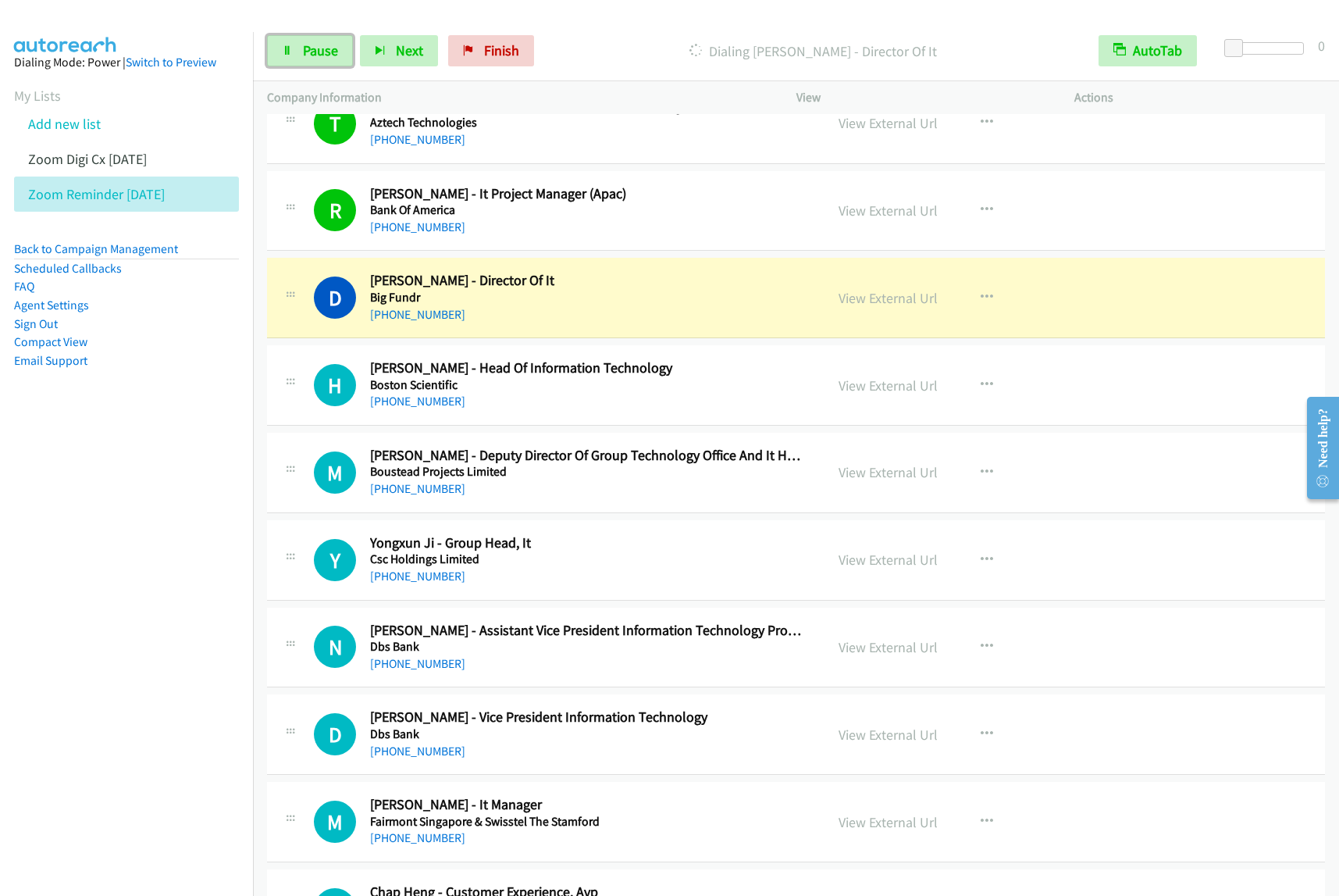
drag, startPoint x: 326, startPoint y: 55, endPoint x: 462, endPoint y: 28, distance: 138.7
click at [326, 55] on span "Pause" at bounding box center [321, 50] width 35 height 18
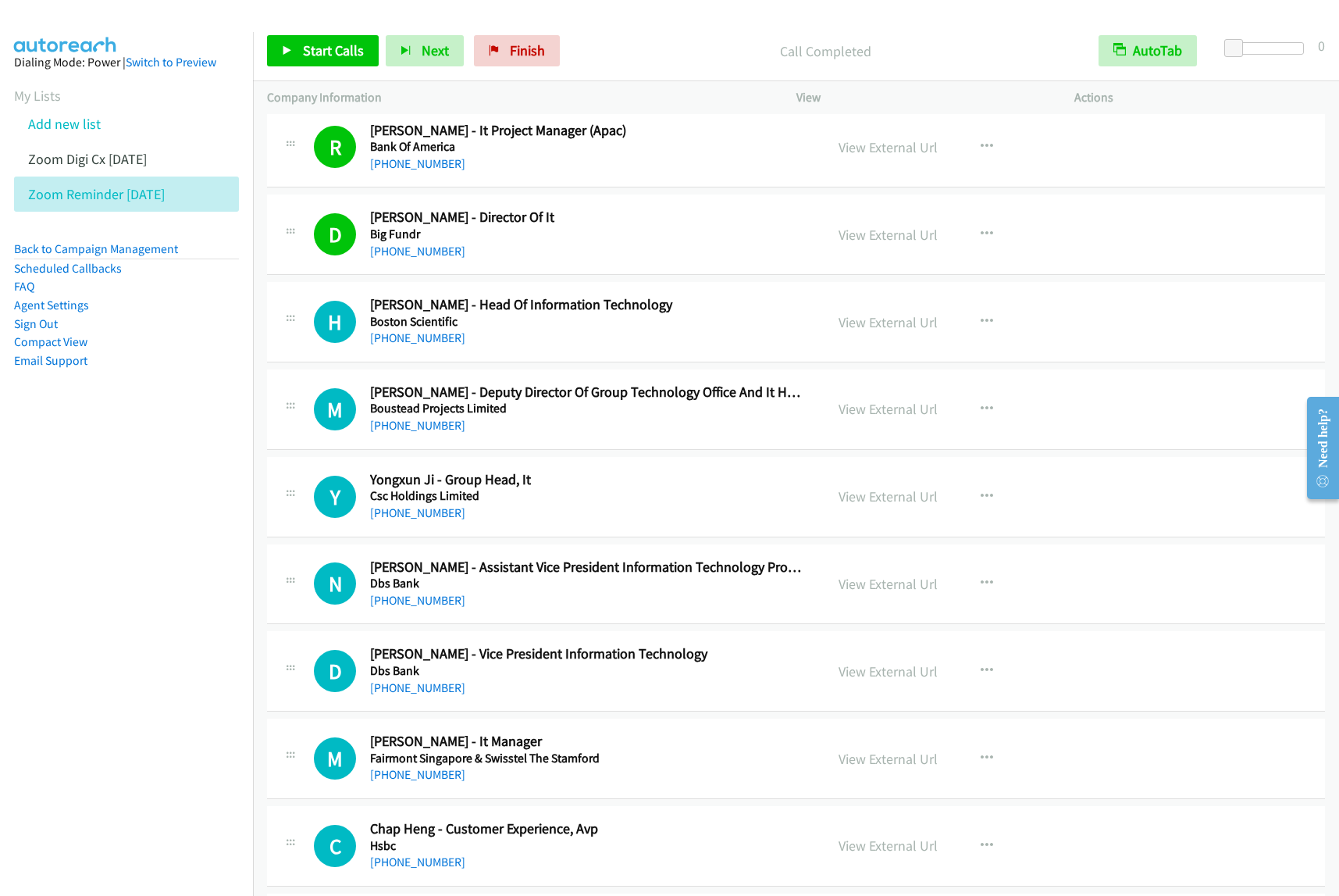
scroll to position [7030, 0]
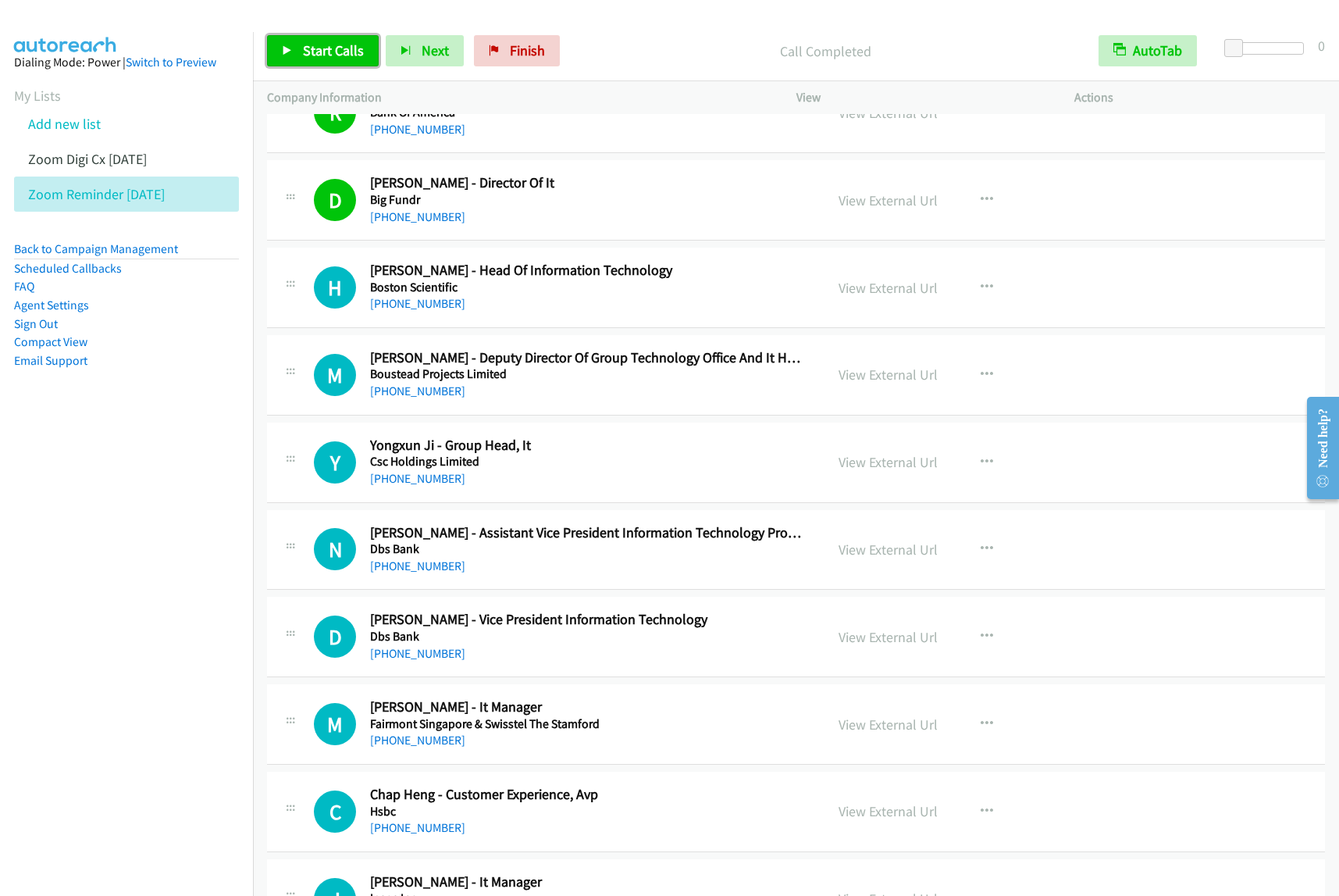
click at [329, 51] on span "Start Calls" at bounding box center [333, 50] width 61 height 18
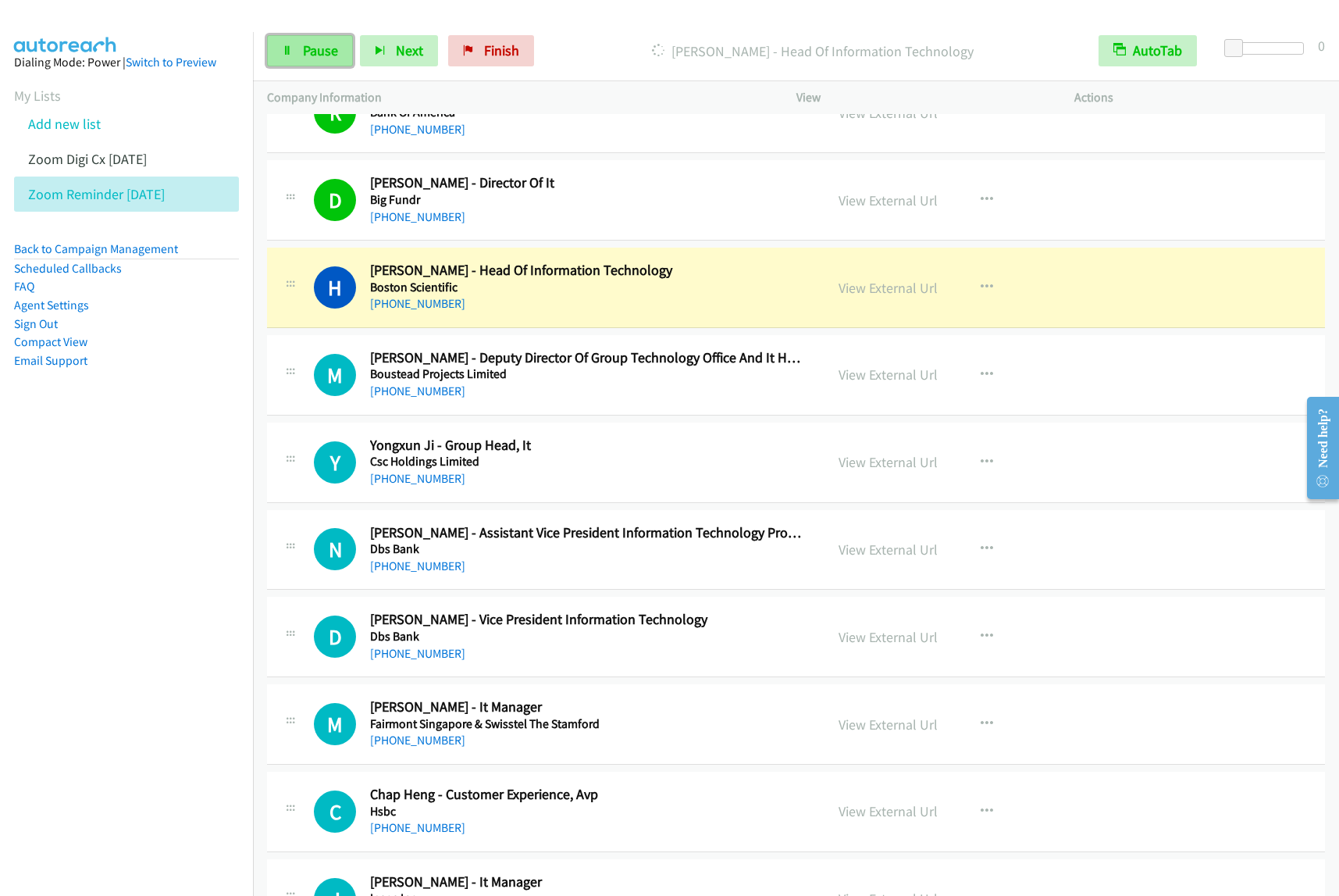
click at [309, 47] on span "Pause" at bounding box center [321, 50] width 35 height 18
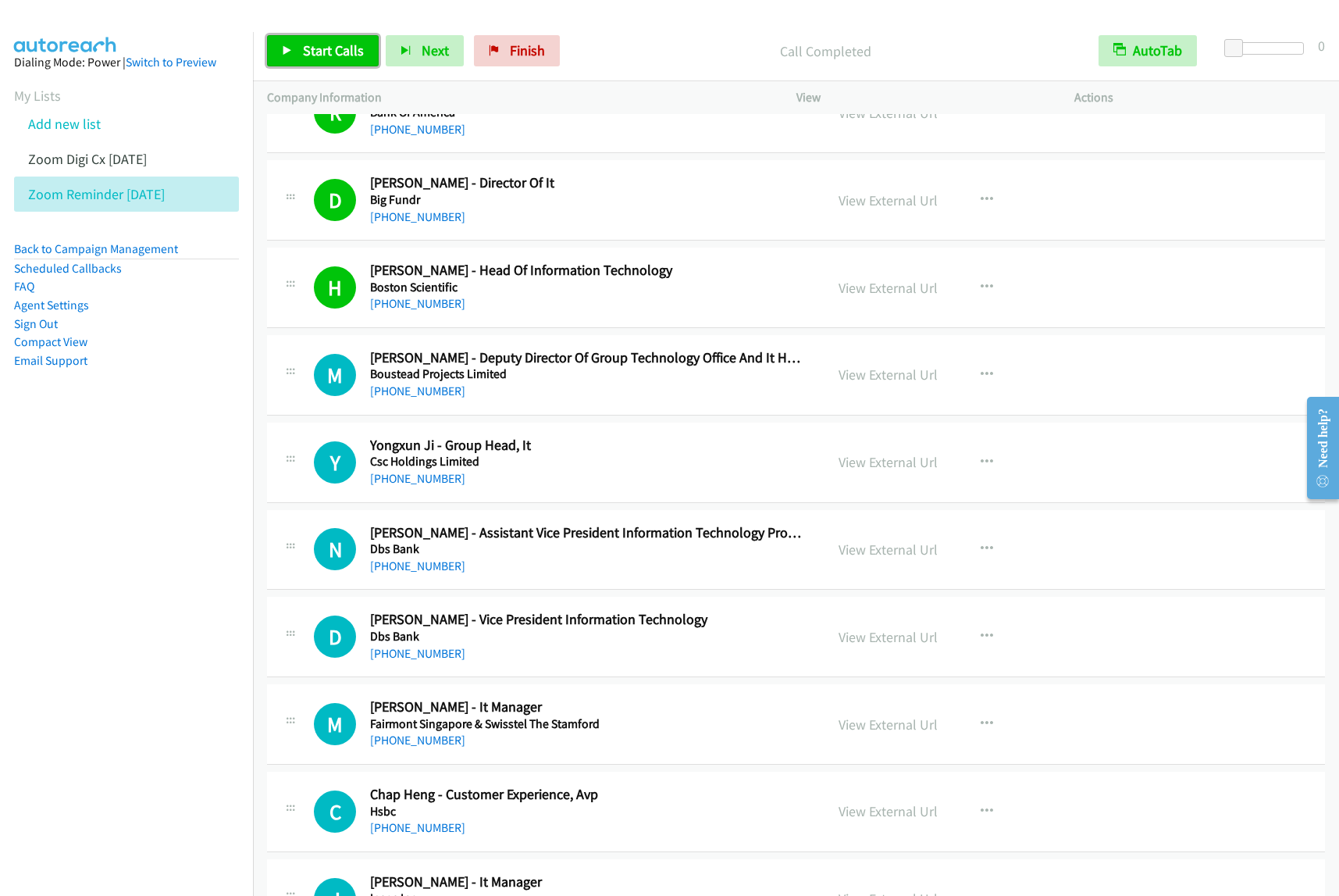
click at [350, 39] on link "Start Calls" at bounding box center [322, 50] width 112 height 31
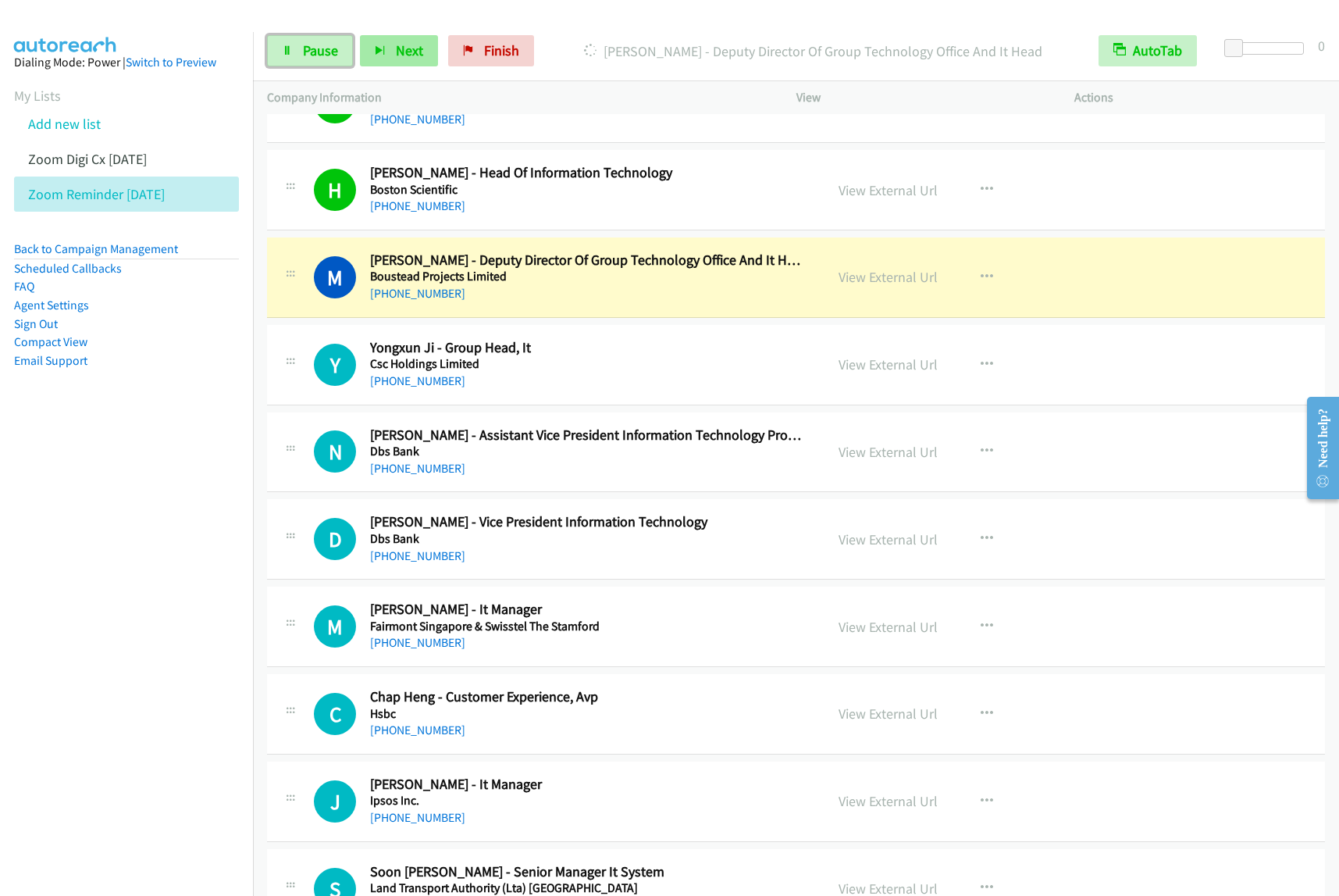
click at [332, 41] on link "Pause" at bounding box center [309, 50] width 86 height 31
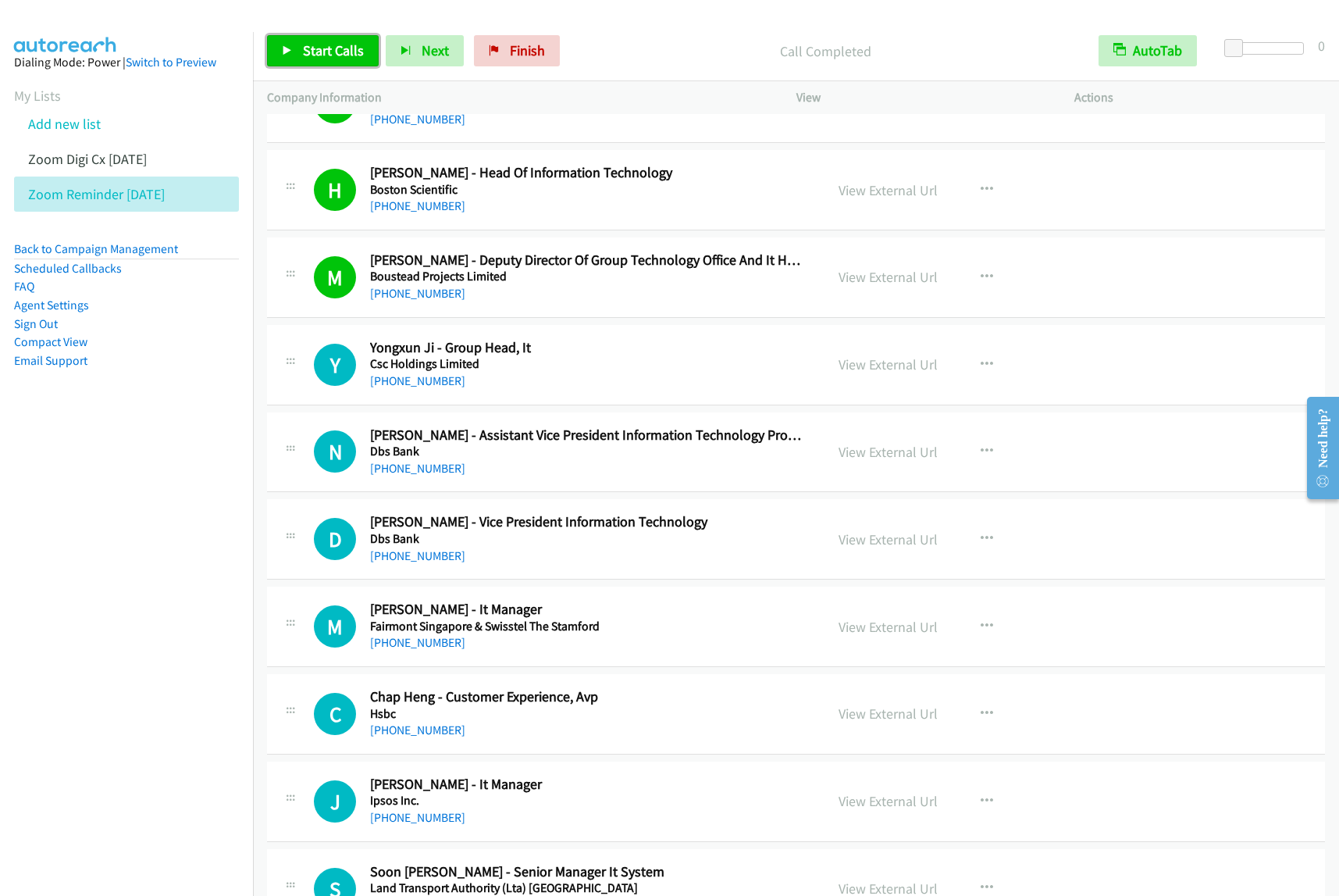
click at [363, 39] on link "Start Calls" at bounding box center [322, 50] width 112 height 31
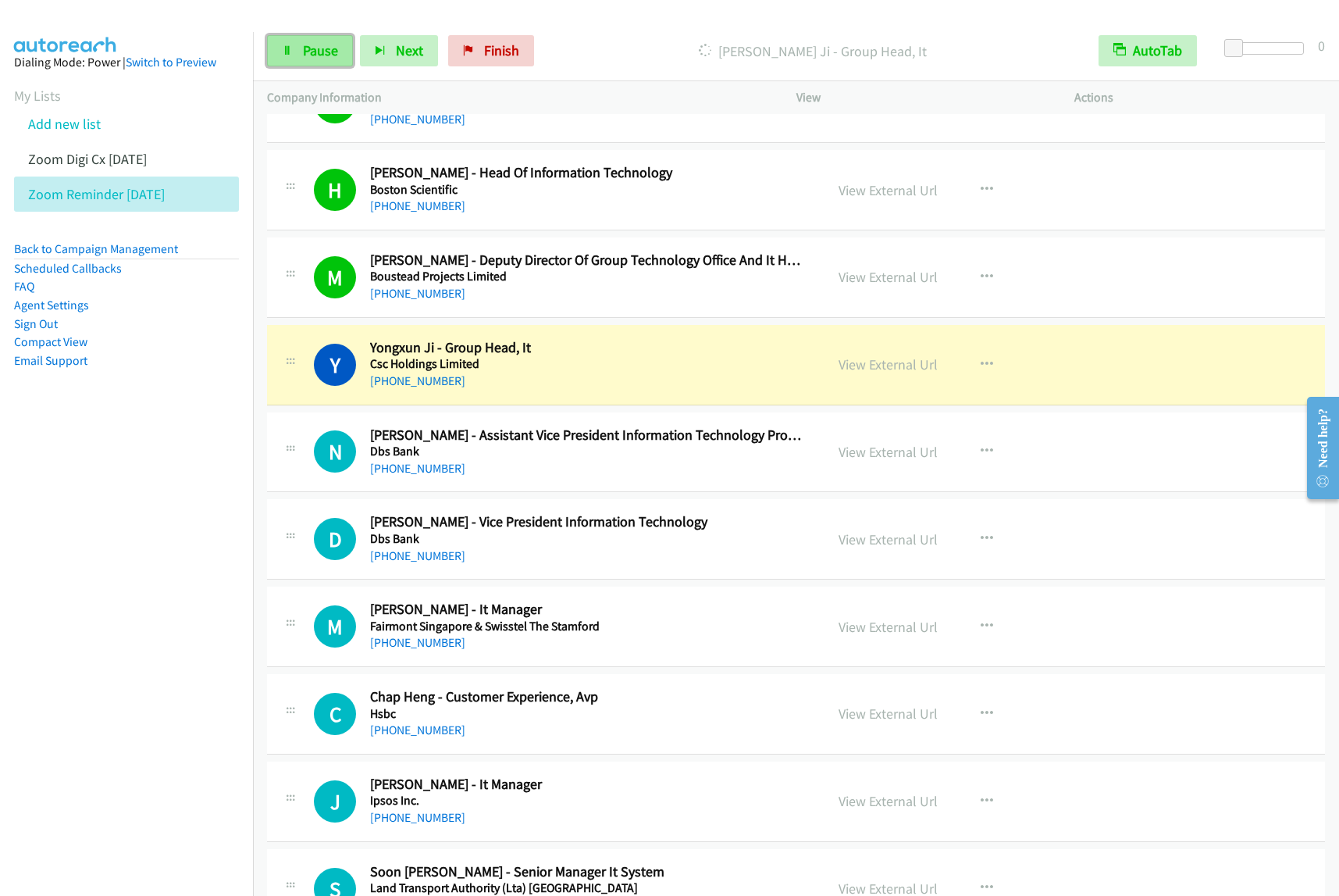
drag, startPoint x: 297, startPoint y: 51, endPoint x: 349, endPoint y: 49, distance: 52.0
click at [297, 51] on link "Pause" at bounding box center [309, 50] width 86 height 31
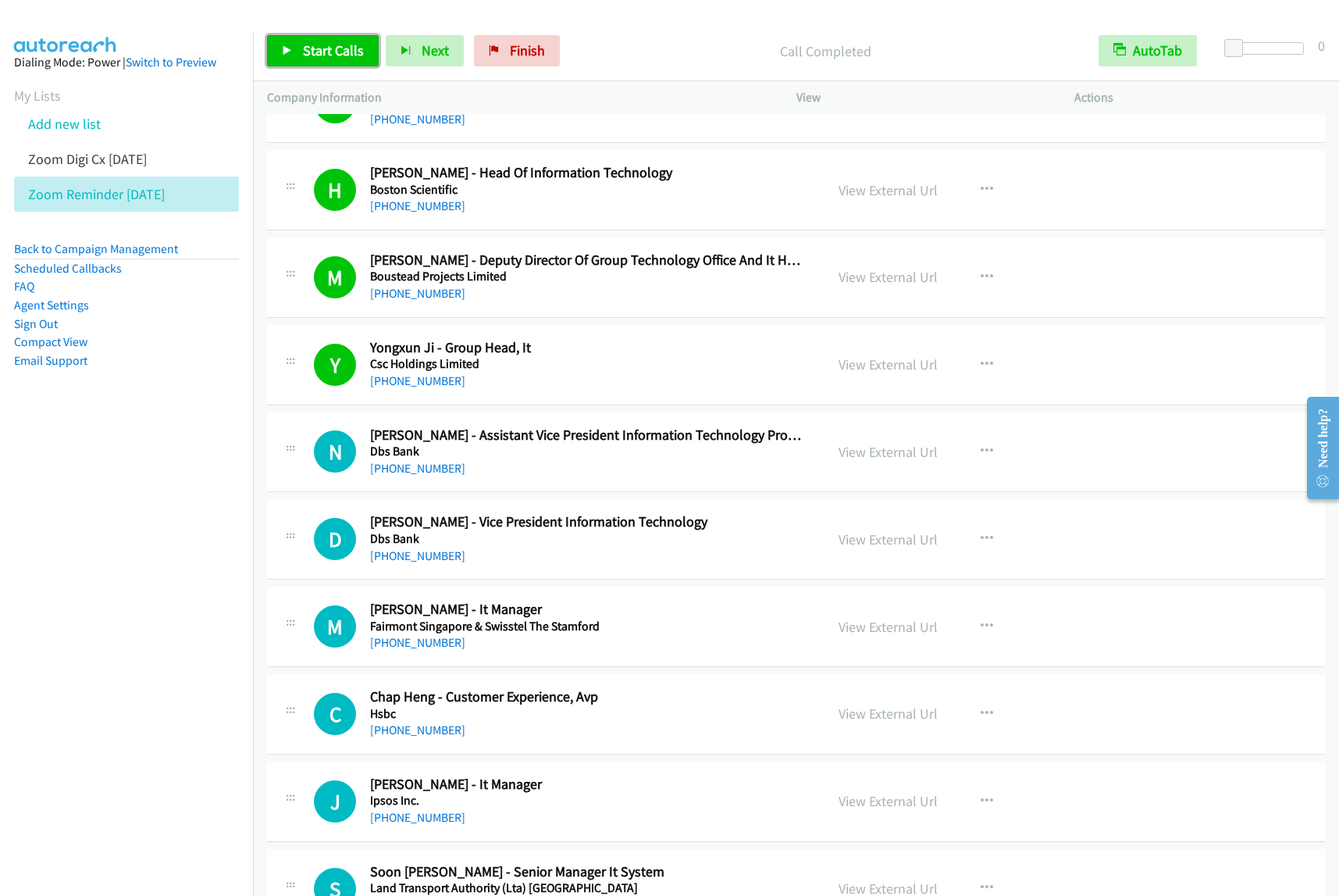
click at [321, 48] on span "Start Calls" at bounding box center [333, 50] width 61 height 18
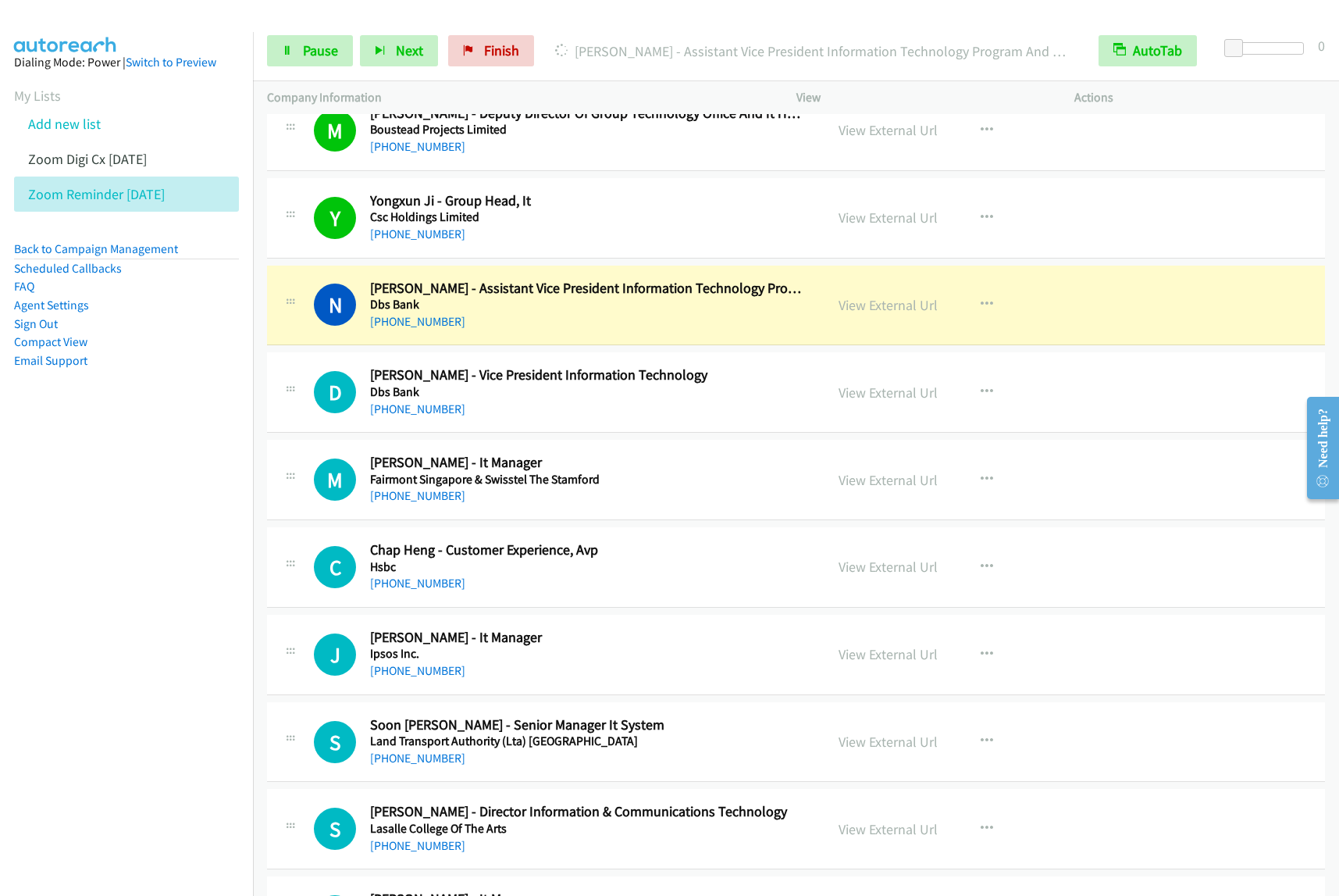
scroll to position [7323, 0]
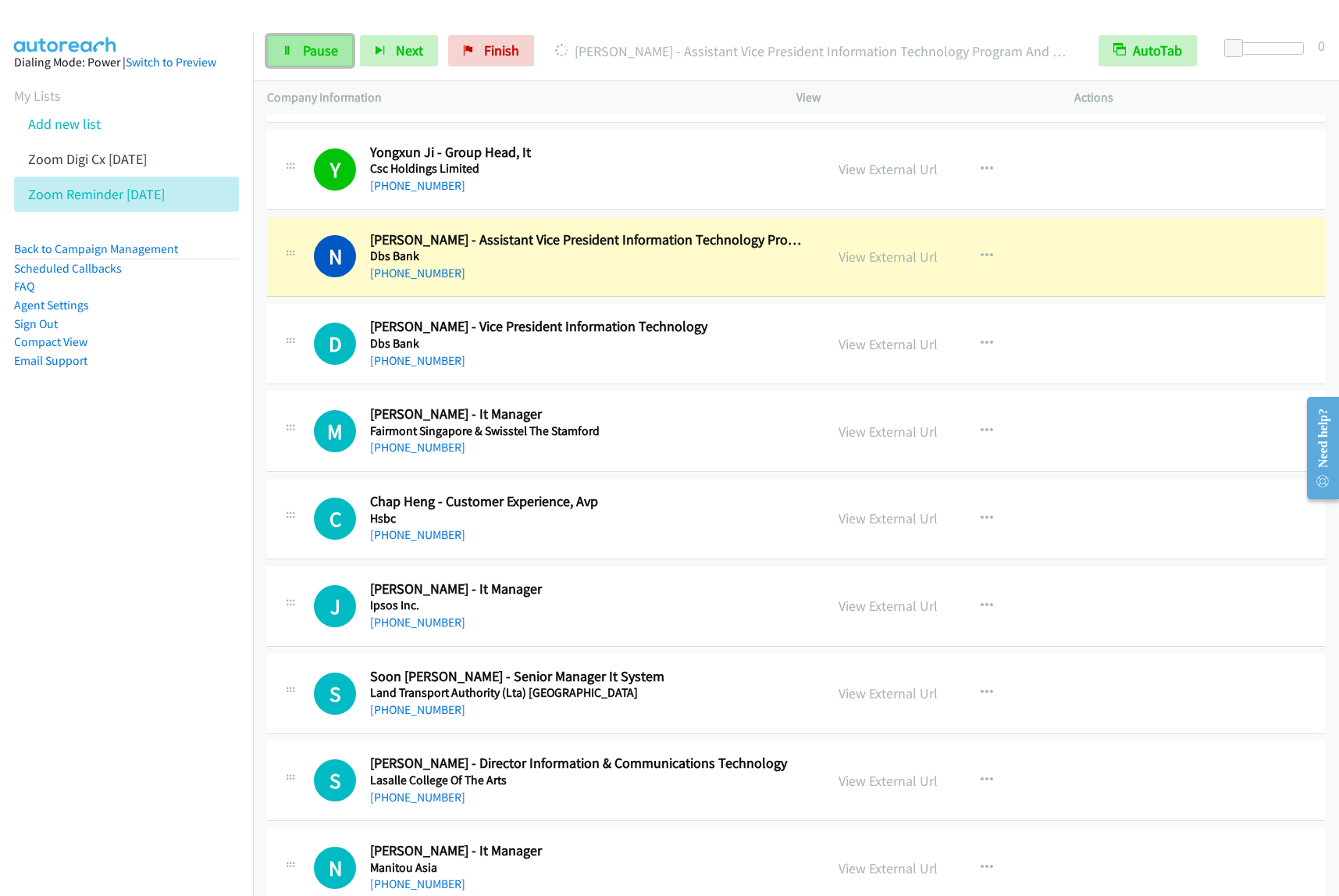
click at [307, 49] on span "Pause" at bounding box center [321, 50] width 35 height 18
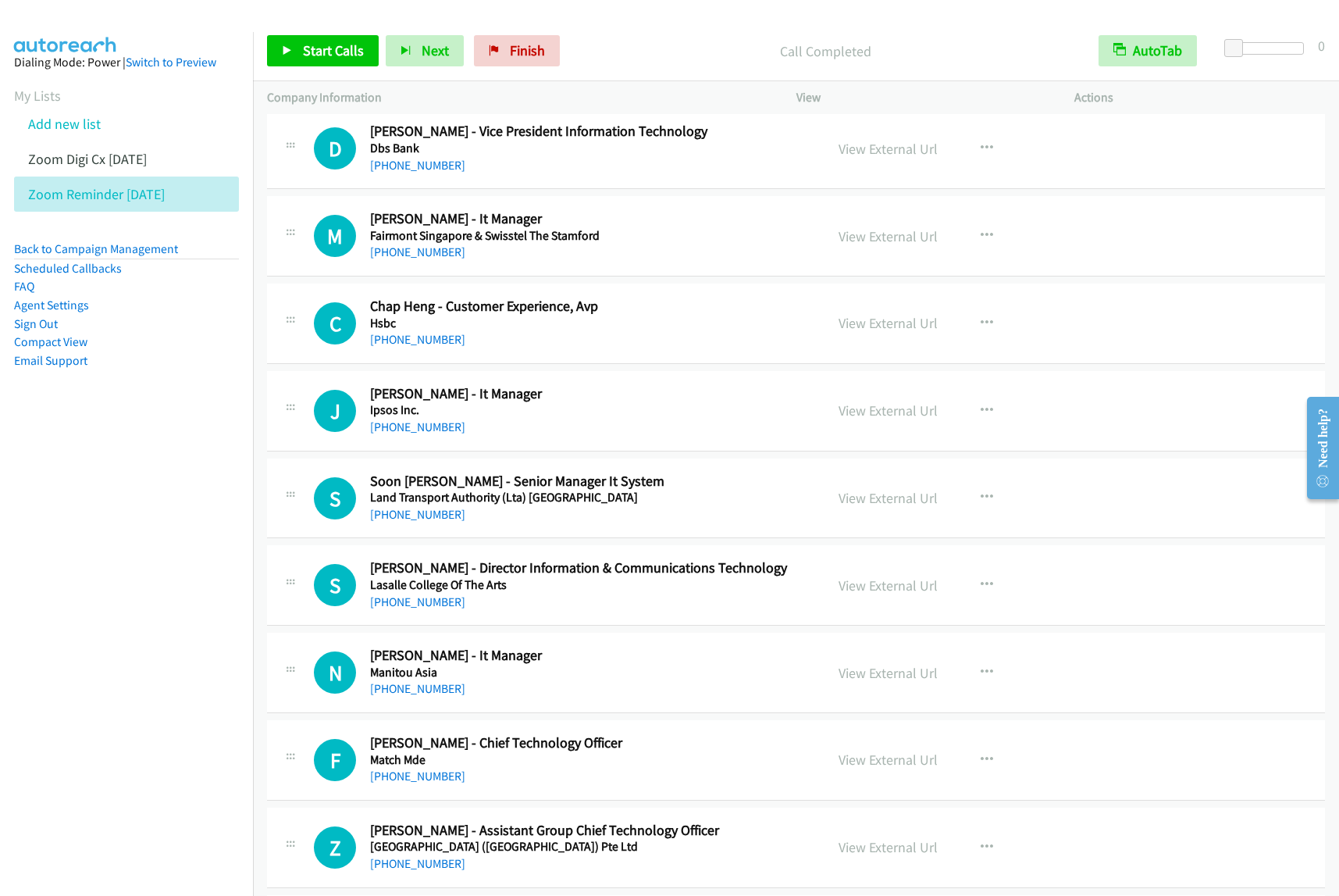
scroll to position [7421, 0]
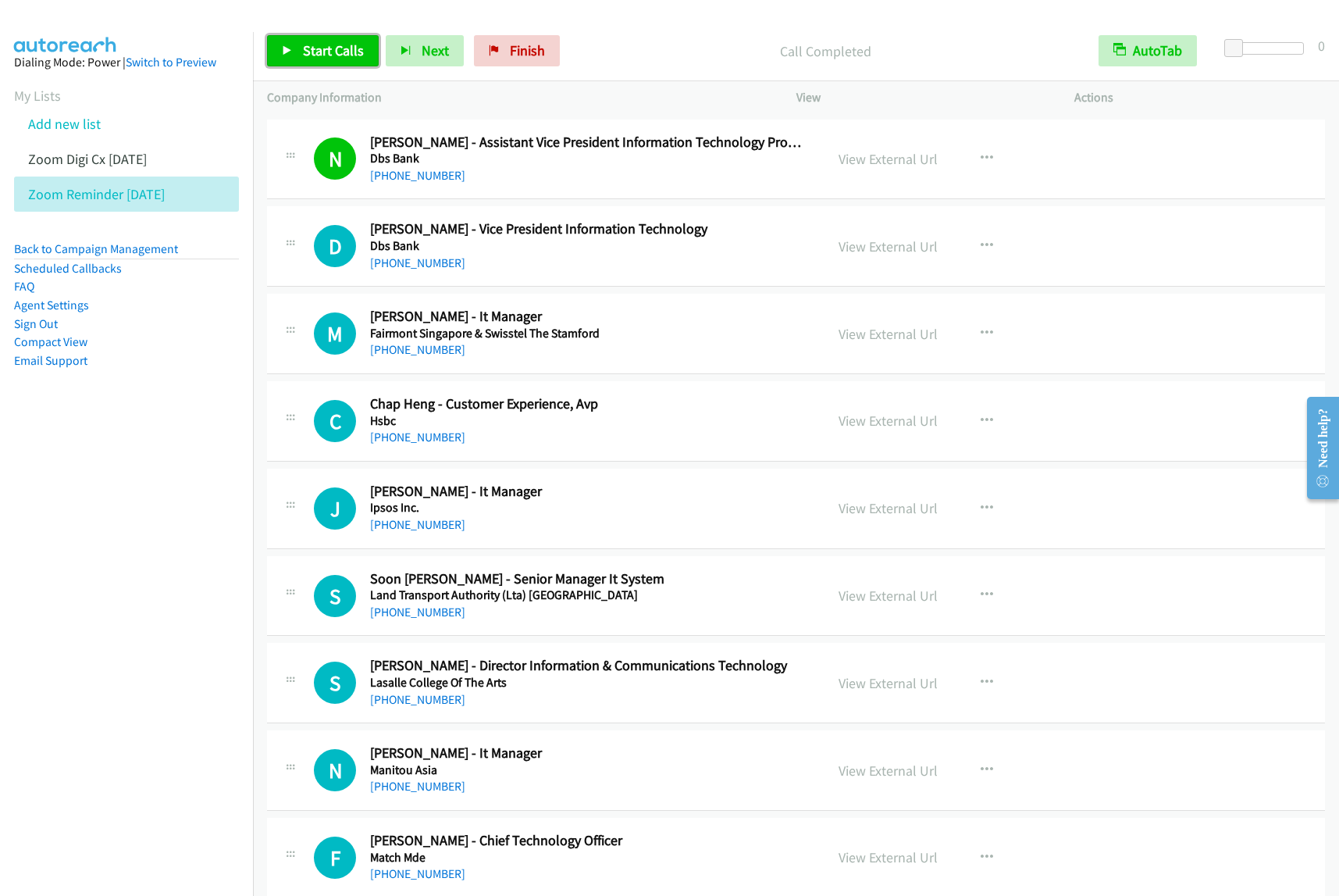
click at [347, 47] on span "Start Calls" at bounding box center [333, 50] width 61 height 18
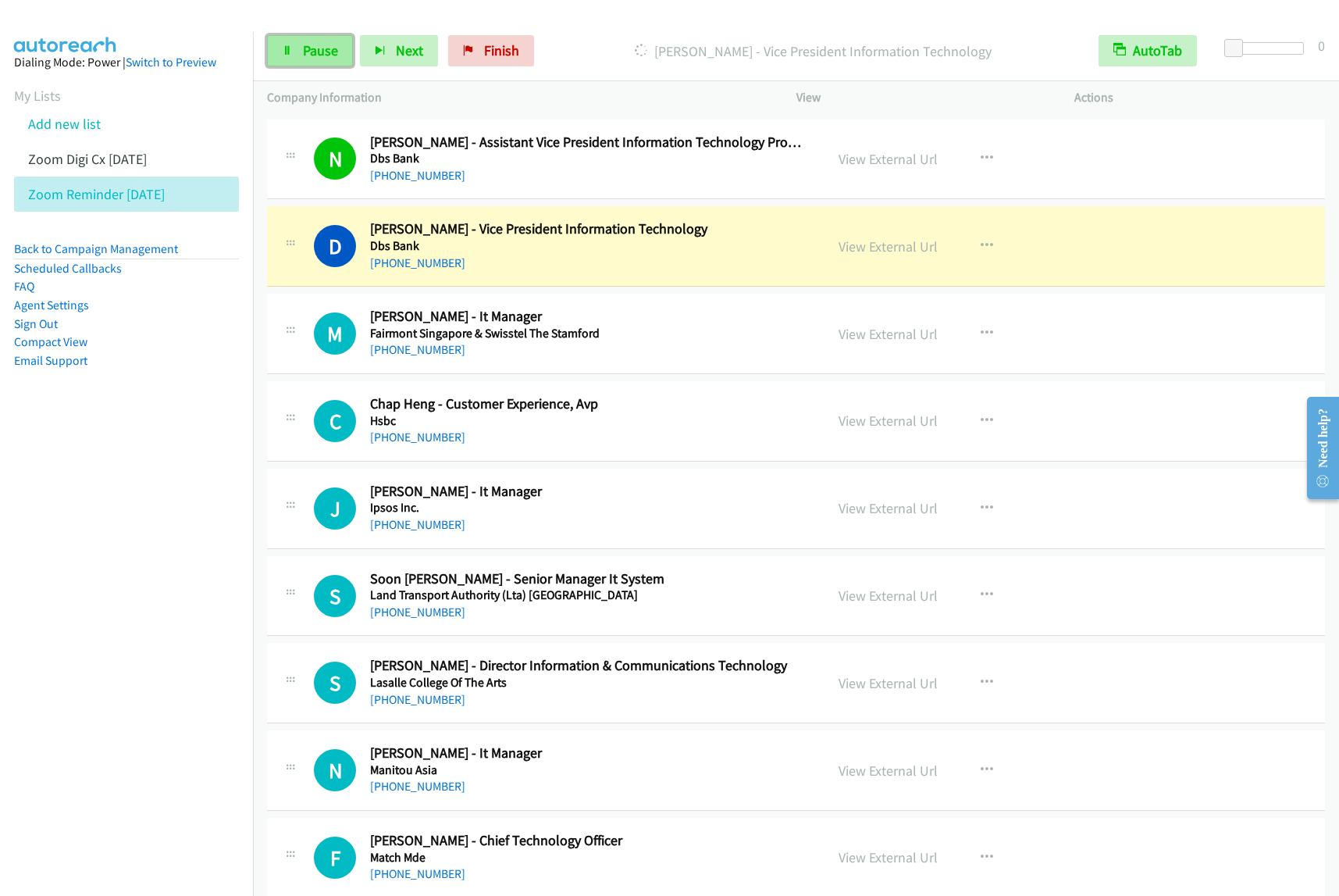
click at [330, 59] on span "Pause" at bounding box center [321, 50] width 35 height 18
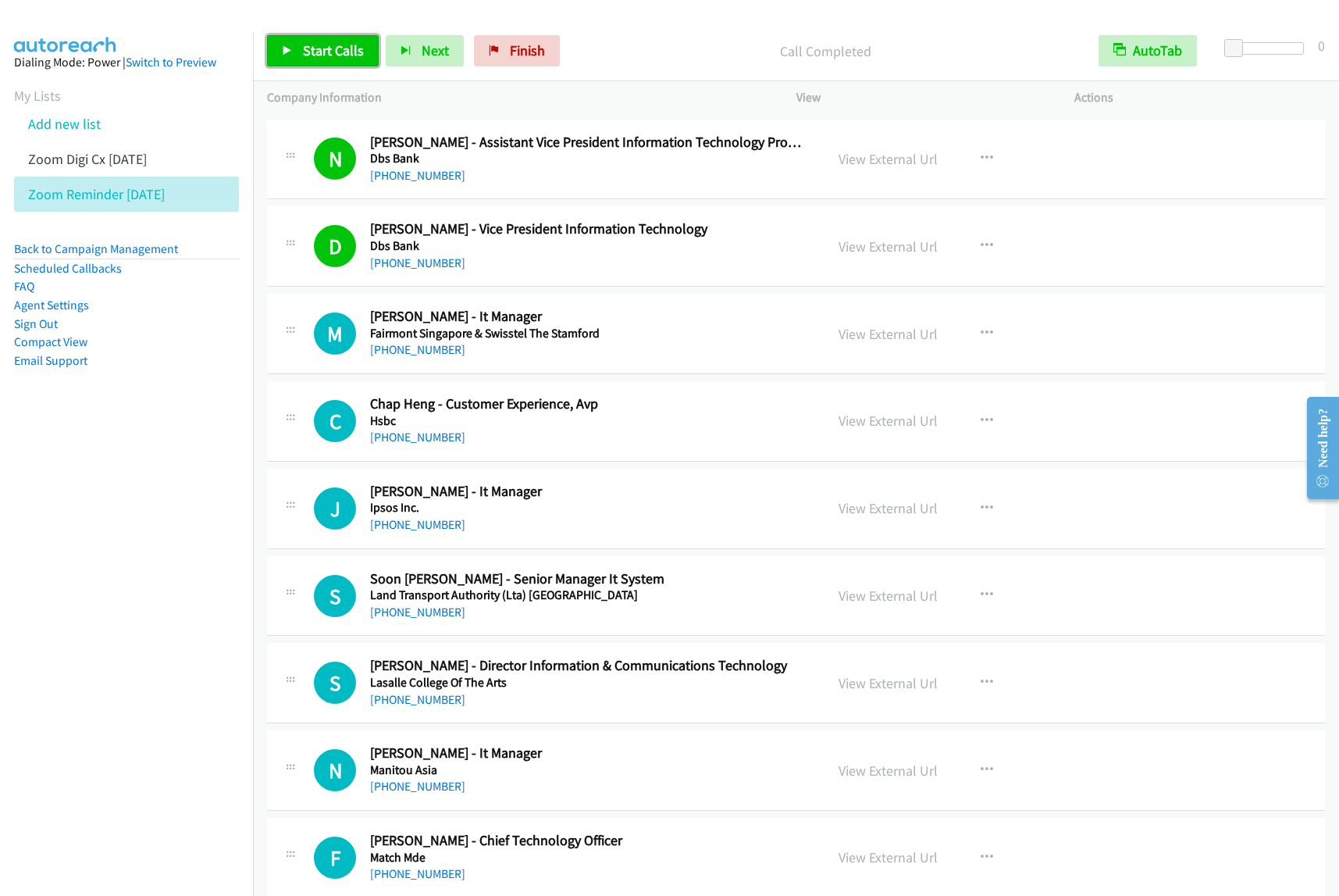
click at [347, 55] on span "Start Calls" at bounding box center [333, 50] width 61 height 18
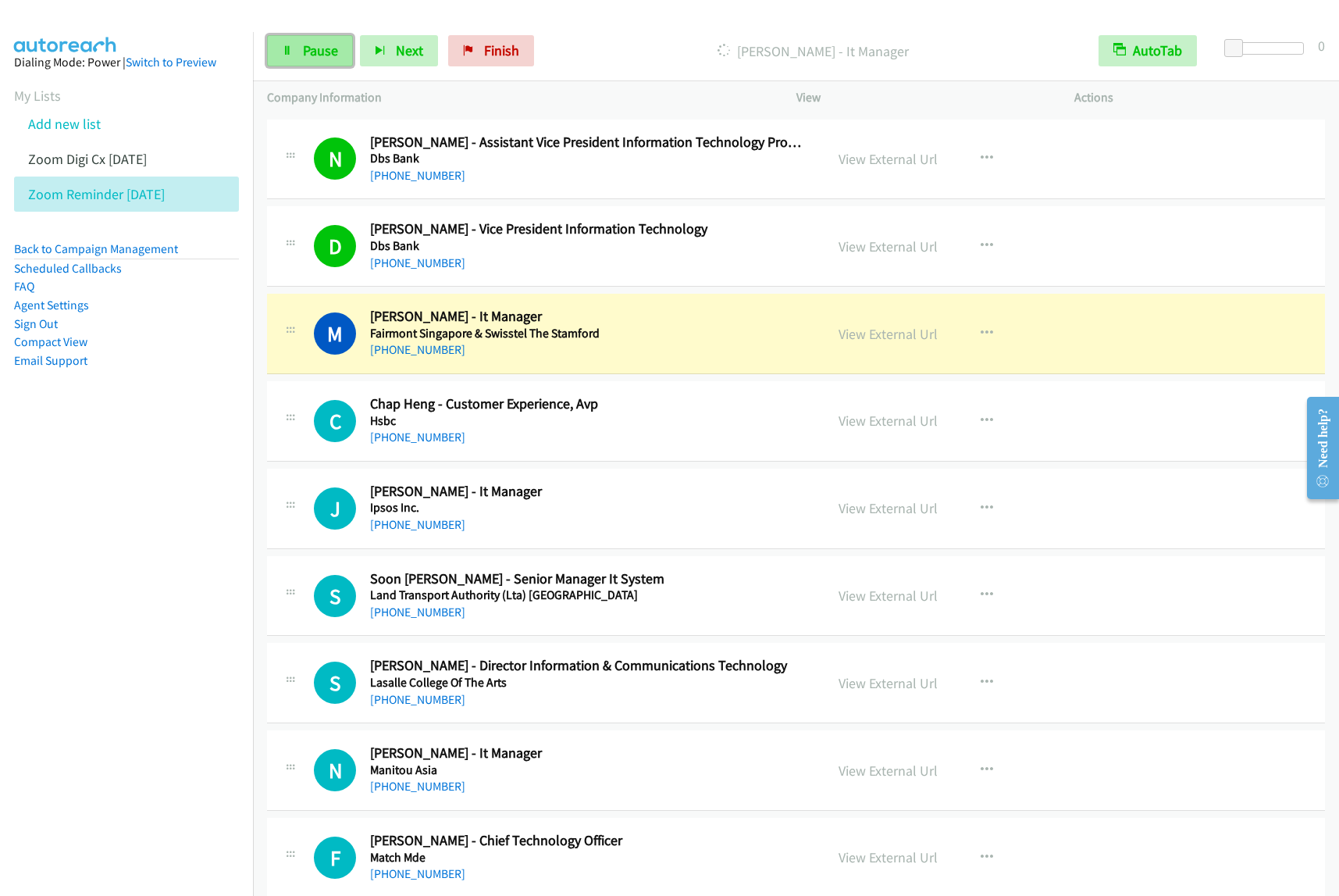
click at [309, 61] on link "Pause" at bounding box center [309, 50] width 86 height 31
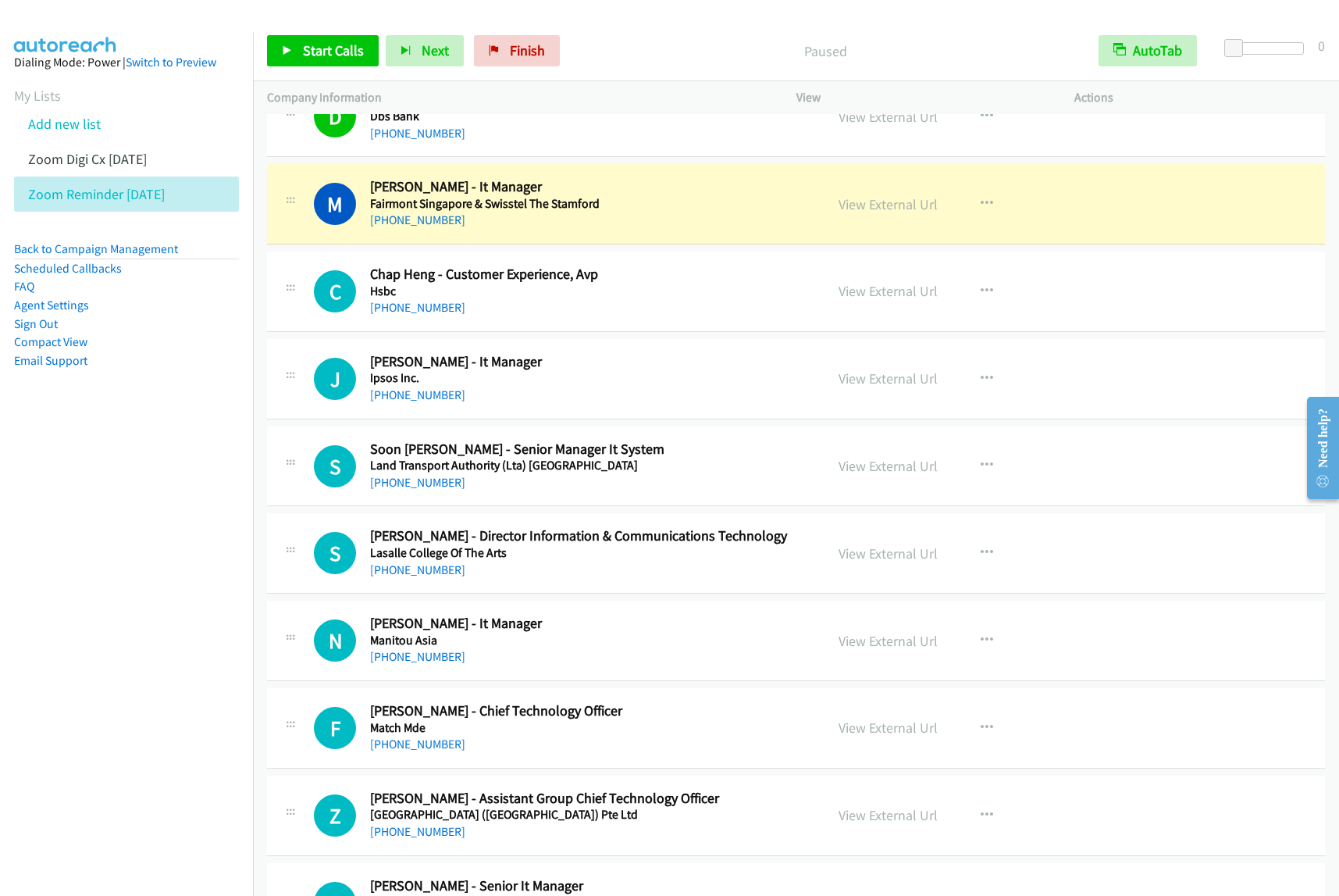
scroll to position [7519, 0]
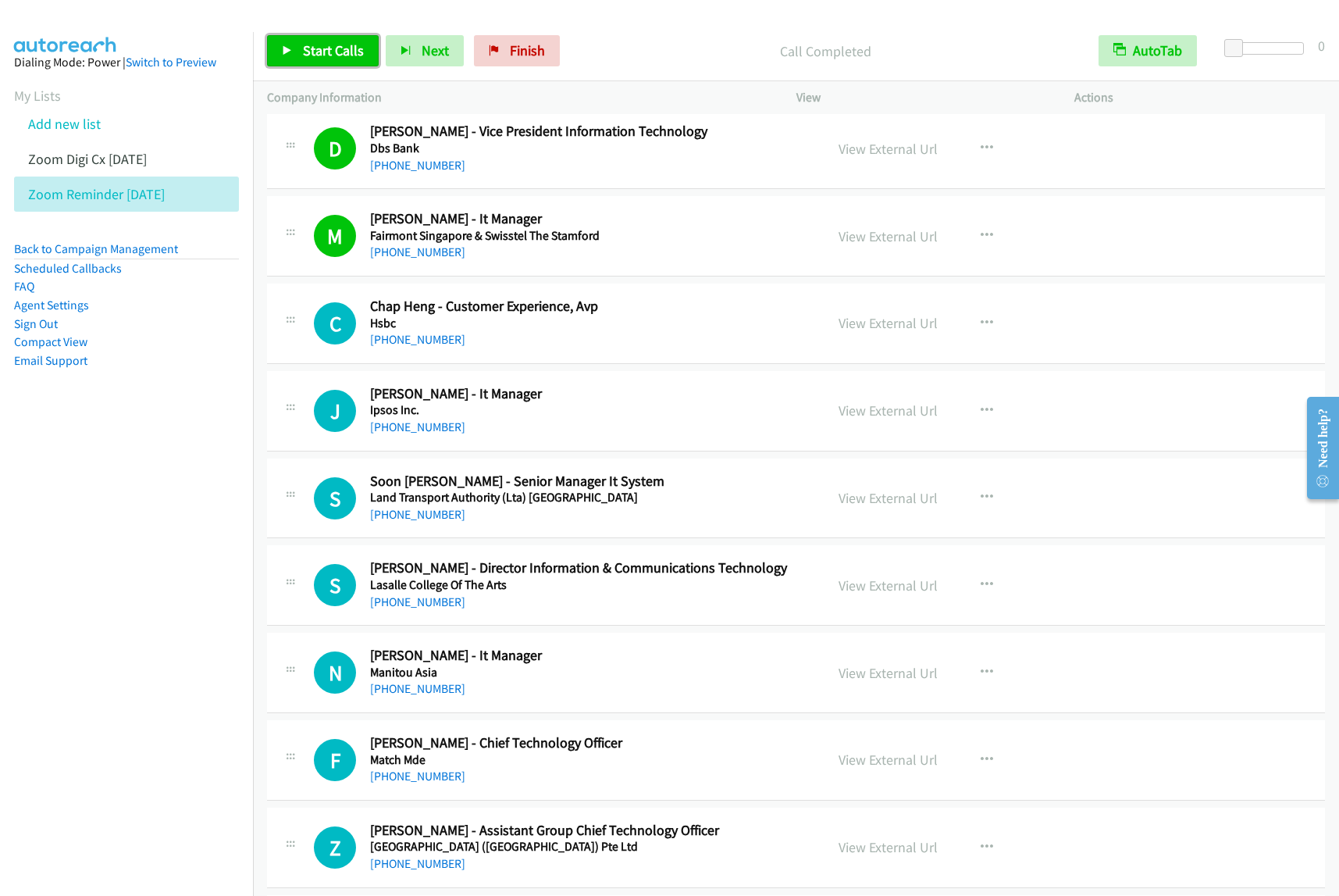
drag, startPoint x: 311, startPoint y: 47, endPoint x: 326, endPoint y: 55, distance: 17.0
click at [313, 47] on span "Start Calls" at bounding box center [333, 50] width 61 height 18
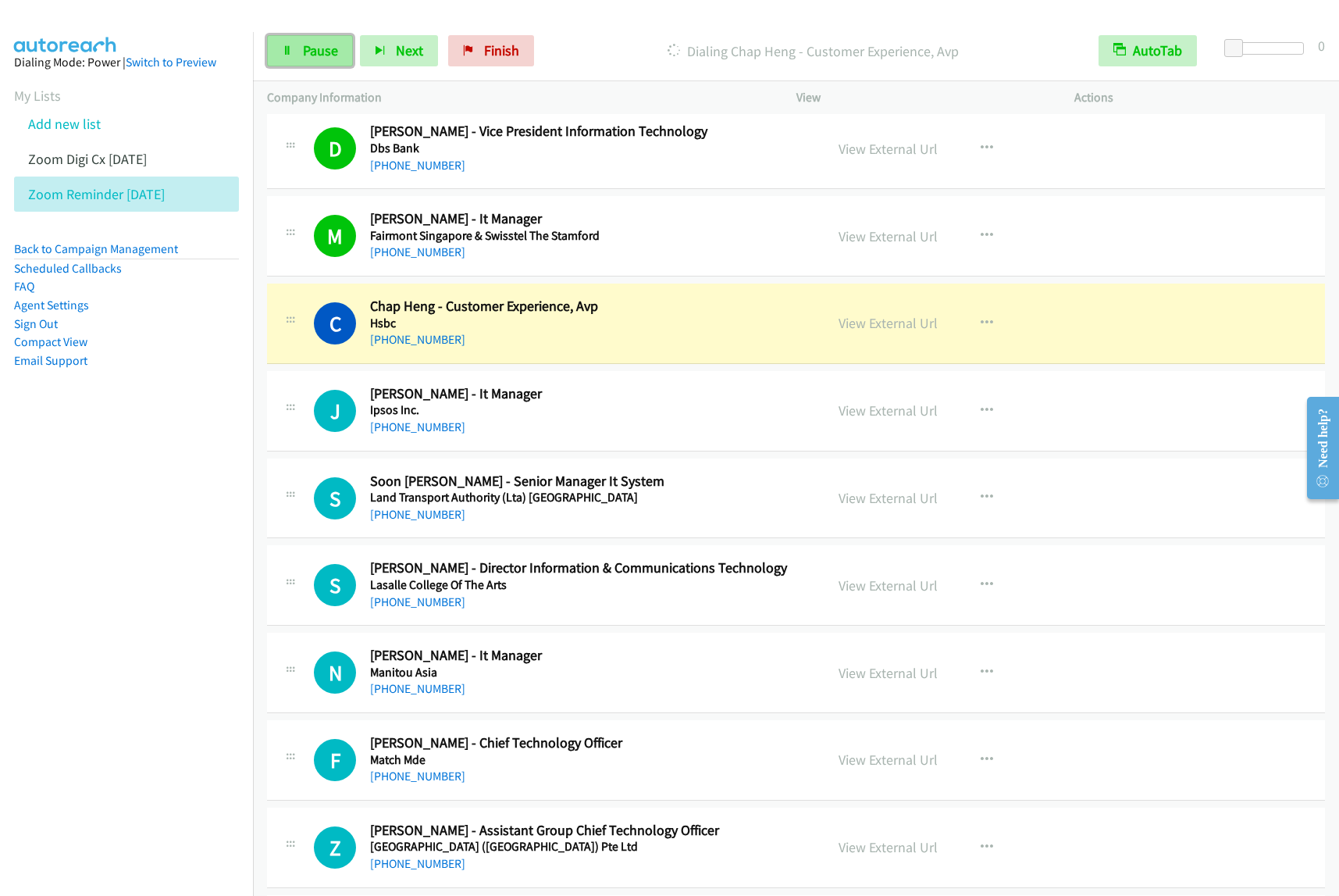
click at [306, 53] on span "Pause" at bounding box center [321, 50] width 35 height 18
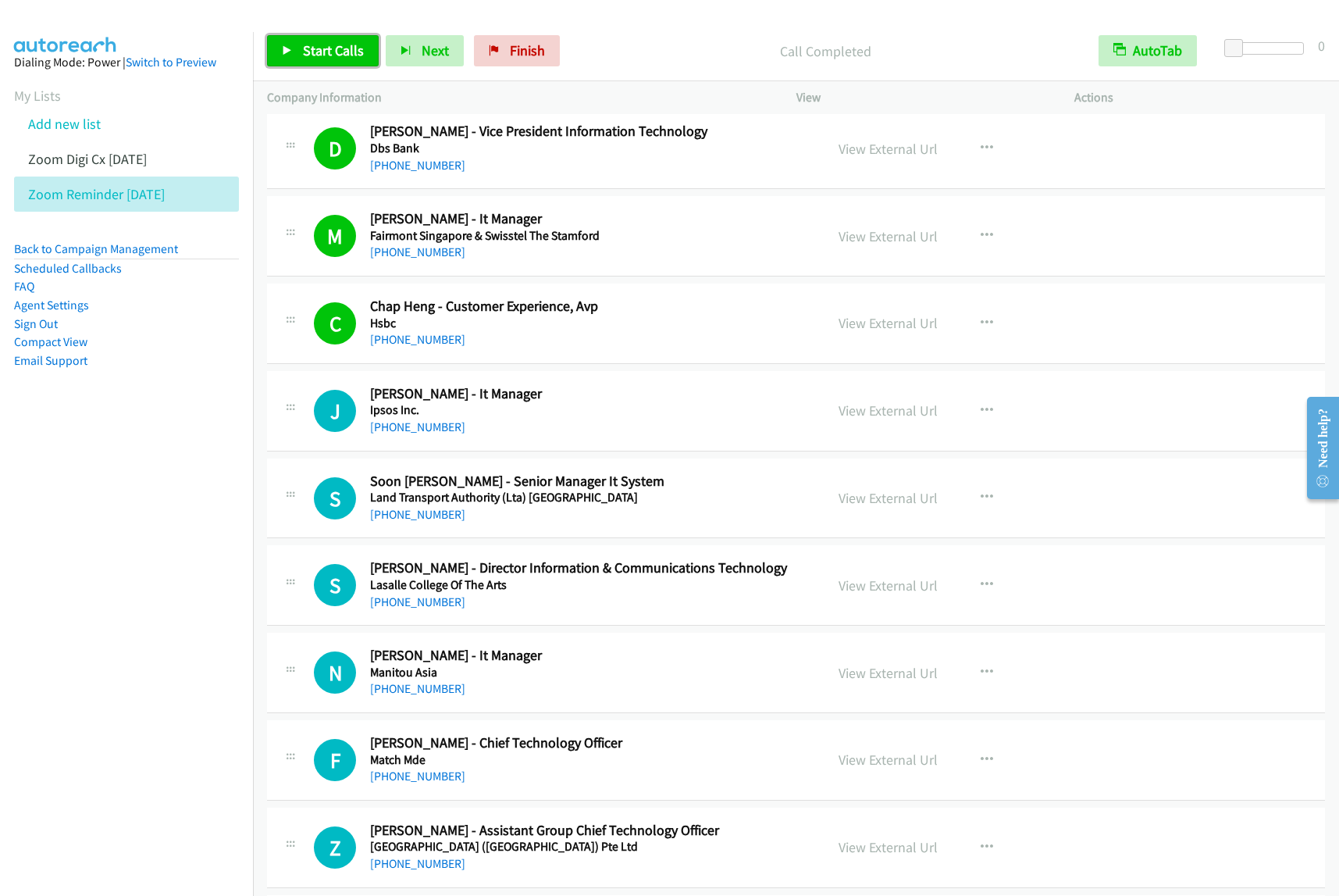
click at [347, 49] on span "Start Calls" at bounding box center [333, 50] width 61 height 18
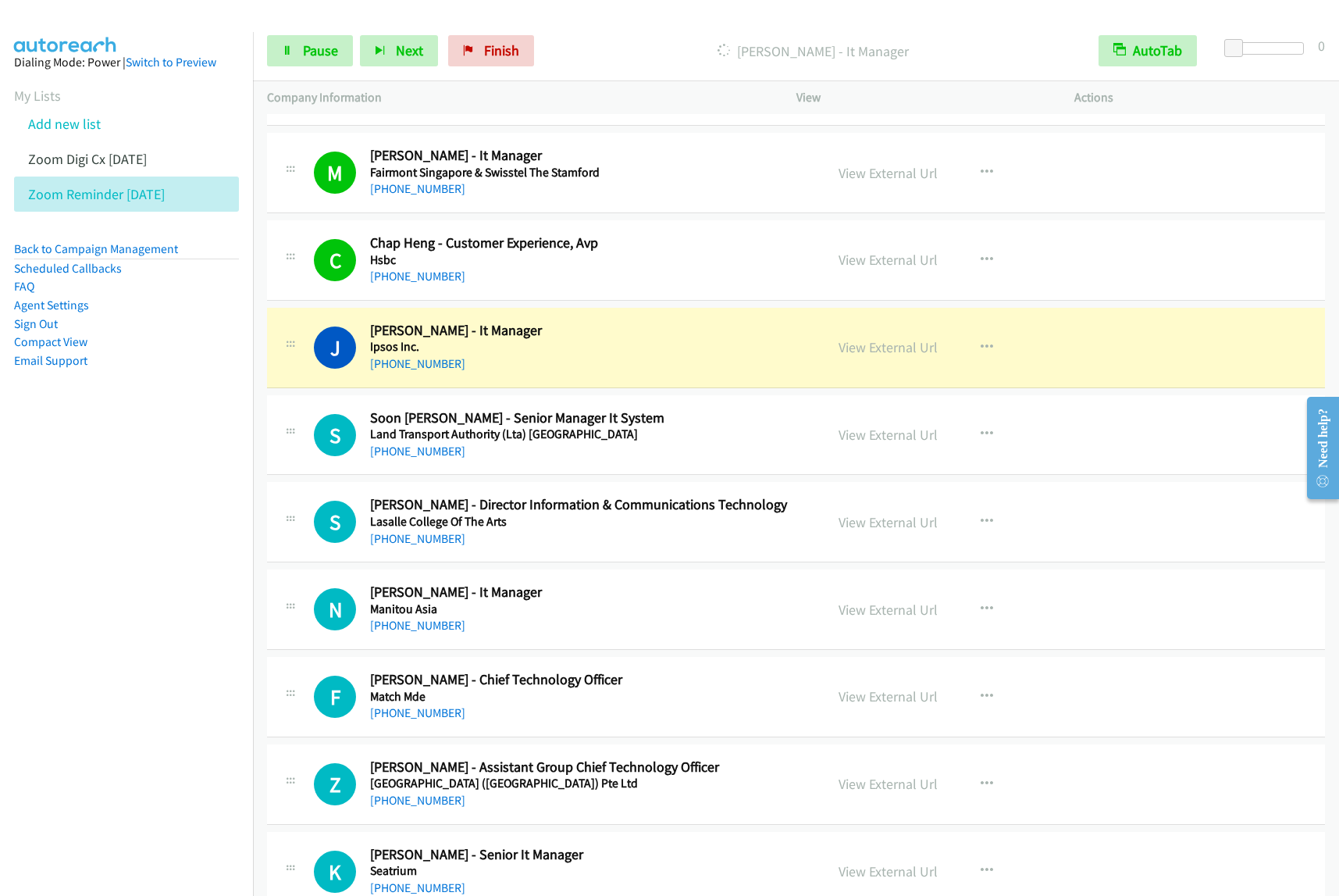
scroll to position [7616, 0]
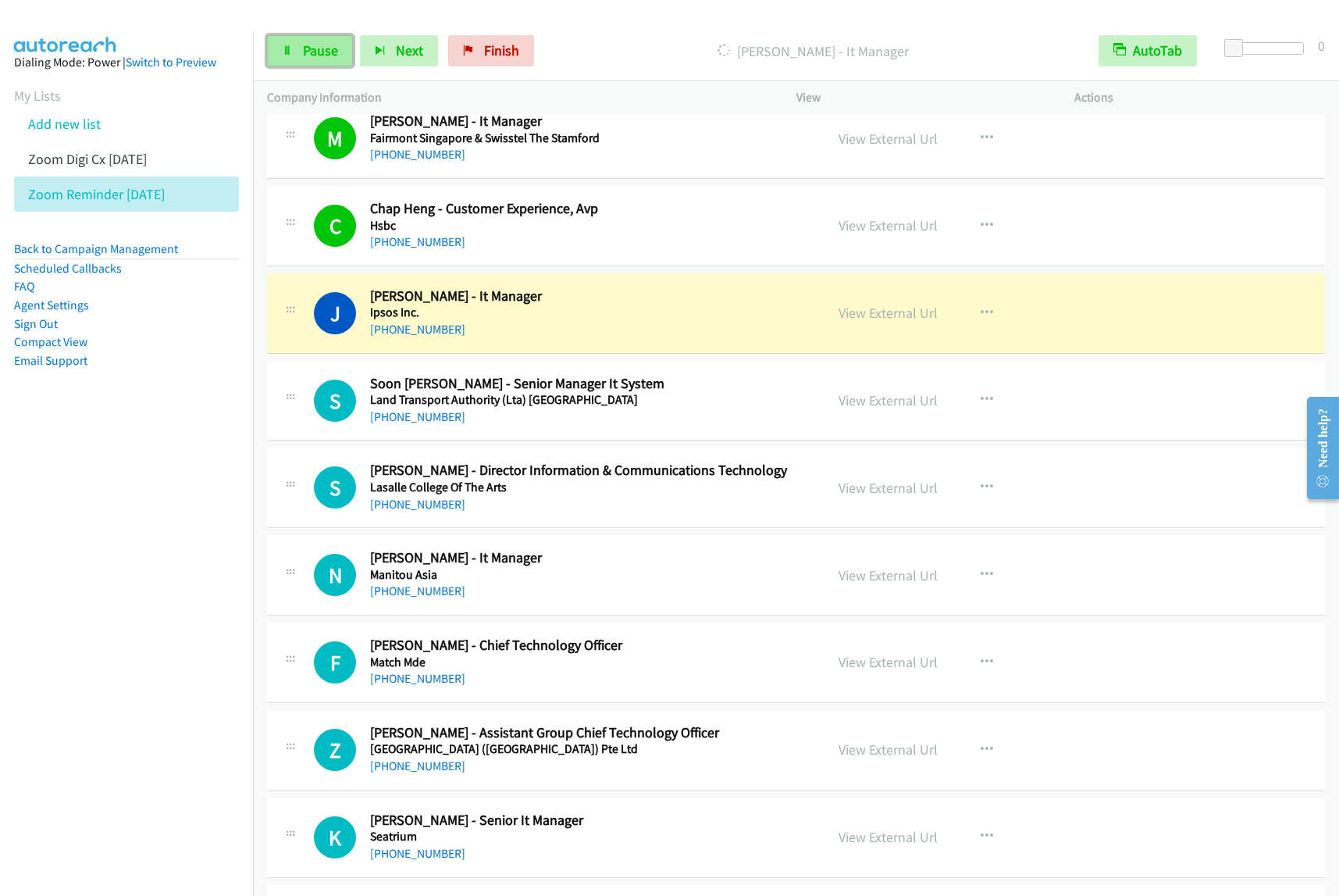
click at [317, 60] on link "Pause" at bounding box center [309, 50] width 86 height 31
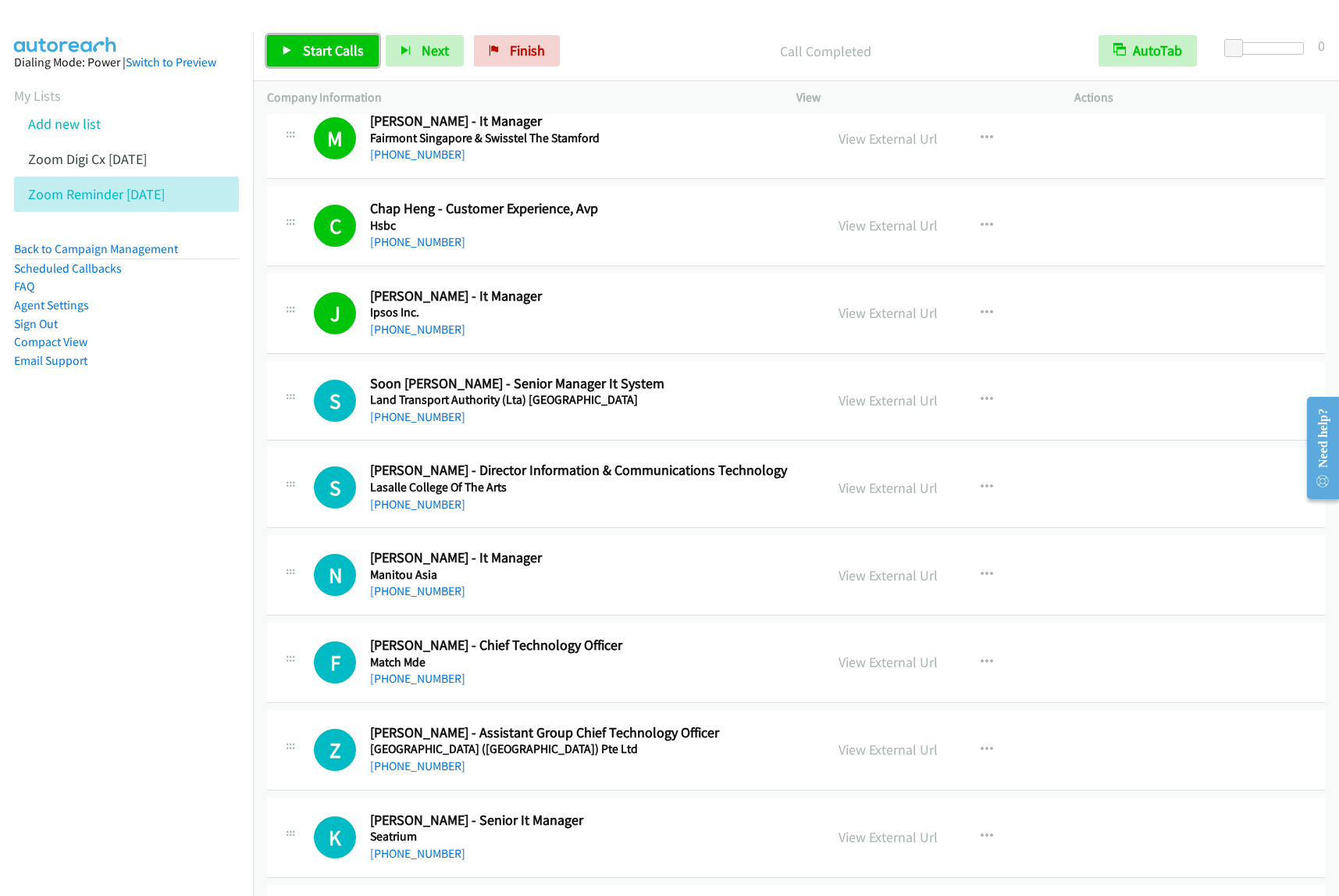
click at [324, 56] on span "Start Calls" at bounding box center [333, 50] width 61 height 18
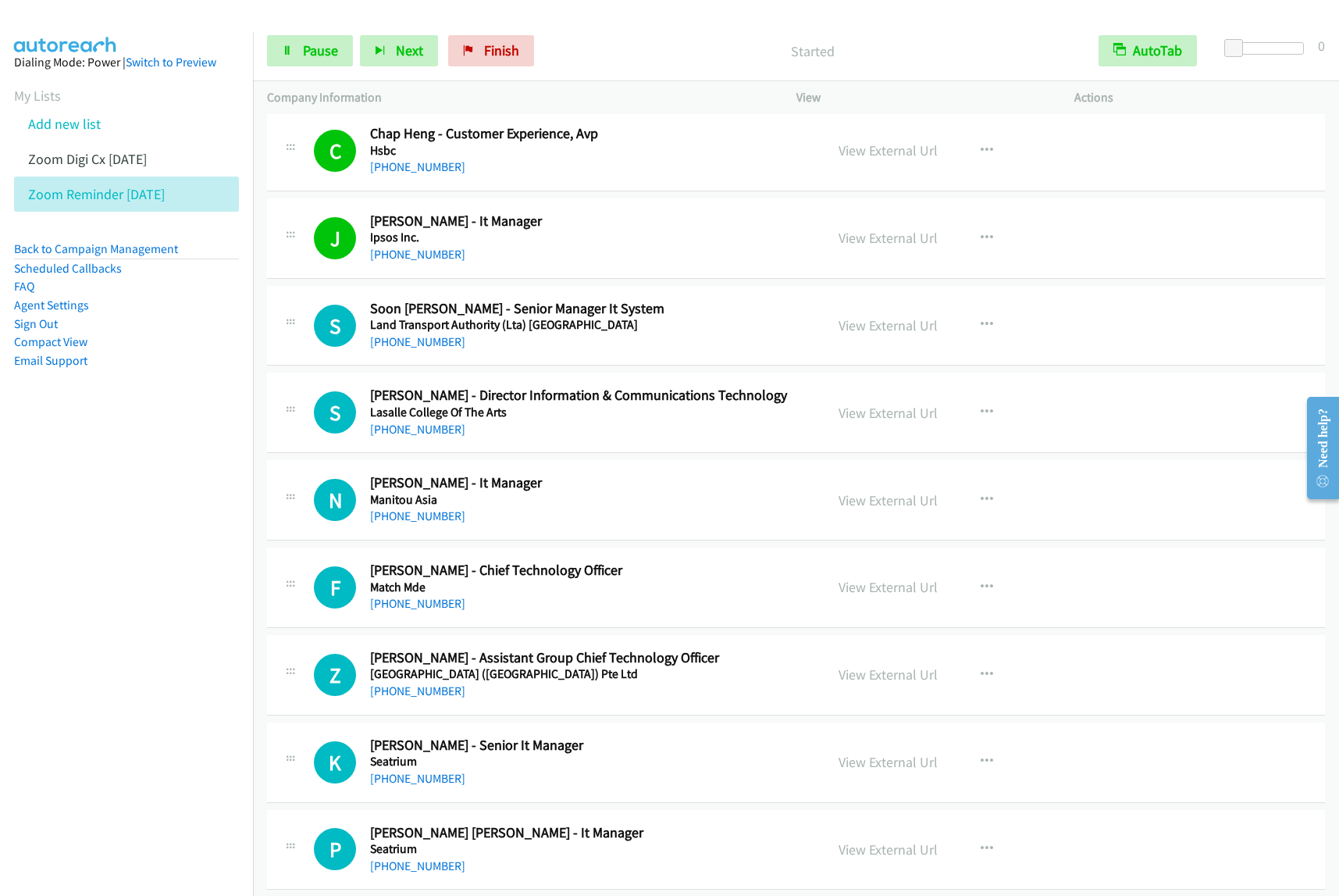
scroll to position [7714, 0]
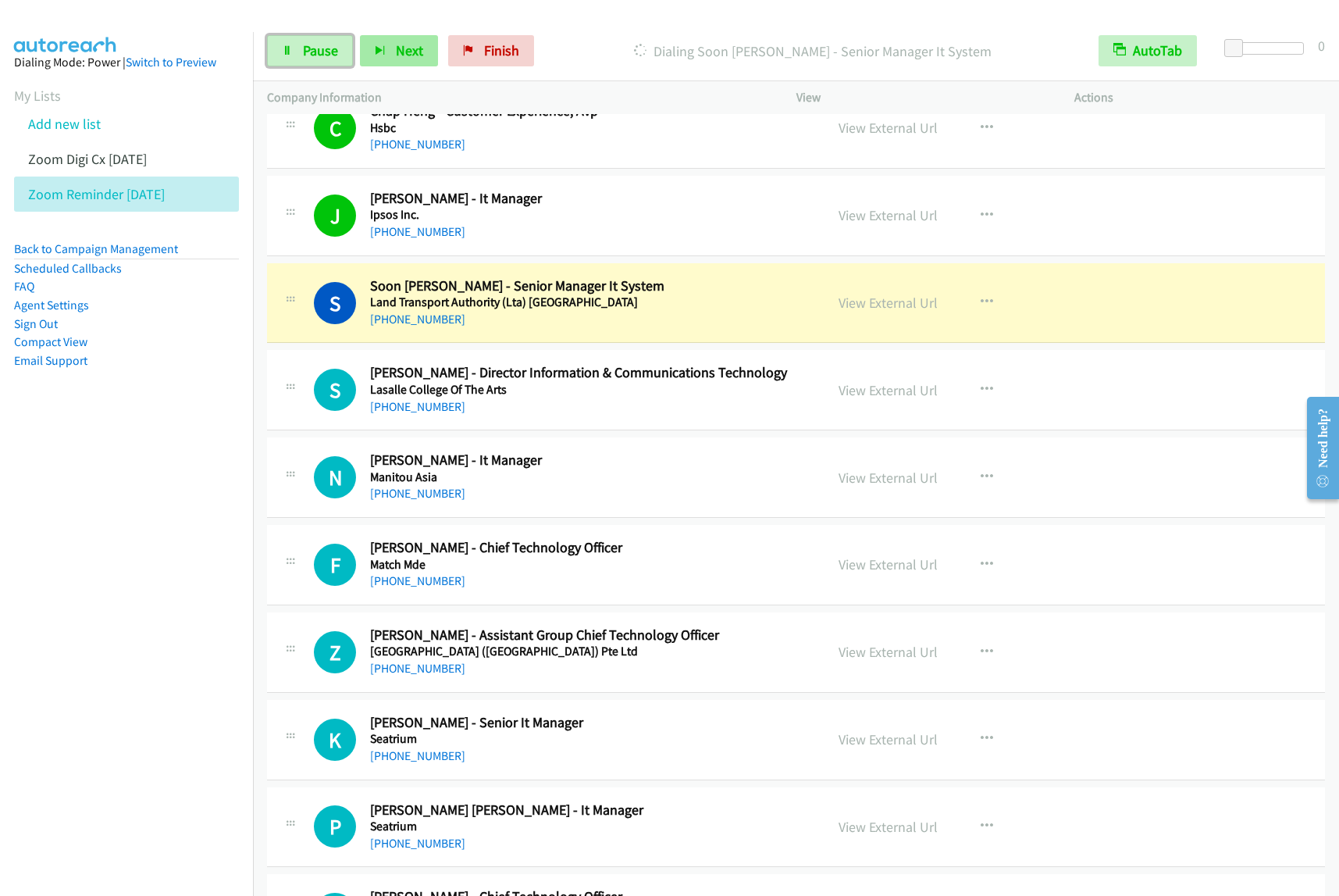
drag, startPoint x: 332, startPoint y: 52, endPoint x: 368, endPoint y: 36, distance: 39.4
click at [332, 52] on span "Pause" at bounding box center [321, 50] width 35 height 18
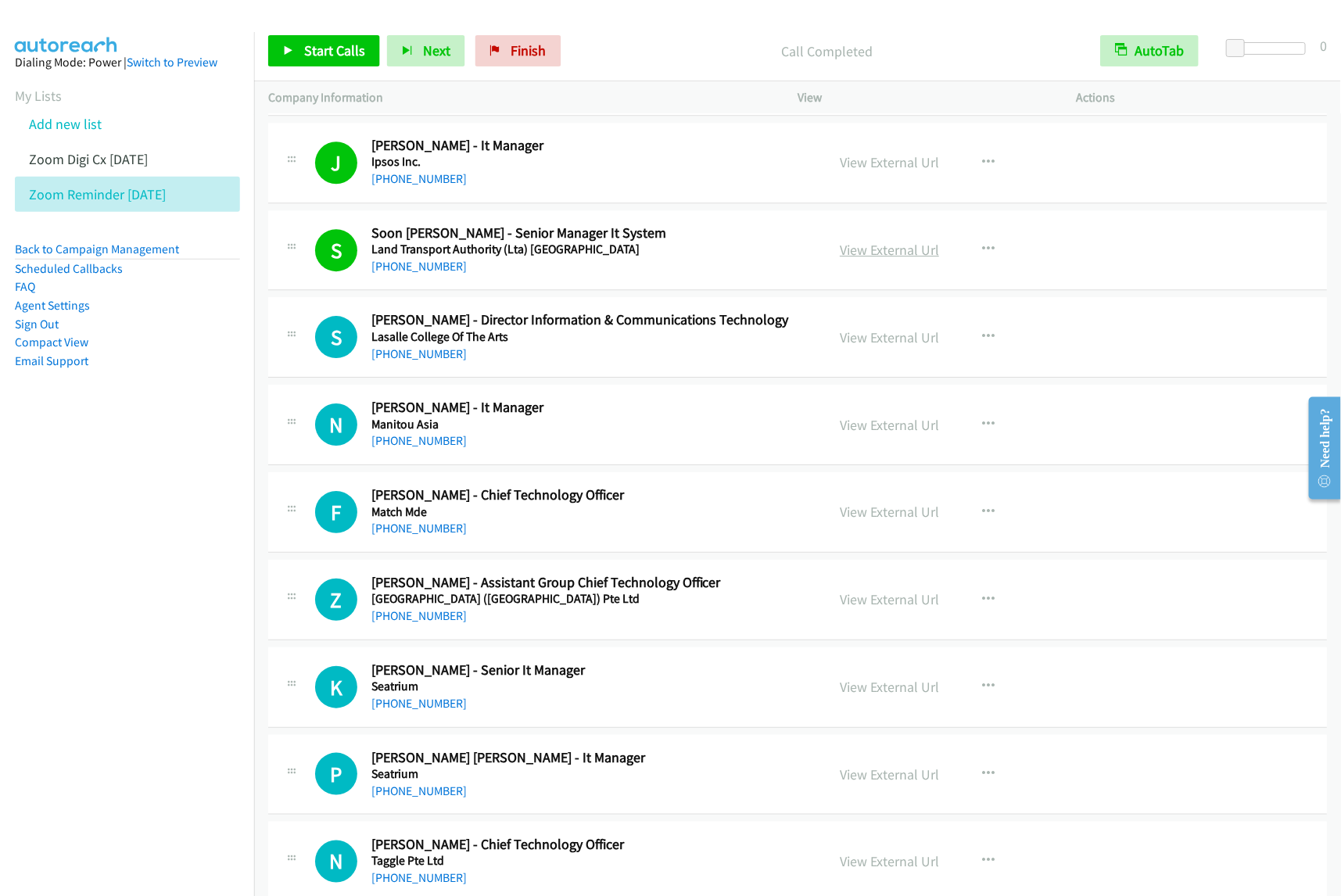
scroll to position [7818, 0]
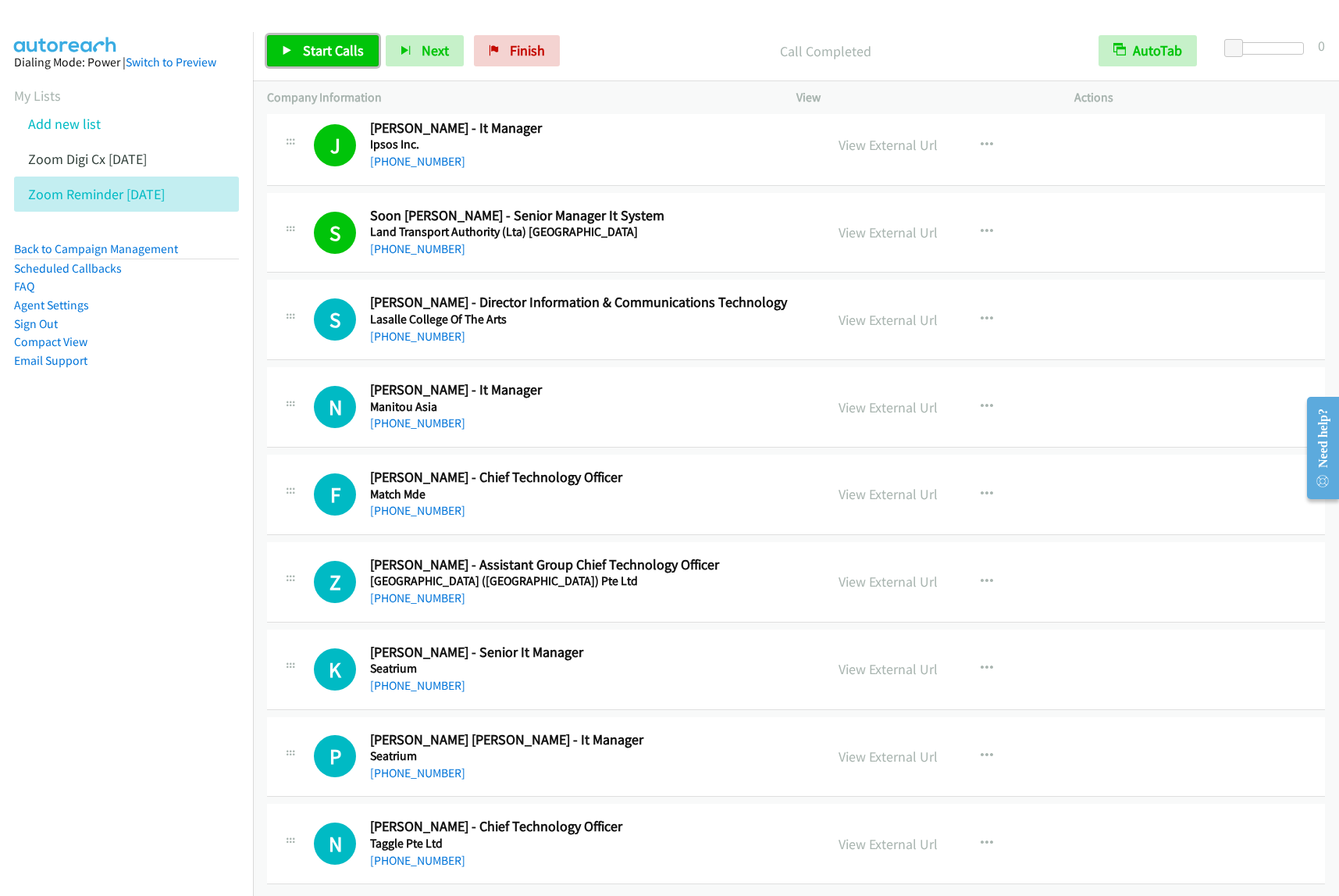
click at [358, 47] on span "Start Calls" at bounding box center [333, 50] width 61 height 18
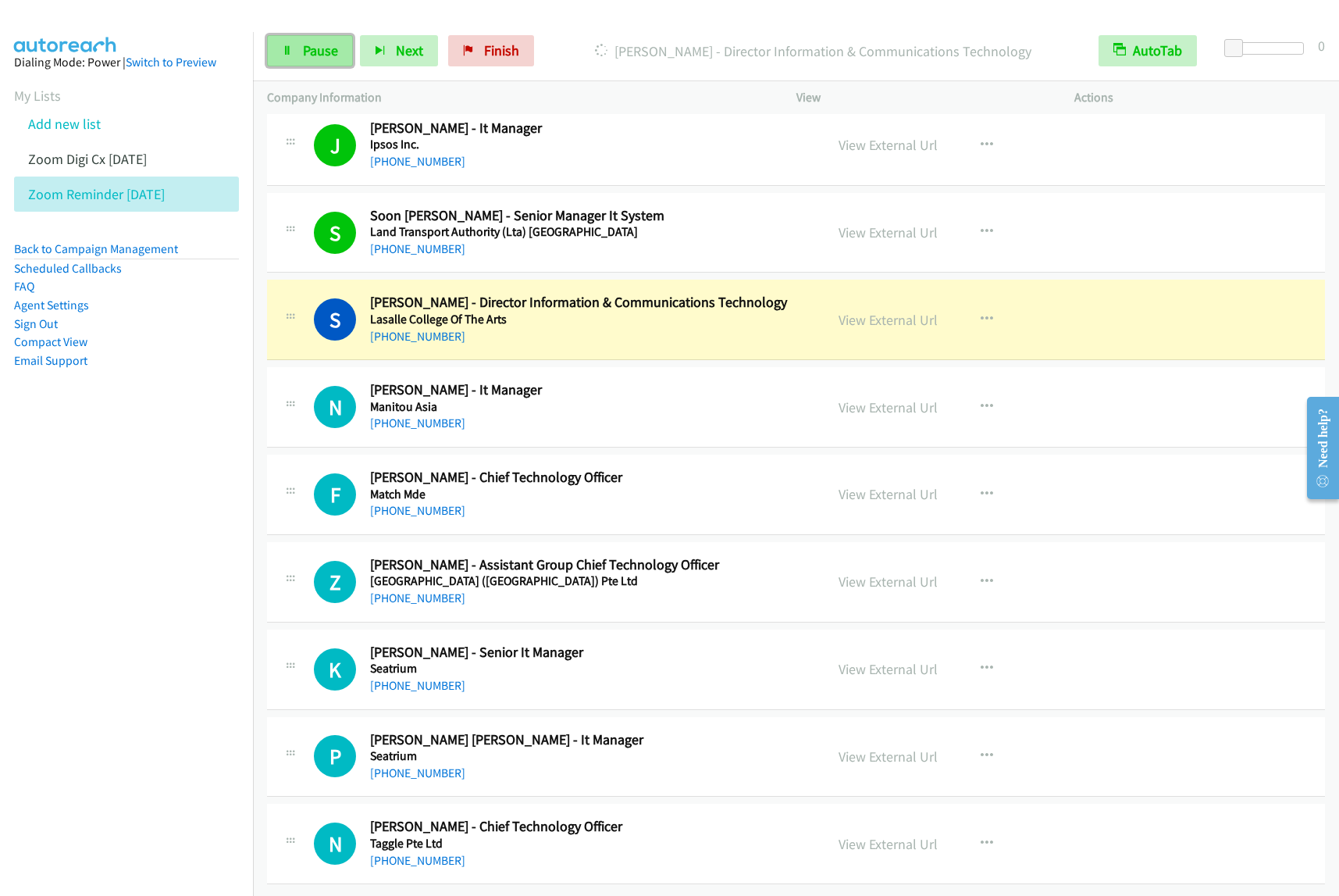
click at [324, 53] on span "Pause" at bounding box center [321, 50] width 35 height 18
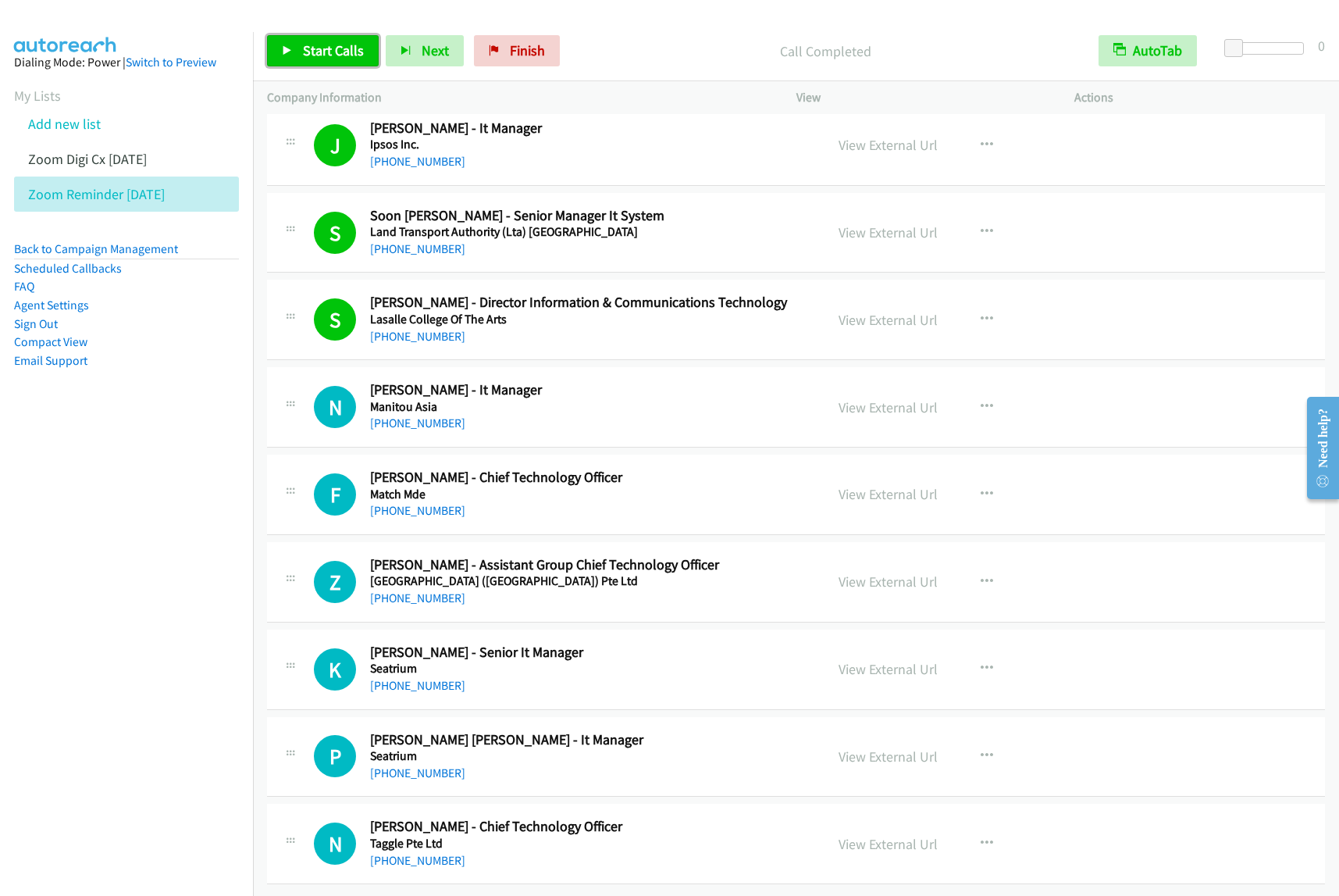
click at [311, 49] on span "Start Calls" at bounding box center [333, 50] width 61 height 18
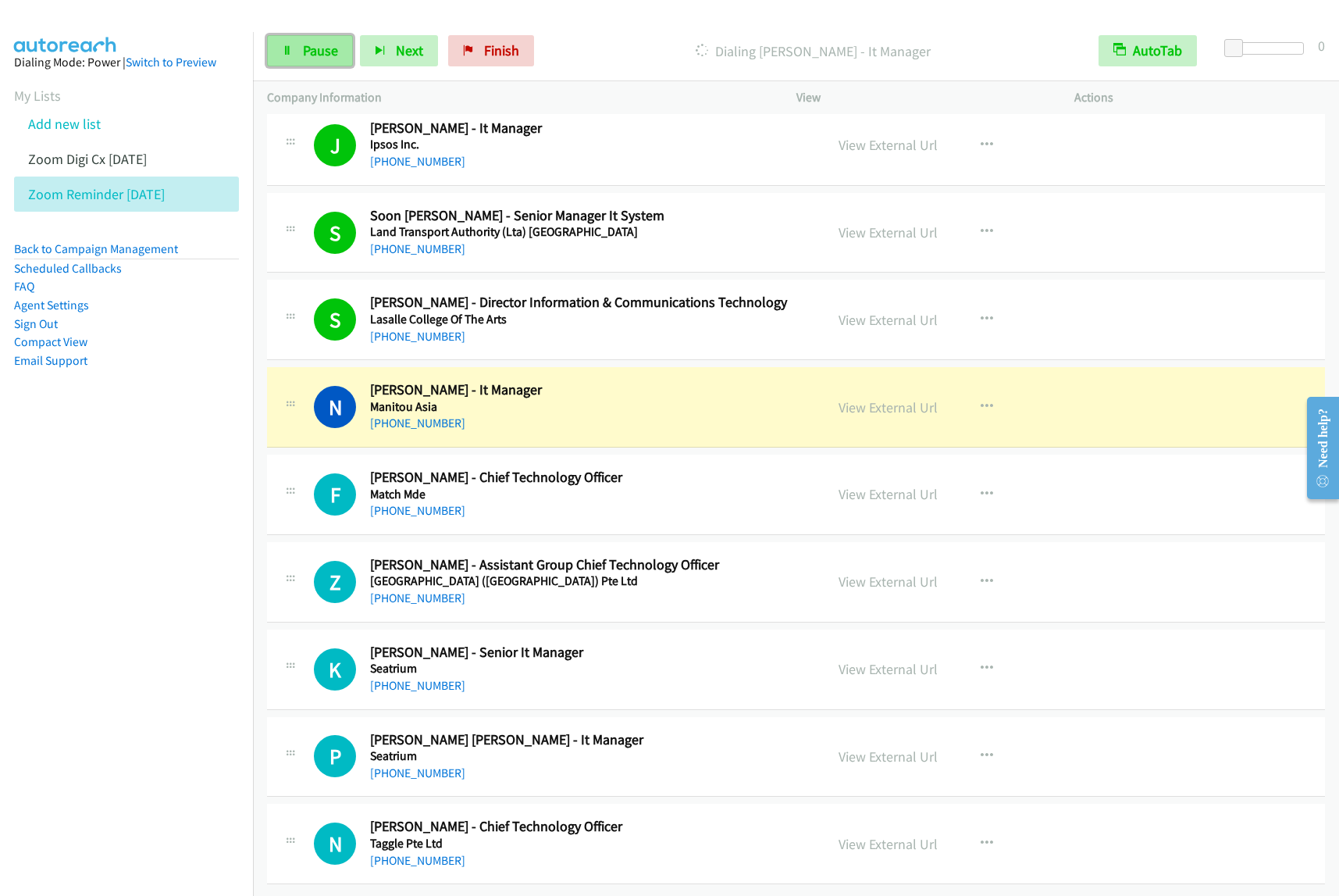
click at [330, 63] on link "Pause" at bounding box center [309, 50] width 86 height 31
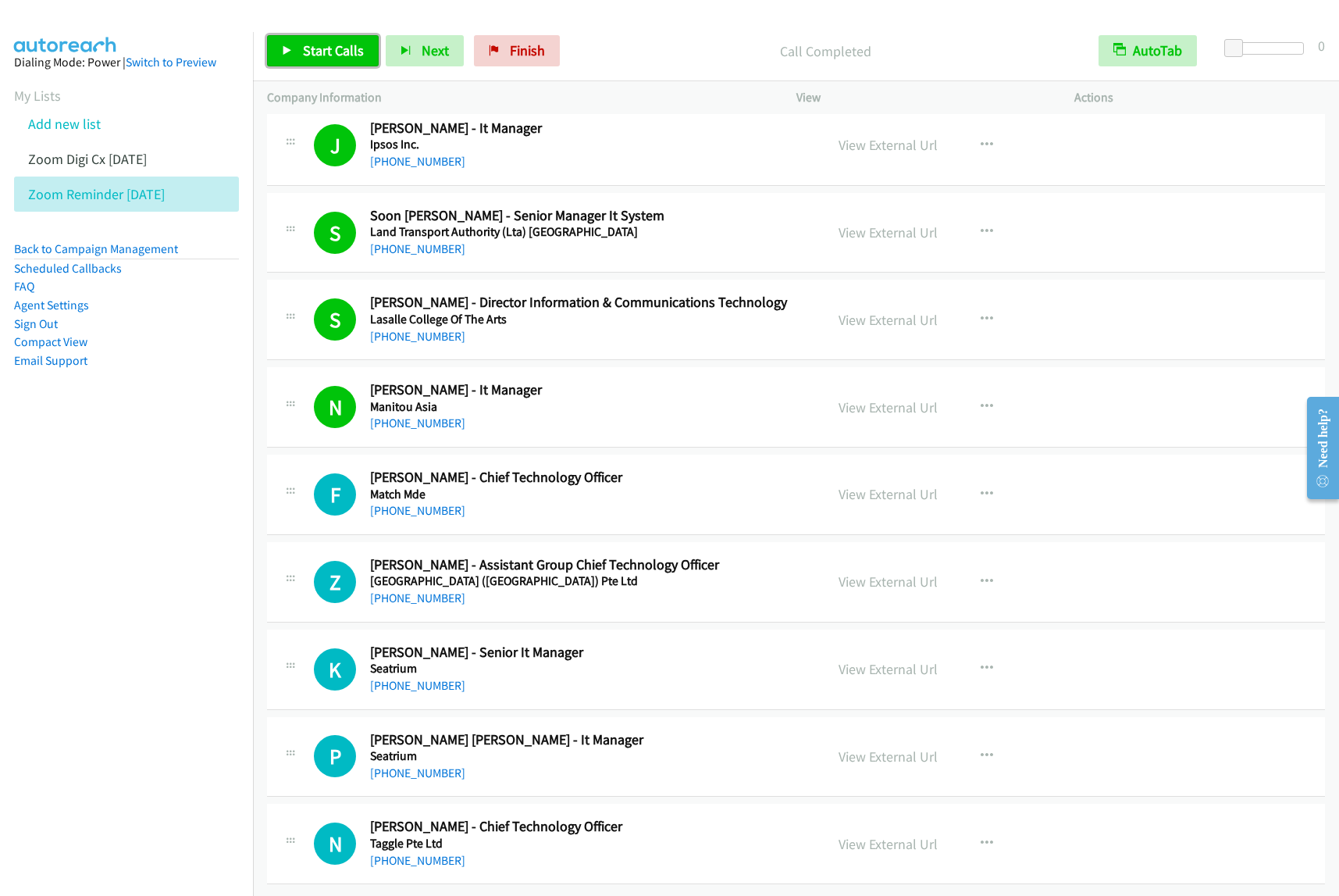
click at [348, 53] on span "Start Calls" at bounding box center [333, 50] width 61 height 18
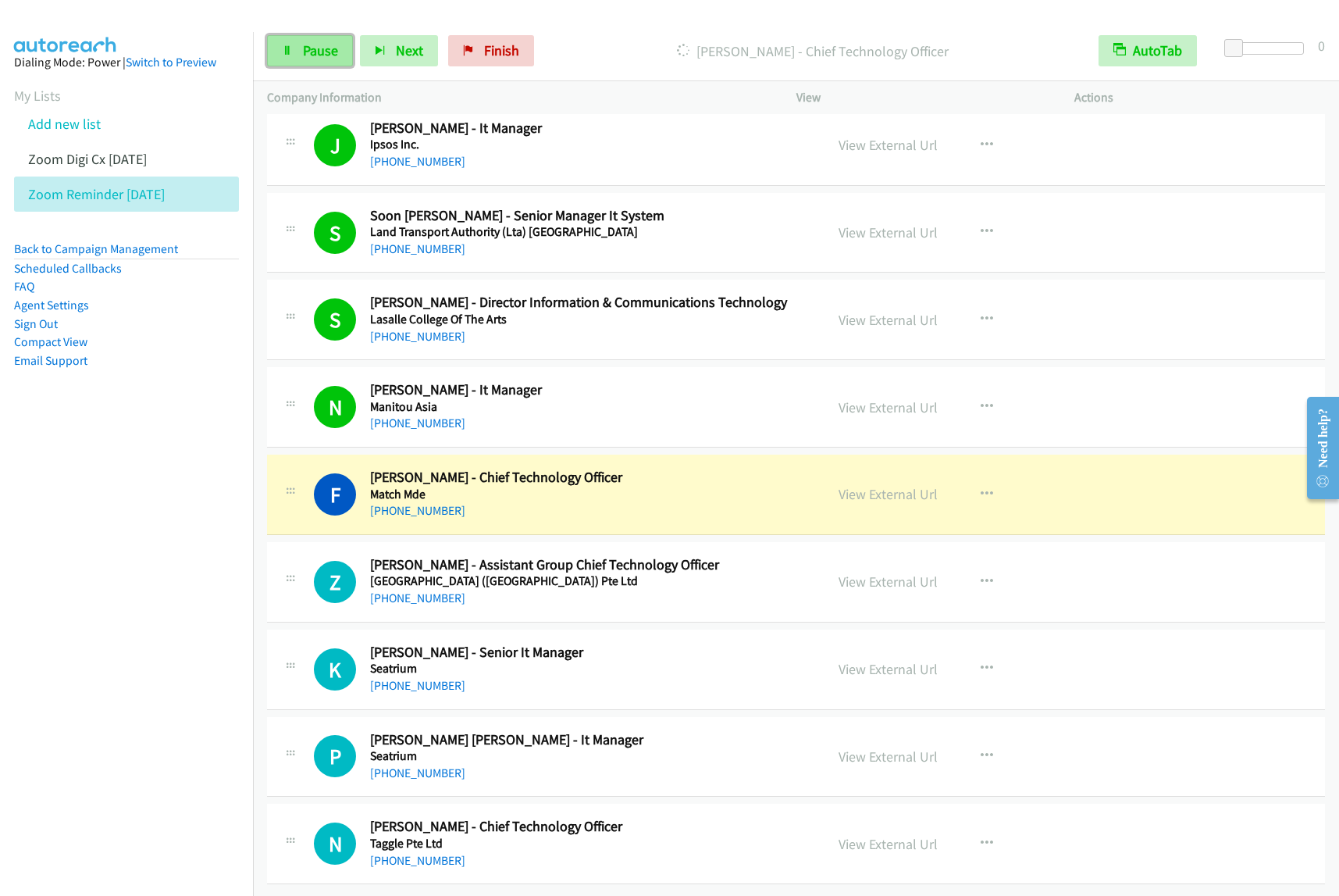
click at [313, 57] on span "Pause" at bounding box center [321, 50] width 35 height 18
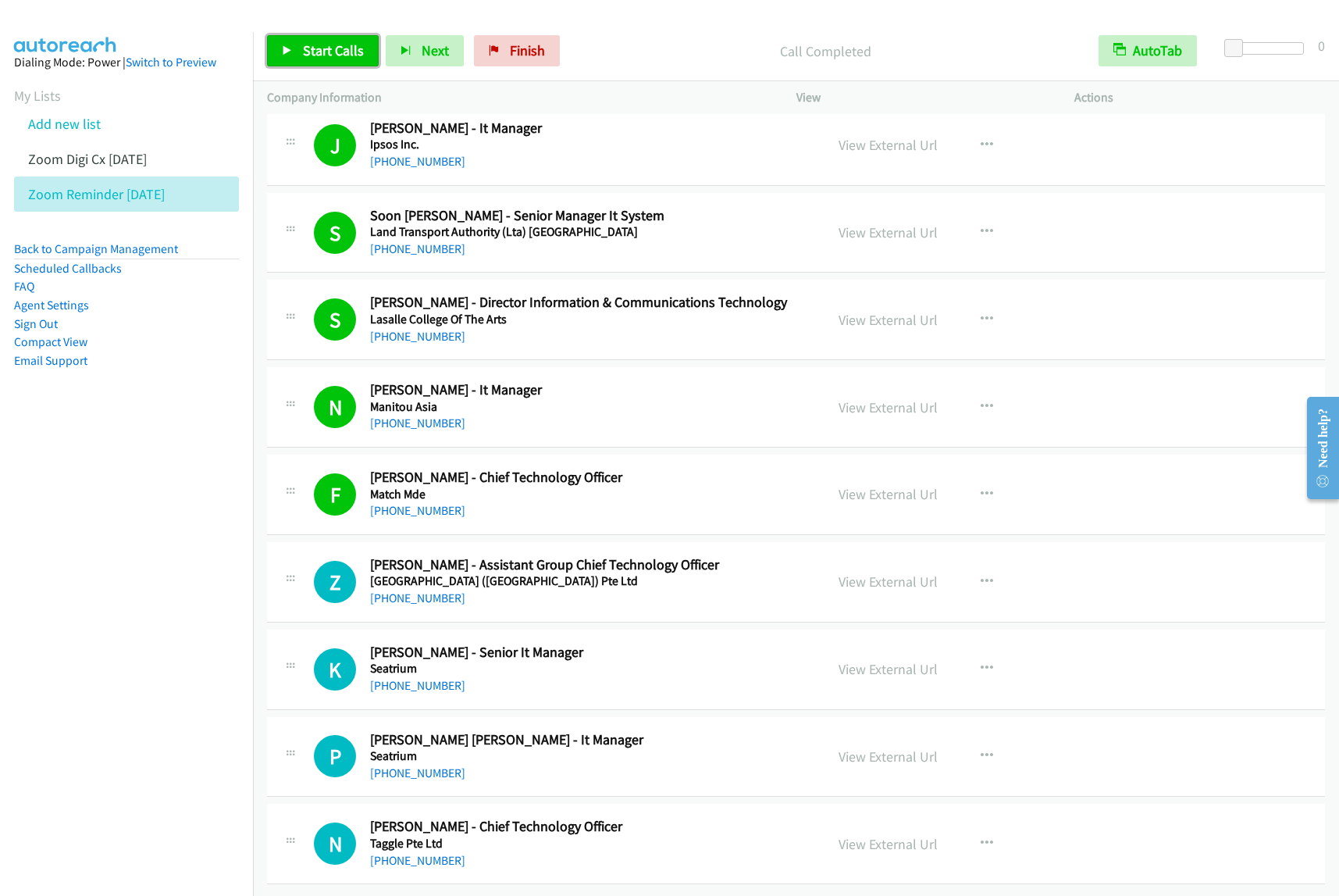
click at [350, 51] on span "Start Calls" at bounding box center [333, 50] width 61 height 18
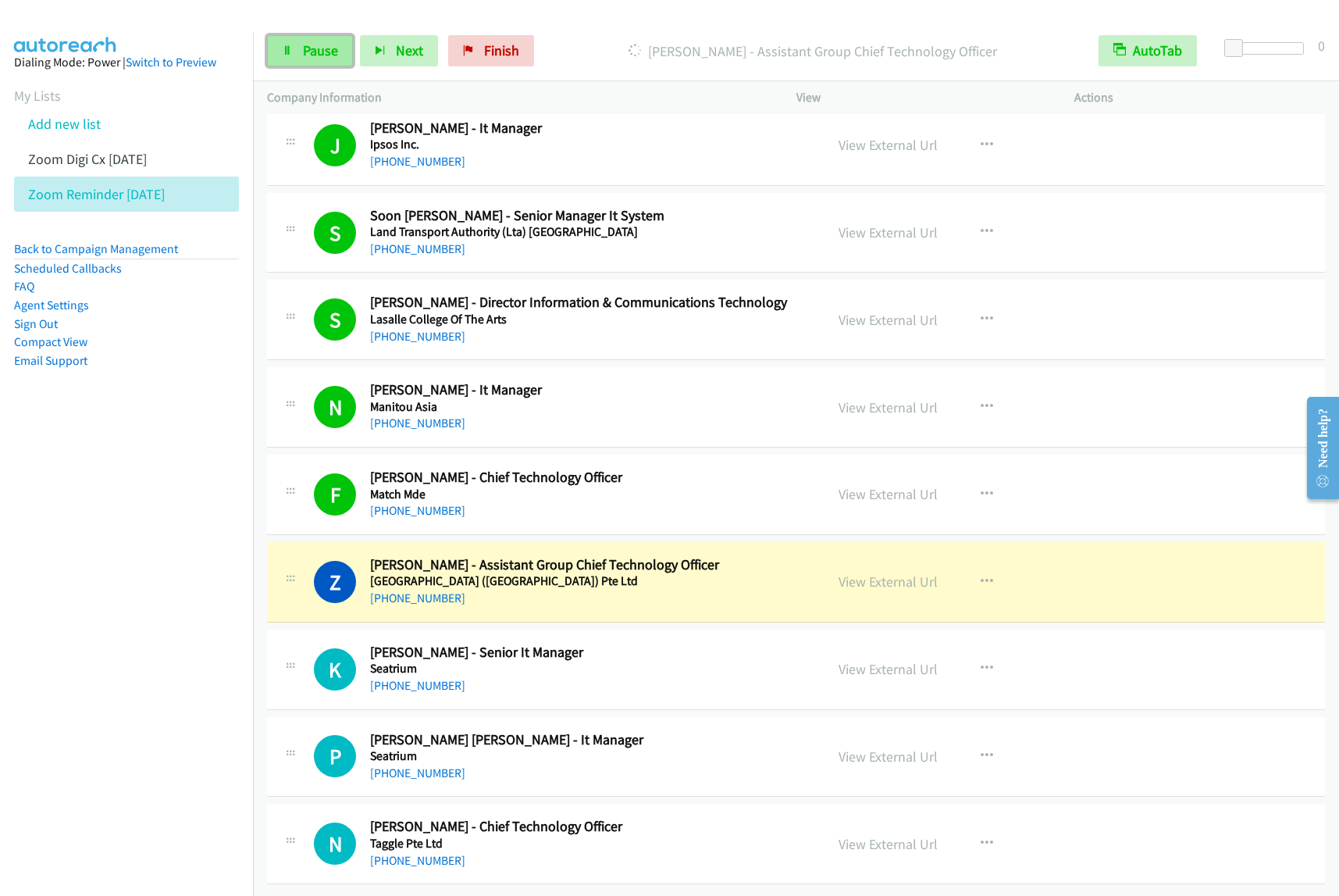
drag, startPoint x: 301, startPoint y: 47, endPoint x: 346, endPoint y: 36, distance: 46.3
click at [301, 47] on link "Pause" at bounding box center [309, 50] width 86 height 31
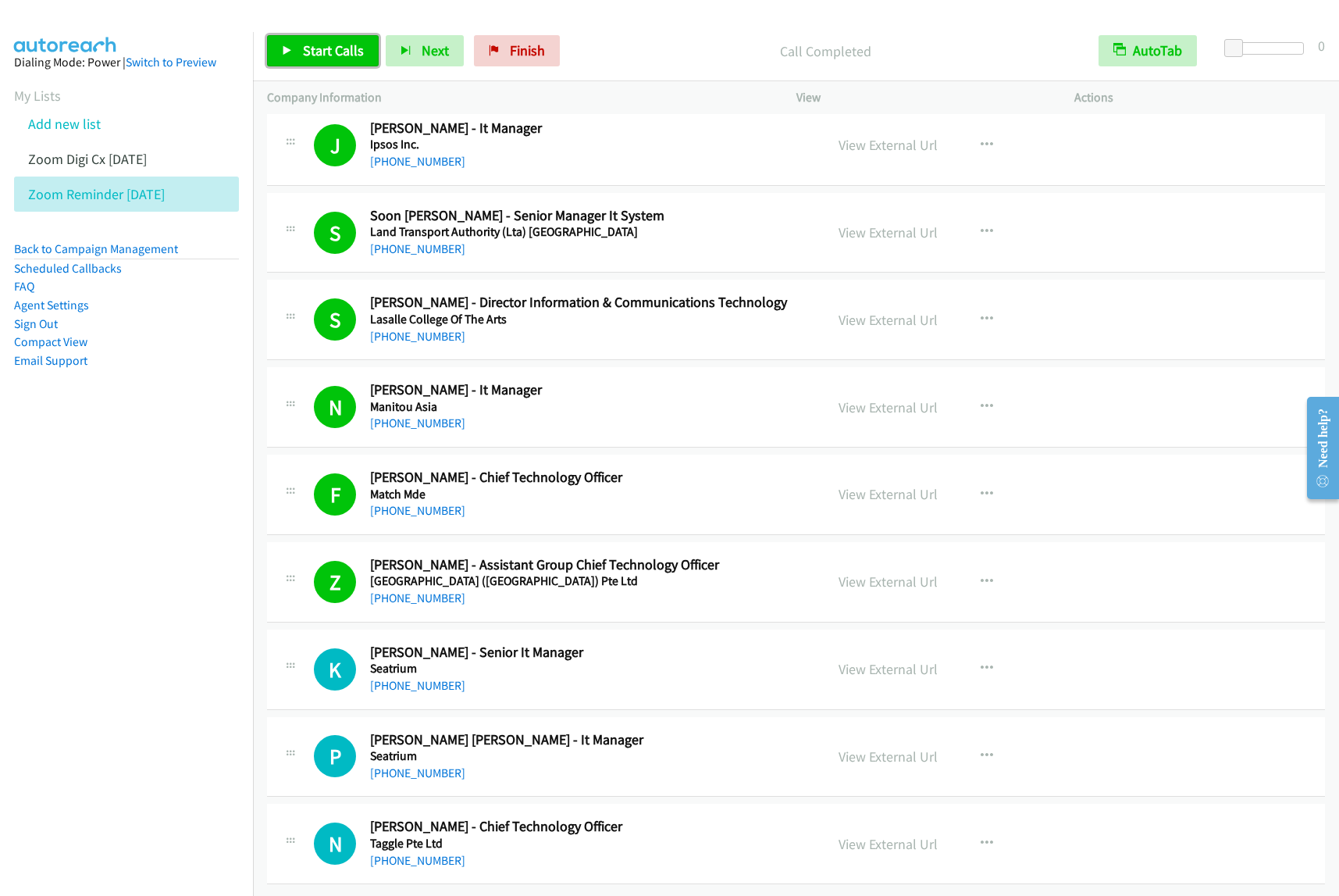
click at [360, 47] on span "Start Calls" at bounding box center [333, 50] width 61 height 18
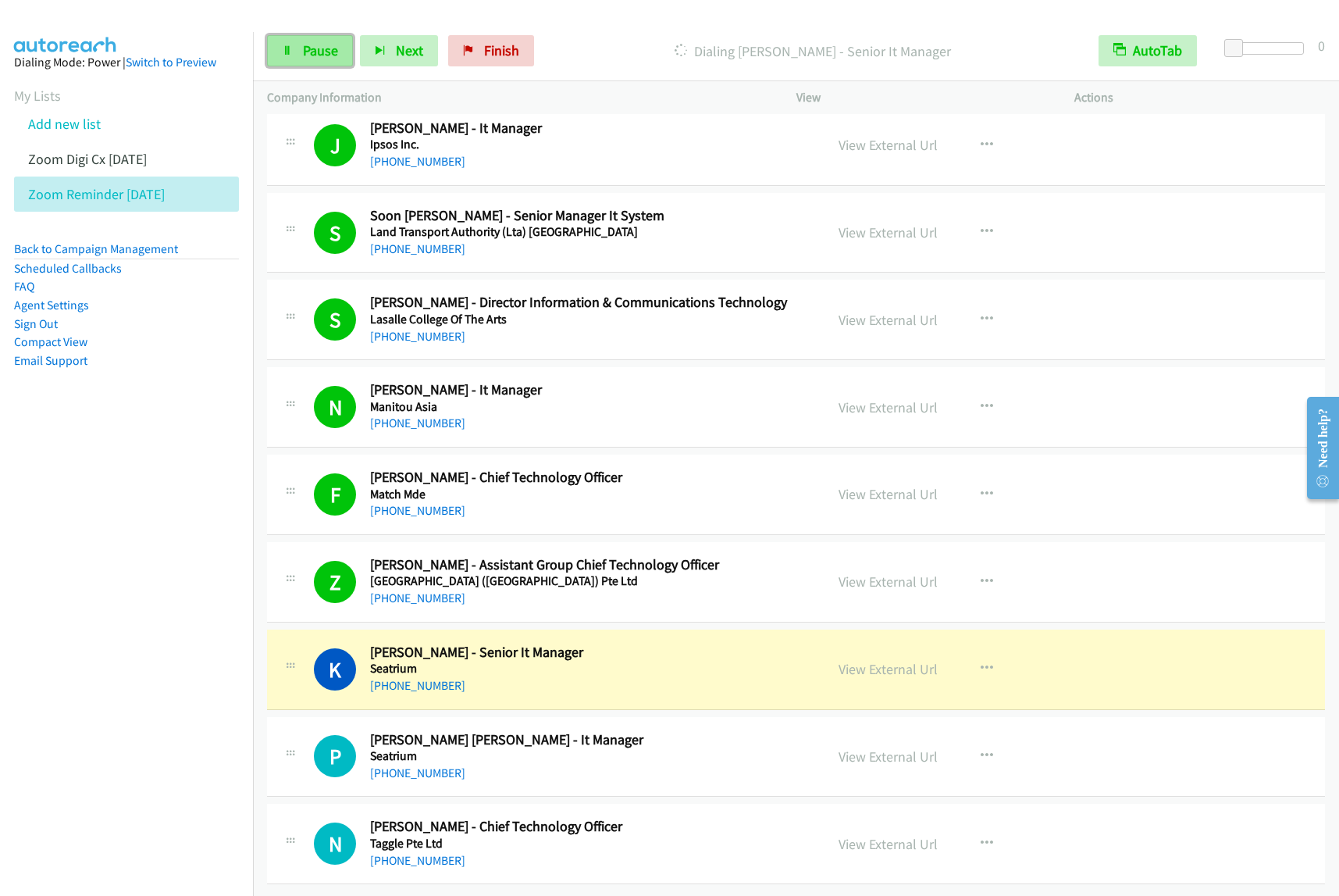
click at [305, 49] on span "Pause" at bounding box center [321, 50] width 35 height 18
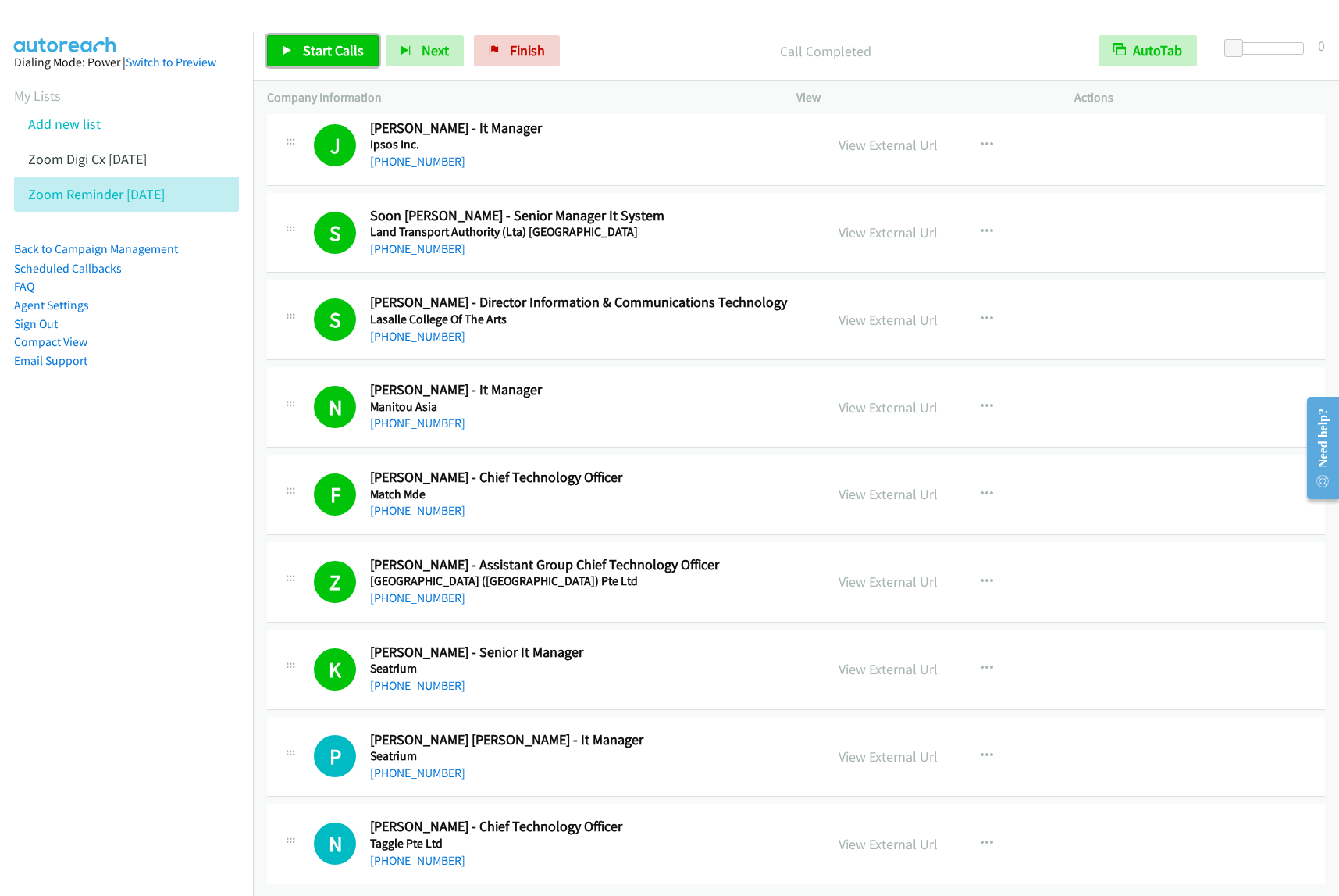
click at [348, 55] on span "Start Calls" at bounding box center [333, 50] width 61 height 18
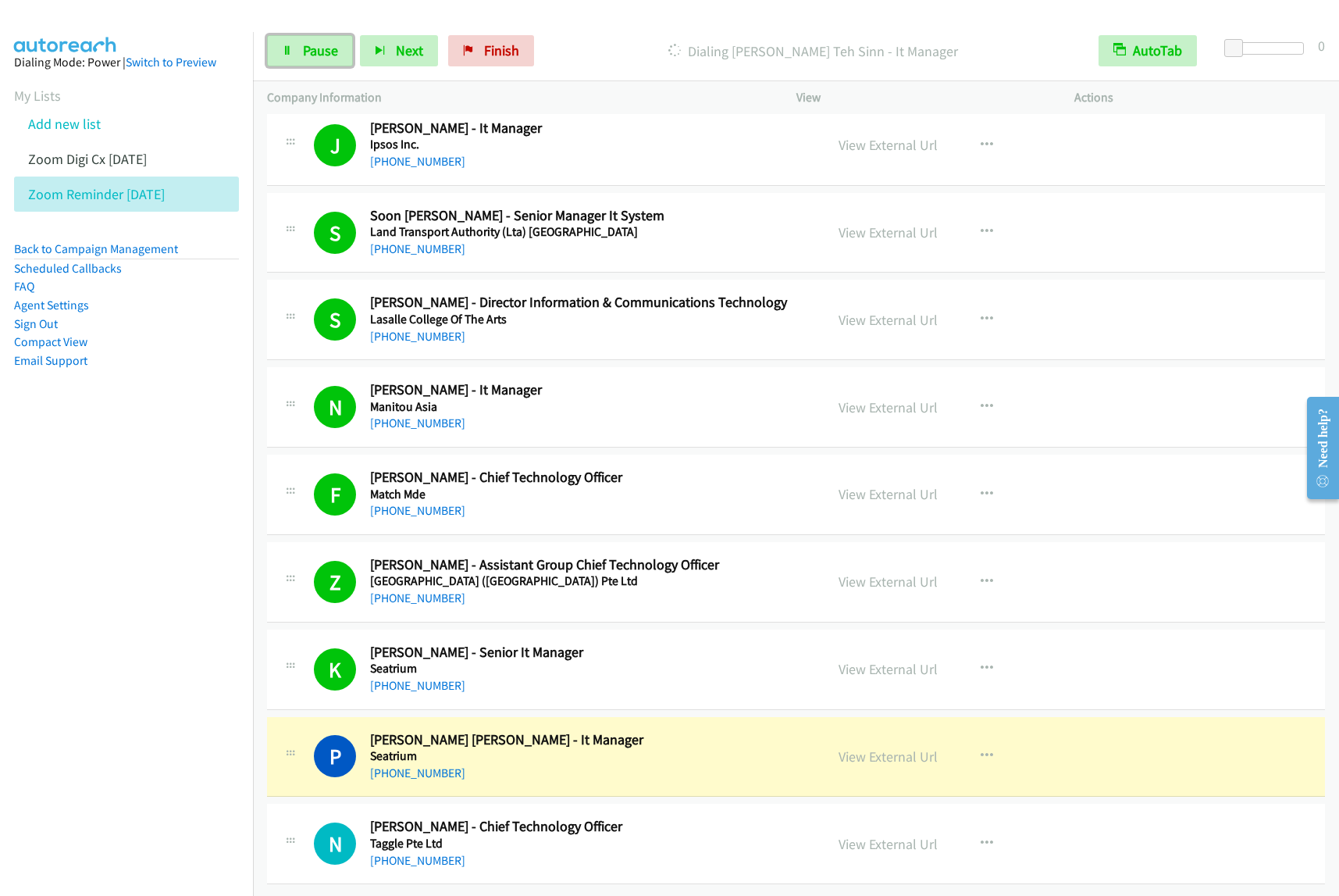
drag, startPoint x: 315, startPoint y: 56, endPoint x: 446, endPoint y: 153, distance: 163.0
click at [315, 56] on span "Pause" at bounding box center [321, 50] width 35 height 18
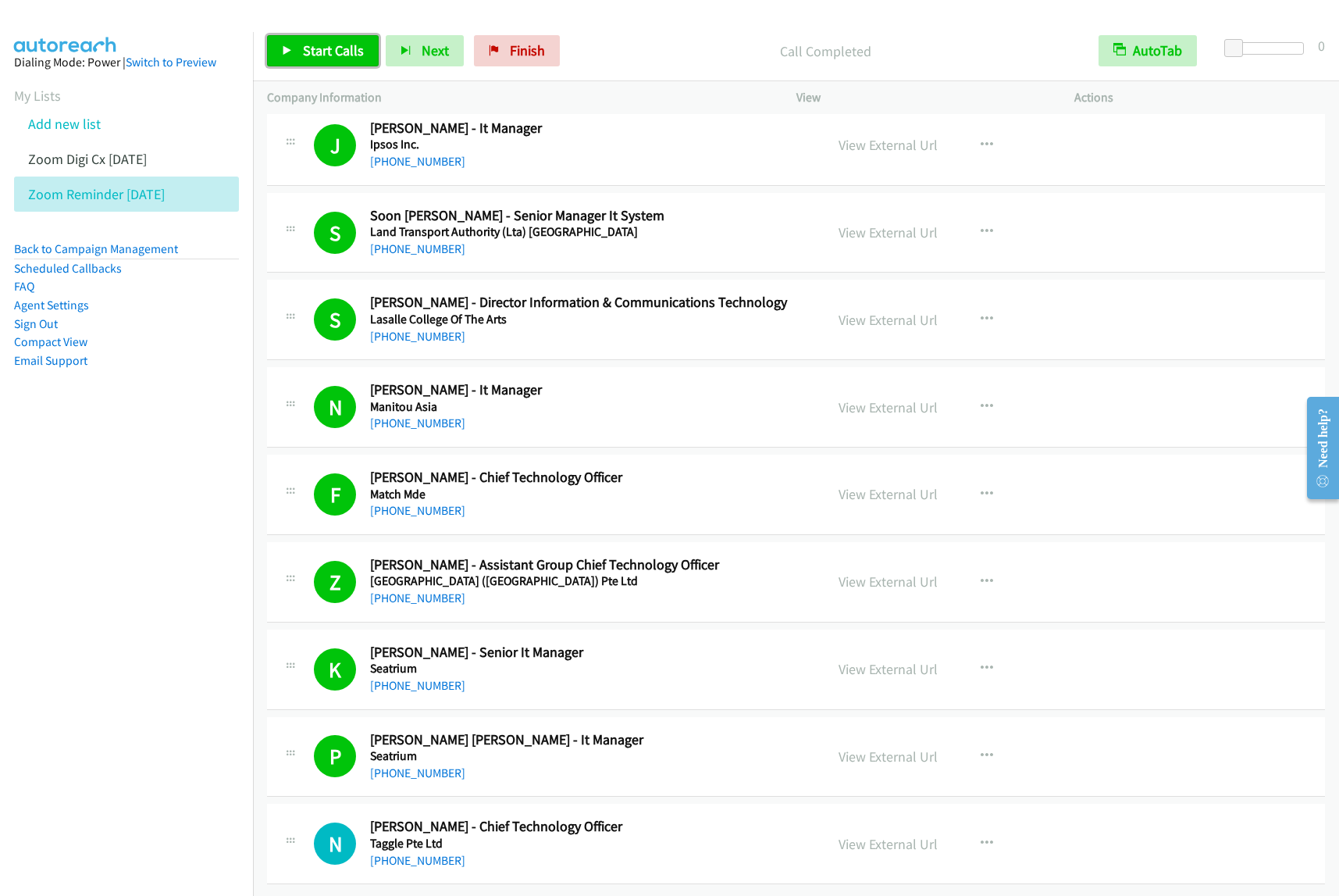
click at [337, 52] on span "Start Calls" at bounding box center [333, 50] width 61 height 18
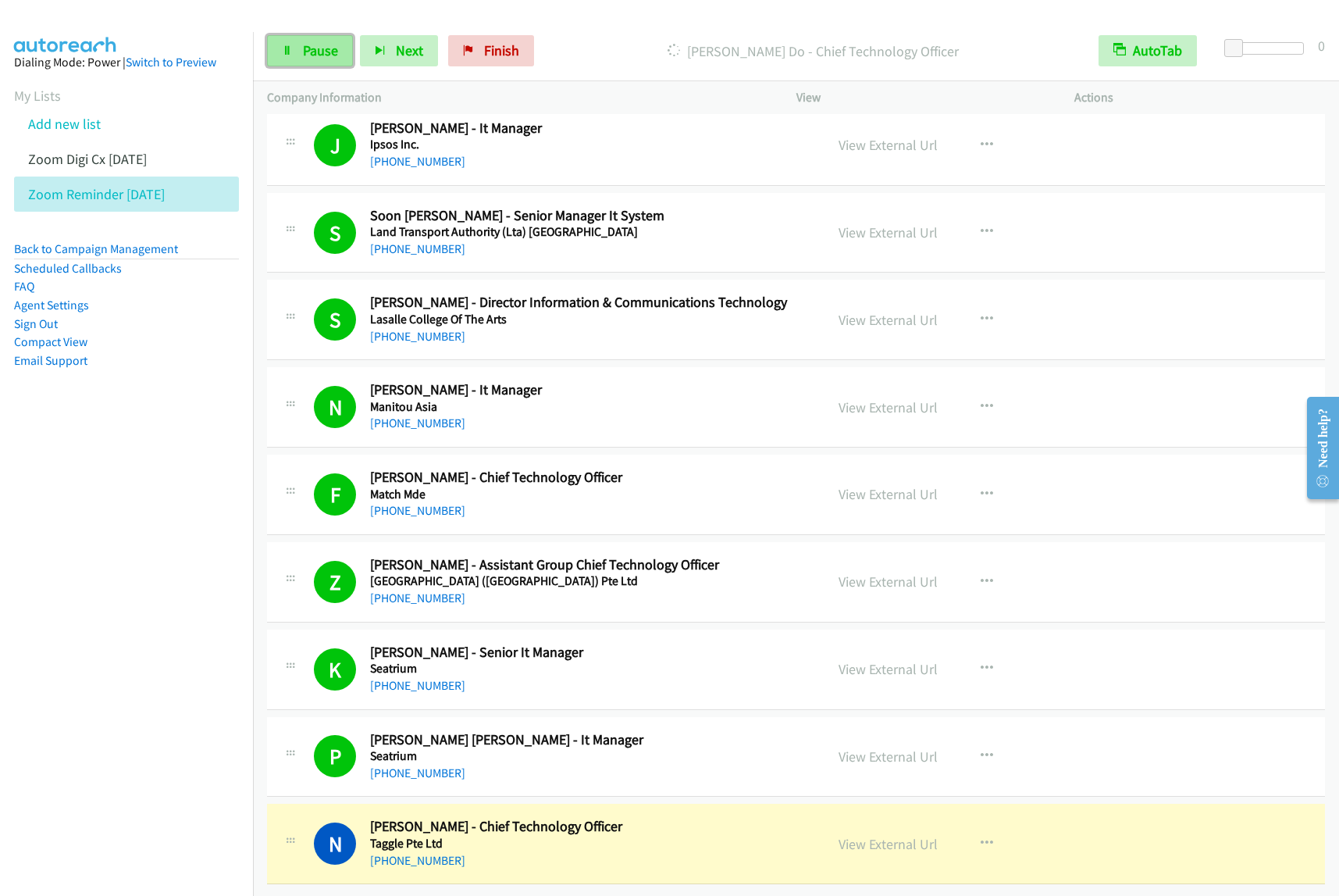
click at [305, 45] on span "Pause" at bounding box center [321, 50] width 35 height 18
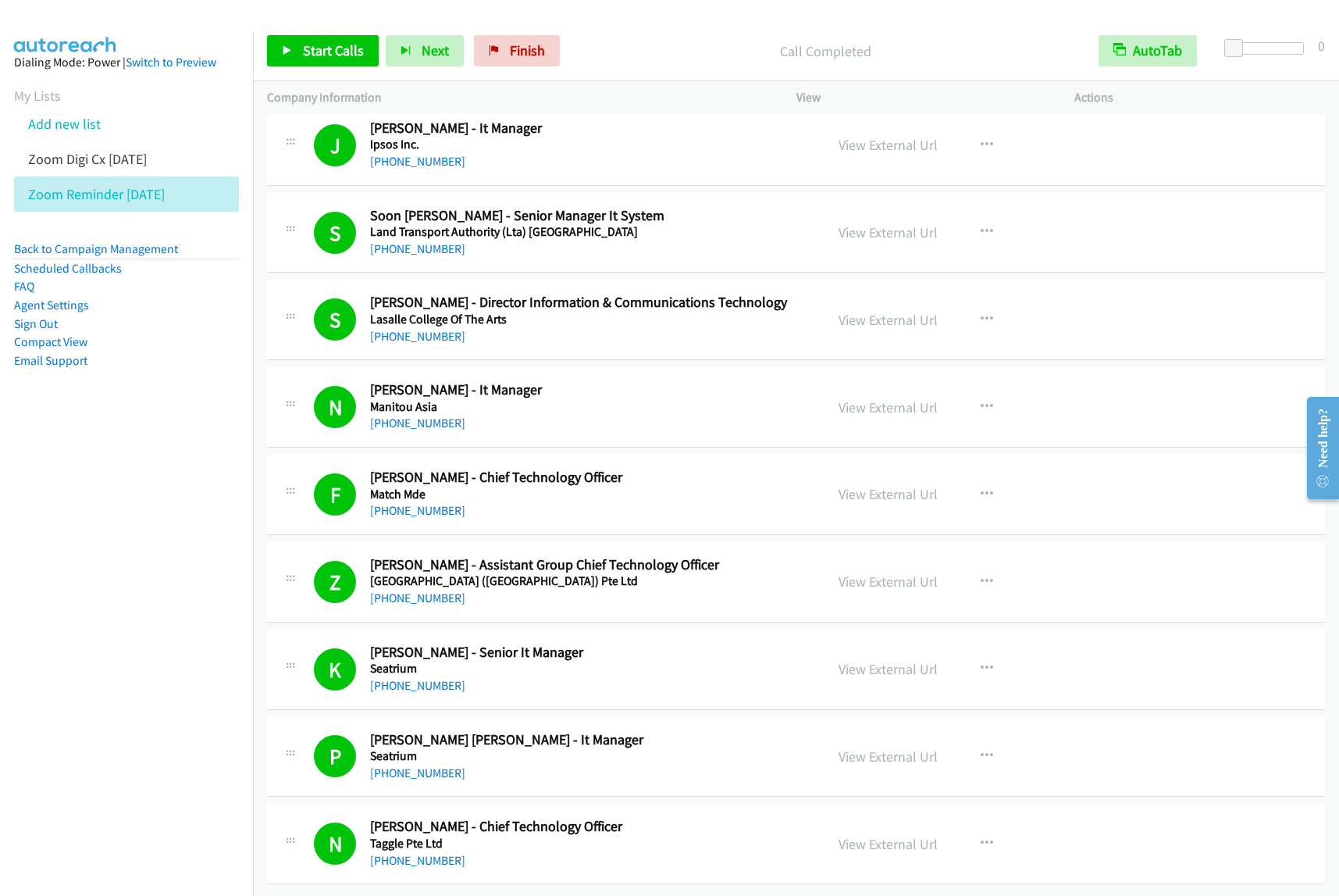
click at [78, 552] on nav "Dialing Mode: Power | Switch to Preview My Lists Add new list Zoom Digi Cx Sept…" at bounding box center [127, 480] width 254 height 896
click at [69, 545] on nav "Dialing Mode: Power | Switch to Preview My Lists Add new list Zoom Digi Cx Sept…" at bounding box center [127, 480] width 254 height 896
click at [985, 566] on button "button" at bounding box center [987, 581] width 42 height 31
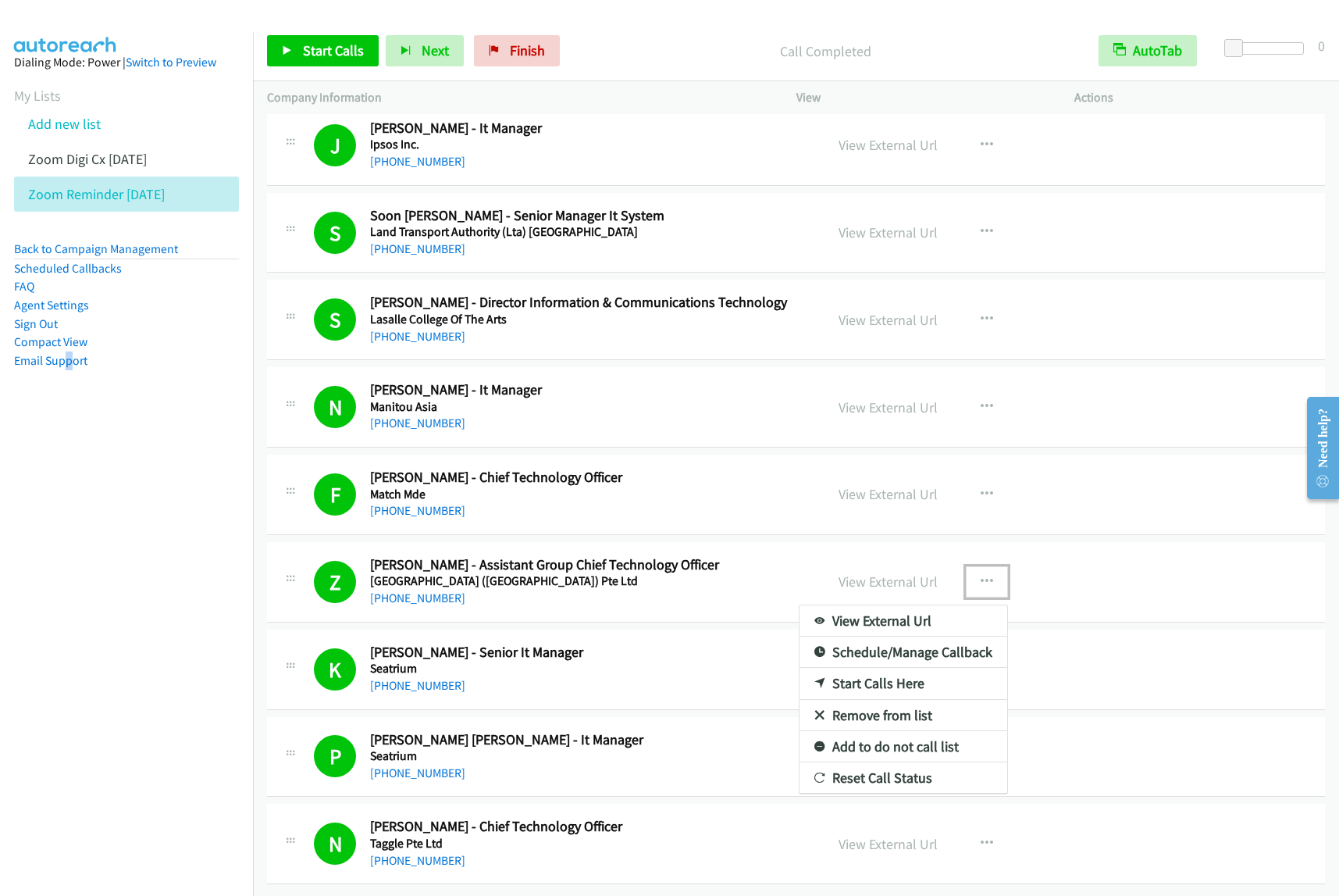
click at [922, 606] on link "View External Url" at bounding box center [903, 621] width 207 height 31
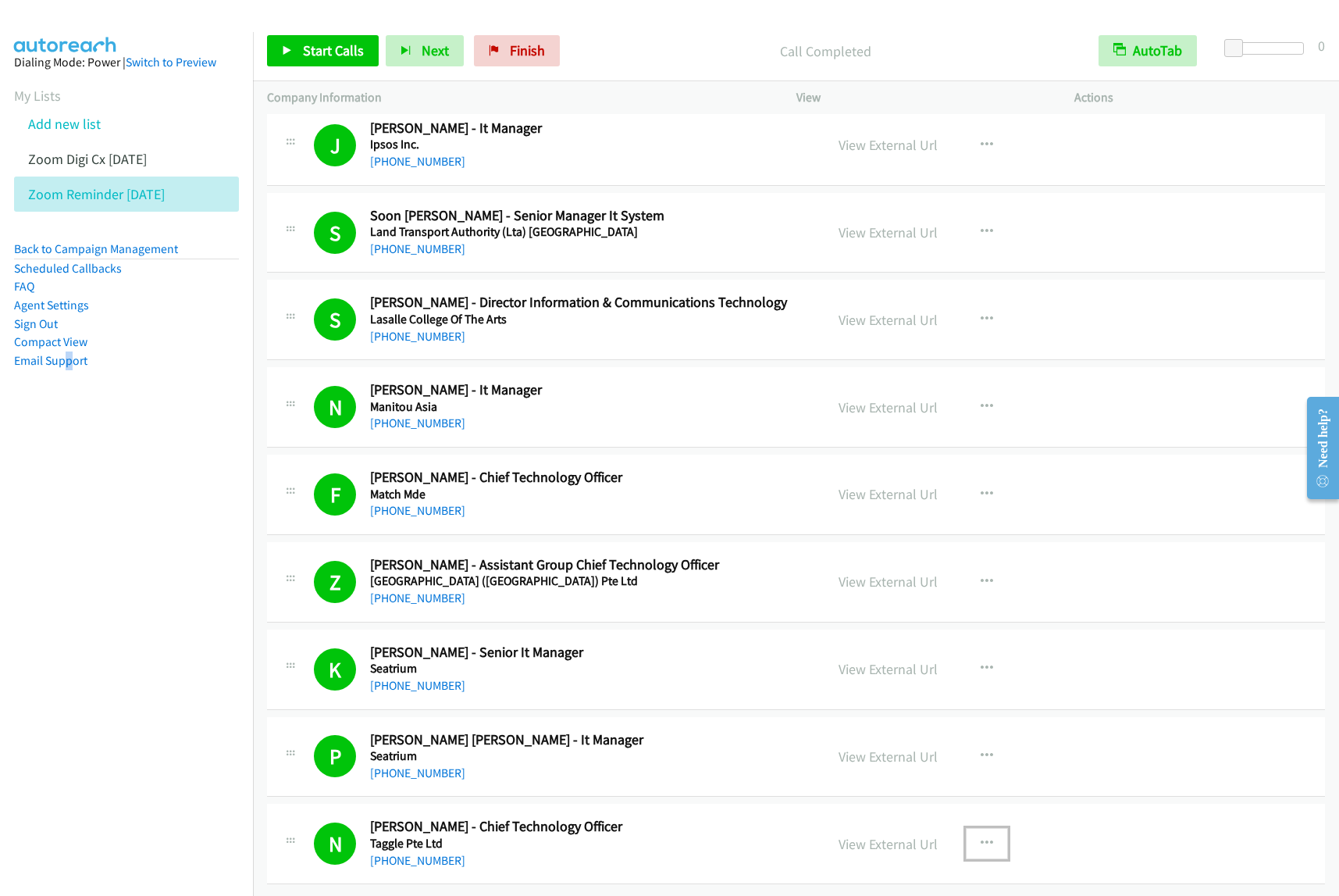
click at [984, 837] on icon "button" at bounding box center [987, 844] width 13 height 13
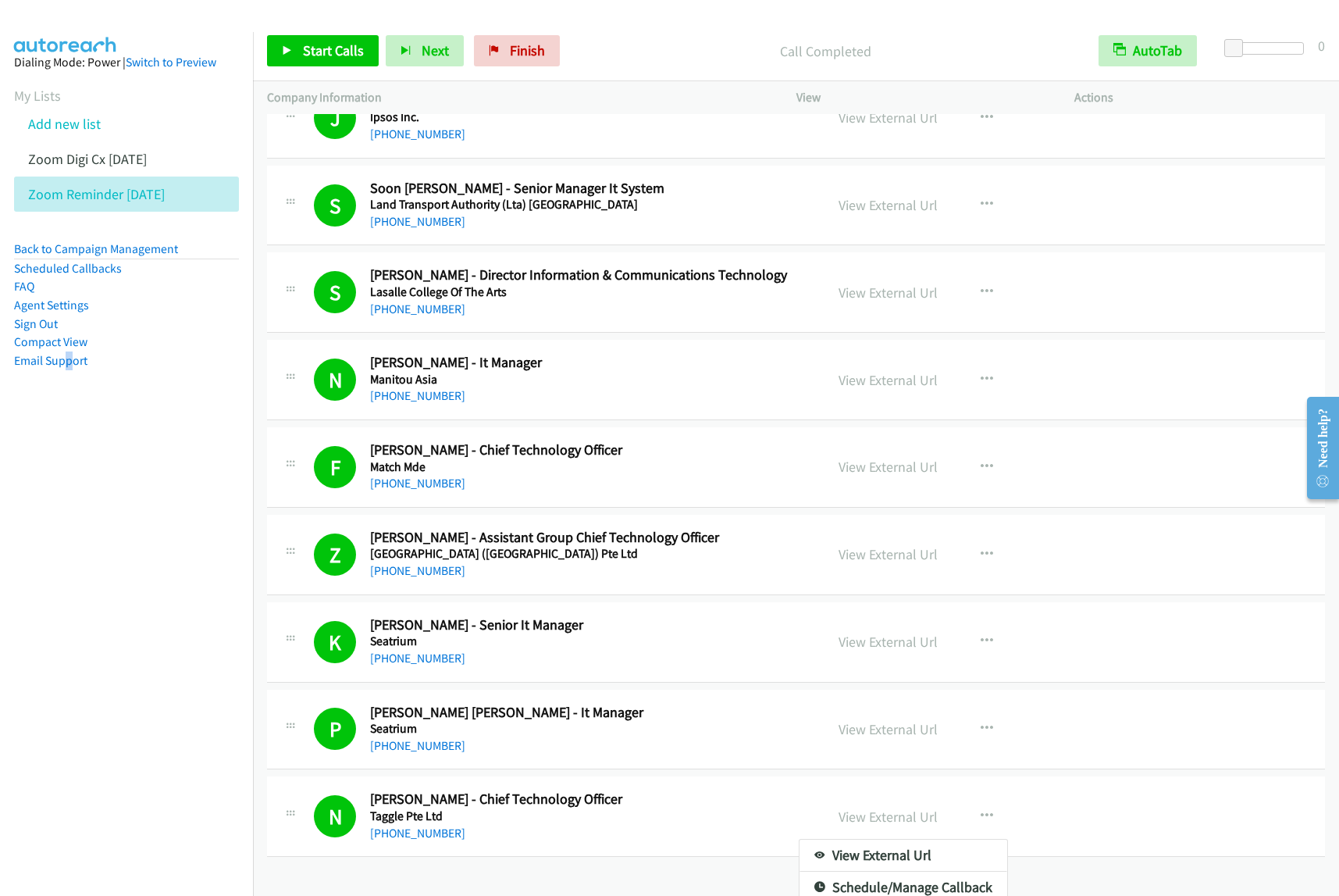
click at [860, 869] on link "View External Url" at bounding box center [903, 855] width 207 height 31
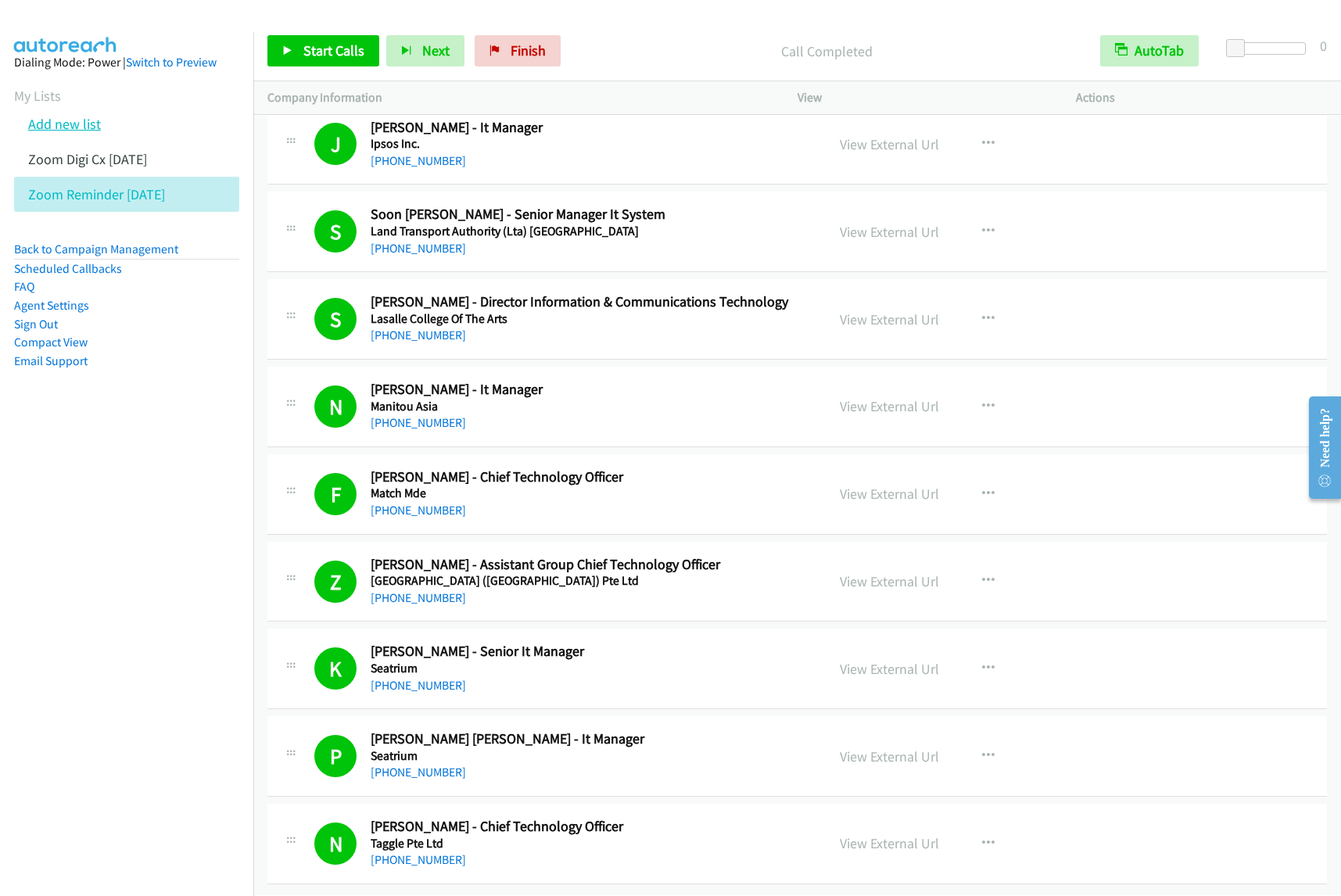
click at [79, 124] on link "Add new list" at bounding box center [65, 124] width 73 height 18
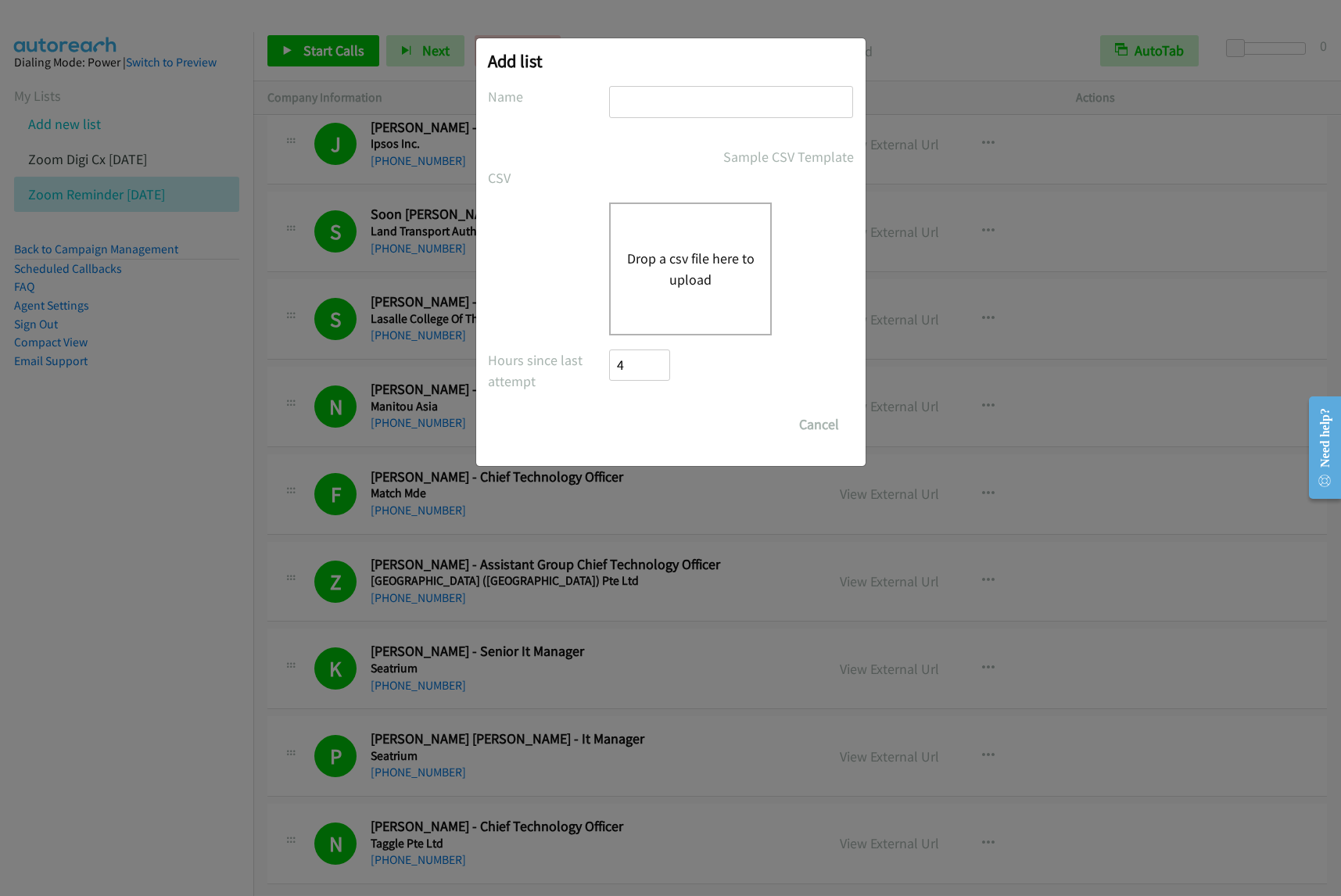
click at [713, 106] on input "text" at bounding box center [732, 102] width 244 height 32
click at [717, 105] on input "zoom reminder" at bounding box center [732, 102] width 244 height 32
type input "zoom reminder sept17"
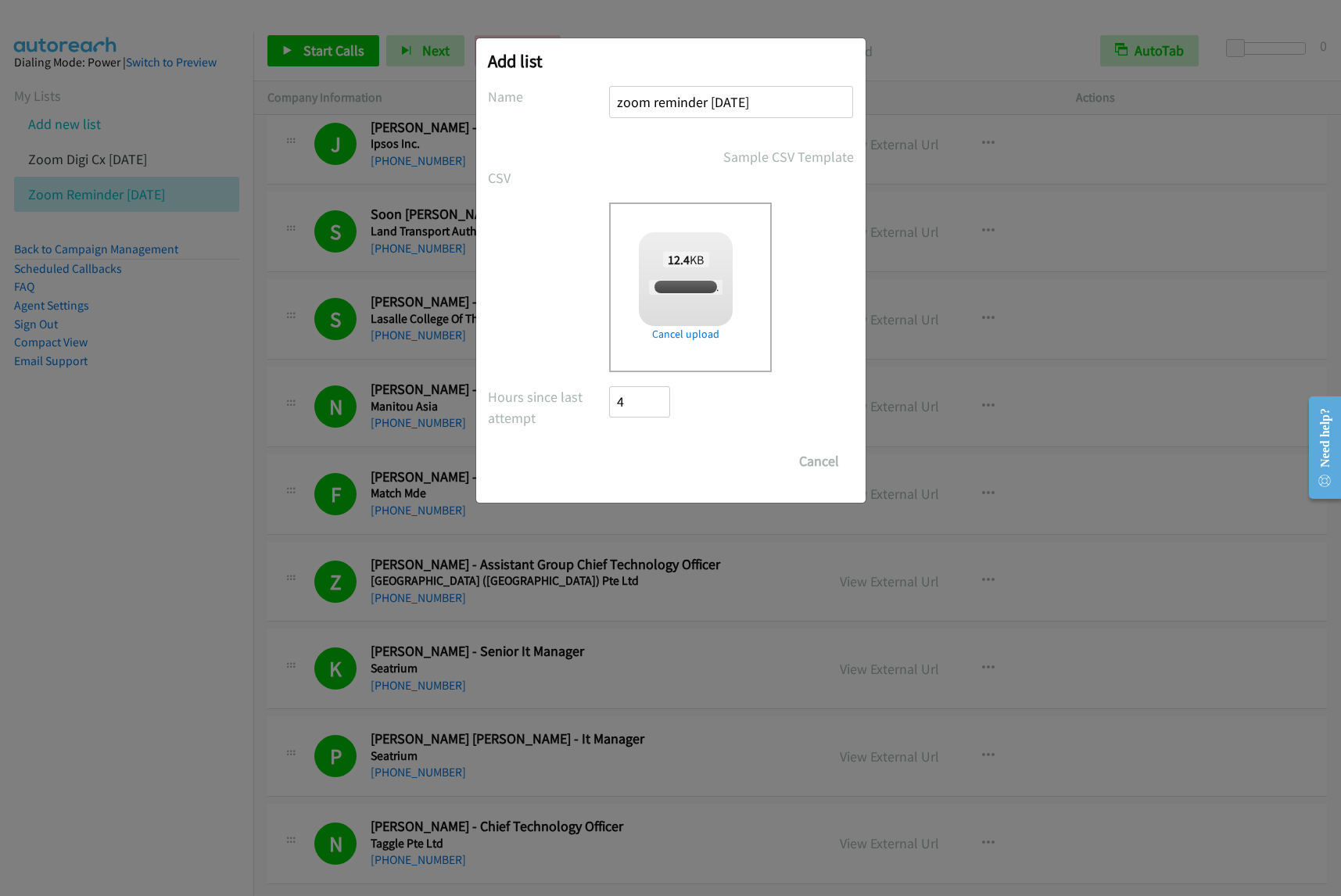
checkbox input "true"
click at [670, 467] on input "Save List" at bounding box center [651, 460] width 82 height 31
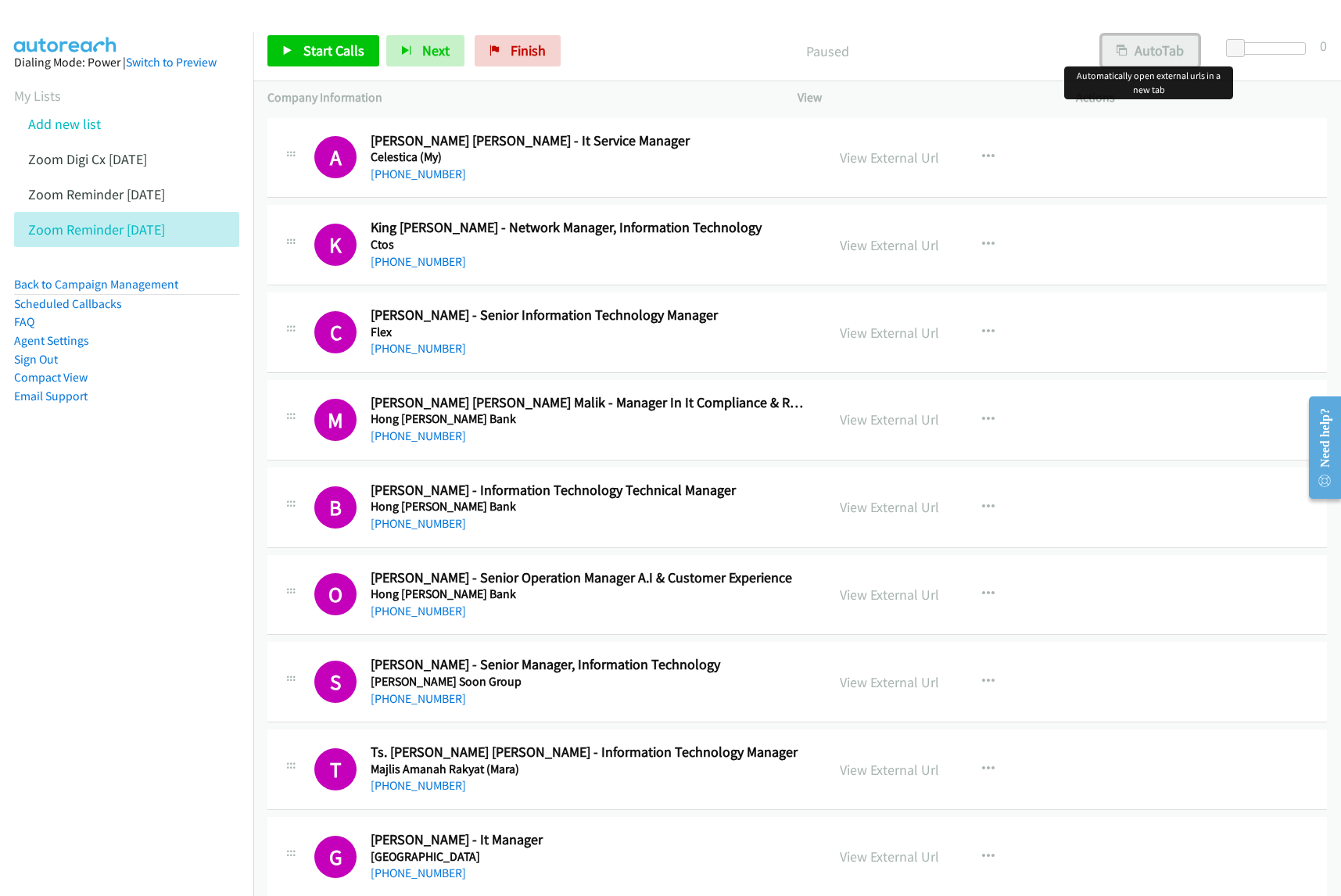
click at [1159, 45] on button "AutoTab" at bounding box center [1150, 50] width 97 height 31
click at [170, 709] on nav "Dialing Mode: Power | Switch to Preview My Lists Add new list Zoom Digi Cx Sept…" at bounding box center [127, 479] width 254 height 896
click at [982, 152] on icon "button" at bounding box center [988, 157] width 13 height 13
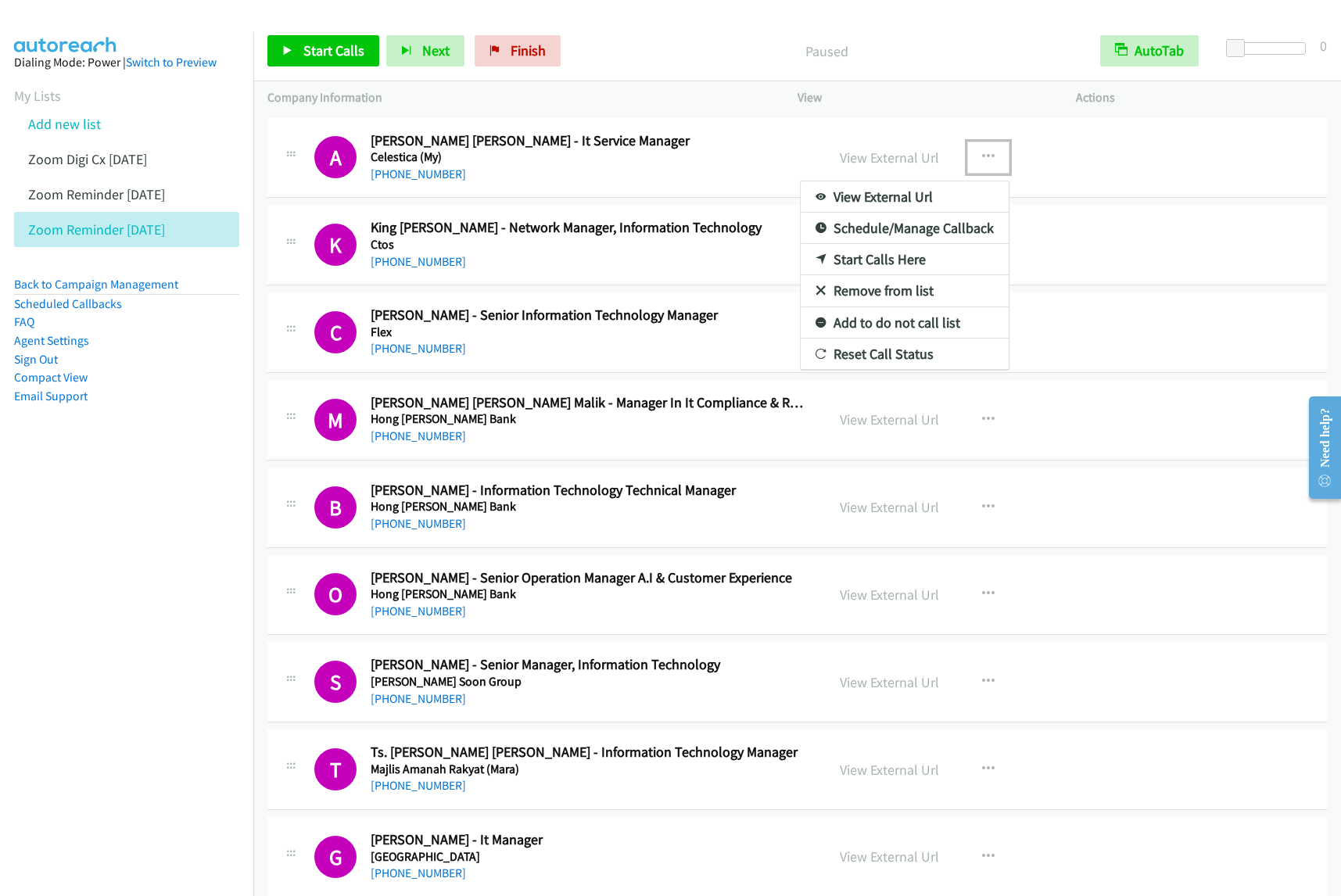
click at [943, 194] on link "View External Url" at bounding box center [904, 196] width 208 height 31
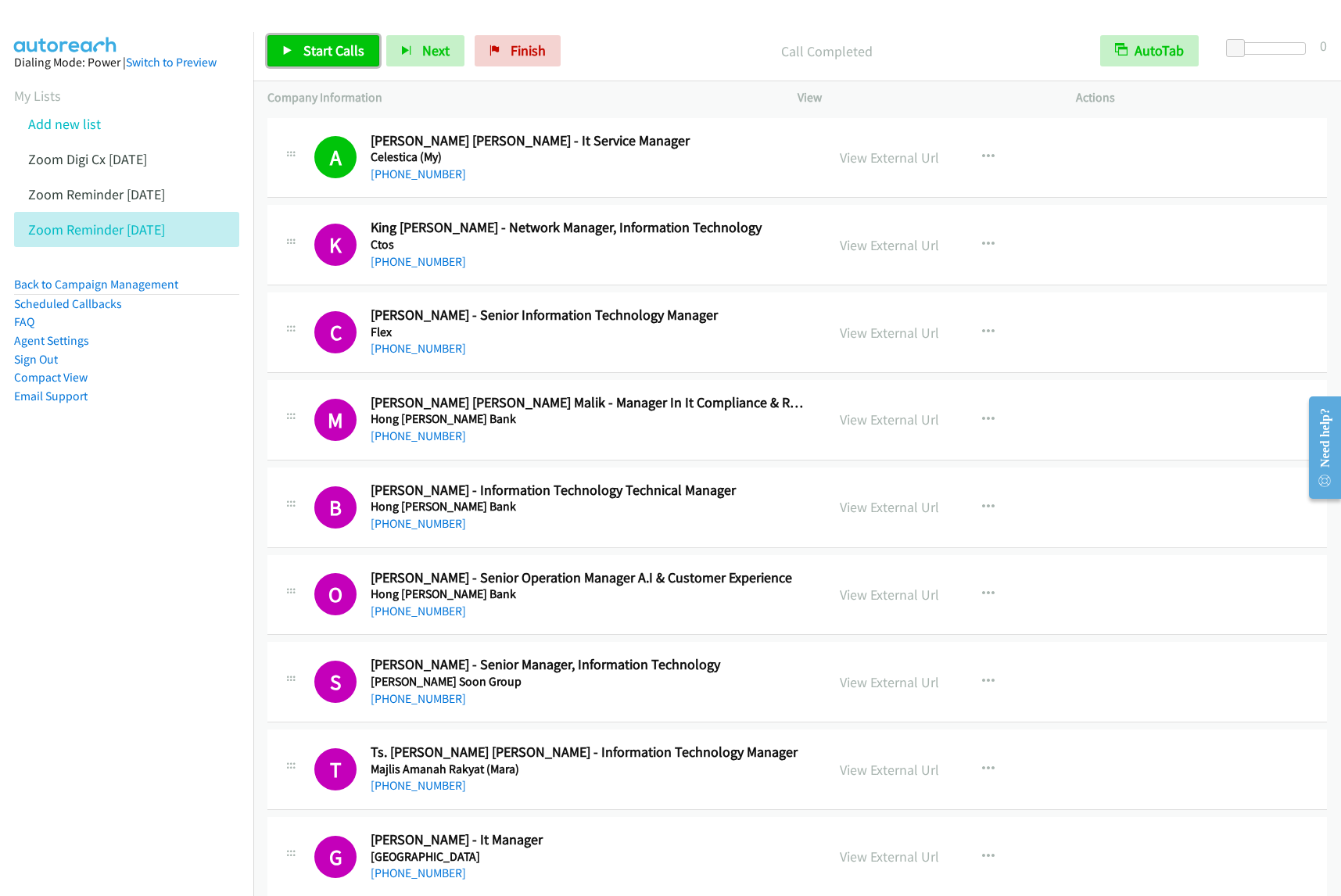
click at [311, 45] on span "Start Calls" at bounding box center [334, 50] width 61 height 18
drag, startPoint x: 615, startPoint y: 40, endPoint x: 654, endPoint y: 37, distance: 39.1
click at [615, 40] on p "Completed All Calls" at bounding box center [814, 51] width 516 height 21
click at [315, 49] on span "Pause" at bounding box center [321, 50] width 35 height 18
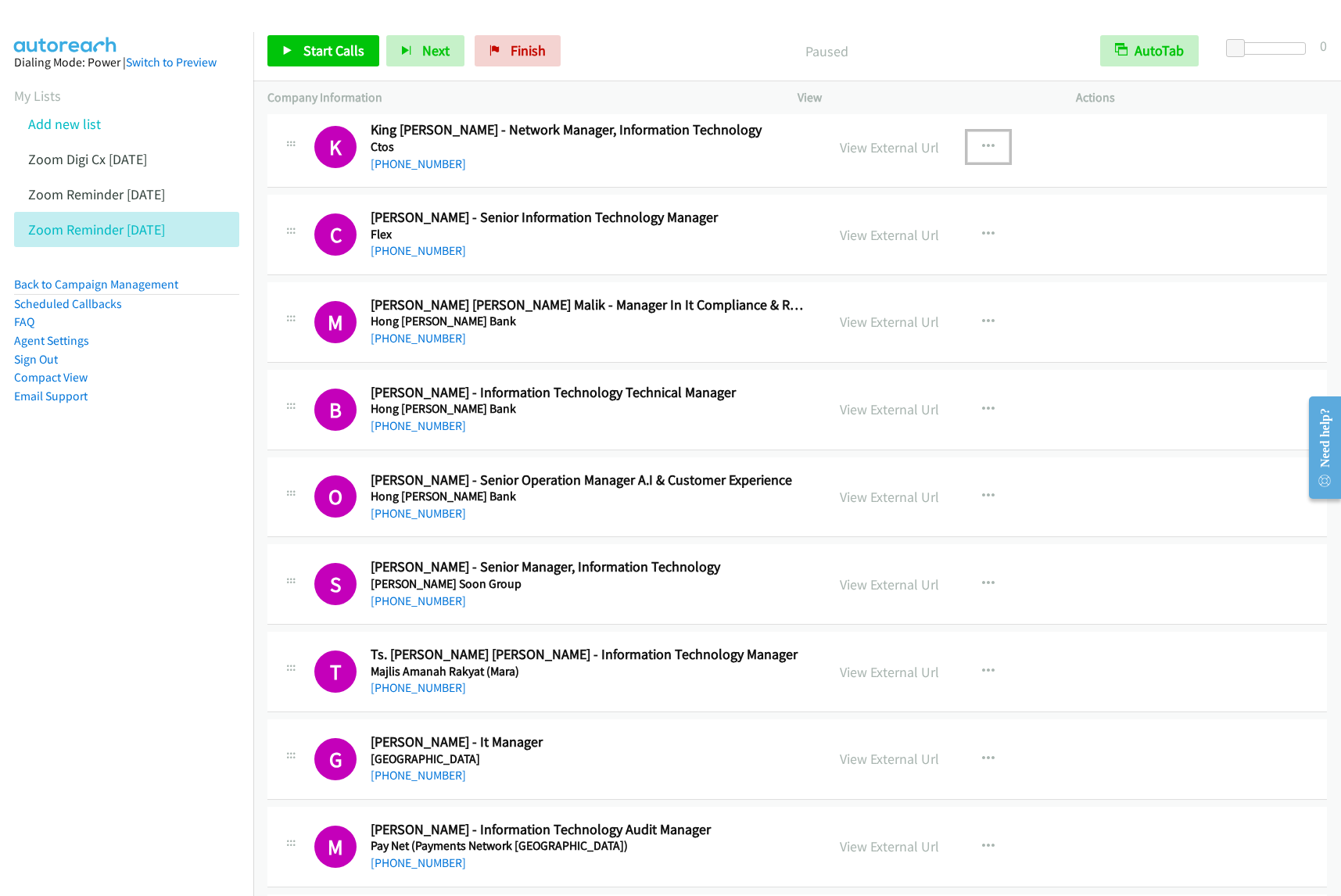
click at [983, 151] on icon "button" at bounding box center [988, 147] width 13 height 13
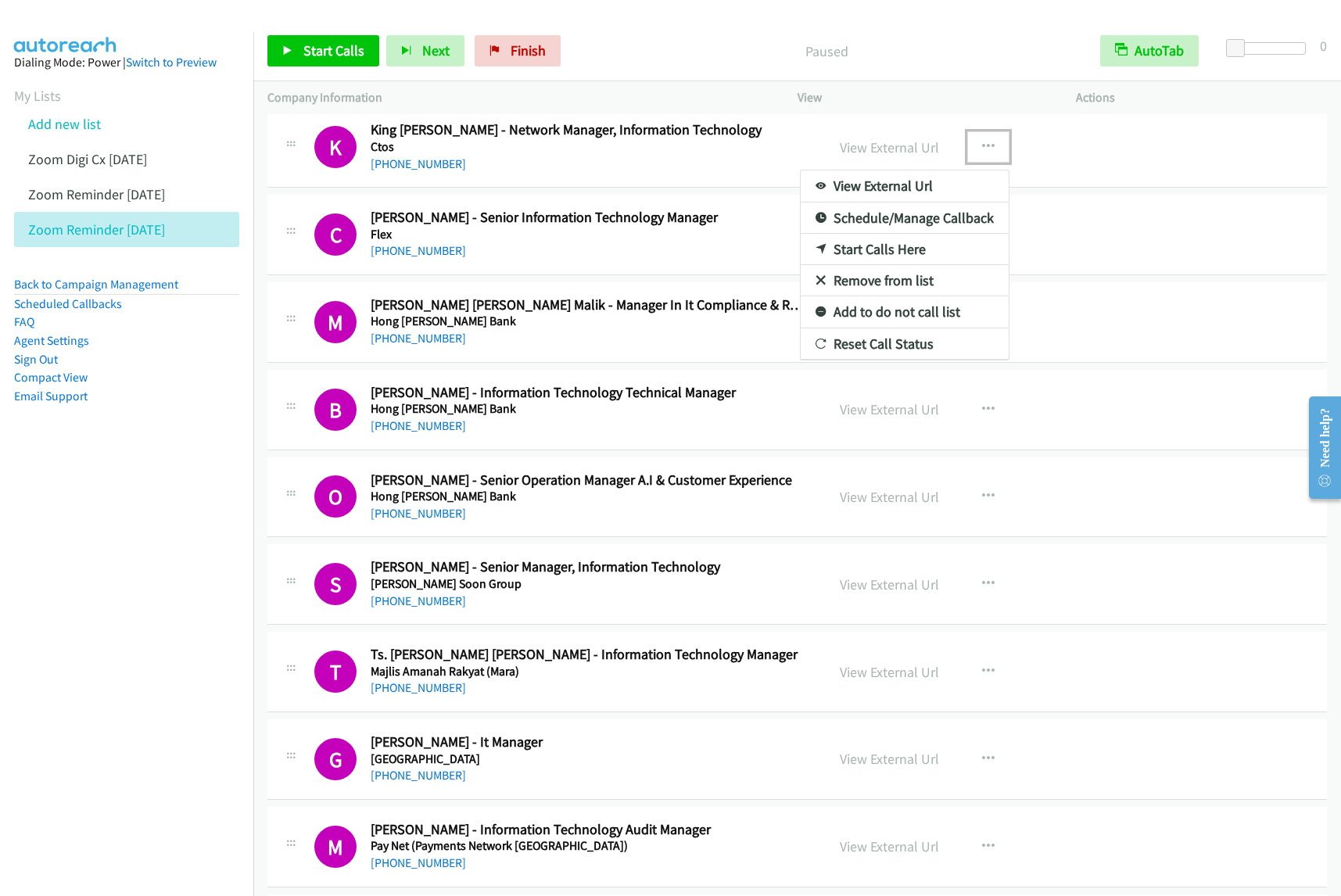
click at [900, 251] on link "Start Calls Here" at bounding box center [904, 249] width 208 height 31
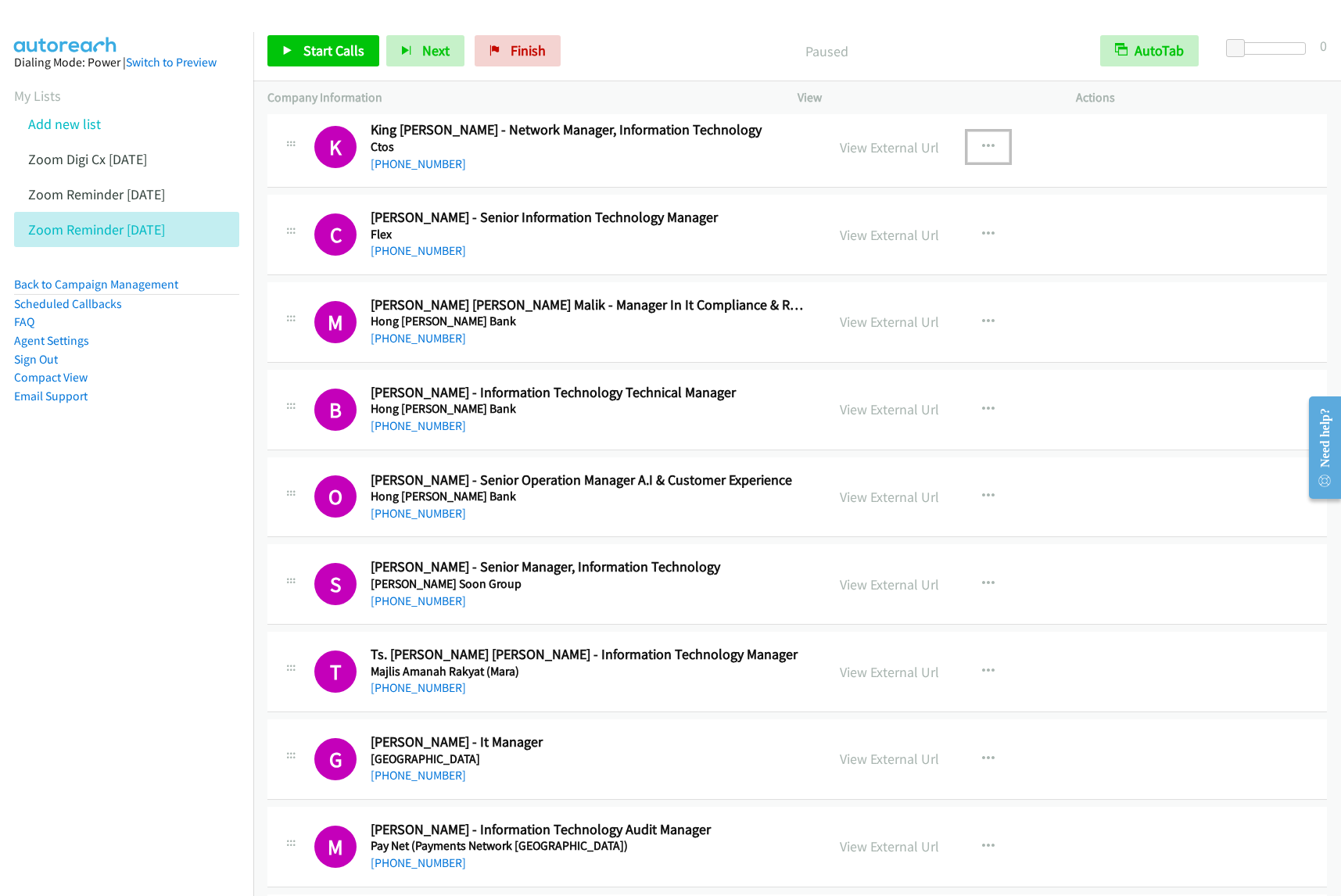
click at [991, 145] on button "button" at bounding box center [988, 147] width 42 height 31
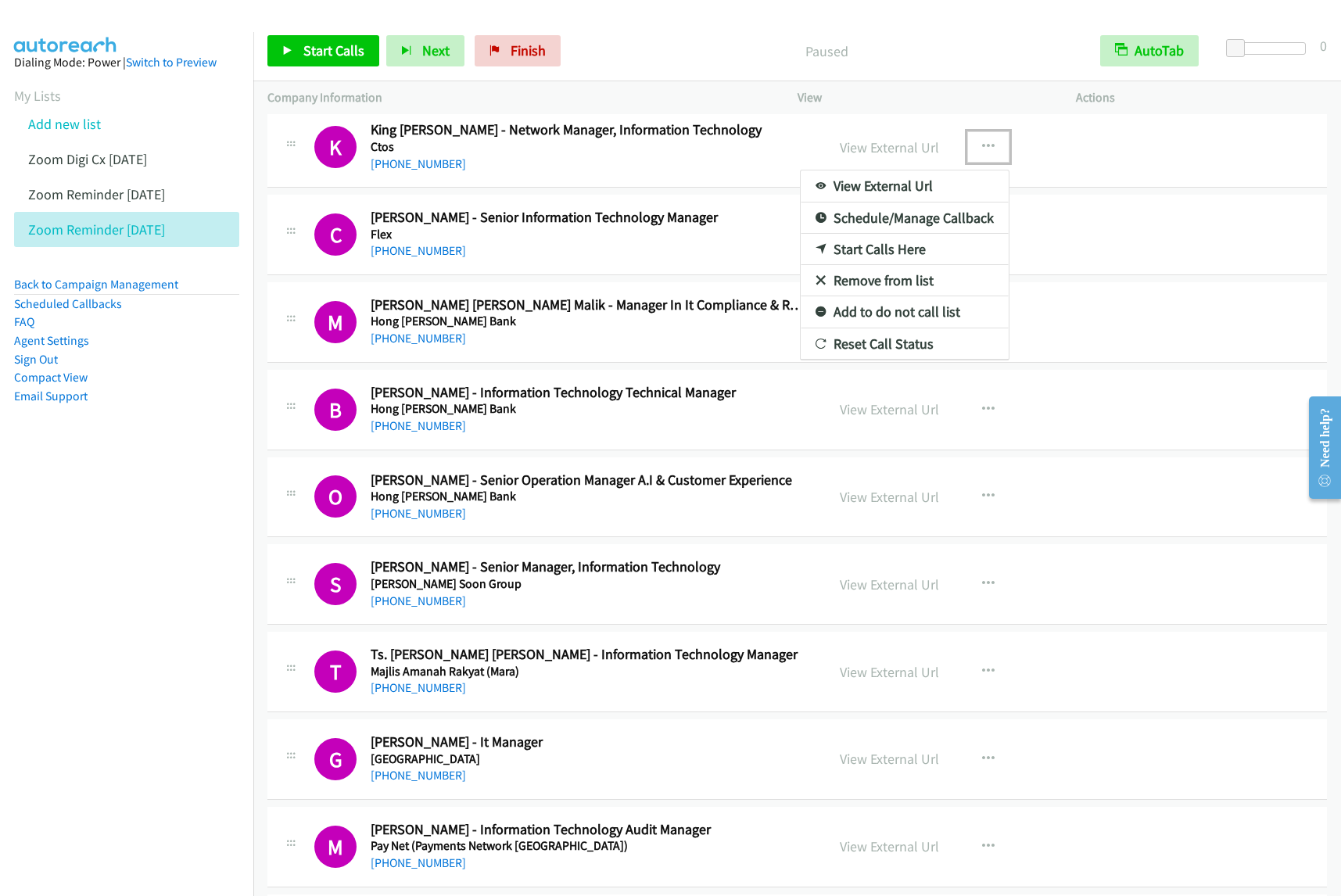
click at [905, 249] on link "Start Calls Here" at bounding box center [904, 249] width 208 height 31
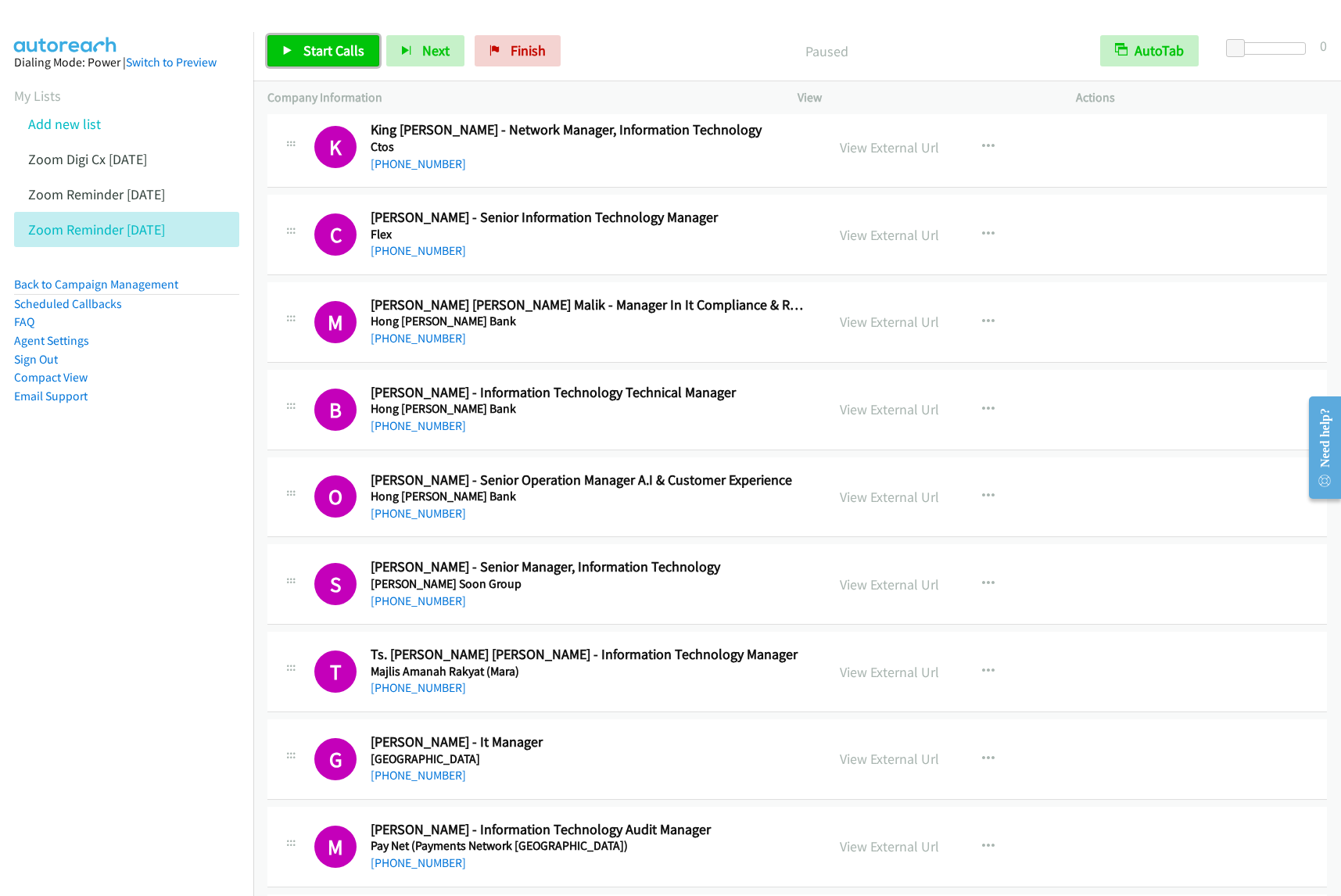
click at [334, 48] on span "Start Calls" at bounding box center [334, 50] width 61 height 18
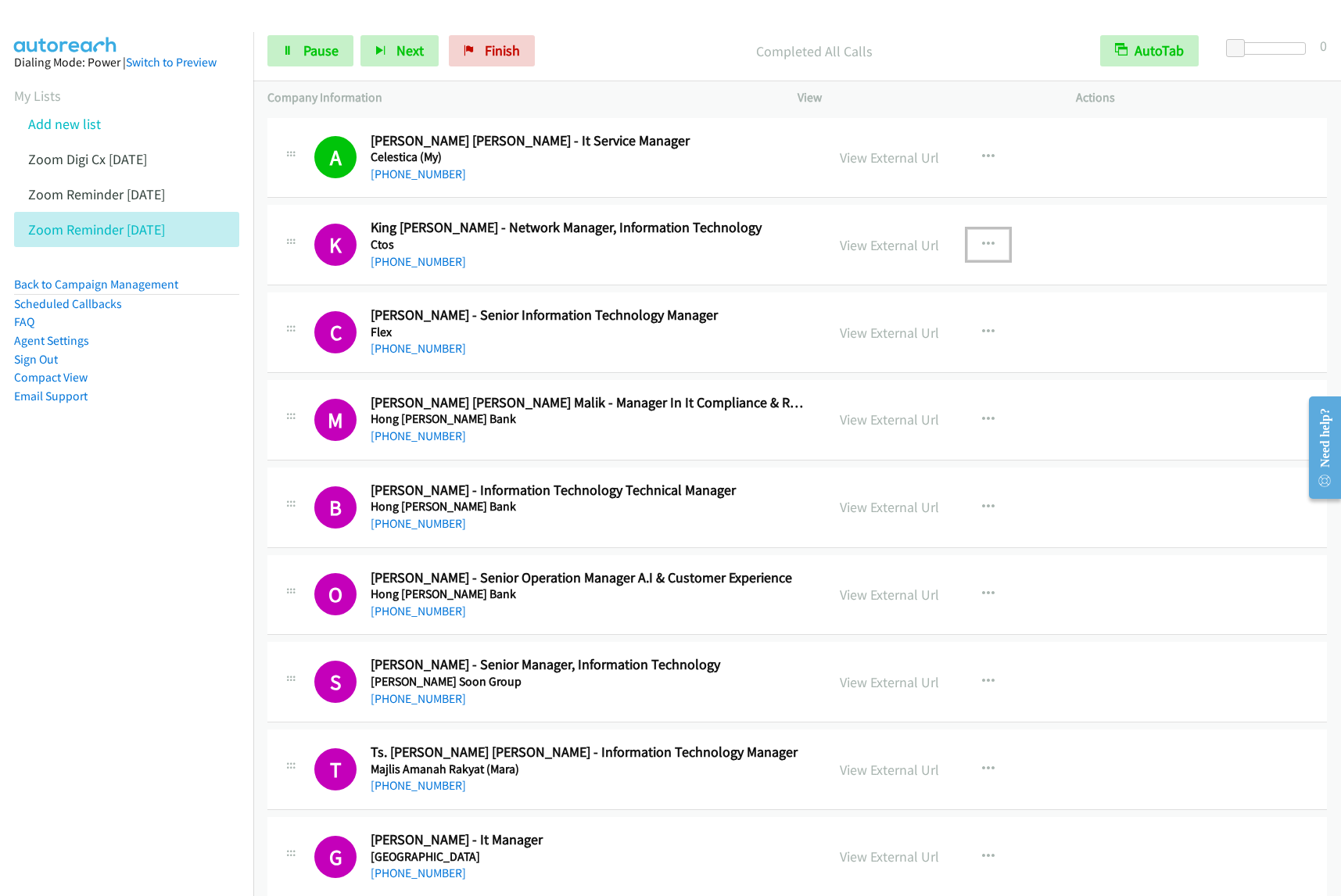
click at [987, 245] on button "button" at bounding box center [988, 244] width 42 height 31
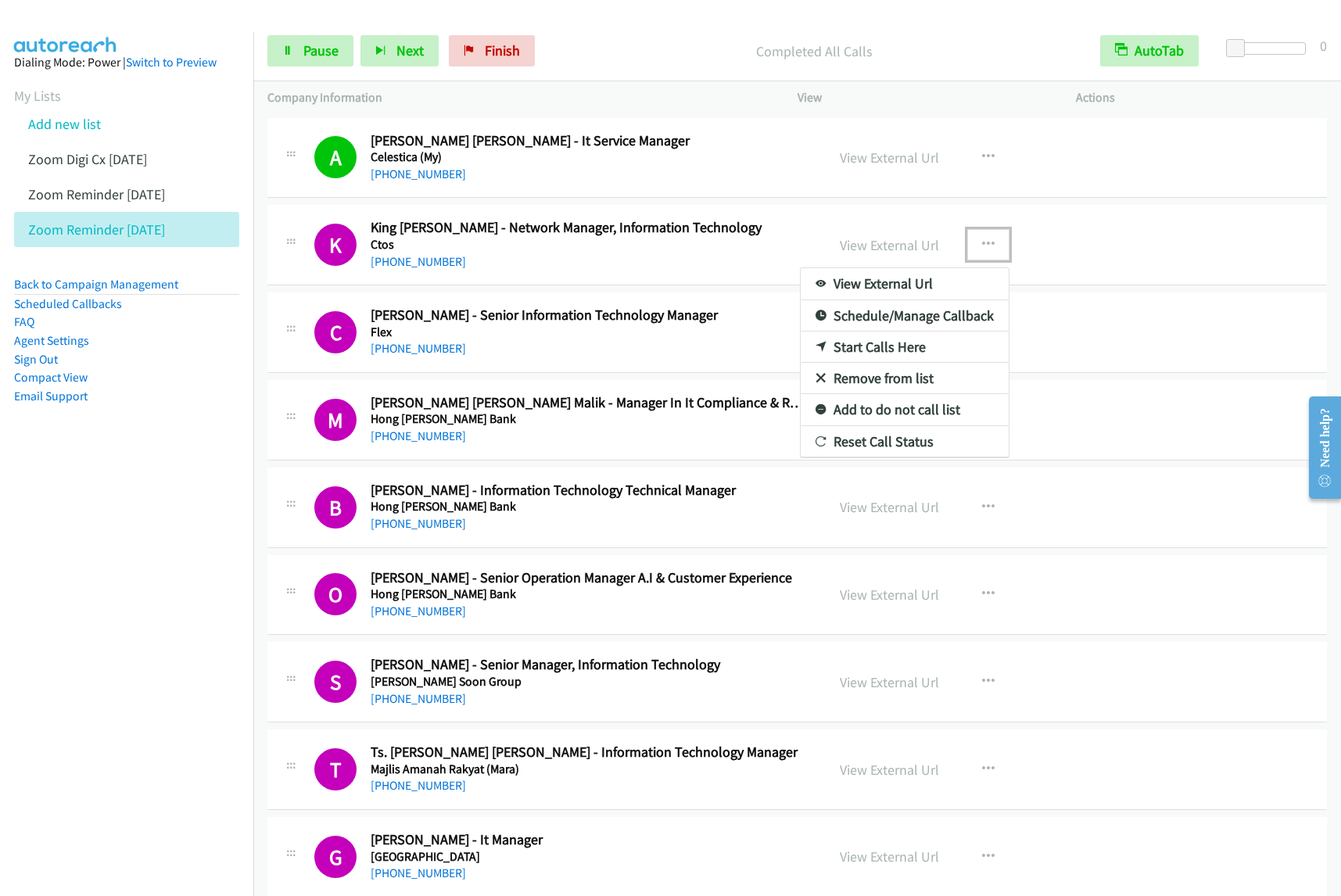
click at [948, 284] on link "View External Url" at bounding box center [904, 283] width 208 height 31
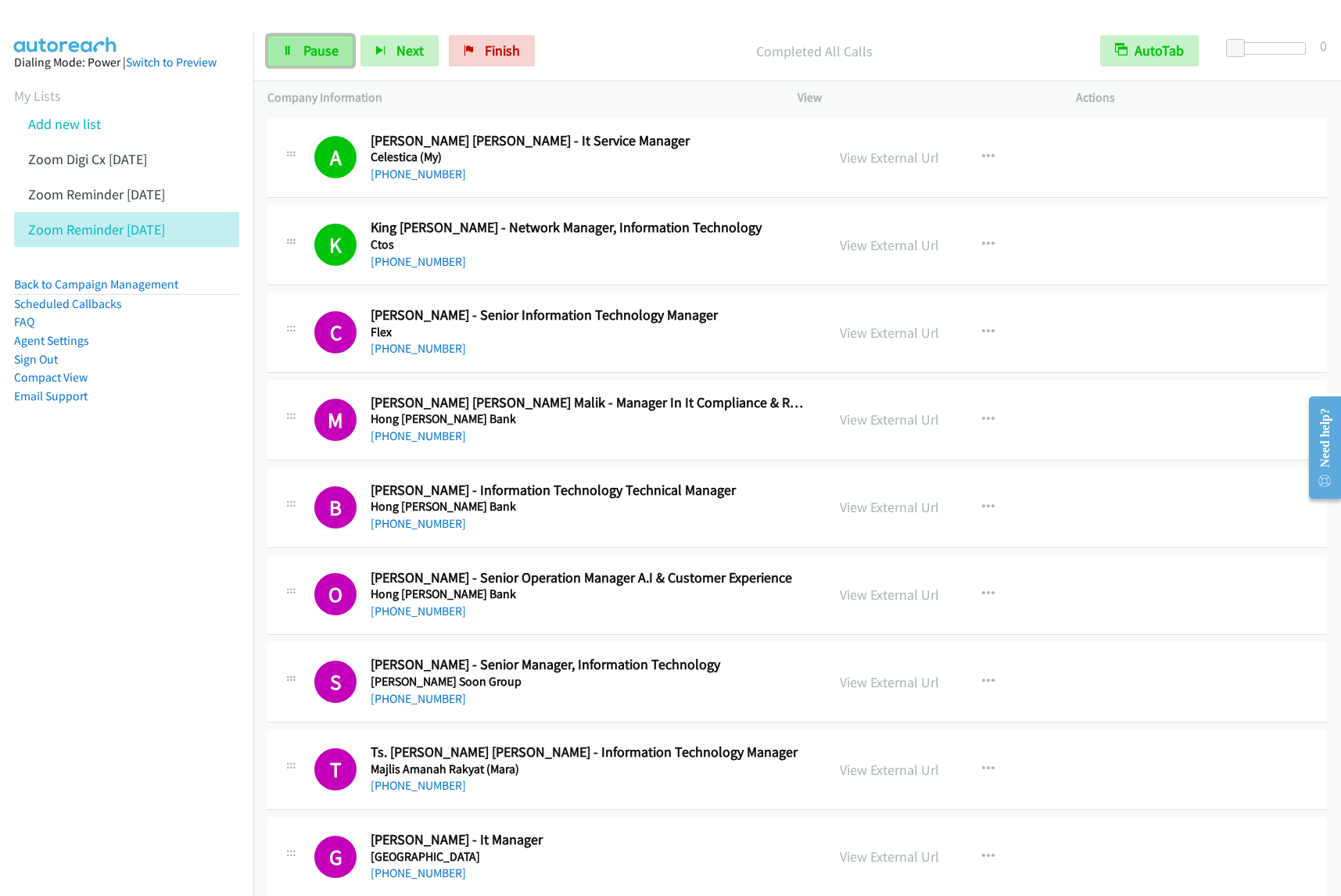
click at [304, 48] on span "Pause" at bounding box center [321, 50] width 35 height 18
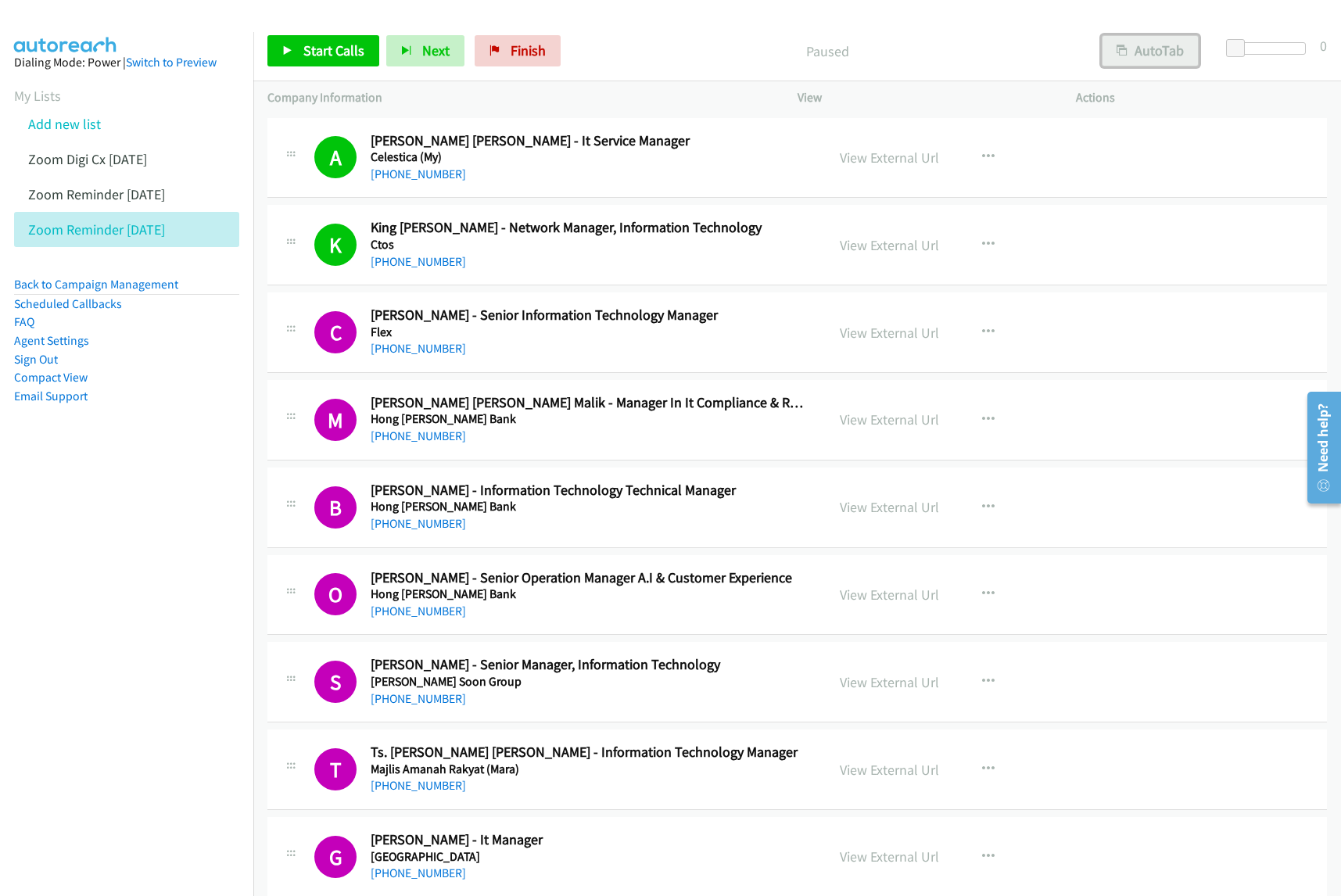
click at [1149, 55] on button "AutoTab" at bounding box center [1150, 50] width 97 height 31
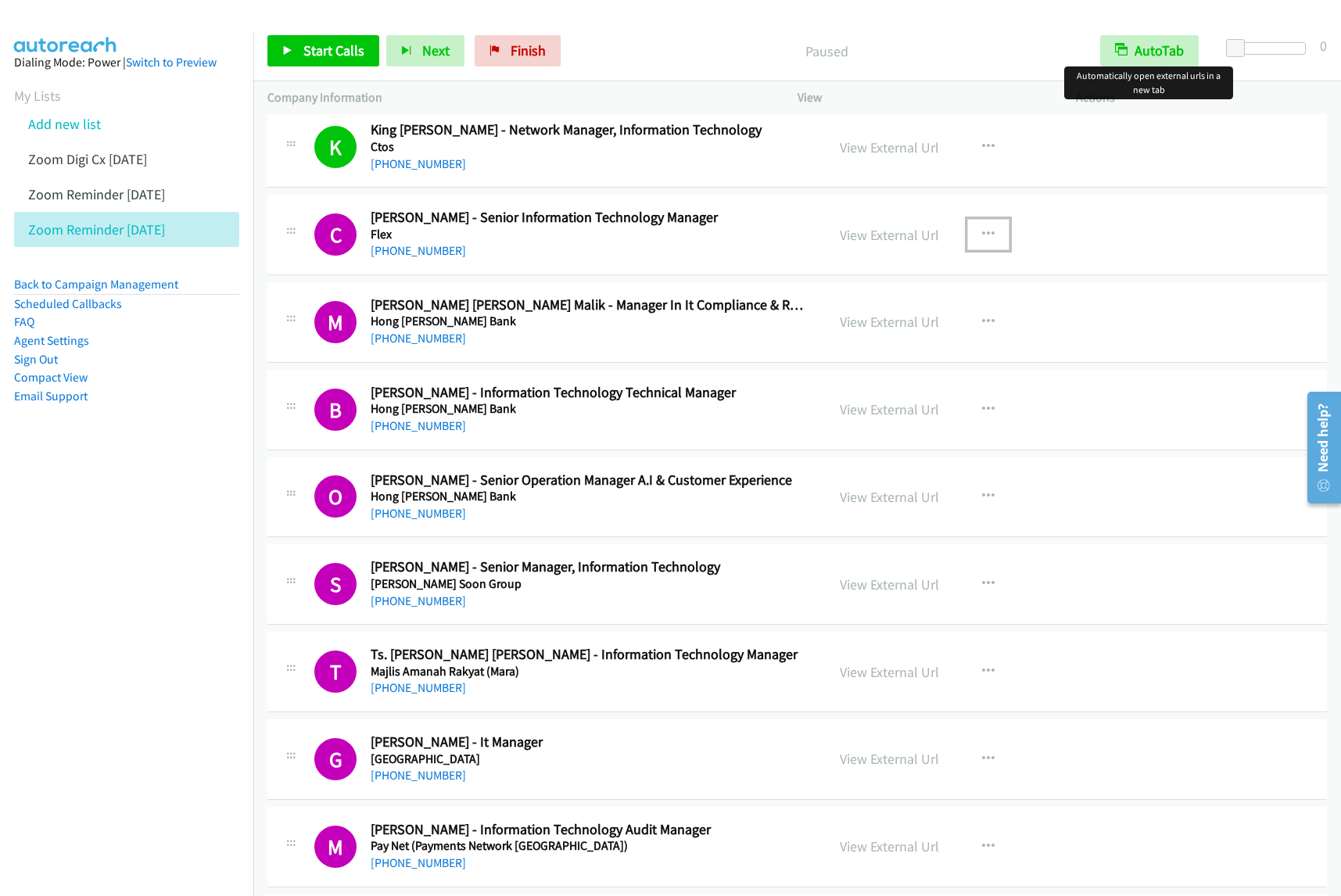
click at [982, 229] on icon "button" at bounding box center [988, 234] width 13 height 13
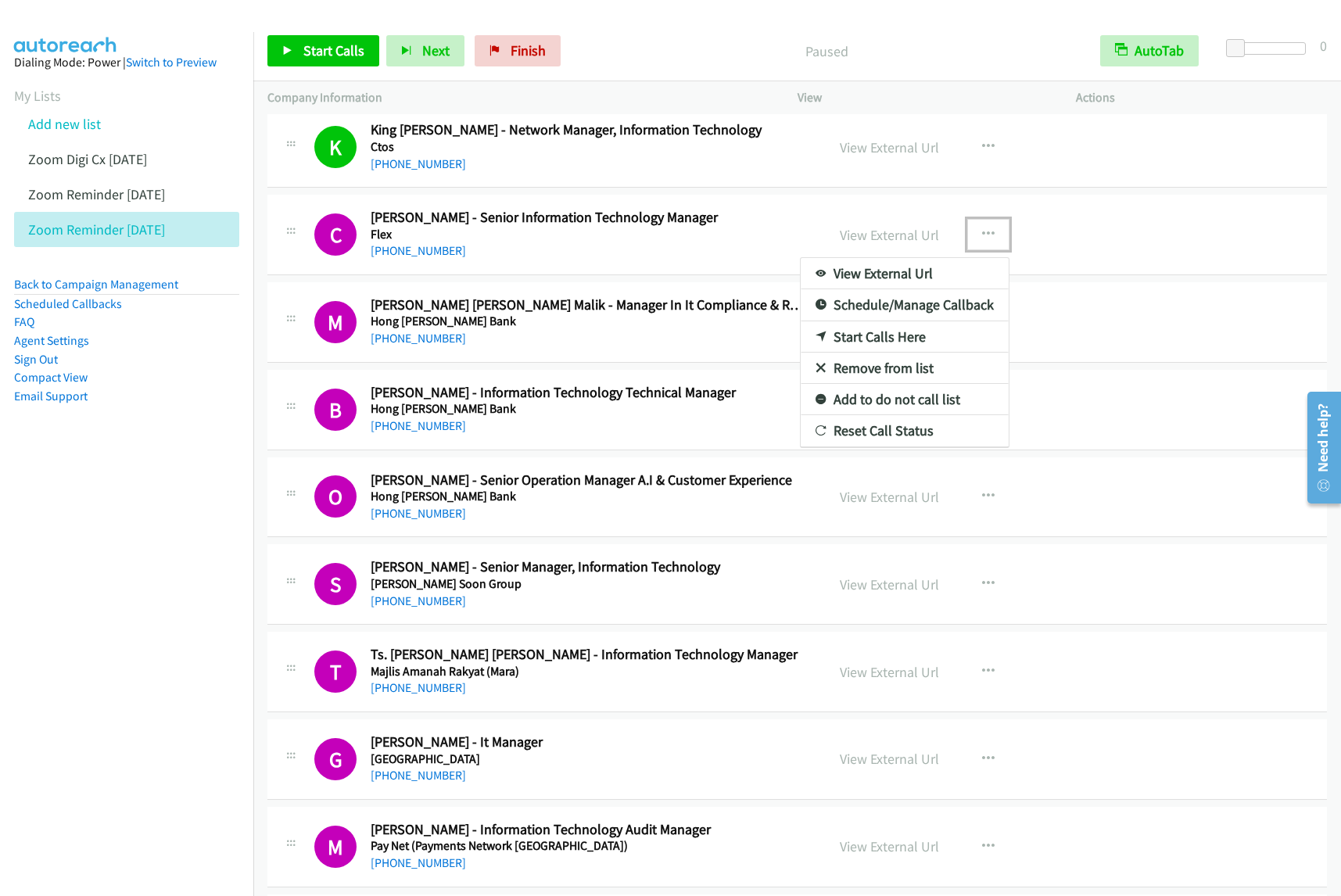
click at [886, 332] on link "Start Calls Here" at bounding box center [904, 337] width 208 height 31
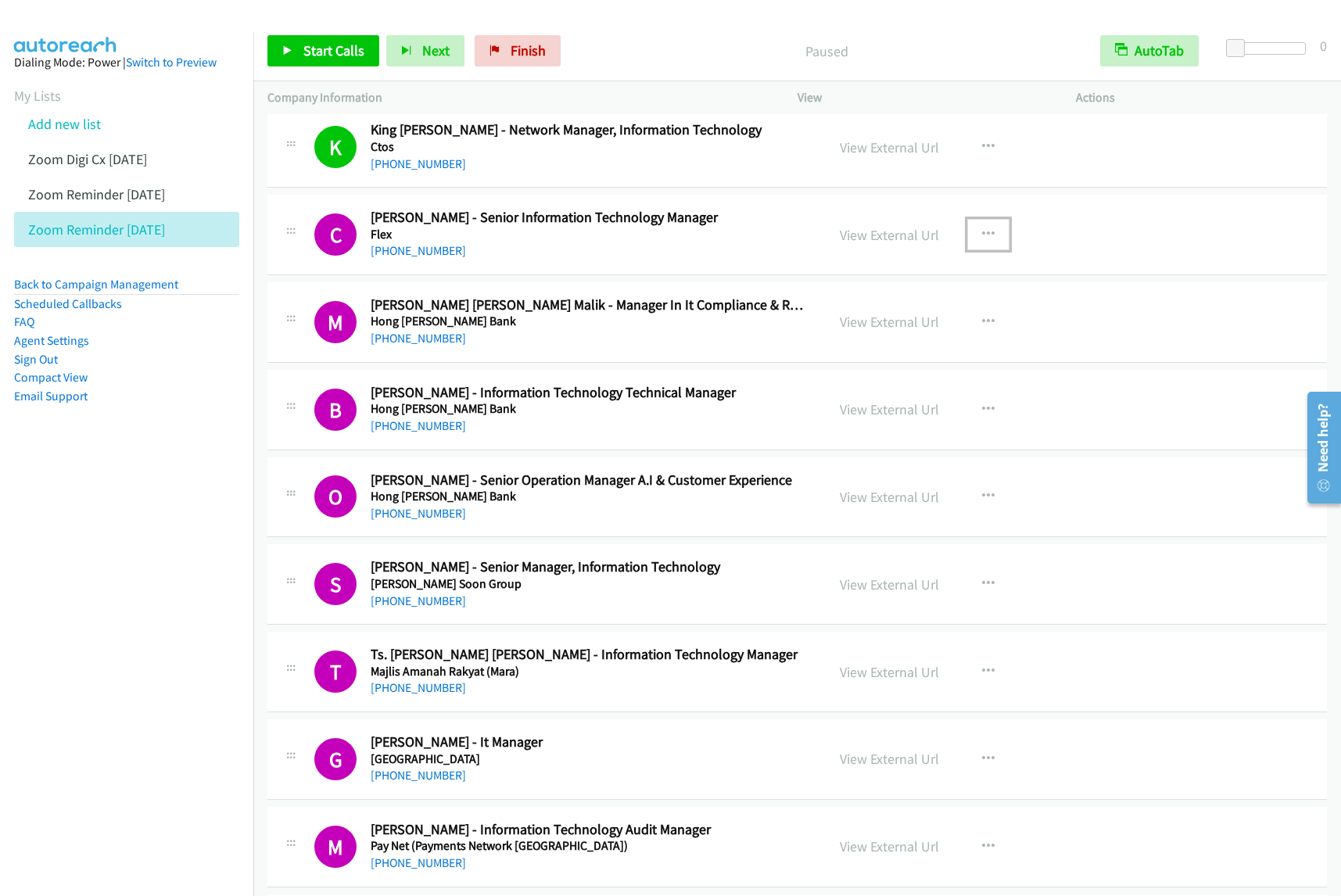
click at [982, 235] on icon "button" at bounding box center [988, 234] width 13 height 13
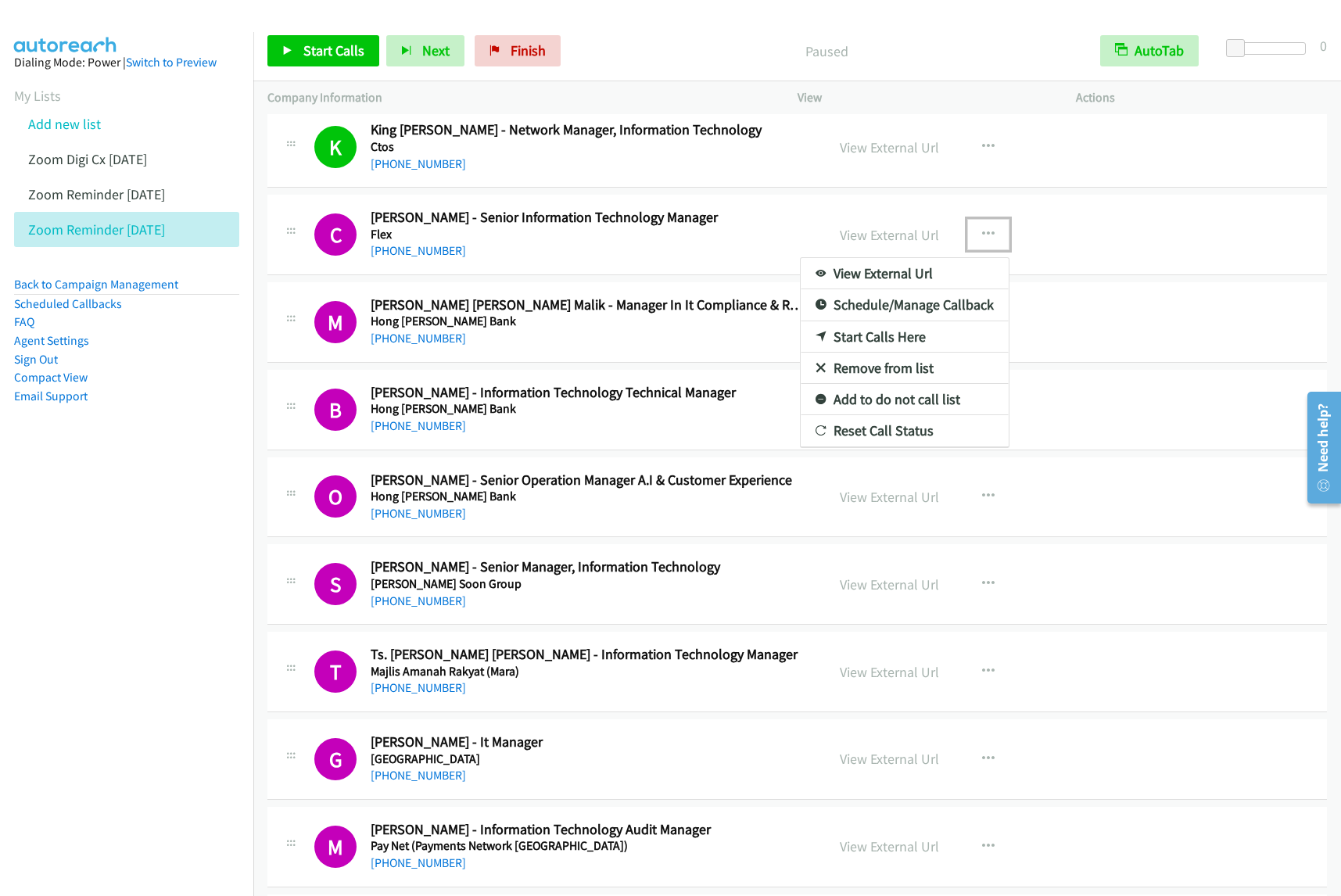
click at [894, 336] on link "Start Calls Here" at bounding box center [904, 337] width 208 height 31
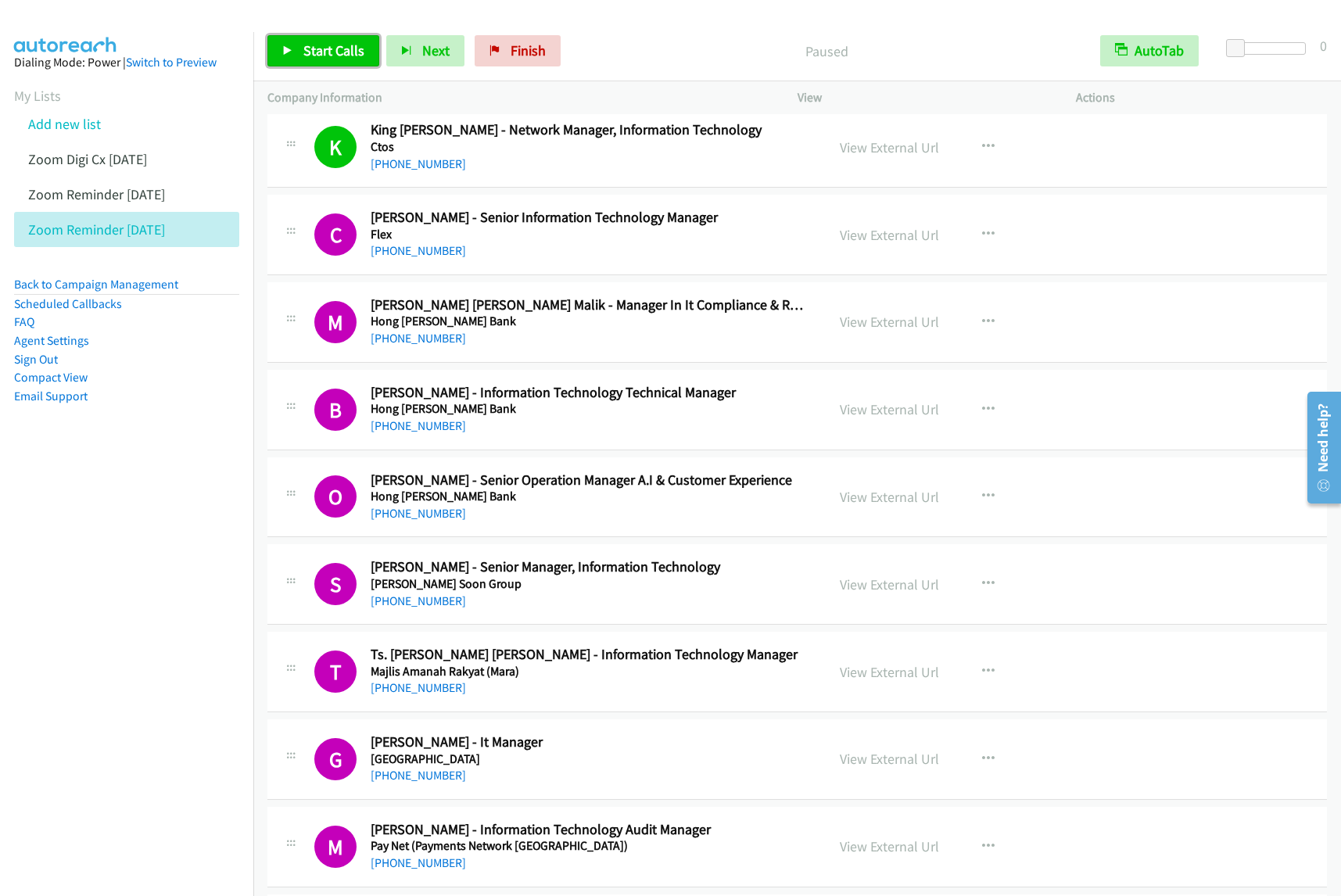
drag, startPoint x: 338, startPoint y: 52, endPoint x: 366, endPoint y: 88, distance: 45.6
click at [340, 51] on span "Start Calls" at bounding box center [334, 50] width 61 height 18
click at [985, 234] on icon "button" at bounding box center [988, 234] width 13 height 13
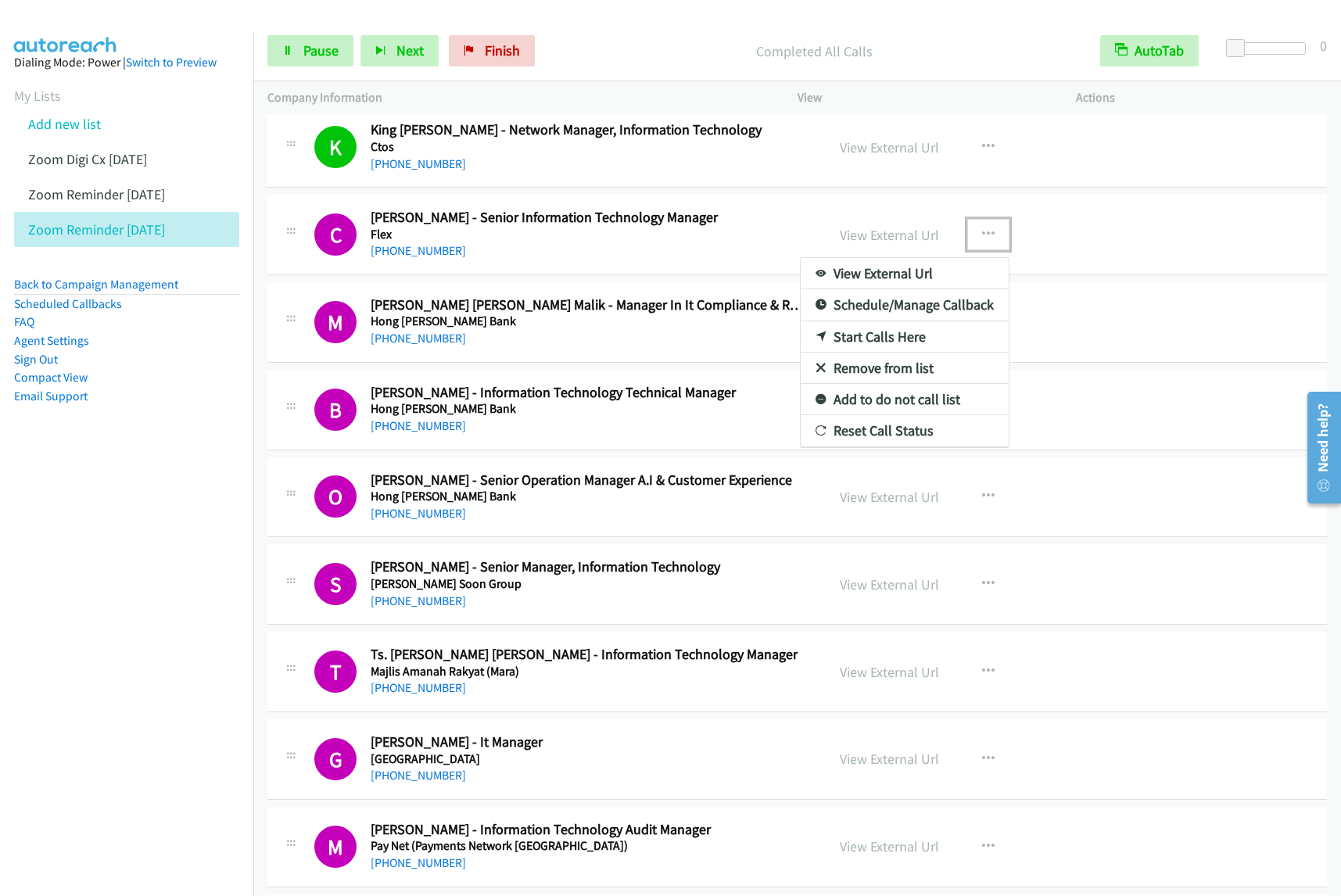
click at [935, 280] on link "View External Url" at bounding box center [904, 273] width 208 height 31
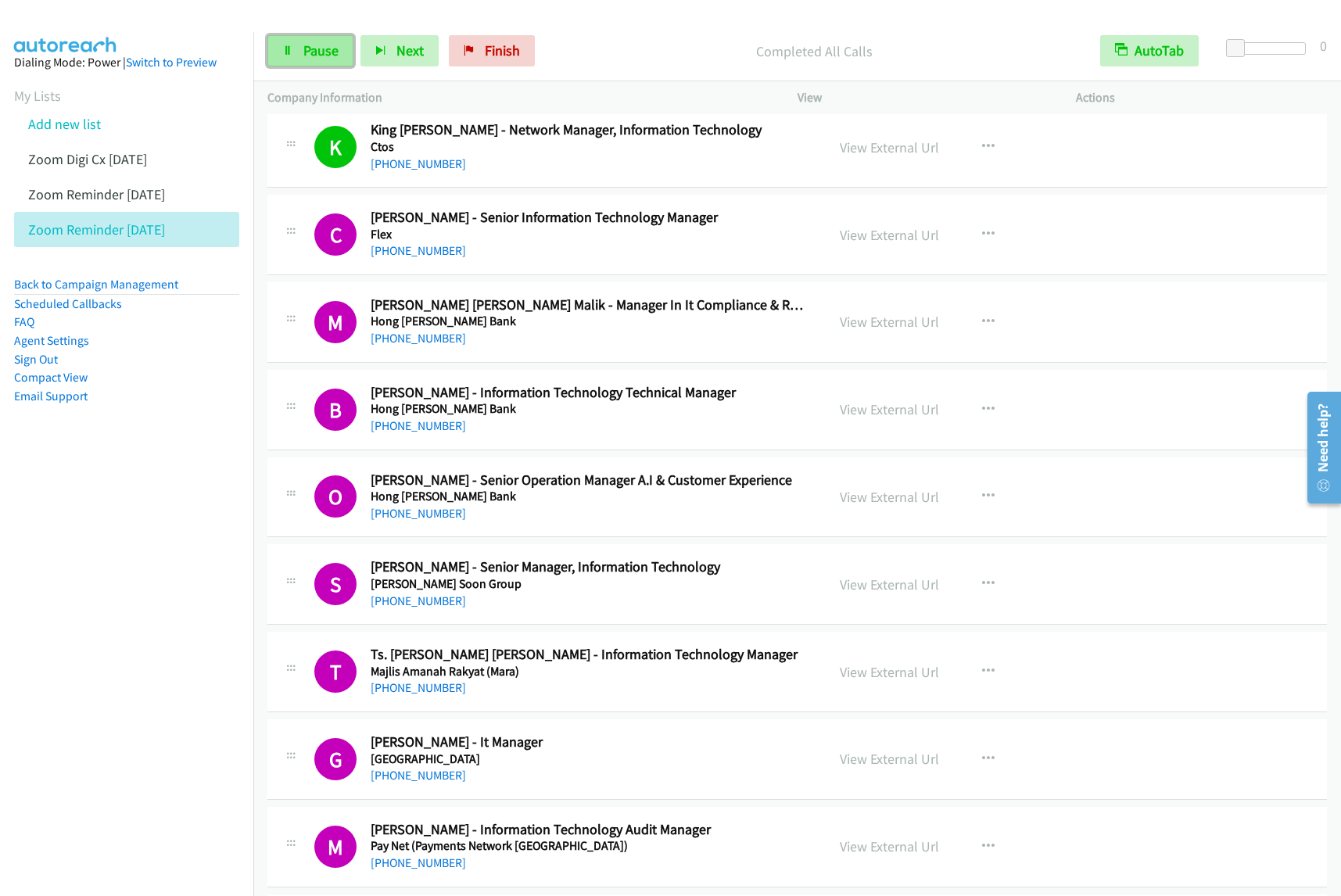
click at [324, 63] on link "Pause" at bounding box center [310, 50] width 86 height 31
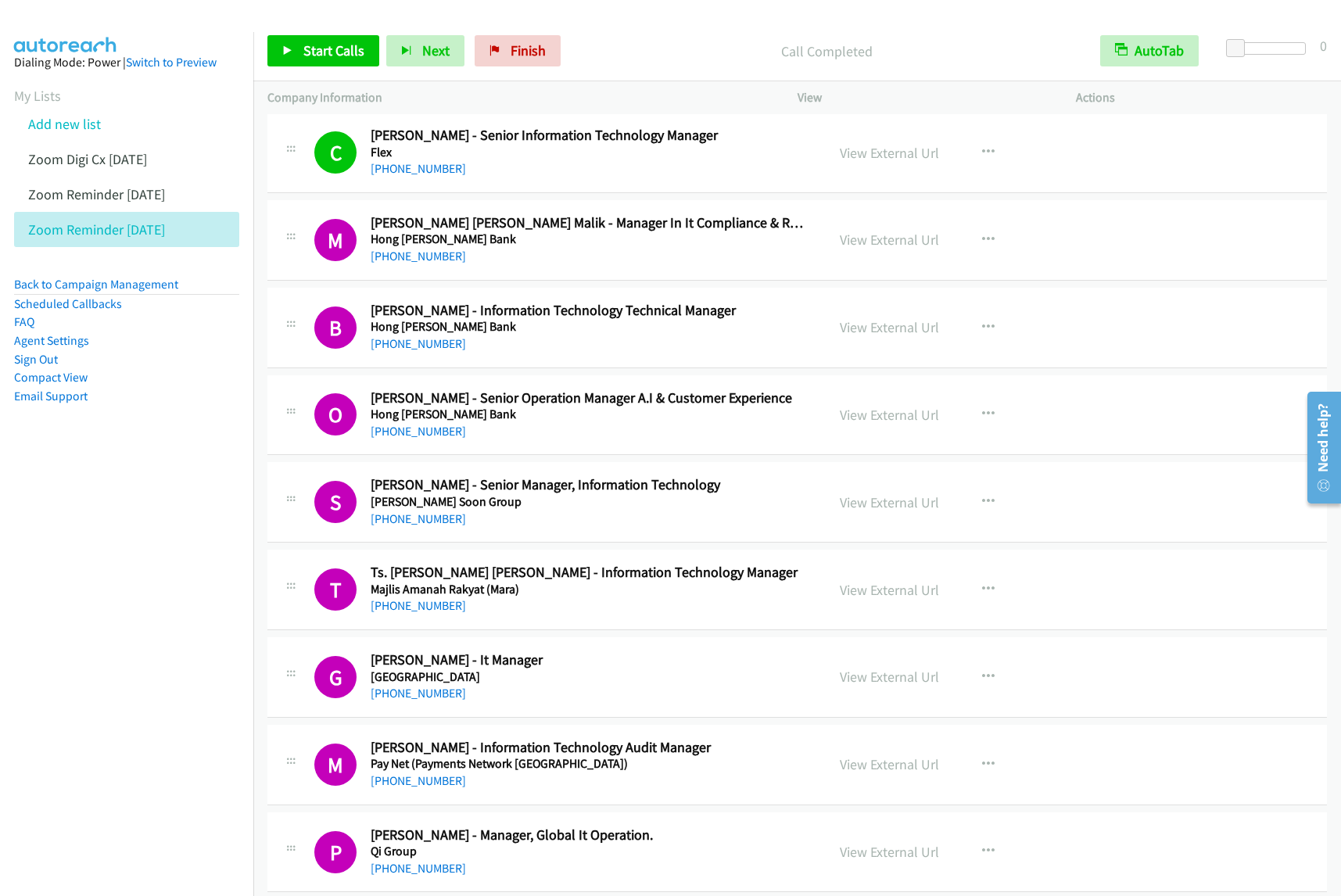
scroll to position [196, 0]
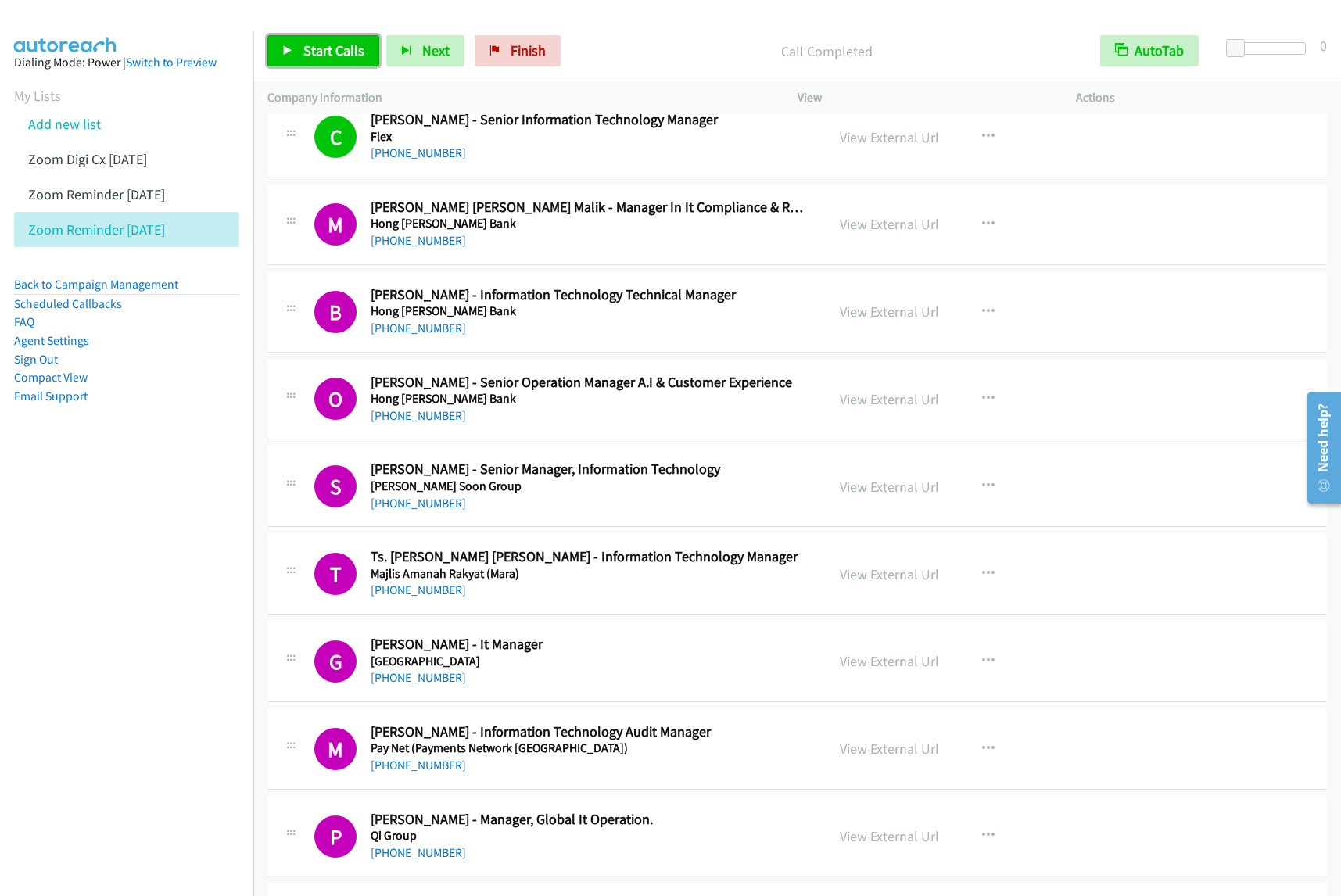
click at [357, 47] on span "Start Calls" at bounding box center [334, 50] width 61 height 18
click at [326, 59] on span "Pause" at bounding box center [321, 50] width 35 height 18
click at [982, 225] on icon "button" at bounding box center [988, 224] width 13 height 13
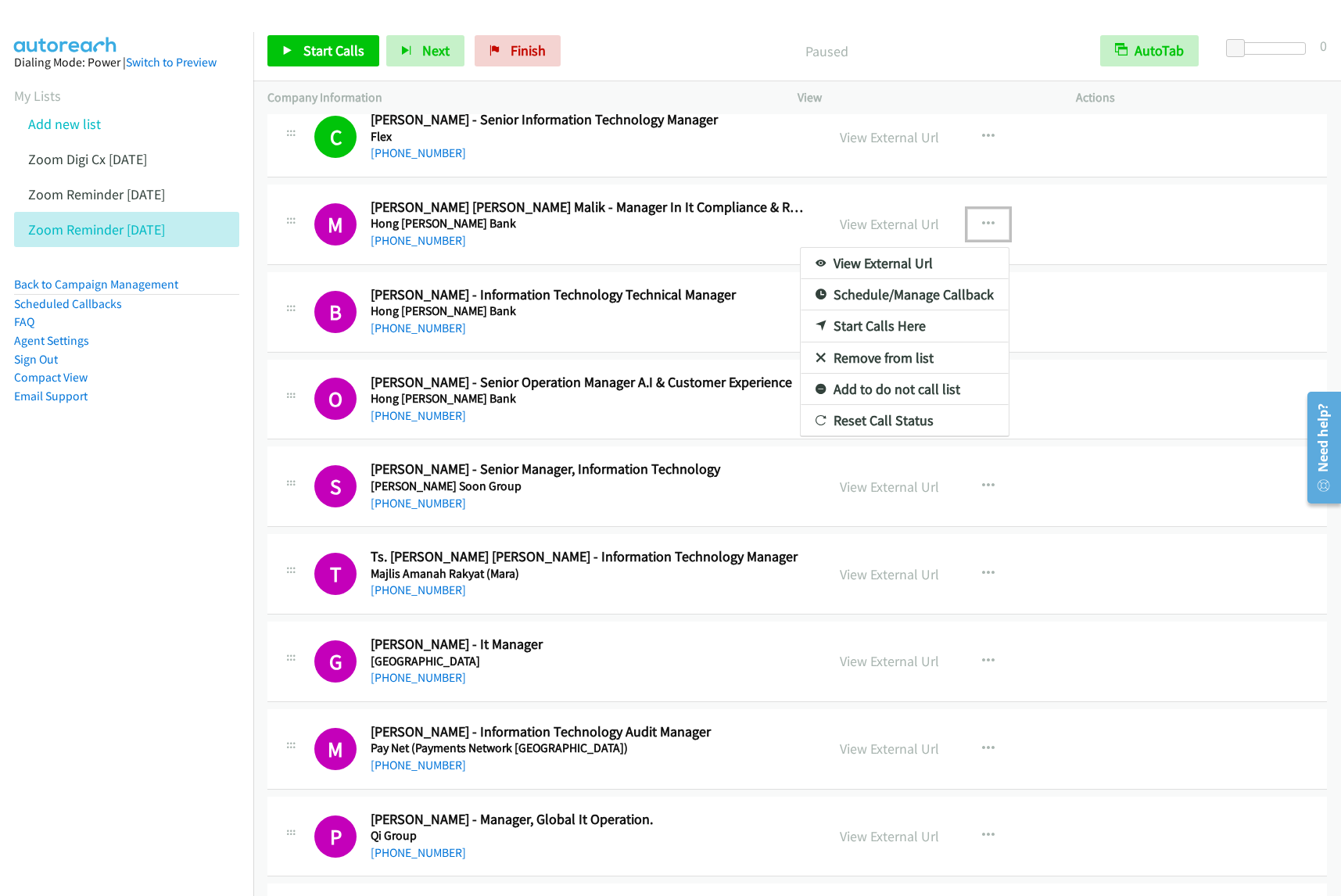
click at [929, 258] on link "View External Url" at bounding box center [904, 263] width 208 height 31
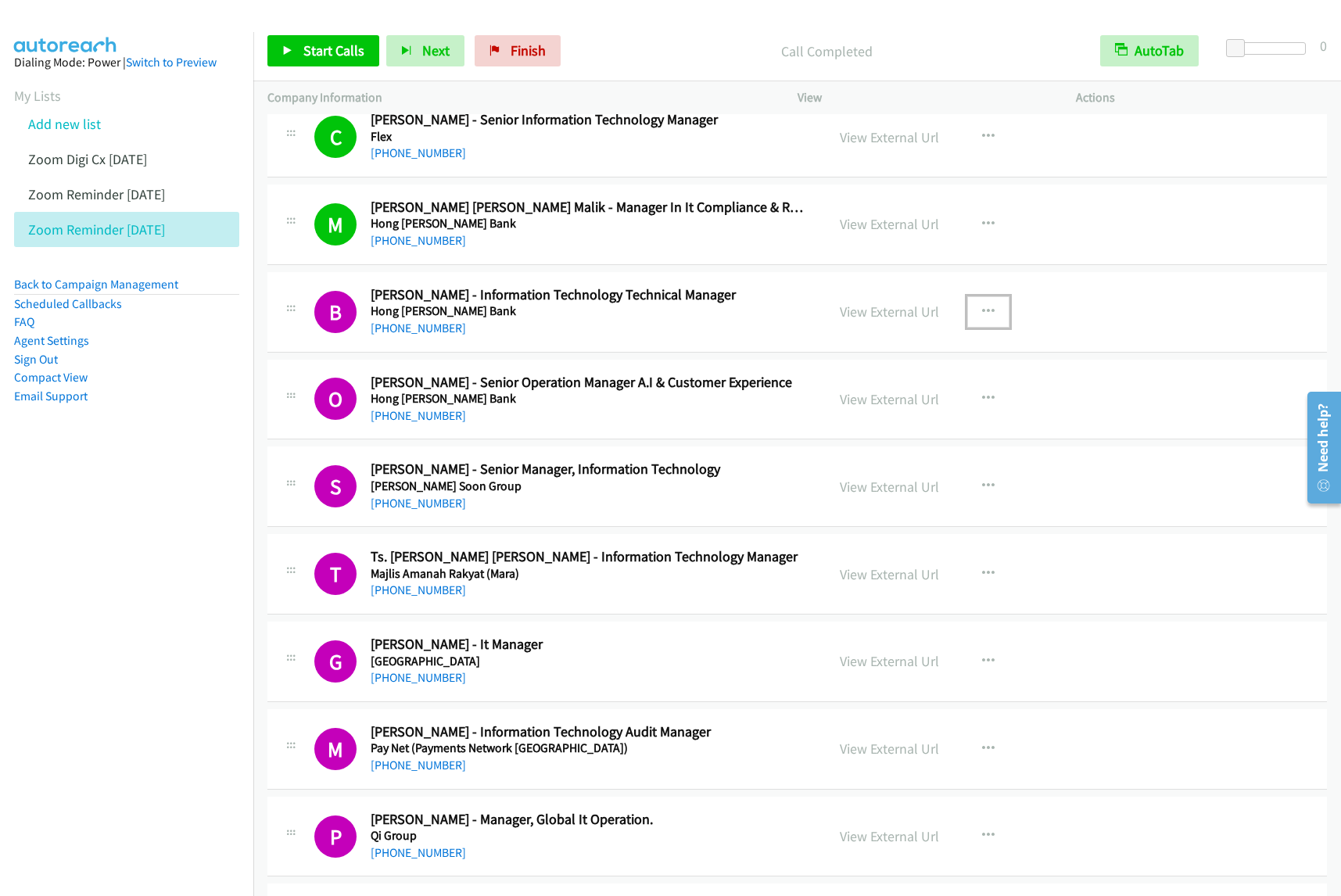
click at [982, 314] on icon "button" at bounding box center [988, 312] width 13 height 13
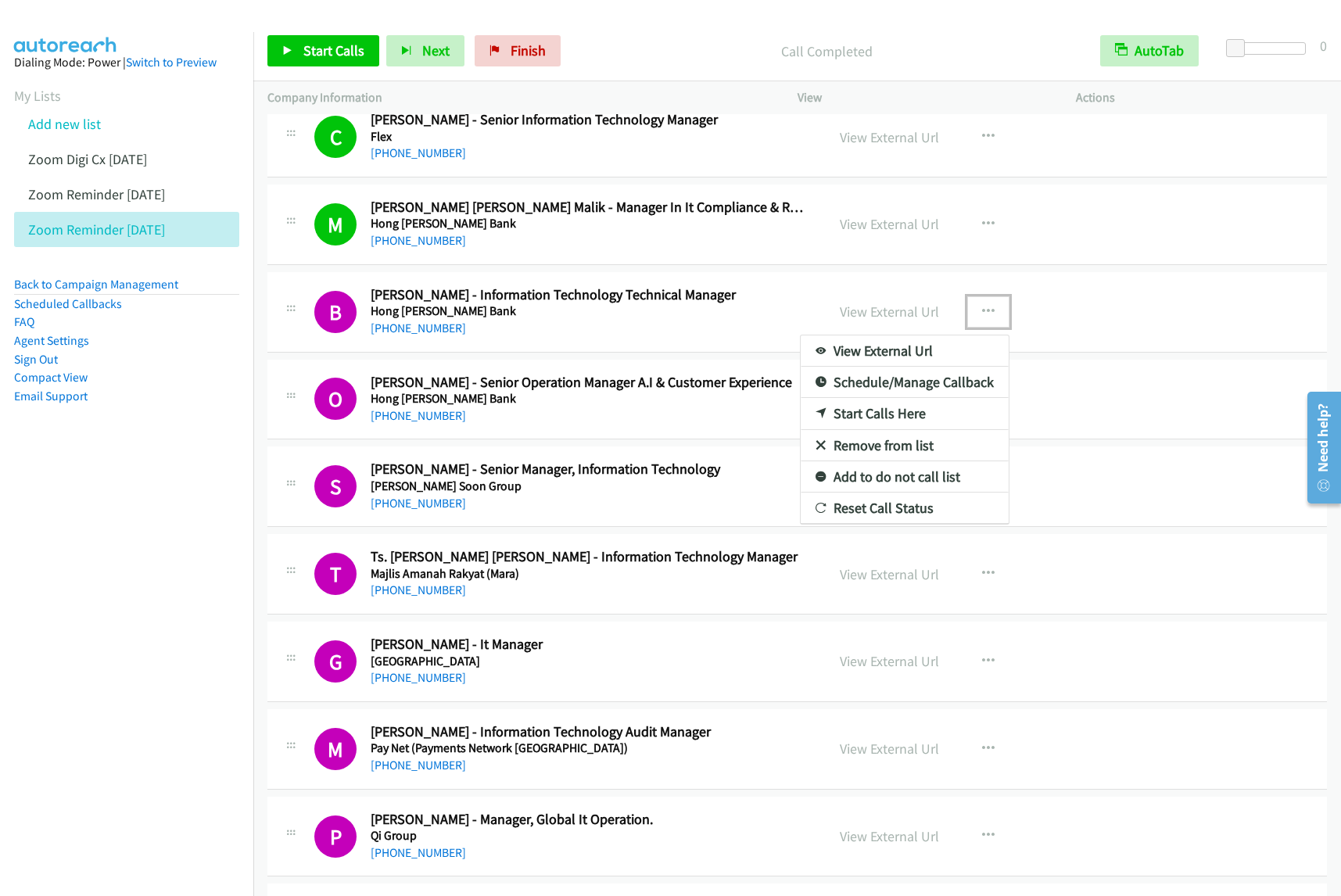
click at [908, 352] on link "View External Url" at bounding box center [904, 350] width 208 height 31
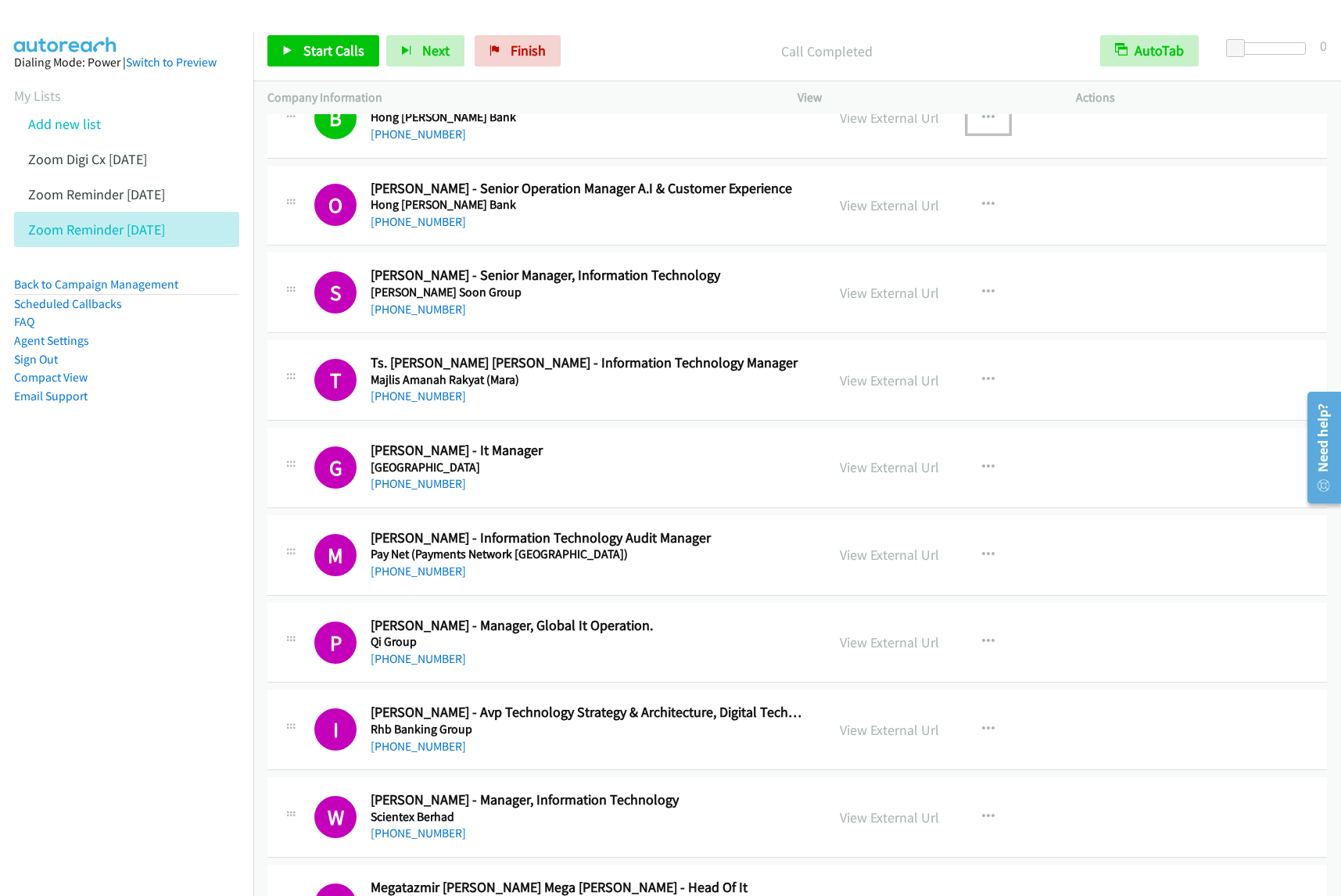
scroll to position [391, 0]
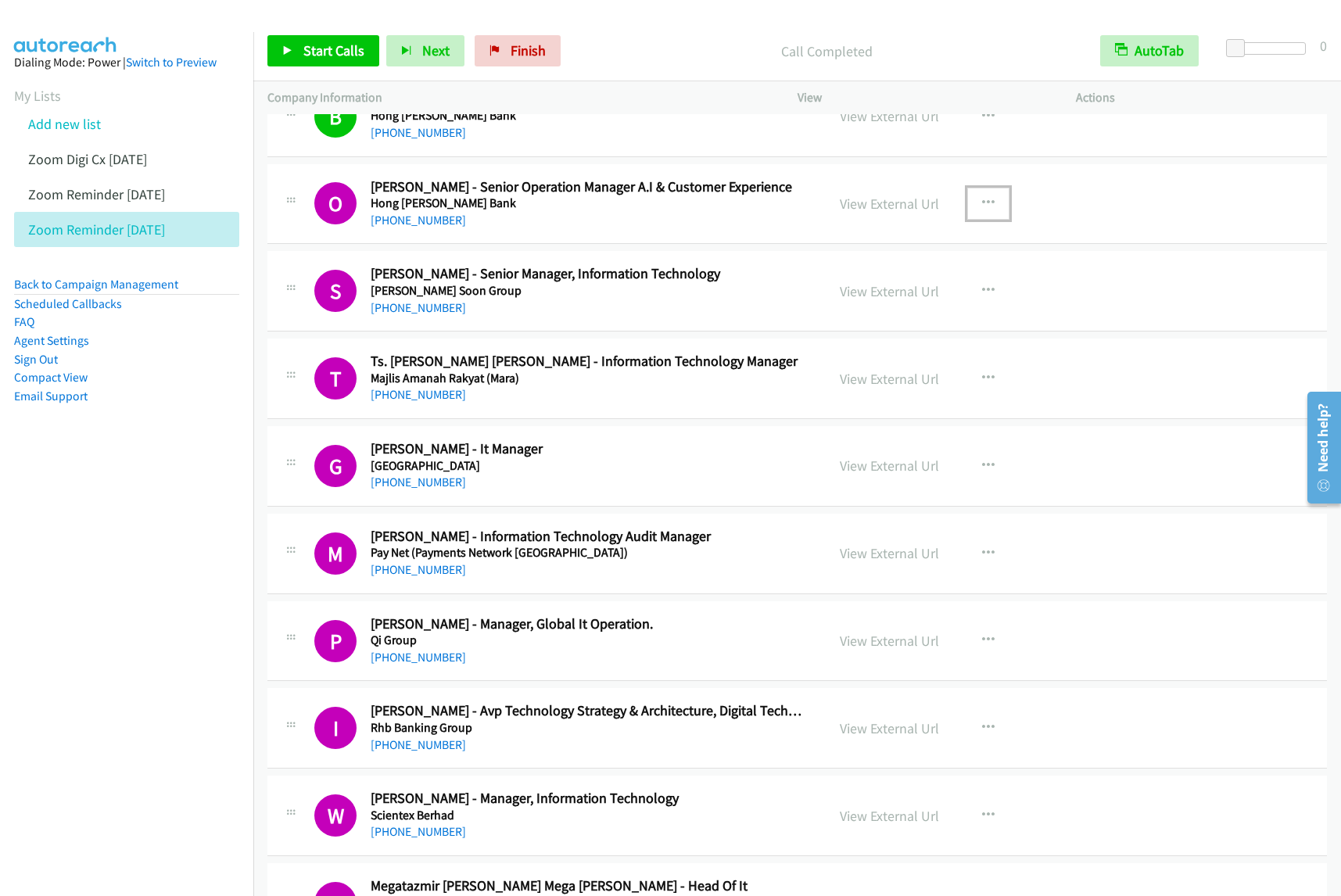
click at [982, 201] on icon "button" at bounding box center [988, 204] width 13 height 13
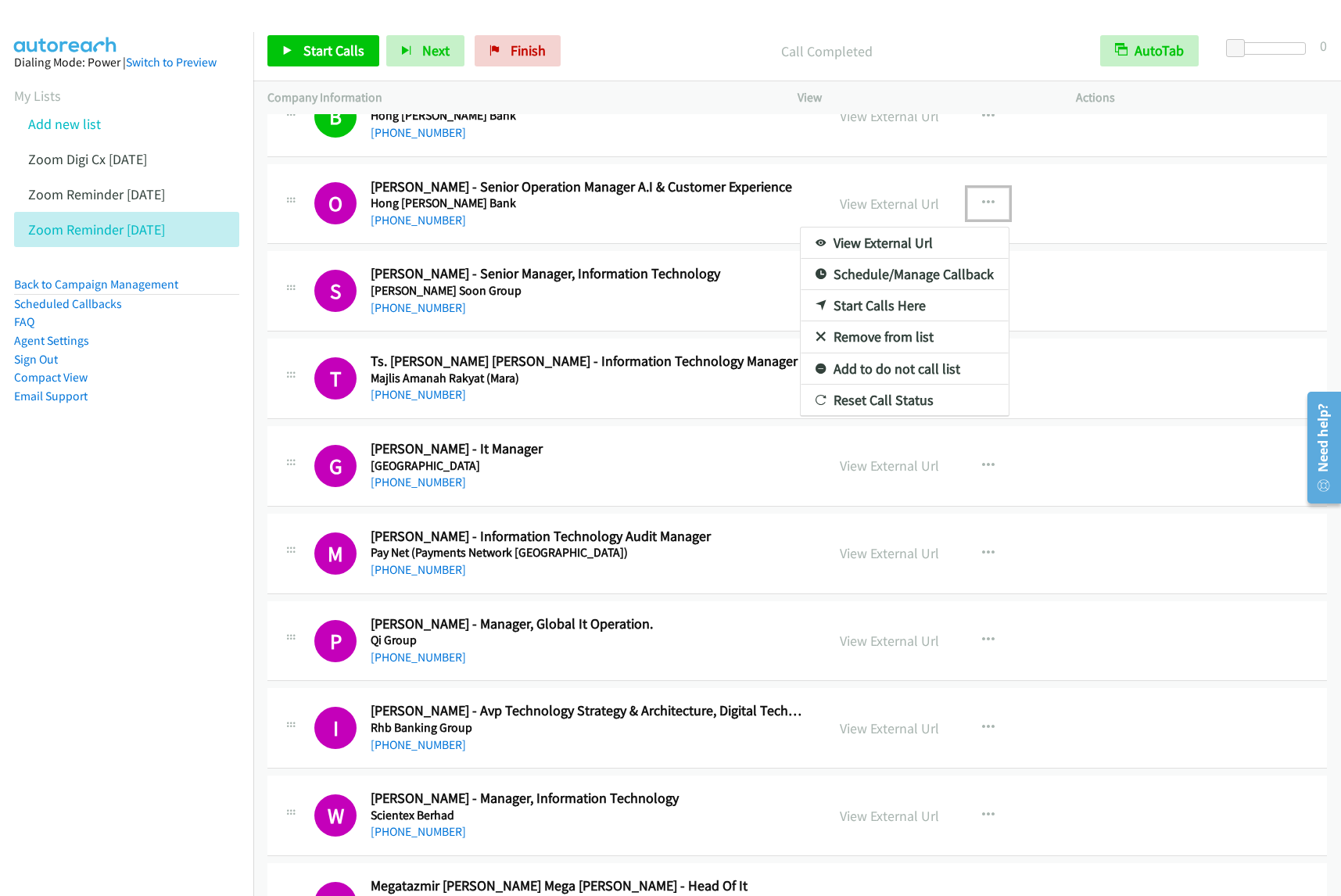
click at [919, 242] on link "View External Url" at bounding box center [904, 242] width 208 height 31
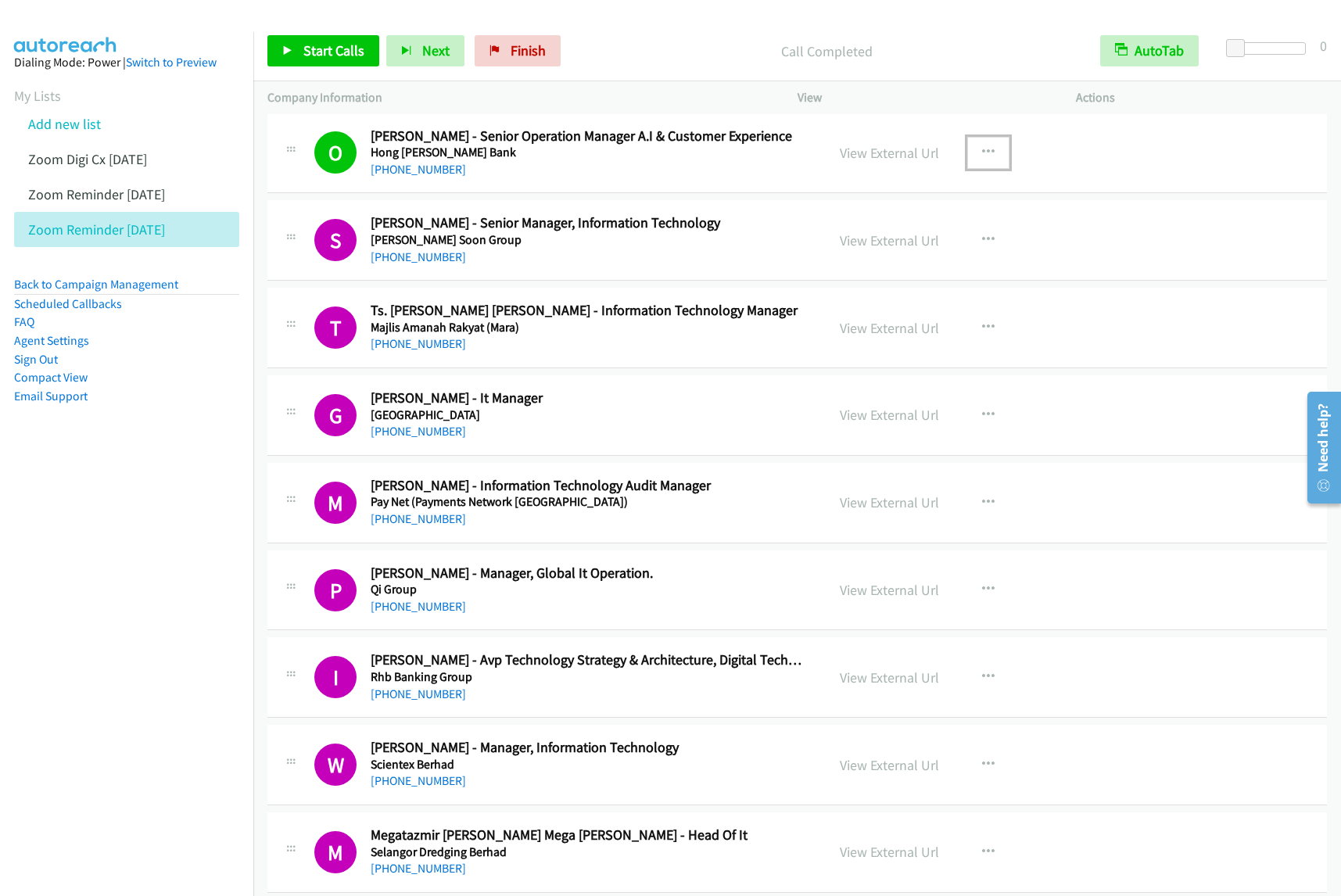
scroll to position [489, 0]
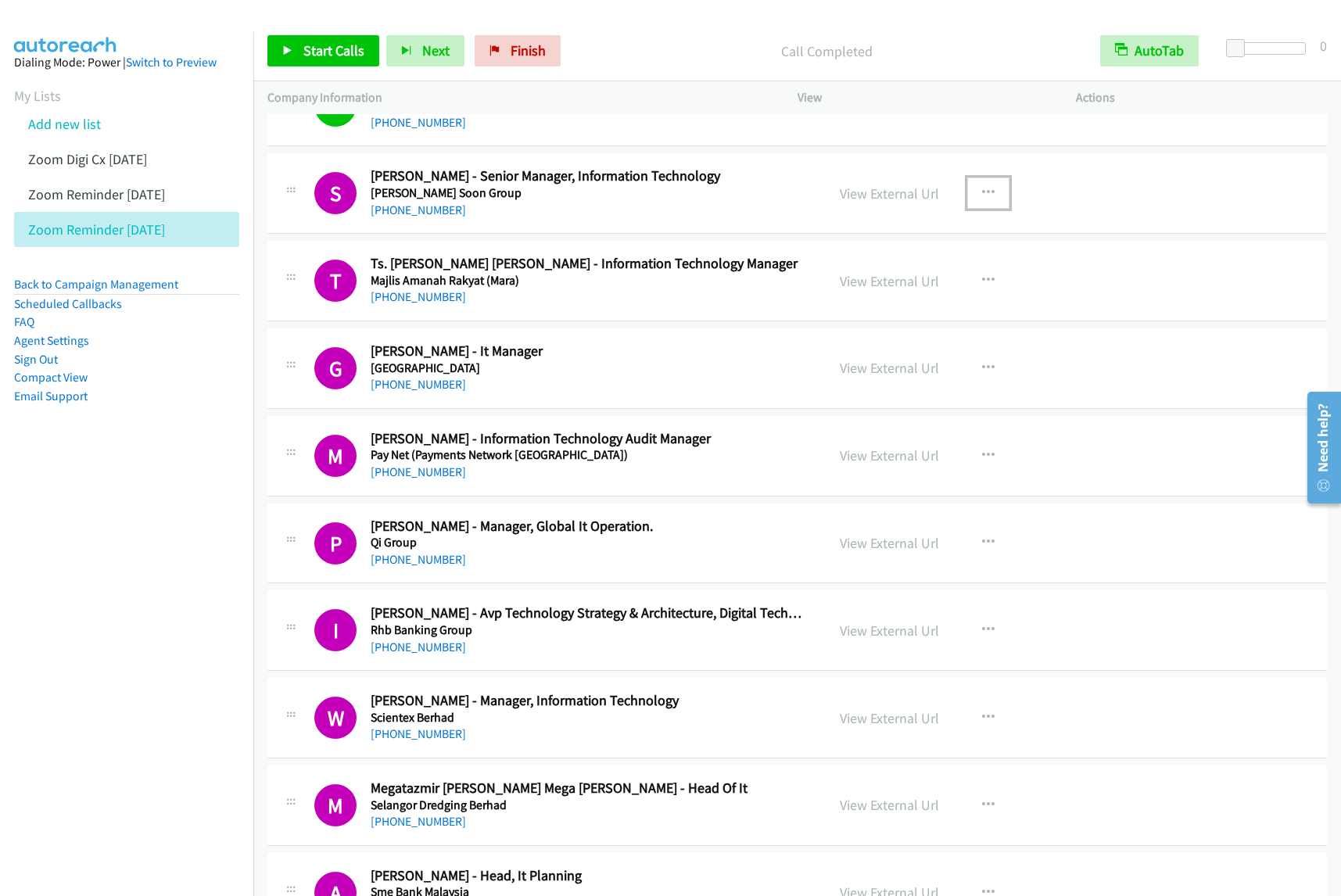
click at [990, 193] on button "button" at bounding box center [988, 193] width 42 height 31
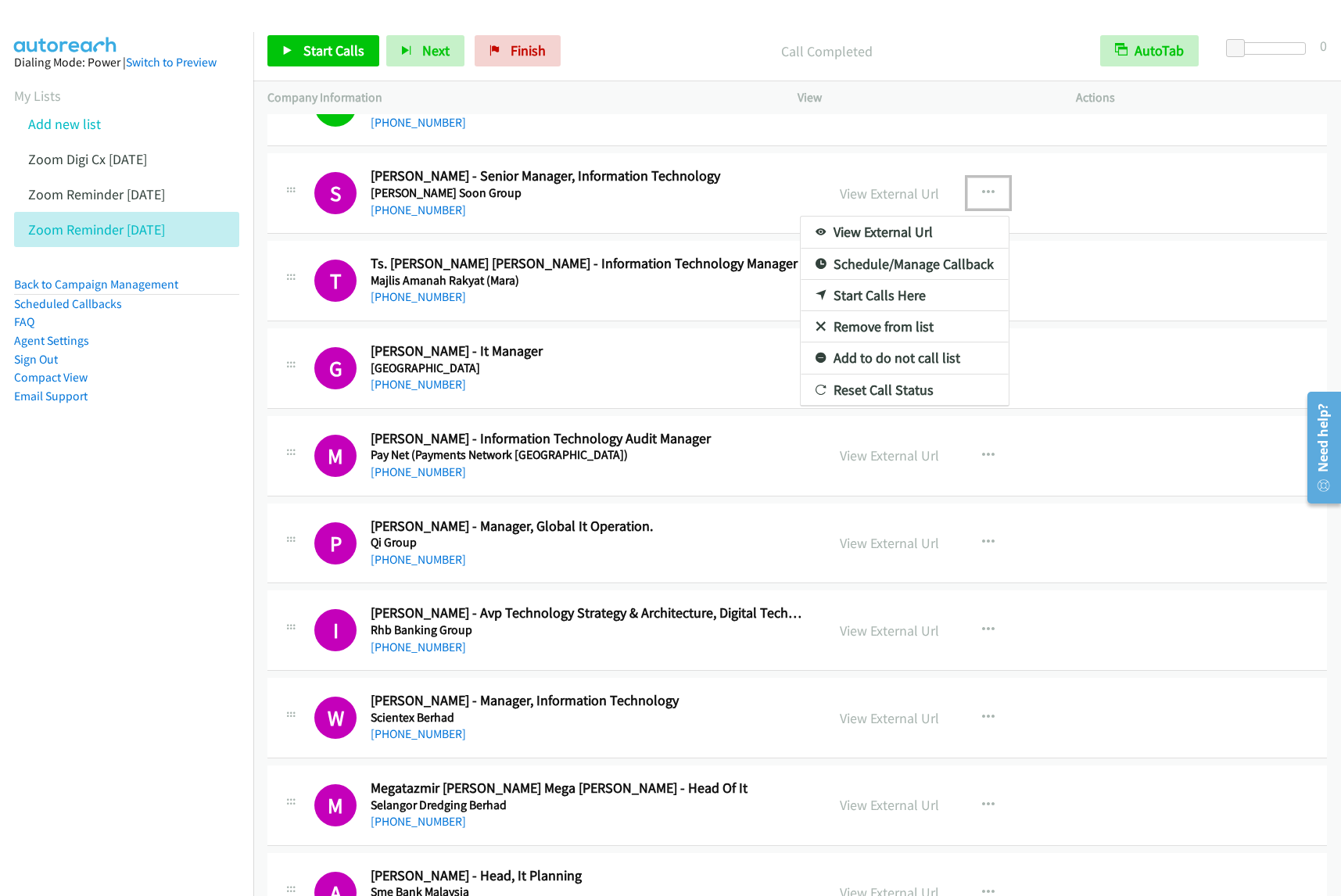
click at [971, 225] on link "View External Url" at bounding box center [904, 231] width 208 height 31
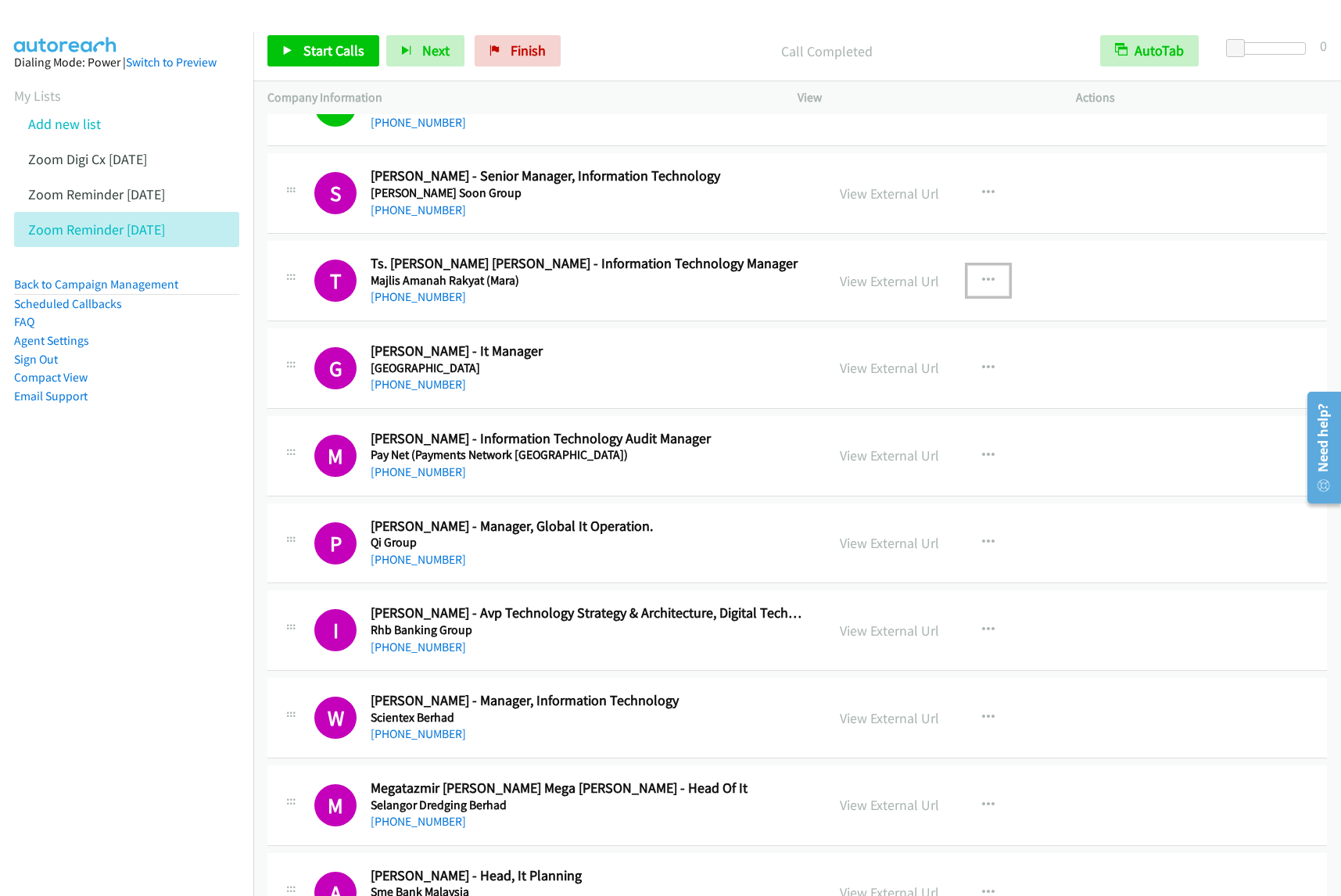
click at [982, 276] on icon "button" at bounding box center [988, 280] width 13 height 13
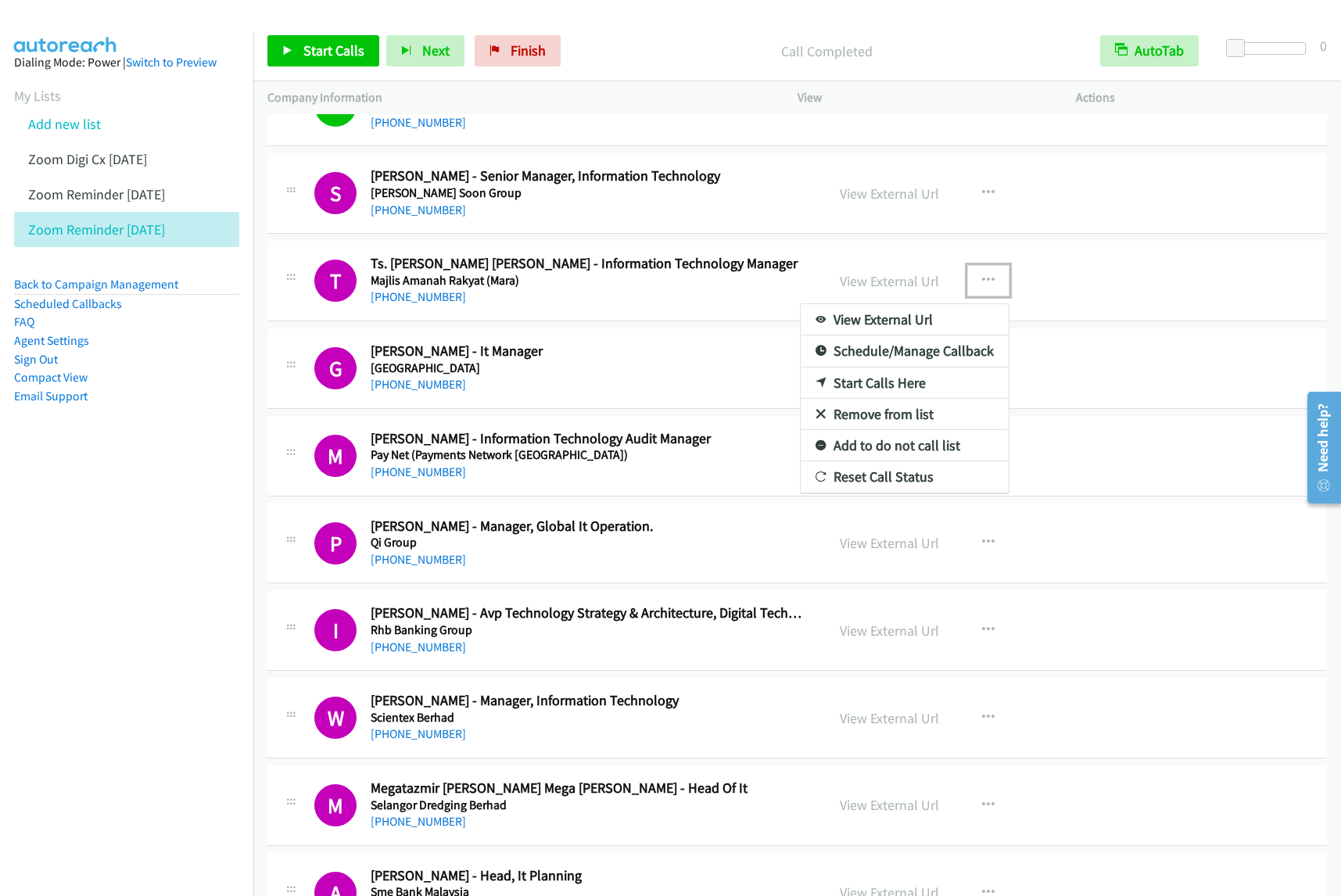
click at [957, 322] on link "View External Url" at bounding box center [904, 319] width 208 height 31
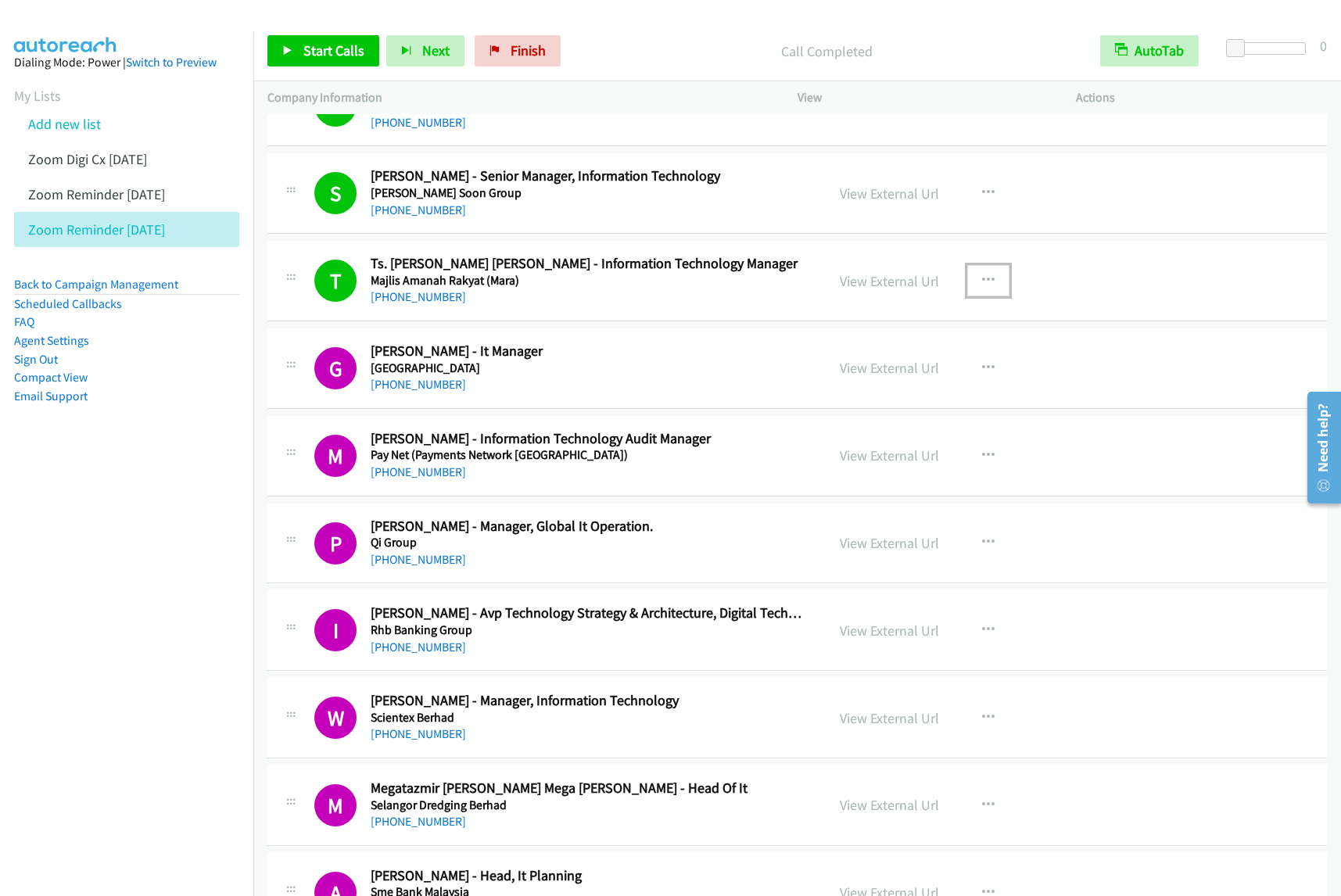
scroll to position [586, 0]
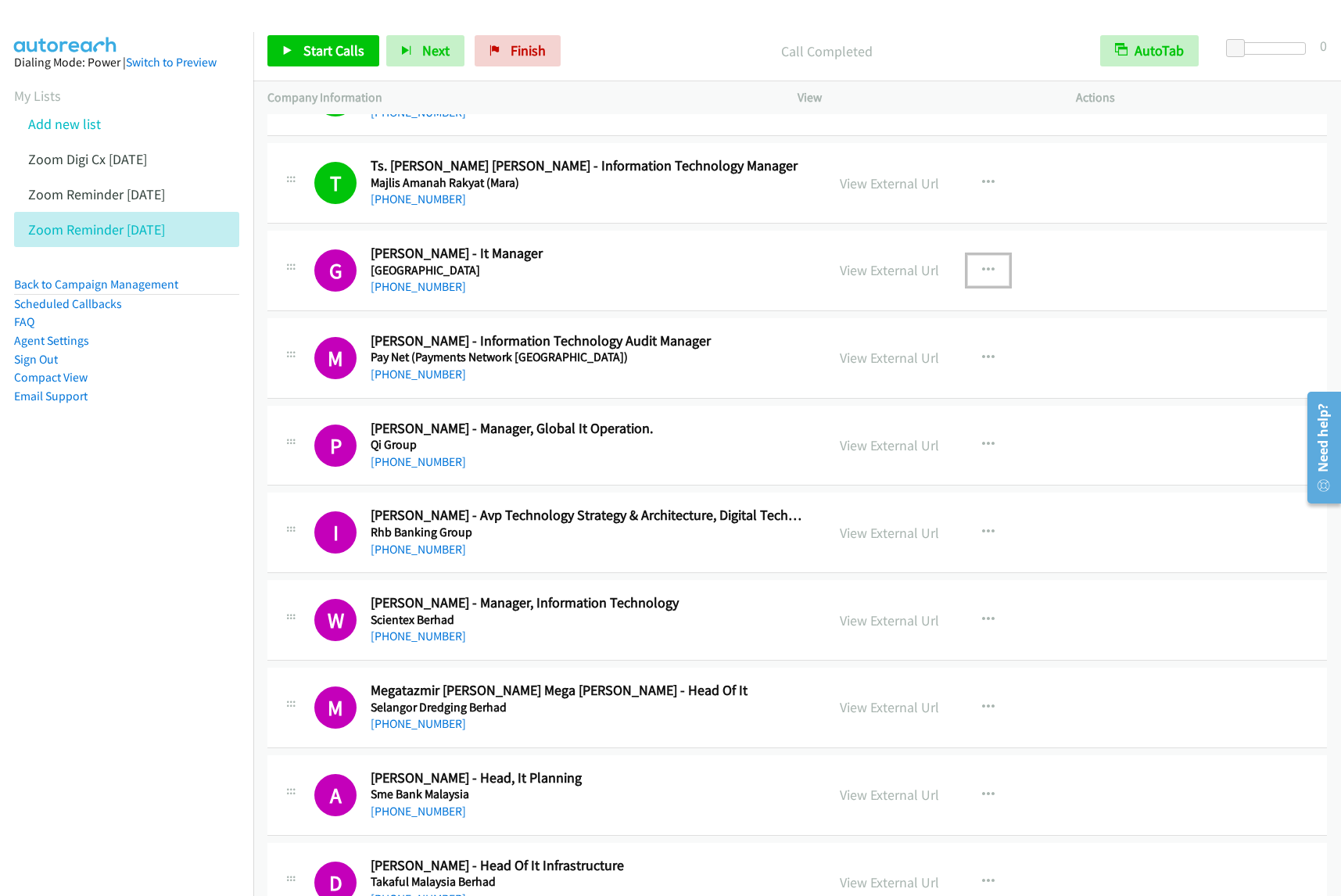
click at [983, 283] on button "button" at bounding box center [988, 270] width 42 height 31
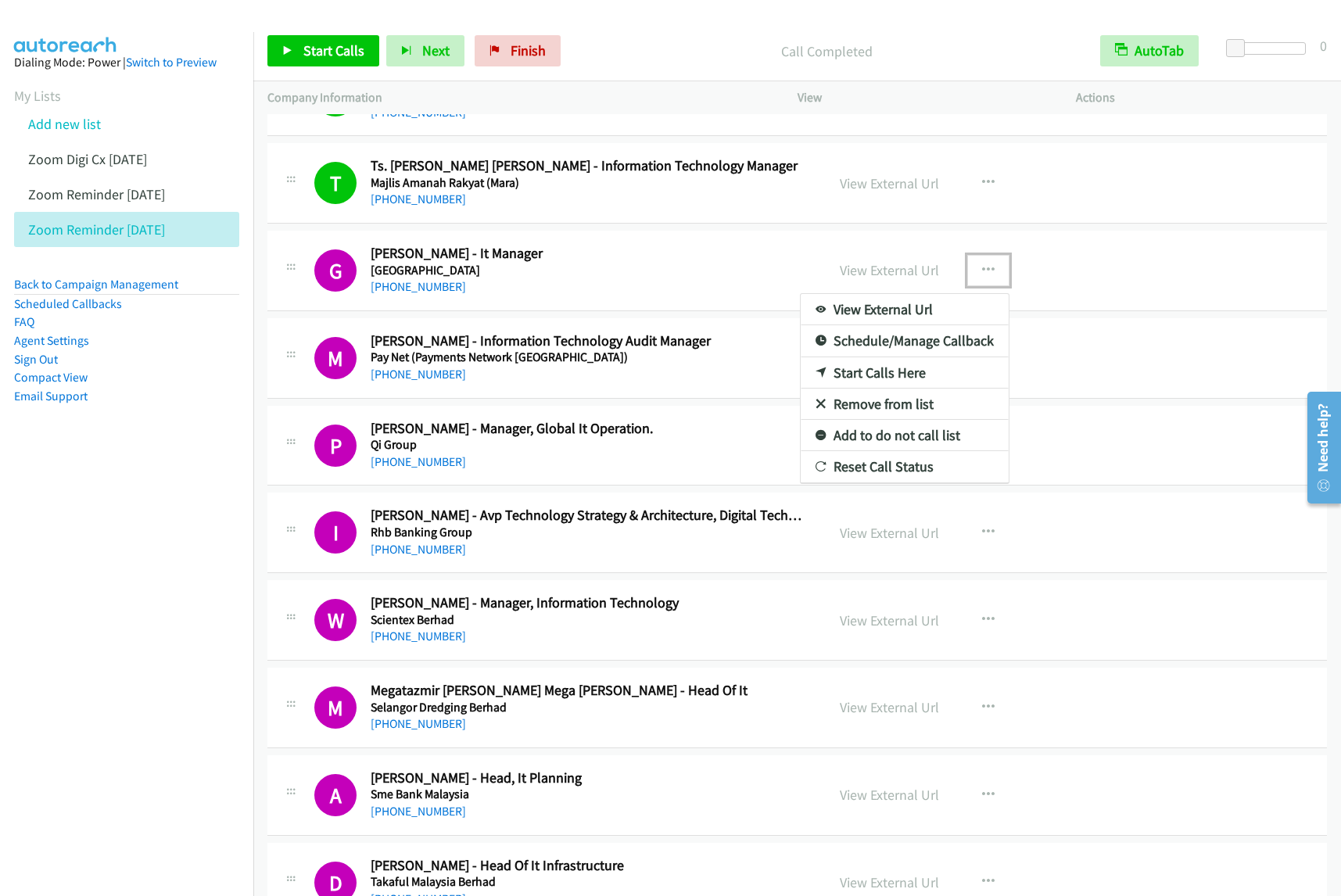
click at [934, 309] on link "View External Url" at bounding box center [904, 309] width 208 height 31
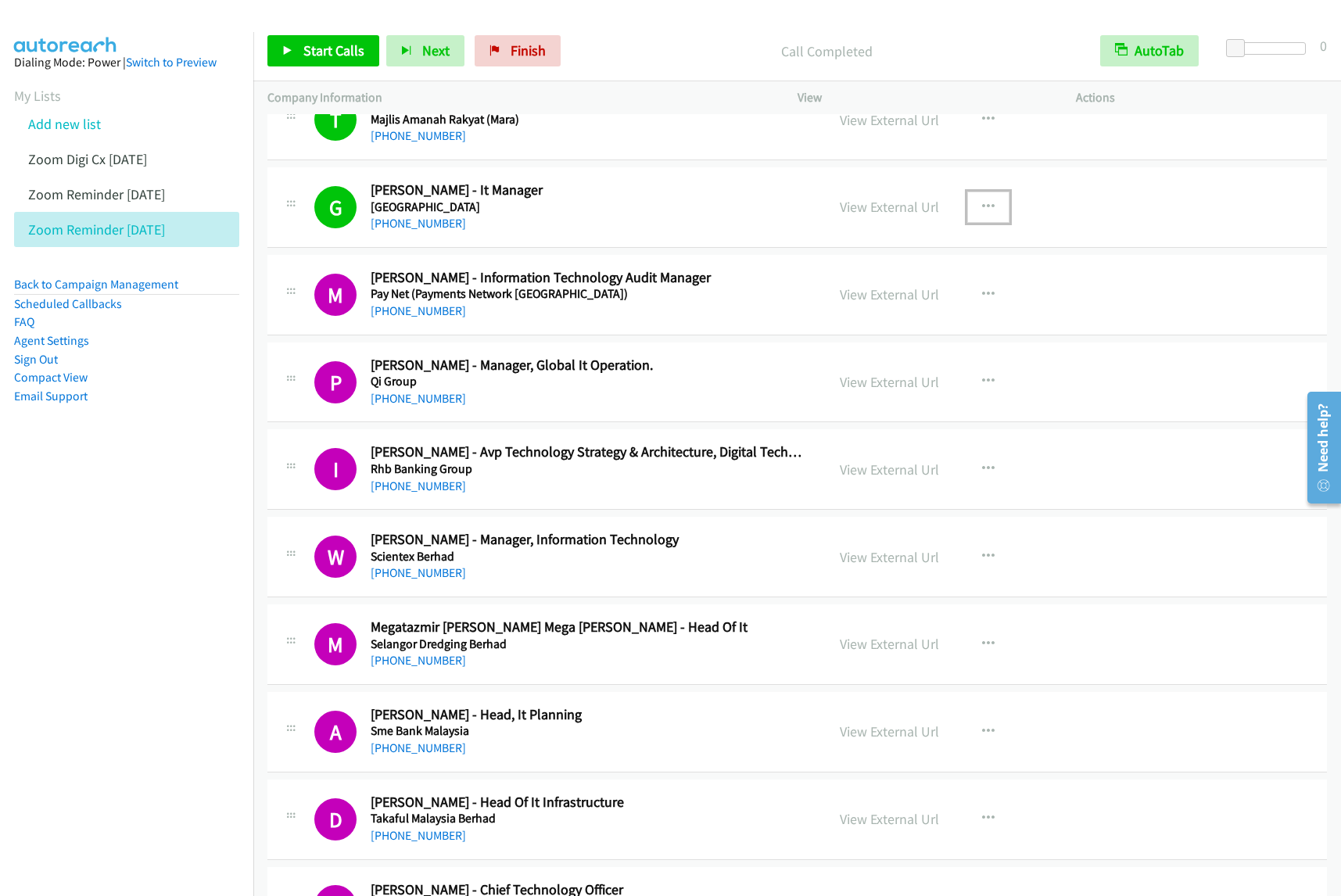
scroll to position [684, 0]
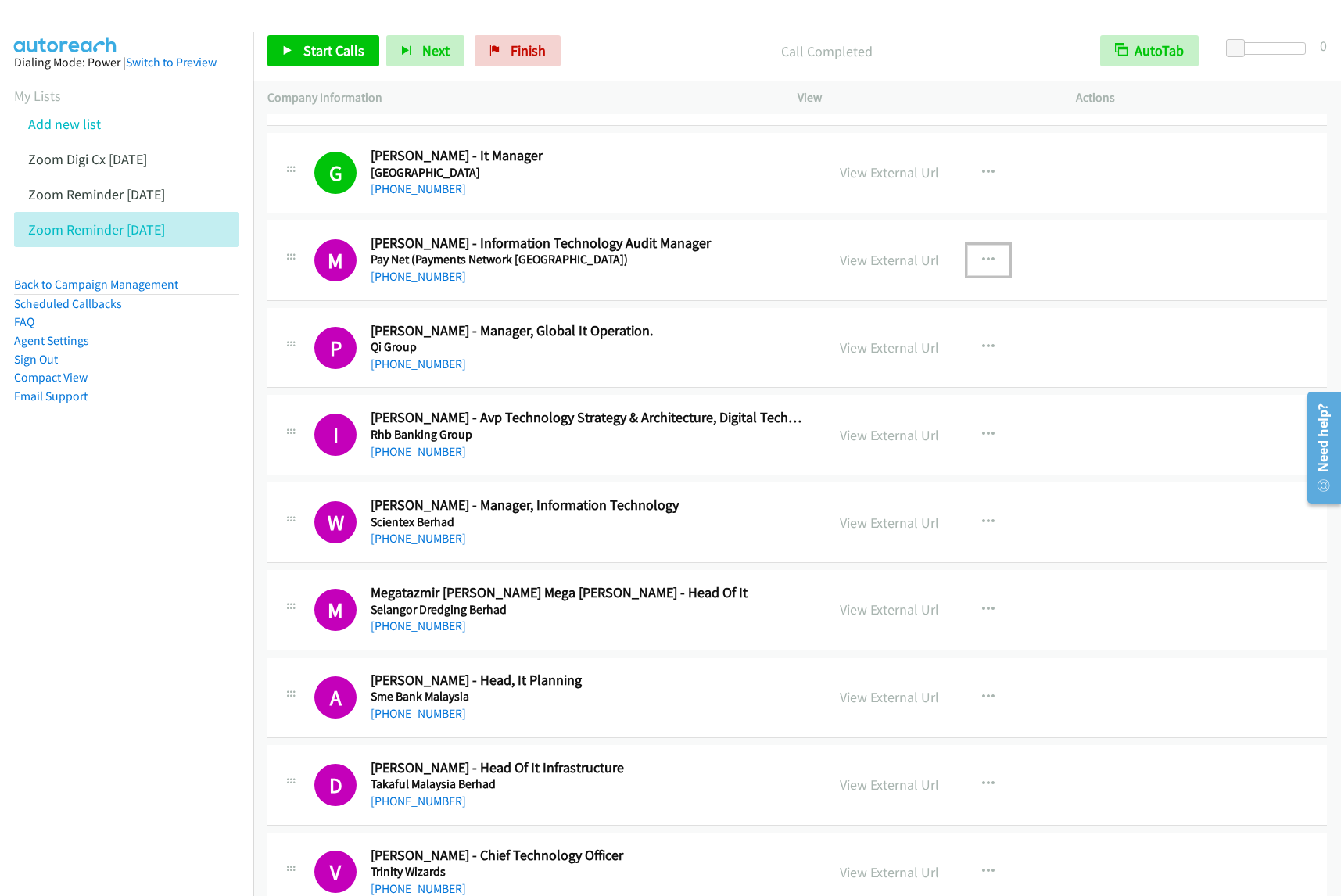
click at [982, 260] on icon "button" at bounding box center [988, 261] width 13 height 13
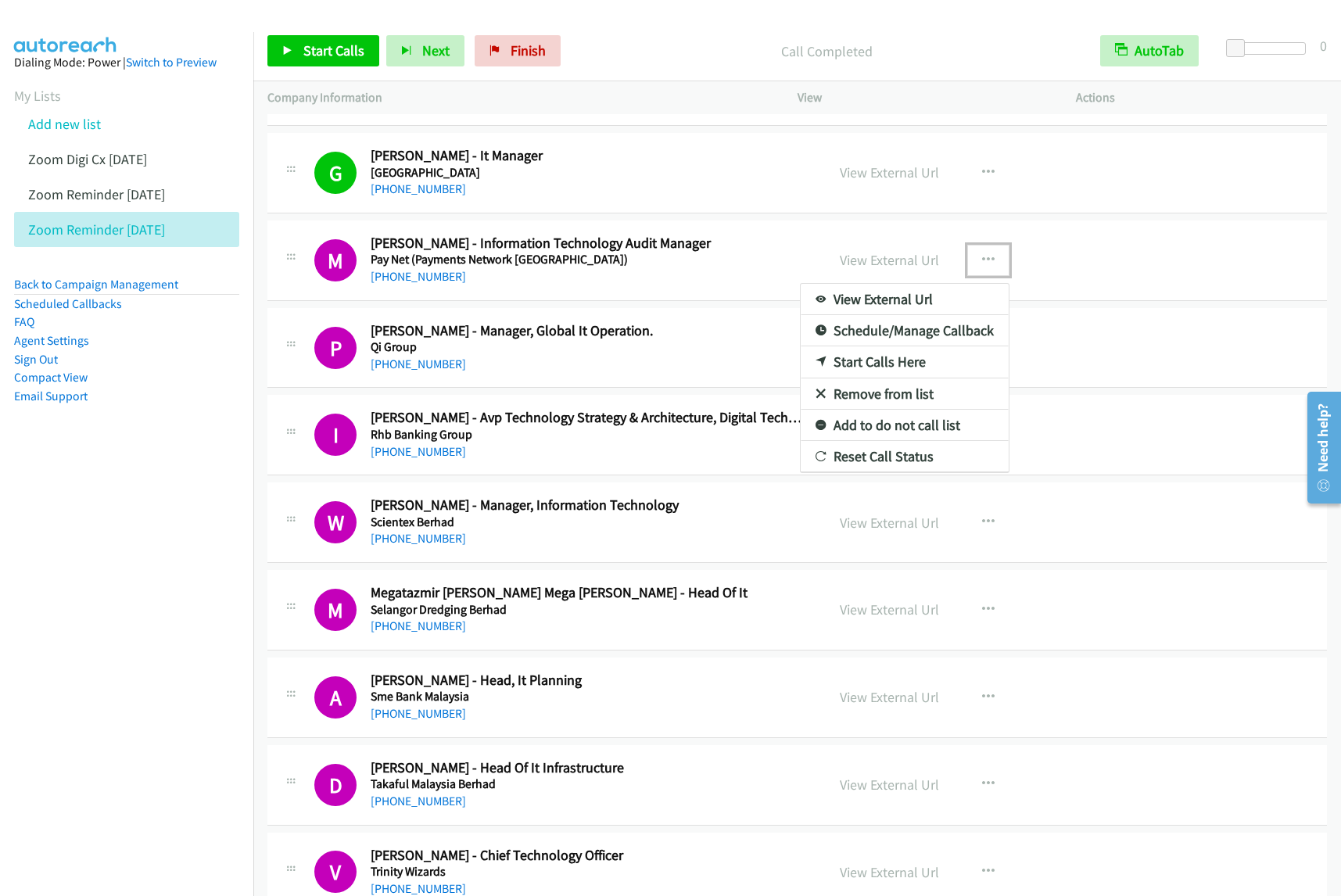
click at [951, 298] on link "View External Url" at bounding box center [904, 299] width 208 height 31
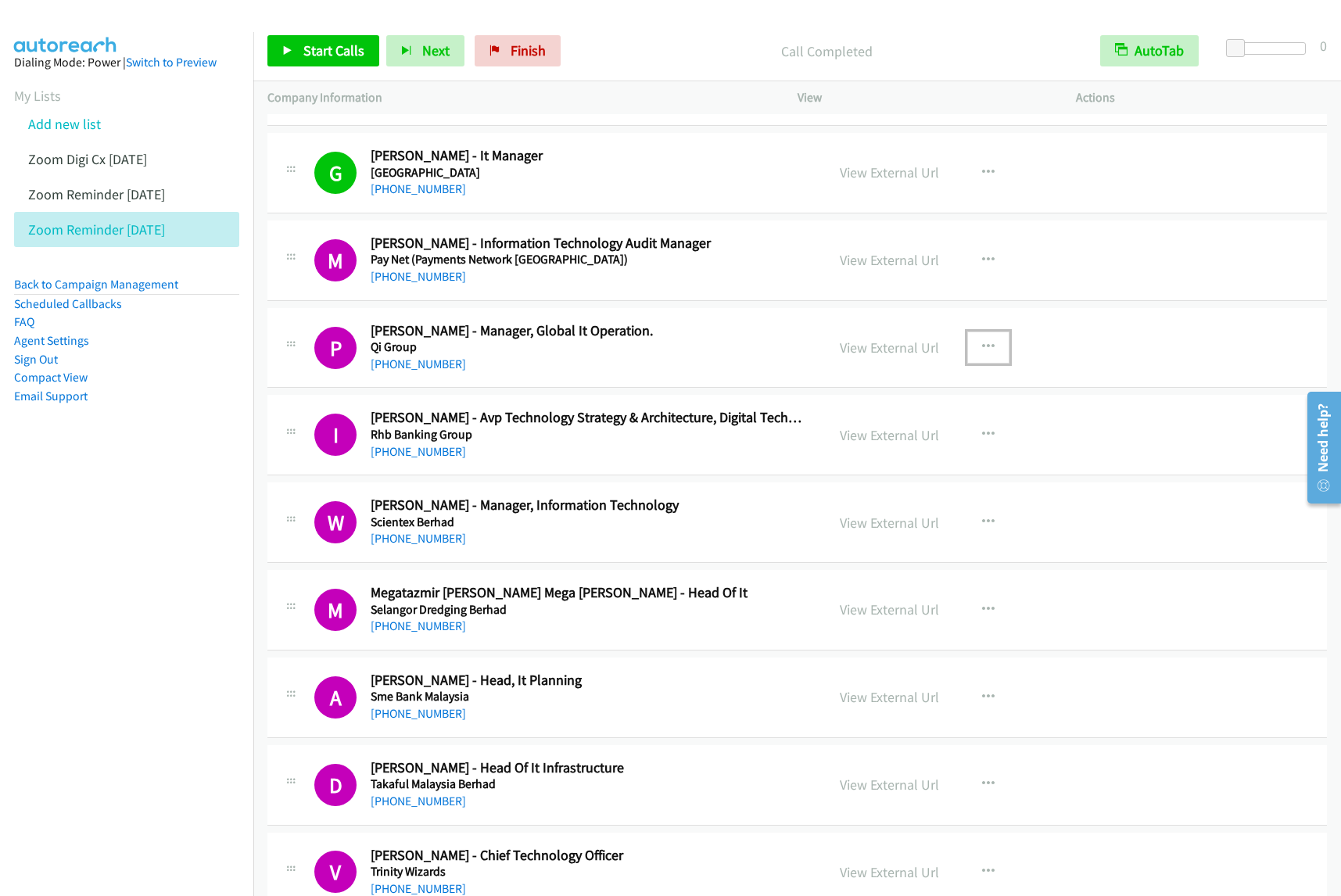
click at [982, 349] on icon "button" at bounding box center [988, 347] width 13 height 13
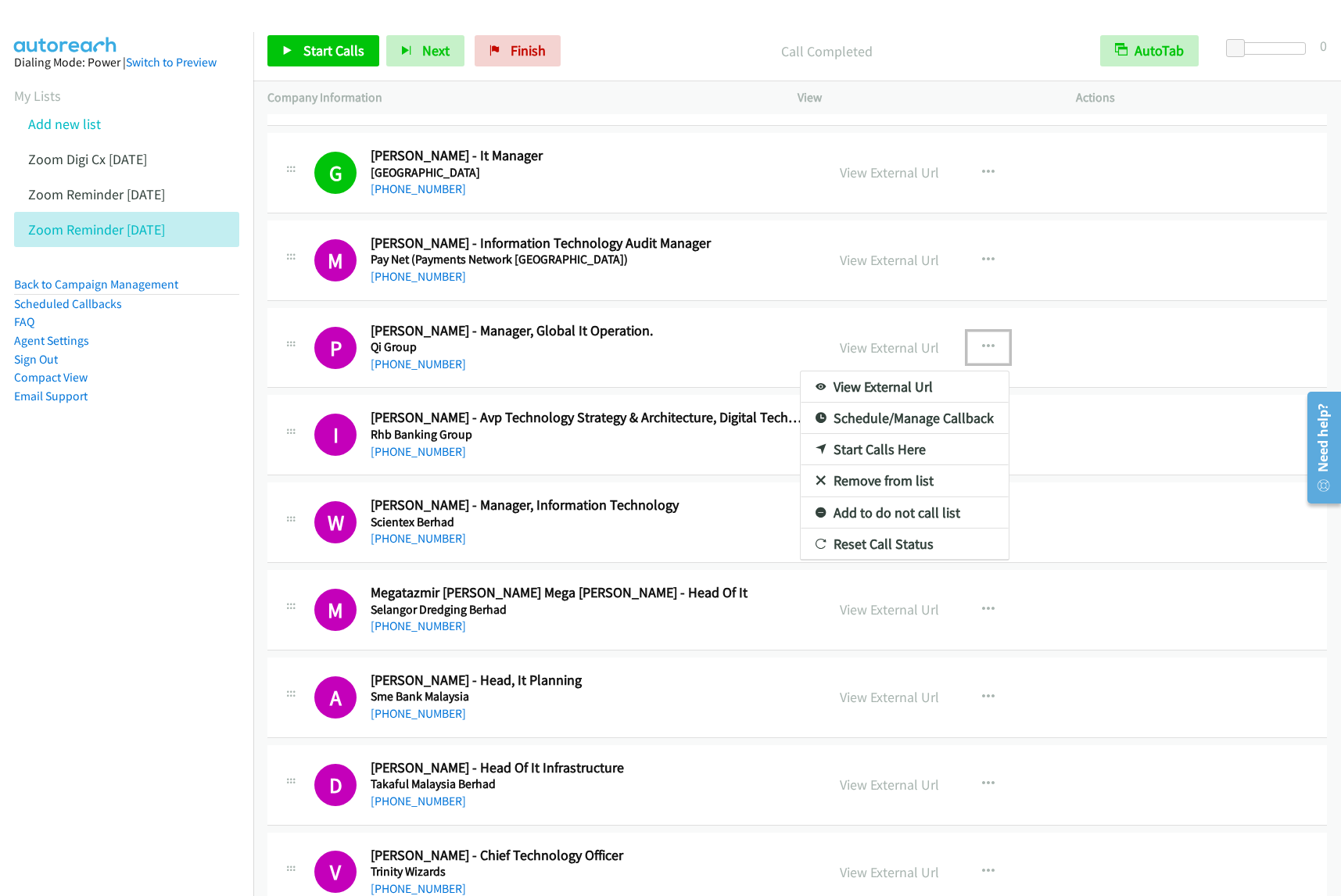
click at [934, 391] on link "View External Url" at bounding box center [904, 387] width 208 height 31
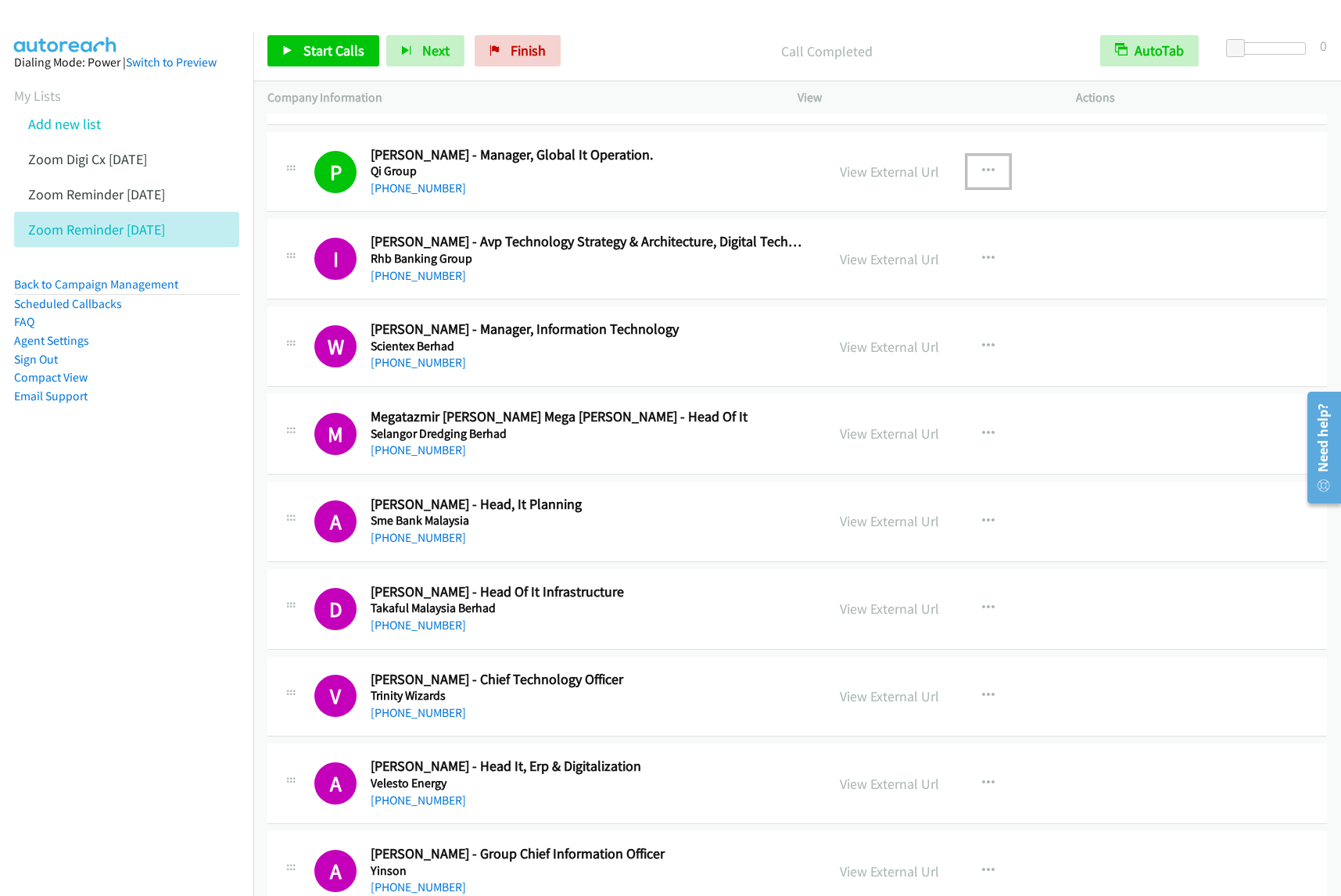
scroll to position [879, 0]
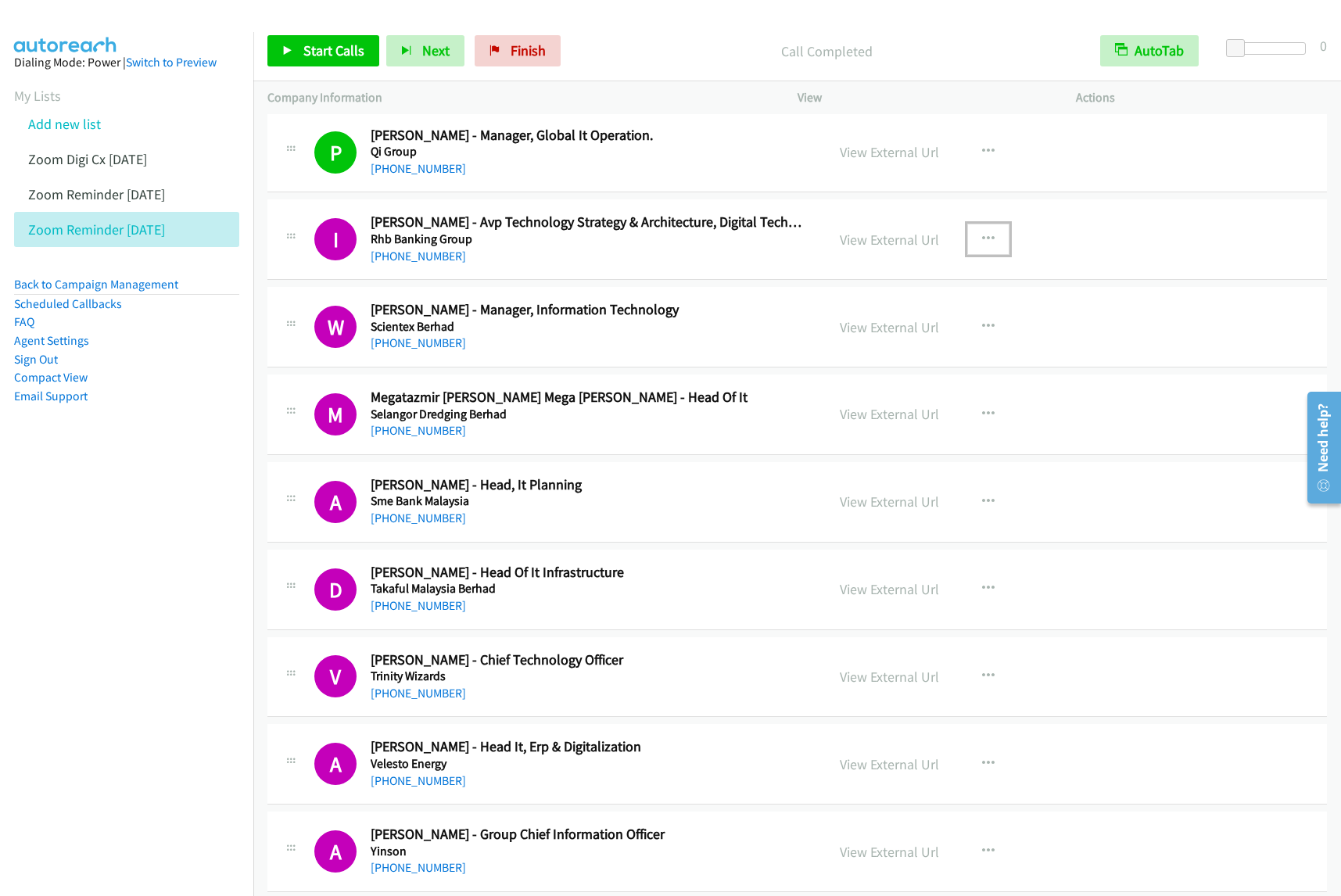
click at [982, 237] on icon "button" at bounding box center [988, 239] width 13 height 13
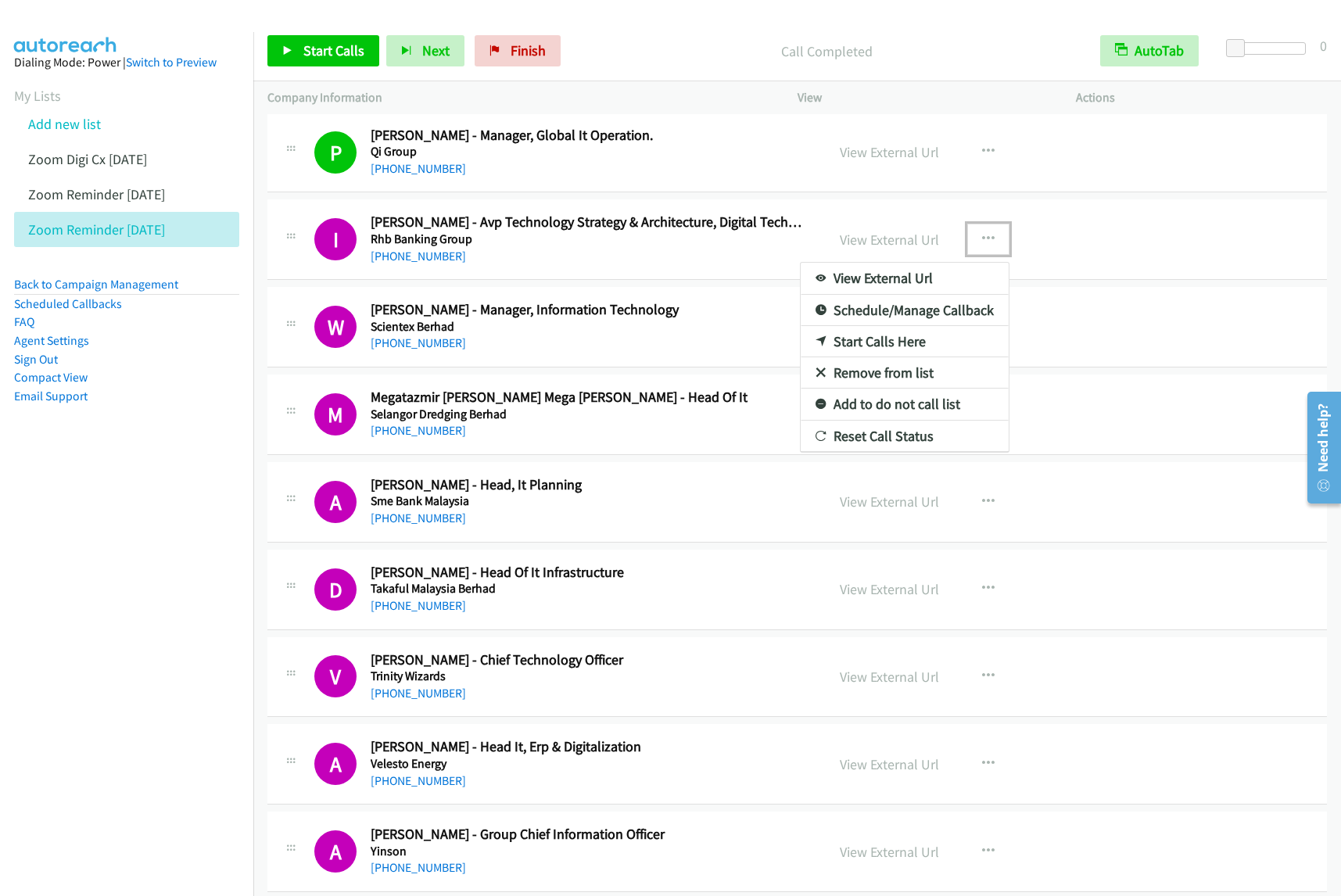
click at [919, 281] on link "View External Url" at bounding box center [904, 278] width 208 height 31
